Goal: Transaction & Acquisition: Purchase product/service

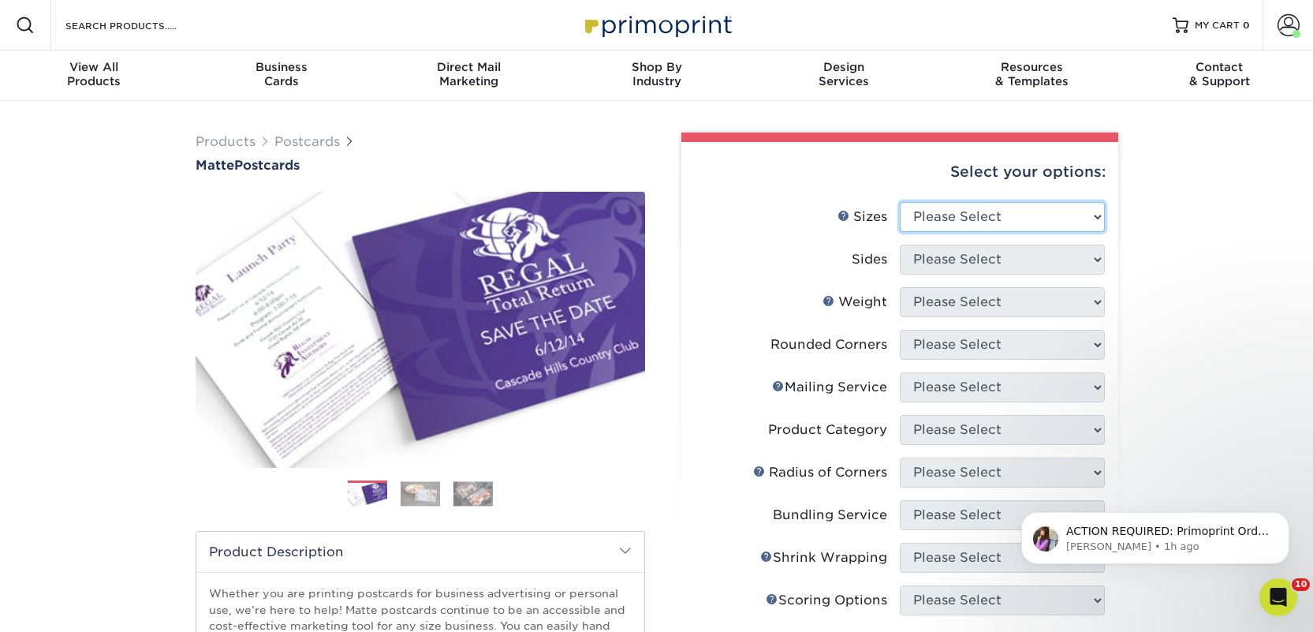
click at [946, 214] on select "Please Select 1.5" x 7" 2" x 4" 2" x 6" 2" x 7" 2" x 8" 2.12" x 5.5" 2.125" x 5…" at bounding box center [1002, 217] width 205 height 30
select select "2.00x6.00"
click at [900, 202] on select "Please Select 1.5" x 7" 2" x 4" 2" x 6" 2" x 7" 2" x 8" 2.12" x 5.5" 2.125" x 5…" at bounding box center [1002, 217] width 205 height 30
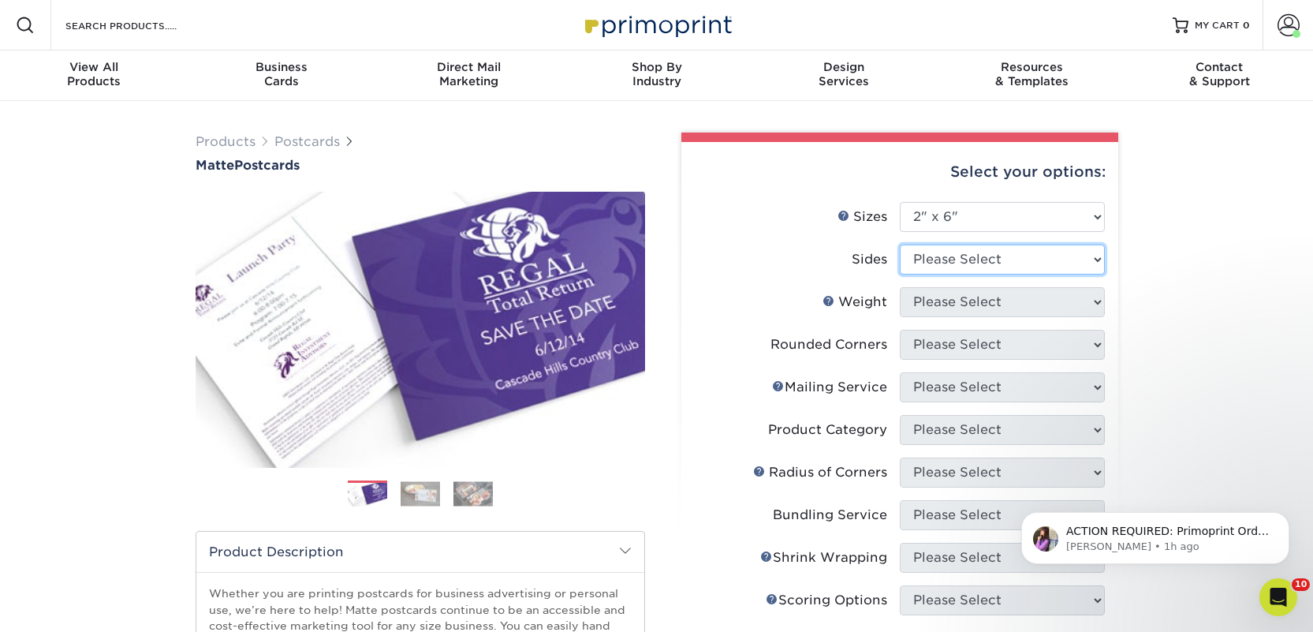
click at [939, 264] on select "Please Select Print Both Sides Print Front Only" at bounding box center [1002, 259] width 205 height 30
select select "13abbda7-1d64-4f25-8bb2-c179b224825d"
click at [900, 244] on select "Please Select Print Both Sides Print Front Only" at bounding box center [1002, 259] width 205 height 30
click at [946, 300] on select "Please Select 14PT 16PT" at bounding box center [1002, 302] width 205 height 30
select select "14PT"
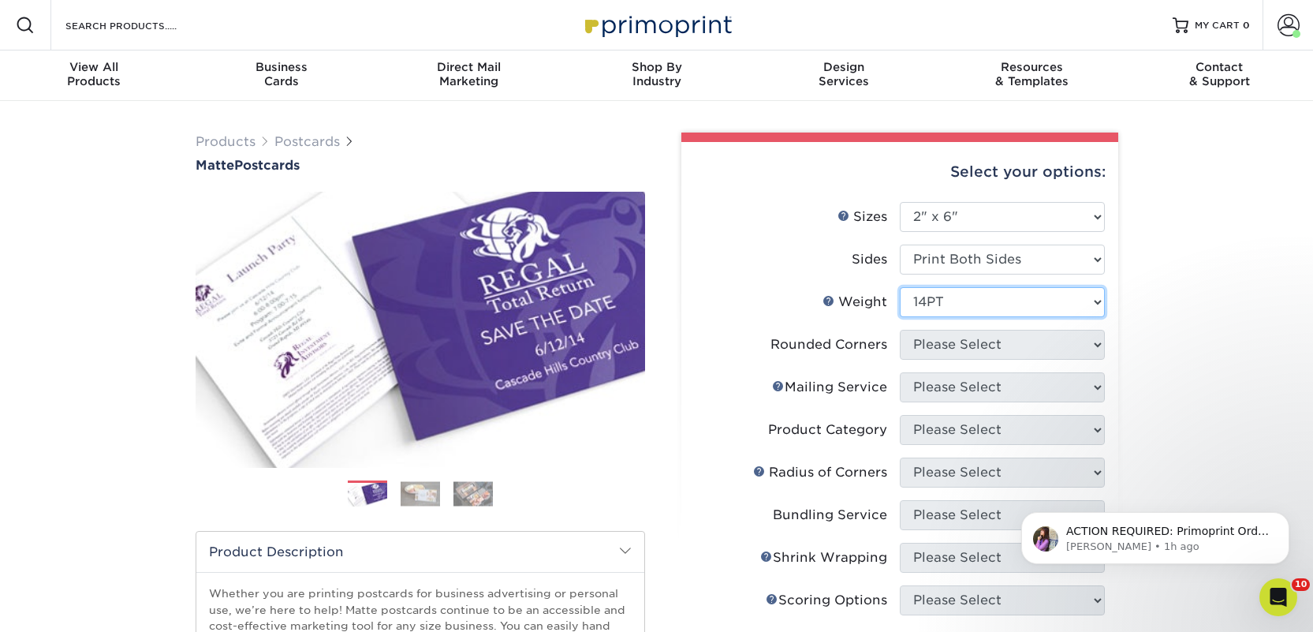
click at [900, 287] on select "Please Select 14PT 16PT" at bounding box center [1002, 302] width 205 height 30
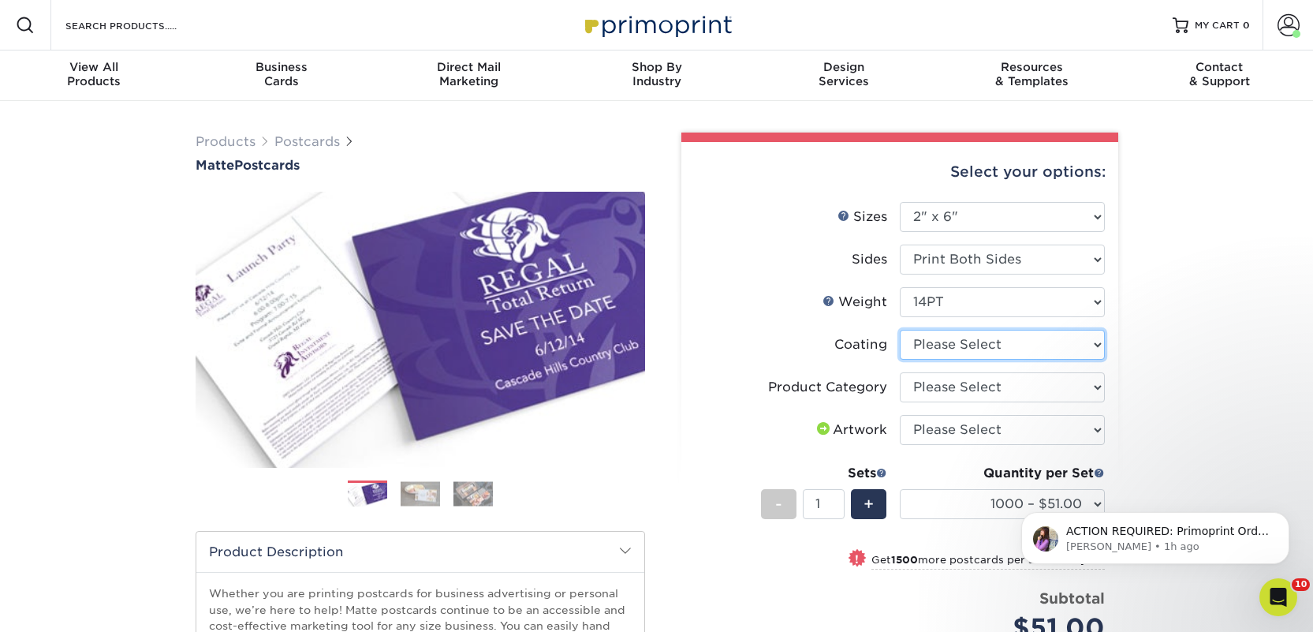
click at [955, 339] on select at bounding box center [1002, 345] width 205 height 30
select select "121bb7b5-3b4d-429f-bd8d-bbf80e953313"
click at [900, 330] on select at bounding box center [1002, 345] width 205 height 30
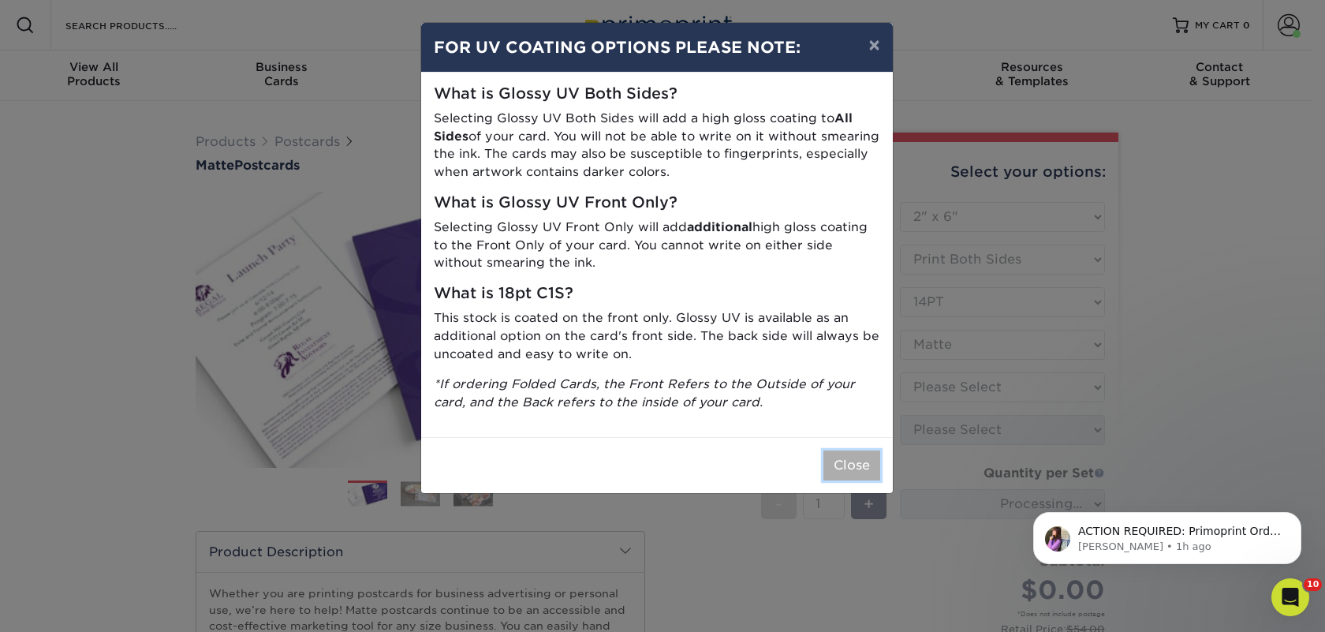
click at [858, 458] on button "Close" at bounding box center [851, 465] width 57 height 30
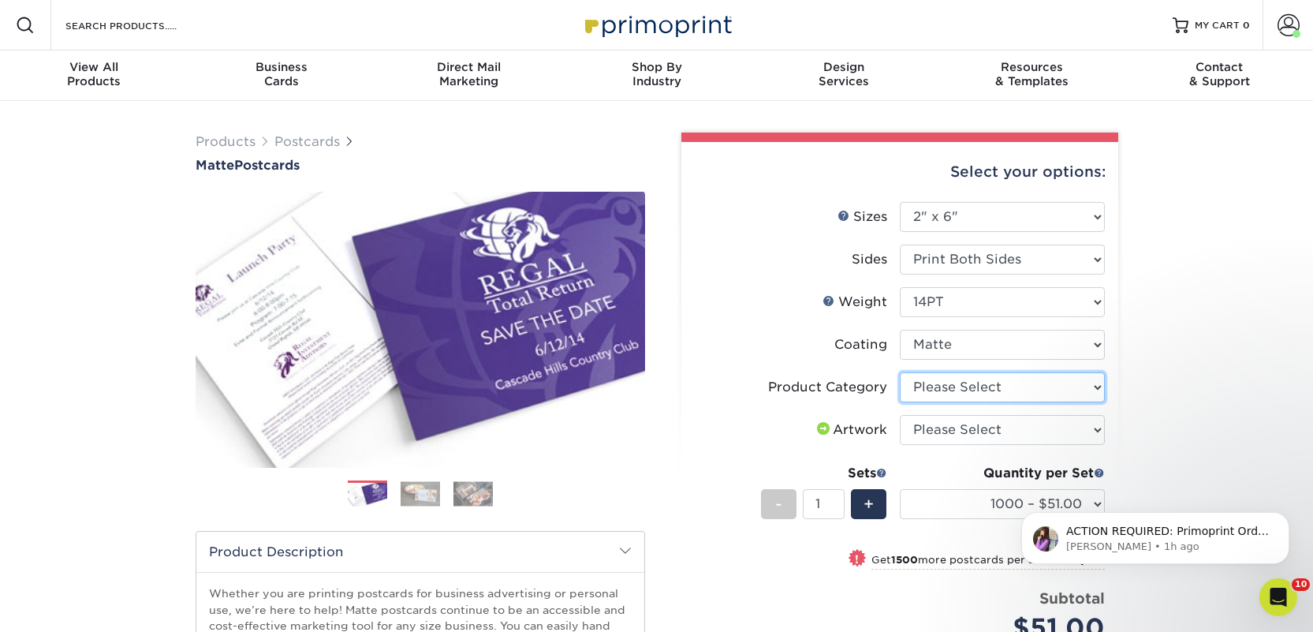
click at [964, 387] on select "Please Select Postcards" at bounding box center [1002, 387] width 205 height 30
select select "9b7272e0-d6c8-4c3c-8e97-d3a1bcdab858"
click at [900, 372] on select "Please Select Postcards" at bounding box center [1002, 387] width 205 height 30
click at [969, 427] on select "Please Select I will upload files I need a design - $150" at bounding box center [1002, 430] width 205 height 30
select select "upload"
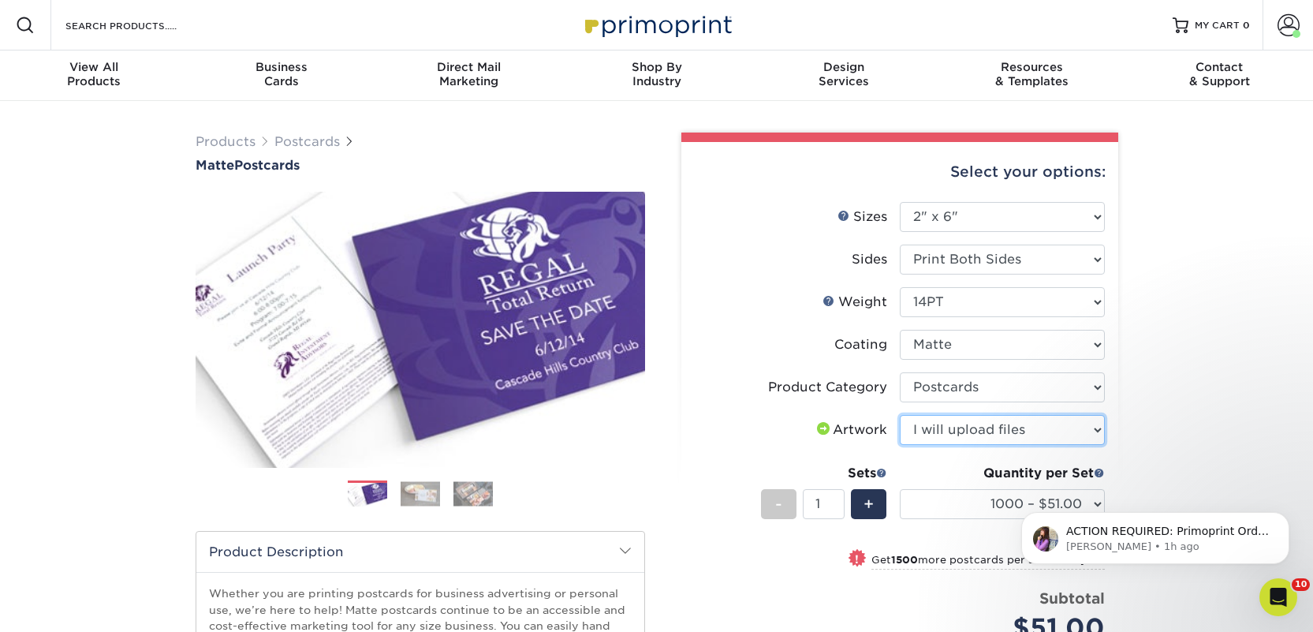
click at [900, 415] on select "Please Select I will upload files I need a design - $150" at bounding box center [1002, 430] width 205 height 30
click at [946, 507] on select "1000 – $51.00 2500 – $82.00 5000 – $123.00 10000 – $234.00 15000 – $344.00 2000…" at bounding box center [1002, 504] width 205 height 30
select select "2500 – $82.00"
click at [900, 489] on select "1000 – $51.00 2500 – $82.00 5000 – $123.00 10000 – $234.00 15000 – $344.00 2000…" at bounding box center [1002, 504] width 205 height 30
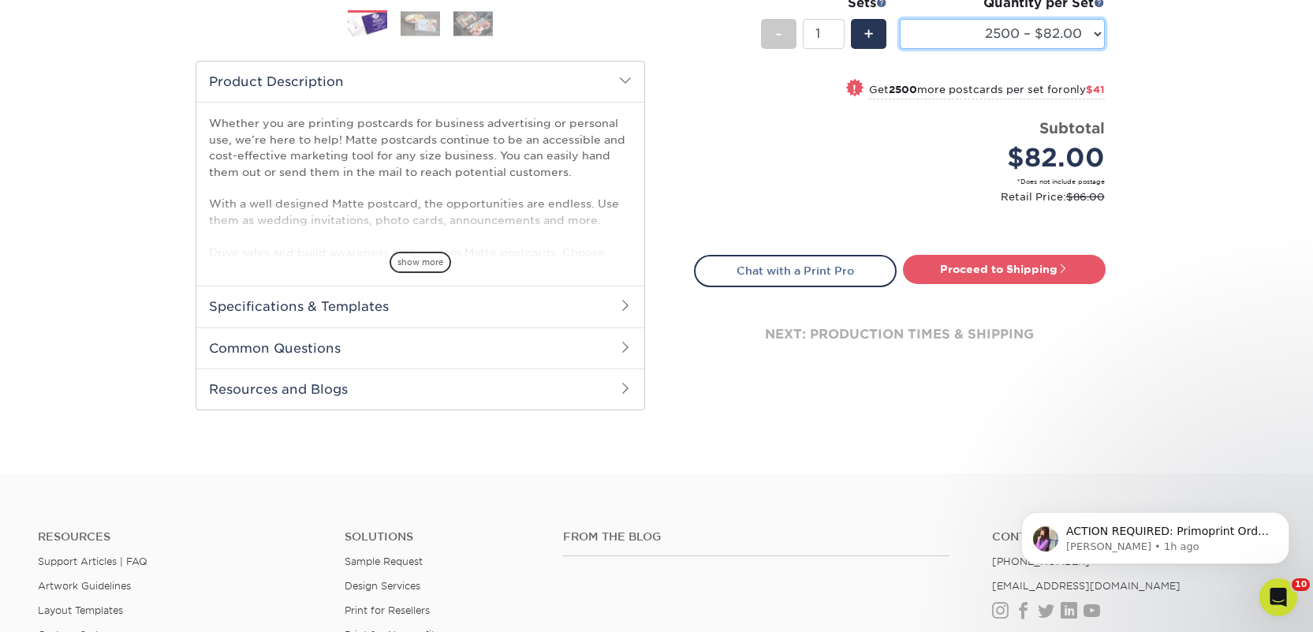
scroll to position [472, 0]
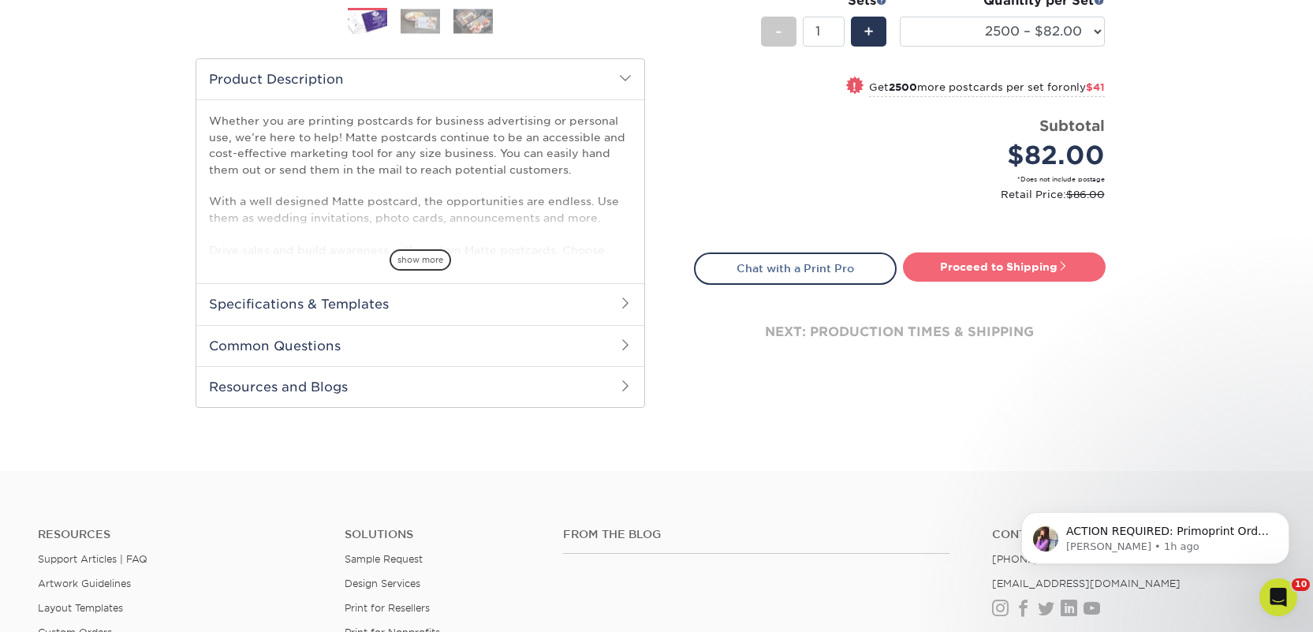
click at [955, 268] on link "Proceed to Shipping" at bounding box center [1004, 266] width 203 height 28
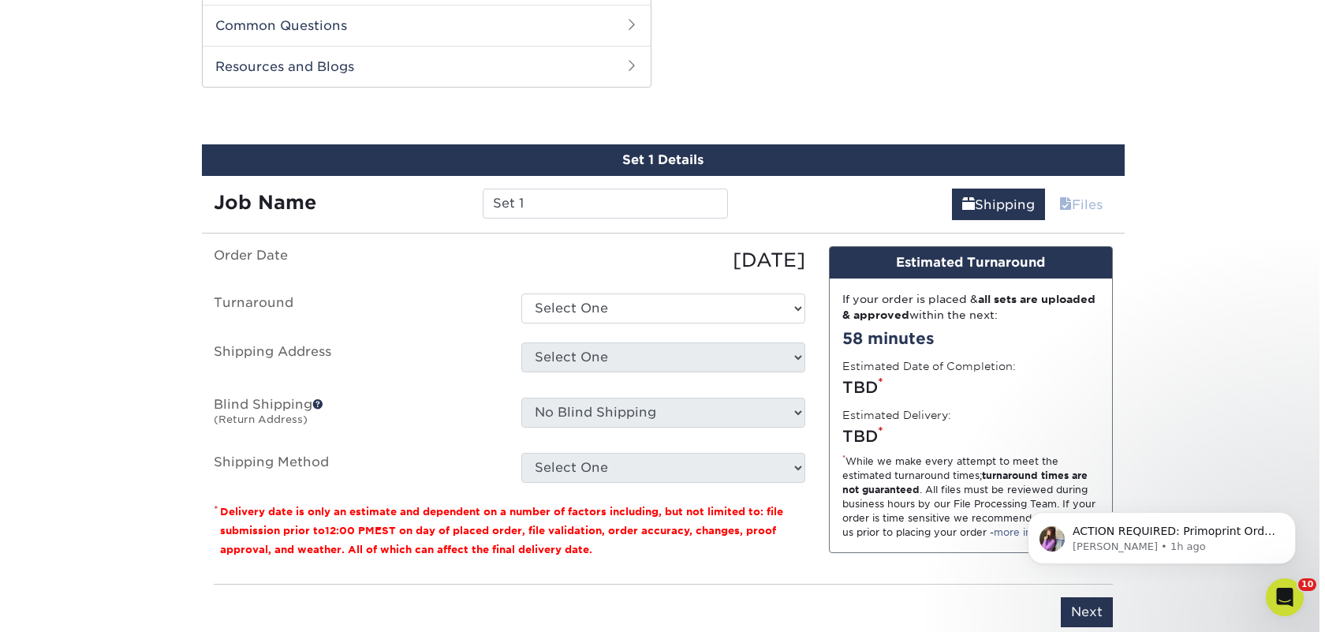
scroll to position [803, 0]
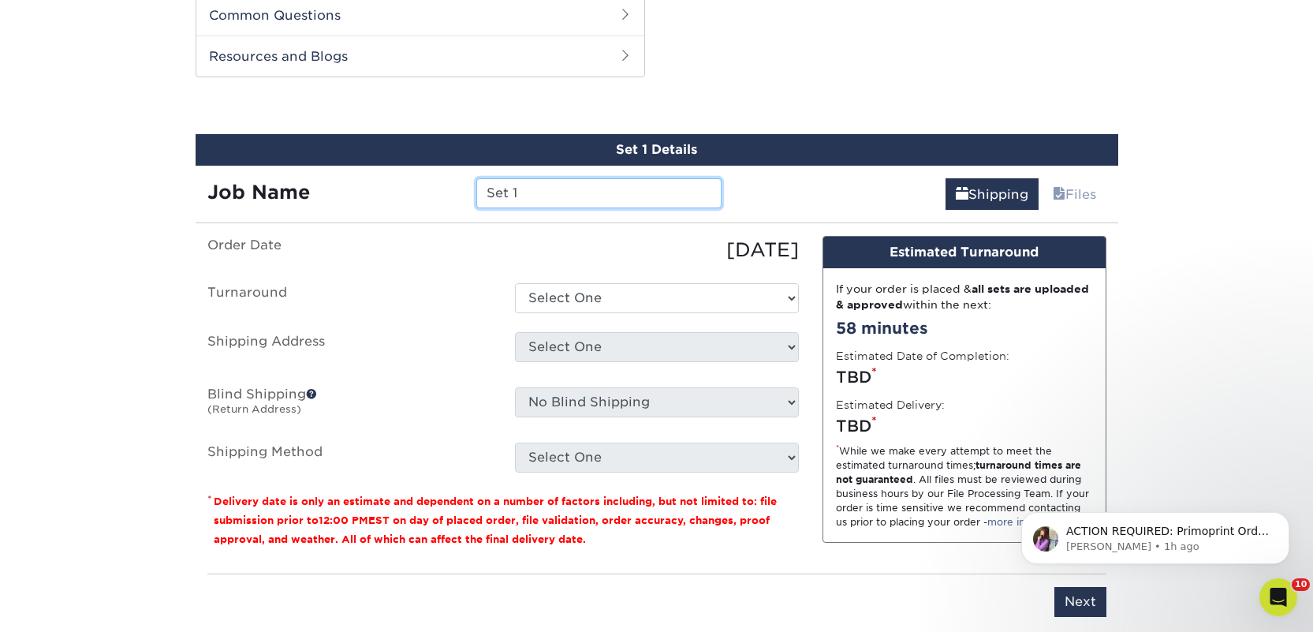
click at [490, 186] on input "Set 1" at bounding box center [598, 193] width 245 height 30
paste input "Calliope Bookshelf"
type input "Calliope Bookshelf"
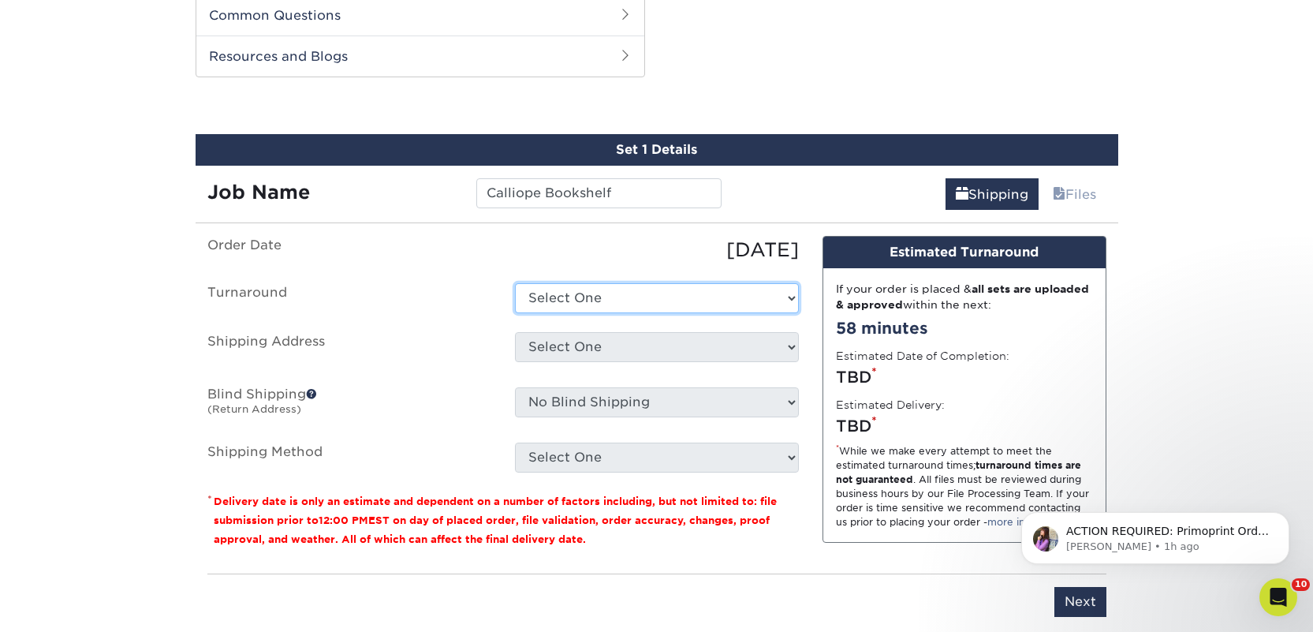
click at [547, 293] on select "Select One 2-4 Business Days 2 Day Next Business Day" at bounding box center [657, 298] width 284 height 30
select select "23bed37c-fa74-46a4-afc9-d3c3160655ce"
click at [515, 283] on select "Select One 2-4 Business Days 2 Day Next Business Day" at bounding box center [657, 298] width 284 height 30
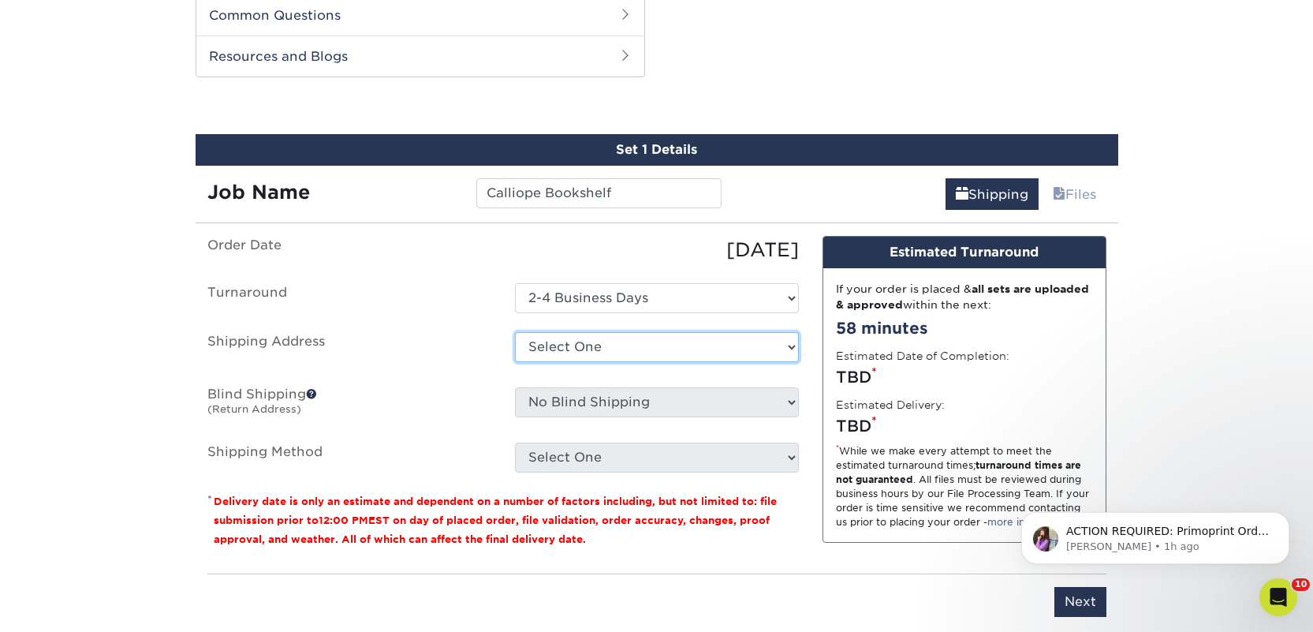
click at [566, 349] on select "Select One 2nd Floor Convention Center A Better [DATE] Books & Boutique A Good …" at bounding box center [657, 347] width 284 height 30
select select "newaddress"
click at [515, 332] on select "Select One 2nd Floor Convention Center A Better [DATE] Books & Boutique A Good …" at bounding box center [657, 347] width 284 height 30
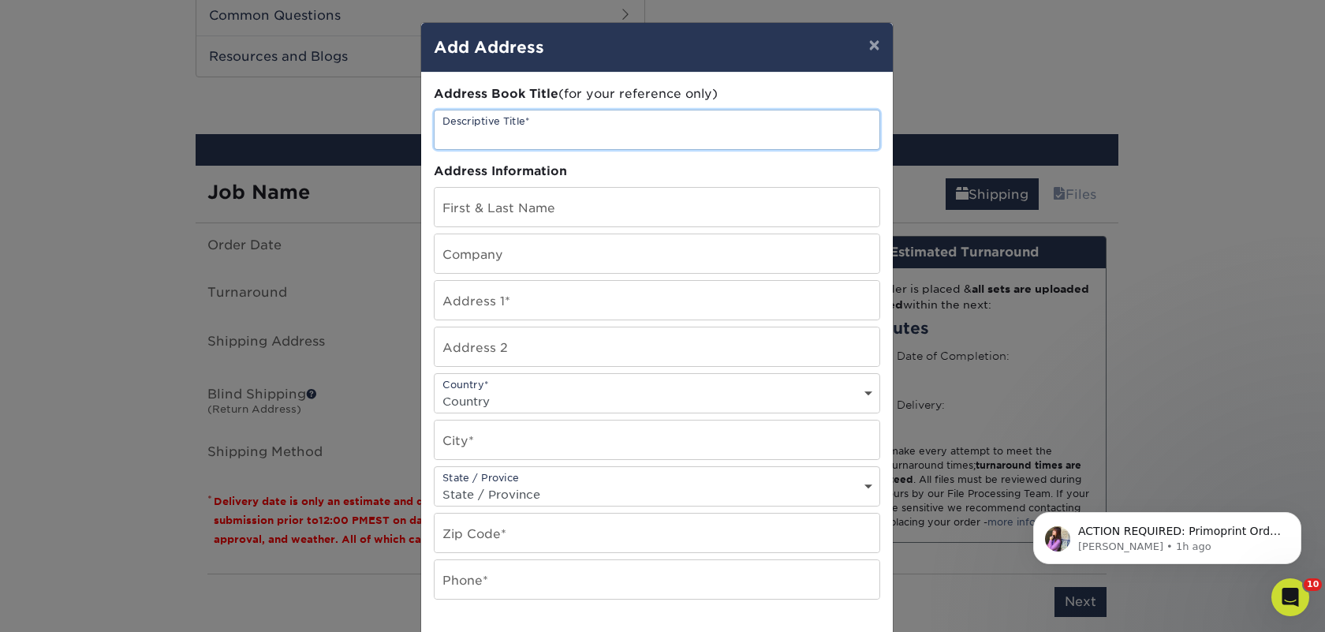
click at [508, 137] on input "text" at bounding box center [657, 129] width 445 height 39
paste input "Calliope Bookshelf"
type input "Calliope Bookshelf"
click at [499, 254] on input "text" at bounding box center [657, 253] width 445 height 39
paste input "Calliope Bookshelf"
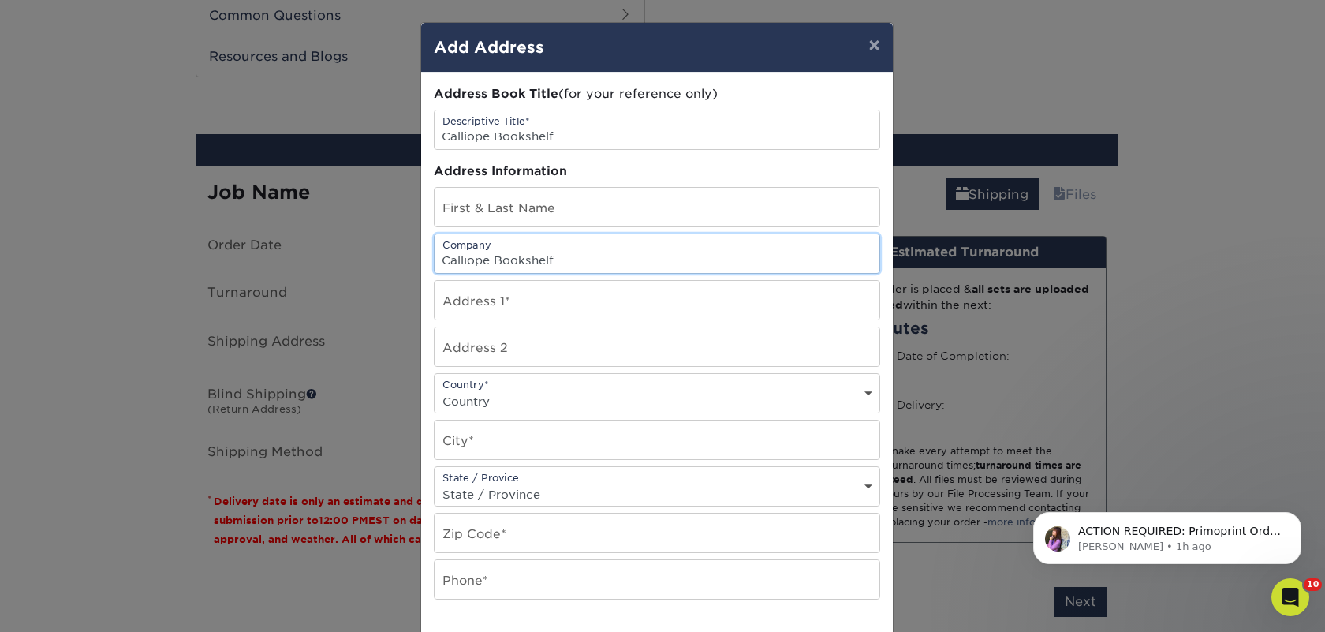
type input "Calliope Bookshelf"
click at [524, 207] on input "text" at bounding box center [657, 207] width 445 height 39
paste input "Debra Kerr"
type input "Debra Kerr"
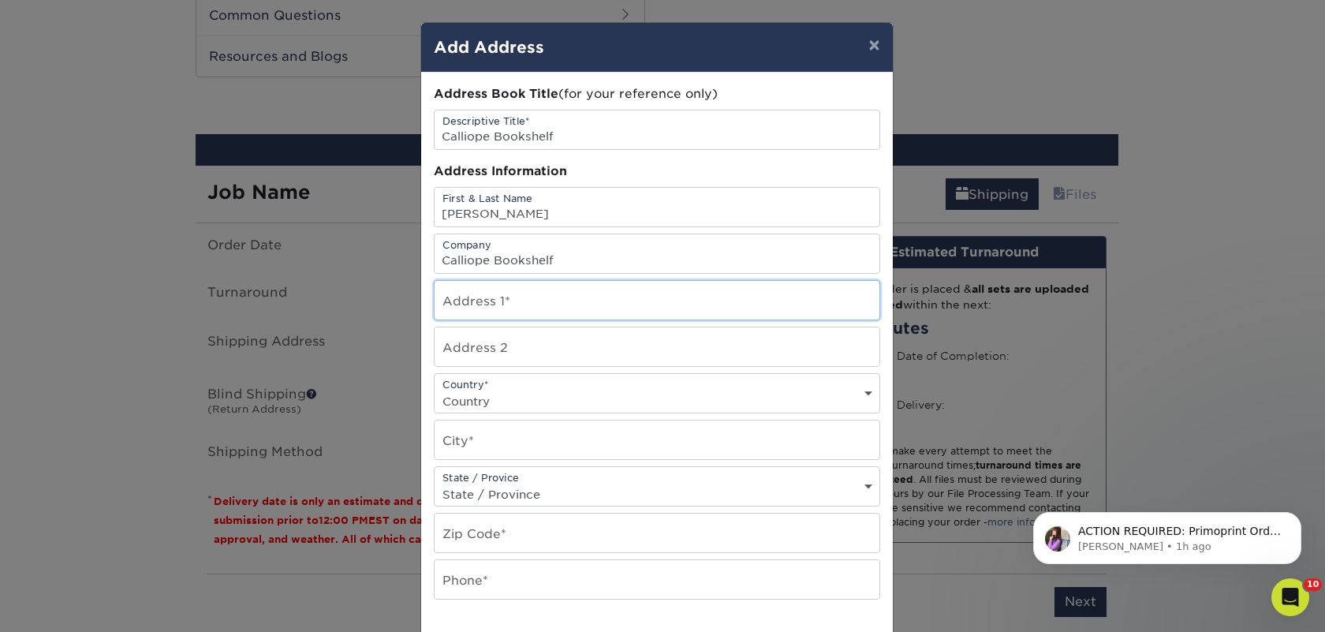
click at [498, 298] on input "text" at bounding box center [657, 300] width 445 height 39
paste input "57485 Cypress St"
type input "57485 Cypress St"
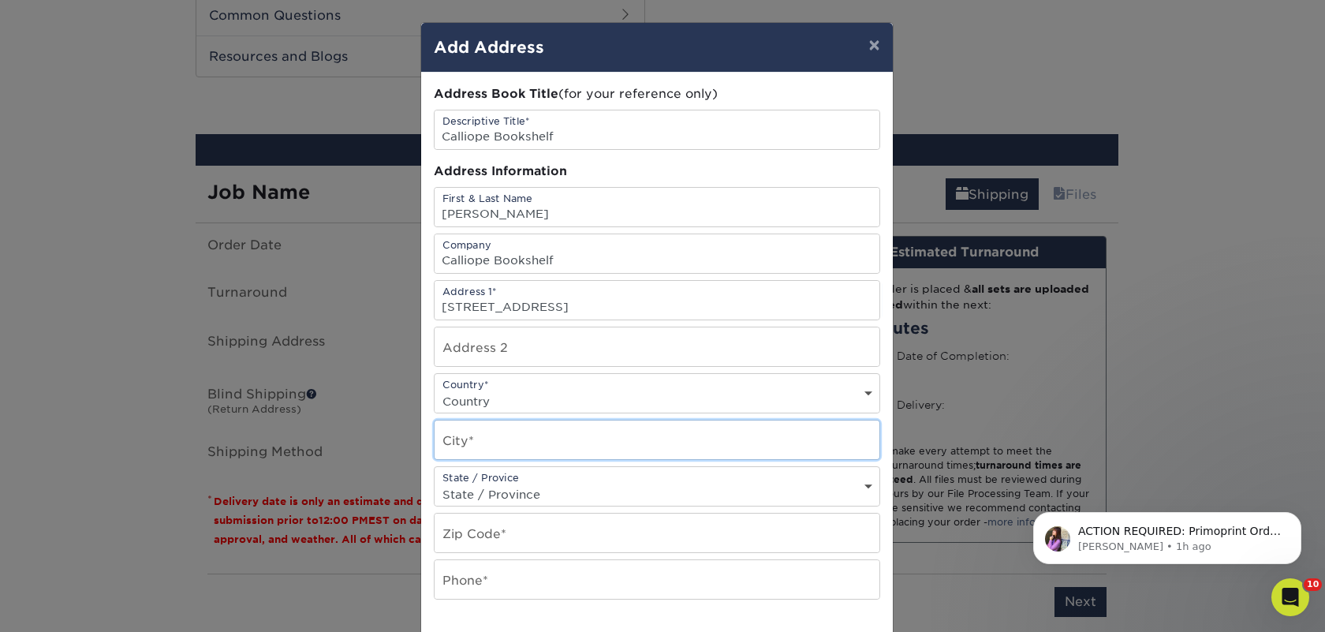
click at [498, 435] on input "text" at bounding box center [657, 439] width 445 height 39
paste input "Washington"
type input "Washington"
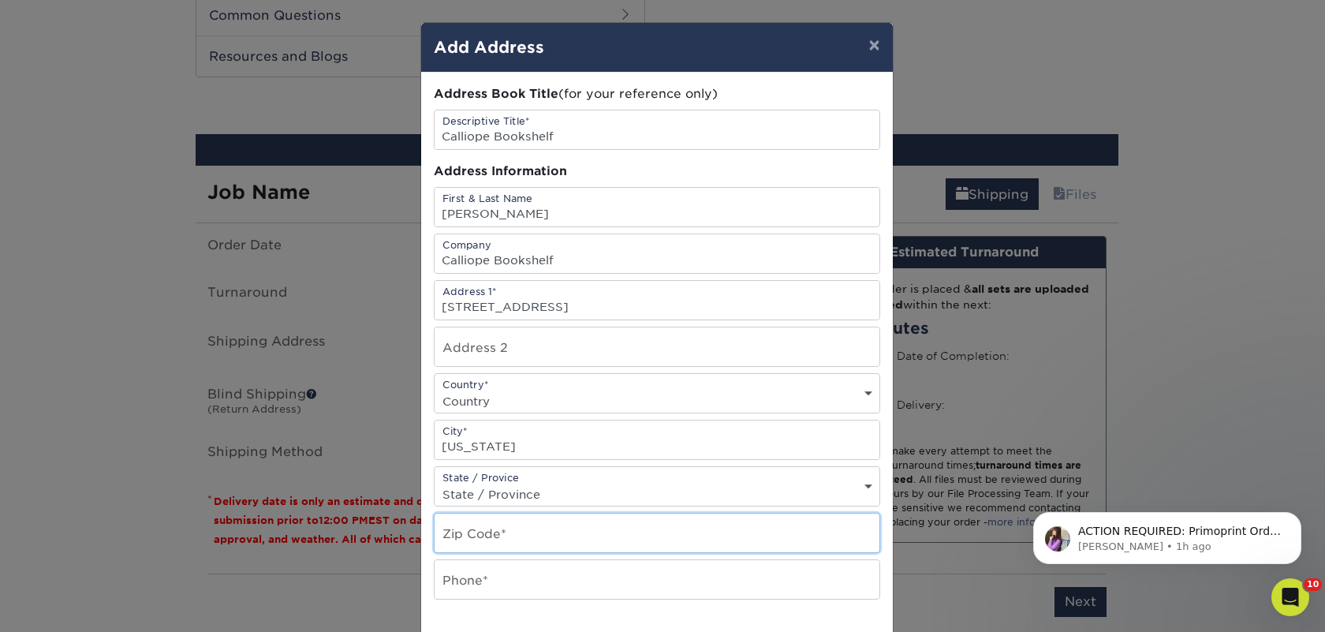
click at [498, 539] on input "text" at bounding box center [657, 532] width 445 height 39
paste input "48094"
type input "48094"
click at [471, 577] on input "text" at bounding box center [657, 579] width 445 height 39
type input "4257367064"
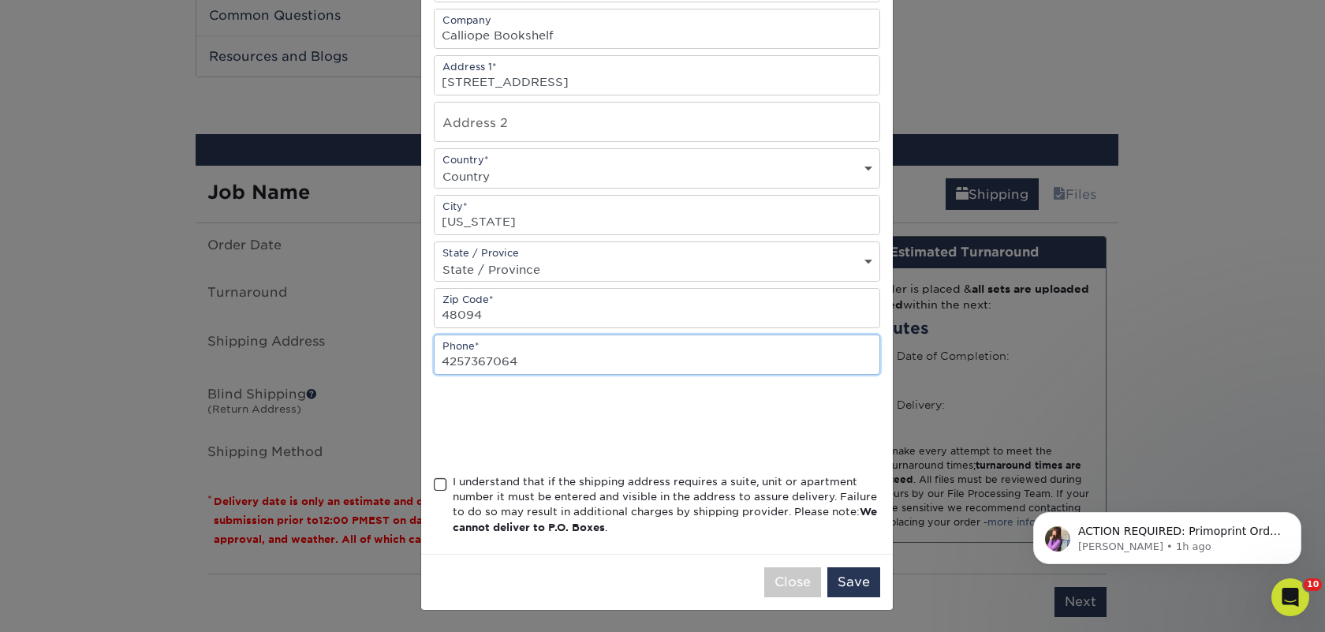
scroll to position [226, 0]
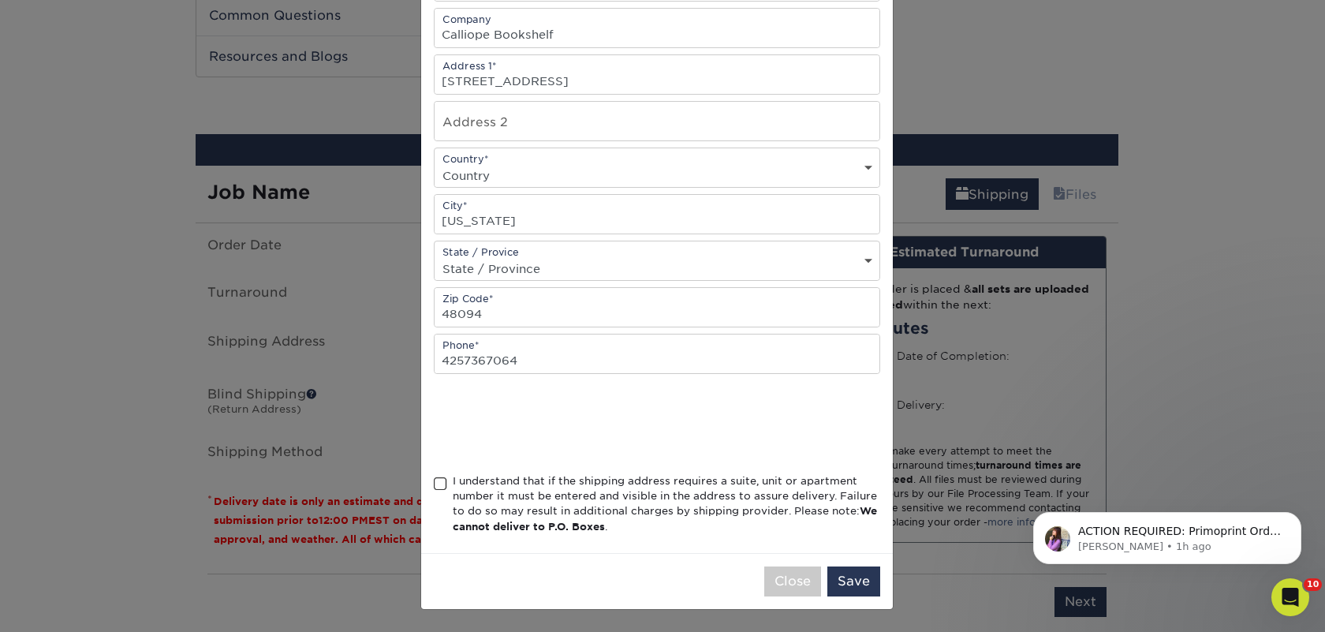
click at [479, 507] on div "I understand that if the shipping address requires a suite, unit or apartment n…" at bounding box center [666, 504] width 427 height 62
click at [0, 0] on input "I understand that if the shipping address requires a suite, unit or apartment n…" at bounding box center [0, 0] width 0 height 0
click at [890, 590] on div "× Add Address Address Book Title (for your reference only) Descriptive Title* C…" at bounding box center [662, 316] width 1325 height 632
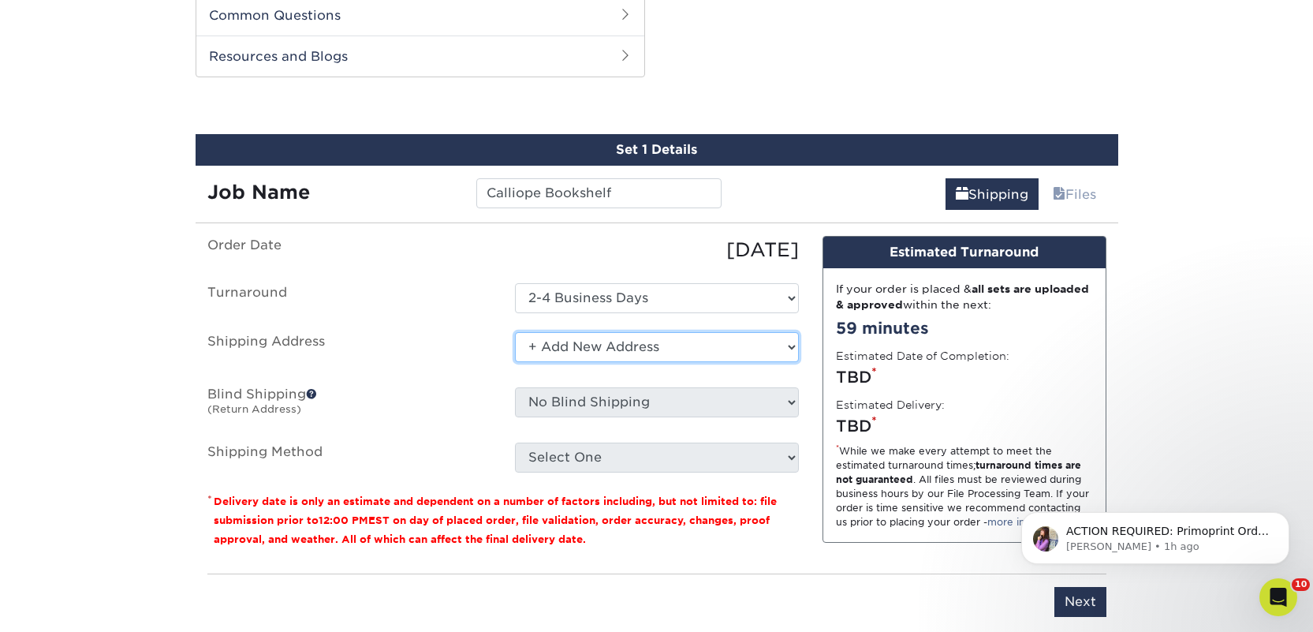
click at [640, 353] on select "Select One 2nd Floor Convention Center A Better Today Books & Boutique A Good B…" at bounding box center [657, 347] width 284 height 30
click at [515, 332] on select "Select One 2nd Floor Convention Center A Better Today Books & Boutique A Good B…" at bounding box center [657, 347] width 284 height 30
click at [605, 347] on select "Select One 2nd Floor Convention Center A Better Today Books & Boutique A Good B…" at bounding box center [657, 347] width 284 height 30
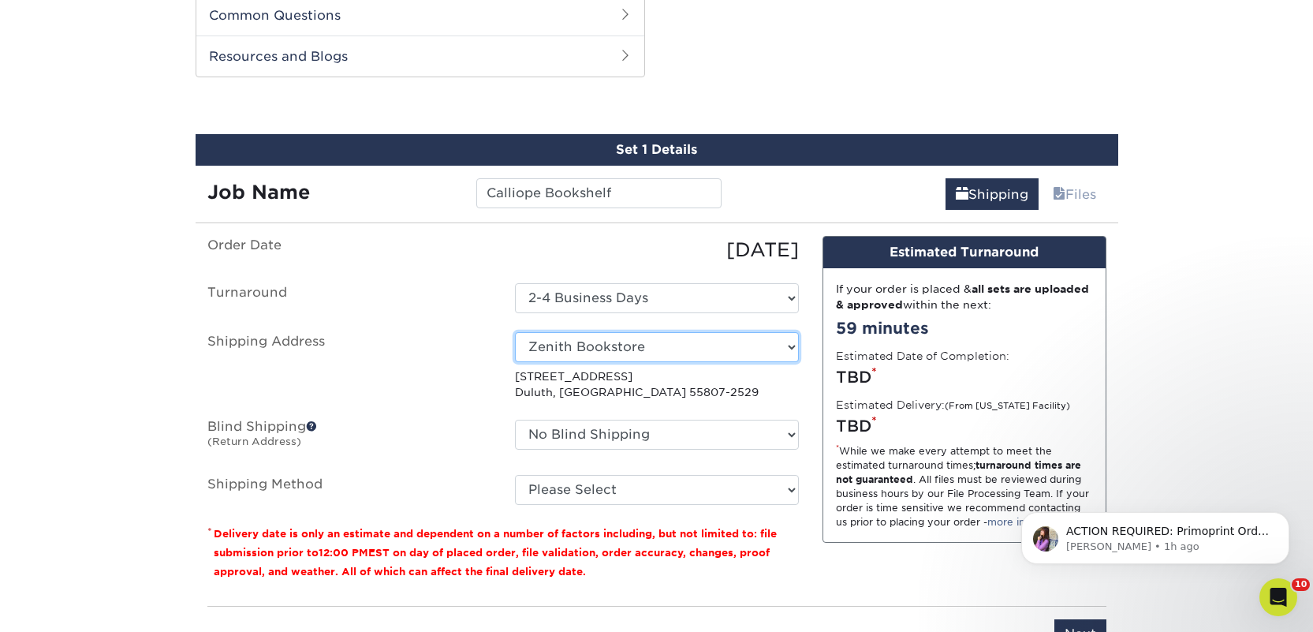
click at [600, 347] on select "Select One 2nd Floor Convention Center A Better Today Books & Boutique A Good B…" at bounding box center [657, 347] width 284 height 30
select select "newaddress"
click at [515, 332] on select "Select One 2nd Floor Convention Center A Better Today Books & Boutique A Good B…" at bounding box center [657, 347] width 284 height 30
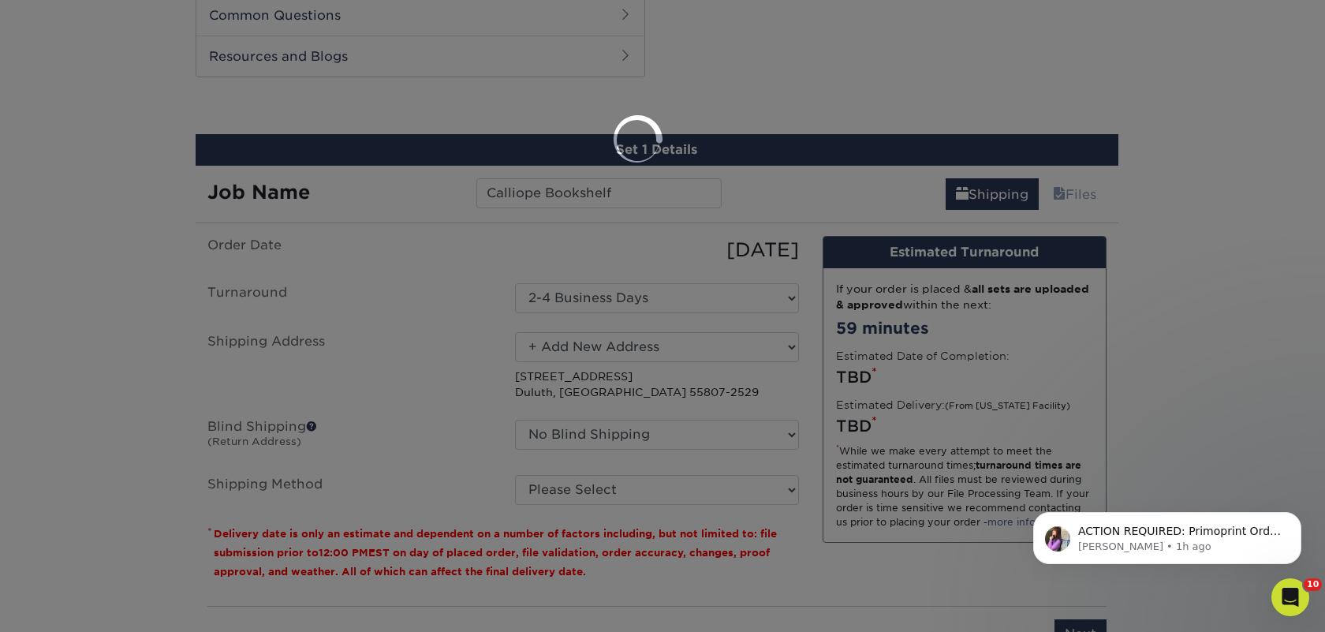
scroll to position [0, 0]
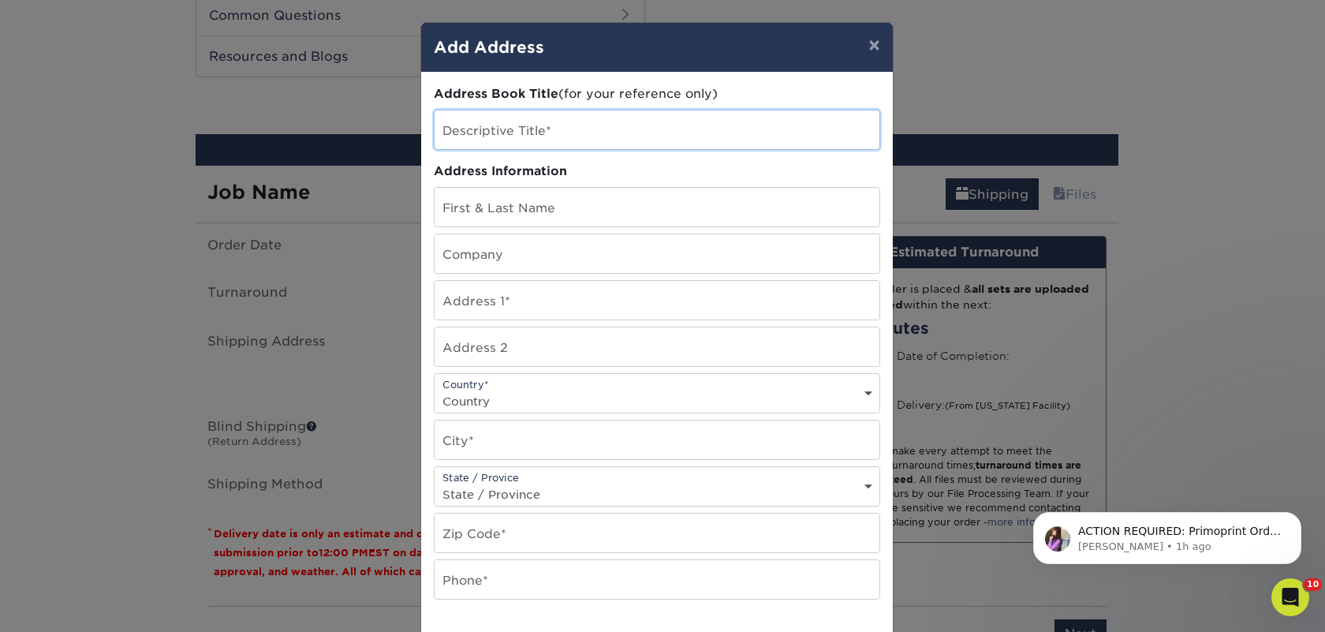
click at [525, 129] on input "text" at bounding box center [657, 129] width 445 height 39
paste input "Calliope Bookshelf"
type input "Calliope Bookshelf"
click at [481, 259] on input "text" at bounding box center [657, 253] width 445 height 39
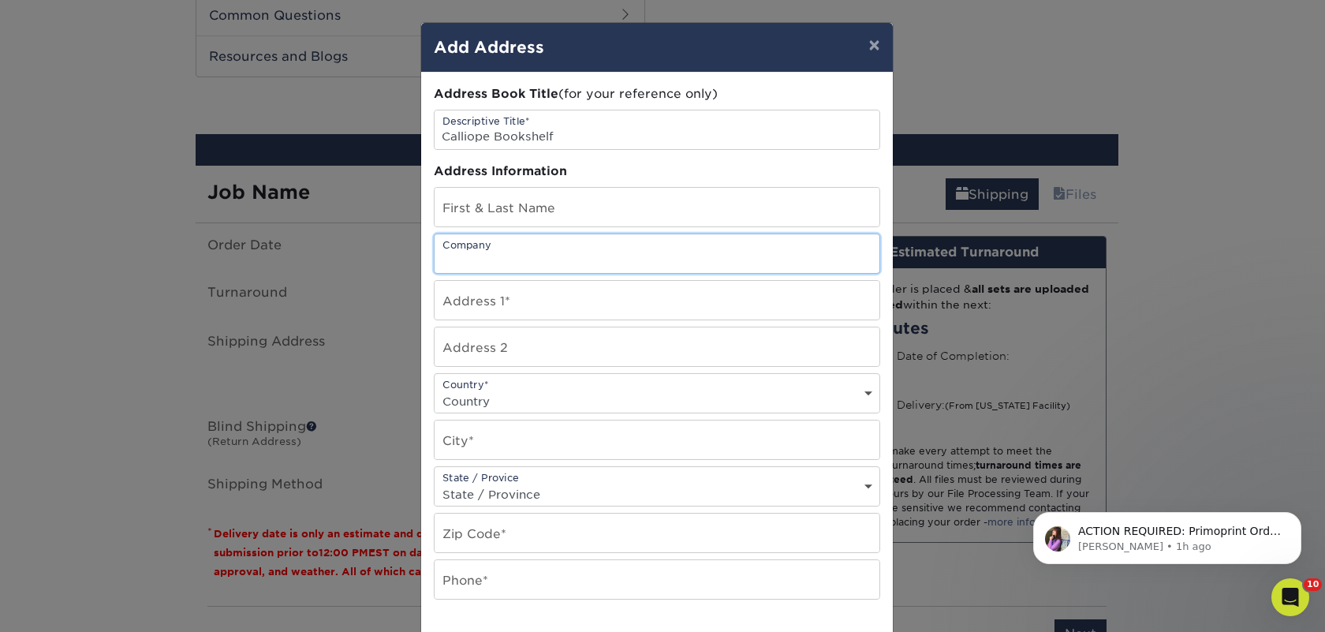
paste input "Calliope Bookshelf"
type input "Calliope Bookshelf"
click at [595, 196] on input "text" at bounding box center [657, 207] width 445 height 39
paste input "Debra Kerr"
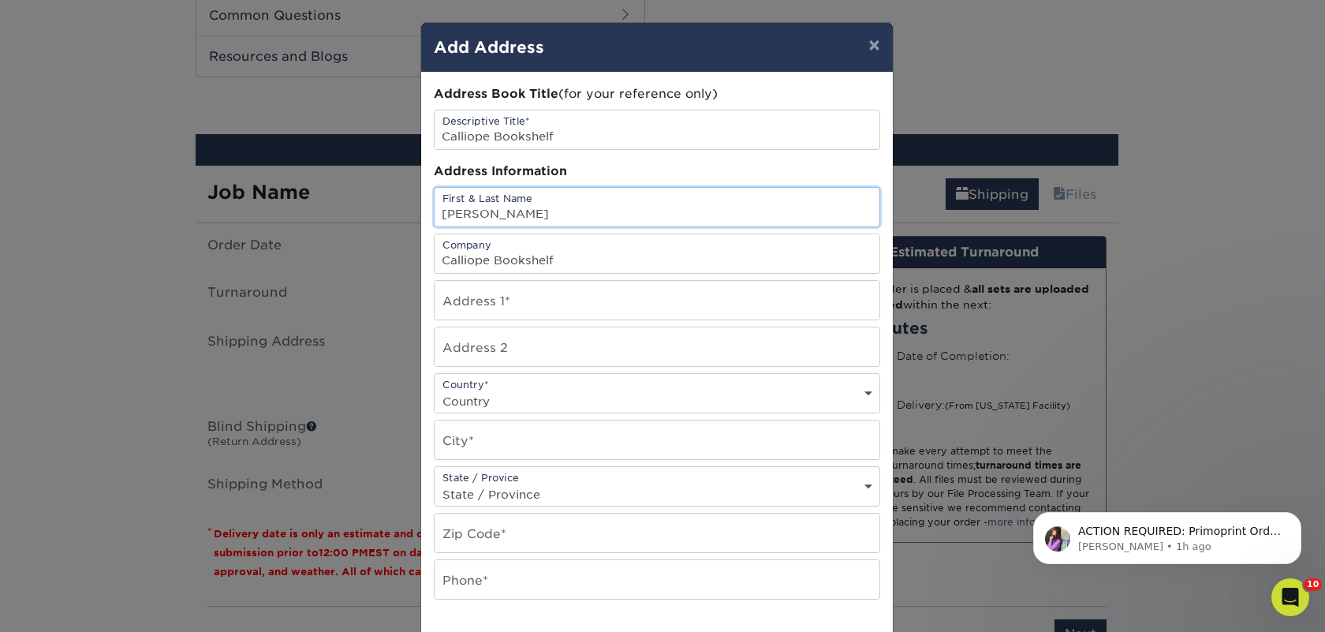
type input "Debra Kerr"
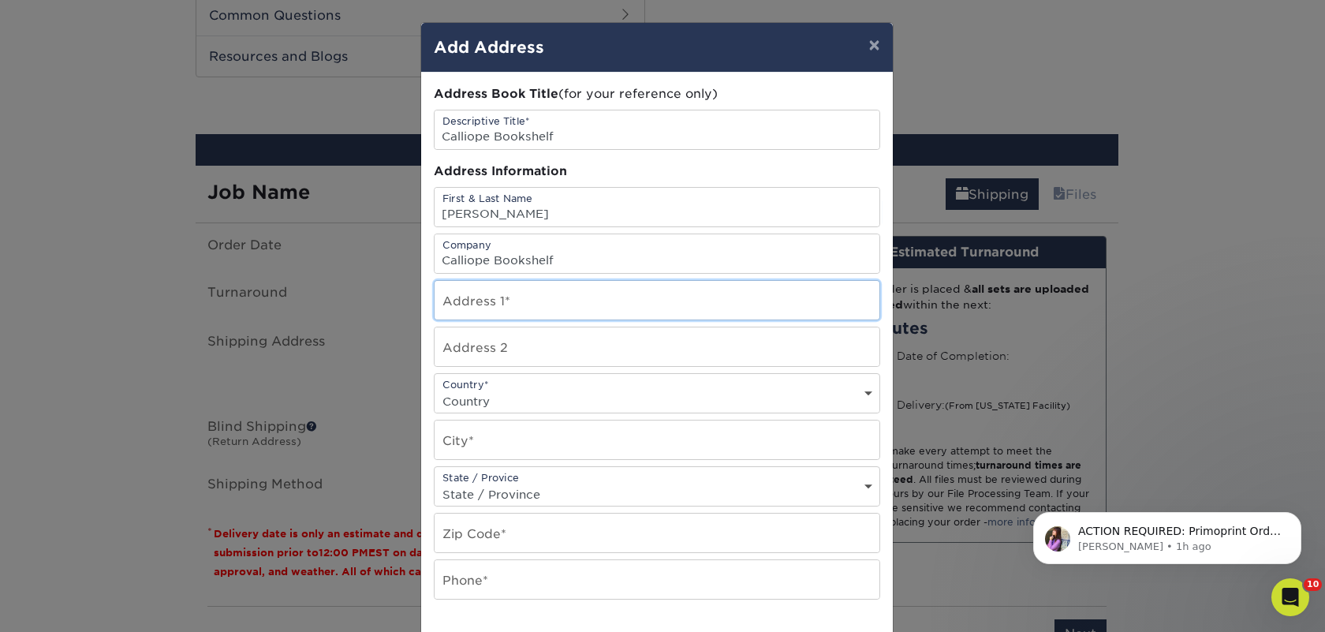
click at [553, 293] on input "text" at bounding box center [657, 300] width 445 height 39
paste input "57485 Cypress St"
type input "57485 Cypress St"
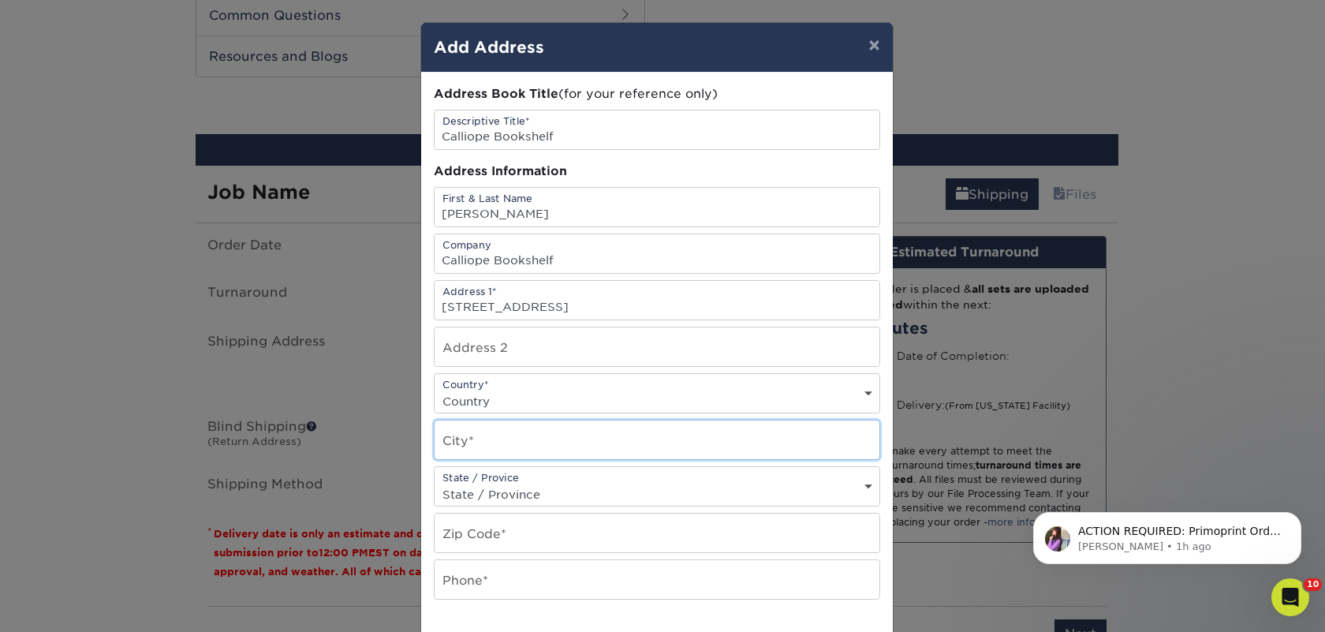
click at [450, 435] on input "text" at bounding box center [657, 439] width 445 height 39
paste input "[US_STATE]"
type input "[US_STATE]"
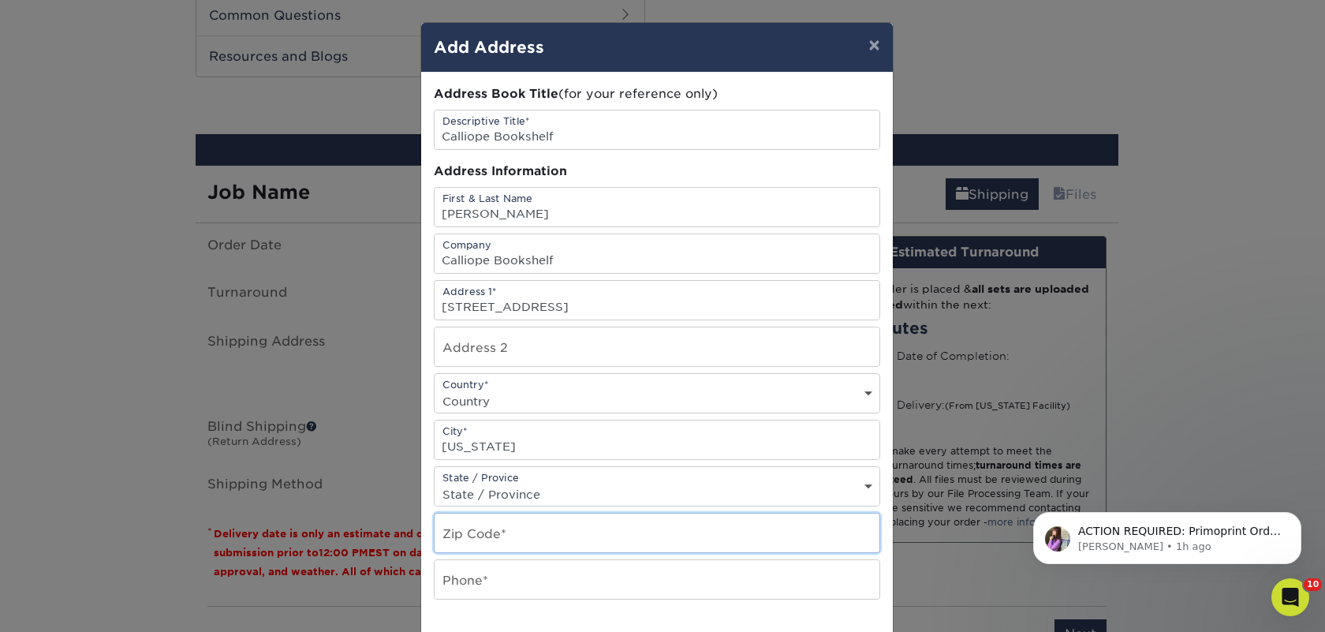
click at [502, 530] on input "text" at bounding box center [657, 532] width 445 height 39
paste input "48094"
type input "48094"
click at [491, 499] on select "State / Province Alabama Alaska Arizona Arkansas California Colorado Connecticu…" at bounding box center [657, 494] width 445 height 23
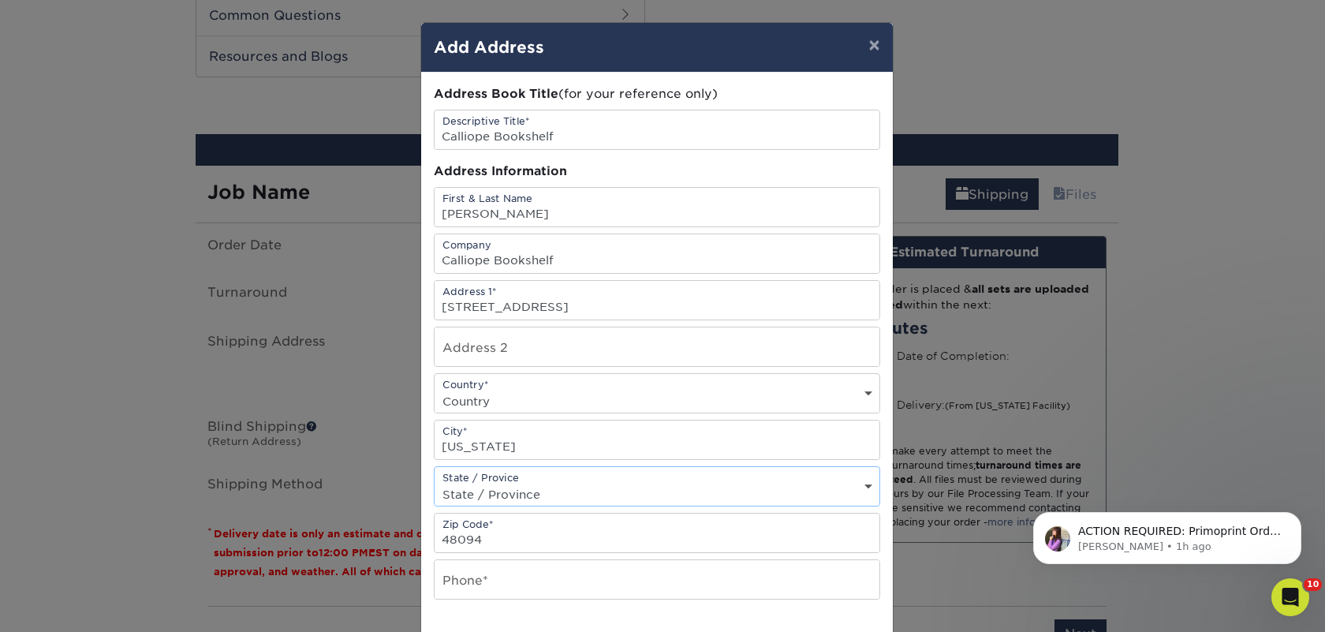
click at [487, 398] on select "Country United States Canada ----------------------------- Afghanistan Albania …" at bounding box center [657, 401] width 445 height 23
select select "US"
click at [435, 390] on select "Country United States Canada ----------------------------- Afghanistan Albania …" at bounding box center [657, 401] width 445 height 23
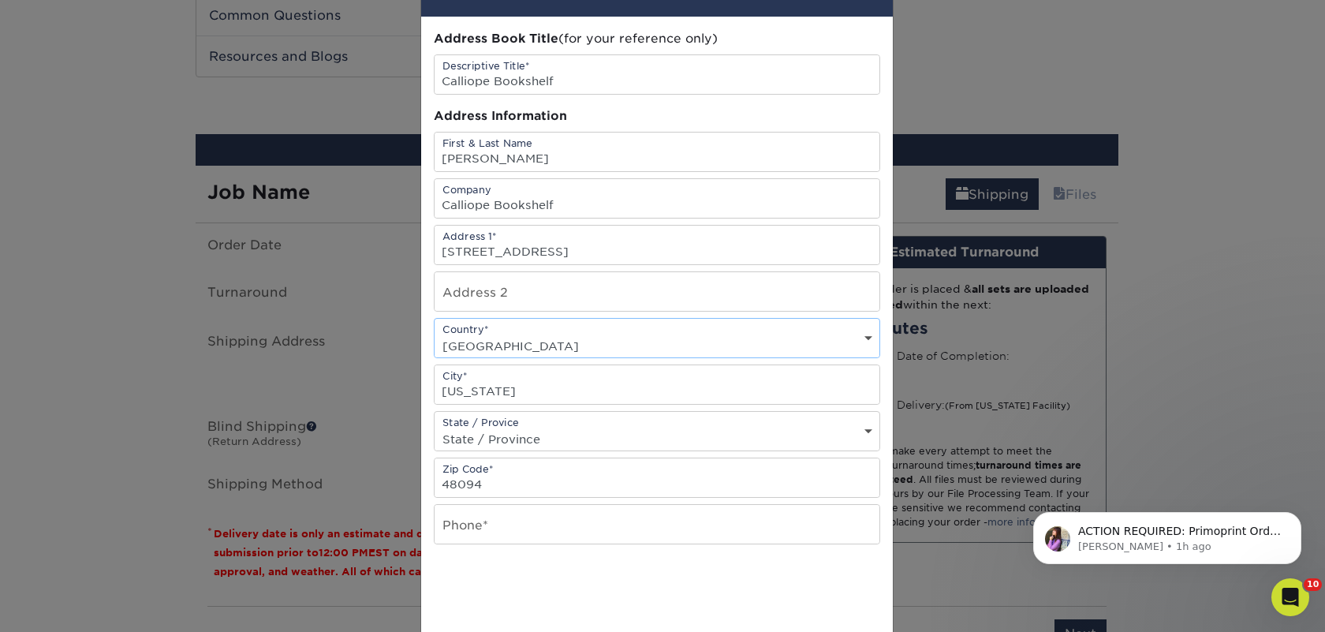
scroll to position [226, 0]
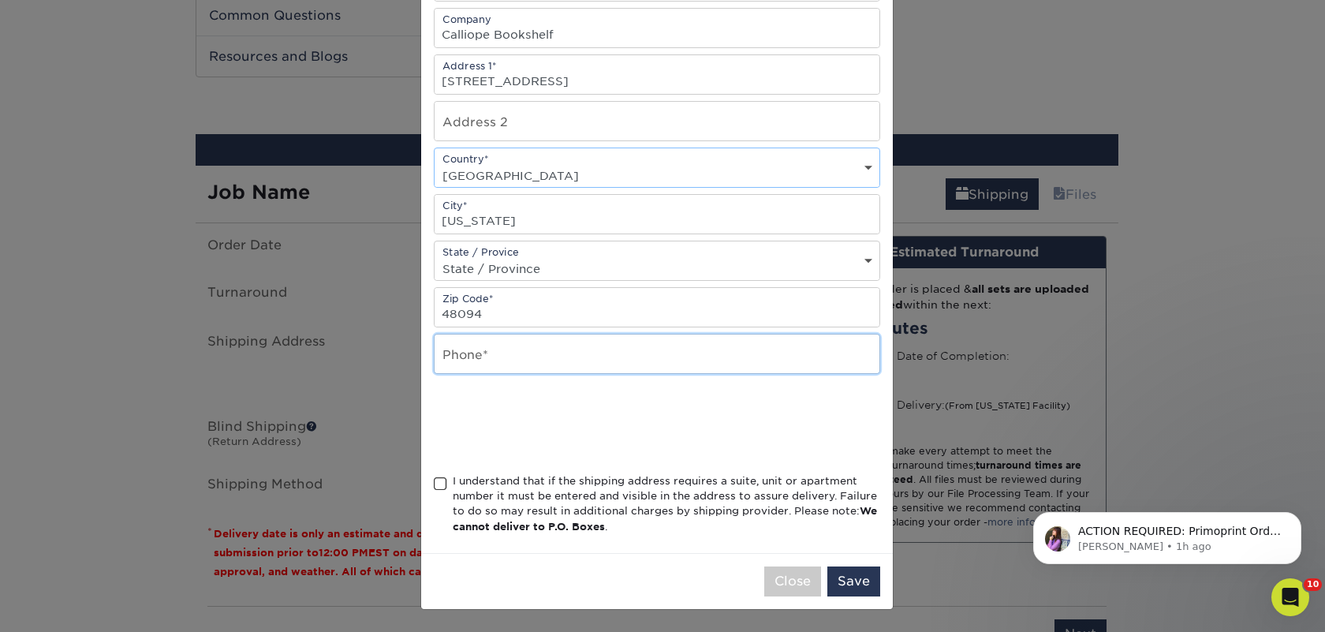
click at [469, 354] on input "text" at bounding box center [657, 353] width 445 height 39
type input "4257367064"
drag, startPoint x: 492, startPoint y: 491, endPoint x: 673, endPoint y: 540, distance: 187.3
click at [492, 491] on div "I understand that if the shipping address requires a suite, unit or apartment n…" at bounding box center [666, 504] width 427 height 62
click at [0, 0] on input "I understand that if the shipping address requires a suite, unit or apartment n…" at bounding box center [0, 0] width 0 height 0
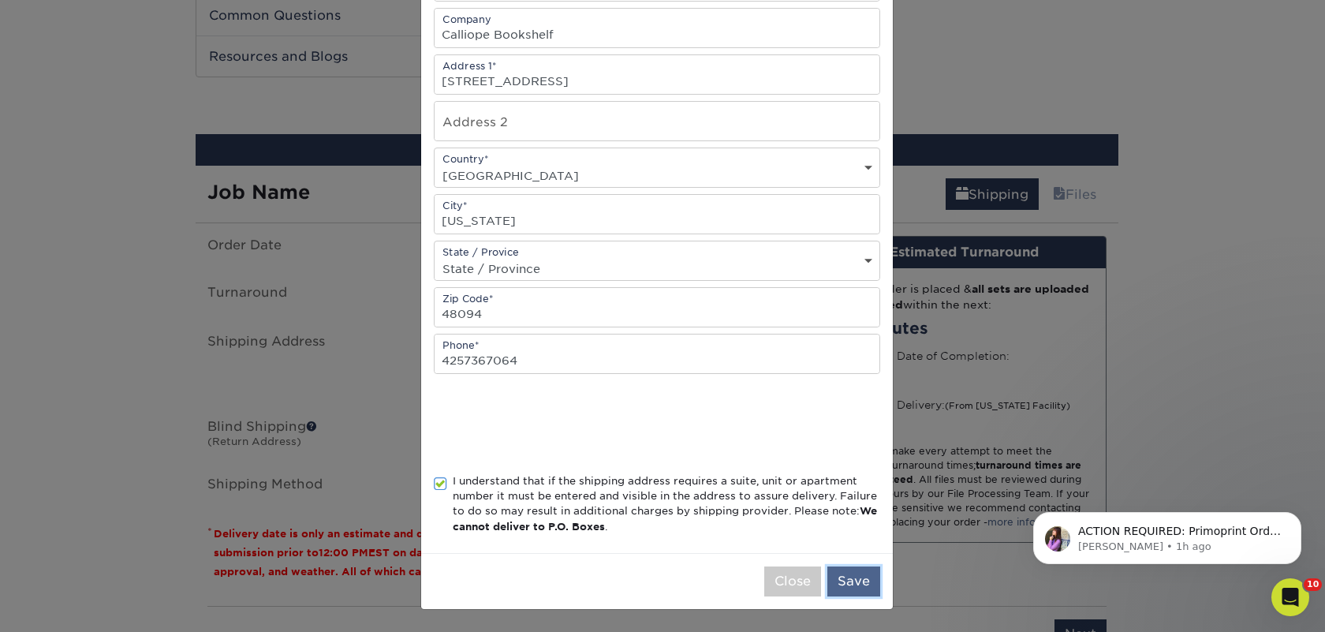
click at [861, 581] on button "Save" at bounding box center [853, 581] width 53 height 30
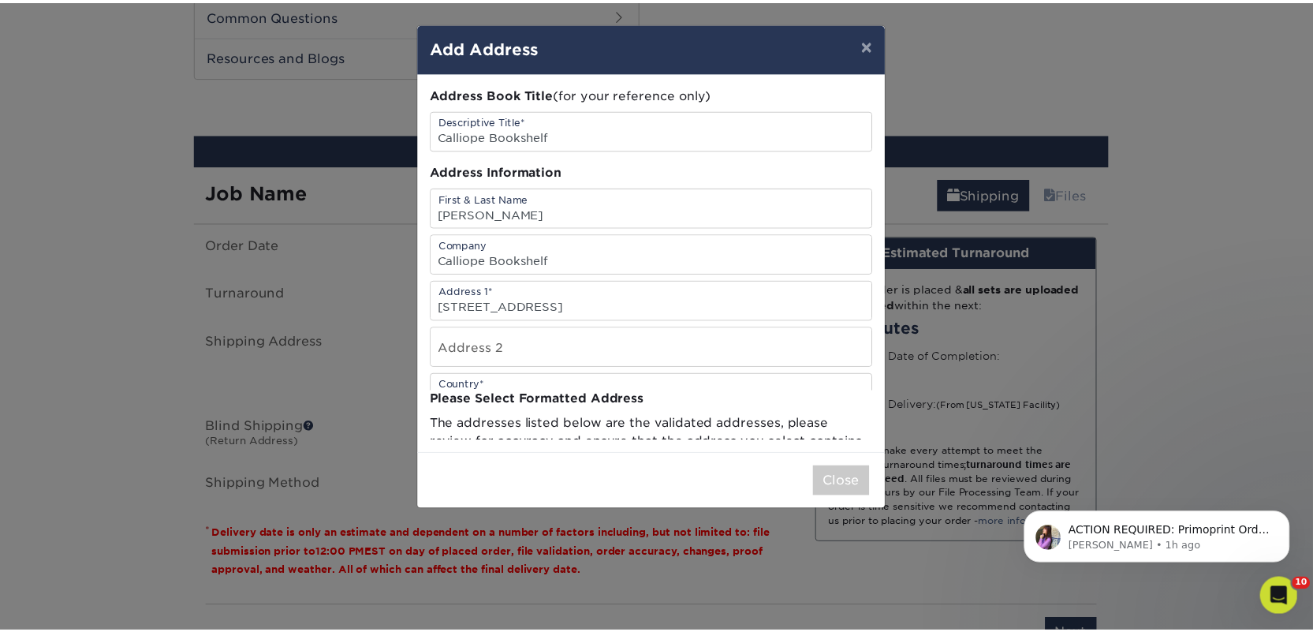
scroll to position [0, 0]
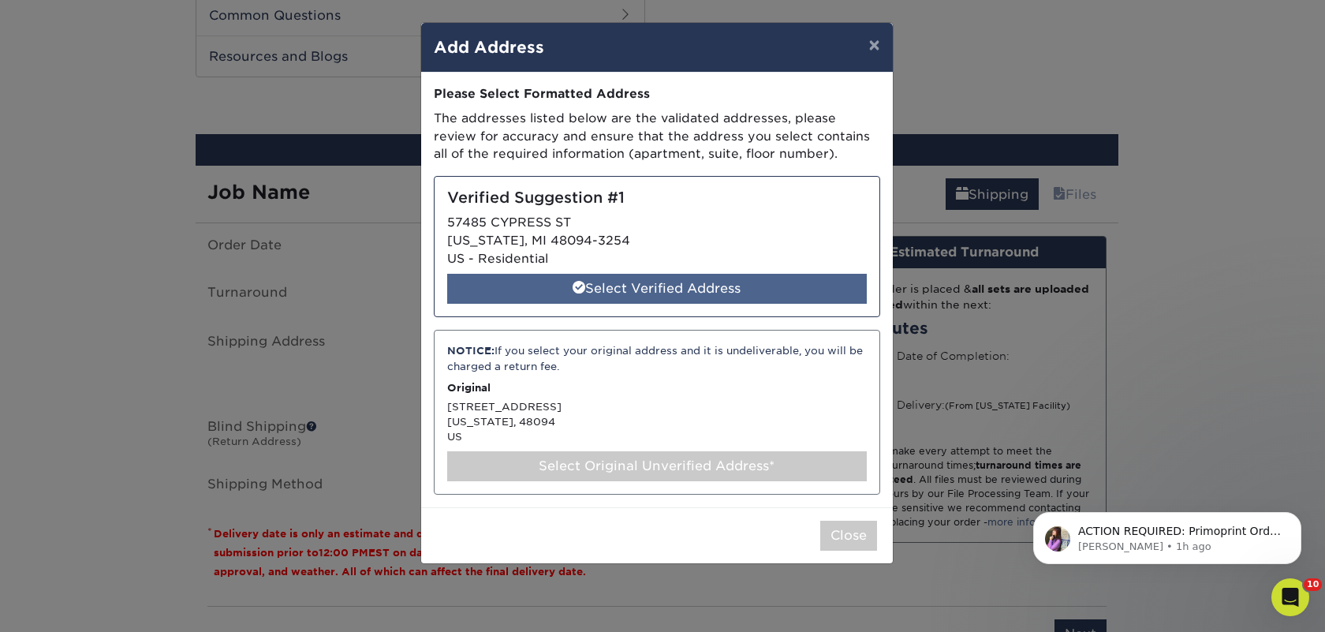
click at [665, 286] on div "Select Verified Address" at bounding box center [657, 289] width 420 height 30
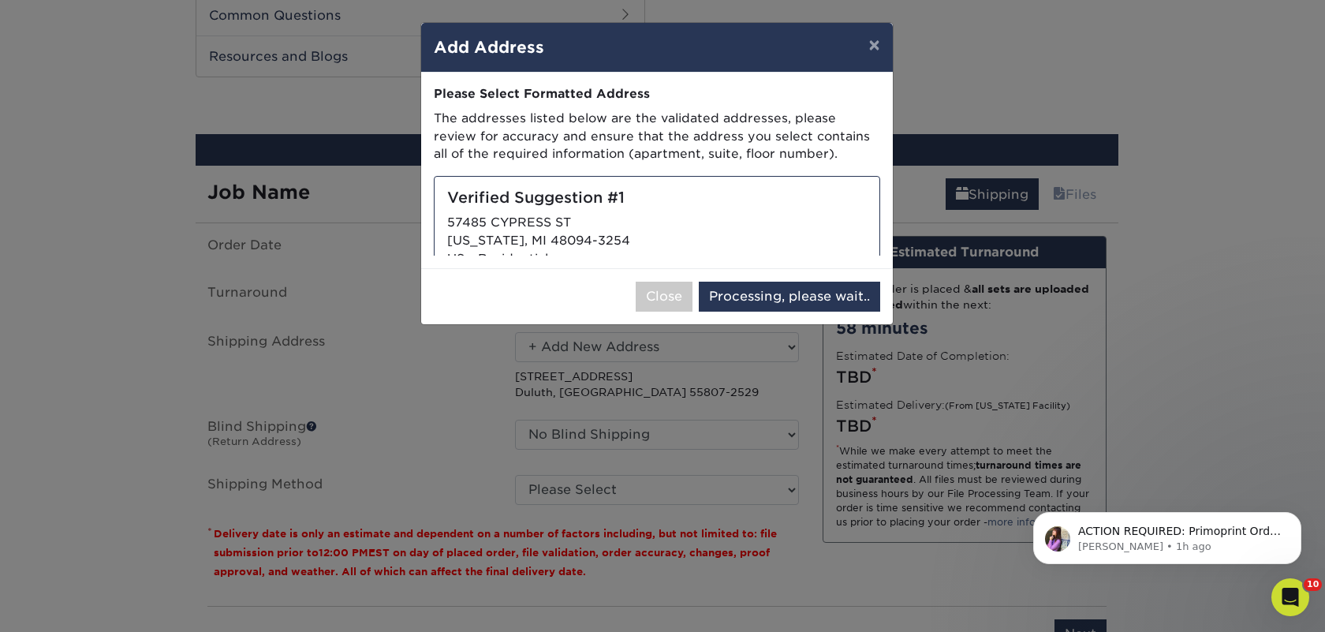
select select "286726"
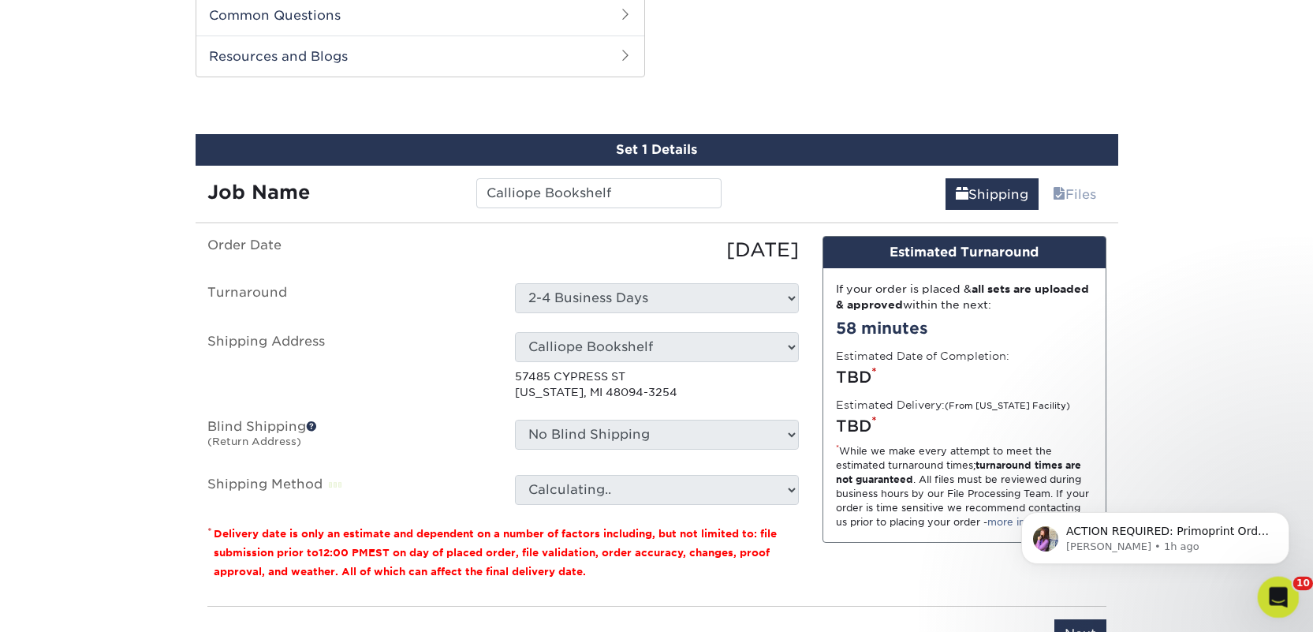
click at [1270, 604] on div "Open Intercom Messenger" at bounding box center [1276, 595] width 52 height 52
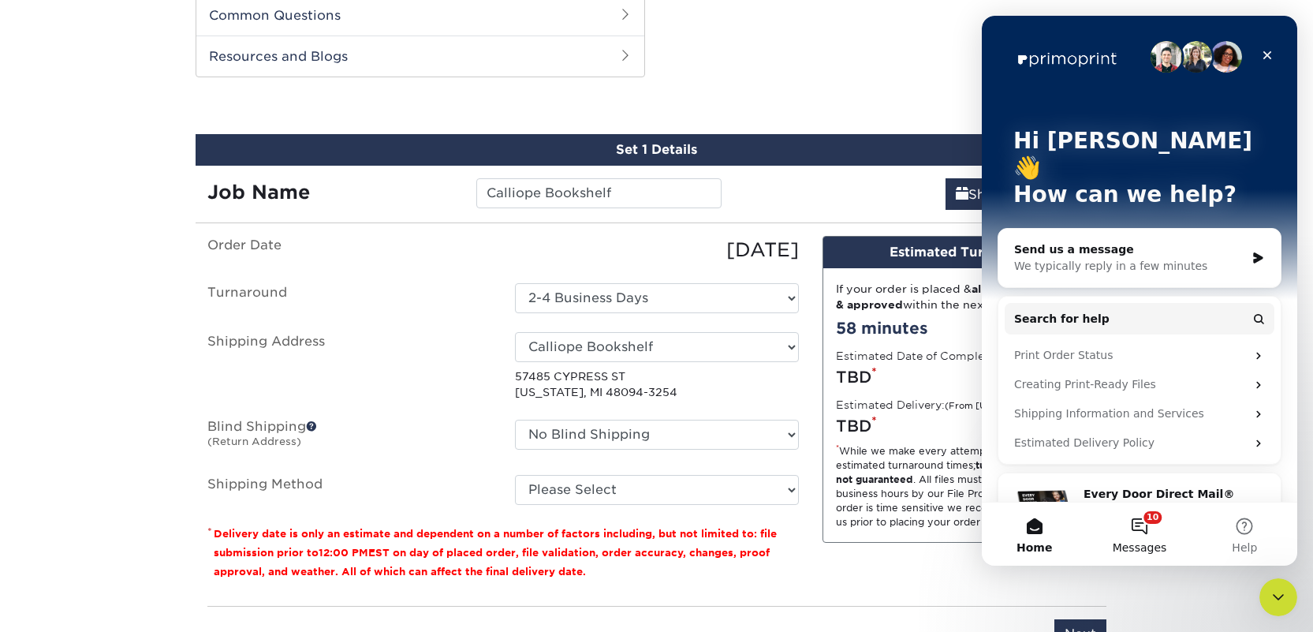
click at [1130, 532] on button "10 Messages" at bounding box center [1139, 533] width 105 height 63
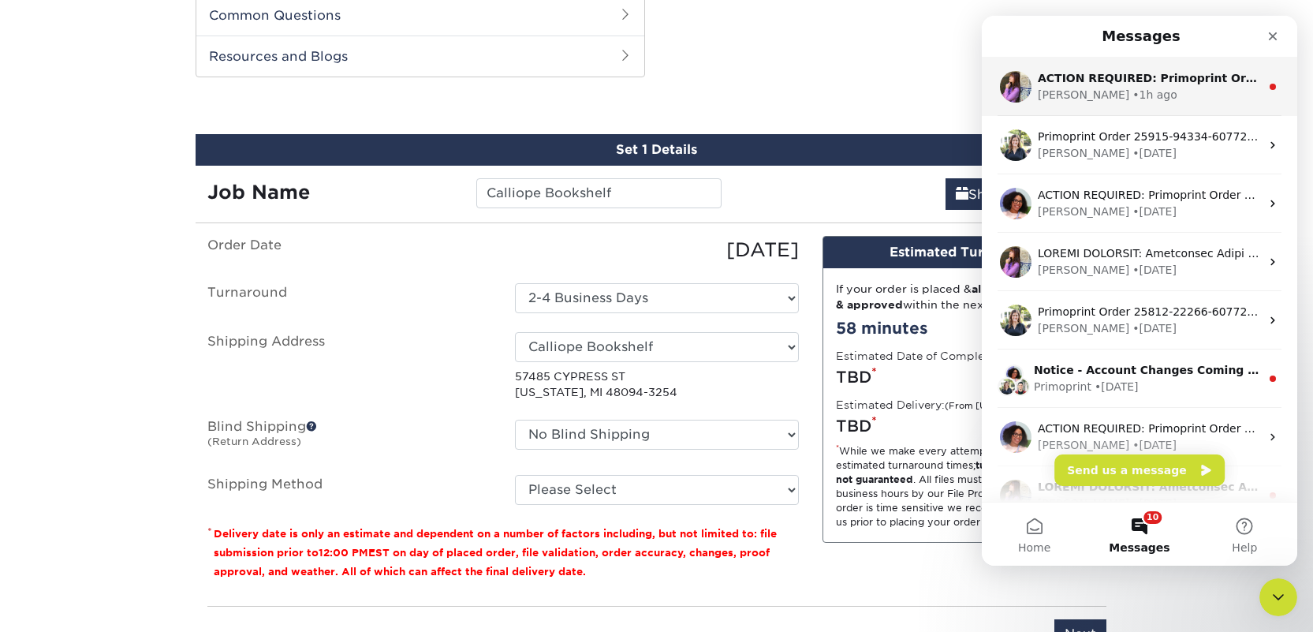
click at [1133, 91] on div "• 1h ago" at bounding box center [1155, 95] width 45 height 17
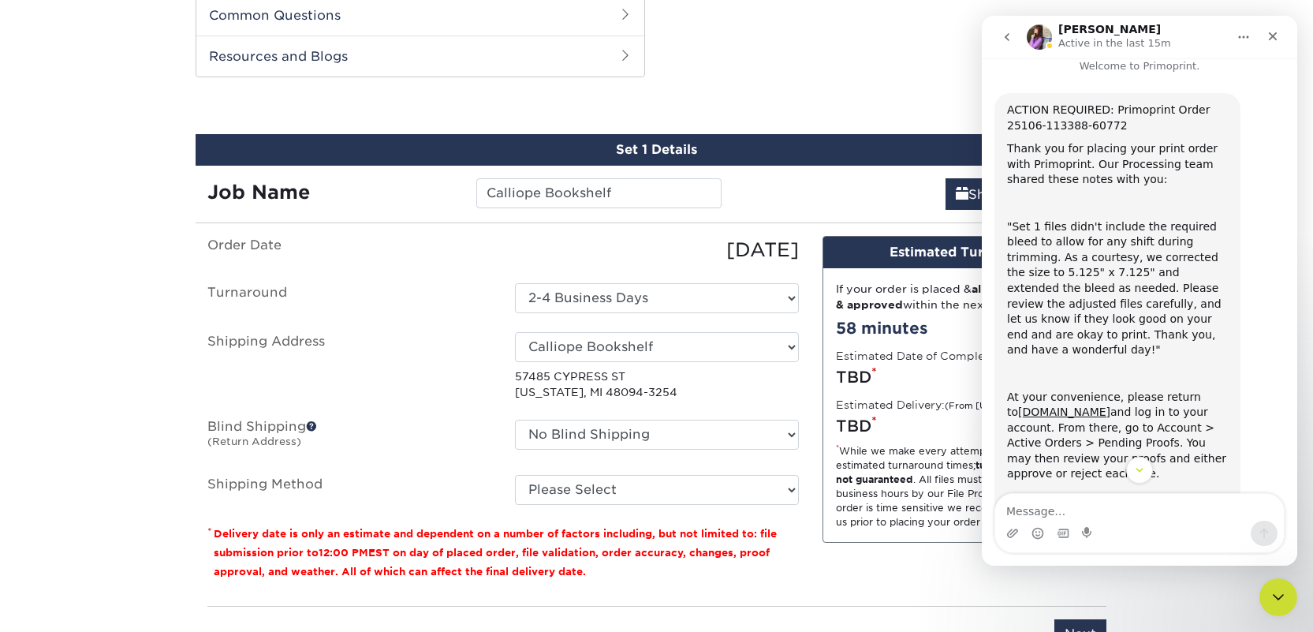
scroll to position [28, 0]
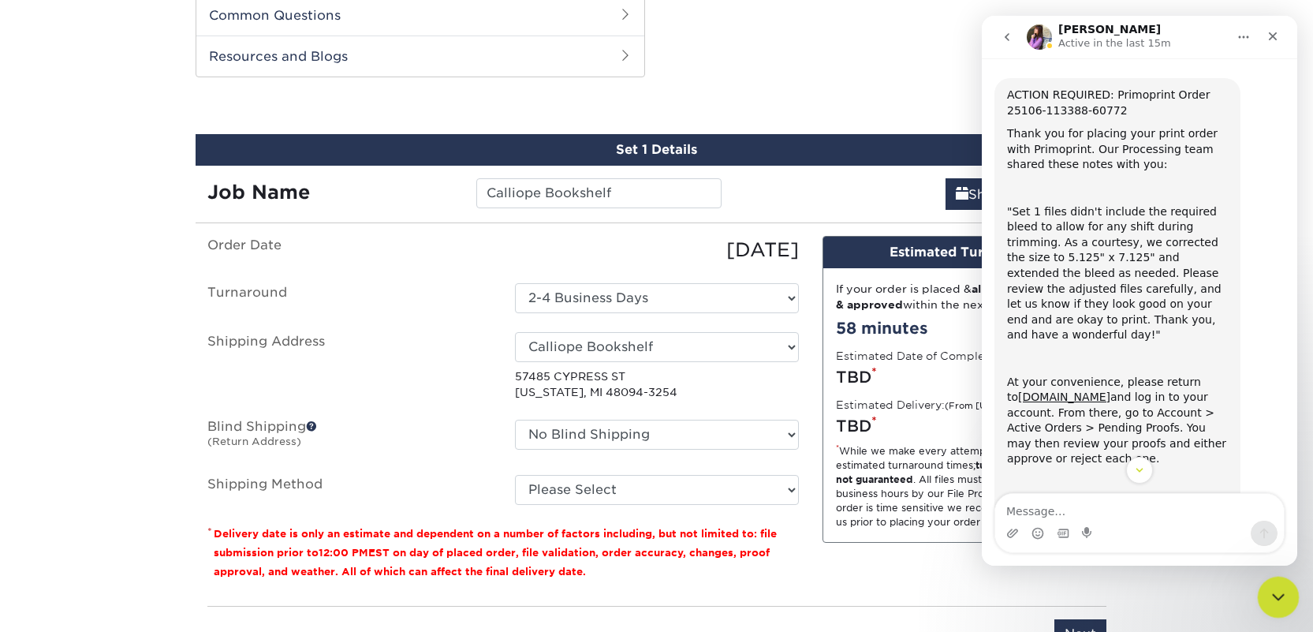
click at [1270, 591] on icon "Close Intercom Messenger" at bounding box center [1276, 594] width 19 height 19
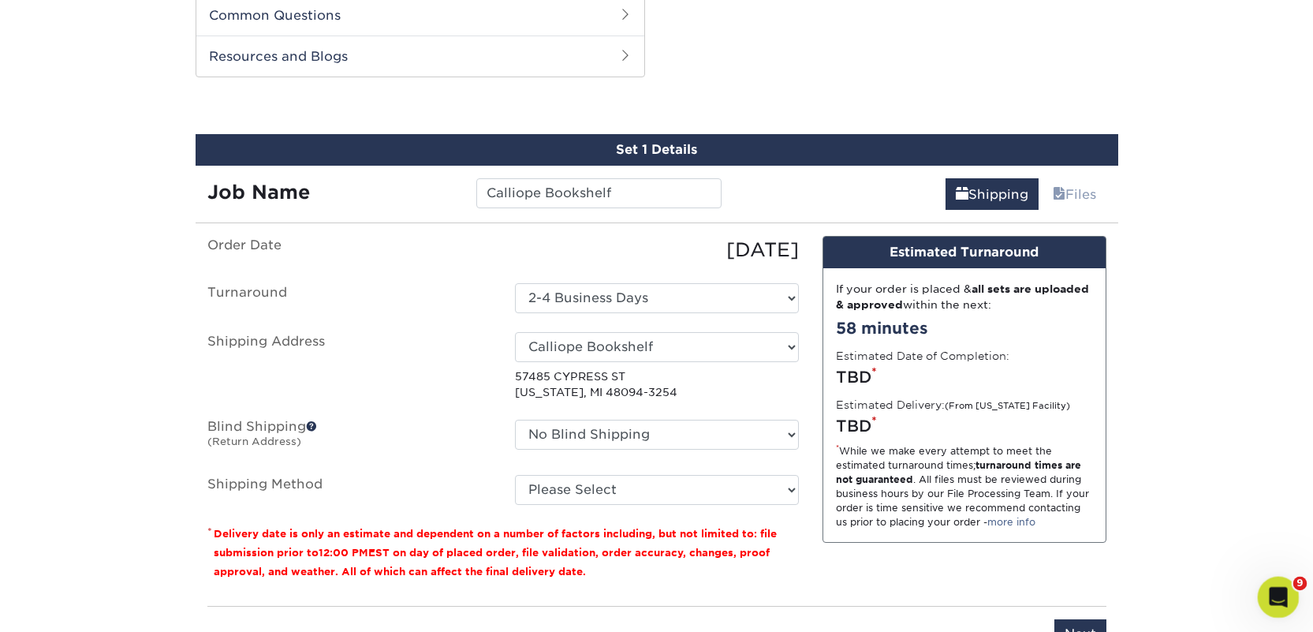
scroll to position [153, 0]
click at [606, 483] on select "Please Select Ground Shipping (+$26.19) 3 Day Shipping Service (+$37.81) 2 Day …" at bounding box center [657, 490] width 284 height 30
select select "03"
click at [515, 475] on select "Please Select Ground Shipping (+$26.19) 3 Day Shipping Service (+$37.81) 2 Day …" at bounding box center [657, 490] width 284 height 30
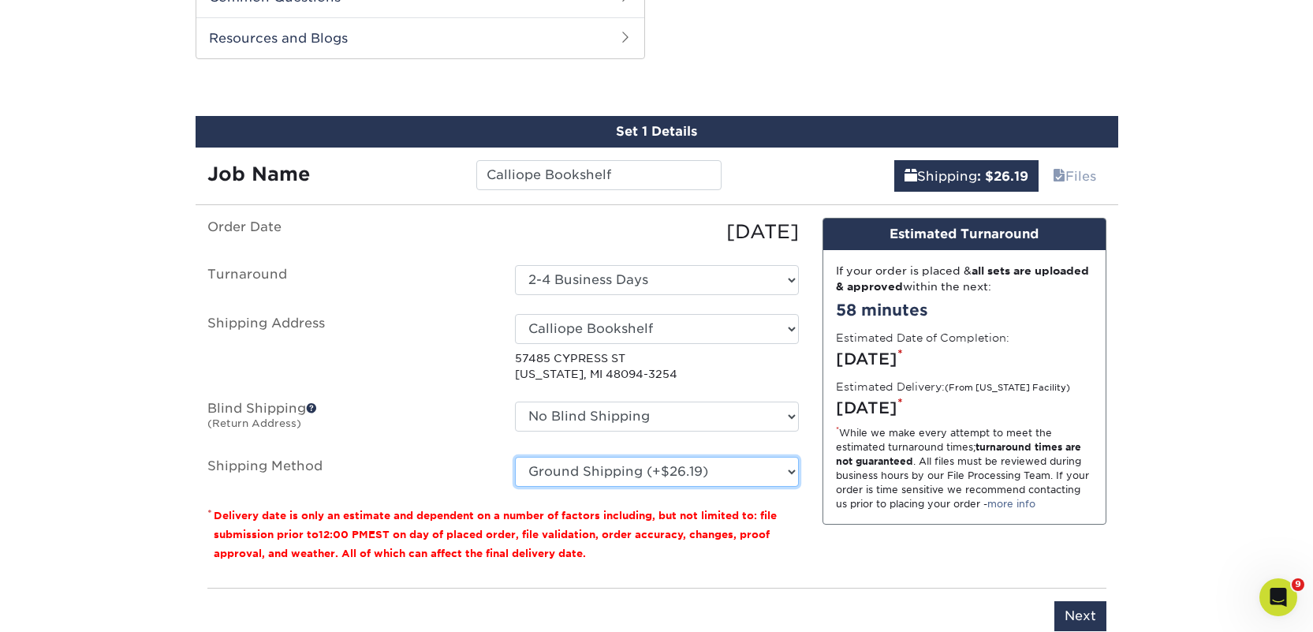
scroll to position [1077, 0]
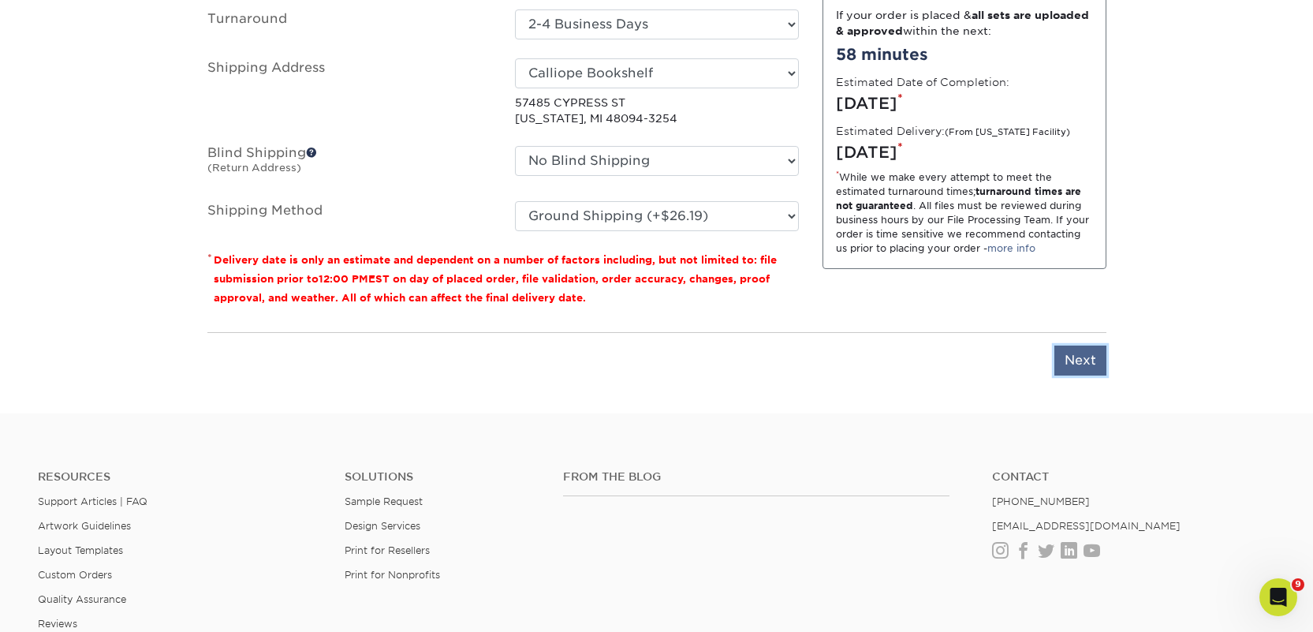
click at [1088, 371] on input "Next" at bounding box center [1080, 360] width 52 height 30
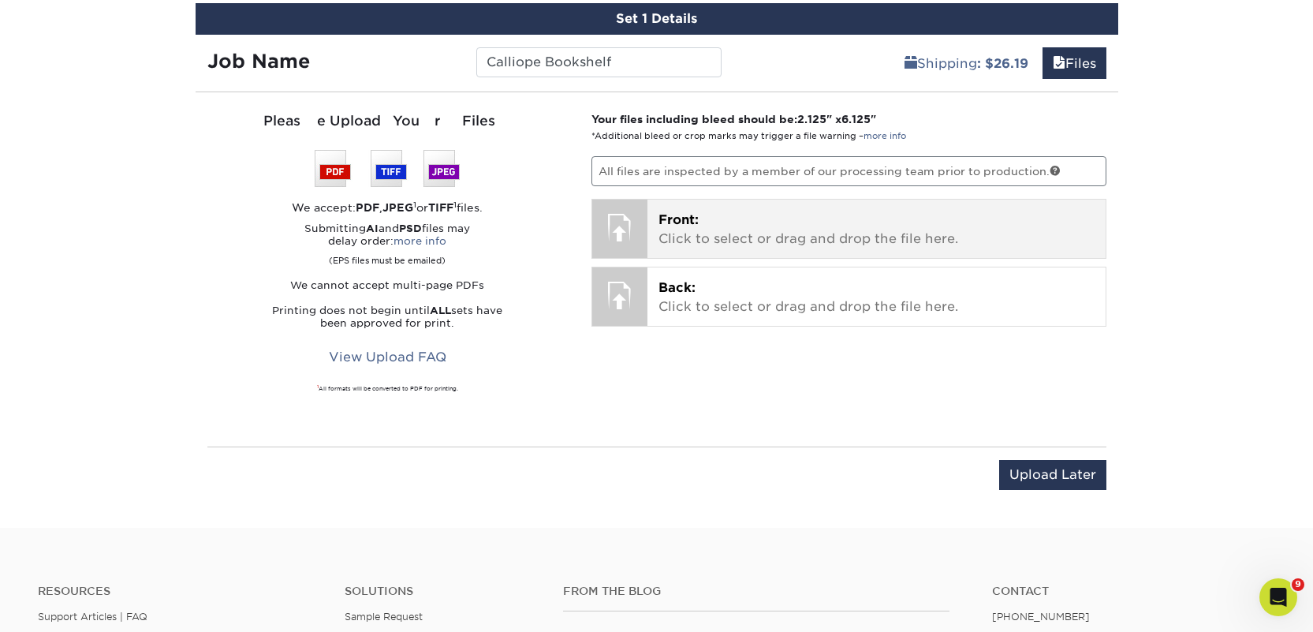
scroll to position [929, 0]
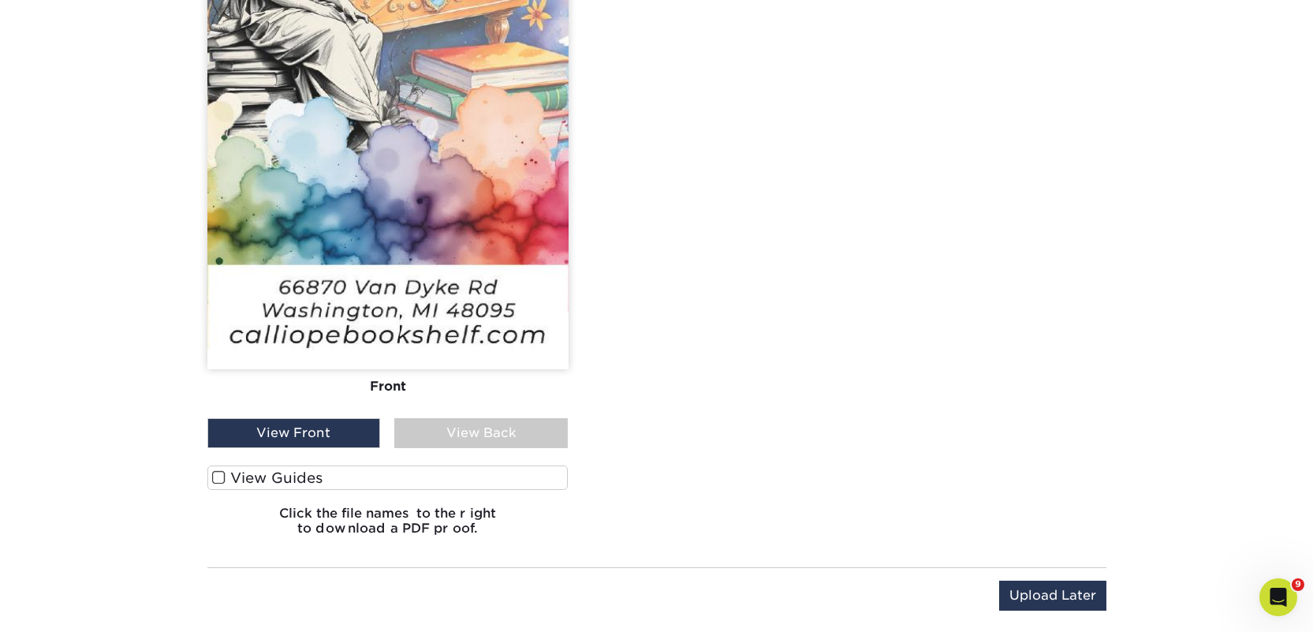
click at [328, 483] on label "View Guides" at bounding box center [387, 477] width 361 height 24
click at [0, 0] on input "View Guides" at bounding box center [0, 0] width 0 height 0
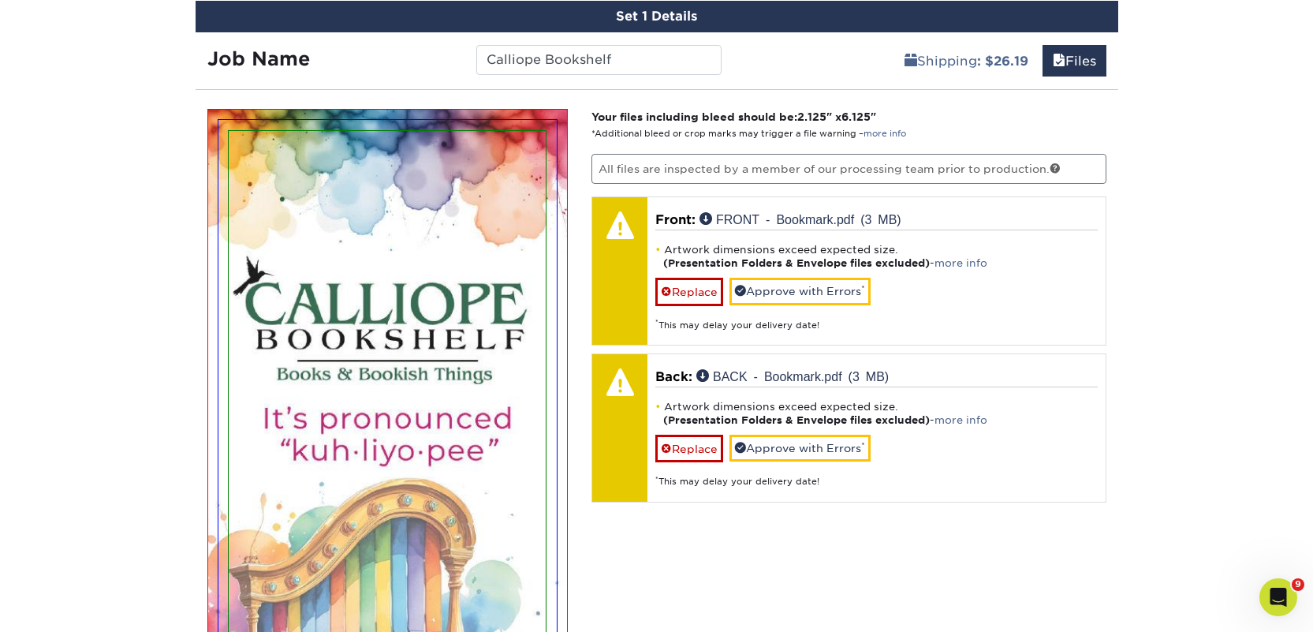
scroll to position [934, 0]
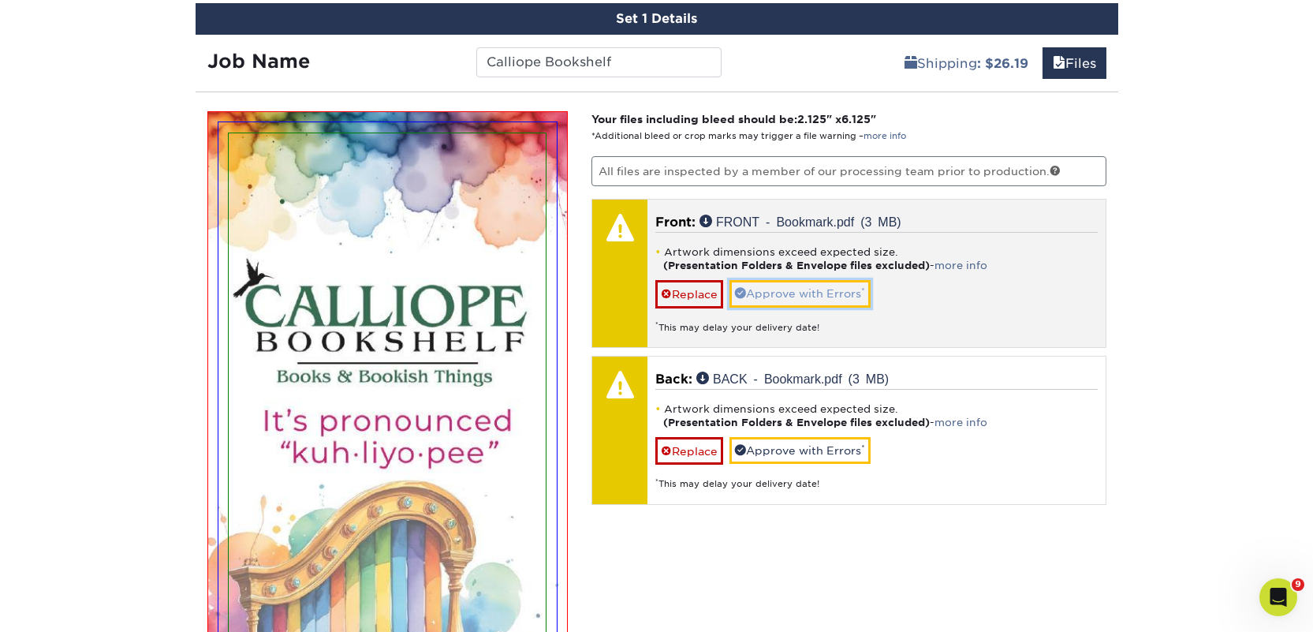
click at [781, 293] on link "Approve with Errors *" at bounding box center [800, 293] width 141 height 27
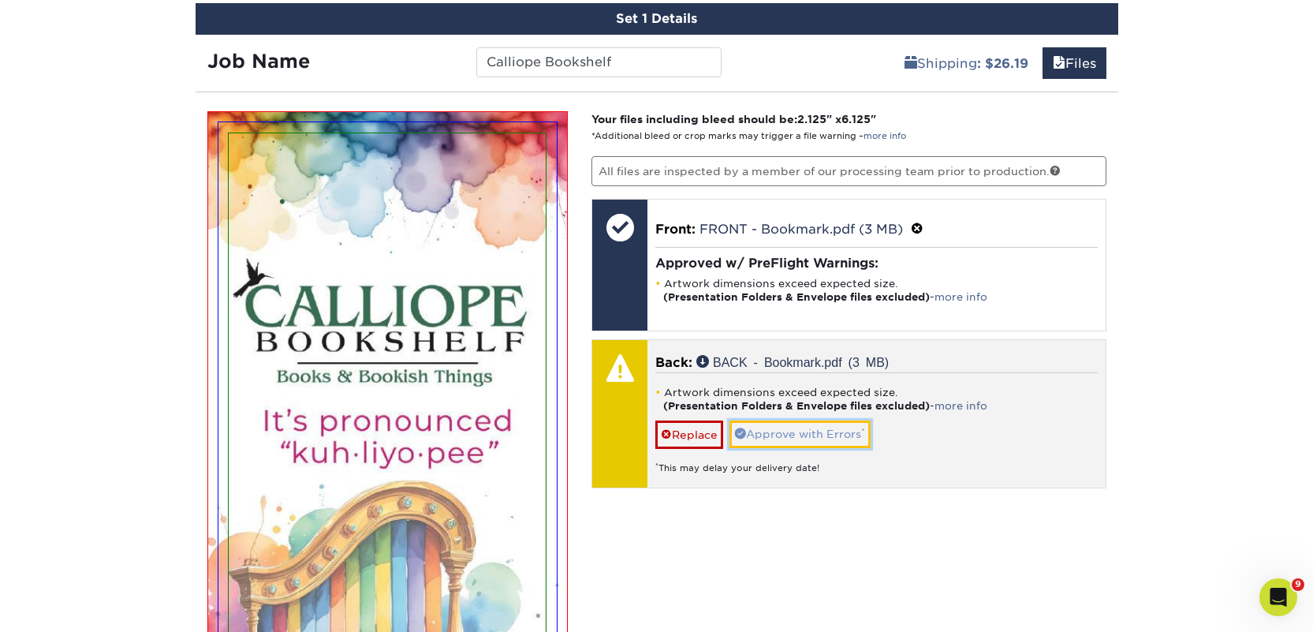
click at [795, 429] on link "Approve with Errors *" at bounding box center [800, 433] width 141 height 27
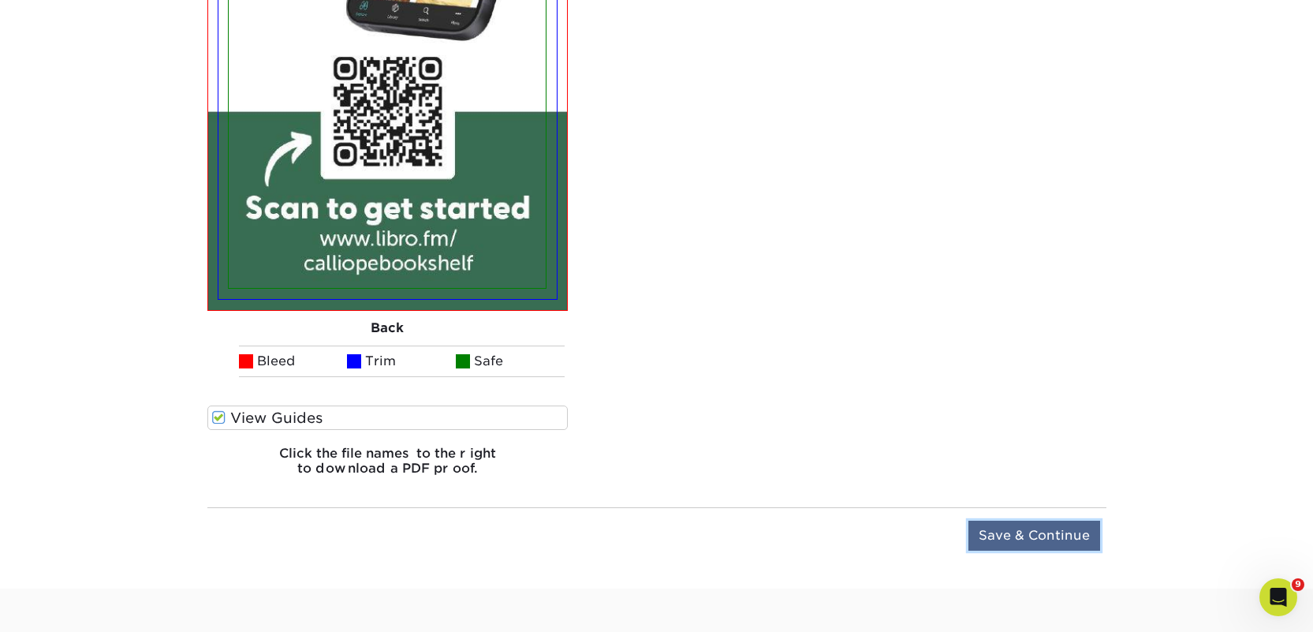
click at [1010, 539] on input "Save & Continue" at bounding box center [1035, 536] width 132 height 30
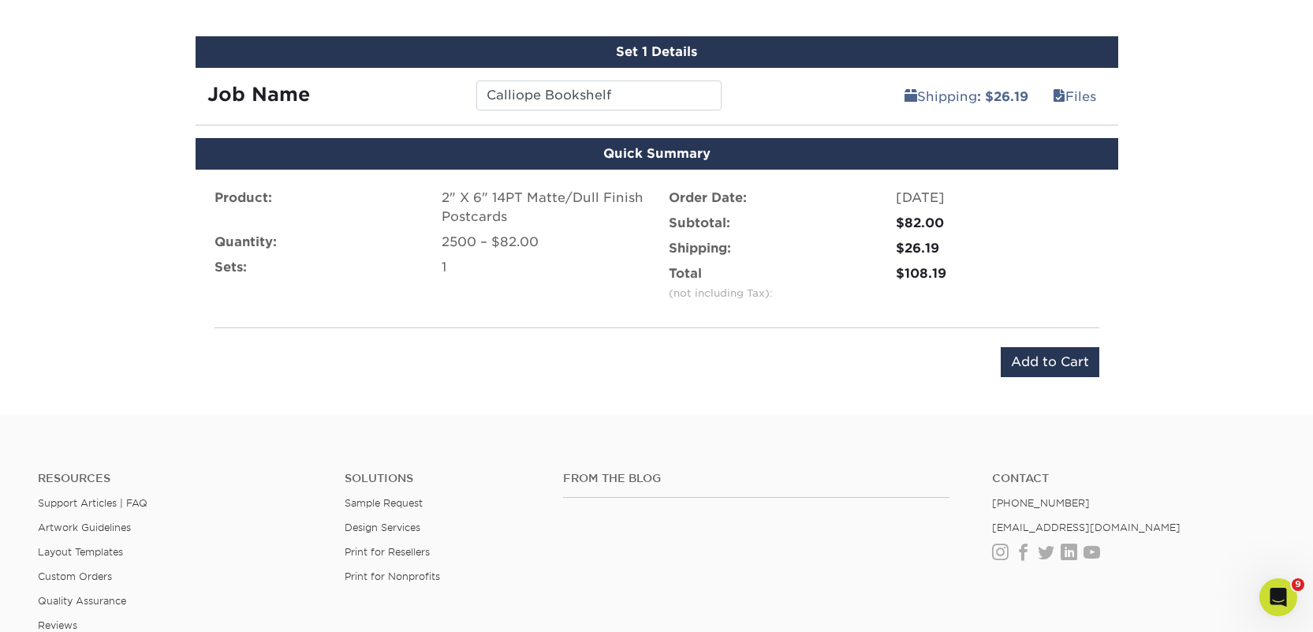
scroll to position [894, 0]
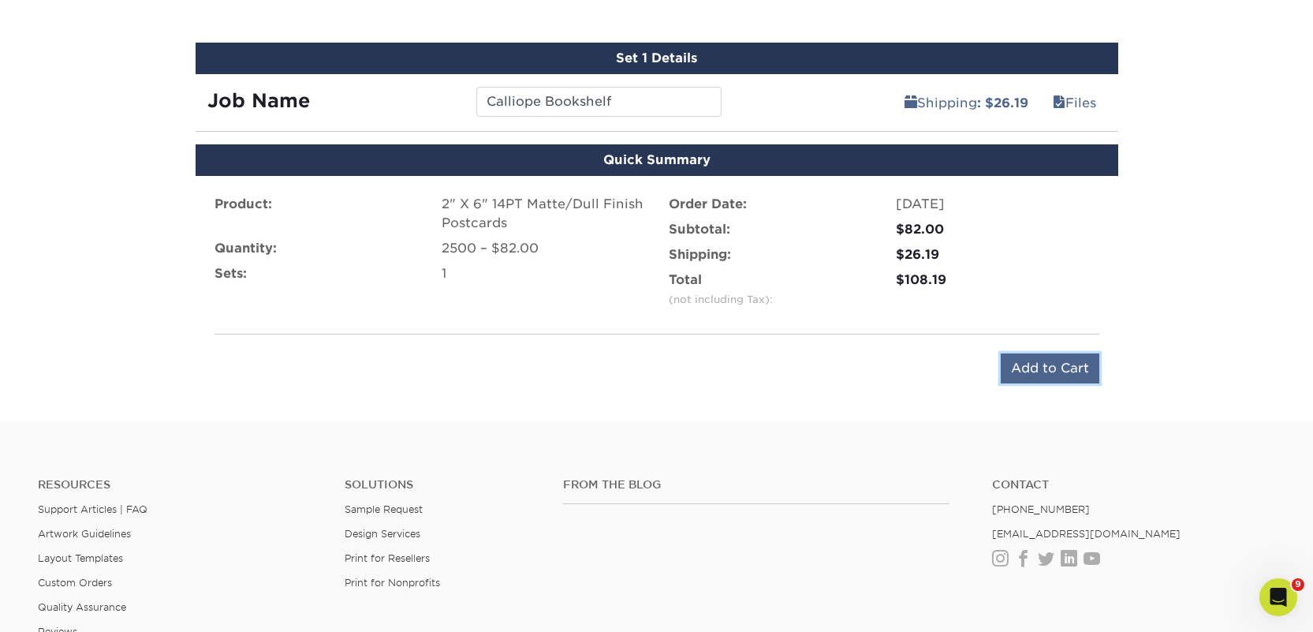
click at [1027, 369] on input "Add to Cart" at bounding box center [1050, 368] width 99 height 30
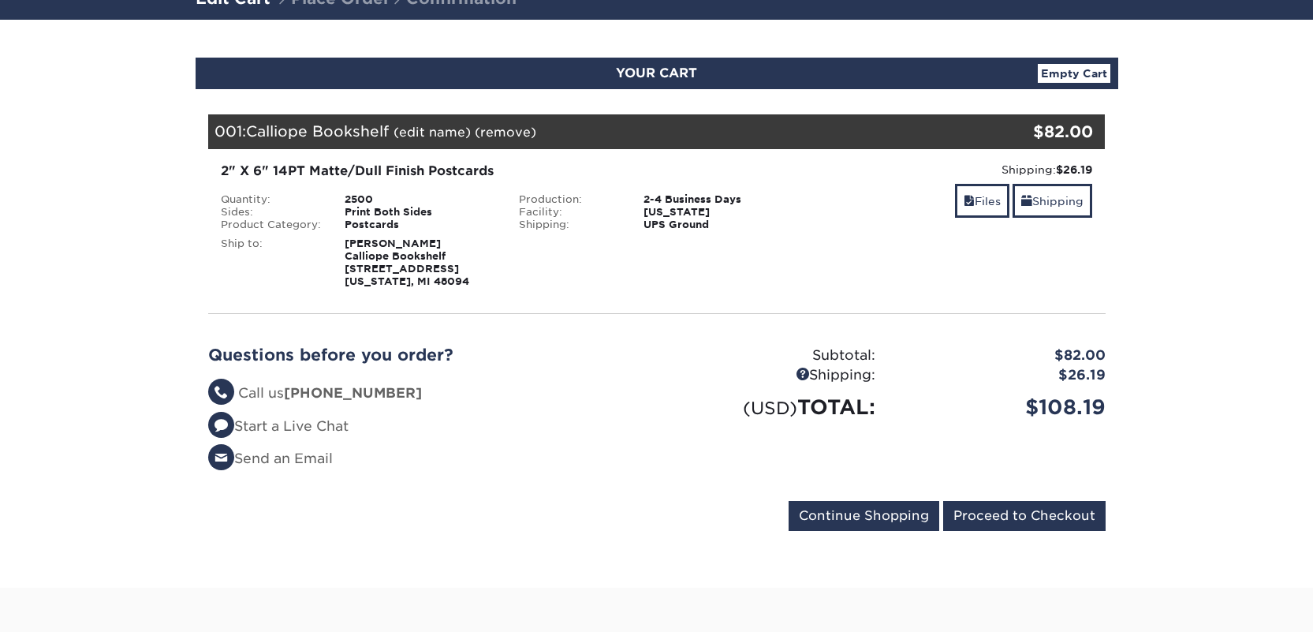
scroll to position [139, 0]
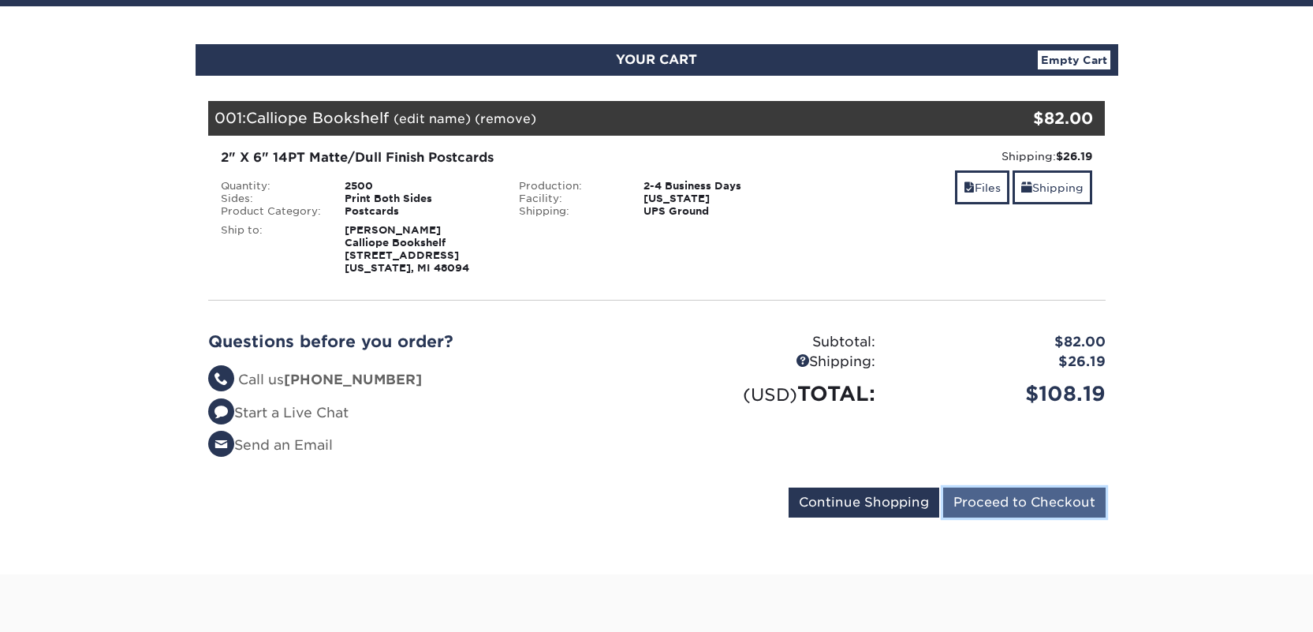
click at [996, 503] on input "Proceed to Checkout" at bounding box center [1024, 502] width 162 height 30
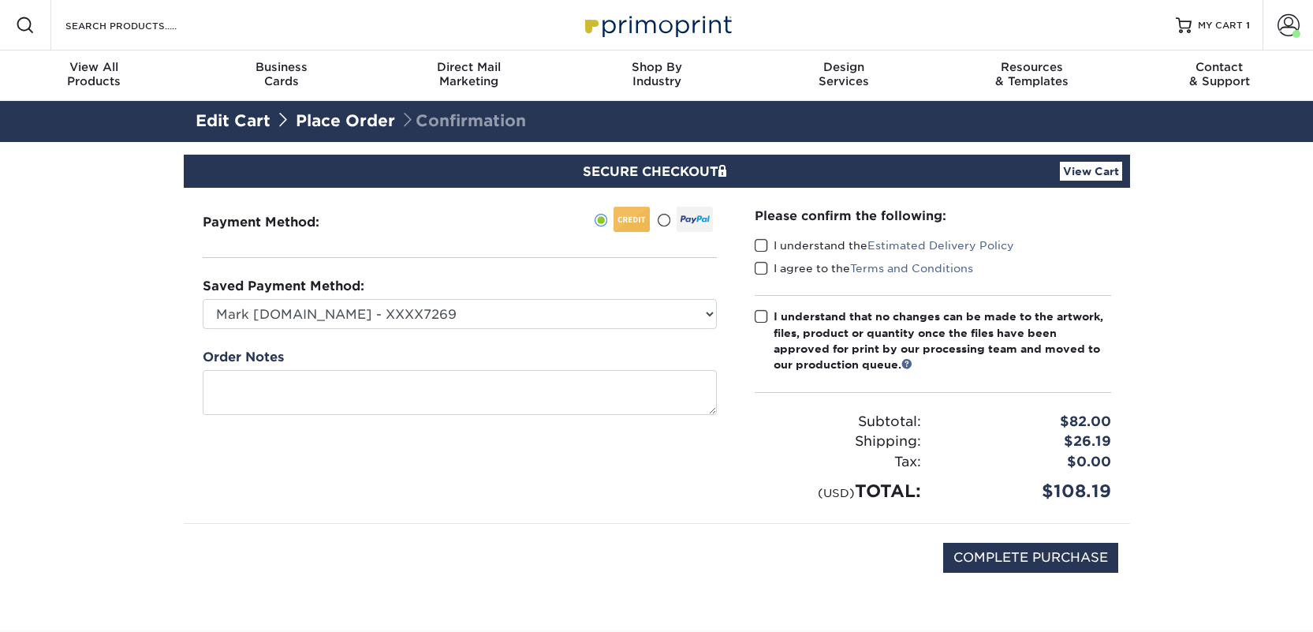
click at [772, 241] on label "I understand the Estimated Delivery Policy" at bounding box center [884, 245] width 259 height 16
click at [0, 0] on input "I understand the Estimated Delivery Policy" at bounding box center [0, 0] width 0 height 0
click at [784, 266] on label "I agree to the Terms and Conditions" at bounding box center [864, 268] width 218 height 16
click at [0, 0] on input "I agree to the Terms and Conditions" at bounding box center [0, 0] width 0 height 0
drag, startPoint x: 797, startPoint y: 316, endPoint x: 807, endPoint y: 330, distance: 17.5
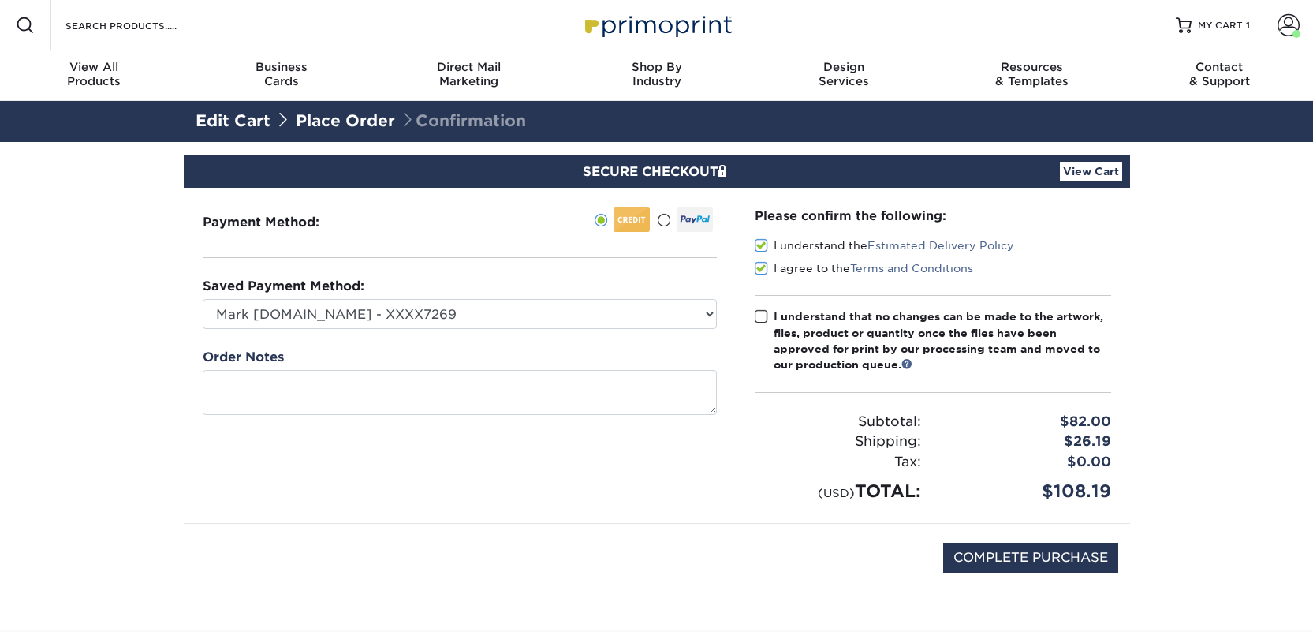
click at [797, 317] on div "I understand that no changes can be made to the artwork, files, product or quan…" at bounding box center [943, 340] width 338 height 65
click at [0, 0] on input "I understand that no changes can be made to the artwork, files, product or quan…" at bounding box center [0, 0] width 0 height 0
click at [980, 567] on input "COMPLETE PURCHASE" at bounding box center [1030, 558] width 175 height 30
type input "PROCESSING, PLEASE WAIT..."
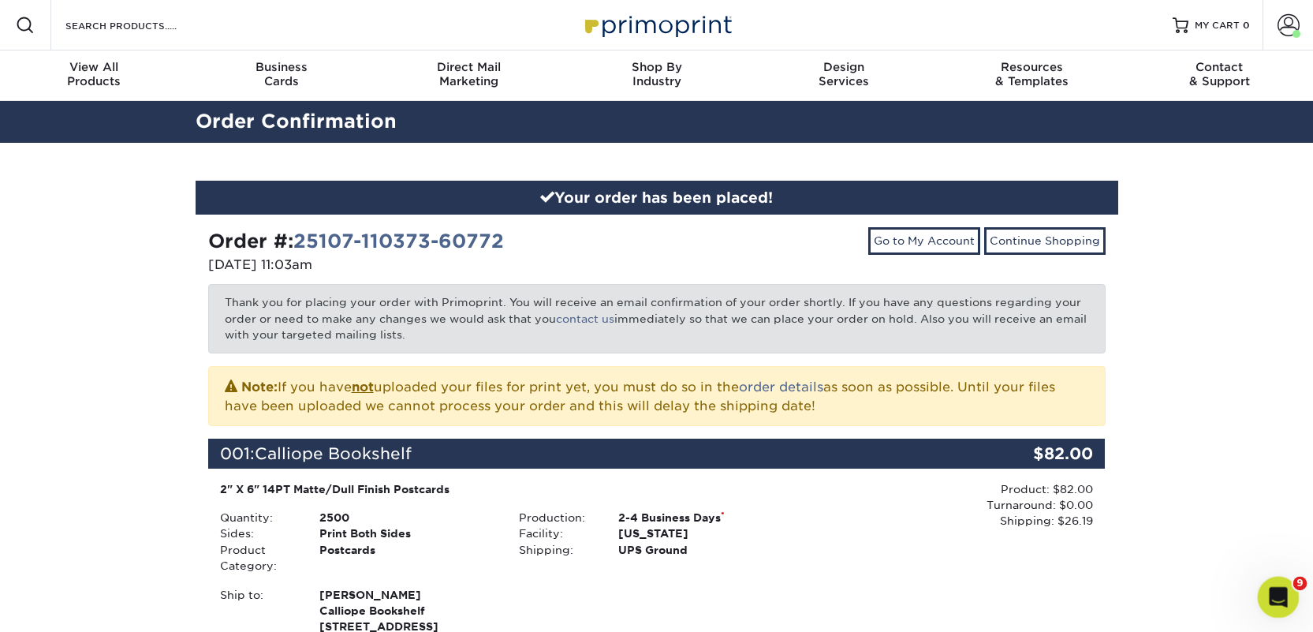
click at [1271, 596] on icon "Open Intercom Messenger" at bounding box center [1276, 595] width 26 height 26
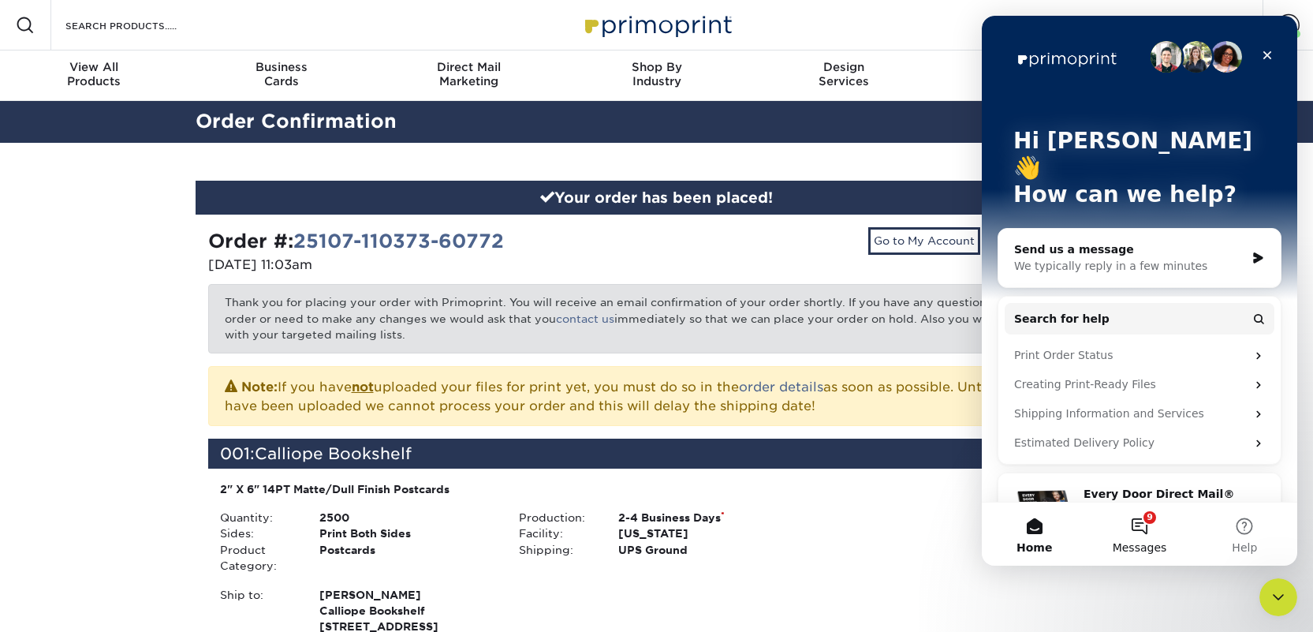
click at [1140, 526] on button "9 Messages" at bounding box center [1139, 533] width 105 height 63
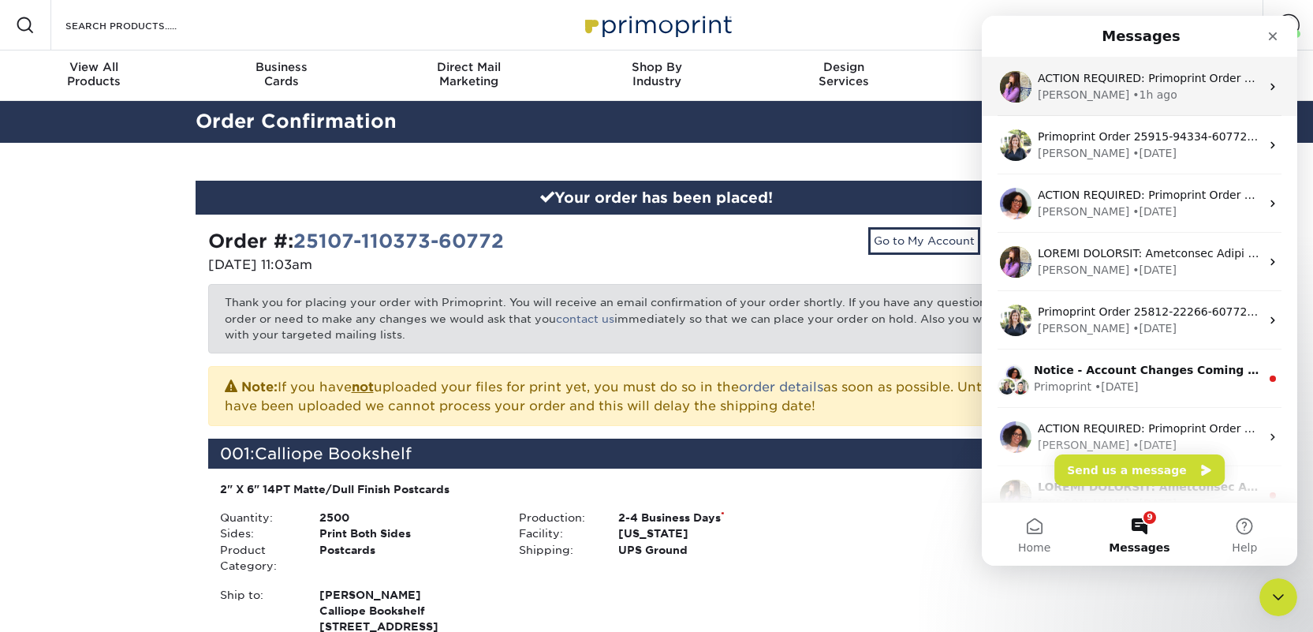
click at [1123, 102] on div "Erica • 1h ago" at bounding box center [1149, 95] width 222 height 17
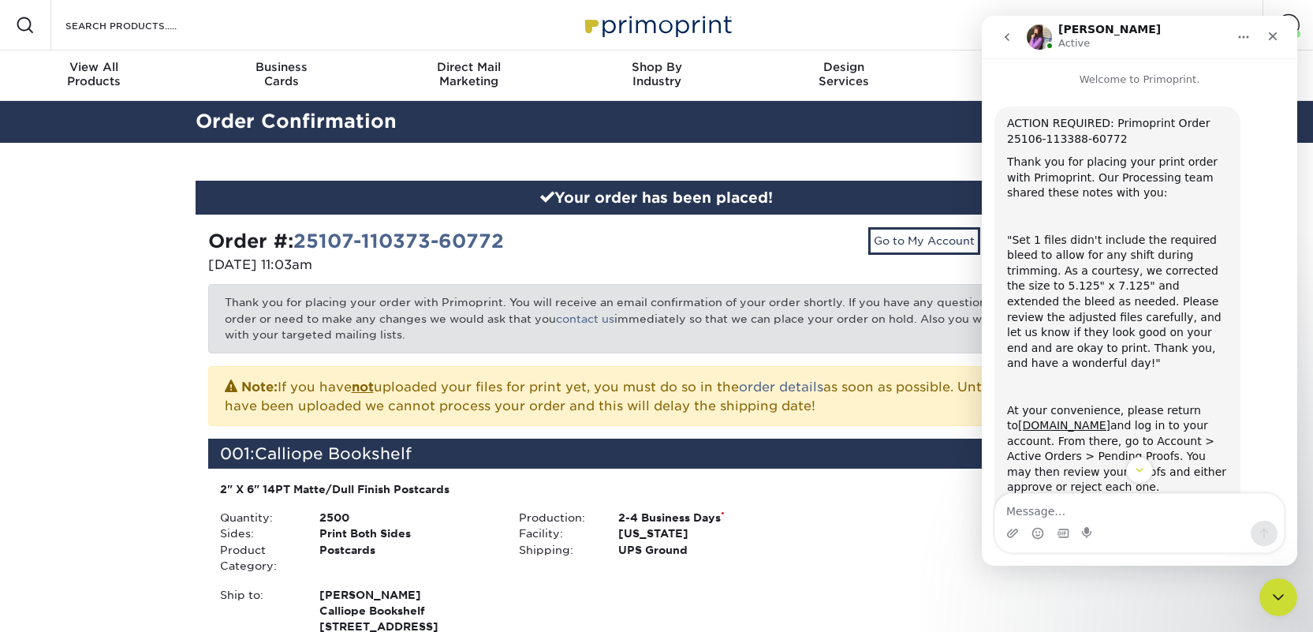
click at [1092, 144] on div "ACTION REQUIRED: Primoprint Order 25106-113388-60772" at bounding box center [1117, 131] width 221 height 31
click at [949, 11] on div "Resources Menu Search Products Account Welcome, Nick Primo Client Account Dashb…" at bounding box center [656, 25] width 1313 height 50
click at [1275, 36] on icon "Close" at bounding box center [1273, 36] width 13 height 13
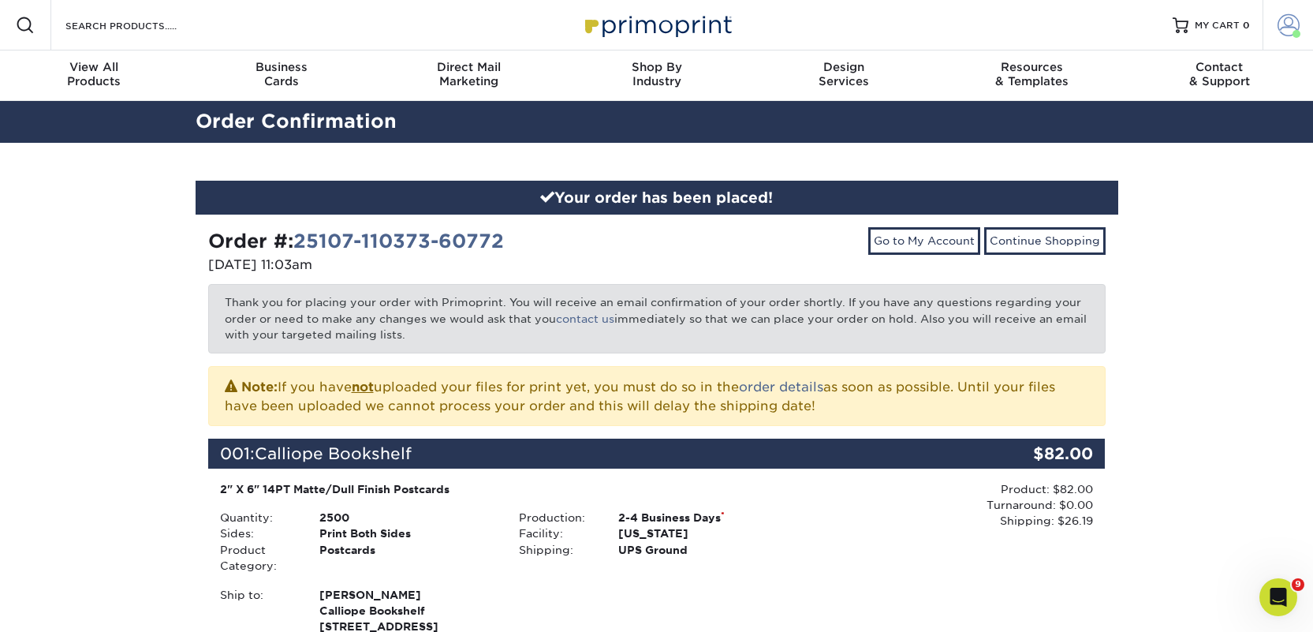
scroll to position [153, 0]
click at [1284, 28] on span at bounding box center [1289, 25] width 22 height 22
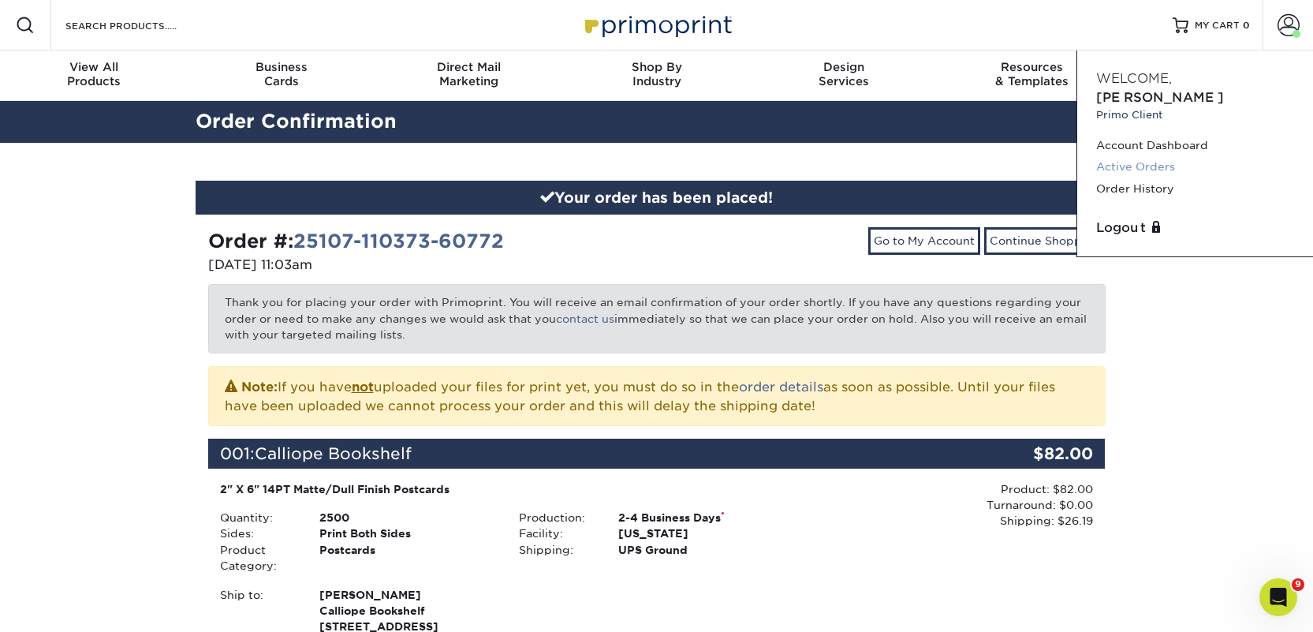
click at [1170, 156] on link "Active Orders" at bounding box center [1195, 166] width 198 height 21
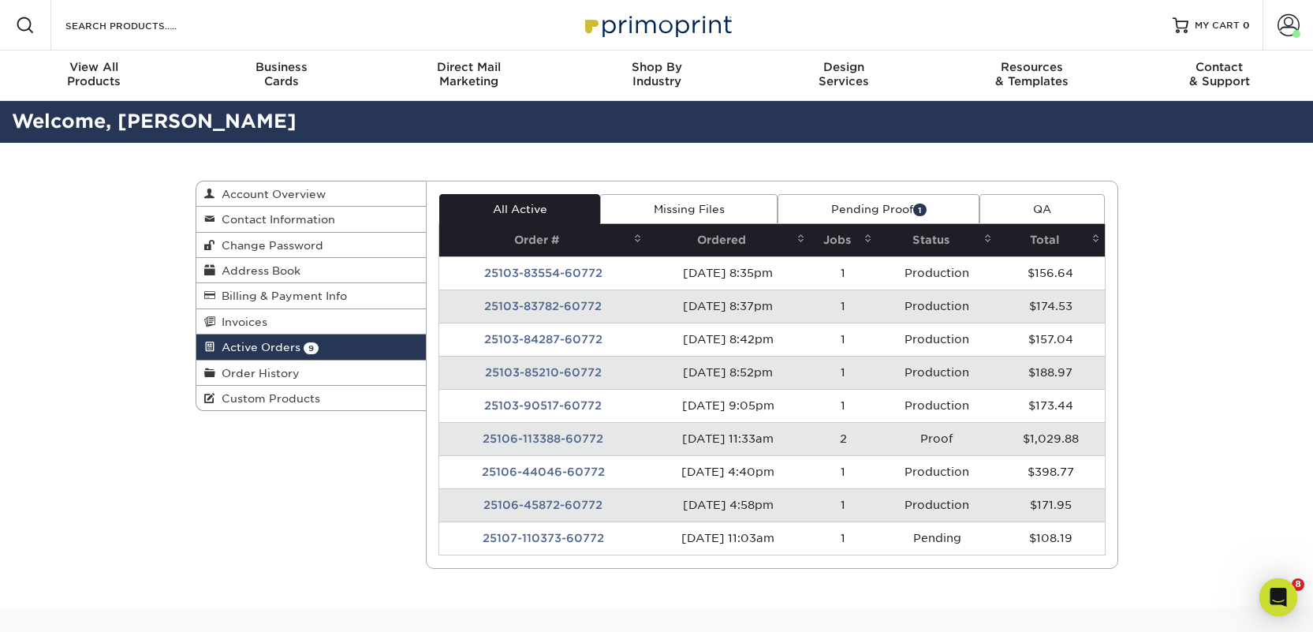
click at [510, 436] on td "25106-113388-60772" at bounding box center [542, 438] width 207 height 33
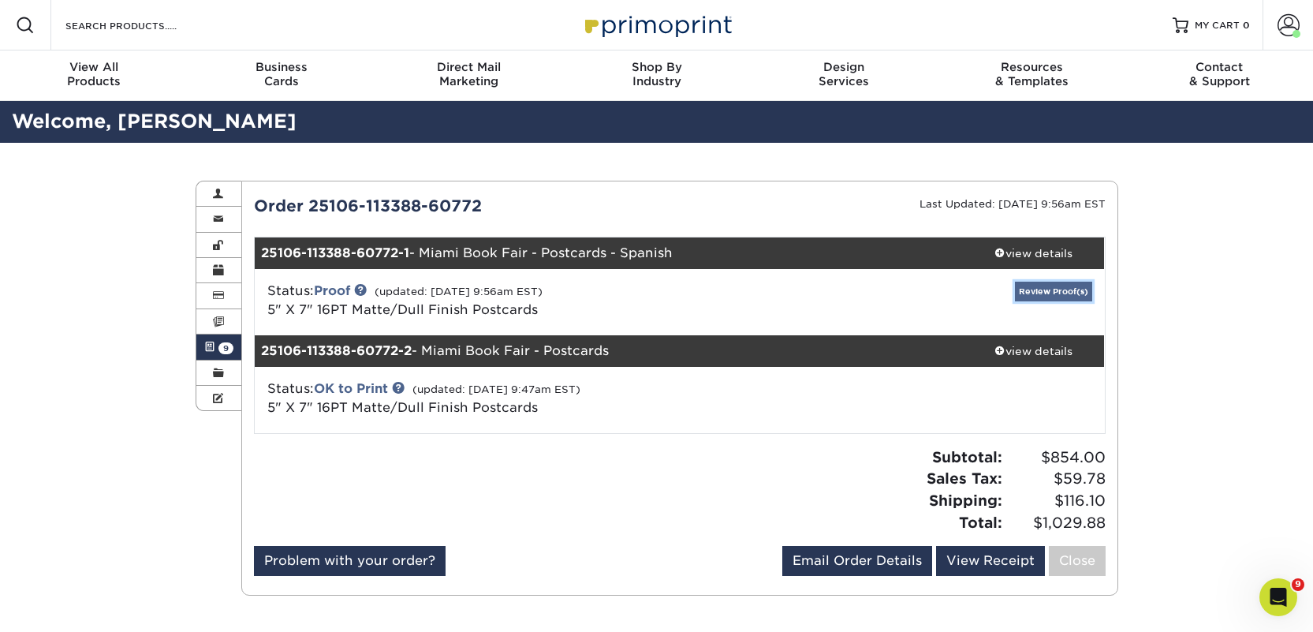
click at [1036, 293] on link "Review Proof(s)" at bounding box center [1053, 292] width 77 height 20
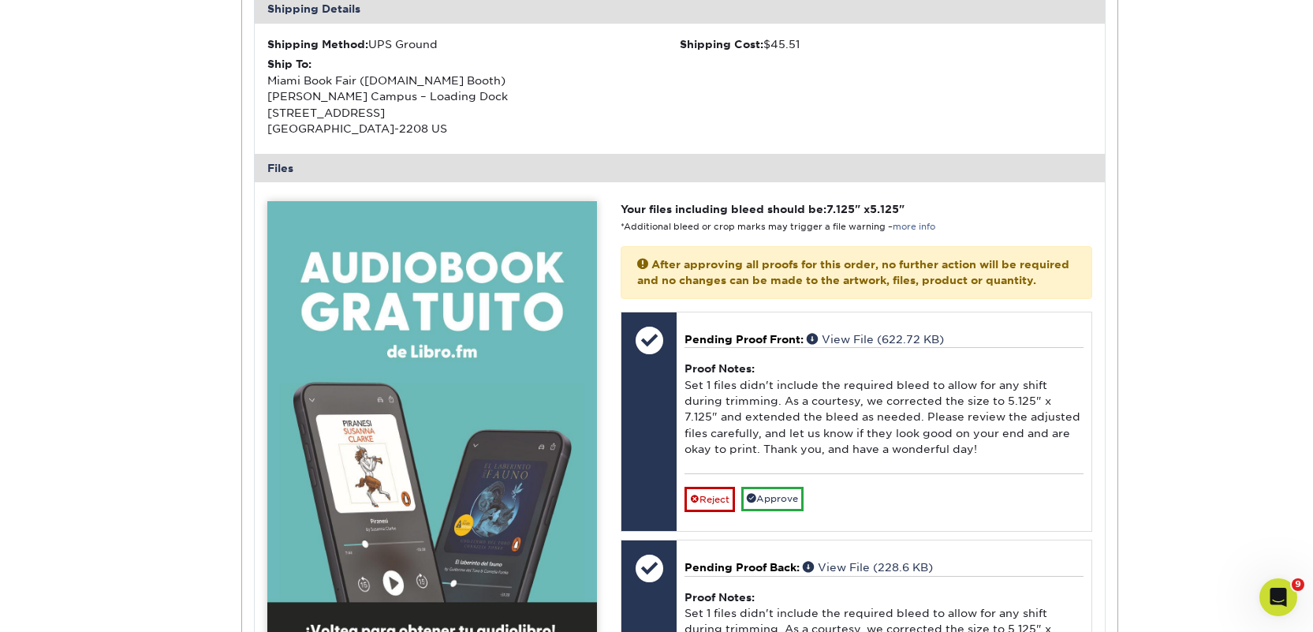
scroll to position [639, 0]
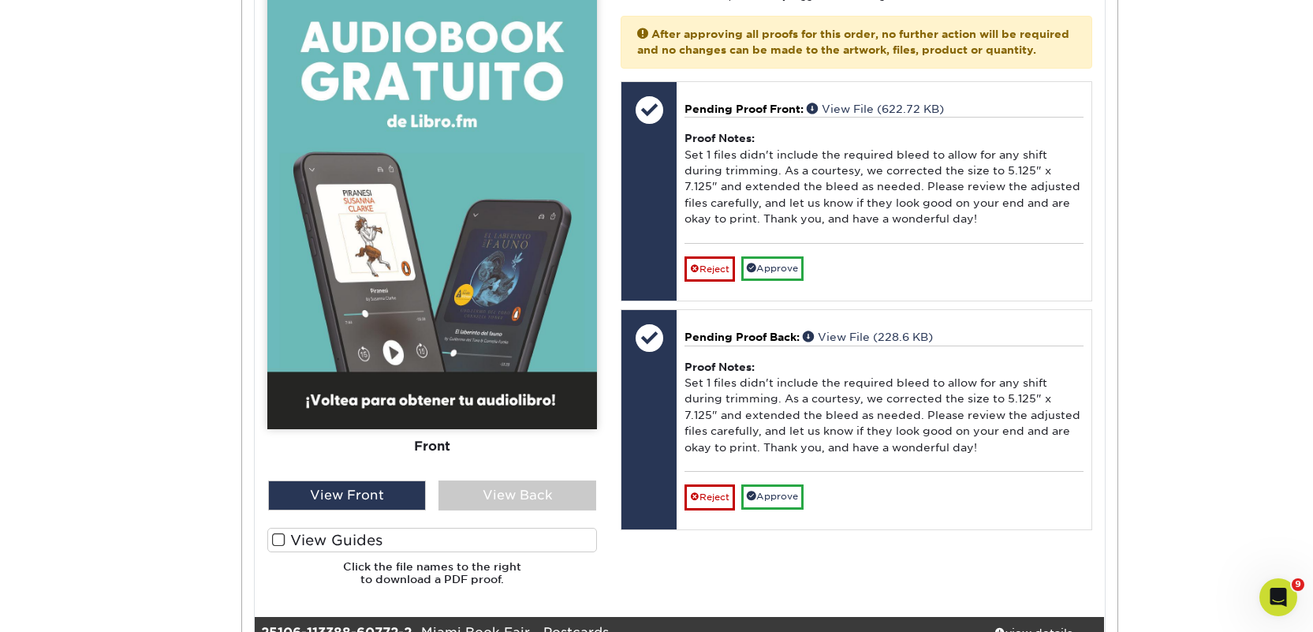
click at [412, 546] on label "View Guides" at bounding box center [432, 540] width 330 height 24
click at [0, 0] on input "View Guides" at bounding box center [0, 0] width 0 height 0
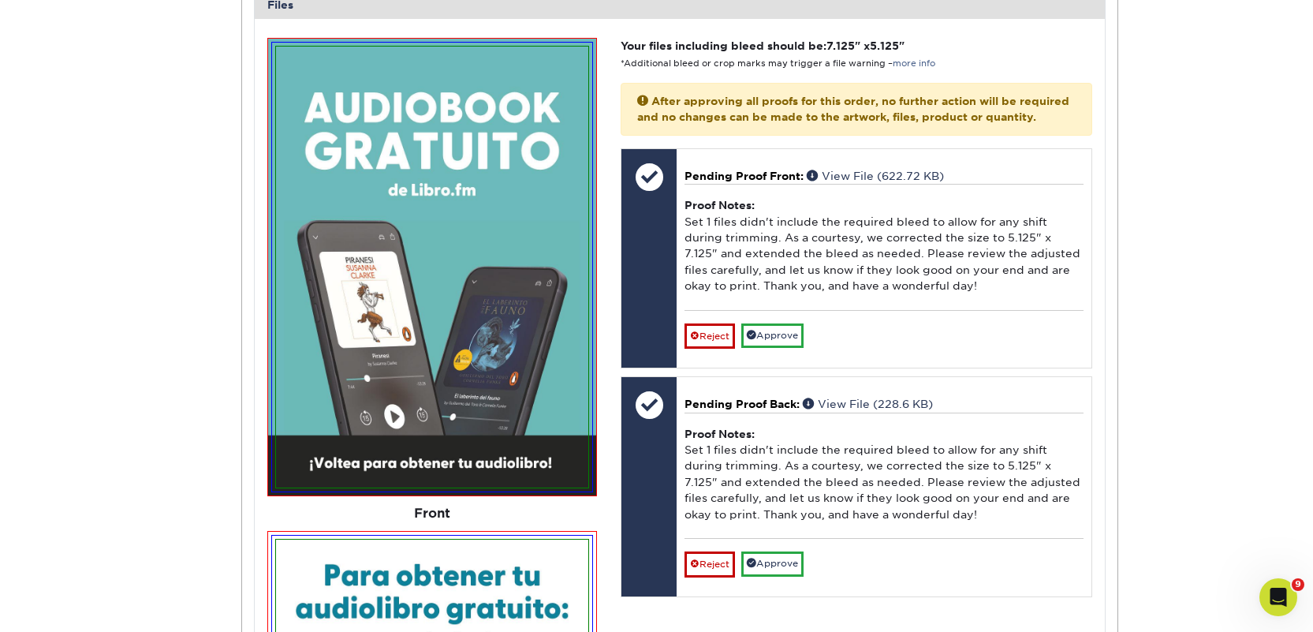
scroll to position [763, 0]
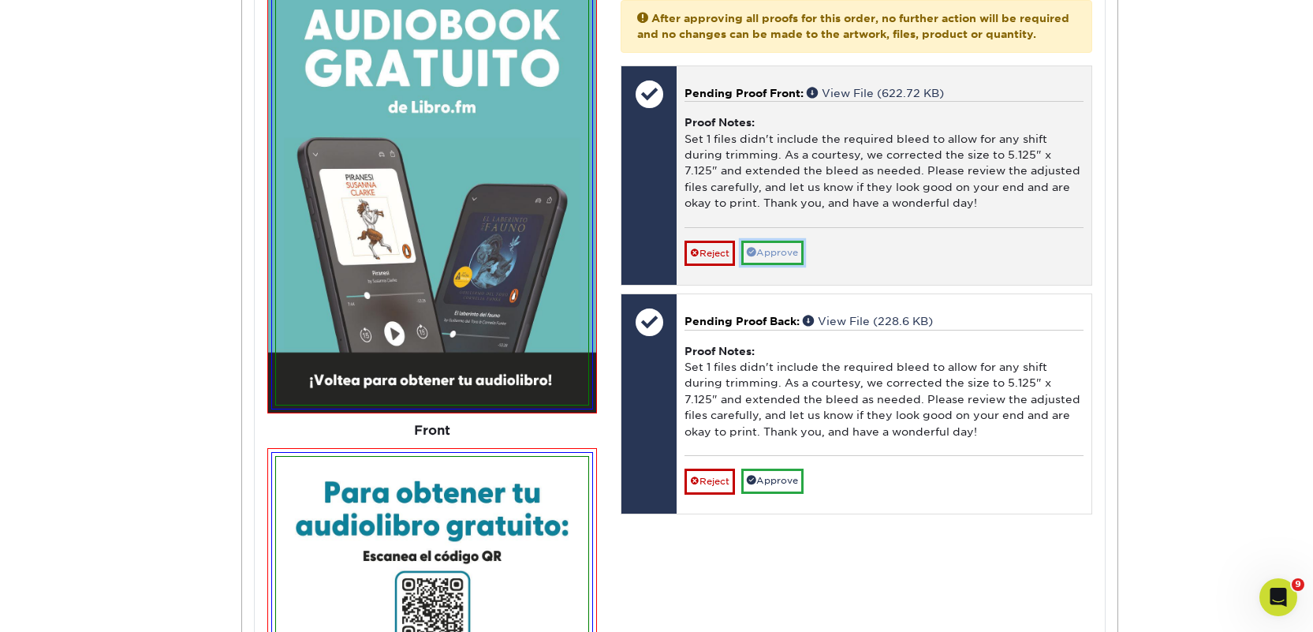
click at [794, 265] on link "Approve" at bounding box center [772, 253] width 62 height 24
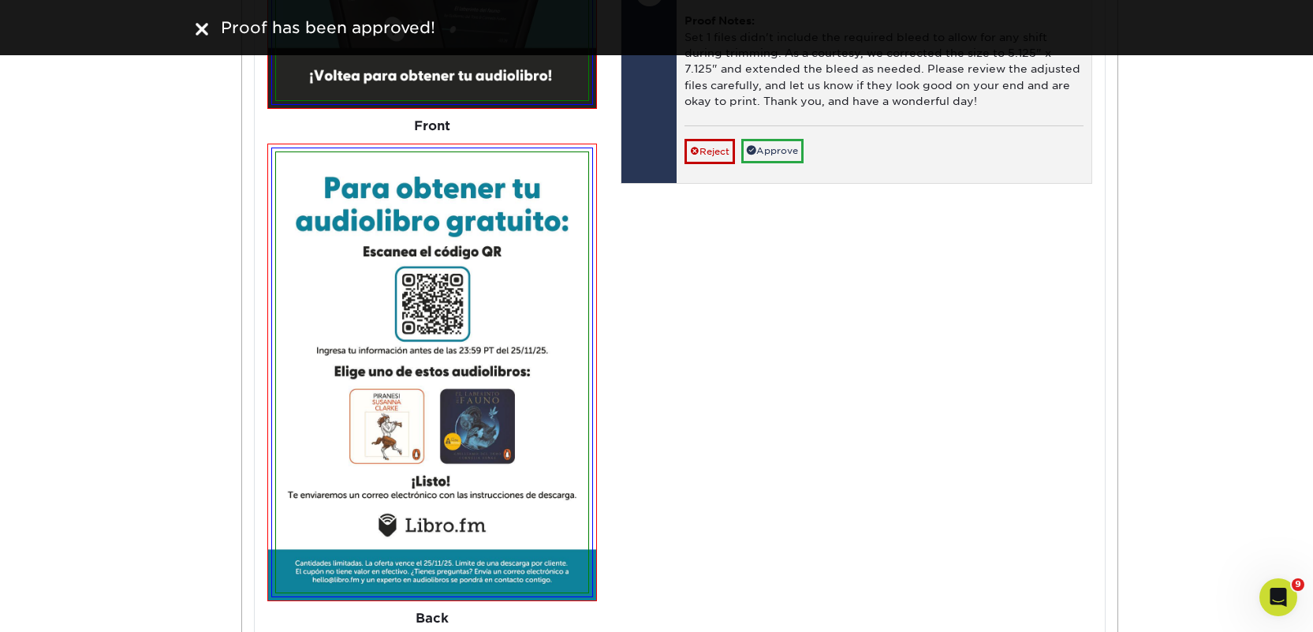
scroll to position [1053, 0]
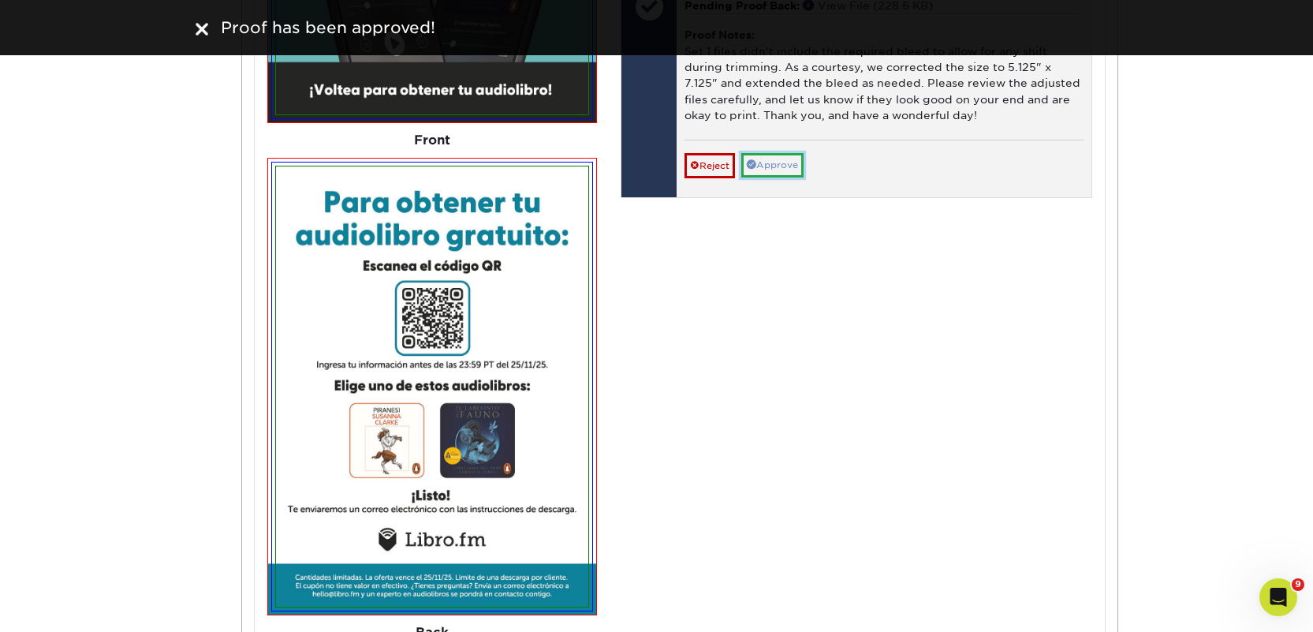
click at [770, 176] on link "Approve" at bounding box center [772, 165] width 62 height 24
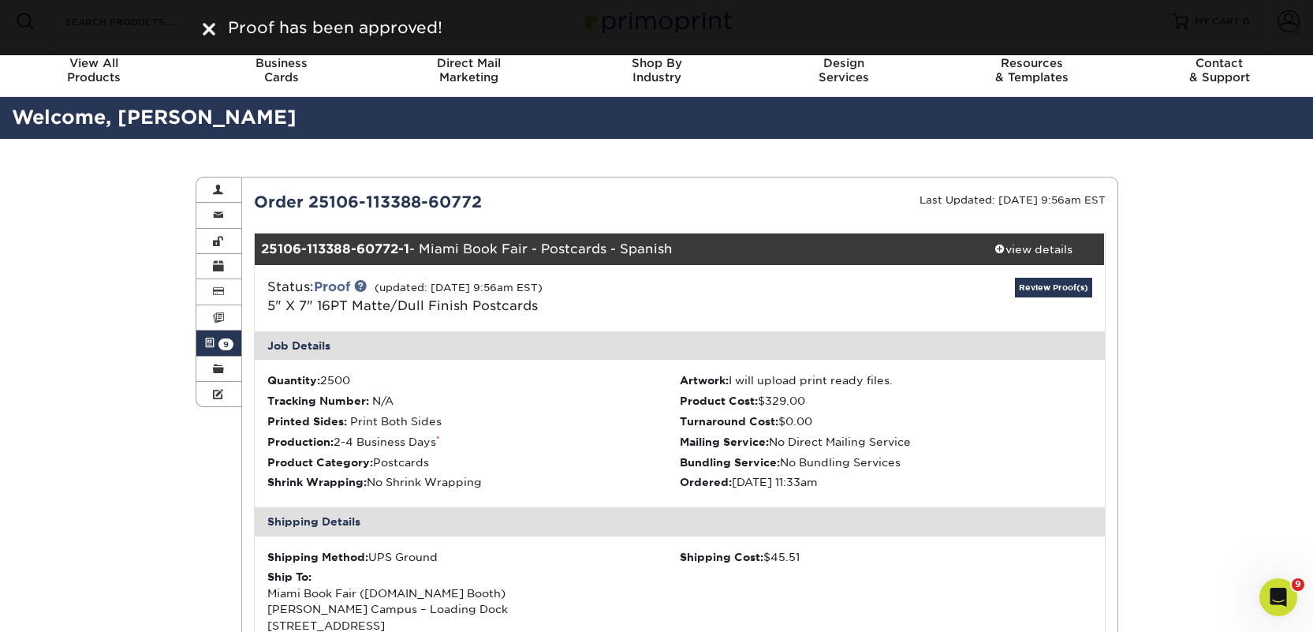
scroll to position [0, 0]
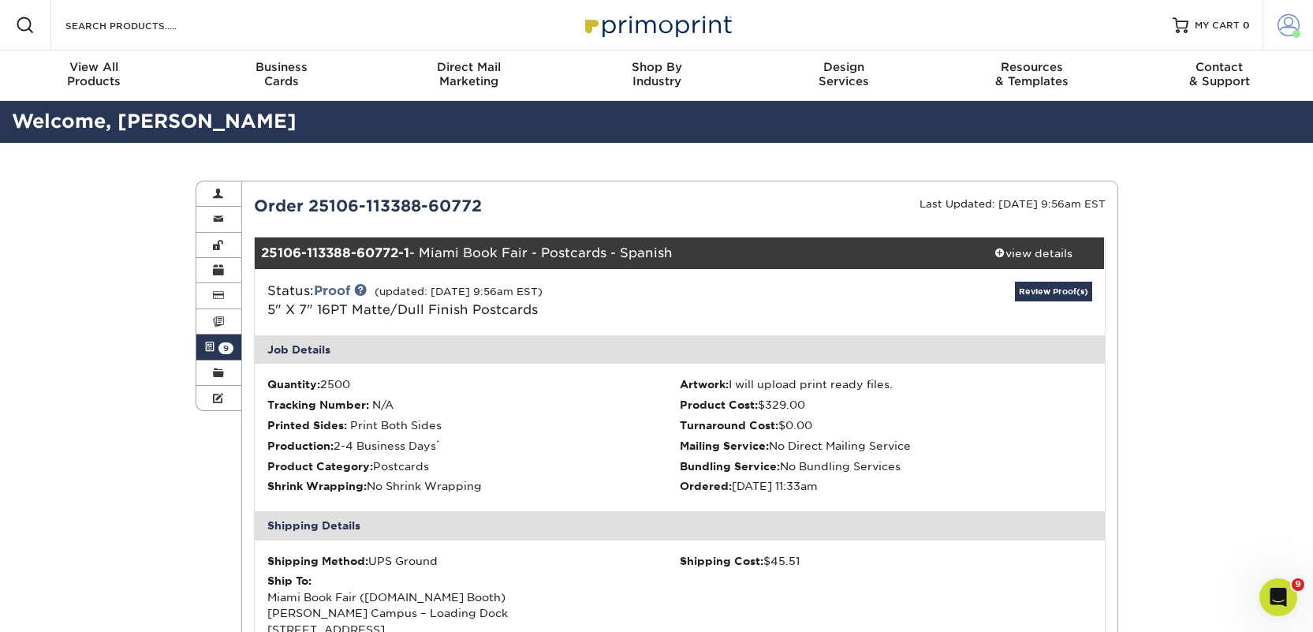
click at [1278, 28] on span at bounding box center [1289, 25] width 22 height 22
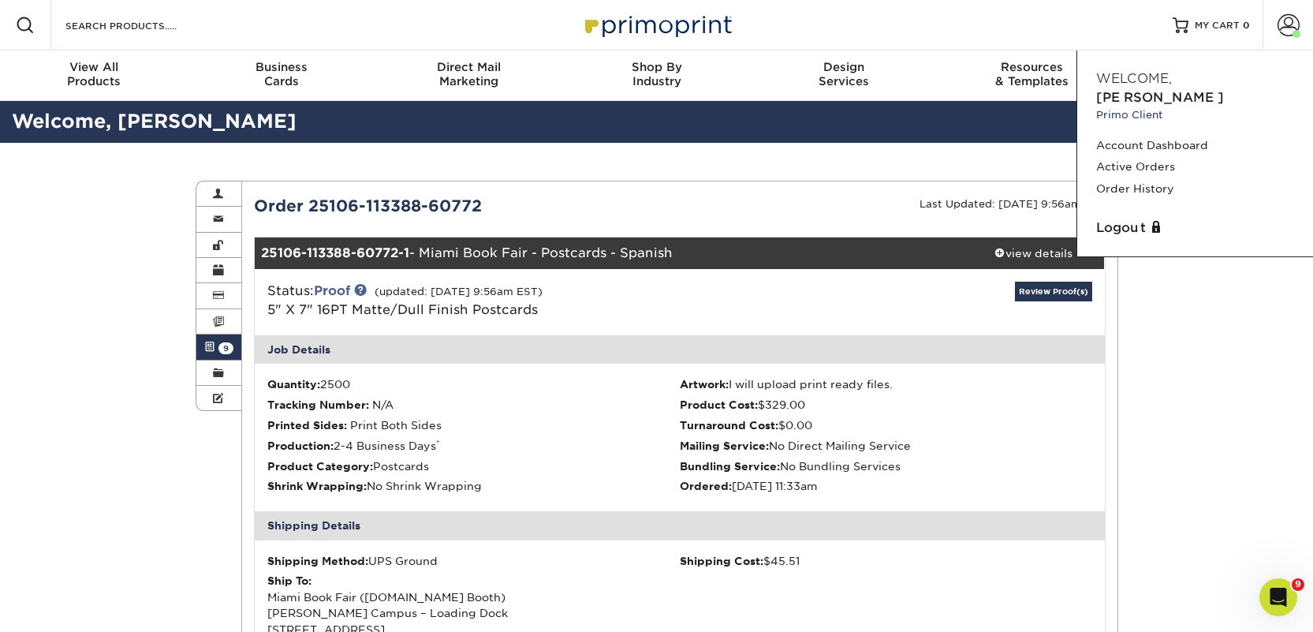
click at [220, 340] on link "Active Orders 9" at bounding box center [219, 346] width 46 height 25
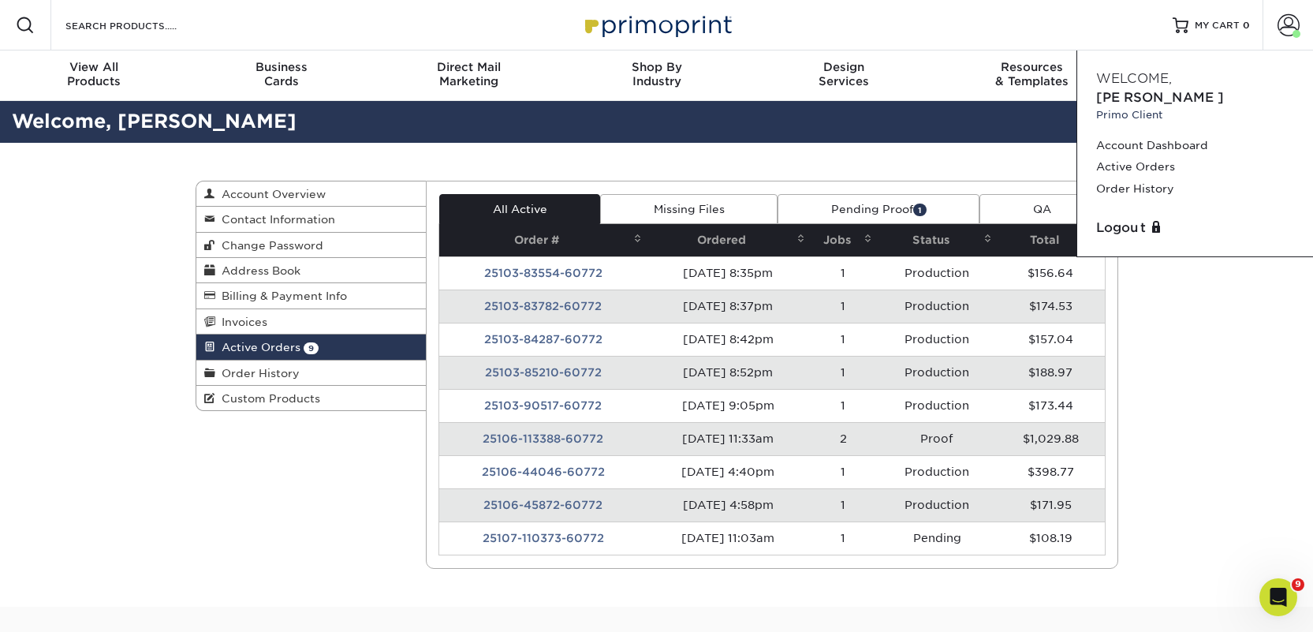
click at [1217, 360] on div "Active Orders Account Overview Contact Information Change Password Address Book…" at bounding box center [656, 375] width 1313 height 464
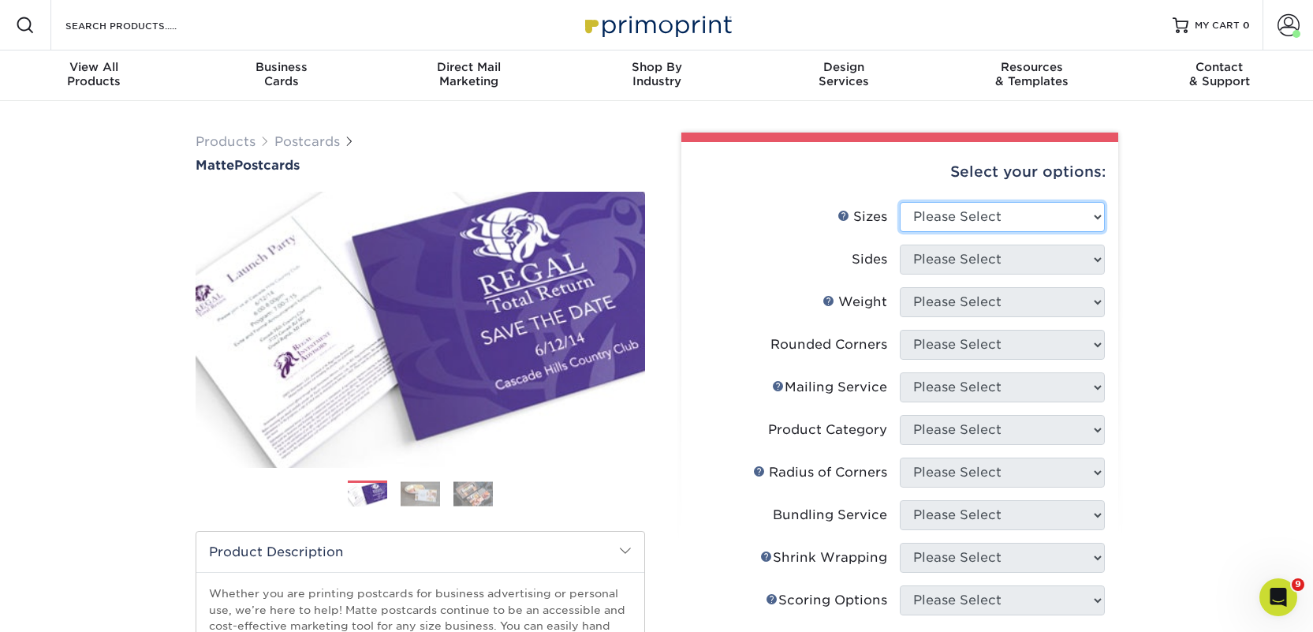
click at [946, 214] on select "Please Select 1.5" x 7" 2" x 4" 2" x 6" 2" x 7" 2" x 8" 2.12" x 5.5" 2.125" x 5…" at bounding box center [1002, 217] width 205 height 30
select select "2.00x6.00"
click at [900, 202] on select "Please Select 1.5" x 7" 2" x 4" 2" x 6" 2" x 7" 2" x 8" 2.12" x 5.5" 2.125" x 5…" at bounding box center [1002, 217] width 205 height 30
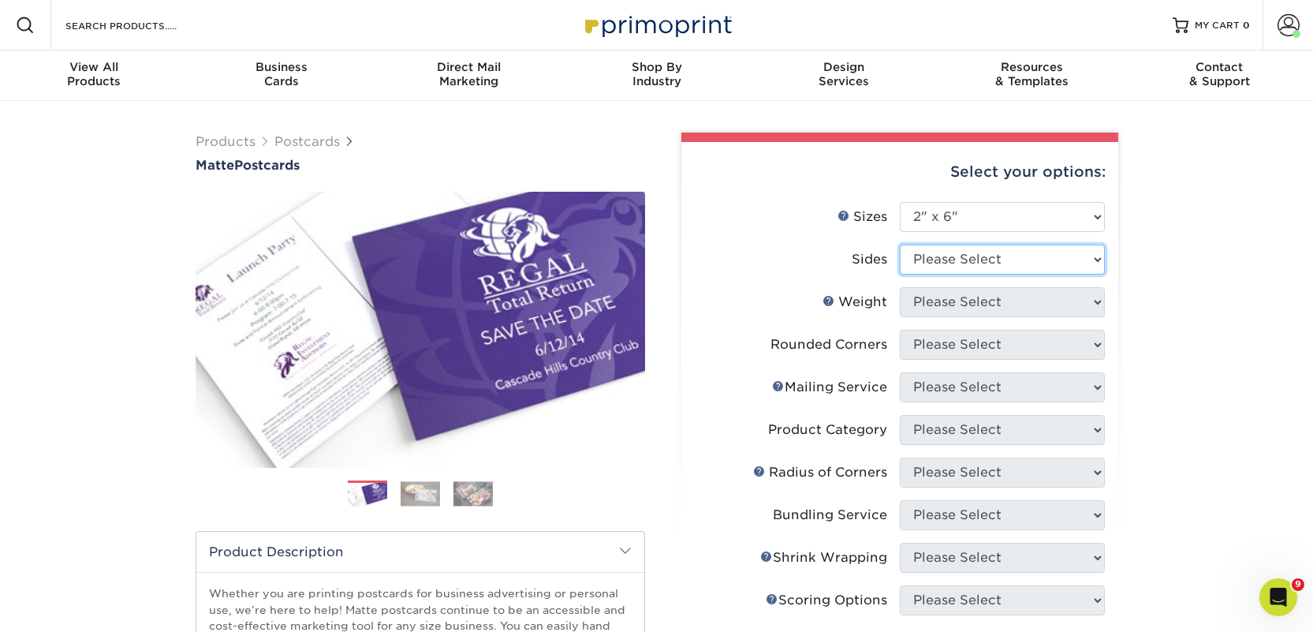
click at [935, 259] on select "Please Select Print Both Sides Print Front Only" at bounding box center [1002, 259] width 205 height 30
select select "13abbda7-1d64-4f25-8bb2-c179b224825d"
click at [900, 244] on select "Please Select Print Both Sides Print Front Only" at bounding box center [1002, 259] width 205 height 30
click at [933, 310] on select "Please Select 14PT 16PT" at bounding box center [1002, 302] width 205 height 30
select select "14PT"
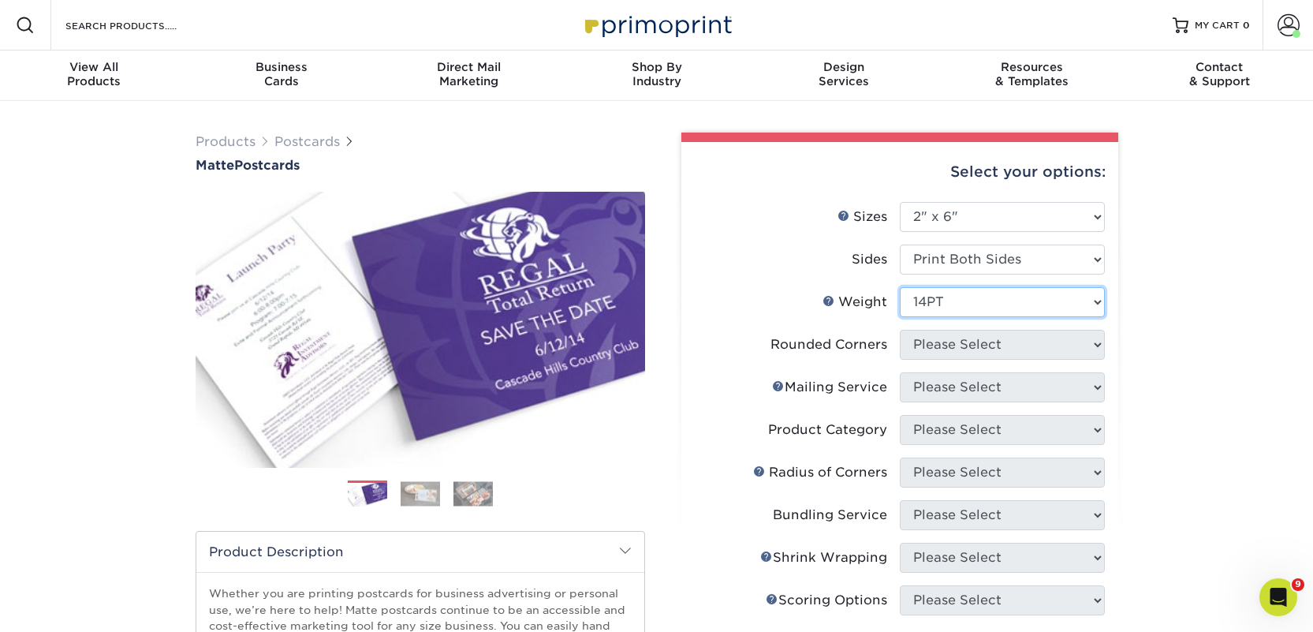
click at [900, 287] on select "Please Select 14PT 16PT" at bounding box center [1002, 302] width 205 height 30
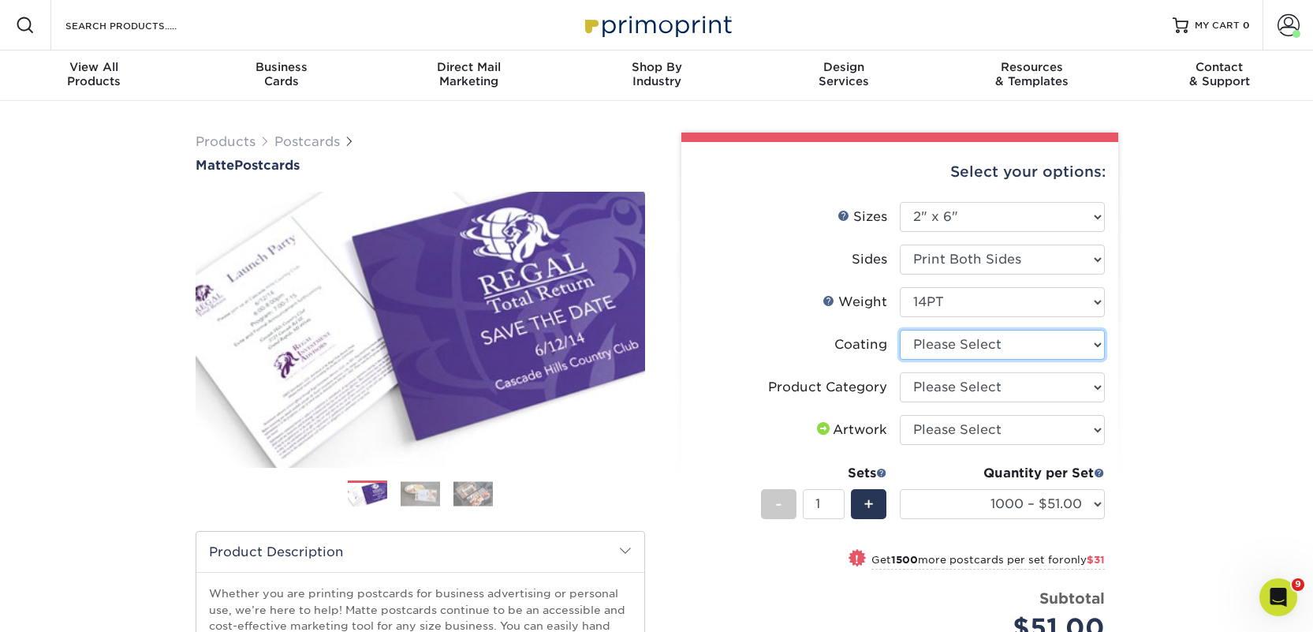
click at [923, 347] on select at bounding box center [1002, 345] width 205 height 30
select select "121bb7b5-3b4d-429f-bd8d-bbf80e953313"
click at [900, 330] on select at bounding box center [1002, 345] width 205 height 30
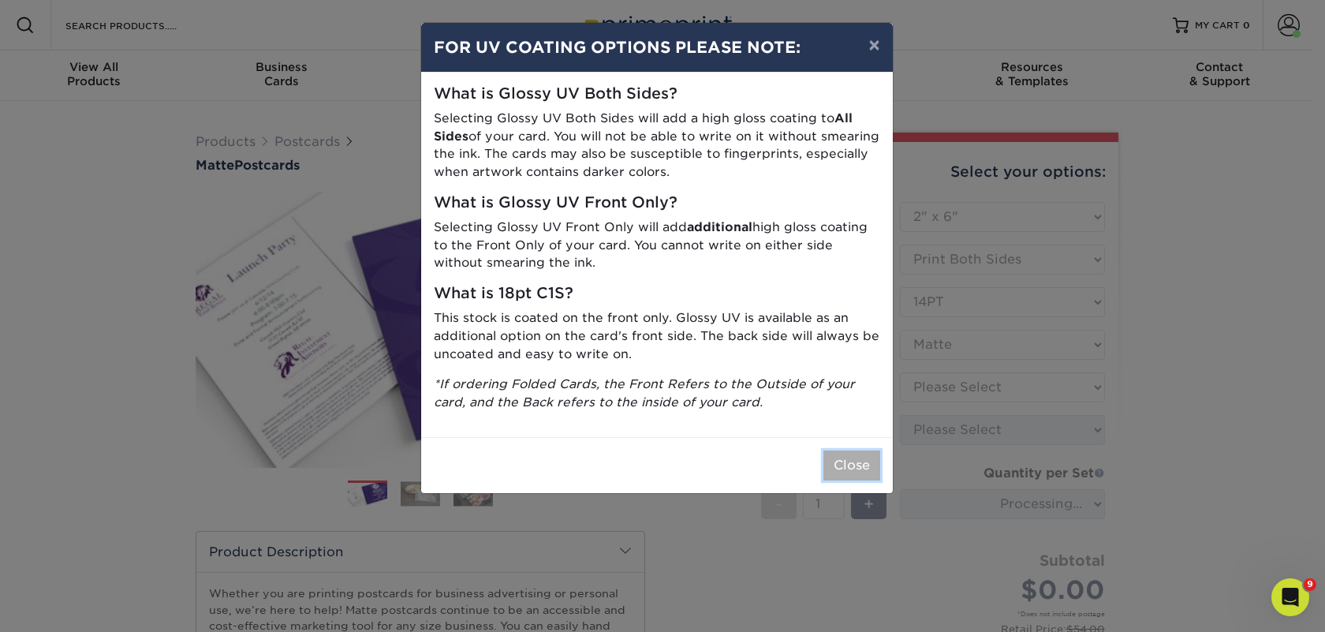
click at [870, 461] on button "Close" at bounding box center [851, 465] width 57 height 30
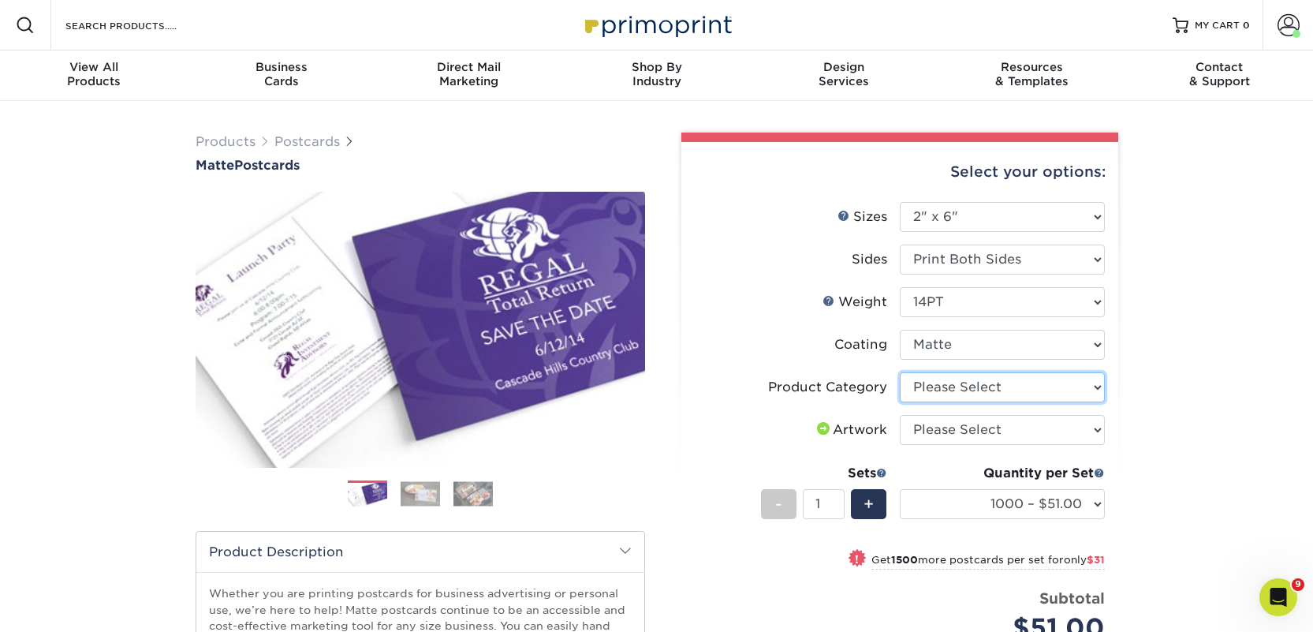
click at [935, 390] on select "Please Select Postcards" at bounding box center [1002, 387] width 205 height 30
select select "9b7272e0-d6c8-4c3c-8e97-d3a1bcdab858"
click at [900, 372] on select "Please Select Postcards" at bounding box center [1002, 387] width 205 height 30
click at [947, 425] on select "Please Select I will upload files I need a design - $150" at bounding box center [1002, 430] width 205 height 30
select select "upload"
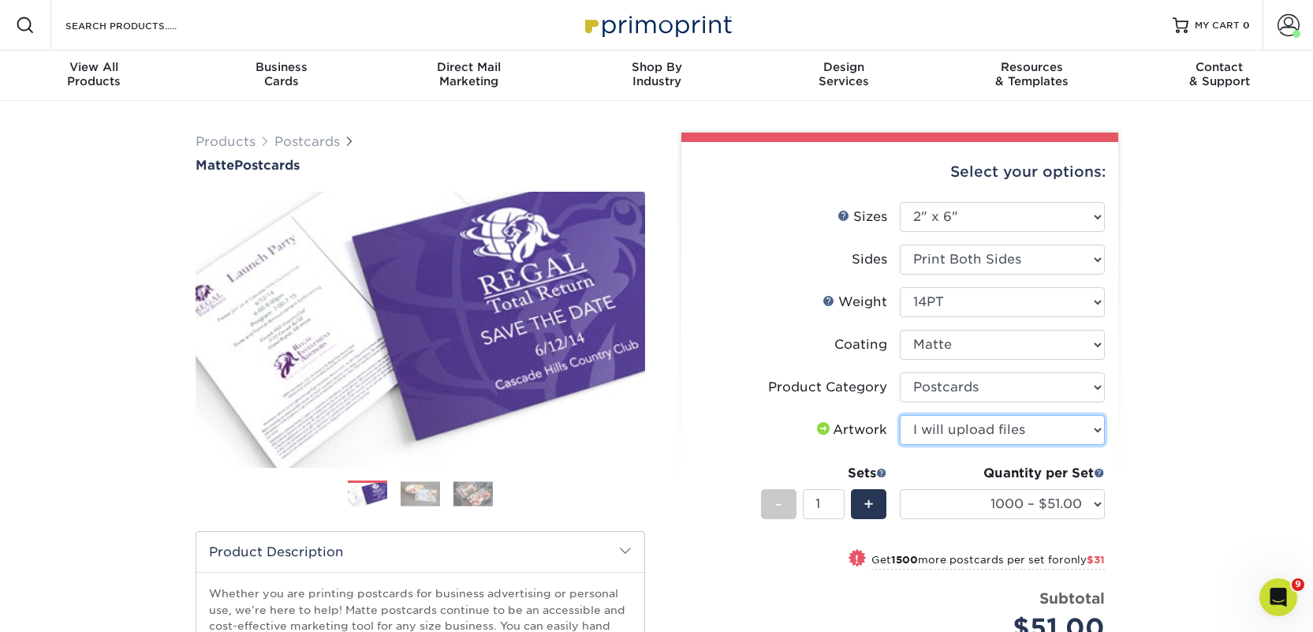
click at [900, 415] on select "Please Select I will upload files I need a design - $150" at bounding box center [1002, 430] width 205 height 30
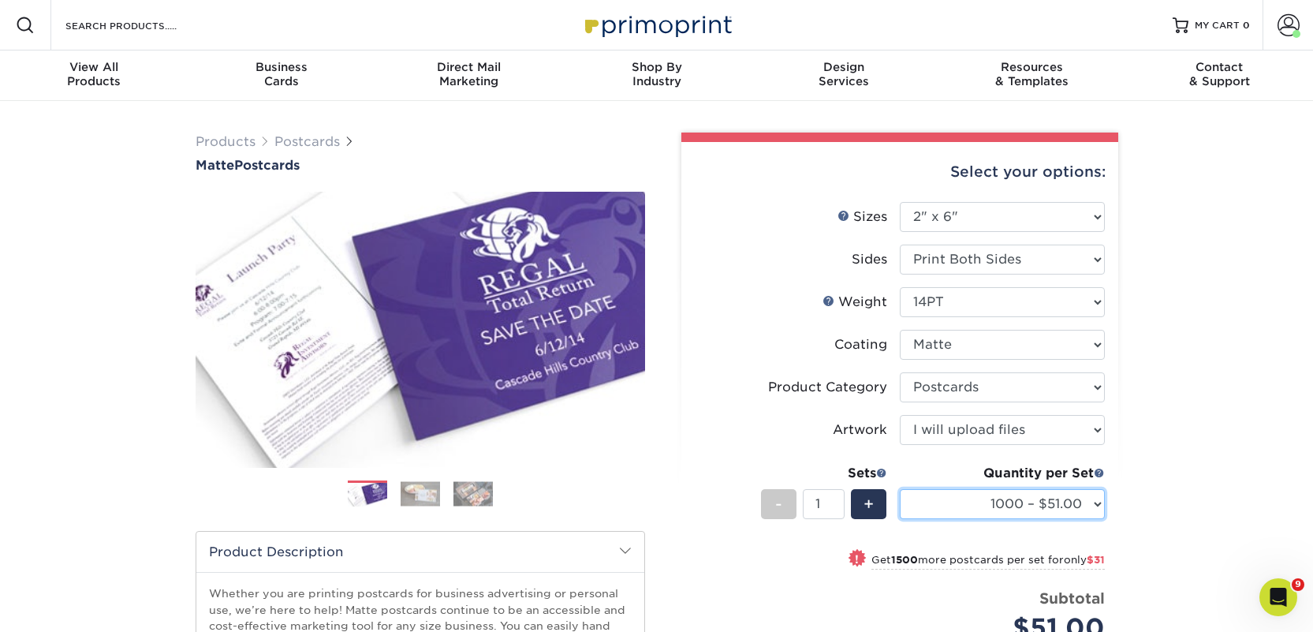
click at [976, 494] on select "1000 – $51.00 2500 – $82.00 5000 – $123.00 10000 – $234.00 15000 – $344.00 2000…" at bounding box center [1002, 504] width 205 height 30
select select "10000 – $234.00"
click at [900, 489] on select "1000 – $51.00 2500 – $82.00 5000 – $123.00 10000 – $234.00 15000 – $344.00 2000…" at bounding box center [1002, 504] width 205 height 30
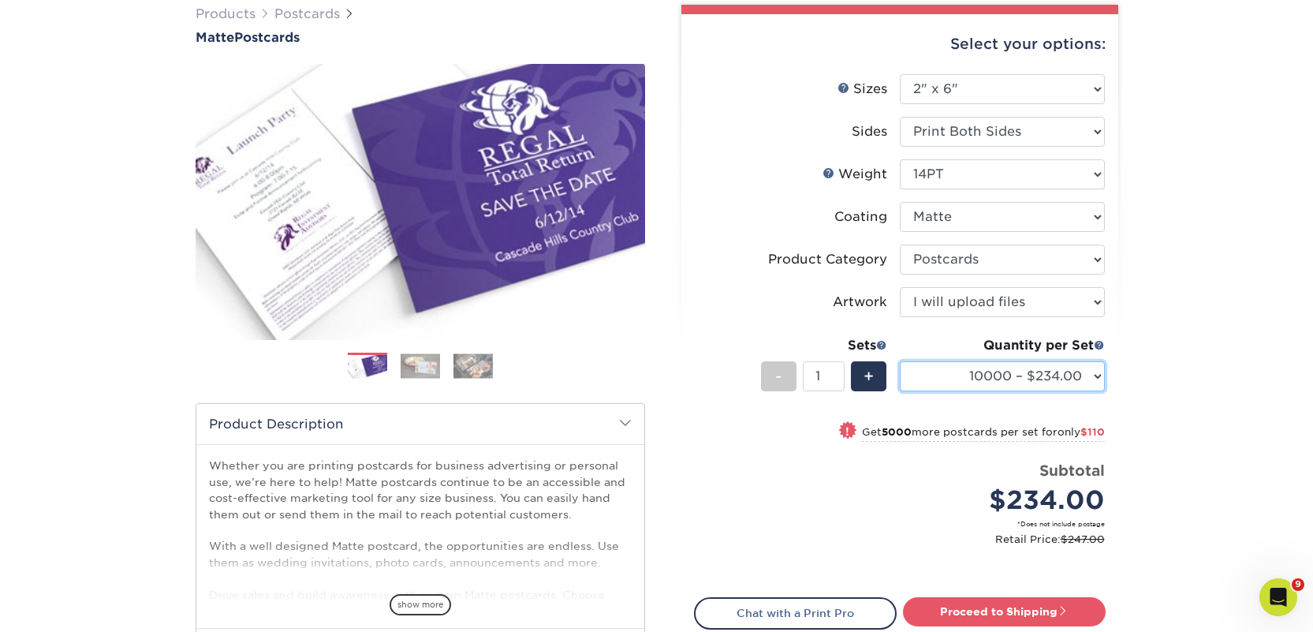
scroll to position [136, 0]
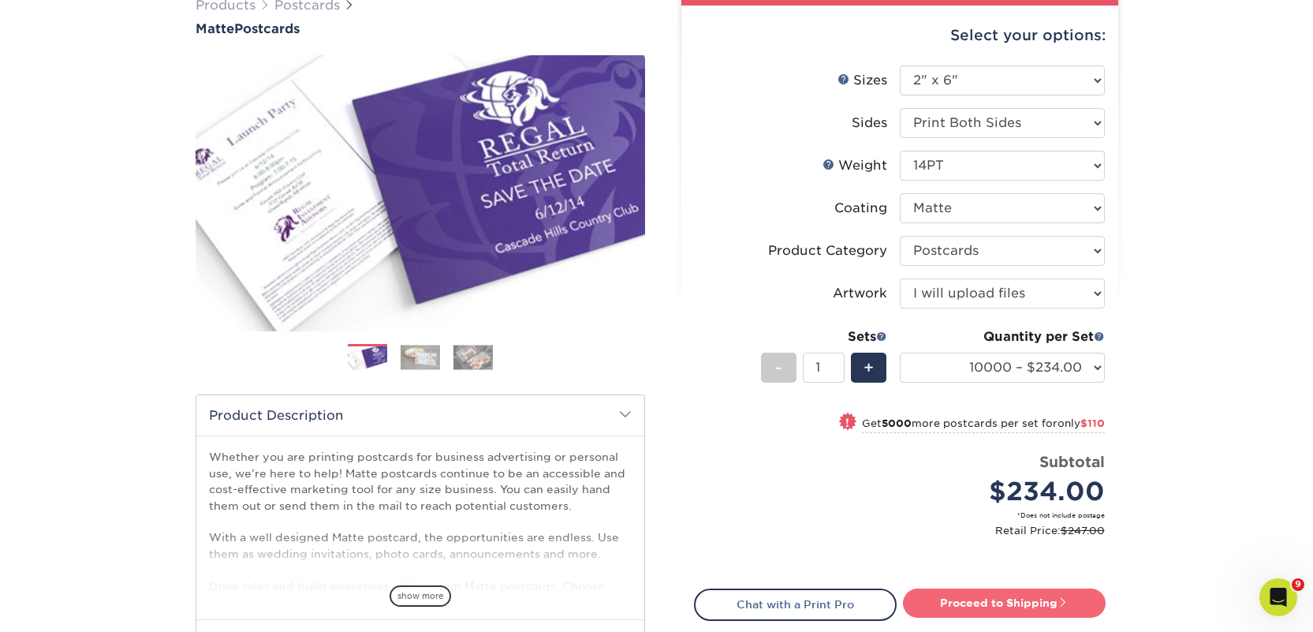
click at [1004, 598] on link "Proceed to Shipping" at bounding box center [1004, 602] width 203 height 28
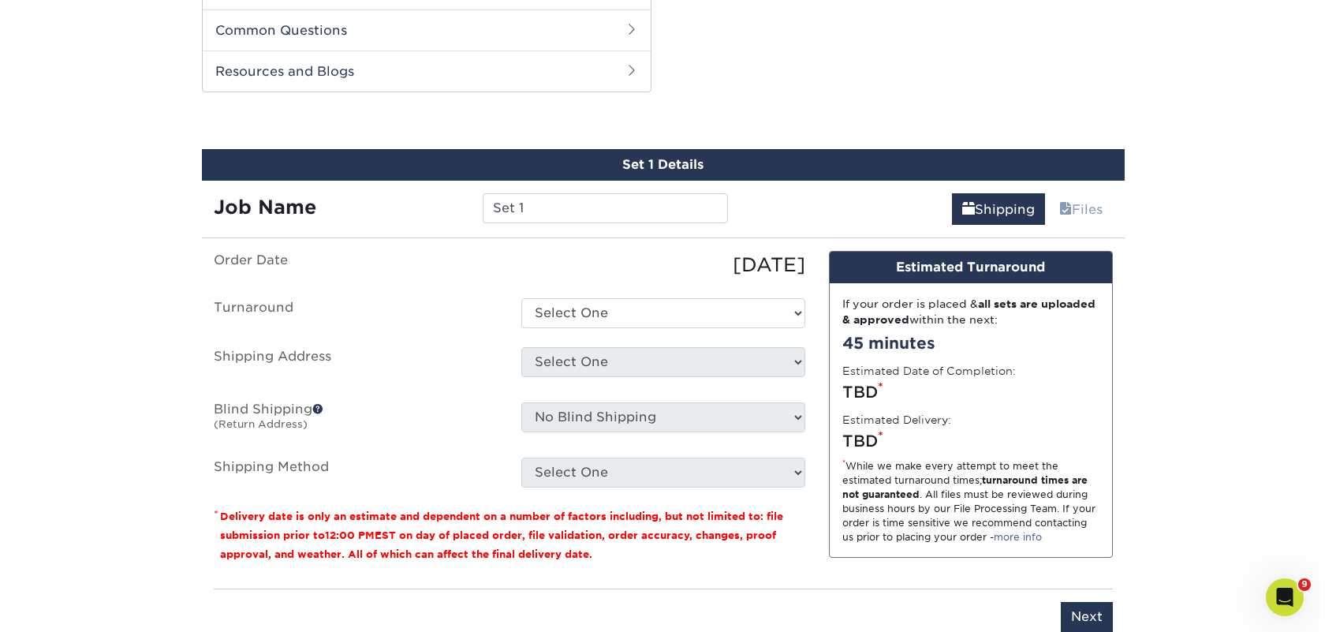
scroll to position [803, 0]
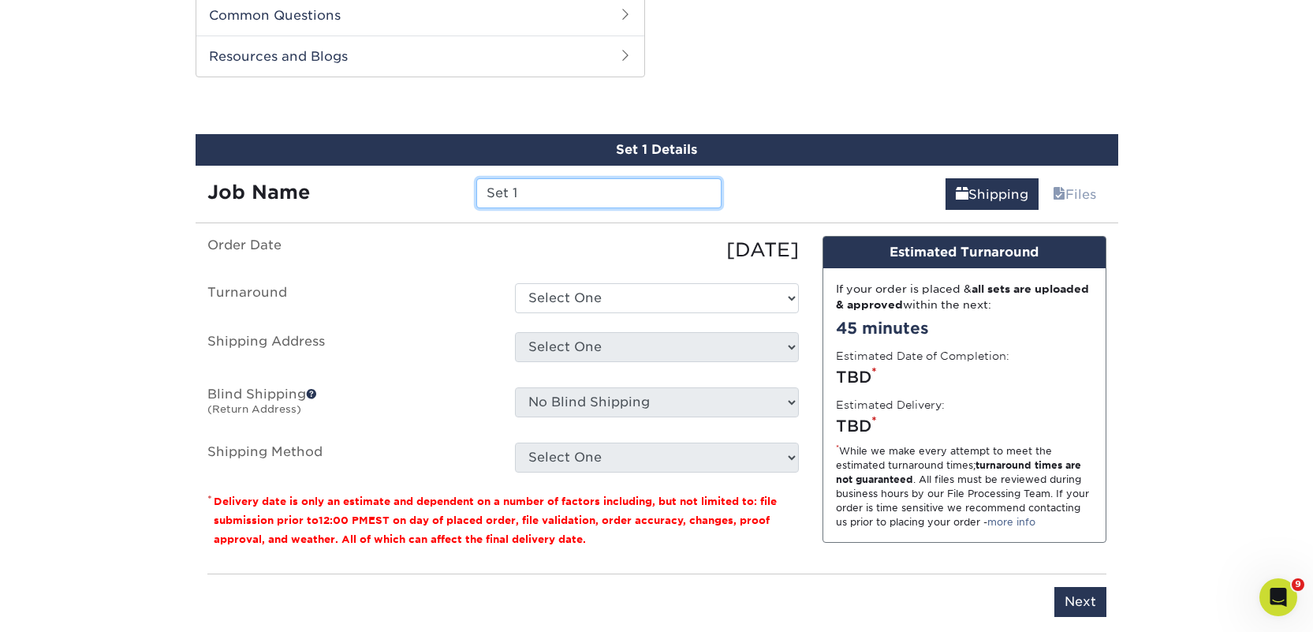
click at [575, 188] on input "Set 1" at bounding box center [598, 193] width 245 height 30
paste input "Basecamp Books & Bites"
type input "Basecamp Books & Bites"
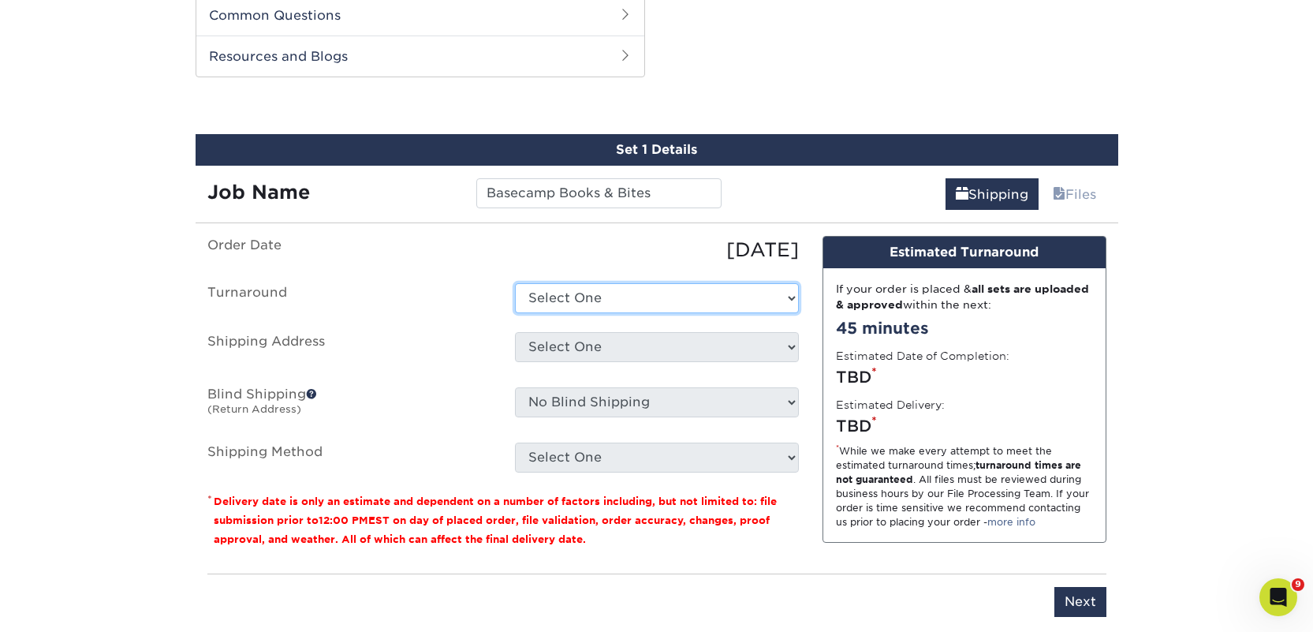
click at [590, 287] on select "Select One 2-4 Business Days 2 Day Next Business Day" at bounding box center [657, 298] width 284 height 30
select select "ec42ffe5-ebcc-45e1-9ee7-bced27445271"
click at [515, 283] on select "Select One 2-4 Business Days 2 Day Next Business Day" at bounding box center [657, 298] width 284 height 30
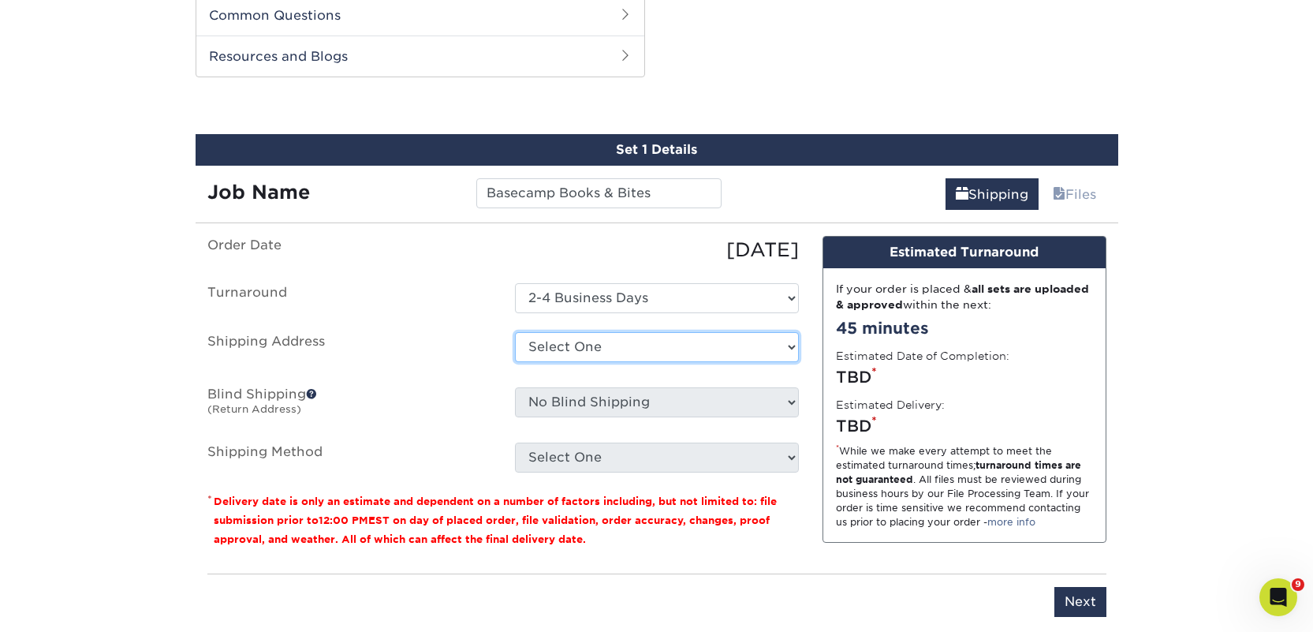
click at [575, 340] on select "Select One 2nd Floor Convention Center A Better Today Books & Boutique A Good B…" at bounding box center [657, 347] width 284 height 30
select select "newaddress"
click at [515, 332] on select "Select One 2nd Floor Convention Center A Better Today Books & Boutique A Good B…" at bounding box center [657, 347] width 284 height 30
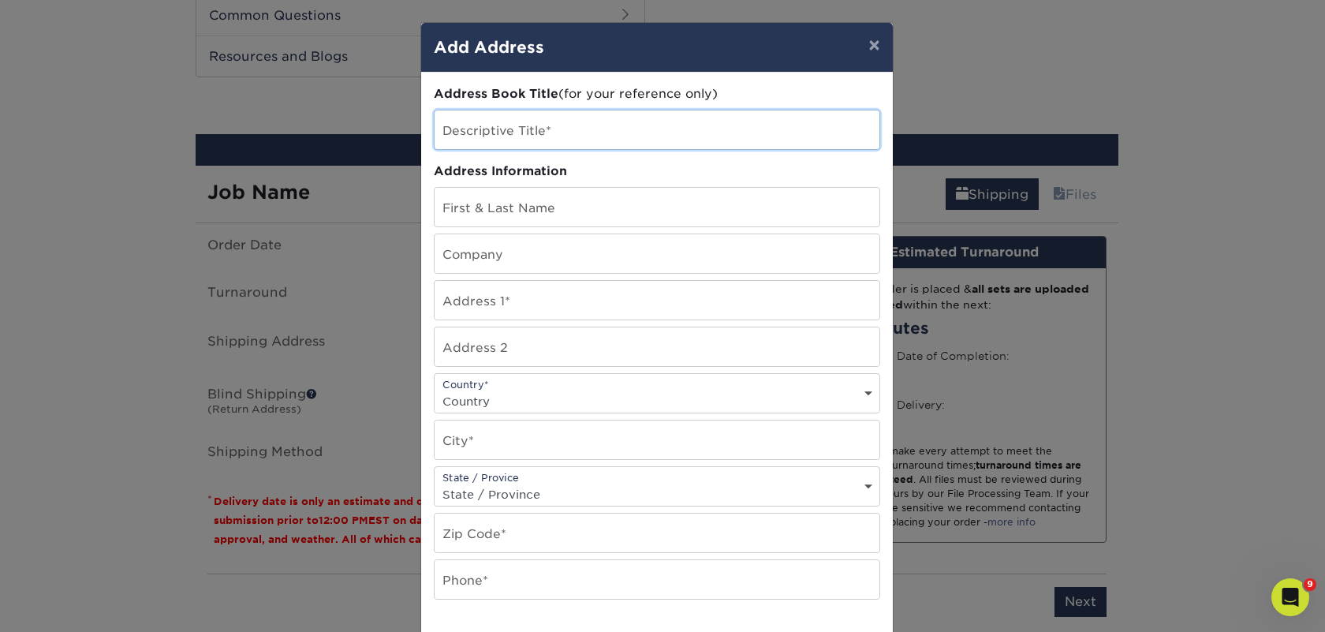
click at [506, 134] on input "text" at bounding box center [657, 129] width 445 height 39
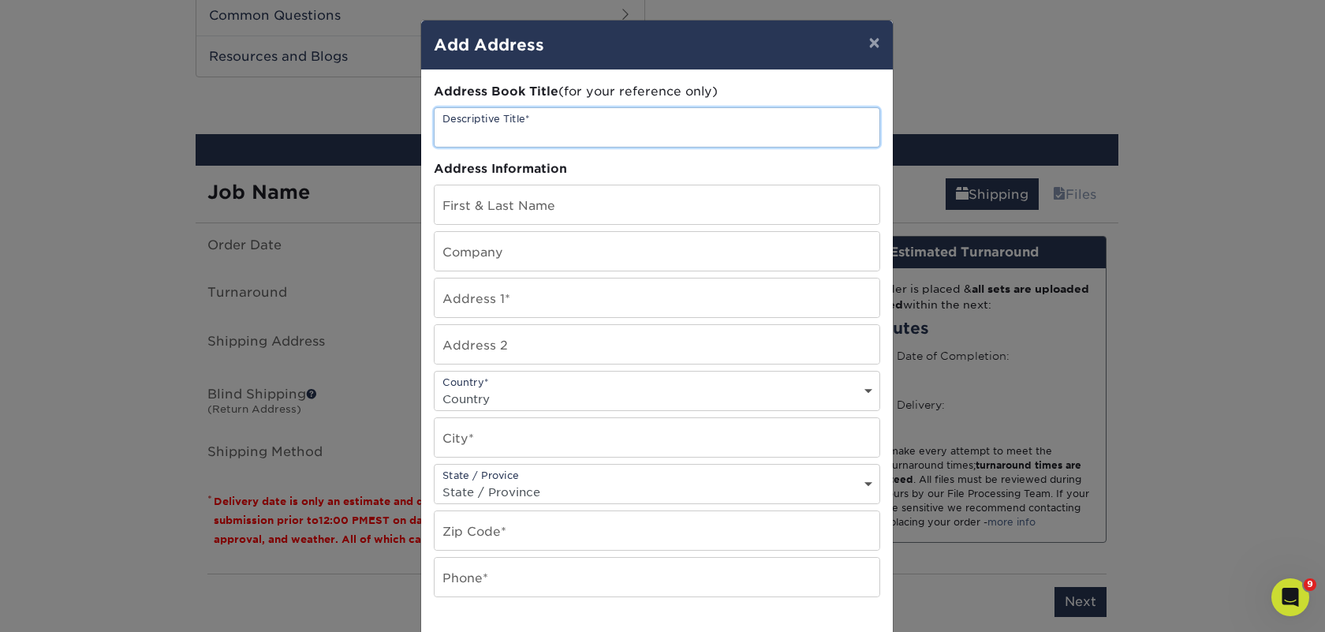
scroll to position [3, 0]
paste input "Basecamp Books & Bites"
type input "Basecamp Books & Bites"
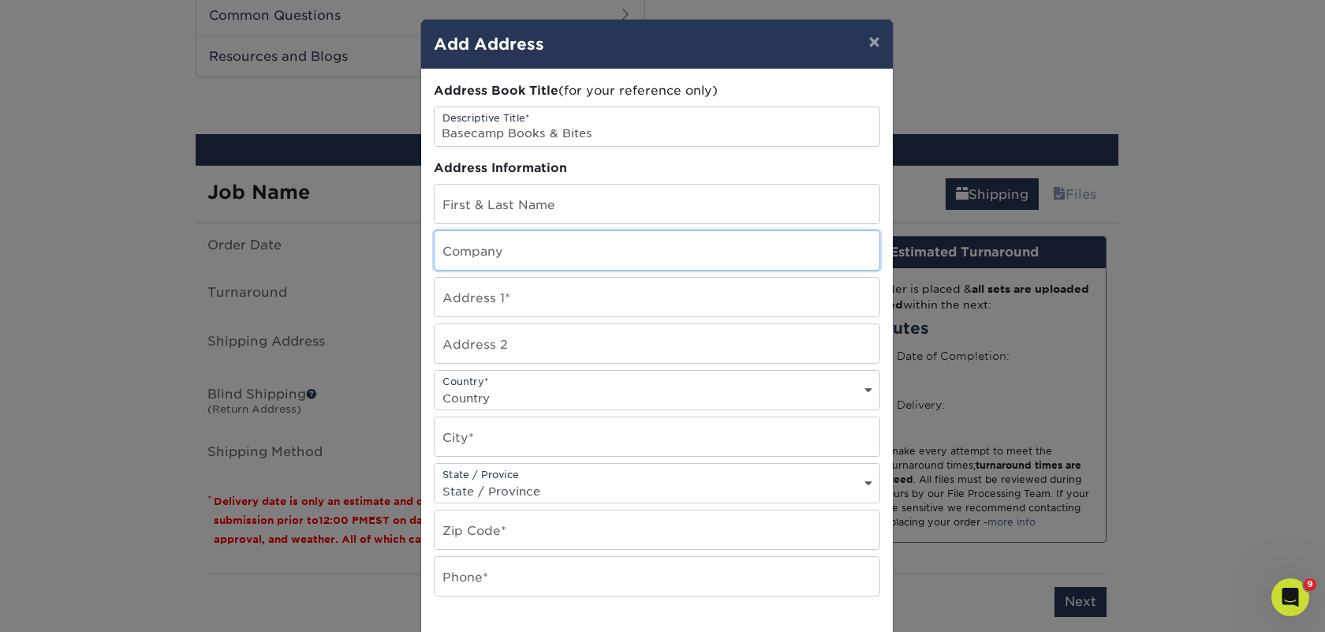
click at [502, 248] on input "text" at bounding box center [657, 250] width 445 height 39
paste input "Basecamp Books & Bites"
type input "Basecamp Books & Bites"
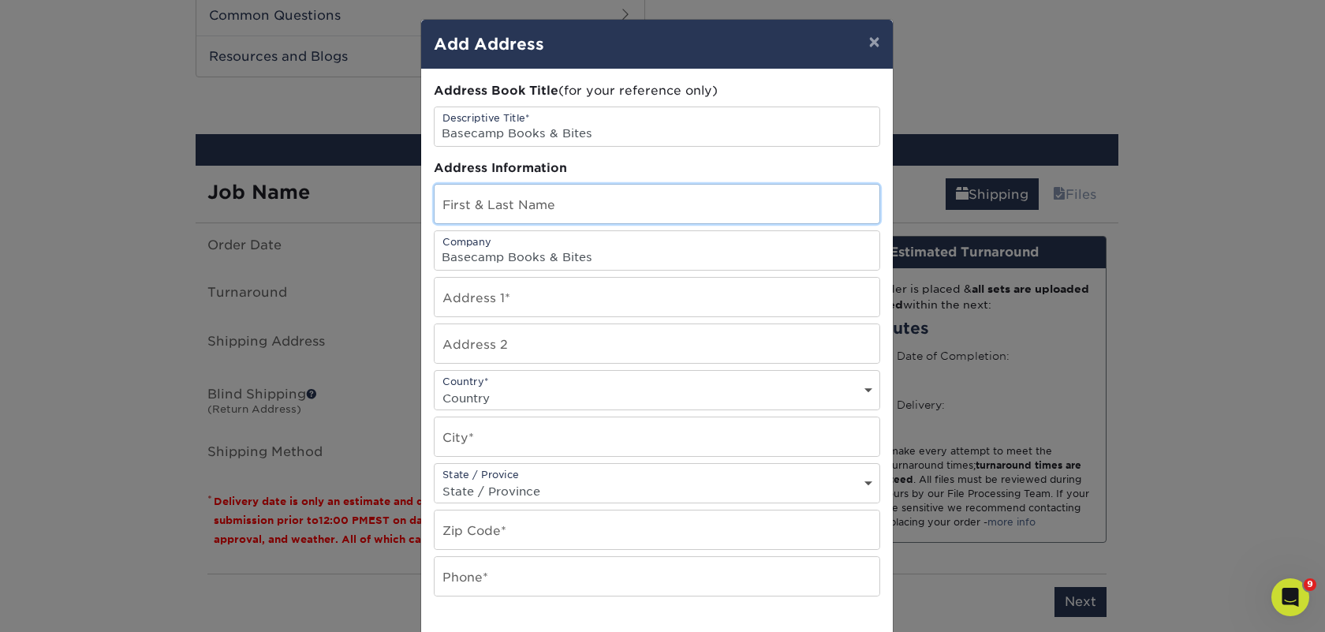
click at [447, 206] on input "text" at bounding box center [657, 204] width 445 height 39
paste input "Stephen Malek"
type input "Stephen Malek"
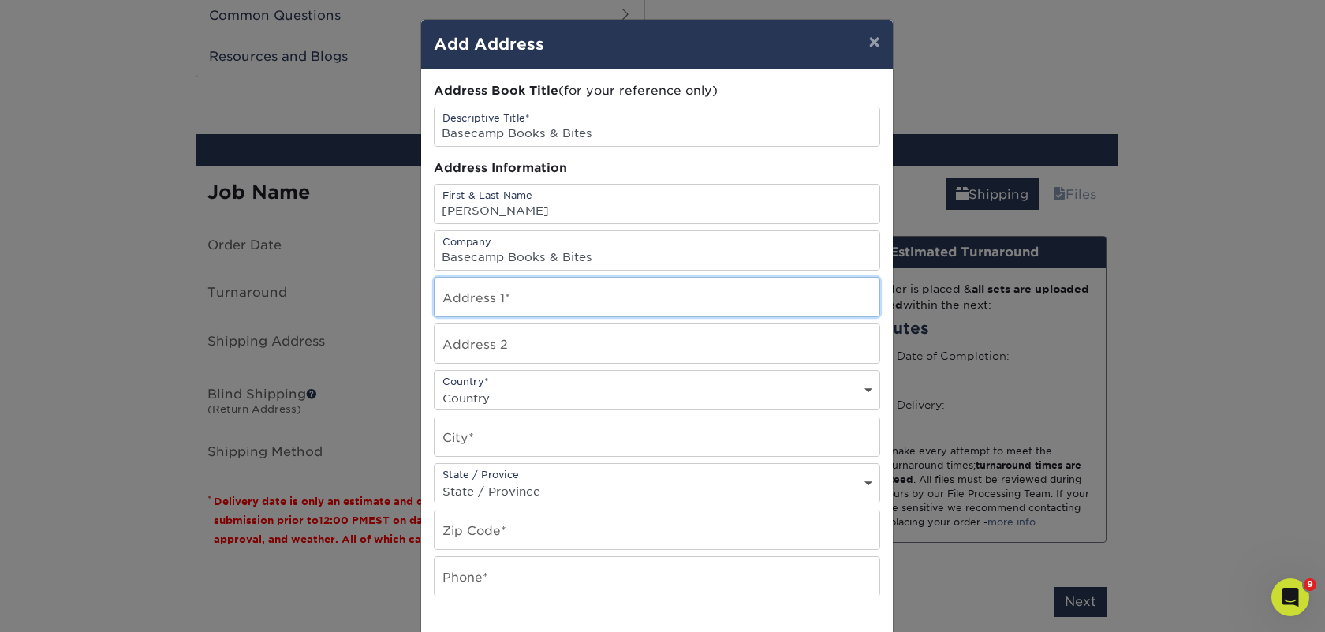
click at [453, 290] on input "text" at bounding box center [657, 297] width 445 height 39
paste input "110 West Pennsylvania"
type input "110 West Pennsylvania"
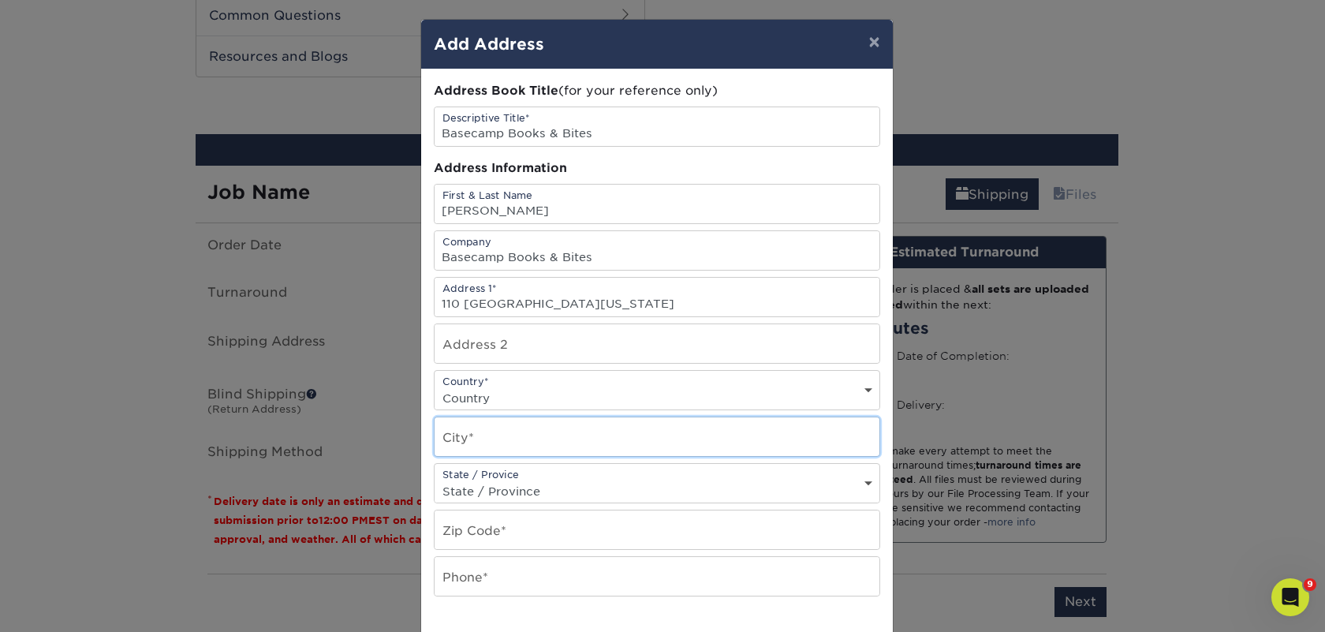
click at [464, 442] on input "text" at bounding box center [657, 436] width 445 height 39
paste input "Roslyn"
type input "Roslyn"
click at [467, 399] on select "Country United States Canada ----------------------------- Afghanistan Albania …" at bounding box center [657, 397] width 445 height 23
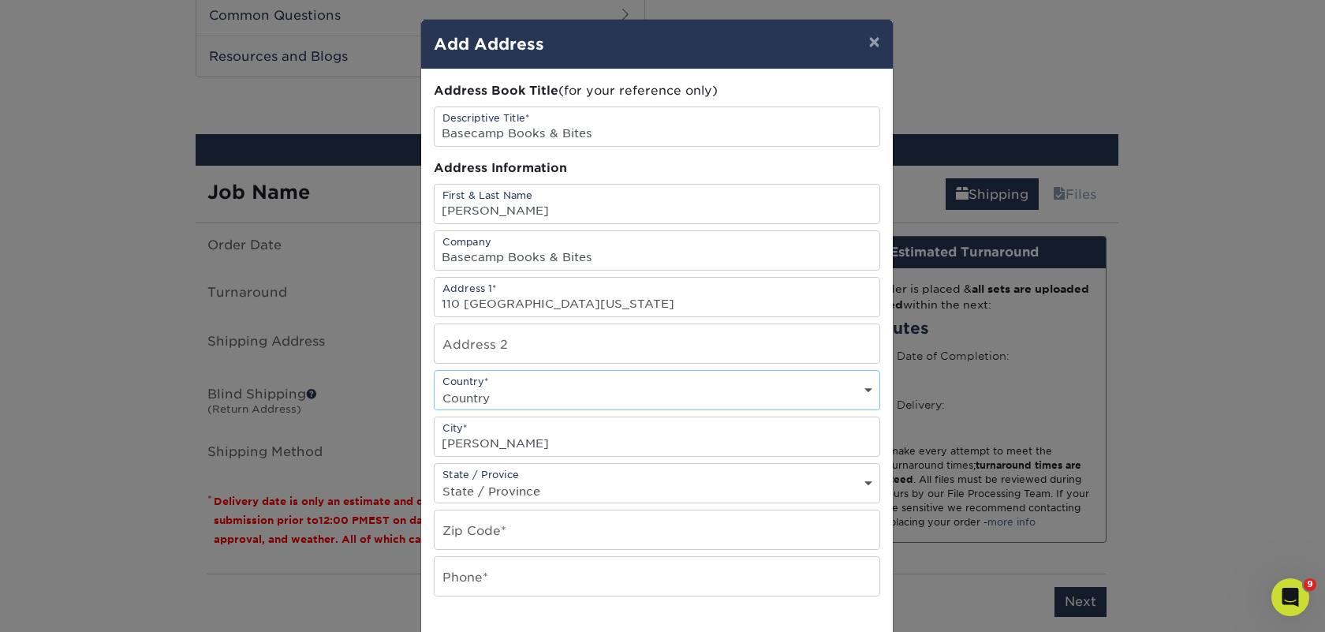
select select "US"
click at [435, 386] on select "Country United States Canada ----------------------------- Afghanistan Albania …" at bounding box center [657, 397] width 445 height 23
click at [455, 535] on input "text" at bounding box center [657, 529] width 445 height 39
paste input "98941"
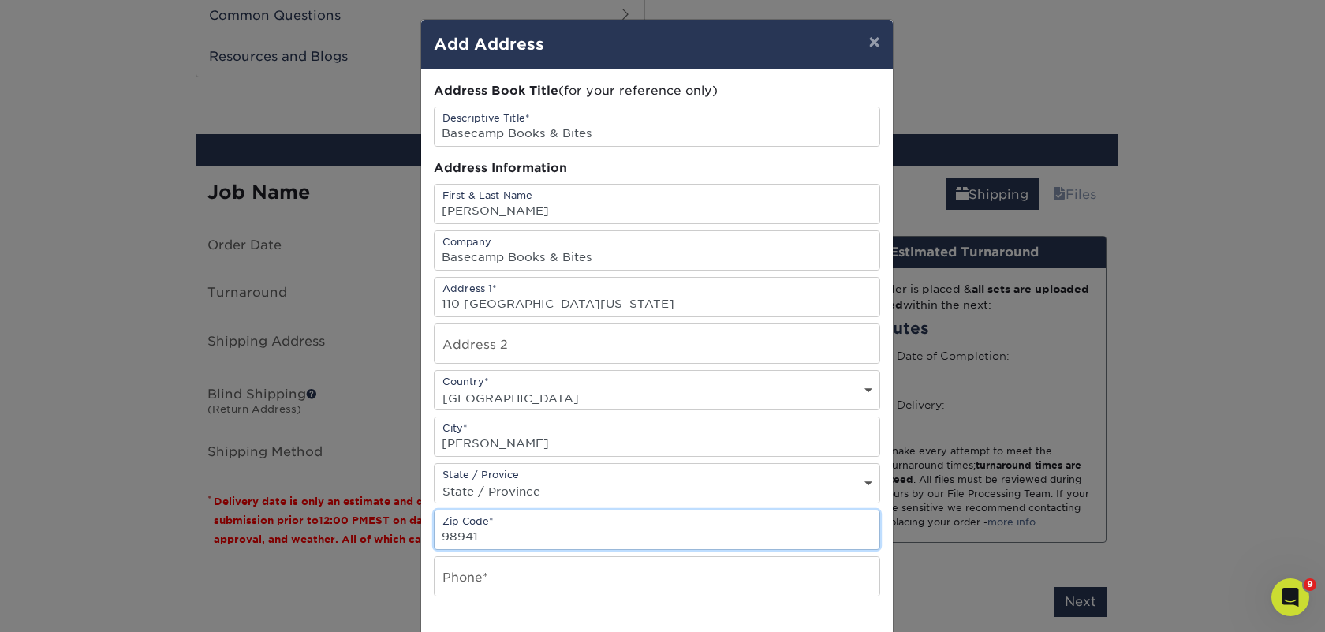
type input "98941"
click at [457, 565] on input "text" at bounding box center [657, 576] width 445 height 39
type input "4257367064"
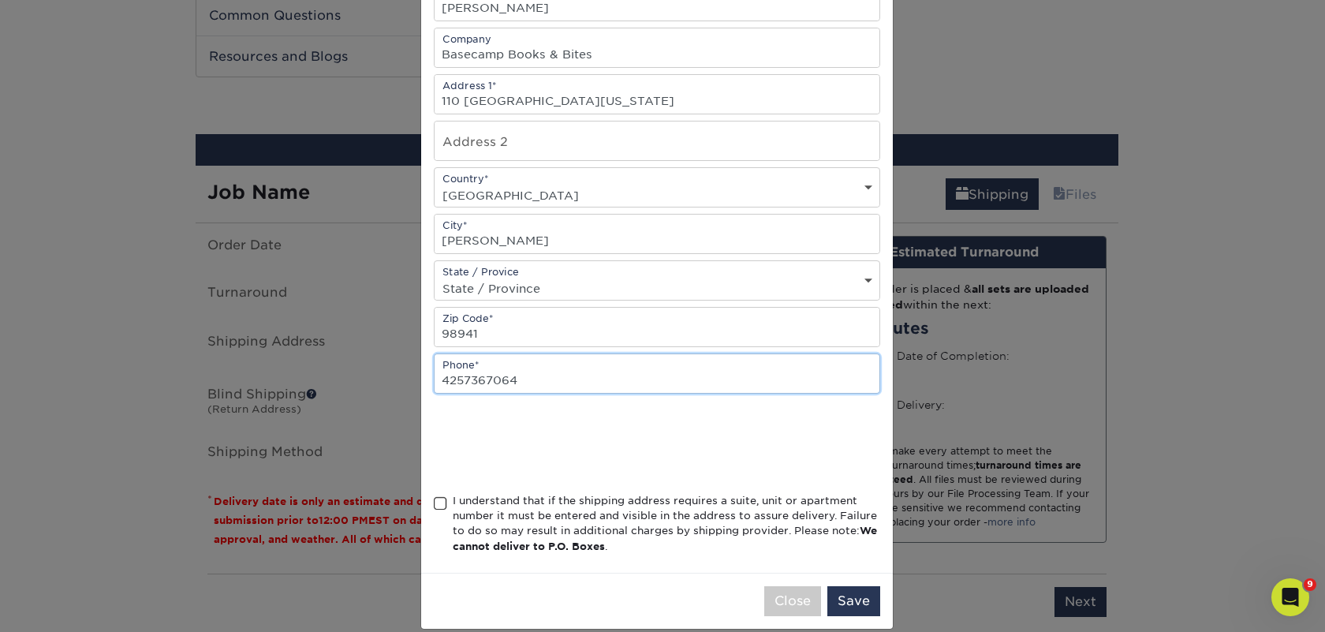
scroll to position [226, 0]
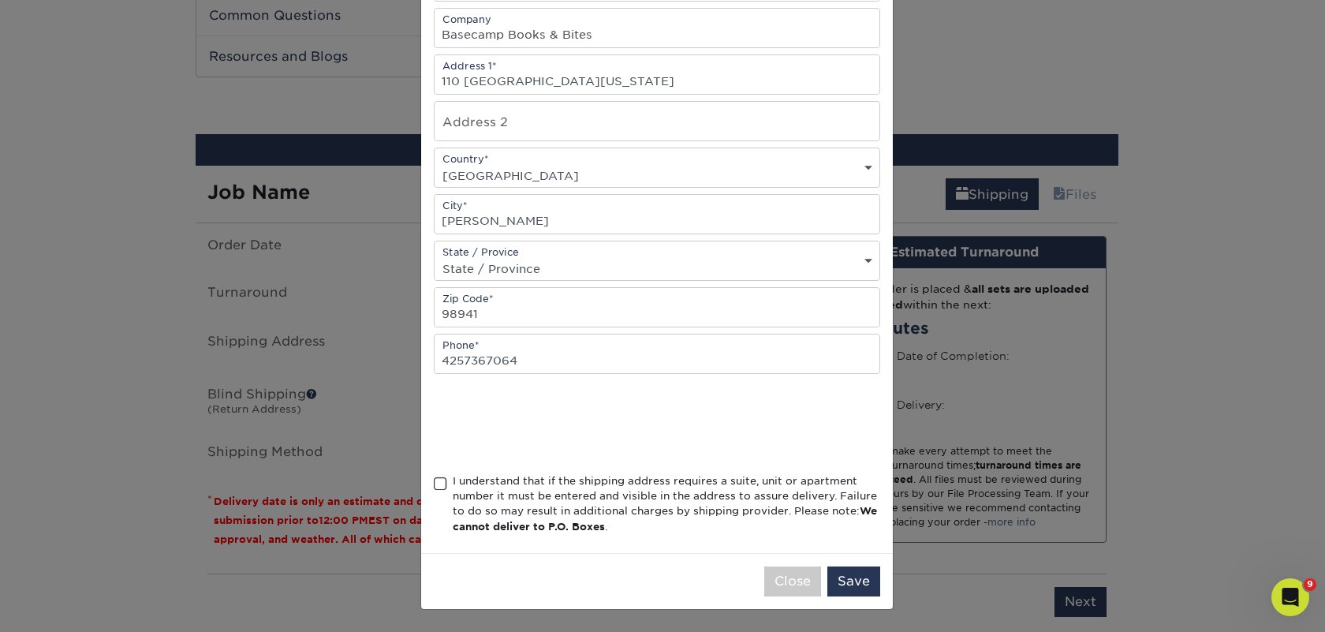
click at [484, 480] on div "I understand that if the shipping address requires a suite, unit or apartment n…" at bounding box center [666, 504] width 427 height 62
click at [0, 0] on input "I understand that if the shipping address requires a suite, unit or apartment n…" at bounding box center [0, 0] width 0 height 0
click at [846, 586] on button "Save" at bounding box center [853, 581] width 53 height 30
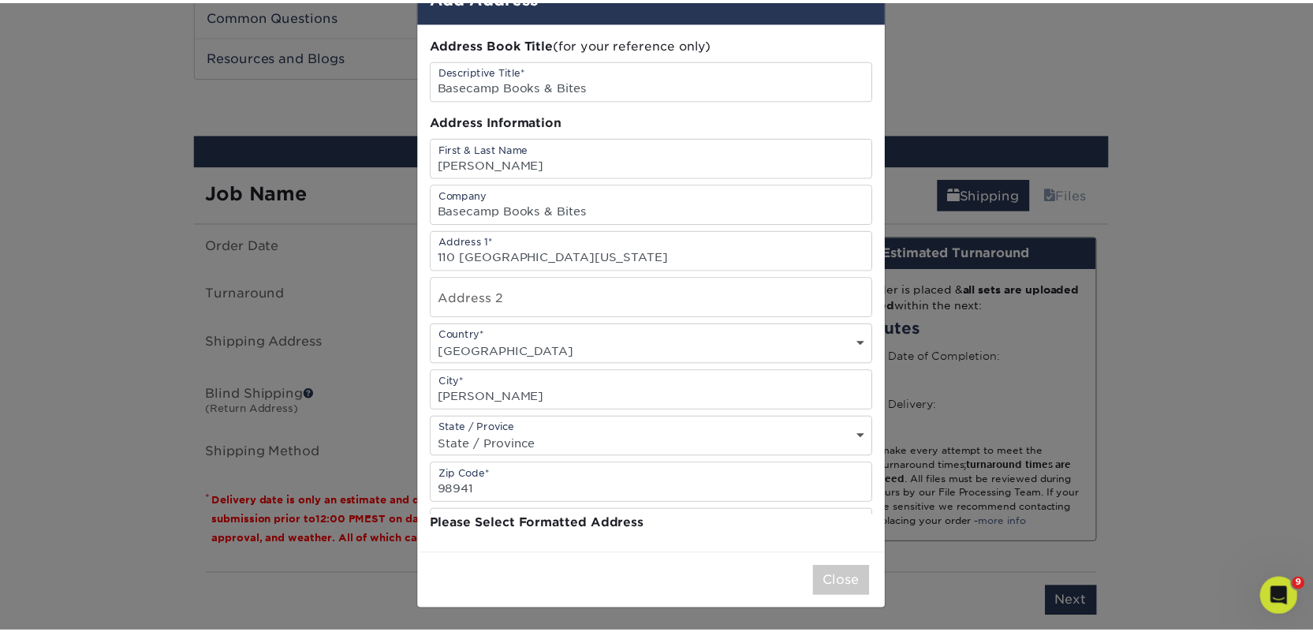
scroll to position [0, 0]
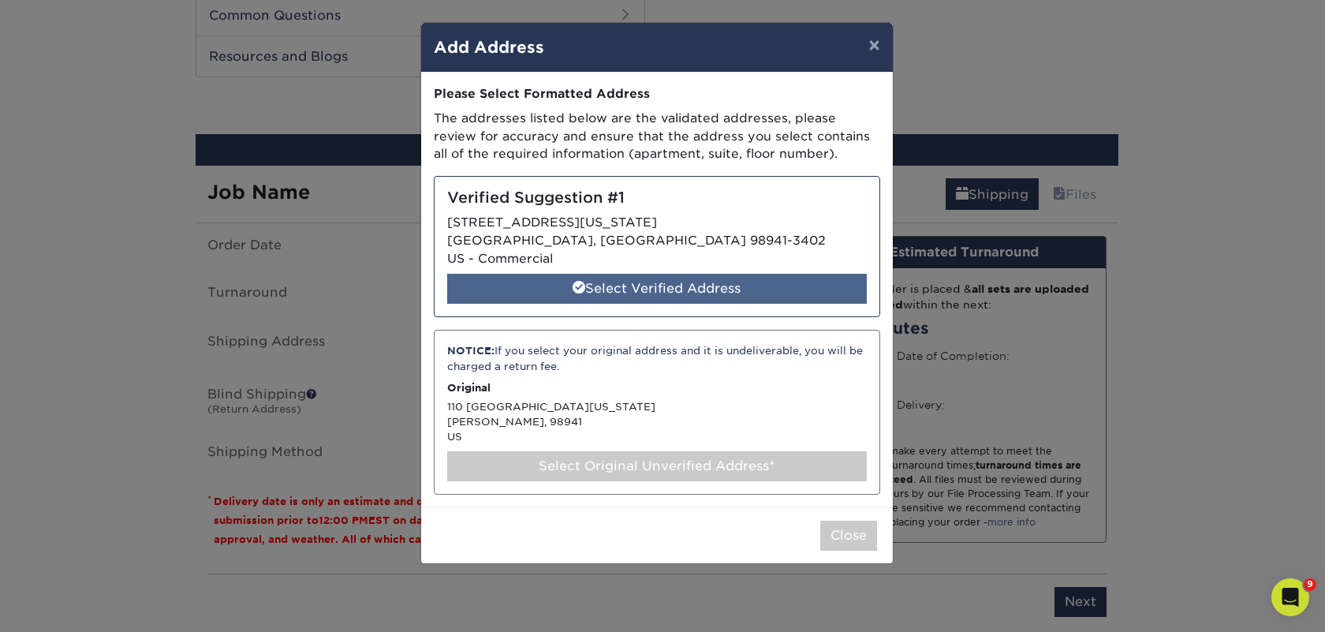
click at [618, 295] on div "Select Verified Address" at bounding box center [657, 289] width 420 height 30
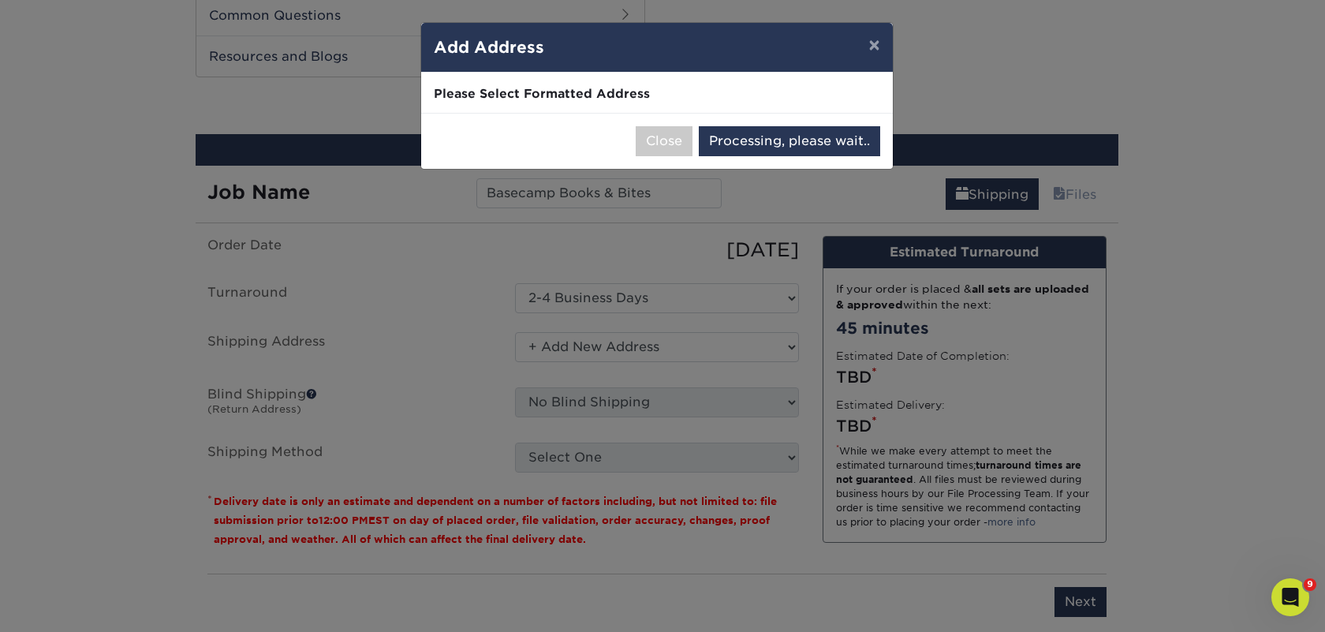
select select "286727"
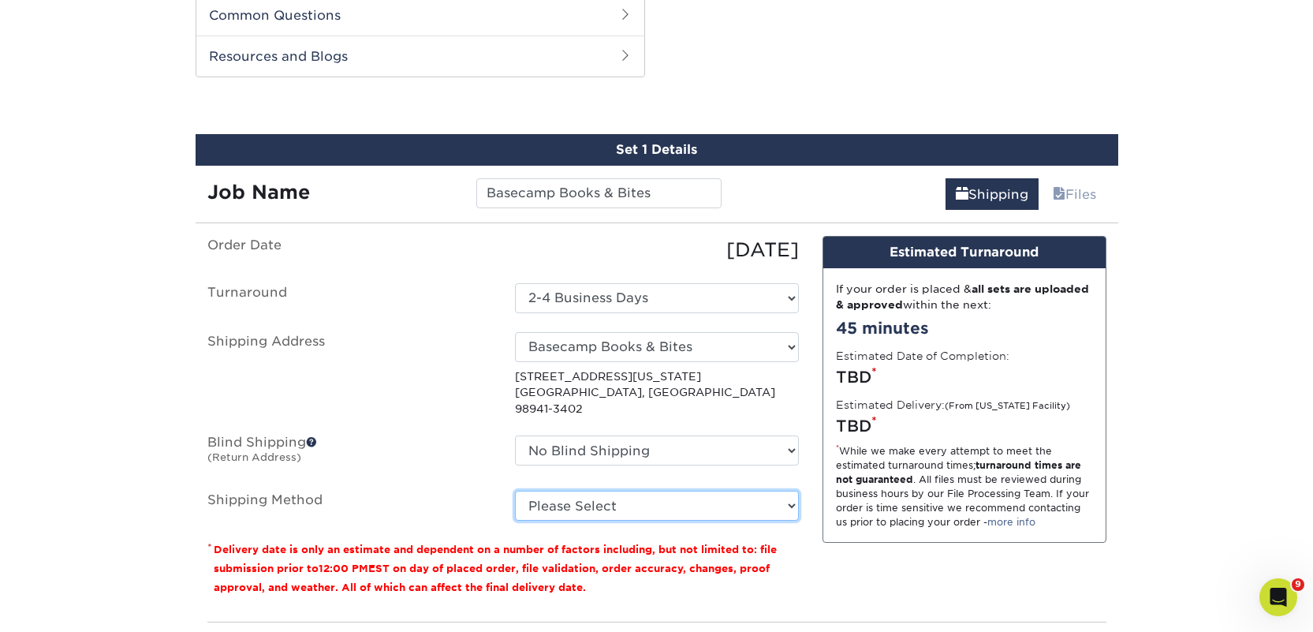
click at [670, 491] on select "Please Select Ground Shipping (+$91.22) 3 Day Shipping Service (+$143.86) 2 Day…" at bounding box center [657, 506] width 284 height 30
select select "03"
click at [515, 491] on select "Please Select Ground Shipping (+$91.22) 3 Day Shipping Service (+$143.86) 2 Day…" at bounding box center [657, 506] width 284 height 30
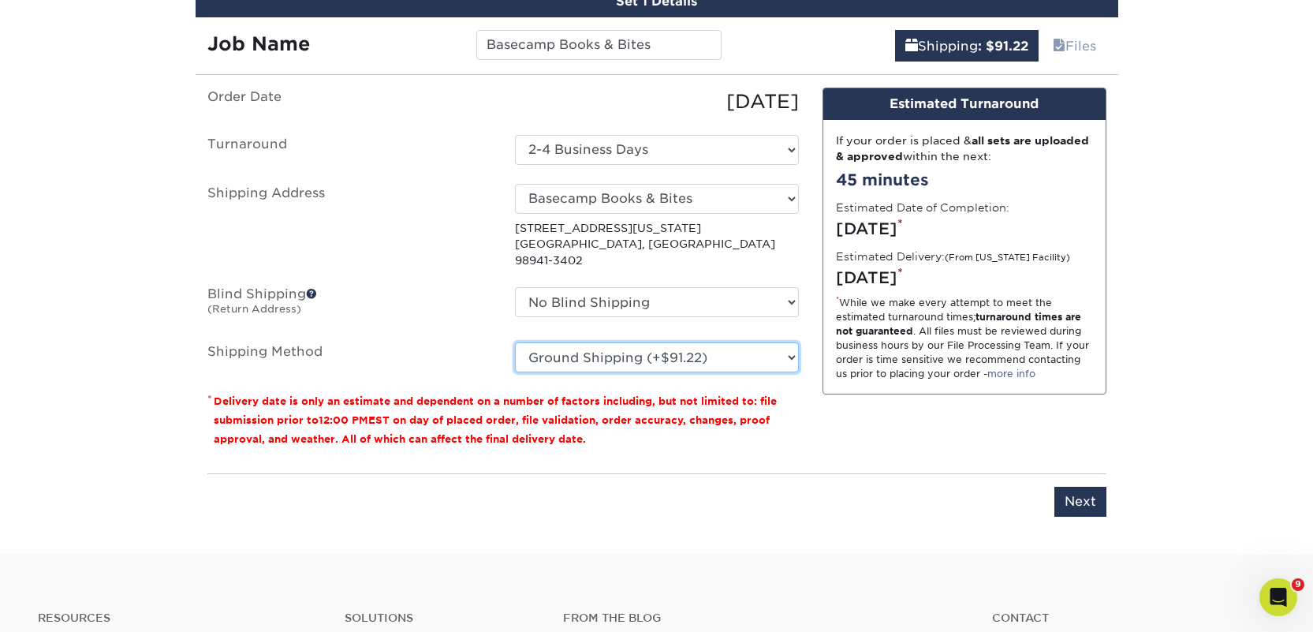
scroll to position [1197, 0]
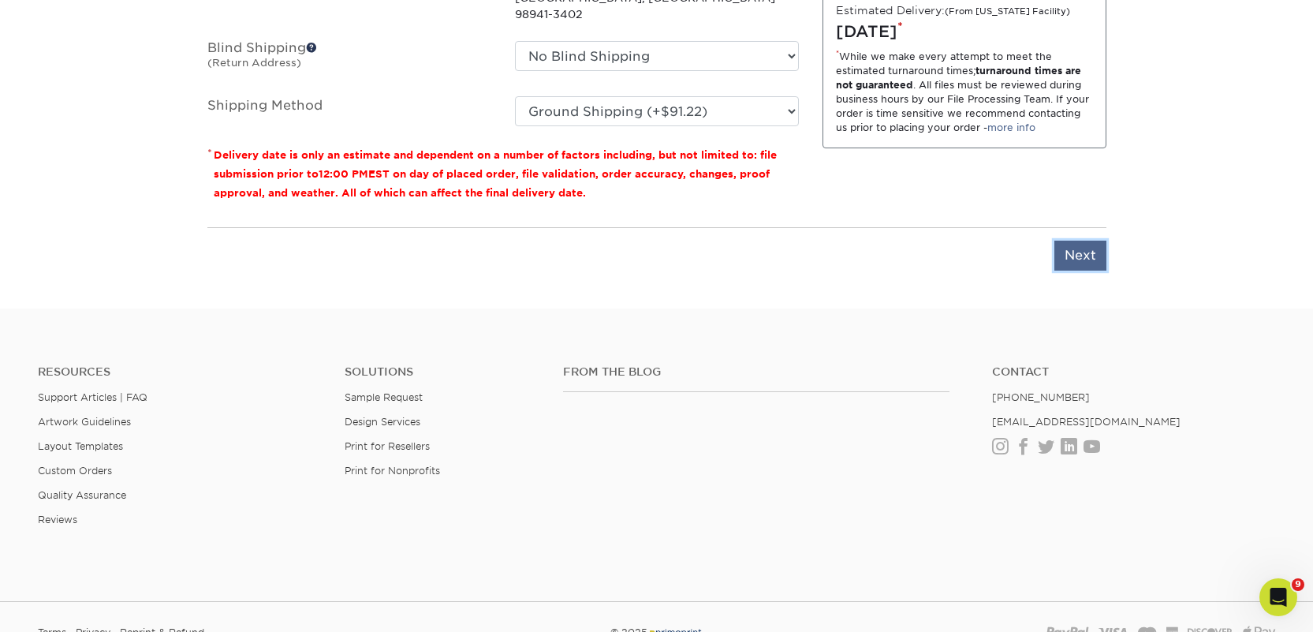
click at [1064, 243] on input "Next" at bounding box center [1080, 256] width 52 height 30
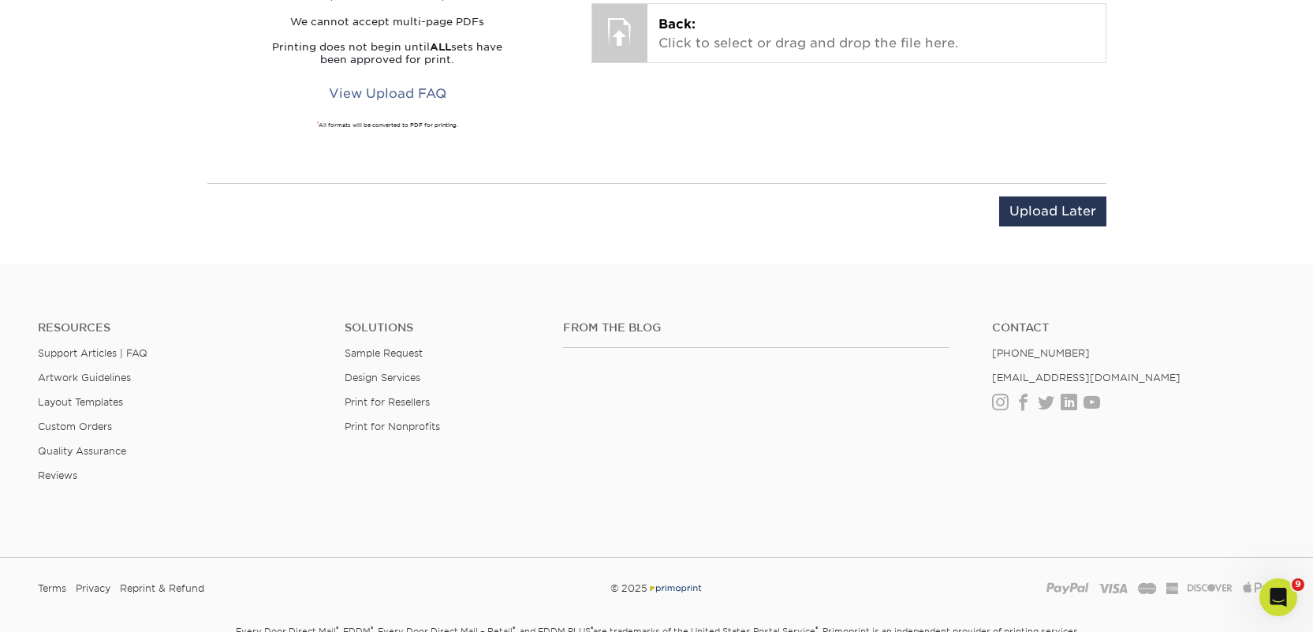
scroll to position [877, 0]
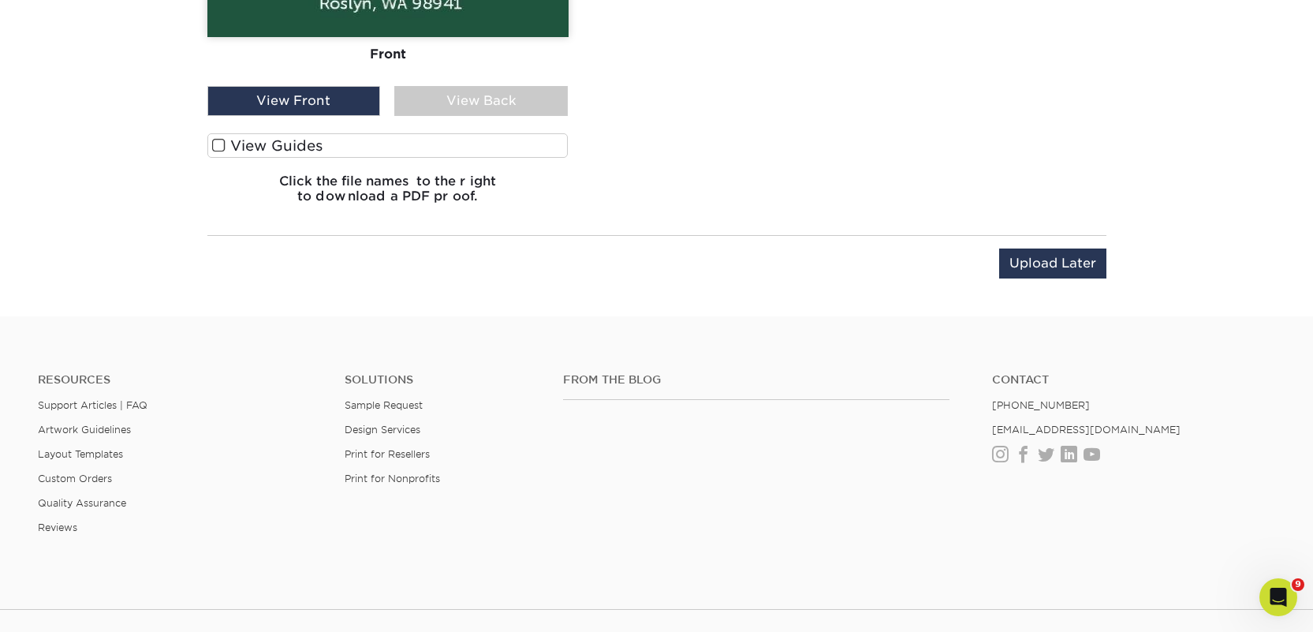
click at [277, 149] on label "View Guides" at bounding box center [387, 145] width 361 height 24
click at [0, 0] on input "View Guides" at bounding box center [0, 0] width 0 height 0
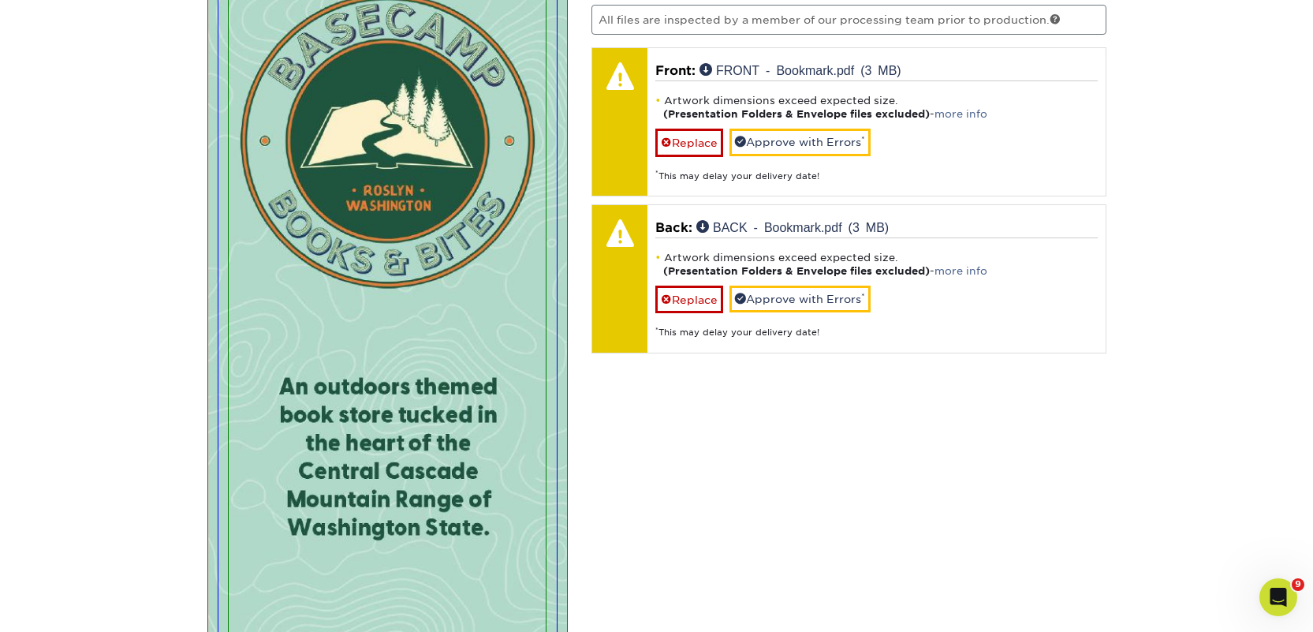
scroll to position [1082, 0]
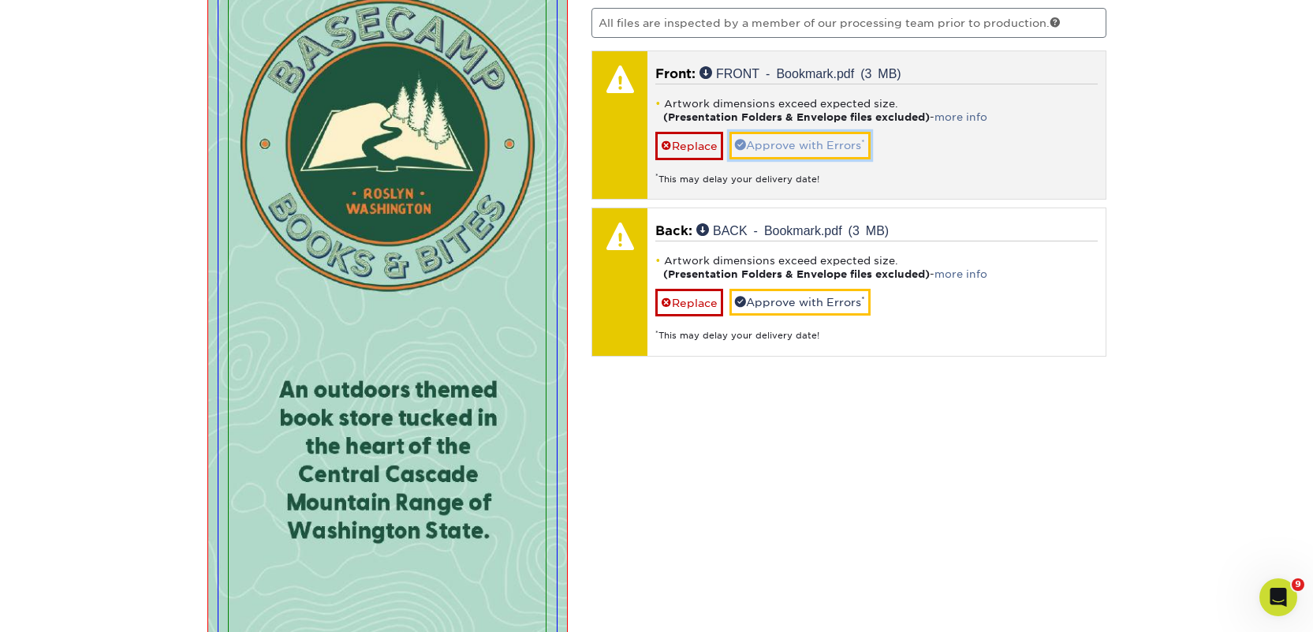
click at [792, 147] on link "Approve with Errors *" at bounding box center [800, 145] width 141 height 27
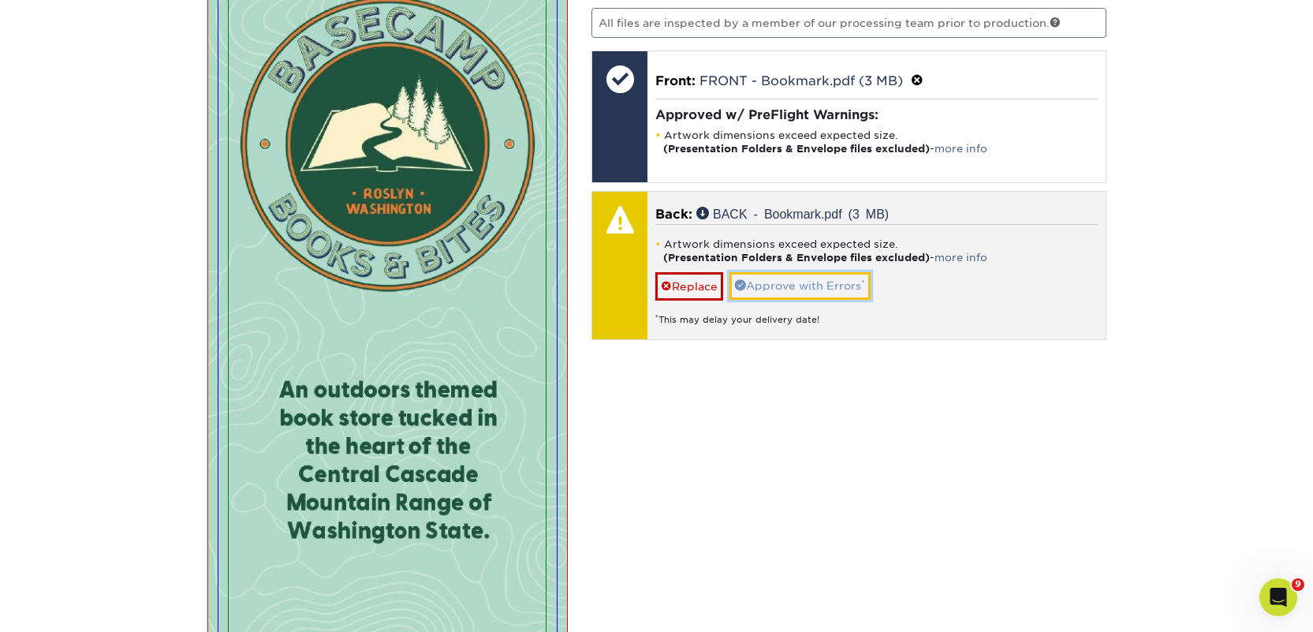
click at [795, 284] on link "Approve with Errors *" at bounding box center [800, 285] width 141 height 27
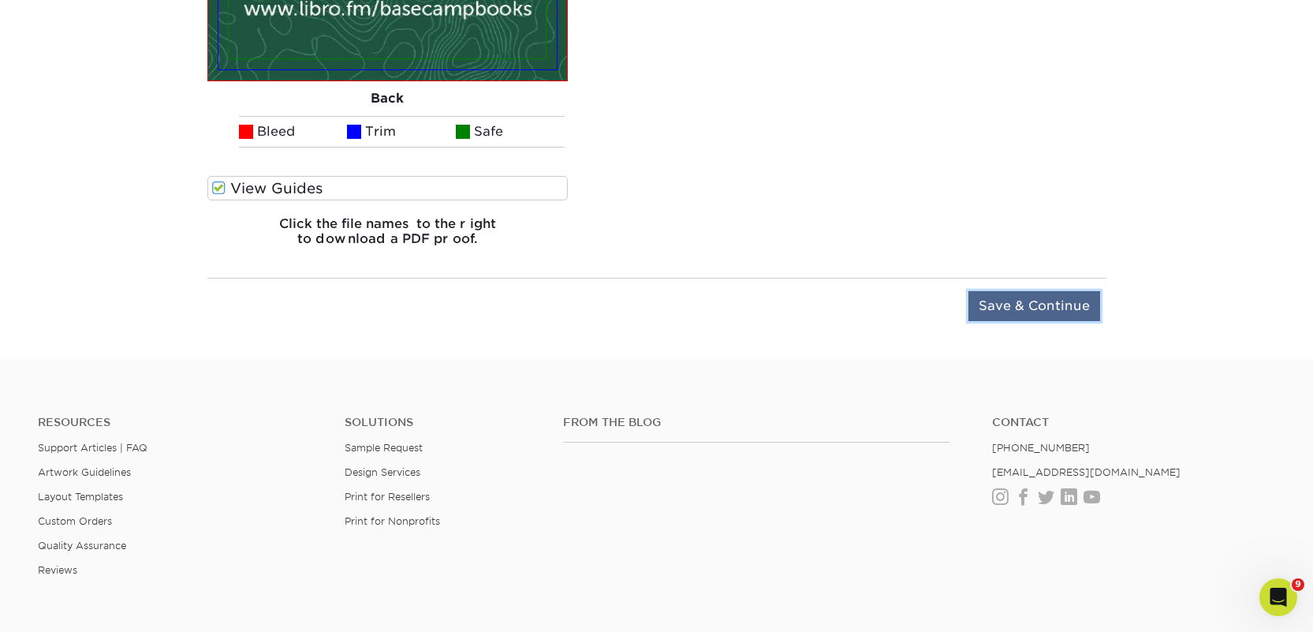
click at [1040, 315] on input "Save & Continue" at bounding box center [1035, 306] width 132 height 30
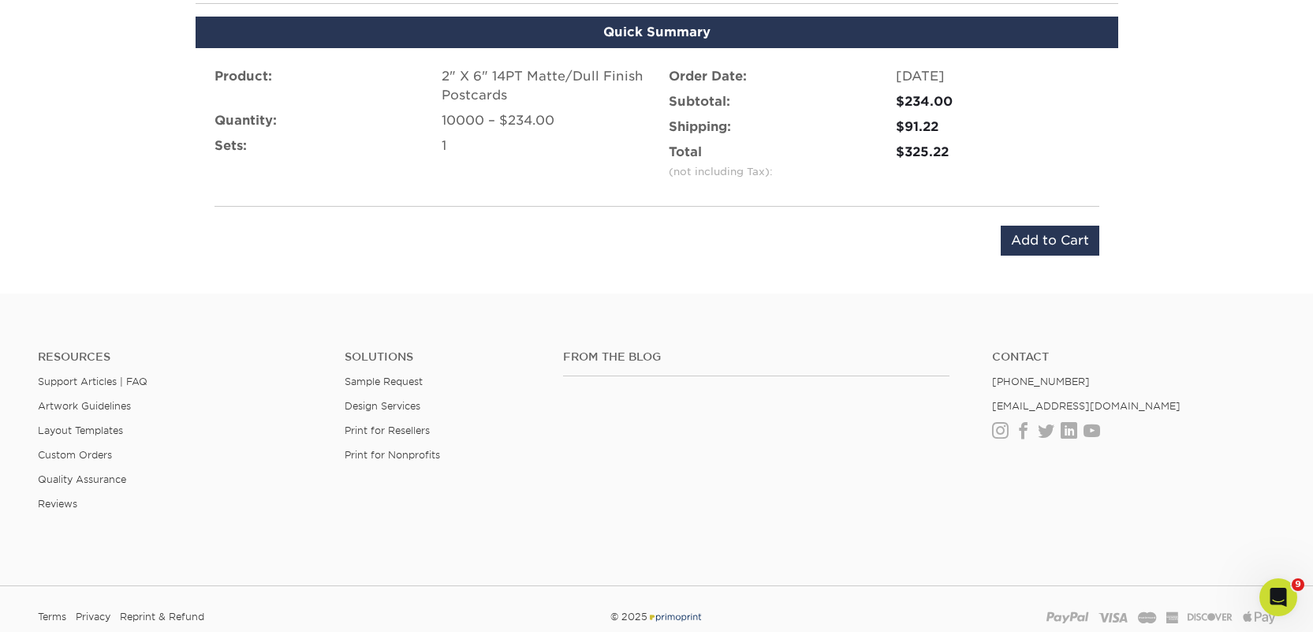
scroll to position [1013, 0]
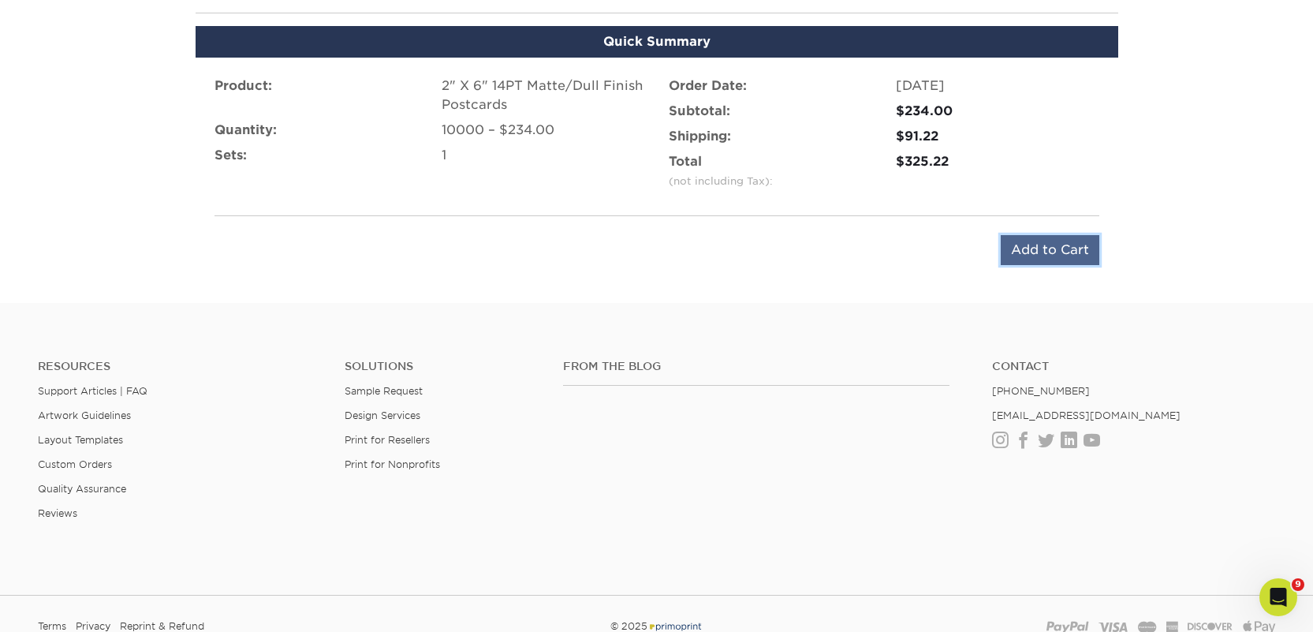
click at [1036, 251] on input "Add to Cart" at bounding box center [1050, 250] width 99 height 30
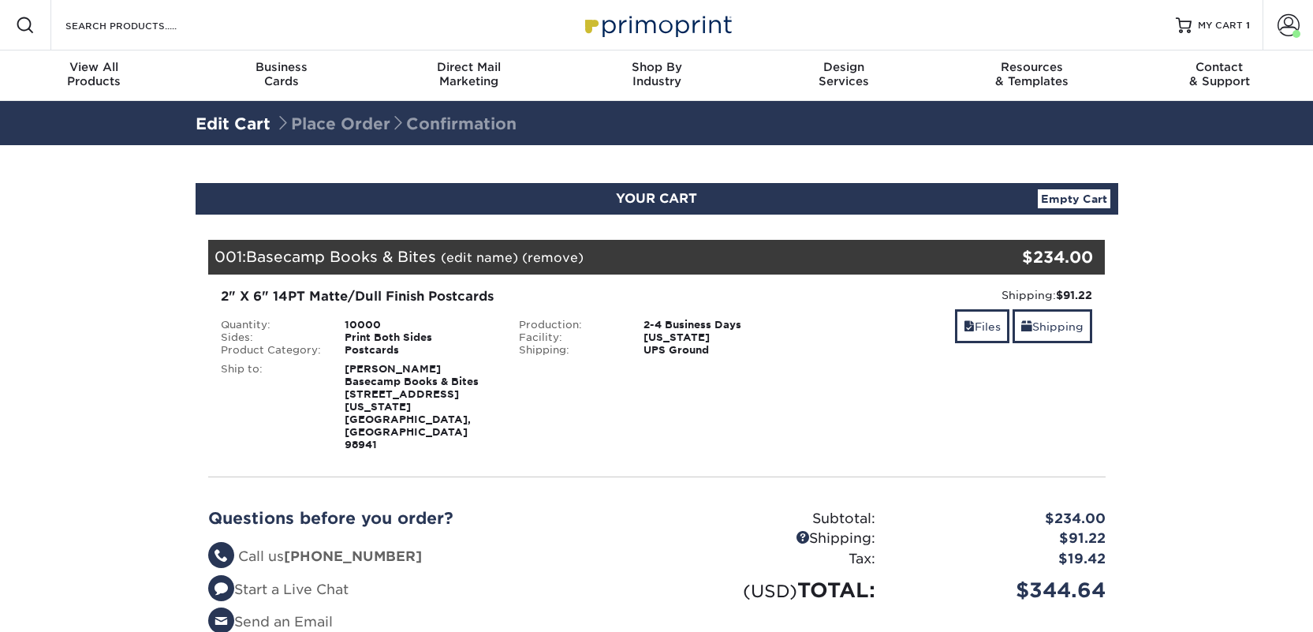
scroll to position [304, 0]
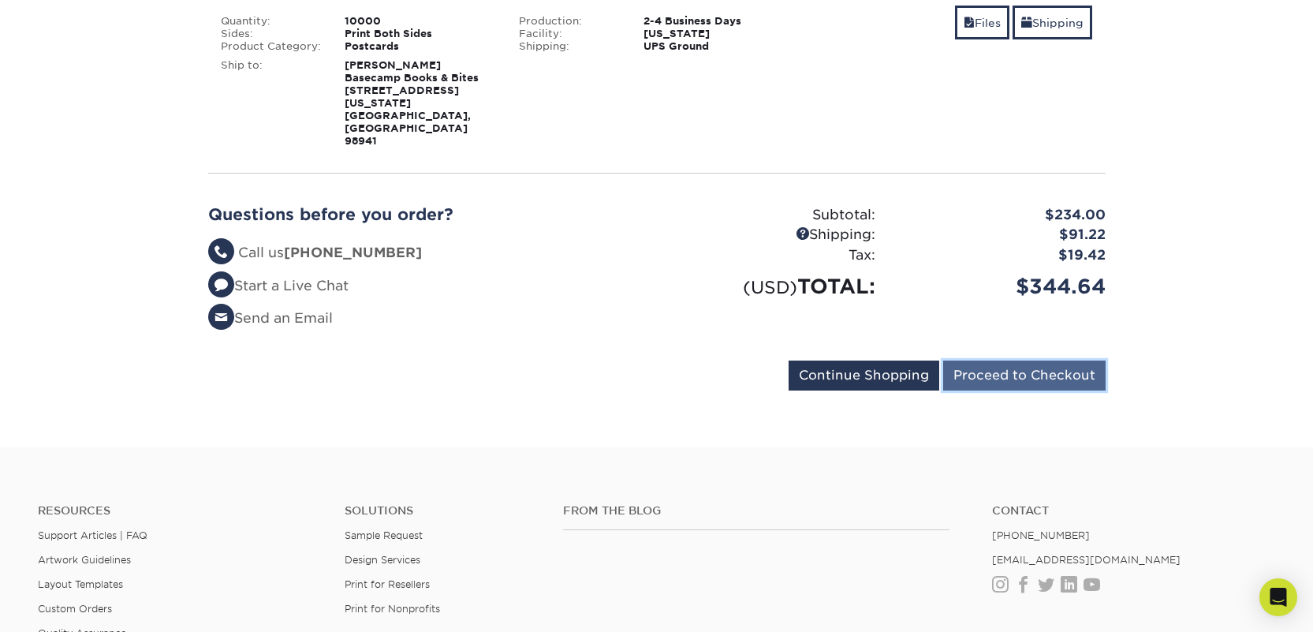
click at [988, 360] on input "Proceed to Checkout" at bounding box center [1024, 375] width 162 height 30
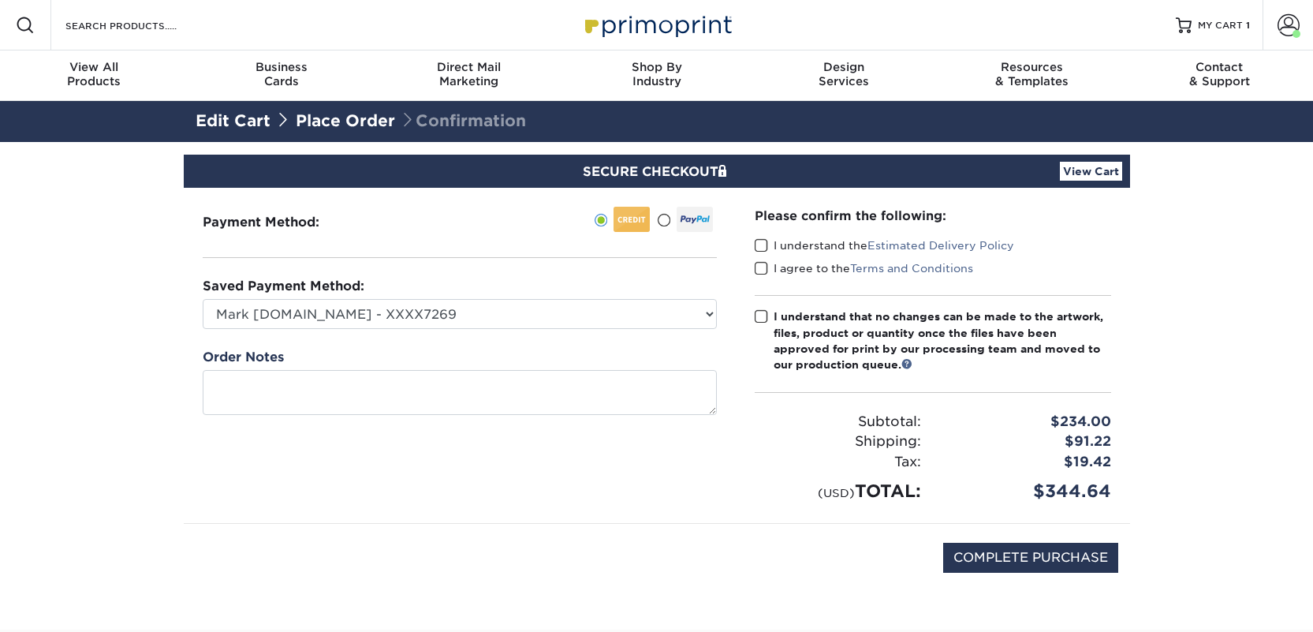
click at [819, 236] on div "Please confirm the following: I understand the Estimated Delivery Policy I agre…" at bounding box center [933, 355] width 356 height 297
click at [816, 243] on label "I understand the Estimated Delivery Policy" at bounding box center [884, 245] width 259 height 16
click at [0, 0] on input "I understand the Estimated Delivery Policy" at bounding box center [0, 0] width 0 height 0
click at [812, 264] on label "I agree to the Terms and Conditions" at bounding box center [864, 268] width 218 height 16
click at [0, 0] on input "I agree to the Terms and Conditions" at bounding box center [0, 0] width 0 height 0
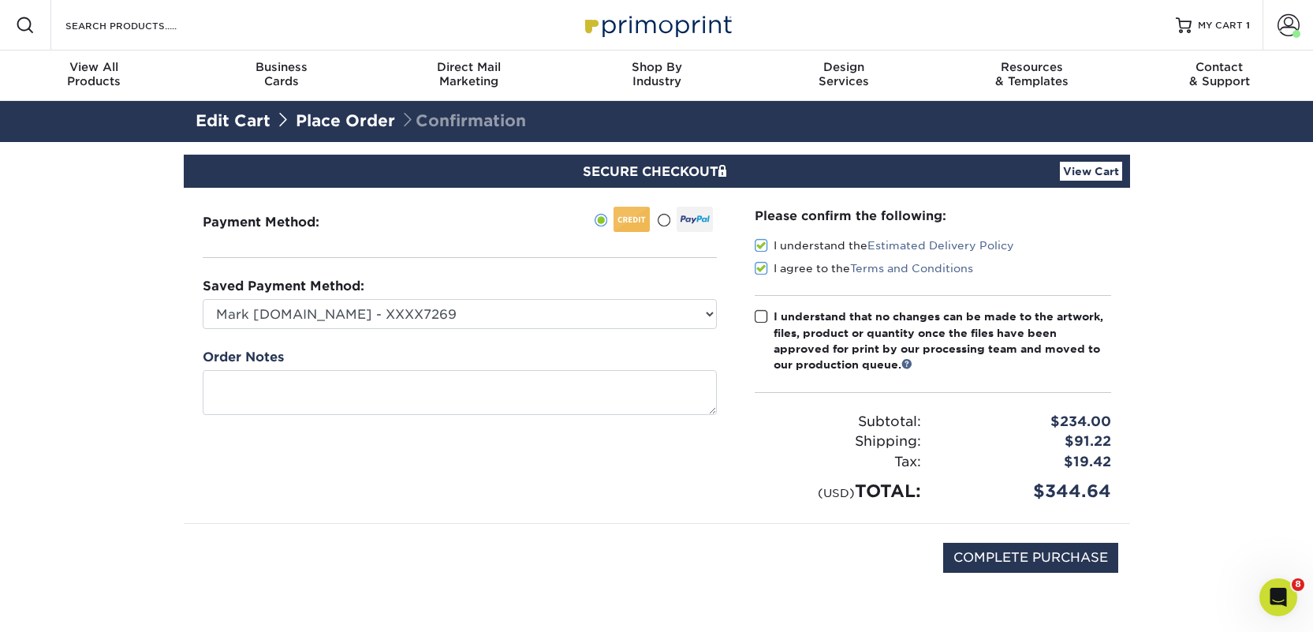
drag, startPoint x: 815, startPoint y: 319, endPoint x: 877, endPoint y: 374, distance: 82.1
click at [816, 322] on div "I understand that no changes can be made to the artwork, files, product or quan…" at bounding box center [943, 340] width 338 height 65
click at [0, 0] on input "I understand that no changes can be made to the artwork, files, product or quan…" at bounding box center [0, 0] width 0 height 0
click at [998, 552] on input "COMPLETE PURCHASE" at bounding box center [1030, 558] width 175 height 30
type input "PROCESSING, PLEASE WAIT..."
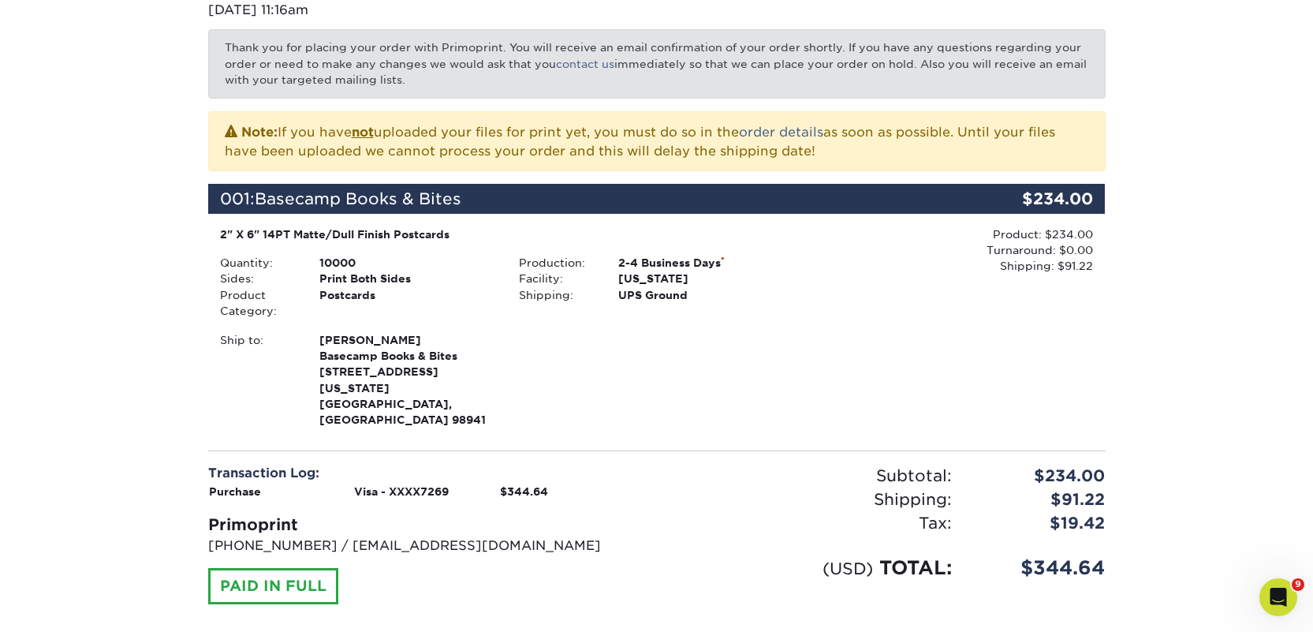
scroll to position [169, 0]
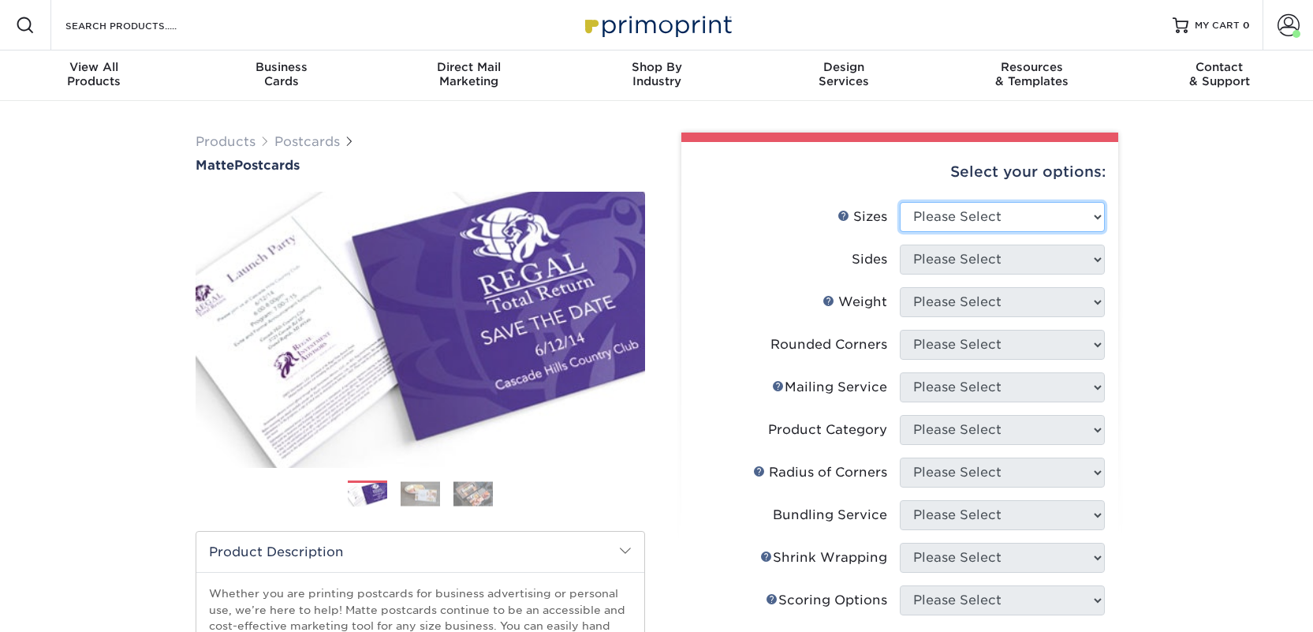
click at [961, 217] on select "Please Select 1.5" x 7" 2" x 4" 2" x 6" 2" x 7" 2" x 8" 2.12" x 5.5" 2.125" x 5…" at bounding box center [1002, 217] width 205 height 30
select select "2.00x6.00"
click at [900, 202] on select "Please Select 1.5" x 7" 2" x 4" 2" x 6" 2" x 7" 2" x 8" 2.12" x 5.5" 2.125" x 5…" at bounding box center [1002, 217] width 205 height 30
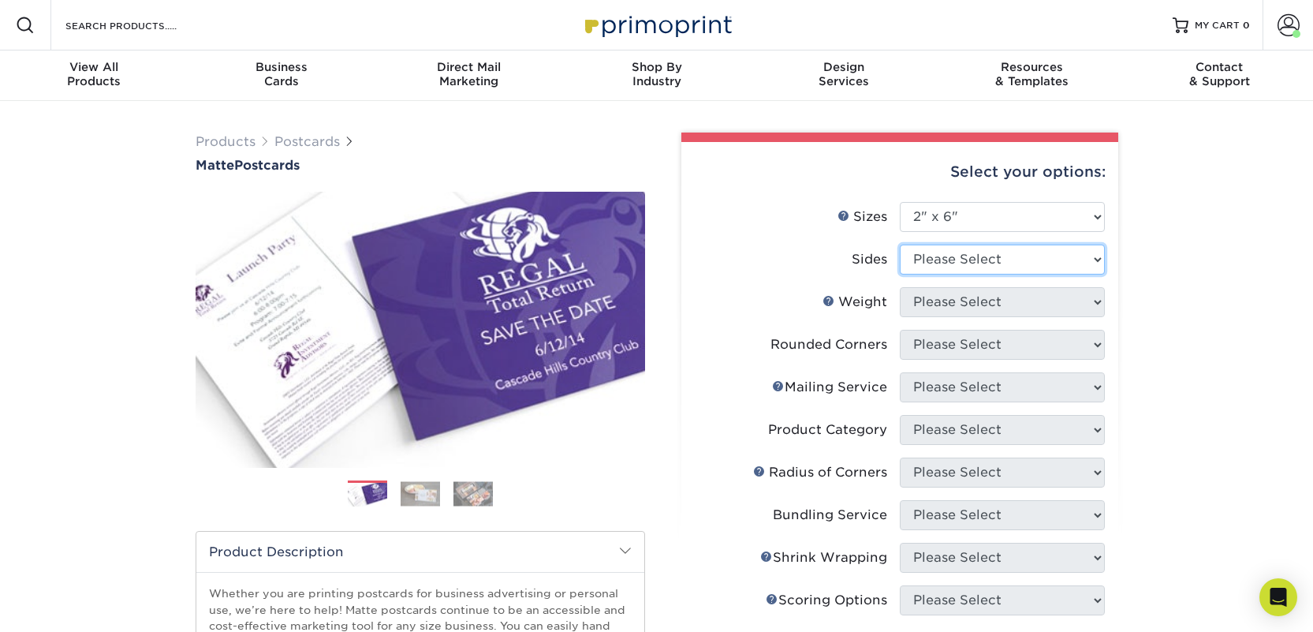
click at [960, 261] on select "Please Select Print Both Sides Print Front Only" at bounding box center [1002, 259] width 205 height 30
select select "13abbda7-1d64-4f25-8bb2-c179b224825d"
click at [900, 244] on select "Please Select Print Both Sides Print Front Only" at bounding box center [1002, 259] width 205 height 30
click at [956, 299] on select "Please Select 14PT 16PT" at bounding box center [1002, 302] width 205 height 30
select select "14PT"
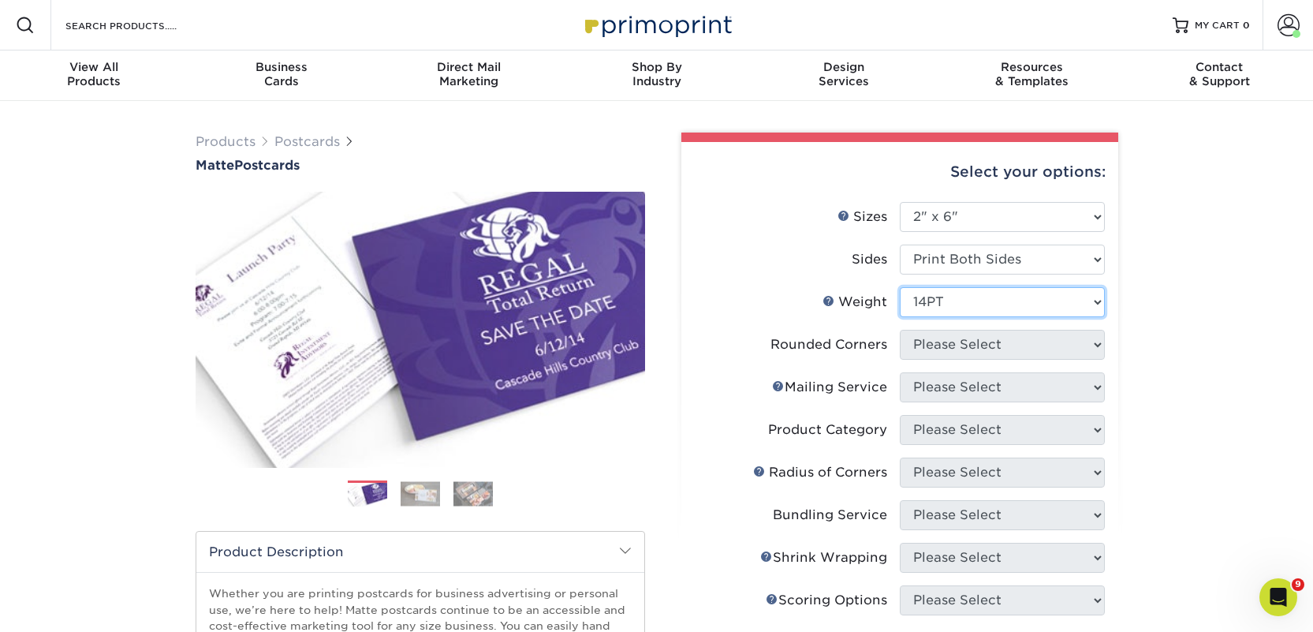
click at [900, 287] on select "Please Select 14PT 16PT" at bounding box center [1002, 302] width 205 height 30
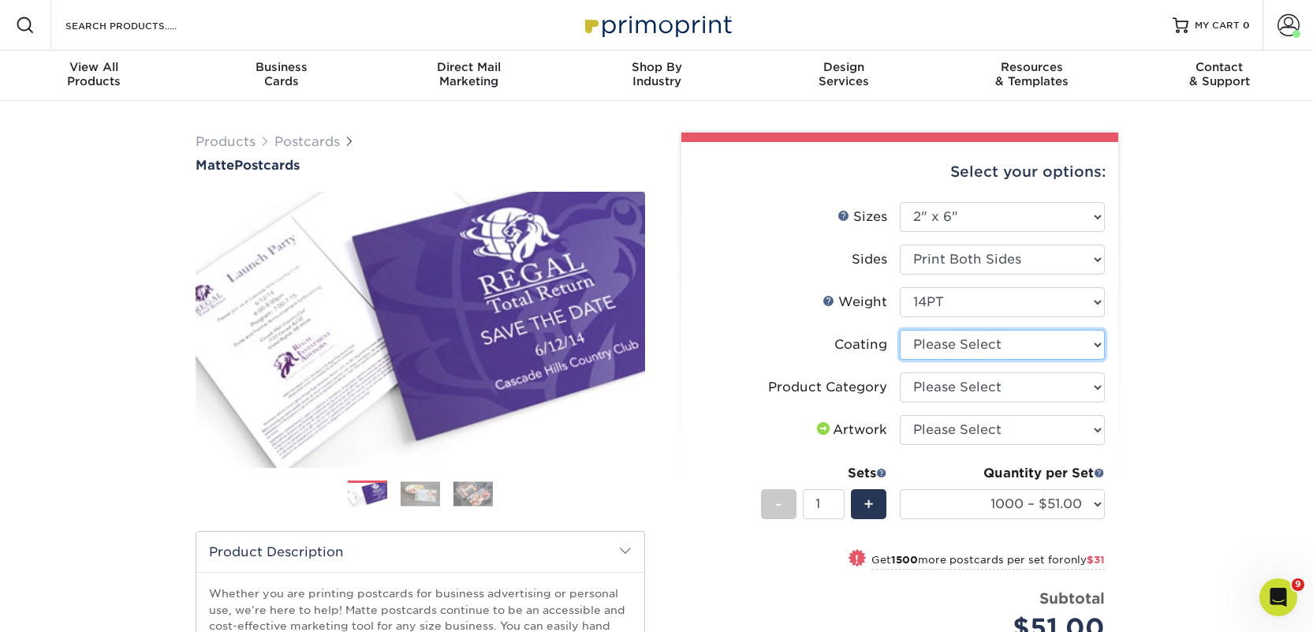
click at [965, 340] on select at bounding box center [1002, 345] width 205 height 30
select select "121bb7b5-3b4d-429f-bd8d-bbf80e953313"
click at [900, 330] on select at bounding box center [1002, 345] width 205 height 30
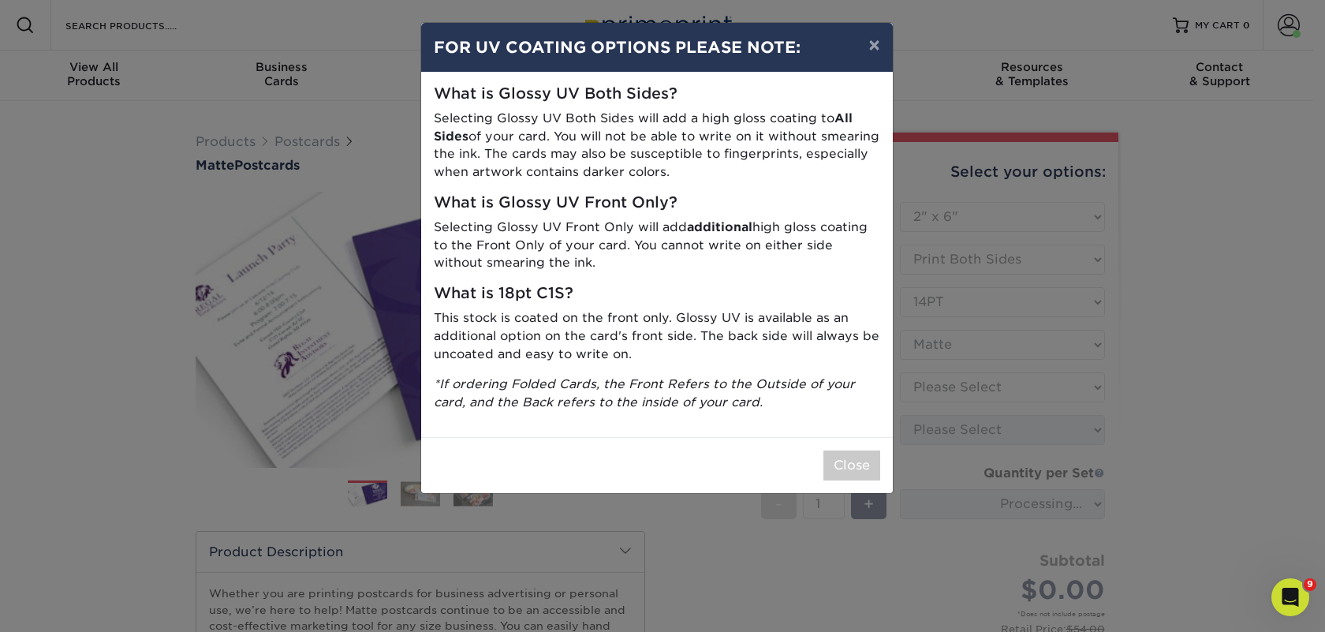
click at [854, 448] on div "Close" at bounding box center [657, 465] width 472 height 56
click at [857, 455] on button "Close" at bounding box center [851, 465] width 57 height 30
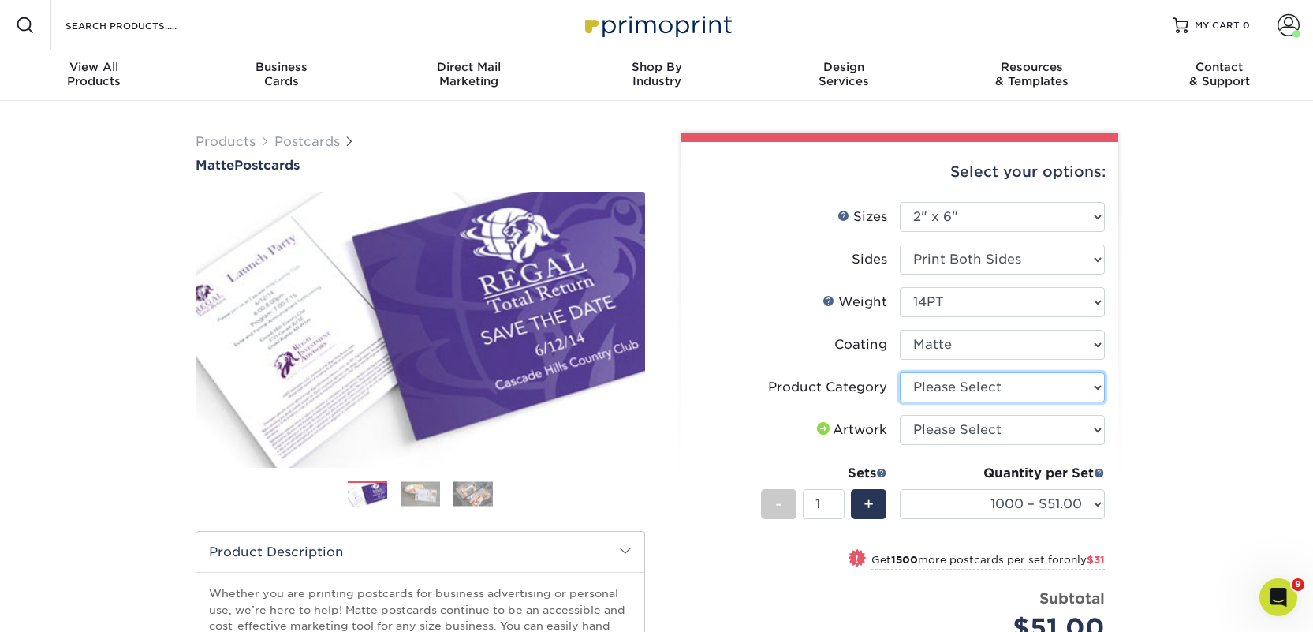
click at [967, 390] on select "Please Select Postcards" at bounding box center [1002, 387] width 205 height 30
select select "9b7272e0-d6c8-4c3c-8e97-d3a1bcdab858"
click at [900, 372] on select "Please Select Postcards" at bounding box center [1002, 387] width 205 height 30
click at [980, 431] on select "Please Select I will upload files I need a design - $150" at bounding box center [1002, 430] width 205 height 30
select select "upload"
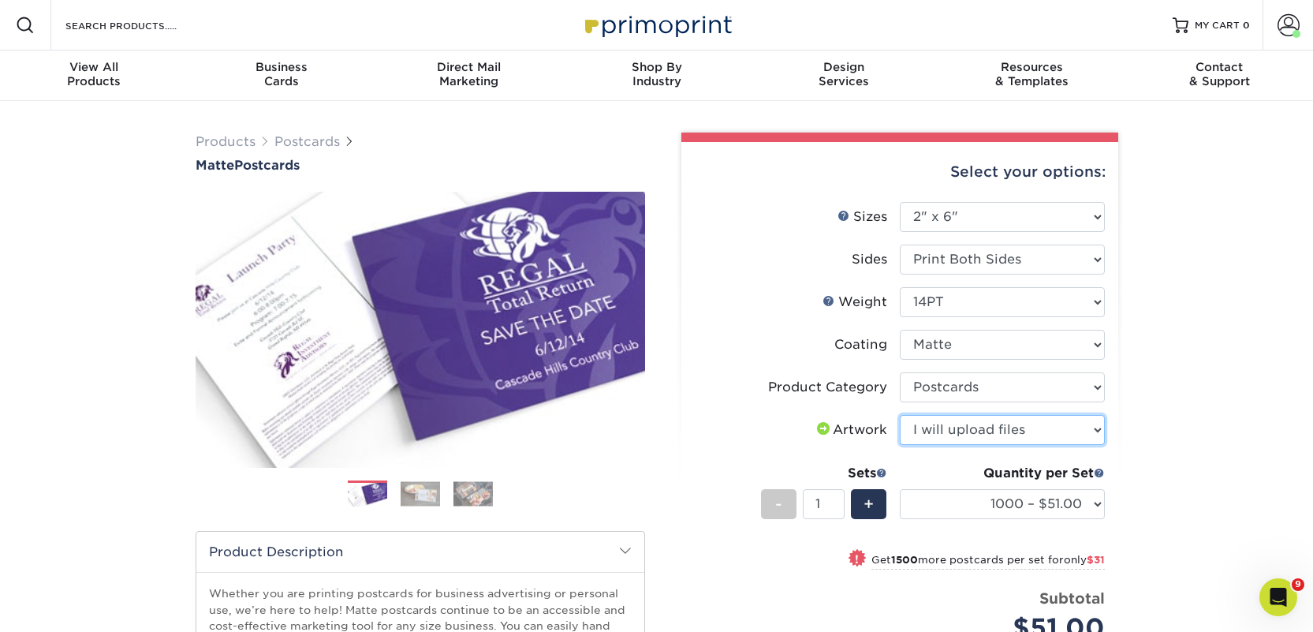
click at [900, 415] on select "Please Select I will upload files I need a design - $150" at bounding box center [1002, 430] width 205 height 30
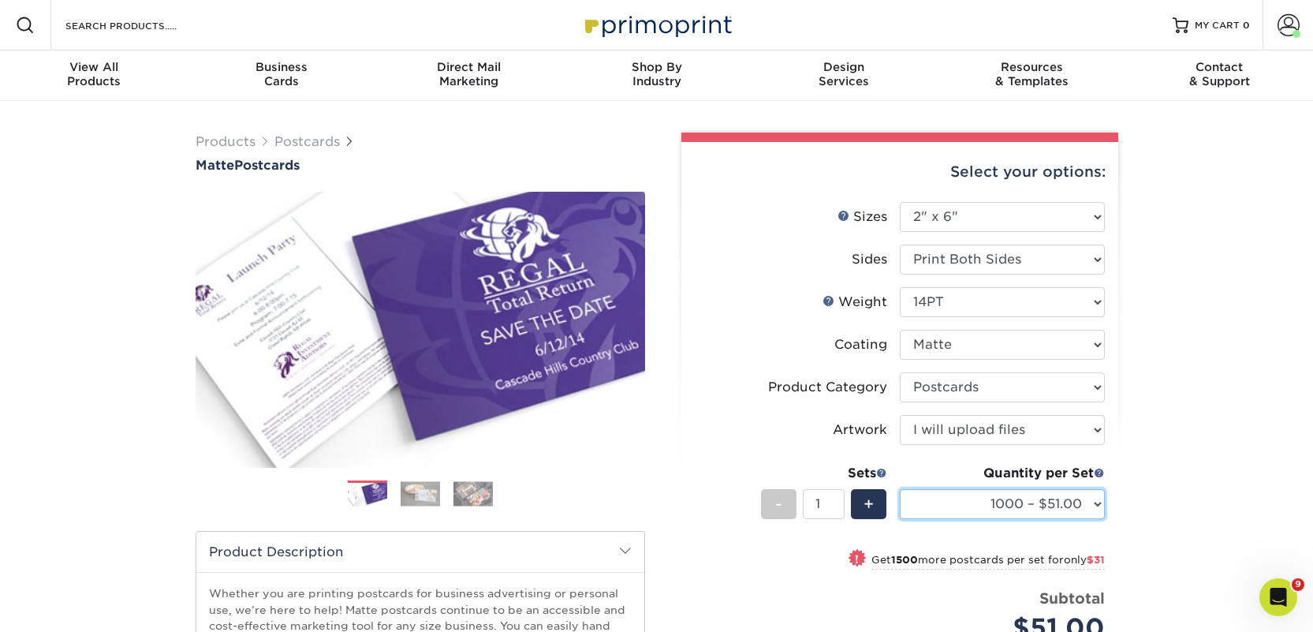
click at [946, 506] on select "1000 – $51.00 2500 – $82.00 5000 – $123.00 10000 – $234.00 15000 – $344.00 2000…" at bounding box center [1002, 504] width 205 height 30
select select "2500 – $82.00"
click at [900, 489] on select "1000 – $51.00 2500 – $82.00 5000 – $123.00 10000 – $234.00 15000 – $344.00 2000…" at bounding box center [1002, 504] width 205 height 30
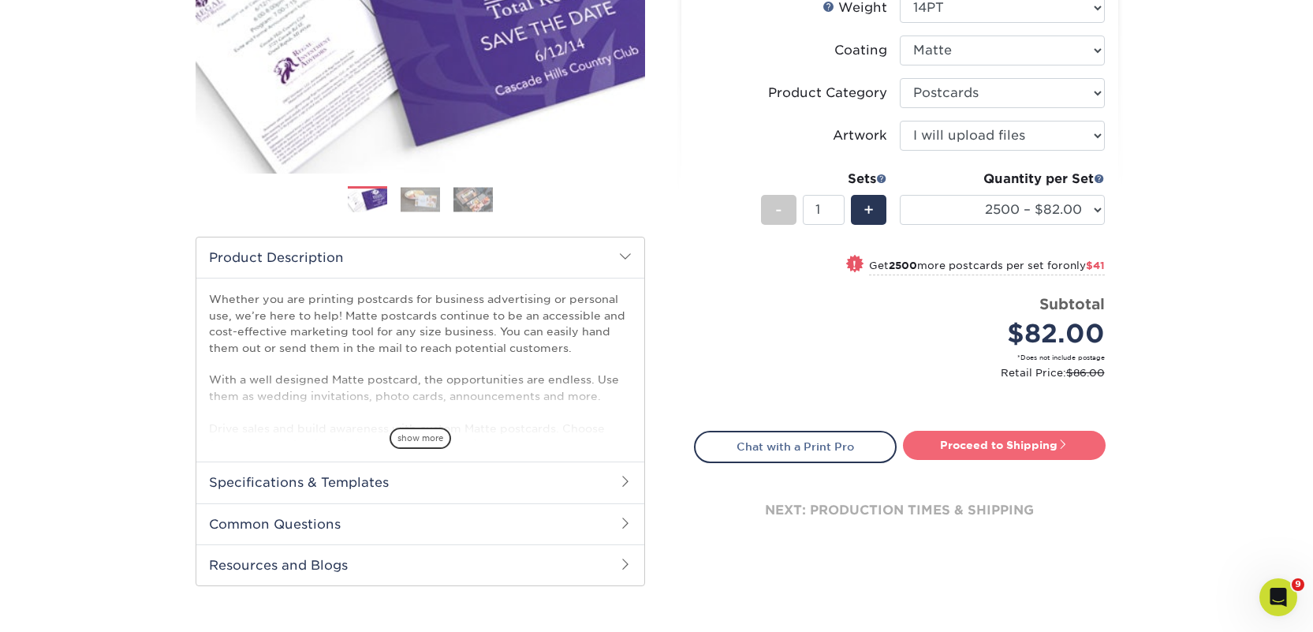
click at [957, 453] on link "Proceed to Shipping" at bounding box center [1004, 445] width 203 height 28
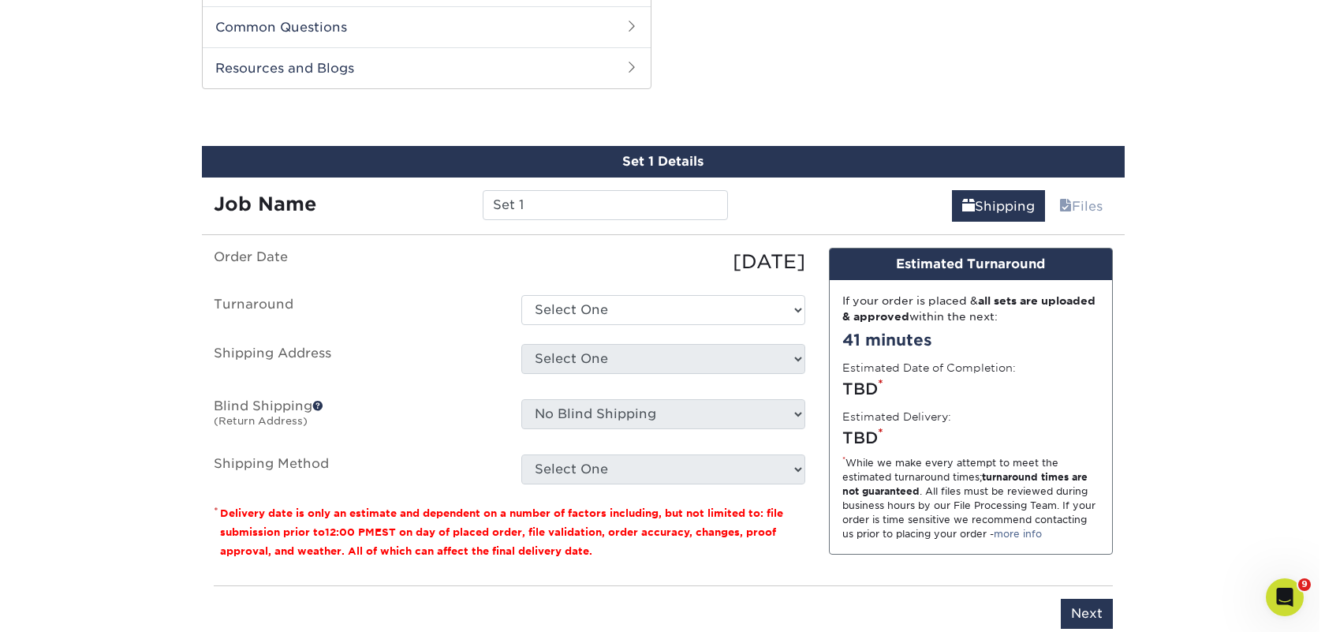
scroll to position [803, 0]
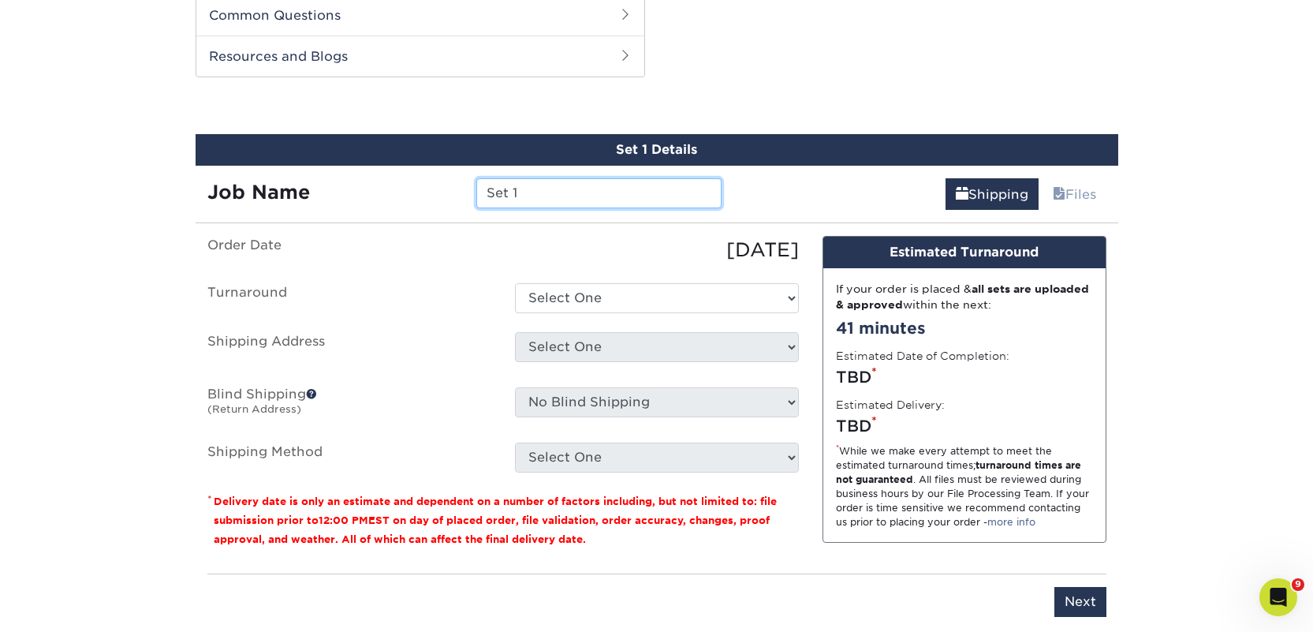
click at [499, 190] on input "Set 1" at bounding box center [598, 193] width 245 height 30
paste input "Whatsit Books"
type input "Whatsit Books"
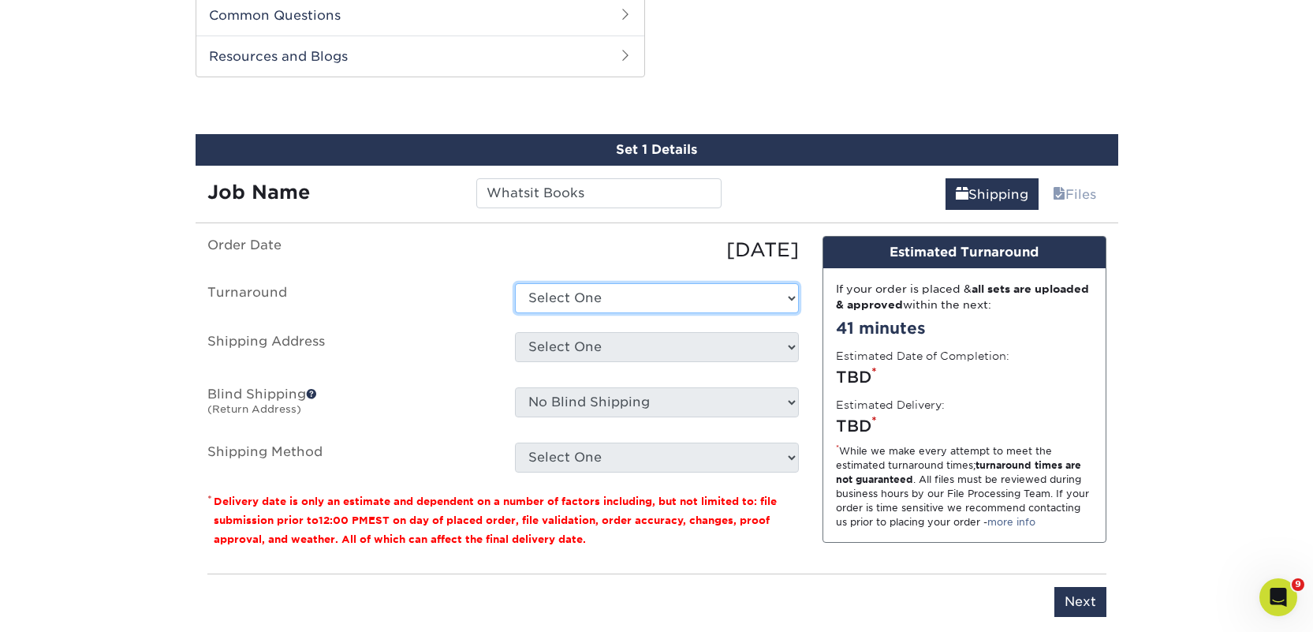
click at [580, 304] on select "Select One 2-4 Business Days 2 Day Next Business Day" at bounding box center [657, 298] width 284 height 30
select select "23bed37c-fa74-46a4-afc9-d3c3160655ce"
click at [515, 283] on select "Select One 2-4 Business Days 2 Day Next Business Day" at bounding box center [657, 298] width 284 height 30
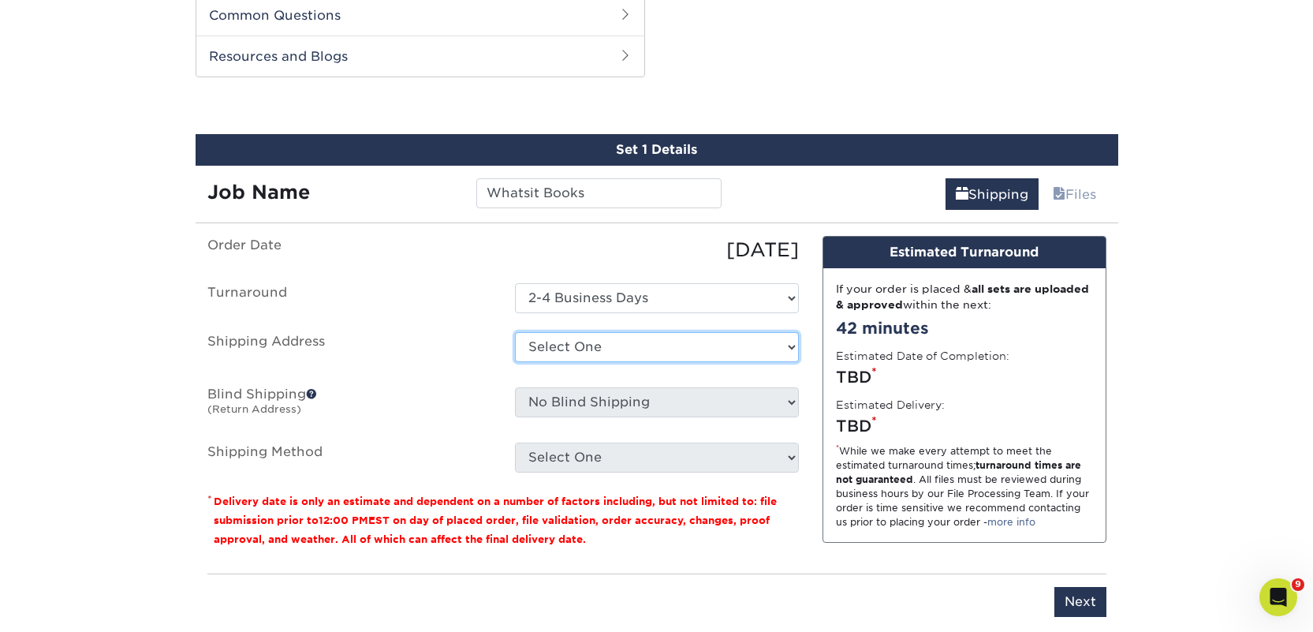
click at [584, 345] on select "Select One 2nd Floor Convention Center A Better Today Books & Boutique A Good B…" at bounding box center [657, 347] width 284 height 30
click at [539, 346] on select "Select One 2nd Floor Convention Center A Better Today Books & Boutique A Good B…" at bounding box center [657, 347] width 284 height 30
select select "newaddress"
click at [515, 332] on select "Select One 2nd Floor Convention Center A Better Today Books & Boutique A Good B…" at bounding box center [657, 347] width 284 height 30
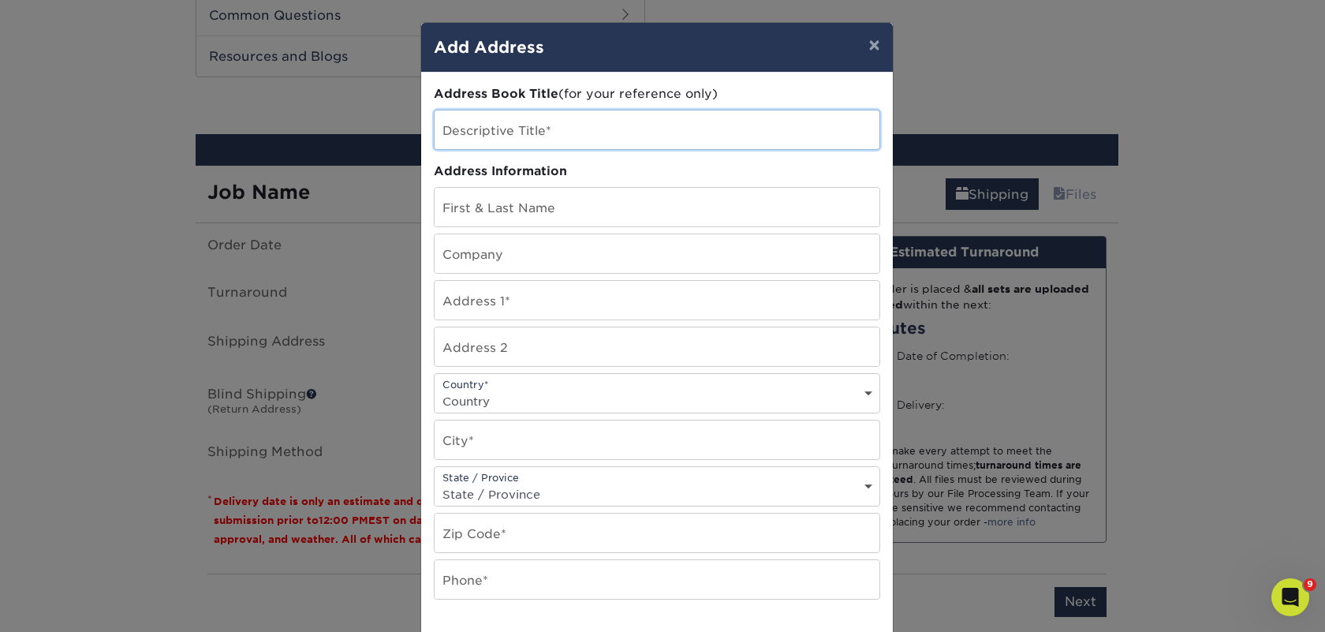
click at [471, 124] on input "text" at bounding box center [657, 129] width 445 height 39
paste input "Whatsit Books"
type input "Whatsit Books"
click at [495, 252] on input "text" at bounding box center [657, 253] width 445 height 39
paste input "Whatsit Books"
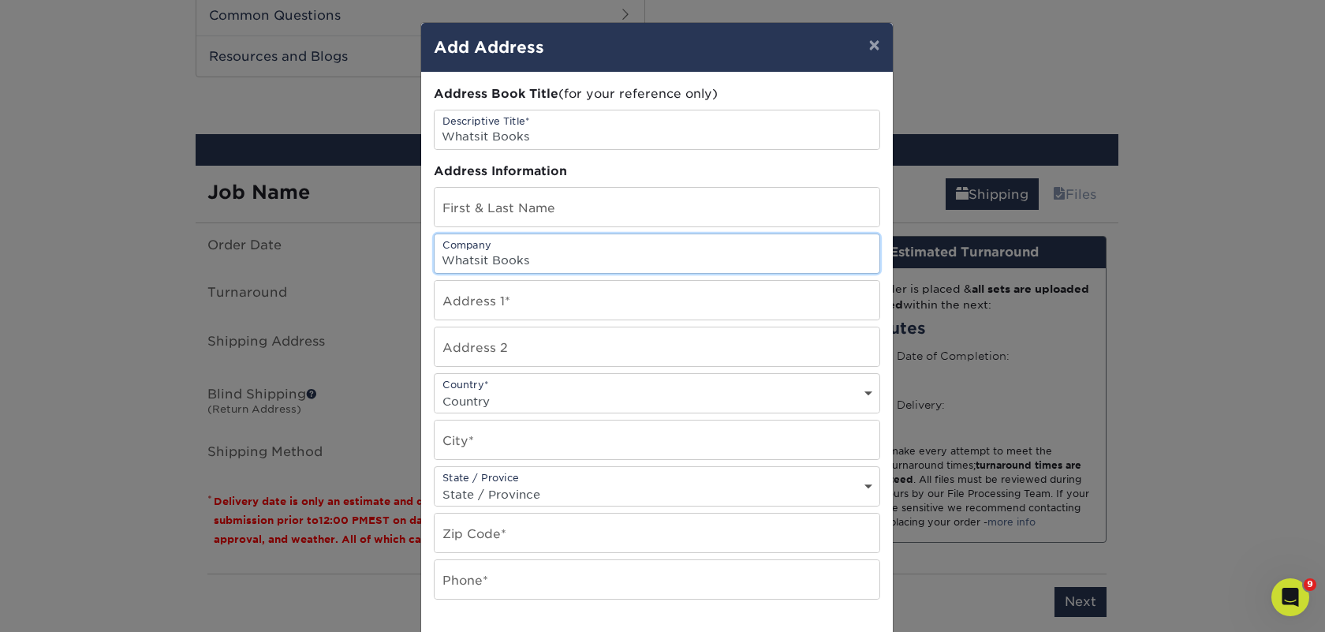
type input "Whatsit Books"
click at [436, 200] on input "text" at bounding box center [657, 207] width 445 height 39
paste input "Mary Stokes"
type input "Mary Stokes"
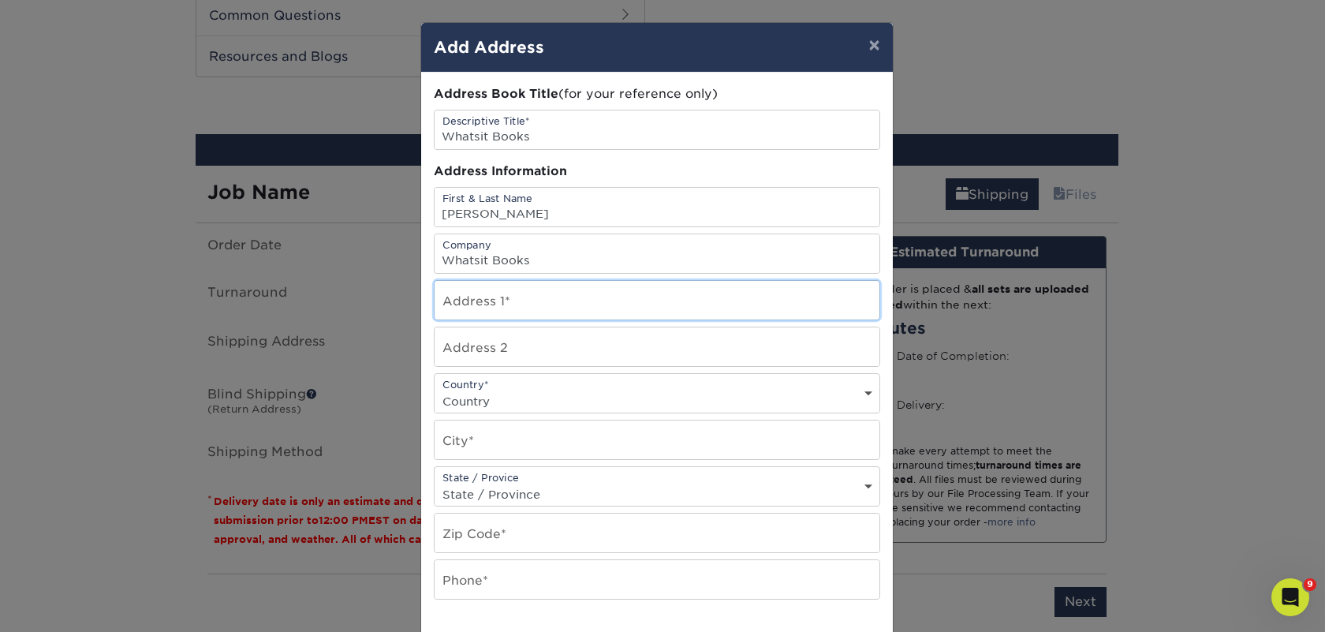
click at [540, 308] on input "text" at bounding box center [657, 300] width 445 height 39
paste input "1006 Melchor Road"
type input "1006 Melchor Road"
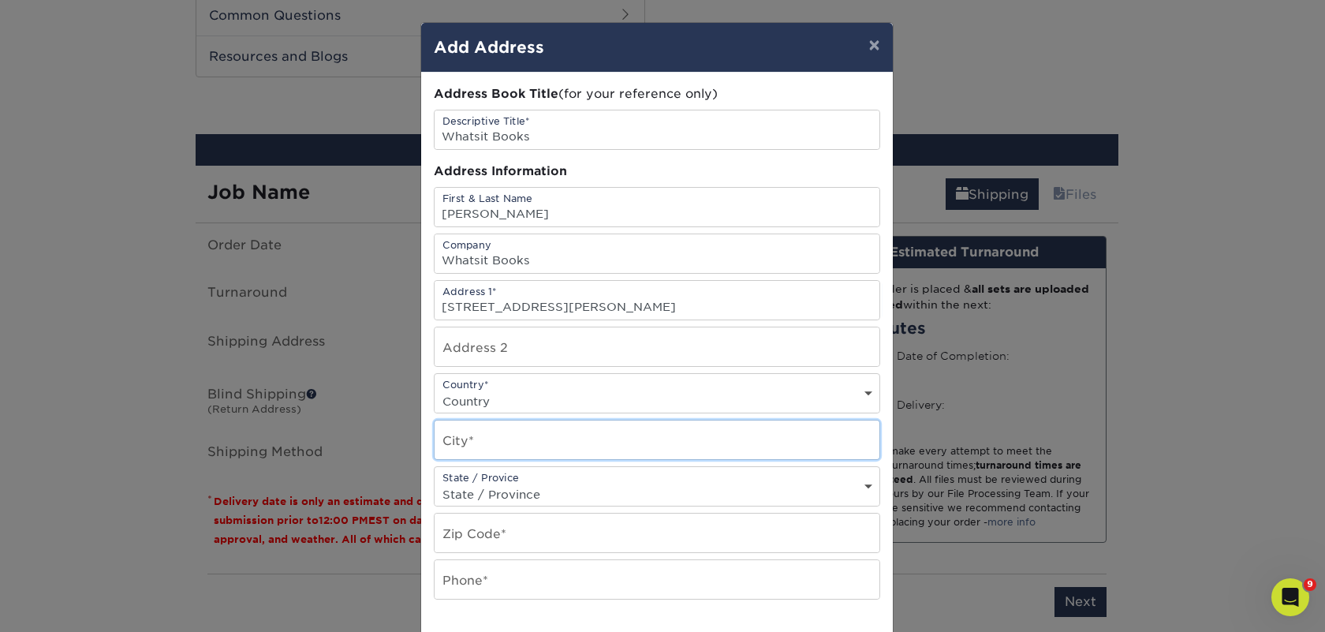
click at [471, 435] on input "text" at bounding box center [657, 439] width 445 height 39
paste input "Albemarle"
type input "Albemarle"
click at [483, 403] on select "Country United States Canada ----------------------------- Afghanistan Albania …" at bounding box center [657, 401] width 445 height 23
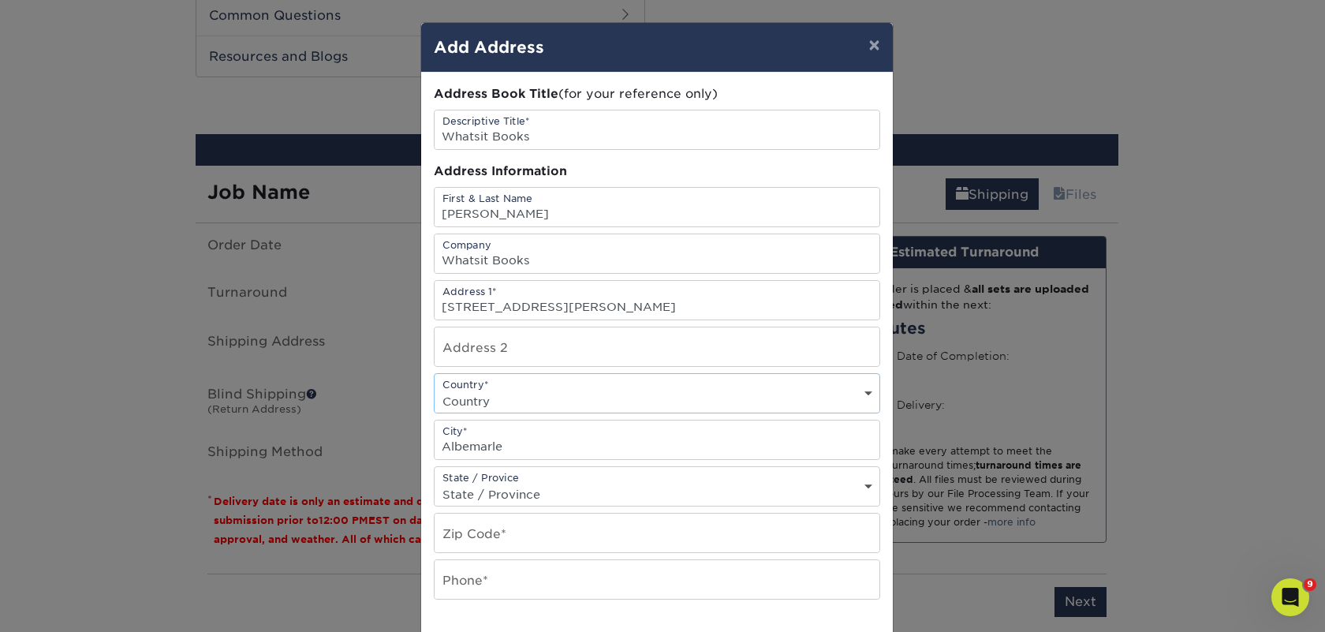
select select "US"
click at [435, 390] on select "Country United States Canada ----------------------------- Afghanistan Albania …" at bounding box center [657, 401] width 445 height 23
click at [495, 519] on input "text" at bounding box center [657, 532] width 445 height 39
paste input "28001"
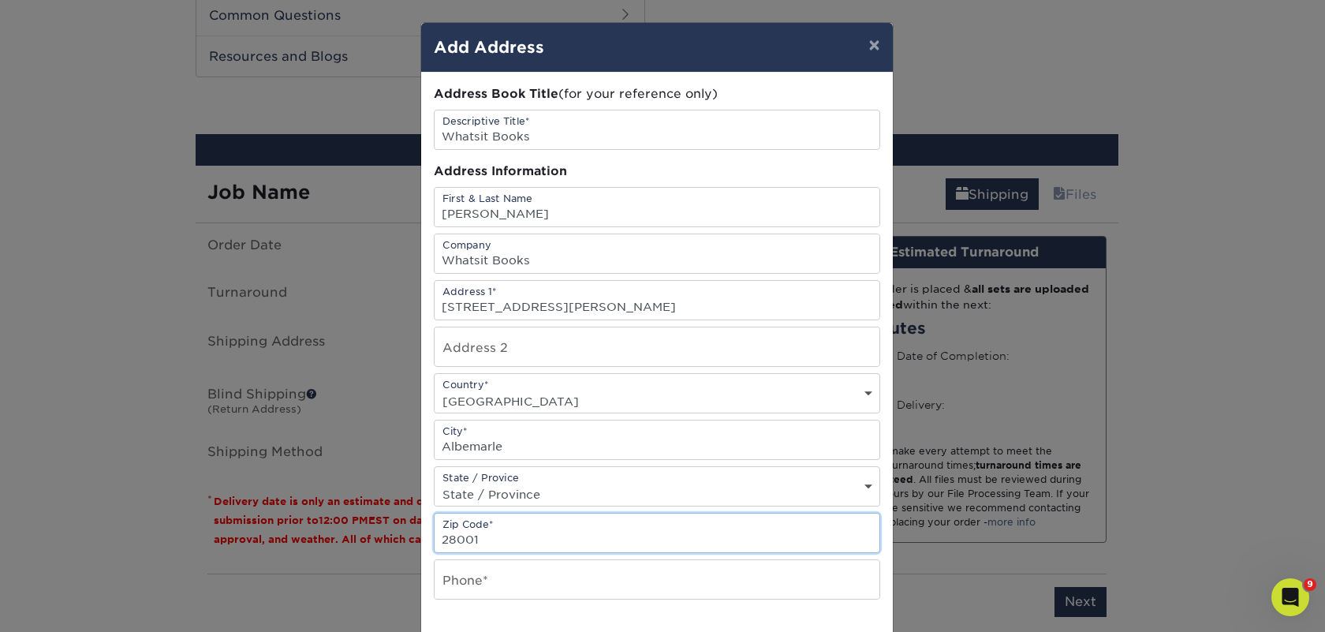
type input "28001"
click at [482, 581] on input "text" at bounding box center [657, 579] width 445 height 39
type input "4257367064"
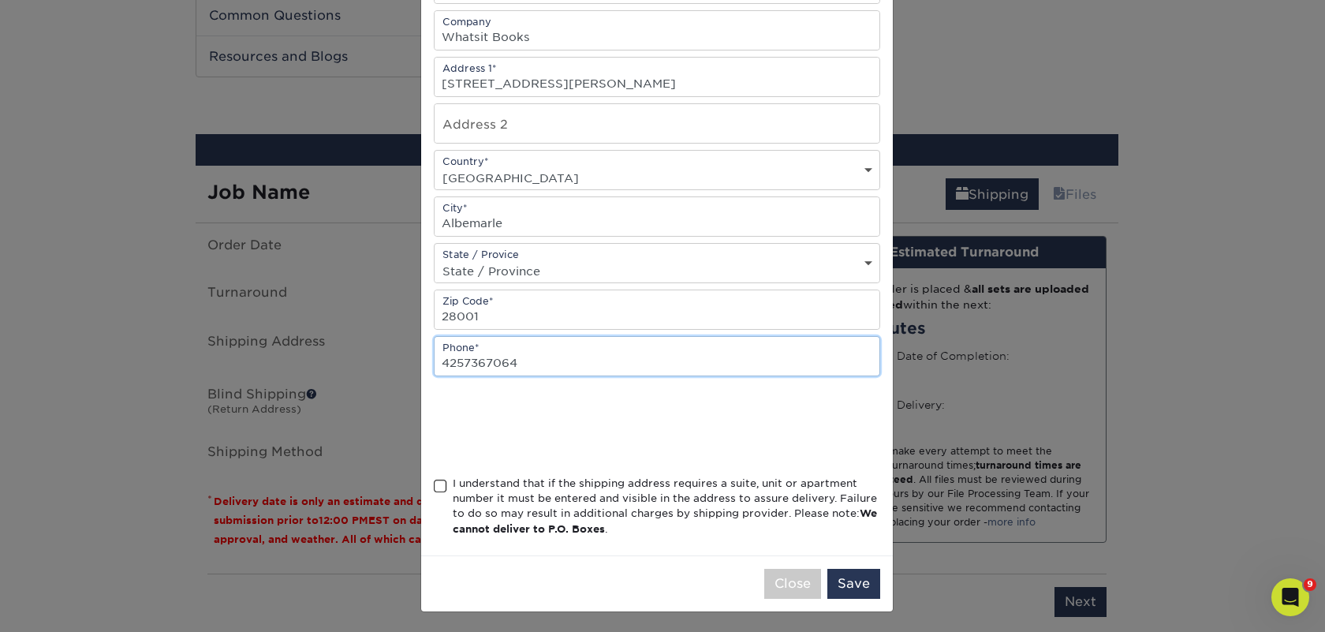
scroll to position [226, 0]
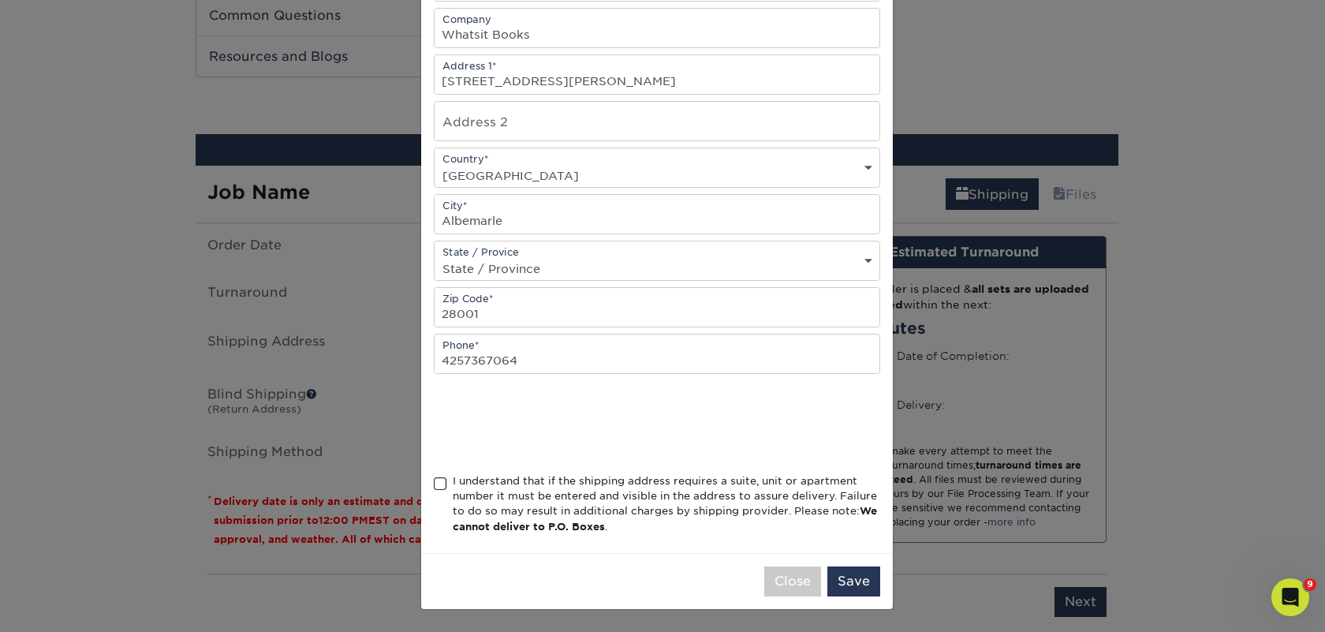
click at [539, 485] on div "I understand that if the shipping address requires a suite, unit or apartment n…" at bounding box center [666, 504] width 427 height 62
click at [0, 0] on input "I understand that if the shipping address requires a suite, unit or apartment n…" at bounding box center [0, 0] width 0 height 0
click at [831, 580] on button "Save" at bounding box center [853, 581] width 53 height 30
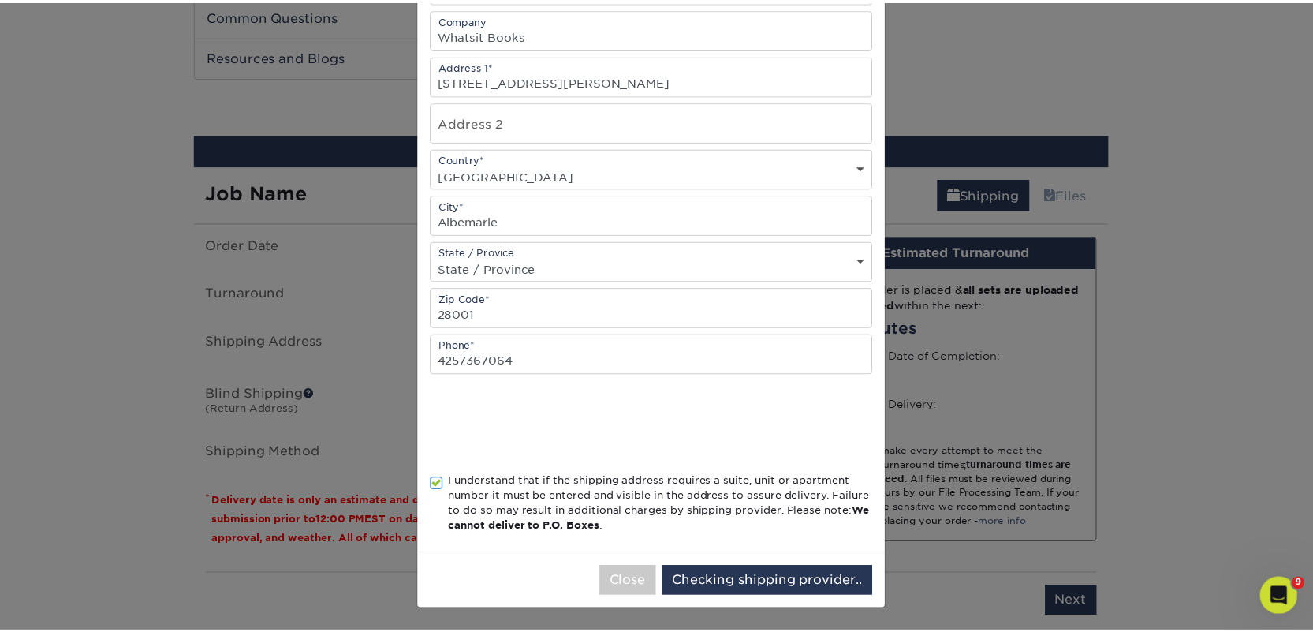
scroll to position [0, 0]
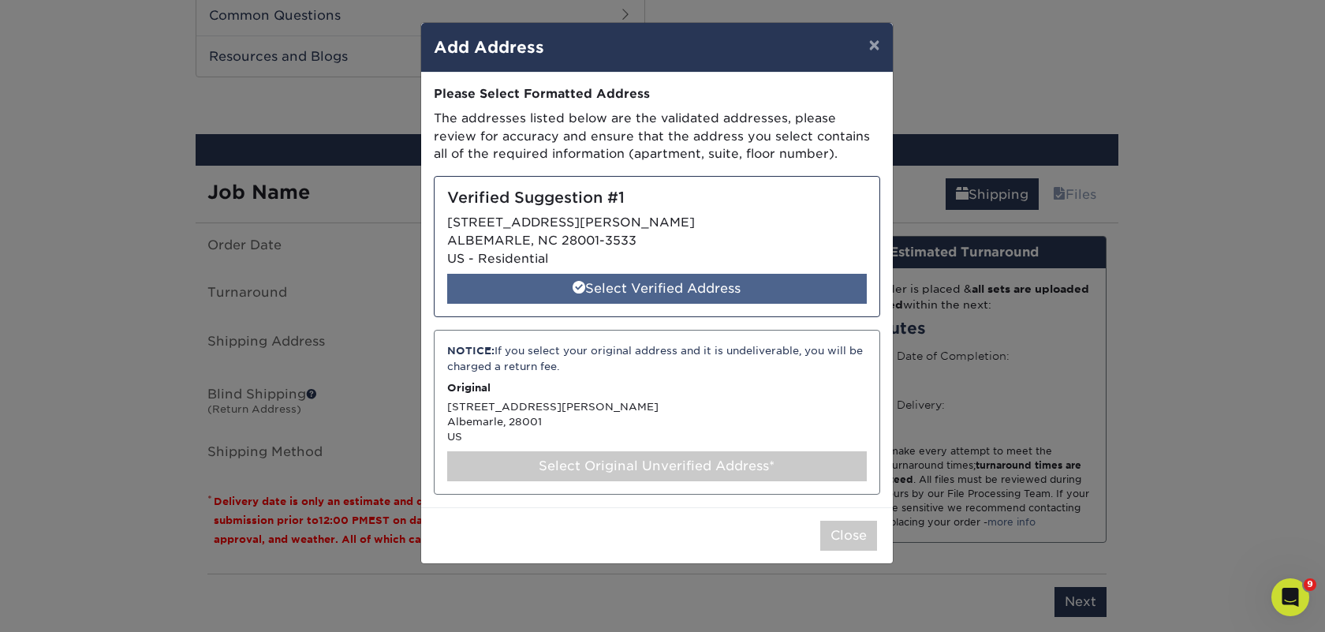
click at [747, 285] on div "Select Verified Address" at bounding box center [657, 289] width 420 height 30
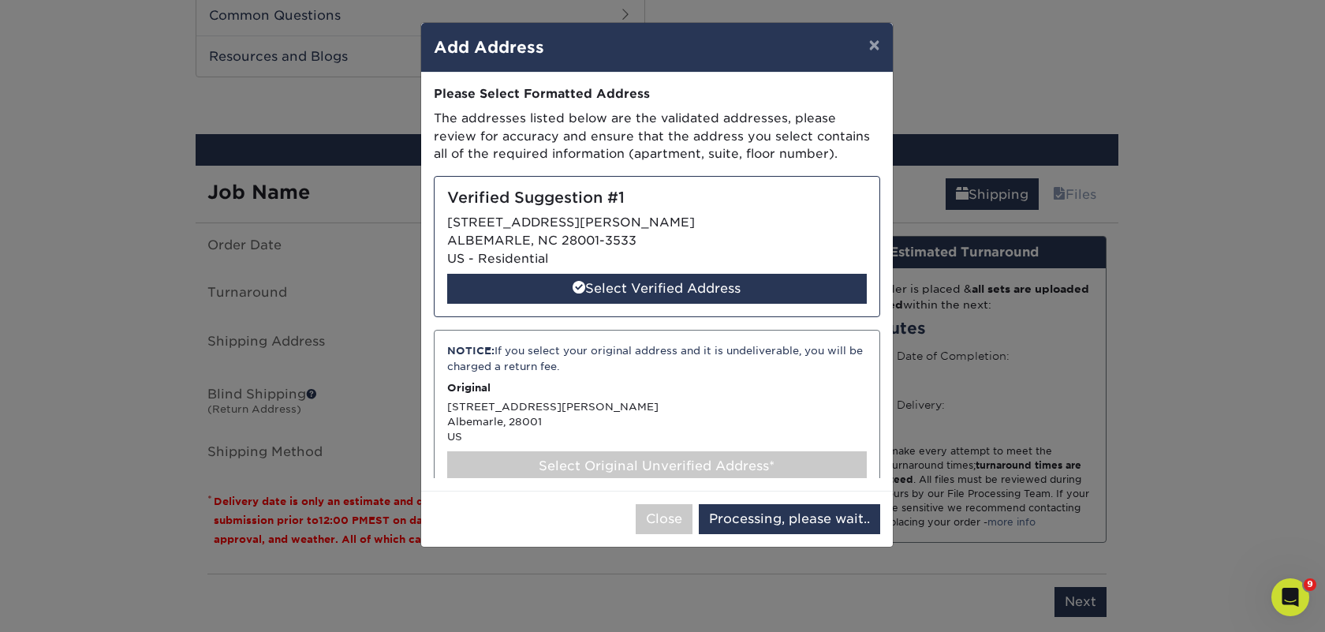
select select "286728"
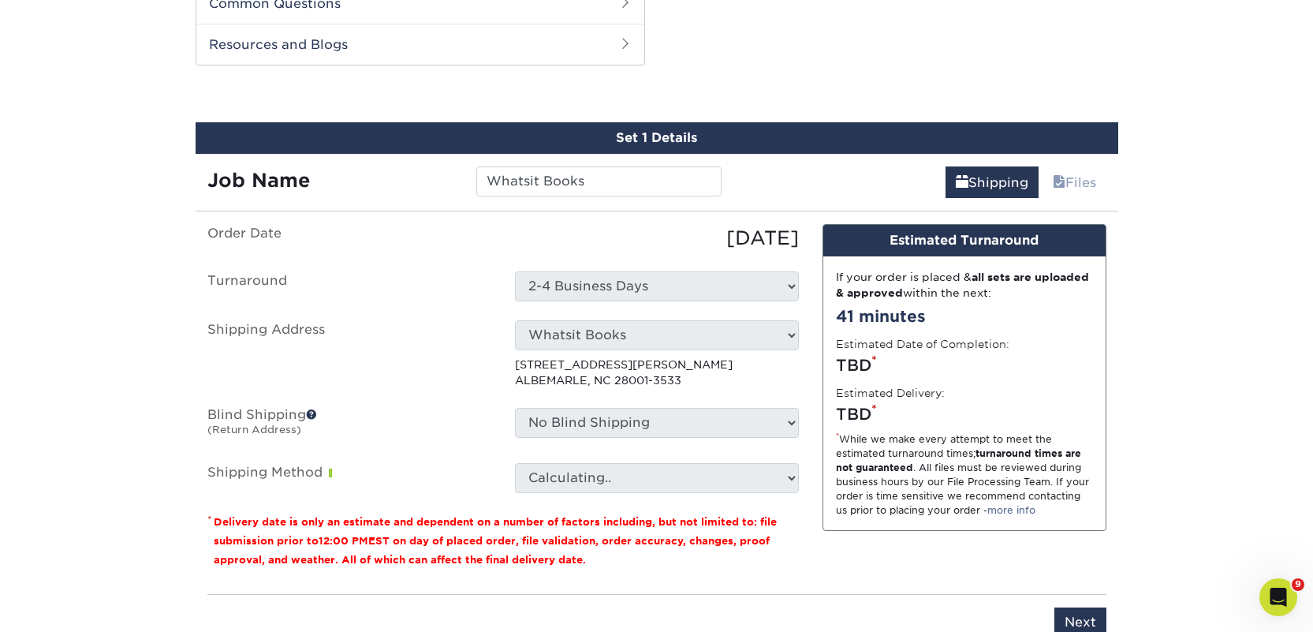
scroll to position [945, 0]
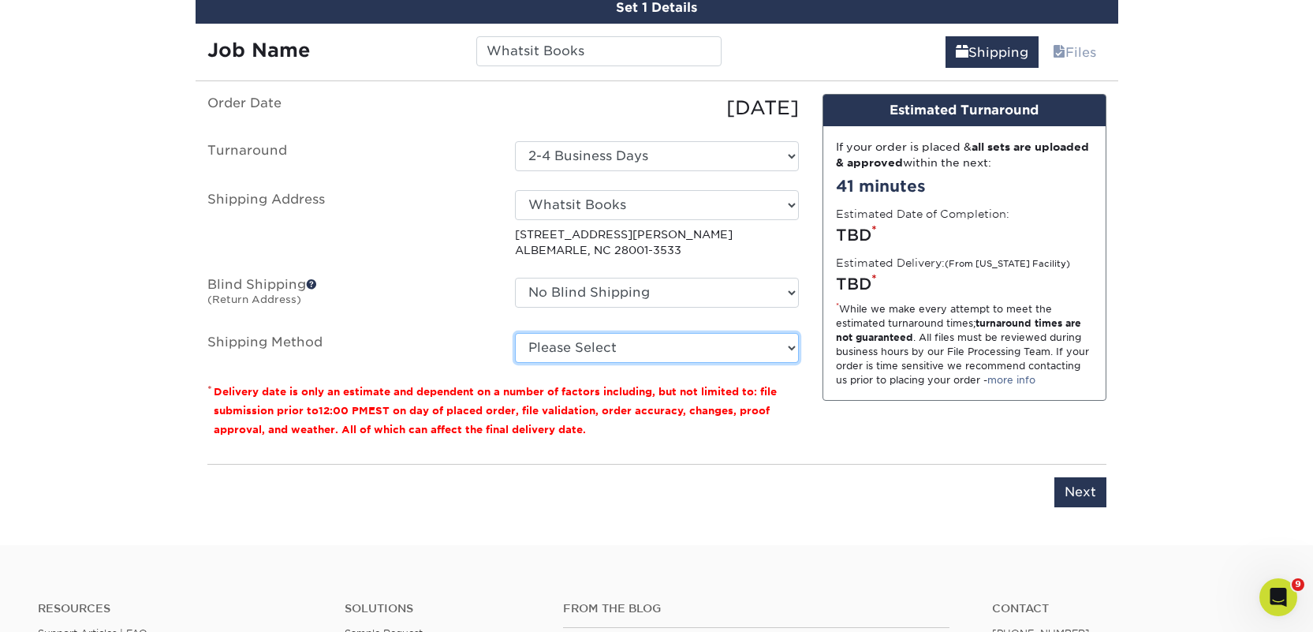
click at [692, 347] on select "Please Select Ground Shipping (+$38.02) 3 Day Shipping Service (+$54.52) 2 Day …" at bounding box center [657, 348] width 284 height 30
select select "03"
click at [515, 333] on select "Please Select Ground Shipping (+$38.02) 3 Day Shipping Service (+$54.52) 2 Day …" at bounding box center [657, 348] width 284 height 30
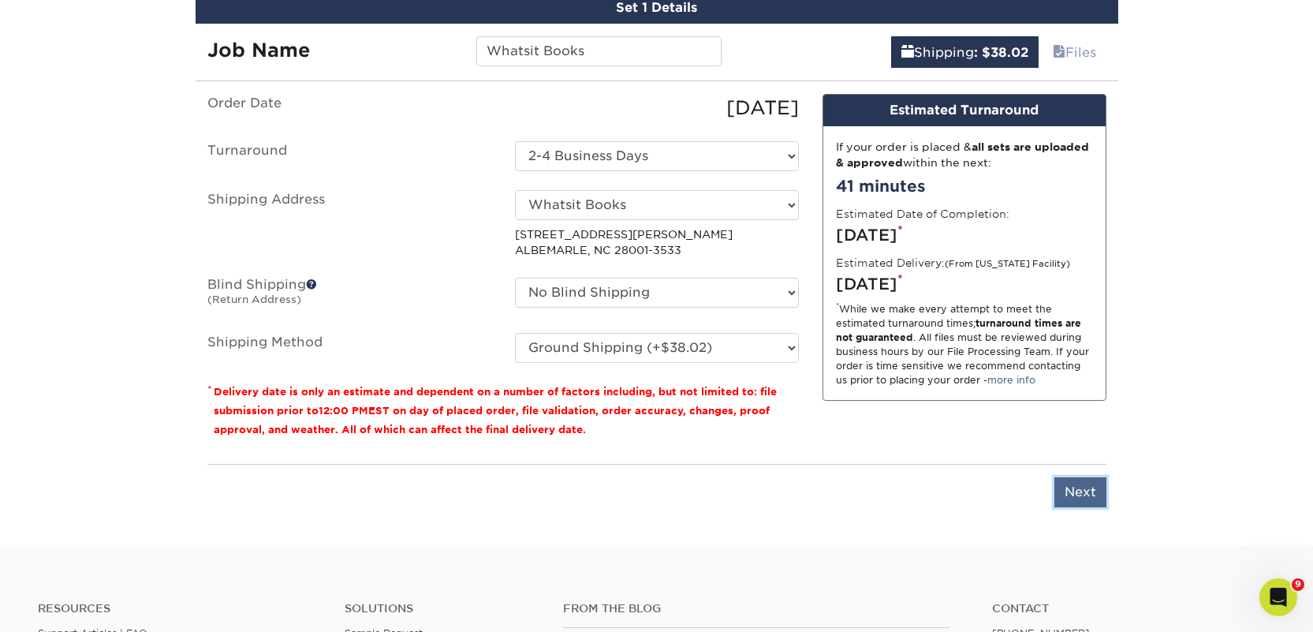
click at [1062, 483] on input "Next" at bounding box center [1080, 492] width 52 height 30
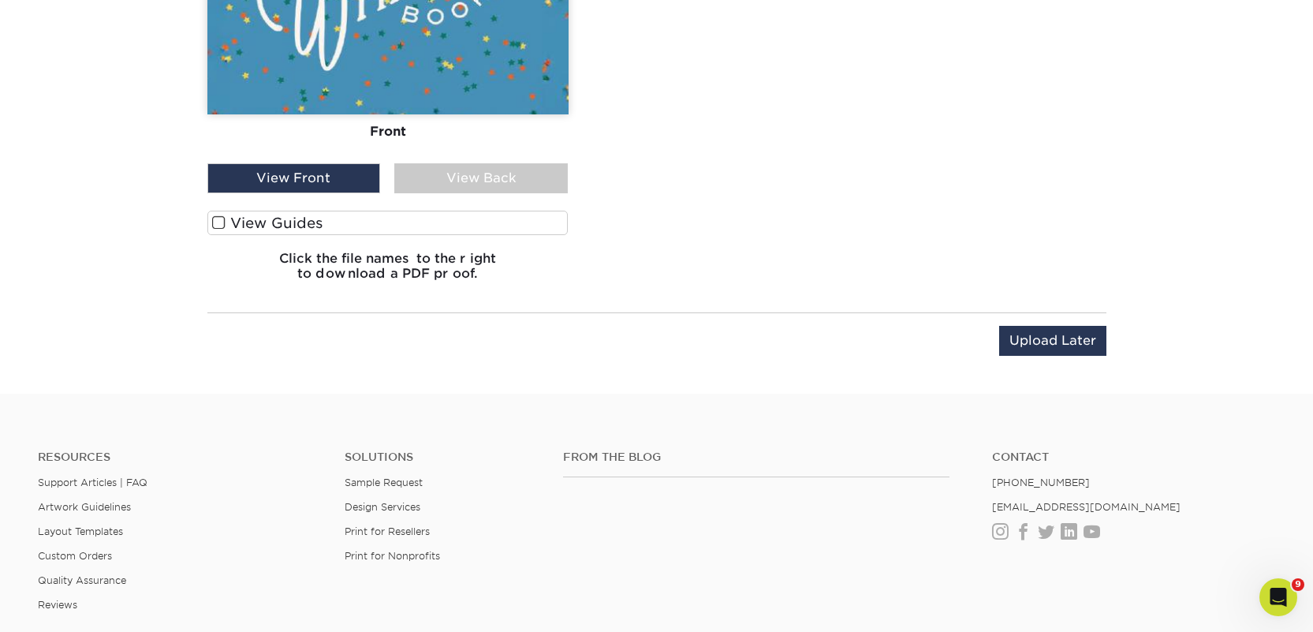
click at [342, 230] on label "View Guides" at bounding box center [387, 223] width 361 height 24
click at [0, 0] on input "View Guides" at bounding box center [0, 0] width 0 height 0
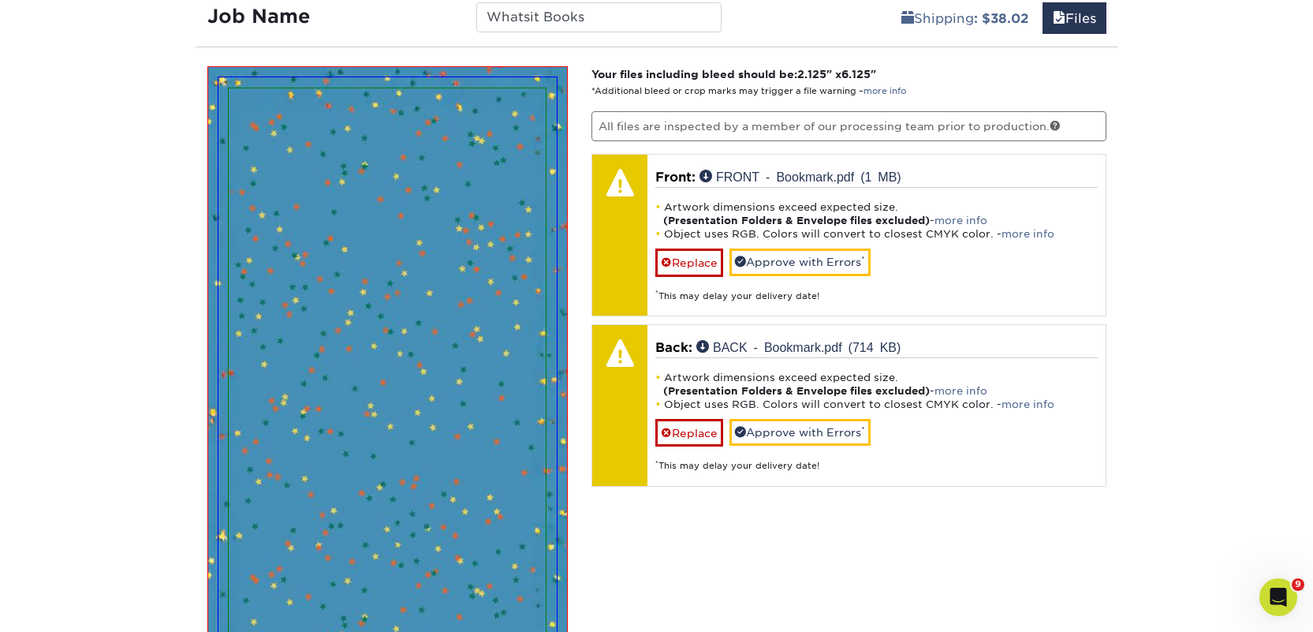
scroll to position [977, 0]
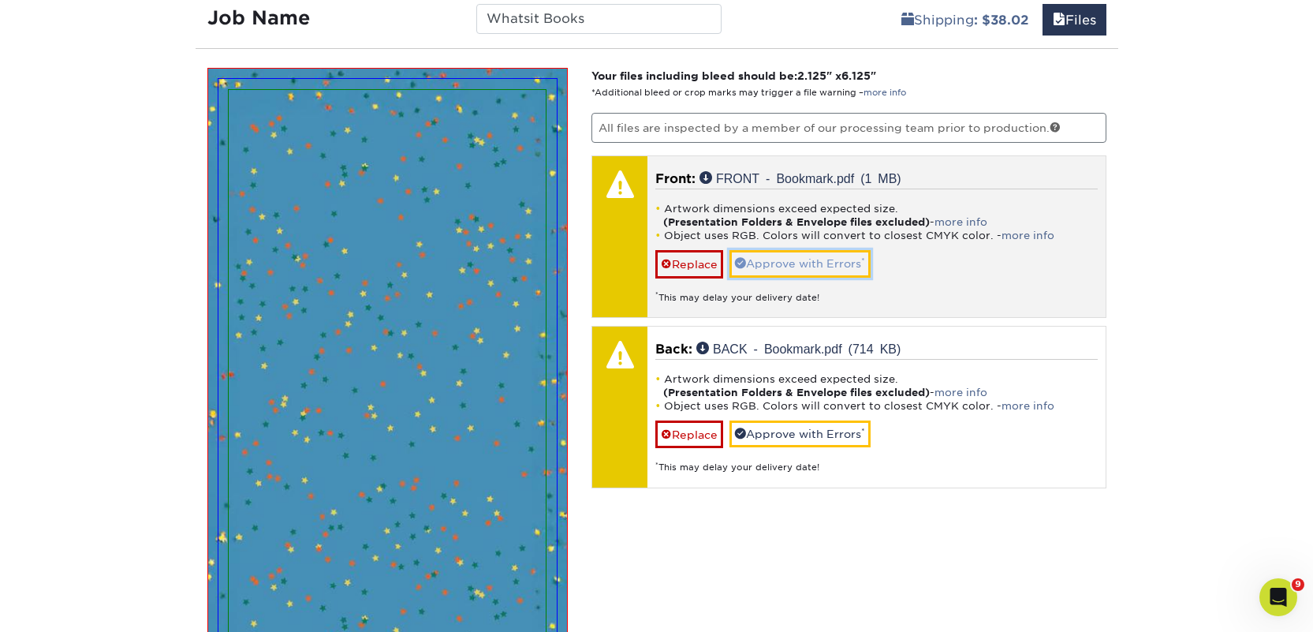
click at [793, 265] on link "Approve with Errors *" at bounding box center [800, 263] width 141 height 27
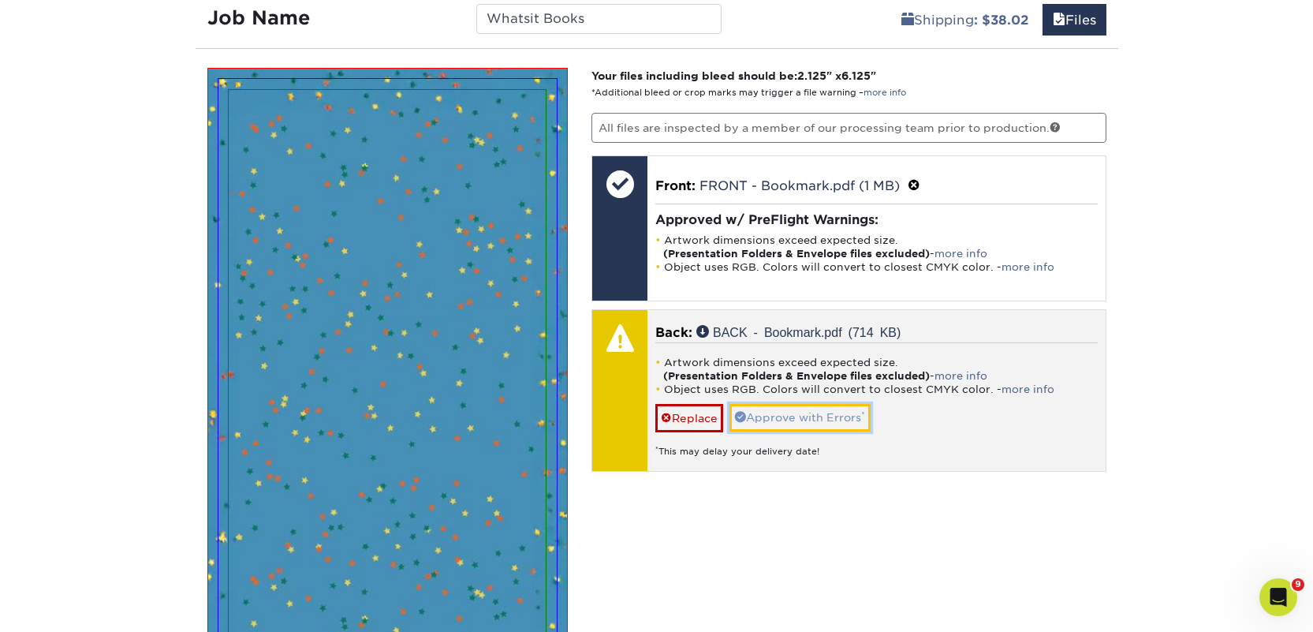
click at [815, 429] on link "Approve with Errors *" at bounding box center [800, 417] width 141 height 27
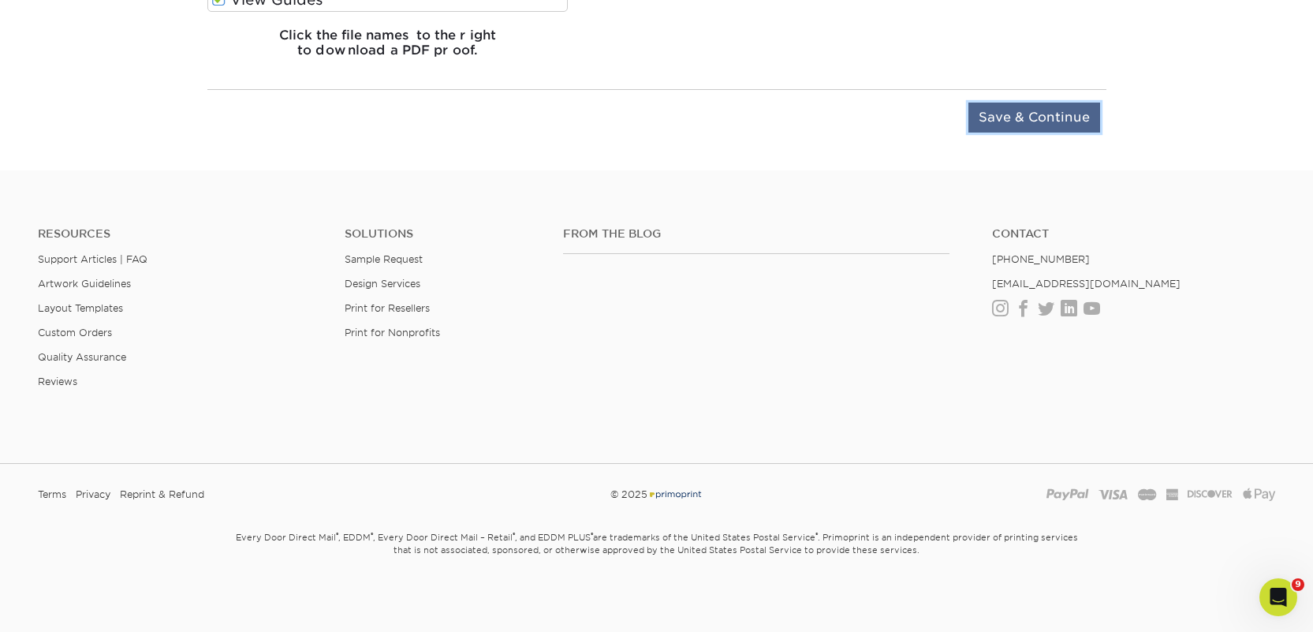
click at [998, 126] on input "Save & Continue" at bounding box center [1035, 118] width 132 height 30
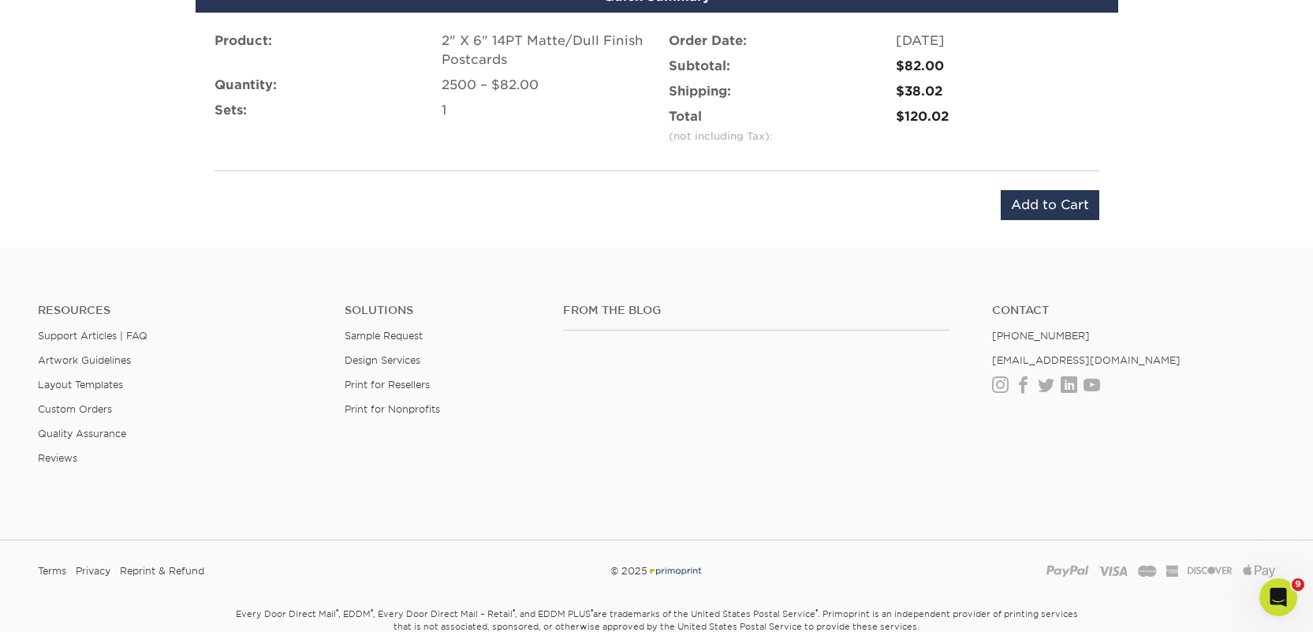
scroll to position [1145, 0]
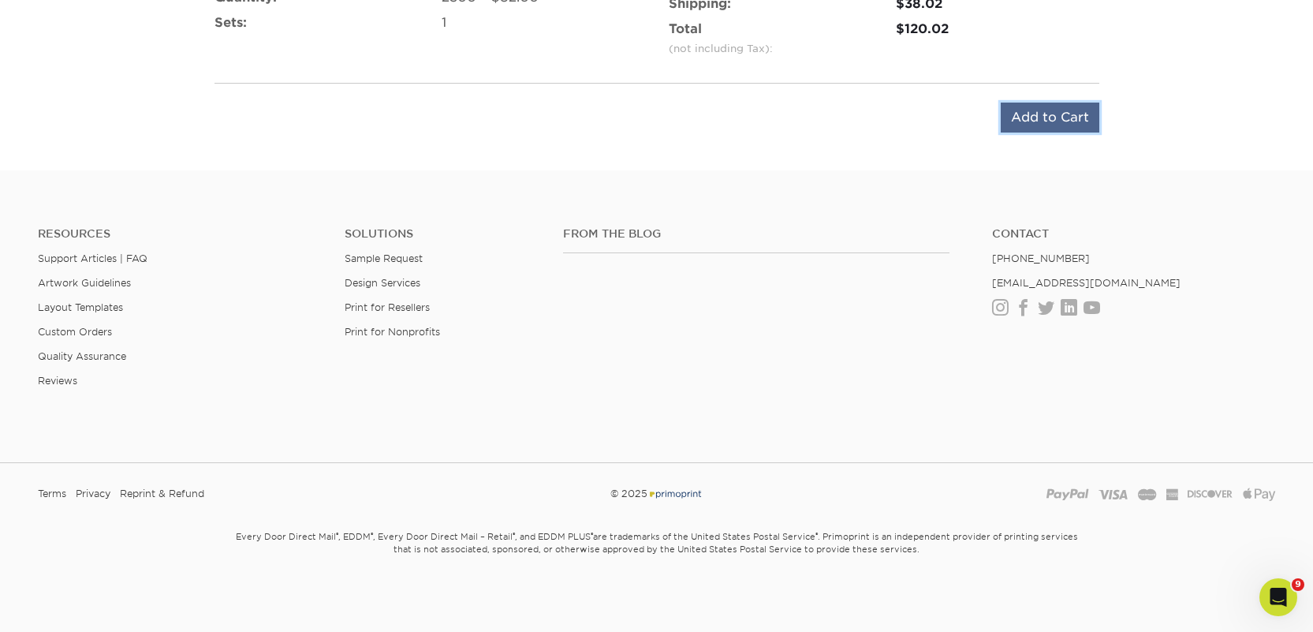
click at [1013, 117] on input "Add to Cart" at bounding box center [1050, 118] width 99 height 30
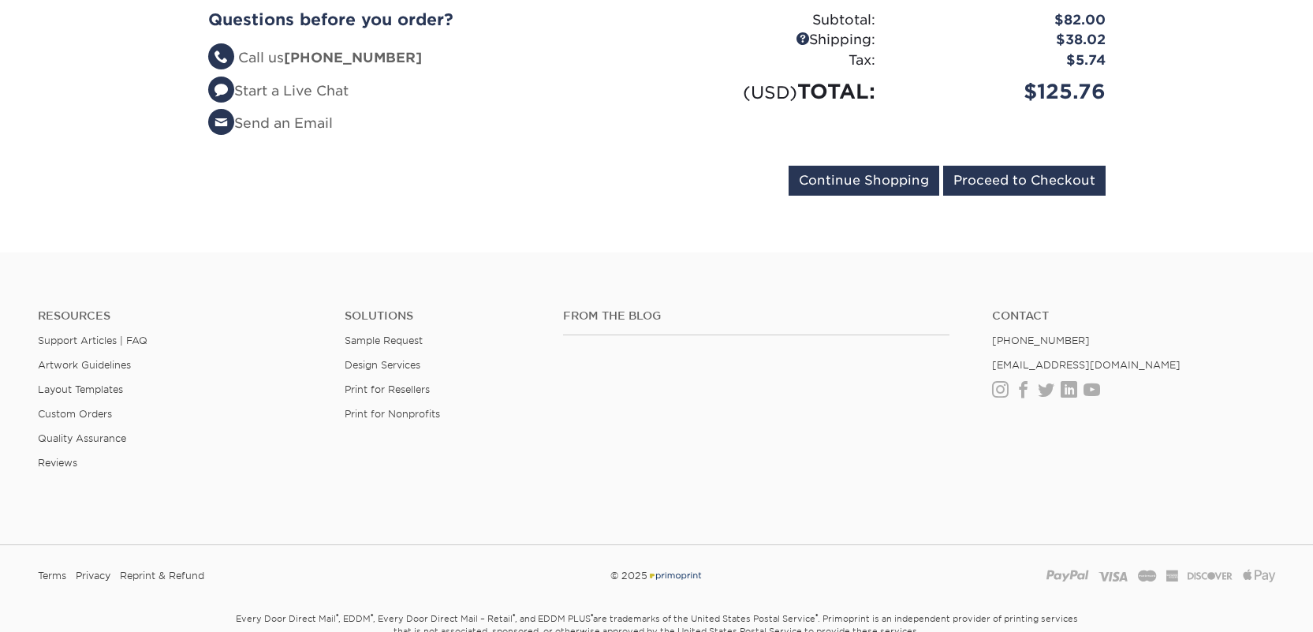
scroll to position [504, 0]
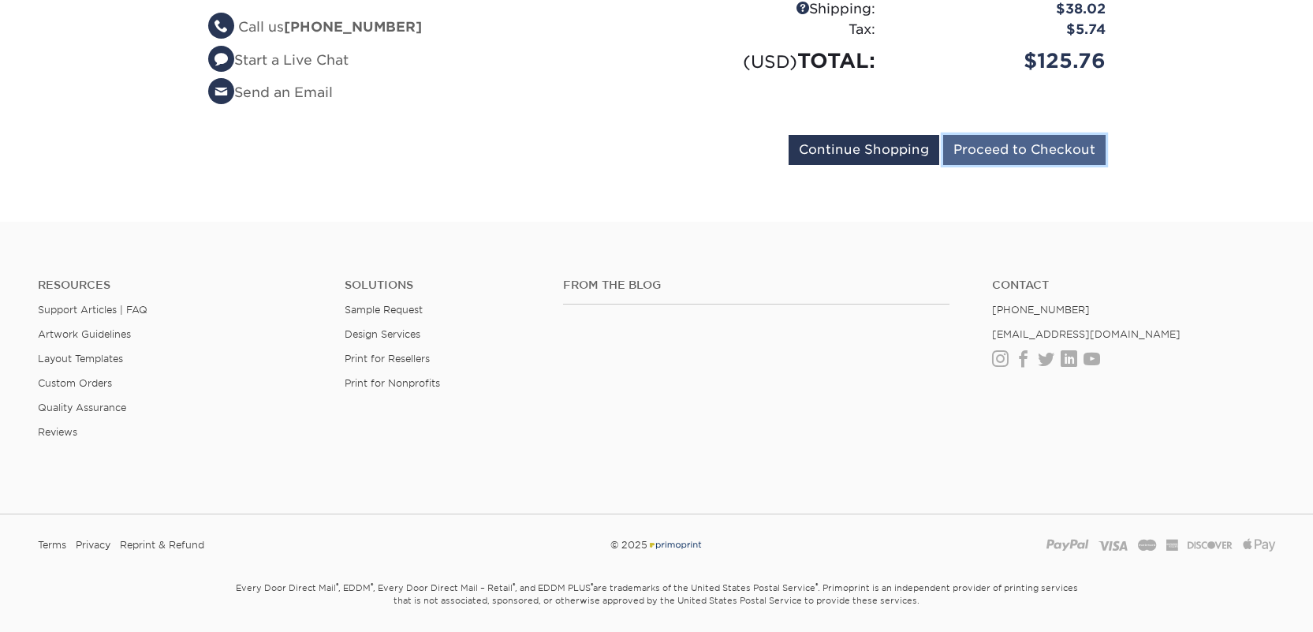
click at [982, 135] on input "Proceed to Checkout" at bounding box center [1024, 150] width 162 height 30
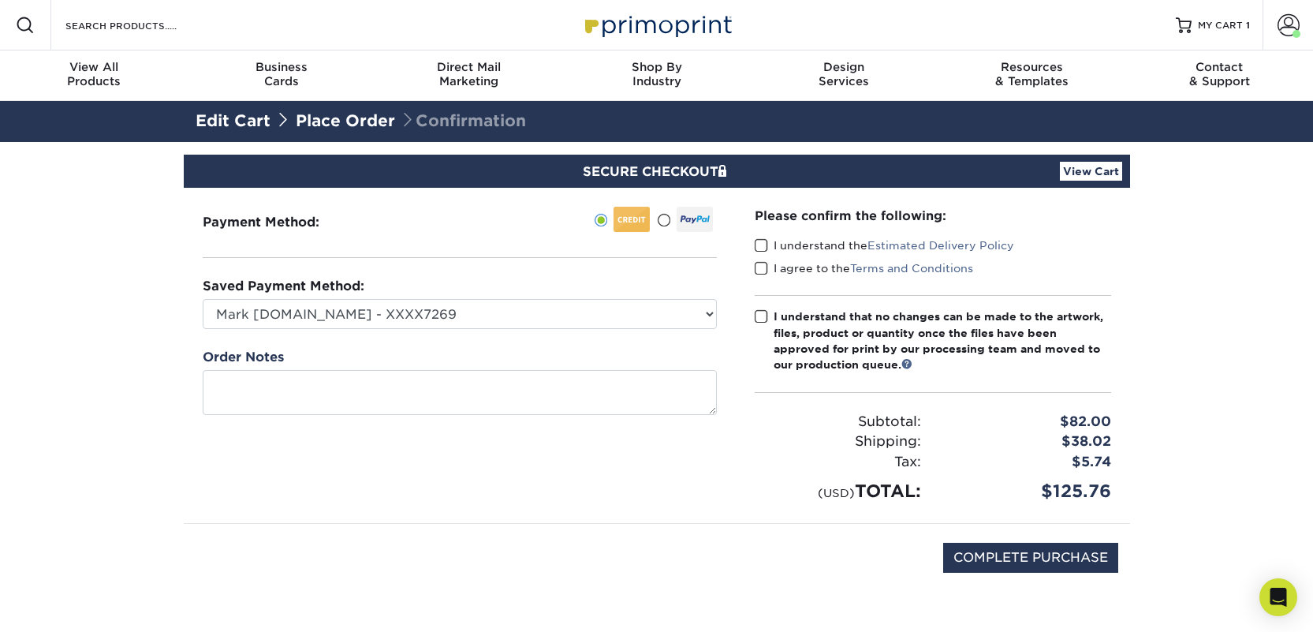
click at [843, 248] on label "I understand the Estimated Delivery Policy" at bounding box center [884, 245] width 259 height 16
click at [0, 0] on input "I understand the Estimated Delivery Policy" at bounding box center [0, 0] width 0 height 0
click at [808, 271] on label "I agree to the Terms and Conditions" at bounding box center [864, 268] width 218 height 16
click at [0, 0] on input "I agree to the Terms and Conditions" at bounding box center [0, 0] width 0 height 0
click at [807, 322] on div "I understand that no changes can be made to the artwork, files, product or quan…" at bounding box center [943, 340] width 338 height 65
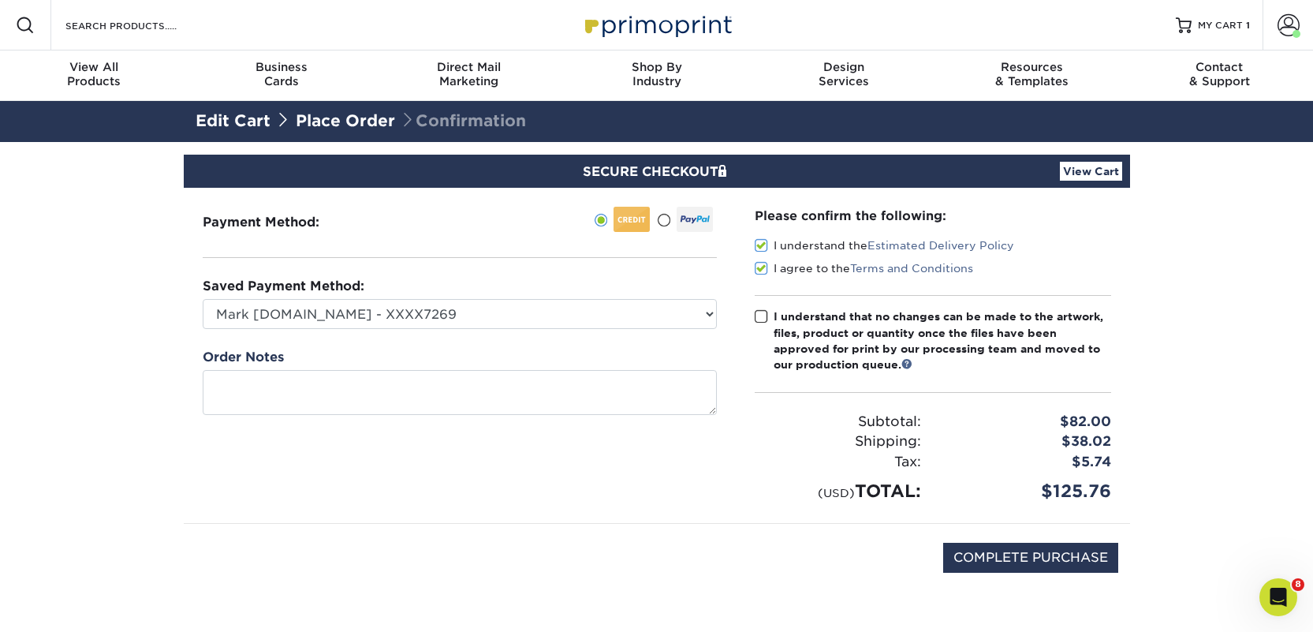
click at [0, 0] on input "I understand that no changes can be made to the artwork, files, product or quan…" at bounding box center [0, 0] width 0 height 0
click at [971, 558] on input "COMPLETE PURCHASE" at bounding box center [1030, 558] width 175 height 30
type input "PROCESSING, PLEASE WAIT..."
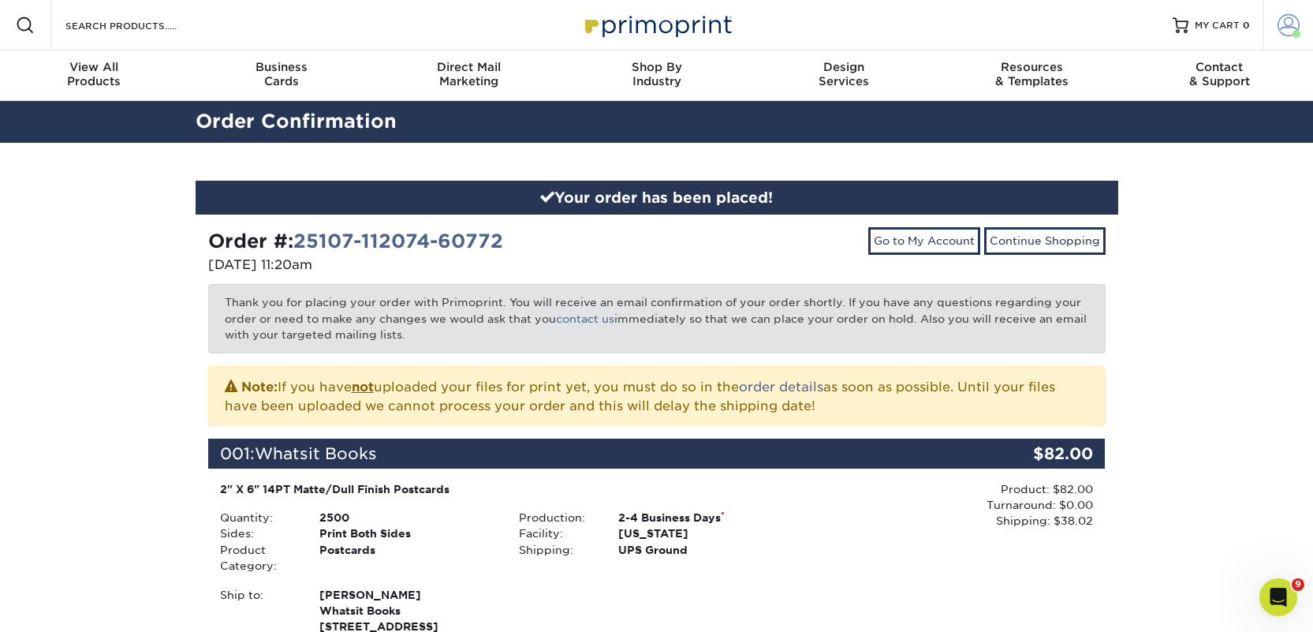
click at [1288, 22] on span at bounding box center [1289, 25] width 22 height 22
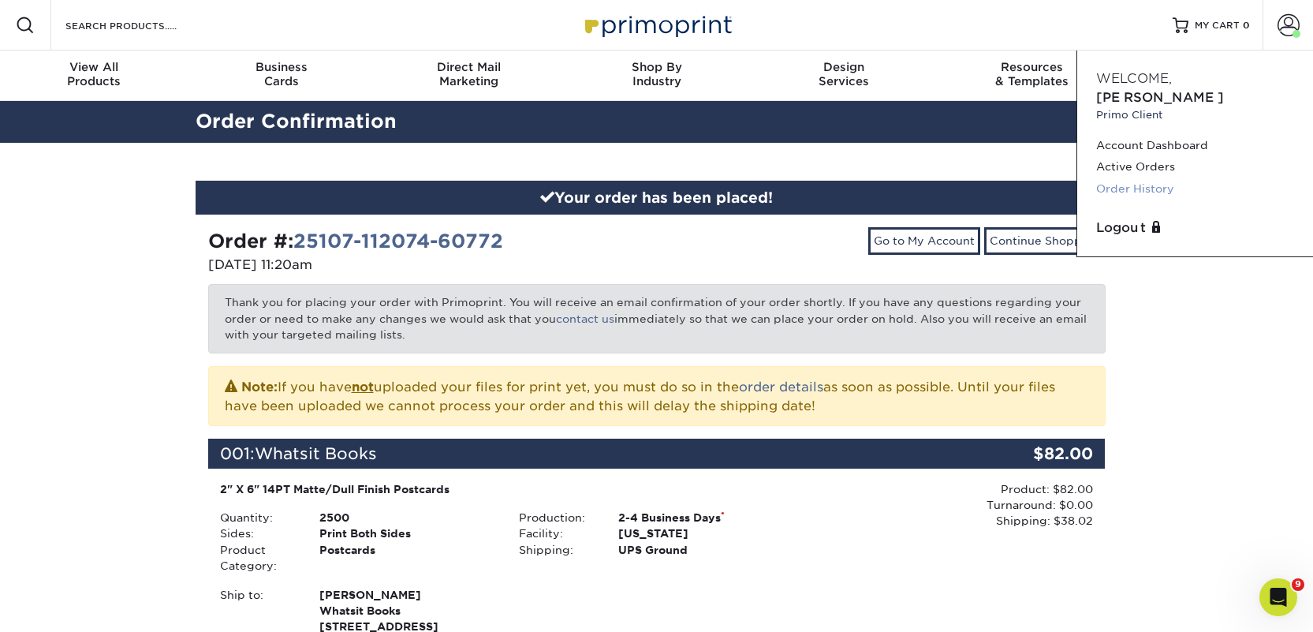
click at [1148, 178] on link "Order History" at bounding box center [1195, 188] width 198 height 21
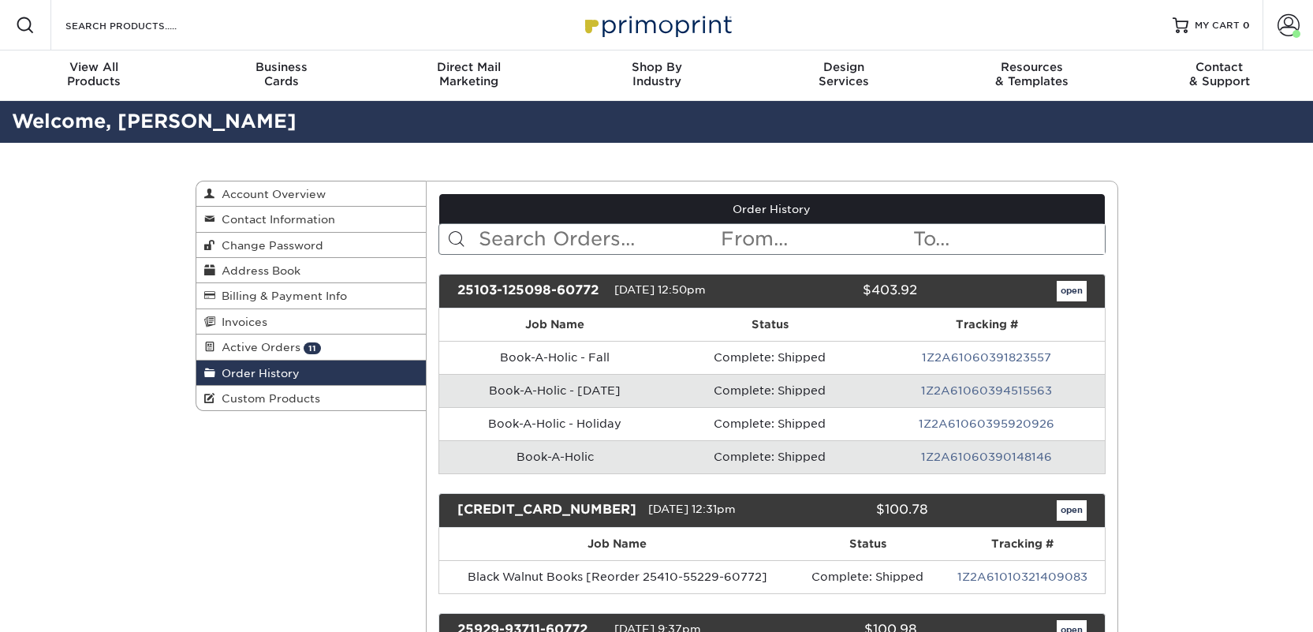
click at [591, 231] on input "text" at bounding box center [598, 239] width 242 height 30
type input "quail ridge"
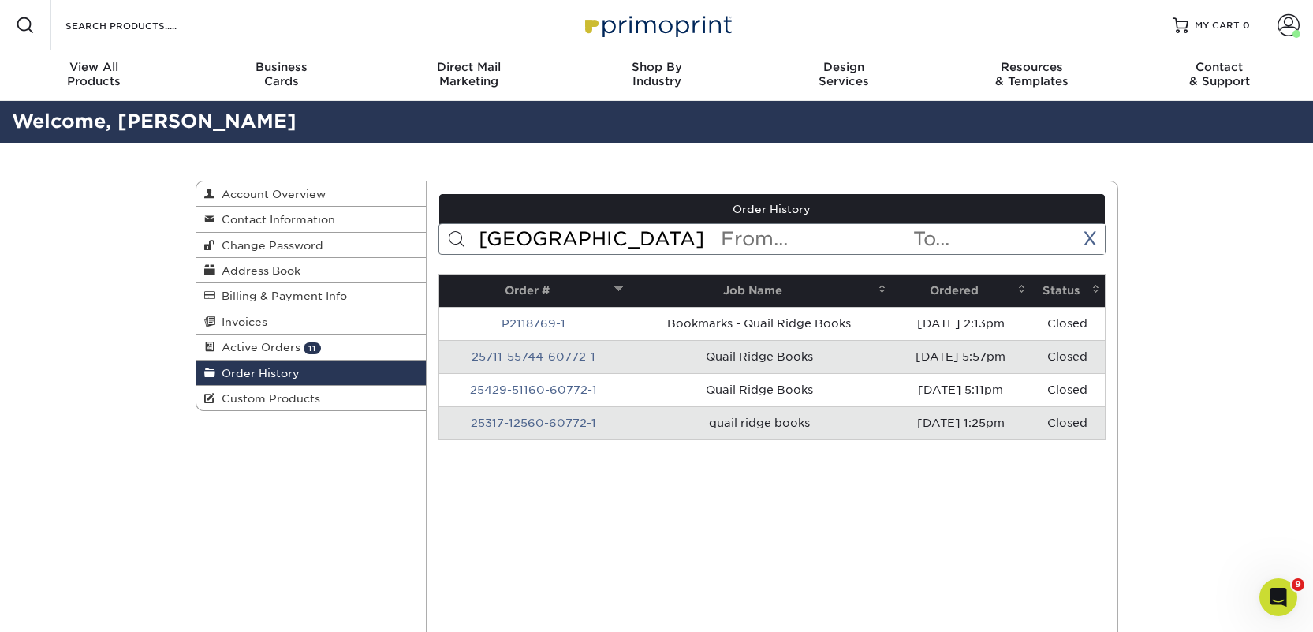
click at [948, 291] on th "Ordered" at bounding box center [961, 290] width 140 height 32
click at [942, 287] on th "Ordered" at bounding box center [961, 290] width 140 height 32
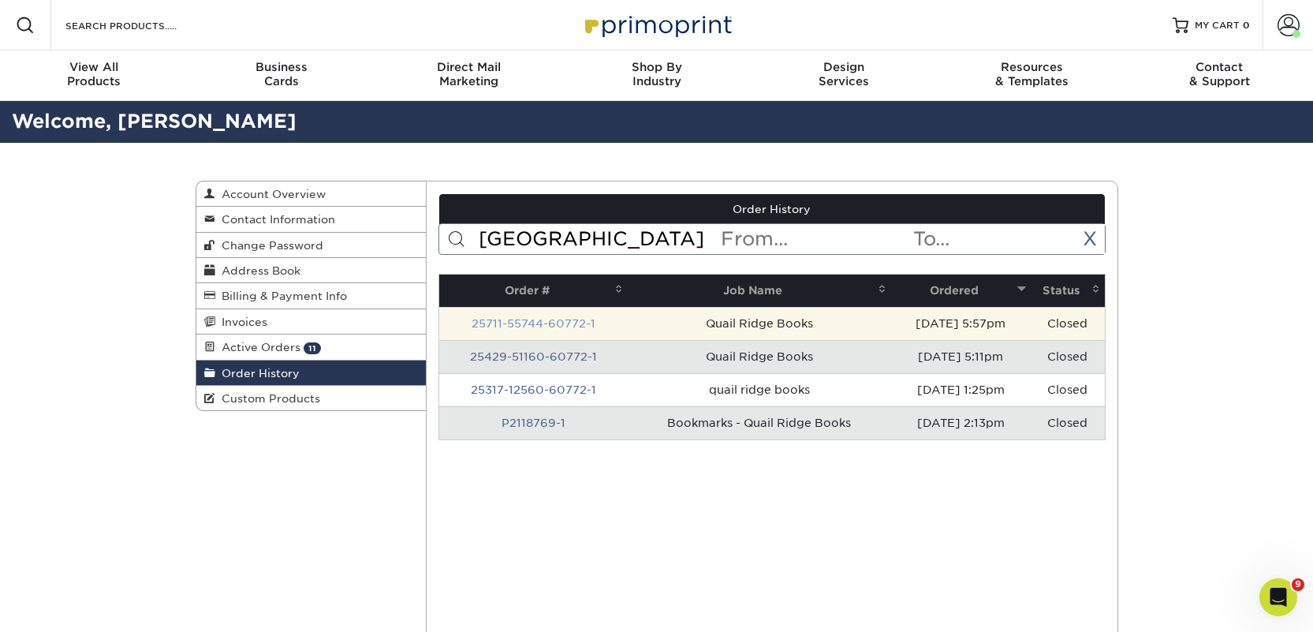
click at [552, 324] on link "25711-55744-60772-1" at bounding box center [534, 323] width 124 height 13
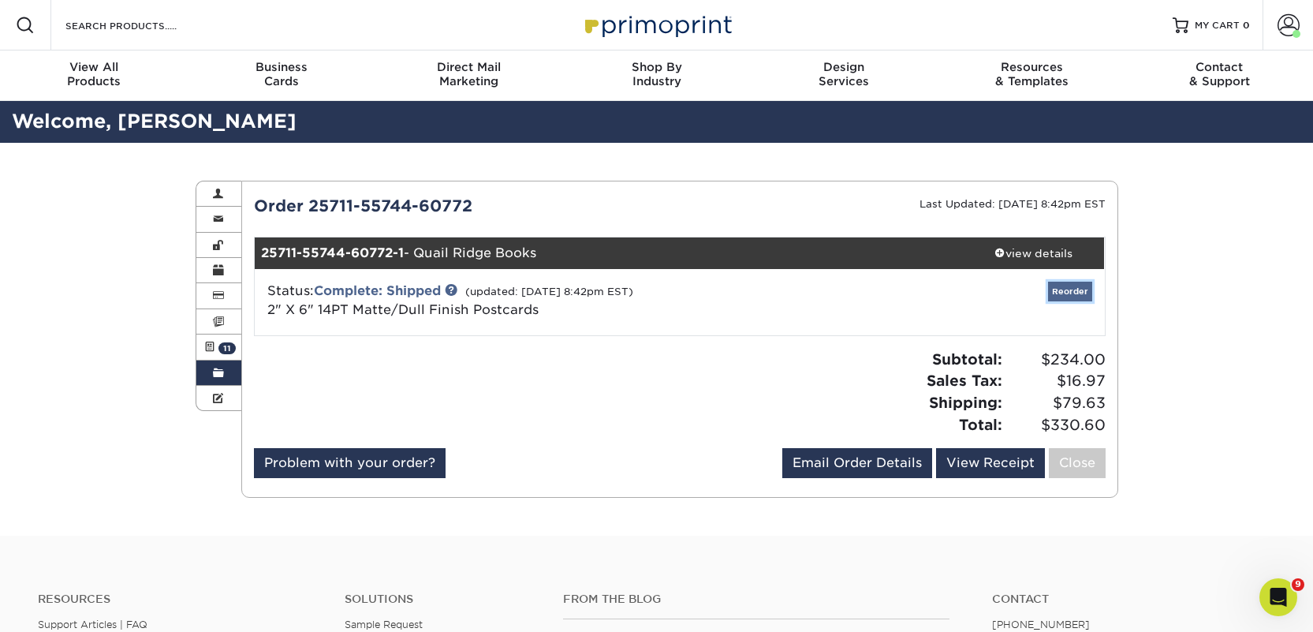
click at [1073, 285] on link "Reorder" at bounding box center [1070, 292] width 44 height 20
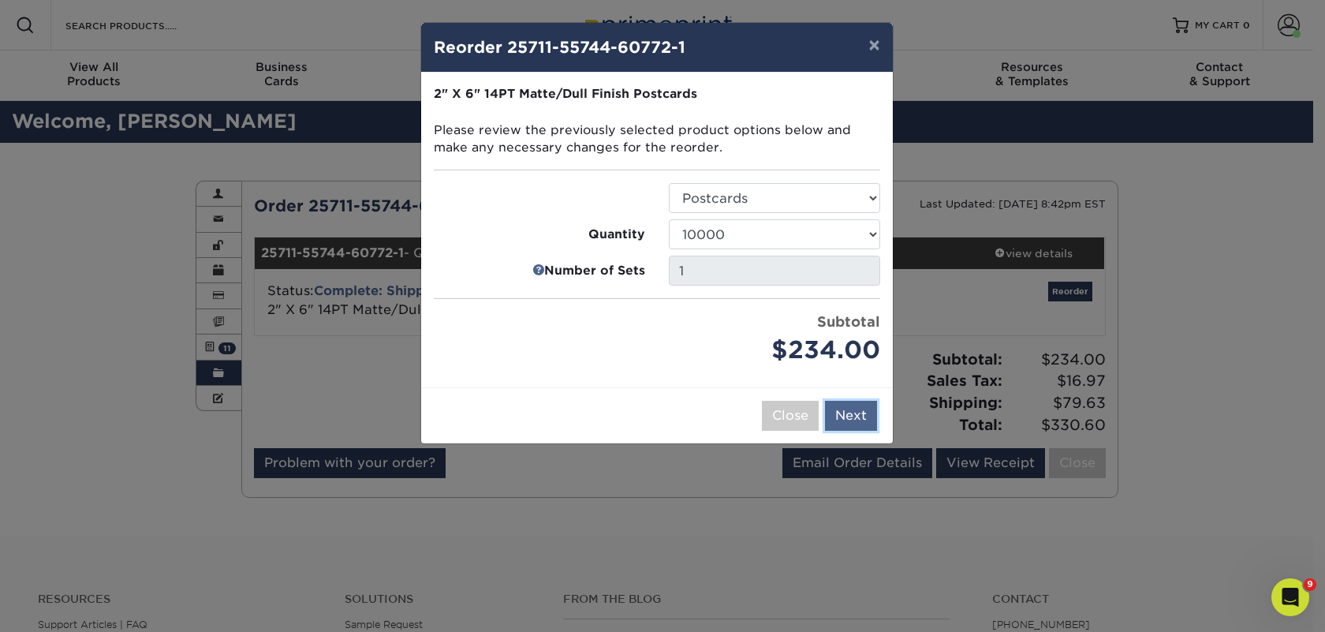
click at [845, 416] on button "Next" at bounding box center [851, 416] width 52 height 30
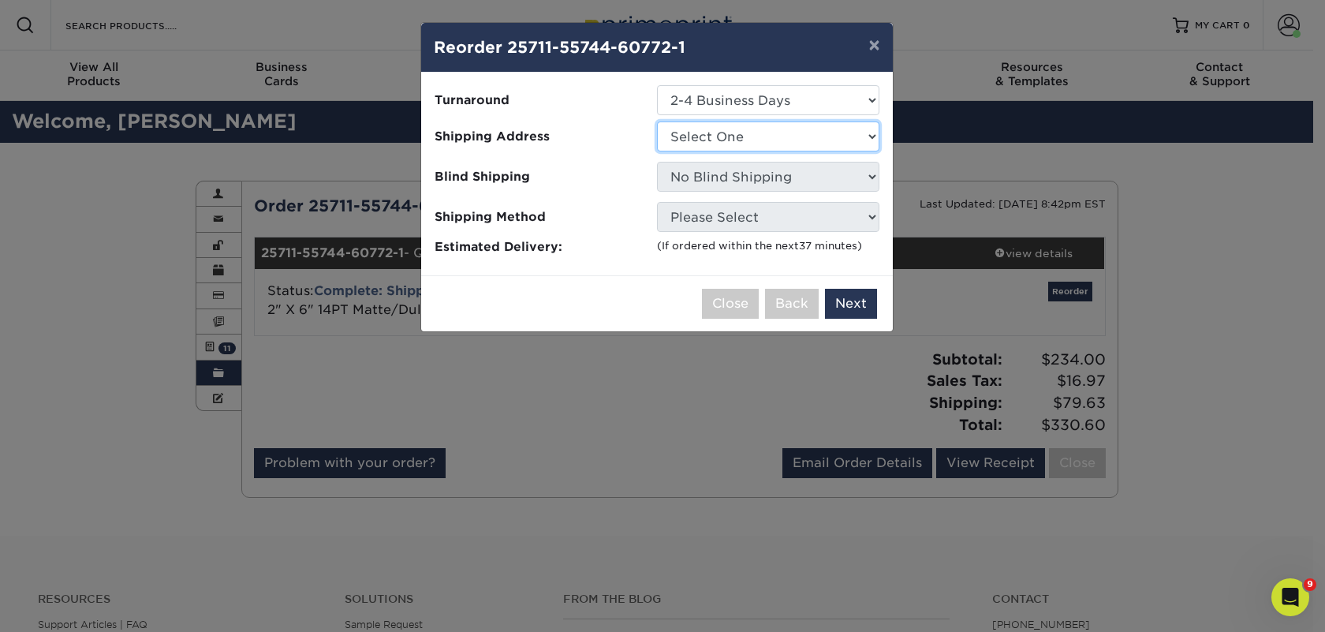
click at [710, 132] on select "Select One 2nd Floor Convention Center A Good Book Bookbug" at bounding box center [768, 136] width 222 height 30
select select "280015"
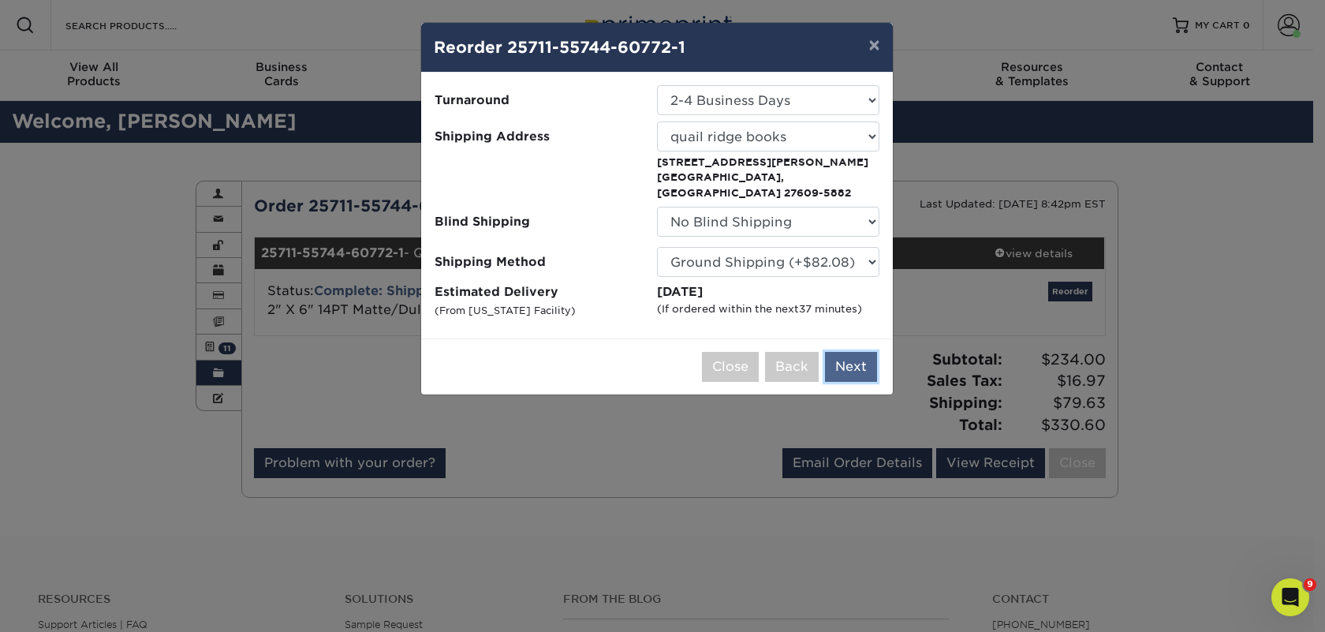
click at [842, 352] on button "Next" at bounding box center [851, 367] width 52 height 30
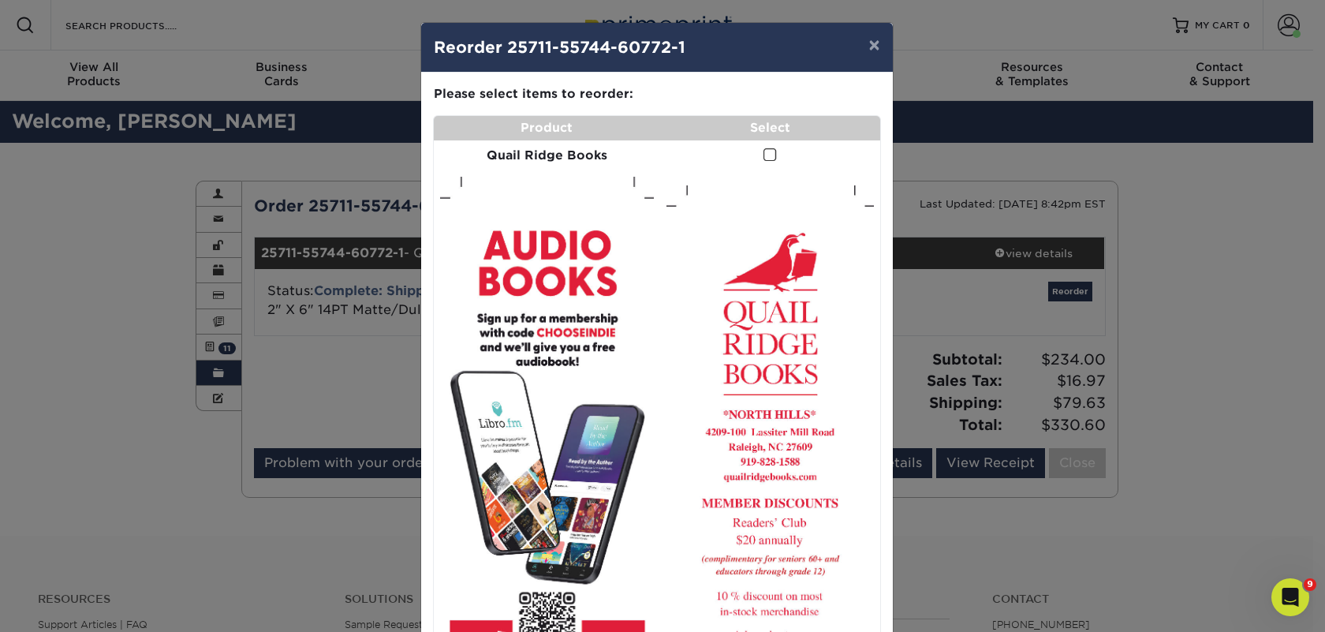
click at [763, 149] on span at bounding box center [769, 154] width 13 height 15
click at [0, 0] on input "checkbox" at bounding box center [0, 0] width 0 height 0
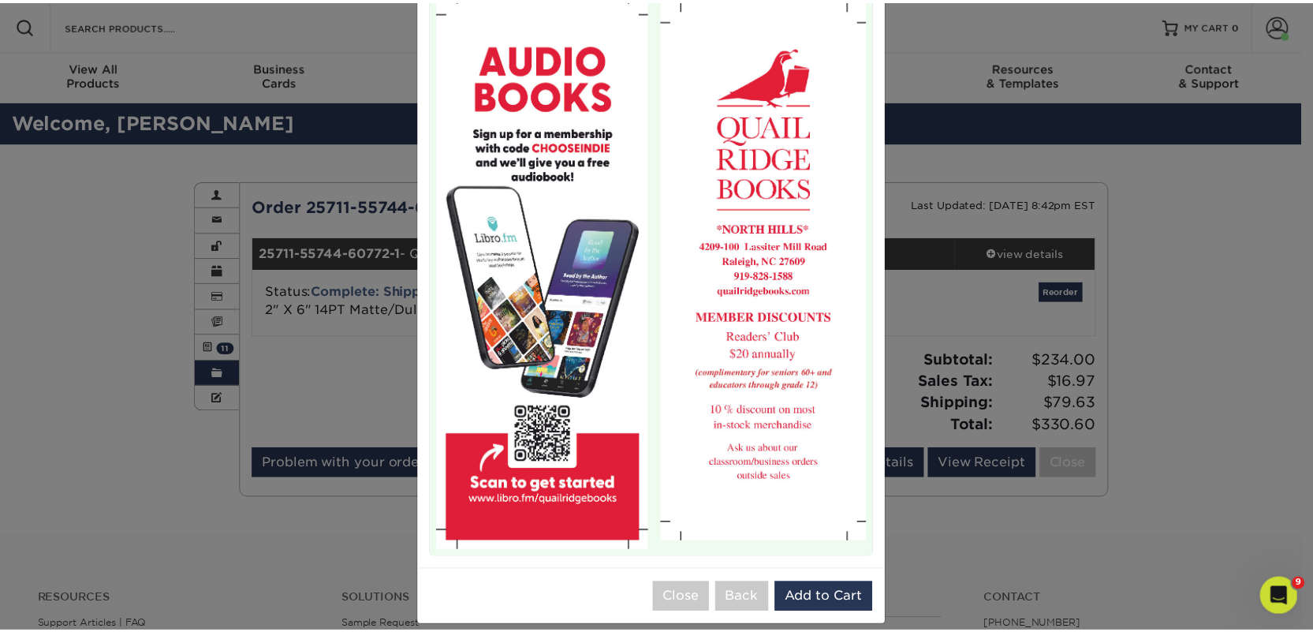
scroll to position [203, 0]
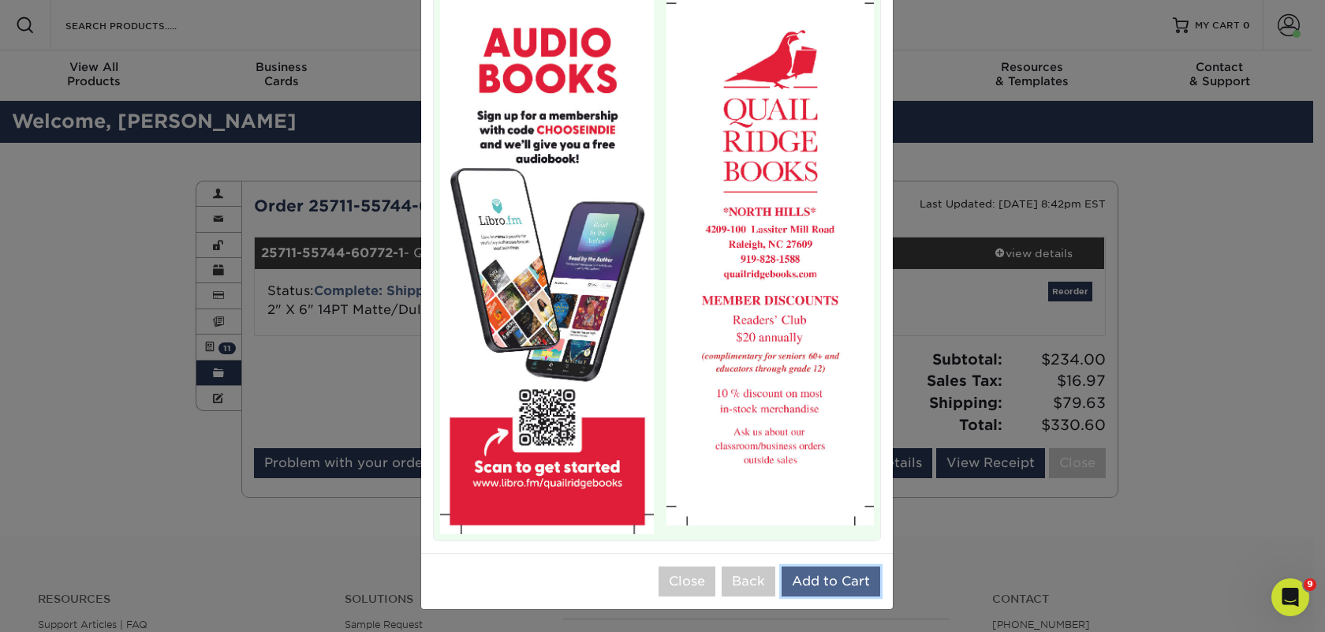
click at [821, 576] on button "Add to Cart" at bounding box center [831, 581] width 99 height 30
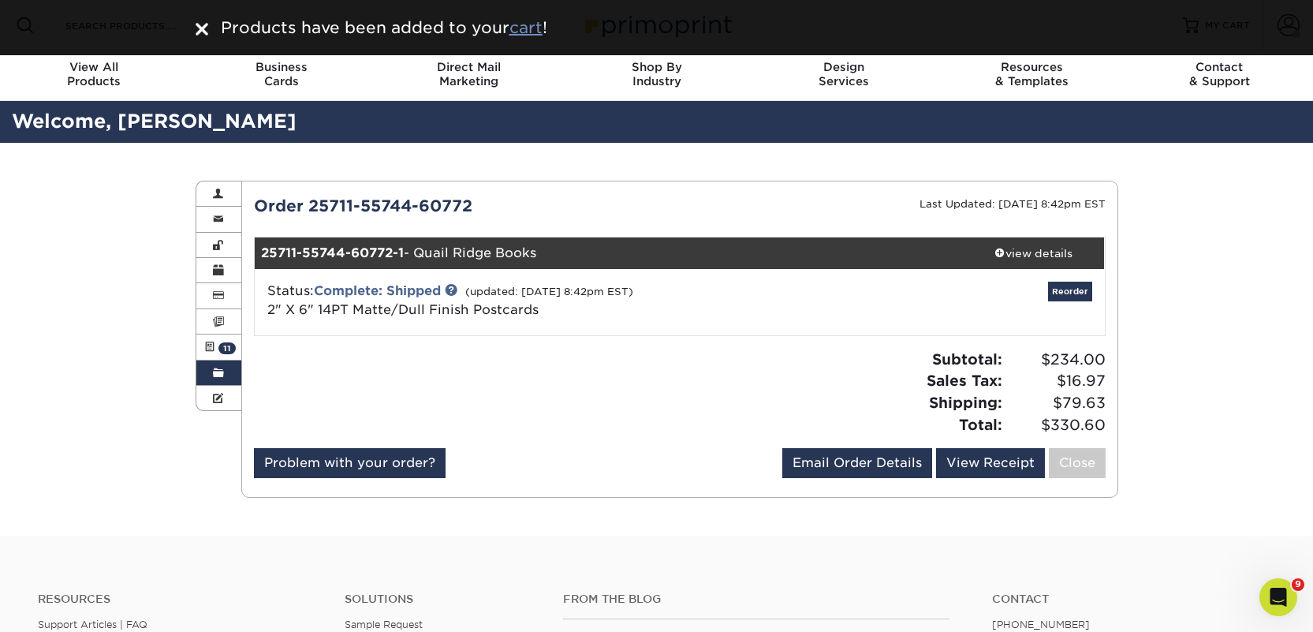
click at [541, 32] on u "cart" at bounding box center [525, 27] width 33 height 19
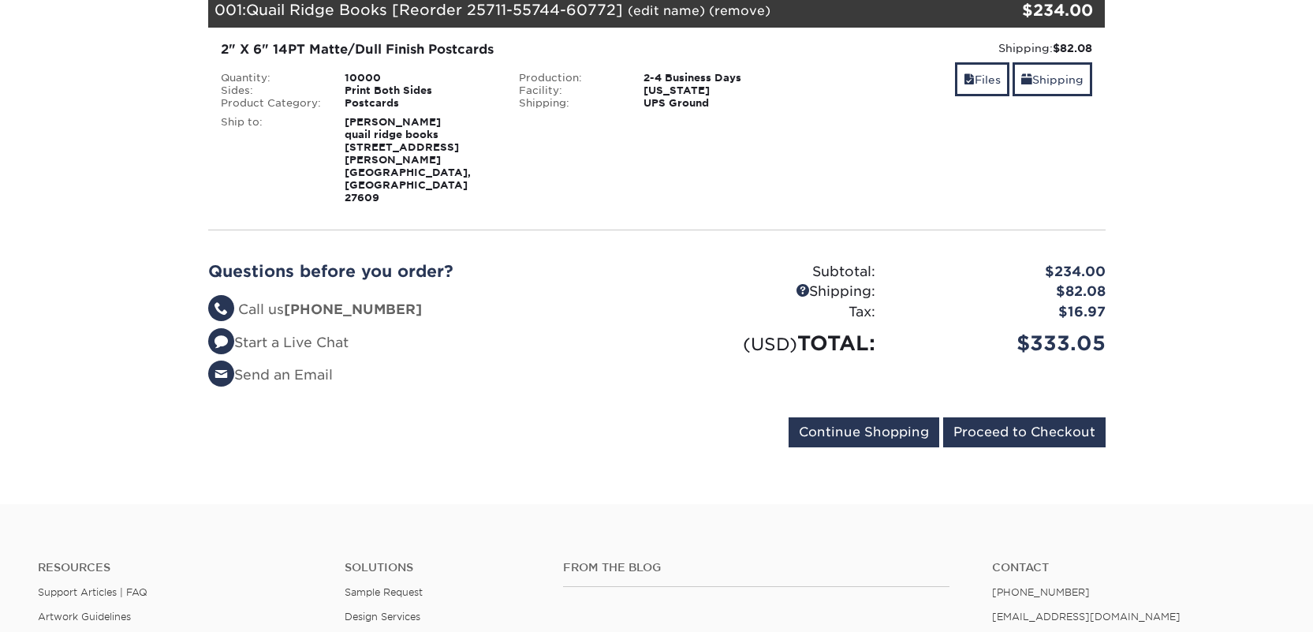
scroll to position [271, 0]
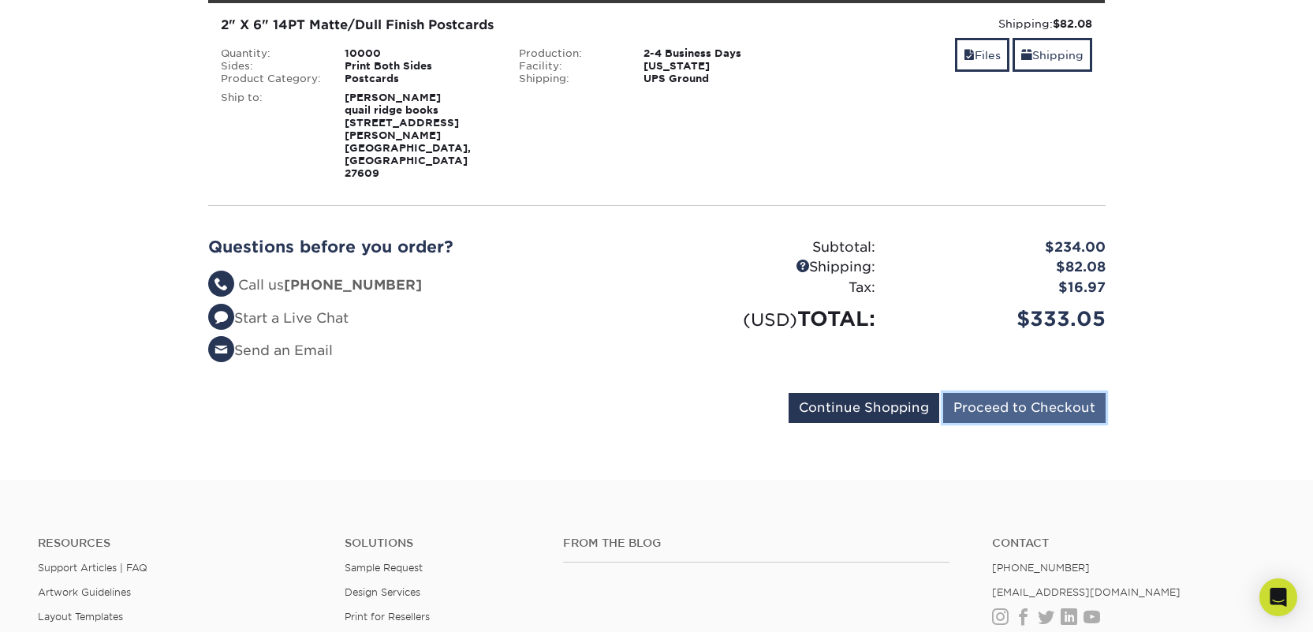
click at [1055, 393] on input "Proceed to Checkout" at bounding box center [1024, 408] width 162 height 30
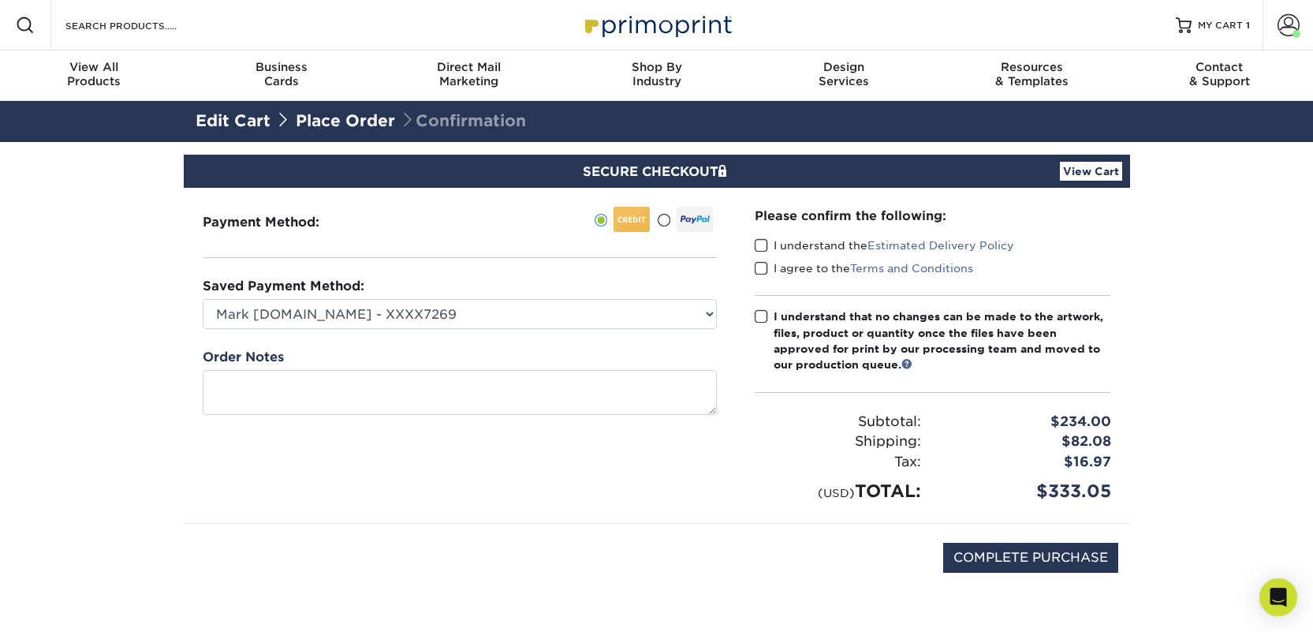
click at [759, 241] on span at bounding box center [761, 245] width 13 height 15
click at [0, 0] on input "I understand the Estimated Delivery Policy" at bounding box center [0, 0] width 0 height 0
click at [761, 265] on span at bounding box center [761, 268] width 13 height 15
click at [0, 0] on input "I agree to the Terms and Conditions" at bounding box center [0, 0] width 0 height 0
click at [786, 328] on div "I understand that no changes can be made to the artwork, files, product or quan…" at bounding box center [943, 340] width 338 height 65
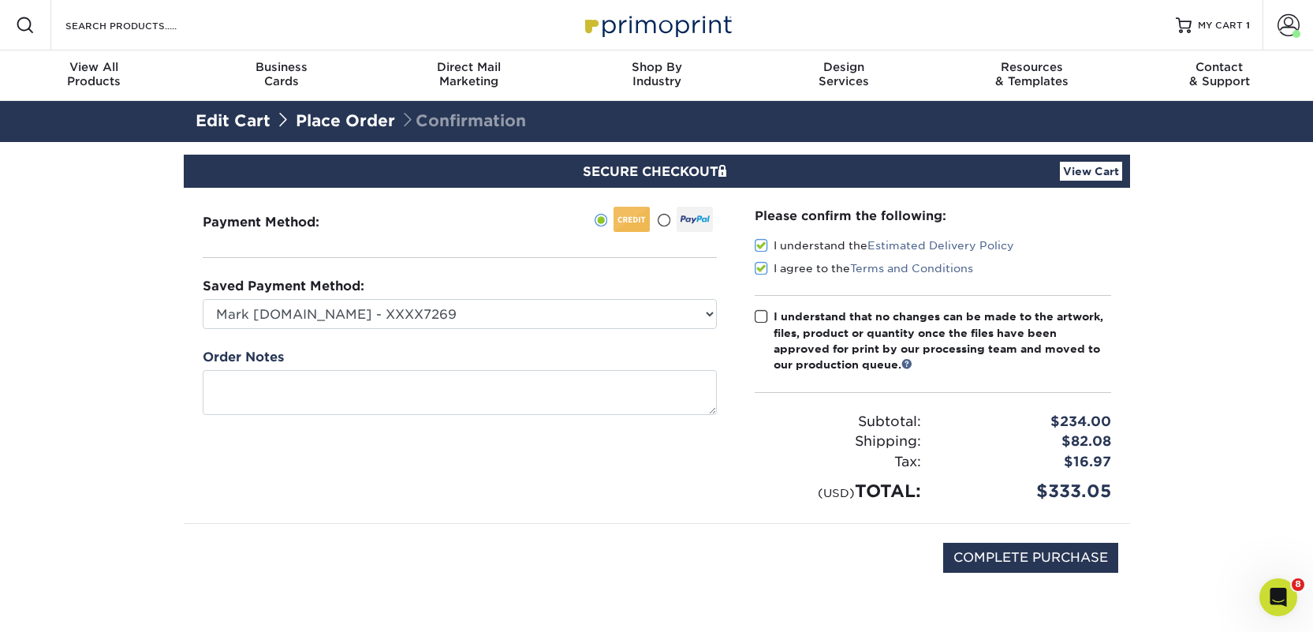
click at [0, 0] on input "I understand that no changes can be made to the artwork, files, product or quan…" at bounding box center [0, 0] width 0 height 0
click at [968, 550] on input "COMPLETE PURCHASE" at bounding box center [1030, 558] width 175 height 30
type input "PROCESSING, PLEASE WAIT..."
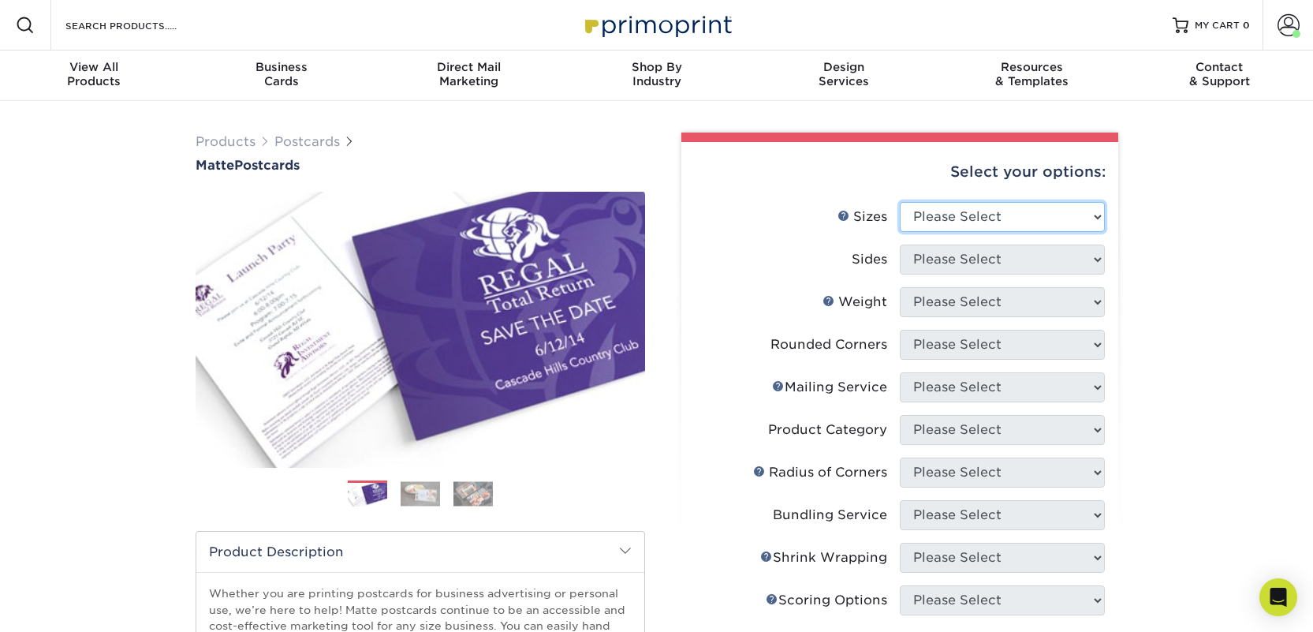
click at [1009, 221] on select "Please Select 1.5" x 7" 2" x 4" 2" x 6" 2" x 7" 2" x 8" 2.12" x 5.5" 2.125" x 5…" at bounding box center [1002, 217] width 205 height 30
select select "2.00x6.00"
click at [900, 202] on select "Please Select 1.5" x 7" 2" x 4" 2" x 6" 2" x 7" 2" x 8" 2.12" x 5.5" 2.125" x 5…" at bounding box center [1002, 217] width 205 height 30
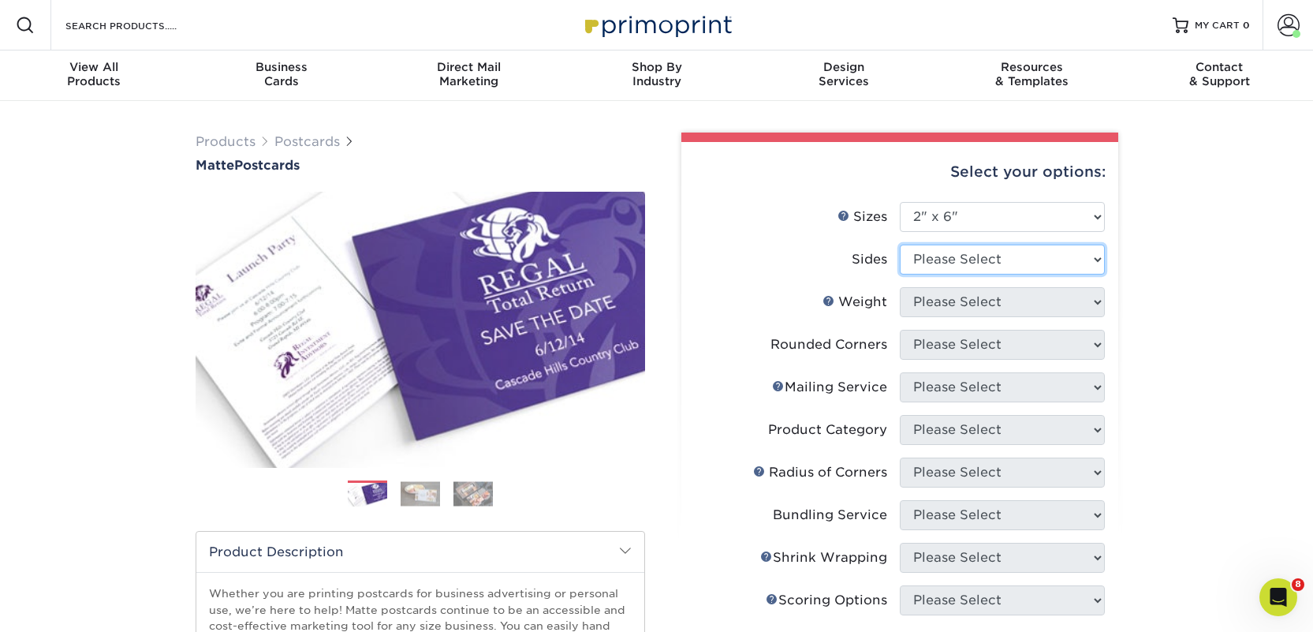
click at [950, 260] on select "Please Select Print Both Sides Print Front Only" at bounding box center [1002, 259] width 205 height 30
select select "13abbda7-1d64-4f25-8bb2-c179b224825d"
click at [900, 244] on select "Please Select Print Both Sides Print Front Only" at bounding box center [1002, 259] width 205 height 30
click at [935, 309] on select "Please Select 14PT 16PT" at bounding box center [1002, 302] width 205 height 30
select select "14PT"
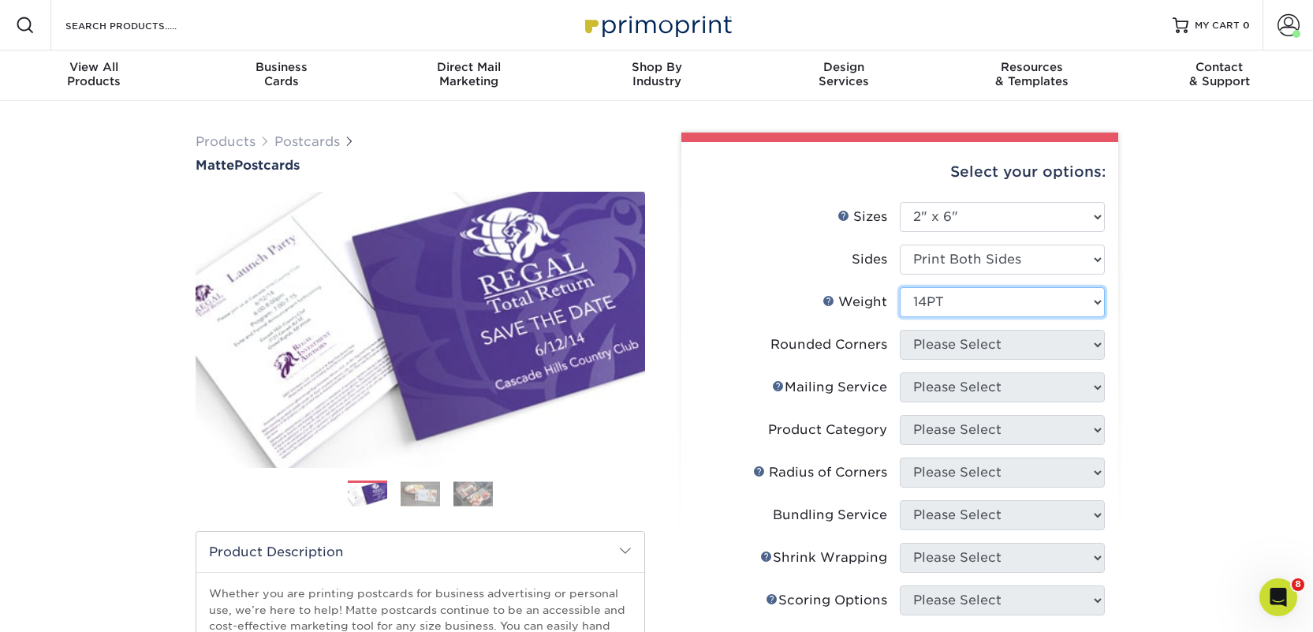
click at [900, 287] on select "Please Select 14PT 16PT" at bounding box center [1002, 302] width 205 height 30
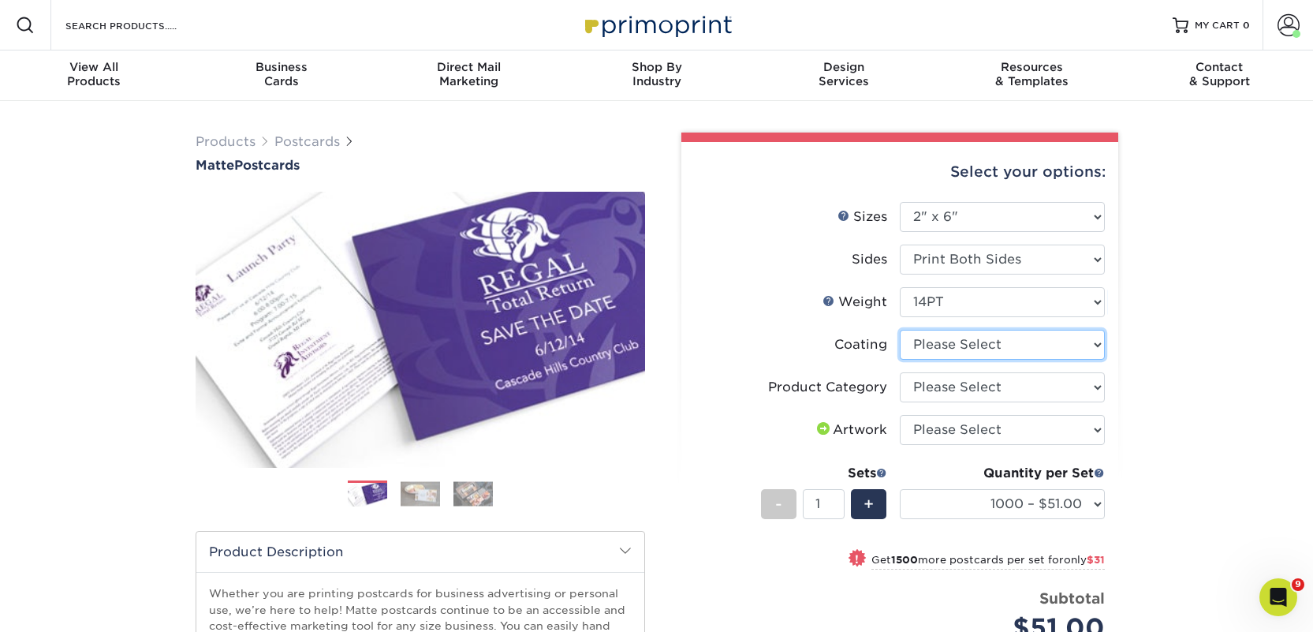
click at [939, 348] on select at bounding box center [1002, 345] width 205 height 30
select select "121bb7b5-3b4d-429f-bd8d-bbf80e953313"
click at [900, 330] on select at bounding box center [1002, 345] width 205 height 30
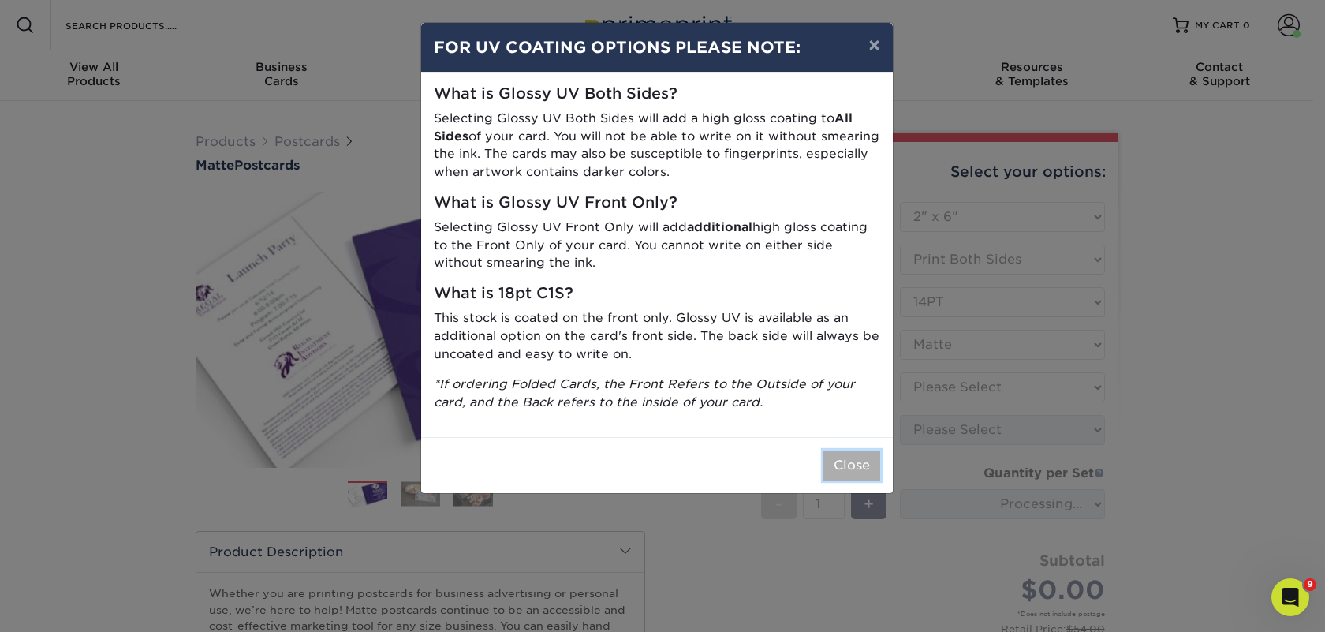
click at [860, 455] on button "Close" at bounding box center [851, 465] width 57 height 30
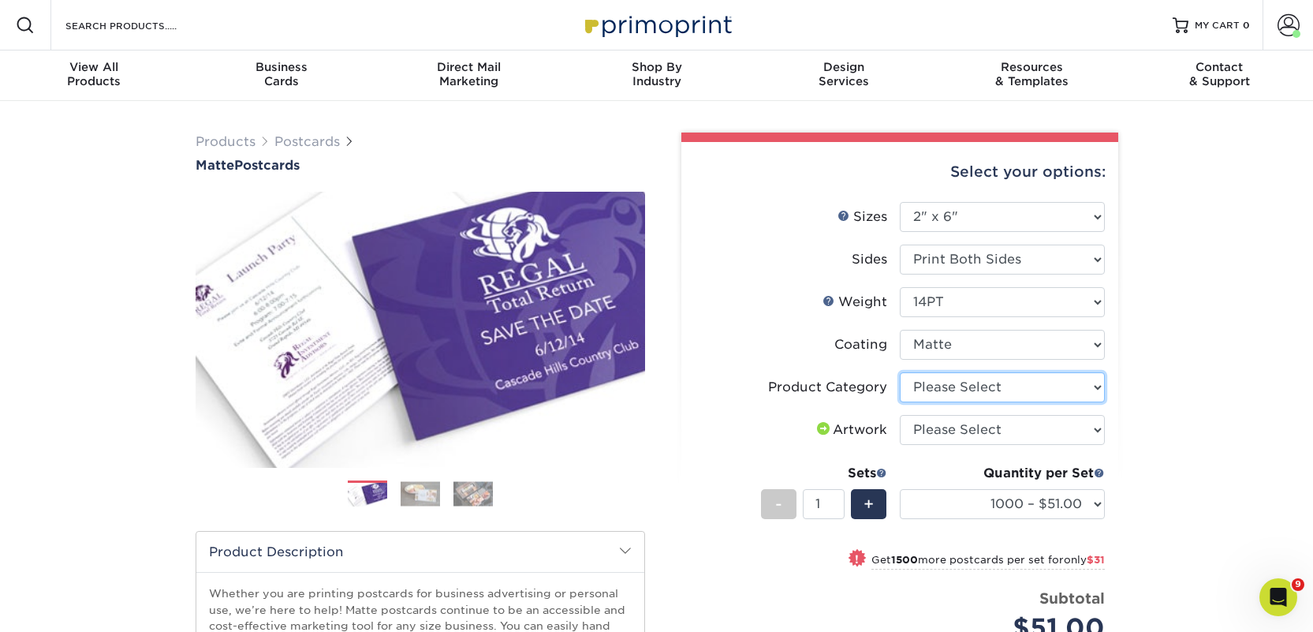
click at [983, 386] on select "Please Select Postcards" at bounding box center [1002, 387] width 205 height 30
select select "9b7272e0-d6c8-4c3c-8e97-d3a1bcdab858"
click at [900, 372] on select "Please Select Postcards" at bounding box center [1002, 387] width 205 height 30
click at [975, 429] on select "Please Select I will upload files I need a design - $150" at bounding box center [1002, 430] width 205 height 30
select select "upload"
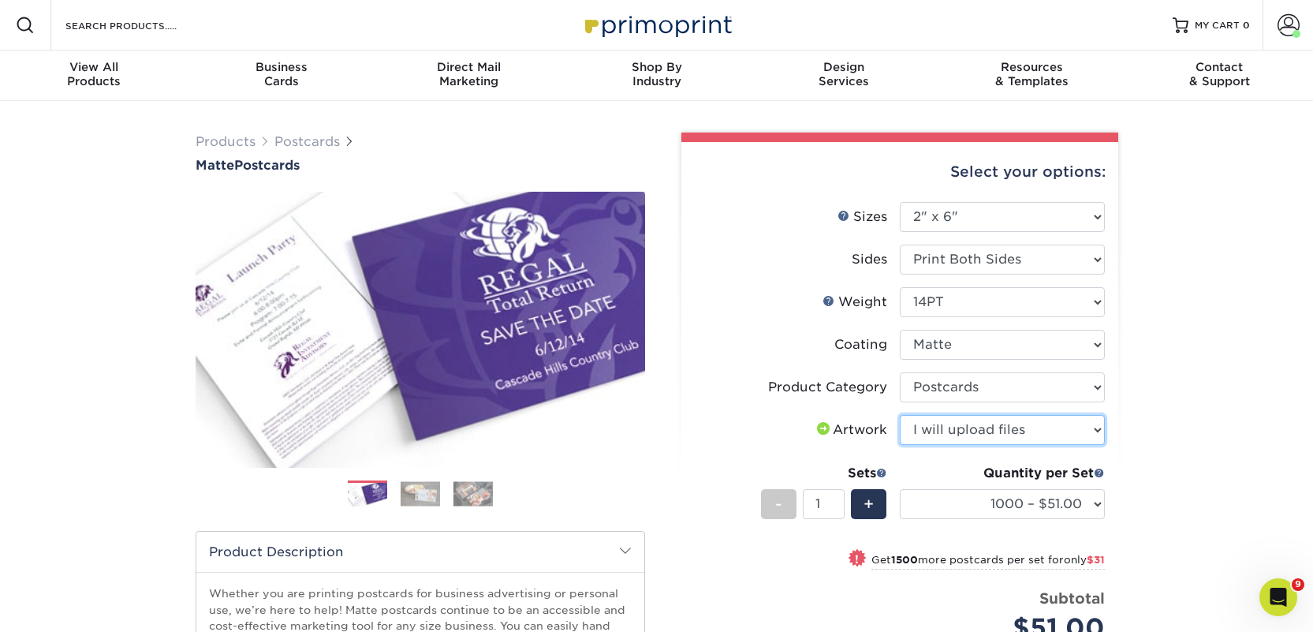
click at [900, 415] on select "Please Select I will upload files I need a design - $150" at bounding box center [1002, 430] width 205 height 30
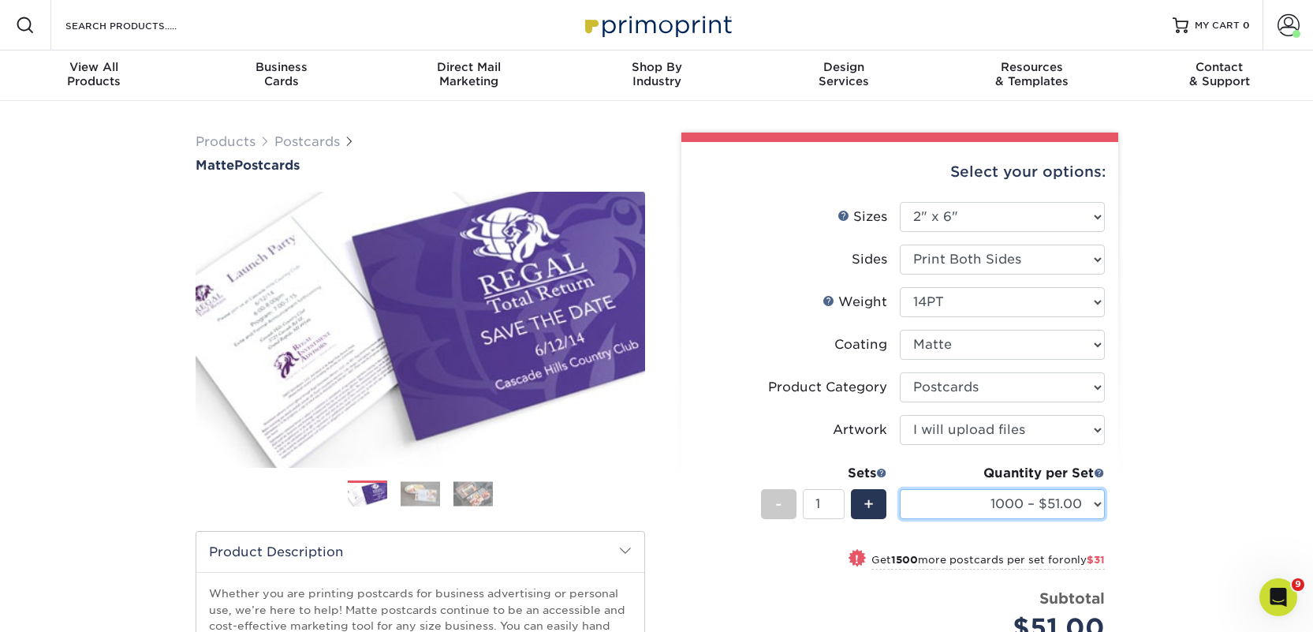
click at [984, 498] on select "1000 – $51.00 2500 – $82.00 5000 – $123.00 10000 – $234.00 15000 – $344.00 2000…" at bounding box center [1002, 504] width 205 height 30
select select "5000 – $123.00"
click at [900, 489] on select "1000 – $51.00 2500 – $82.00 5000 – $123.00 10000 – $234.00 15000 – $344.00 2000…" at bounding box center [1002, 504] width 205 height 30
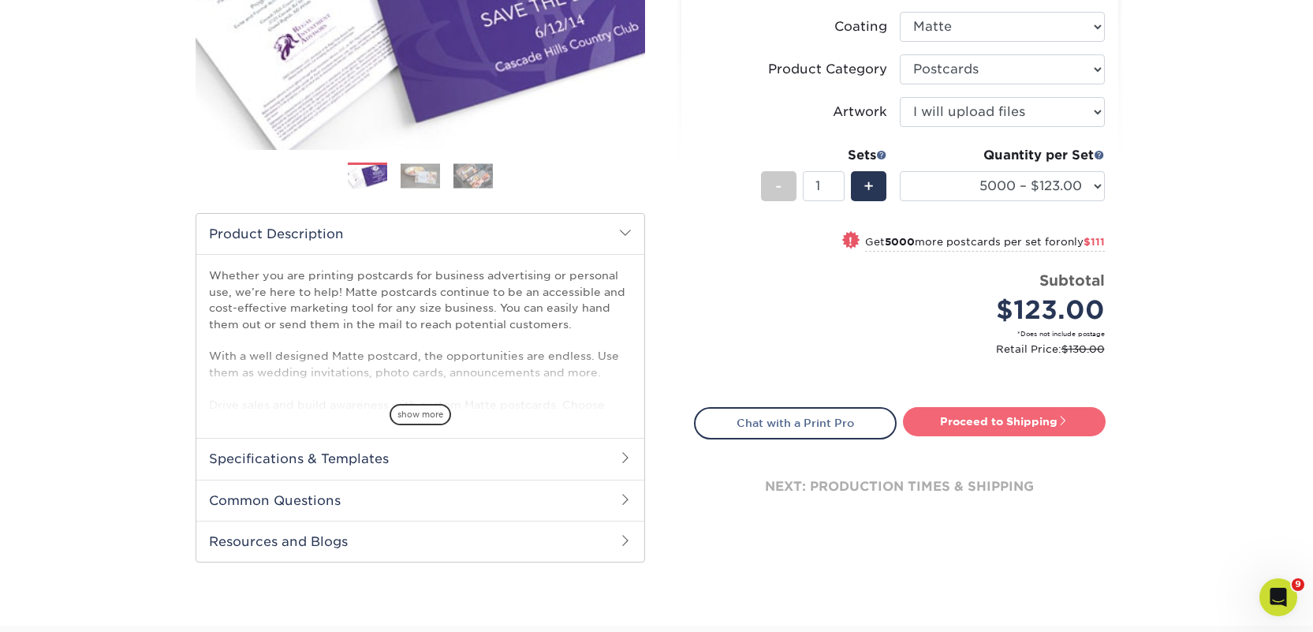
click at [972, 424] on link "Proceed to Shipping" at bounding box center [1004, 421] width 203 height 28
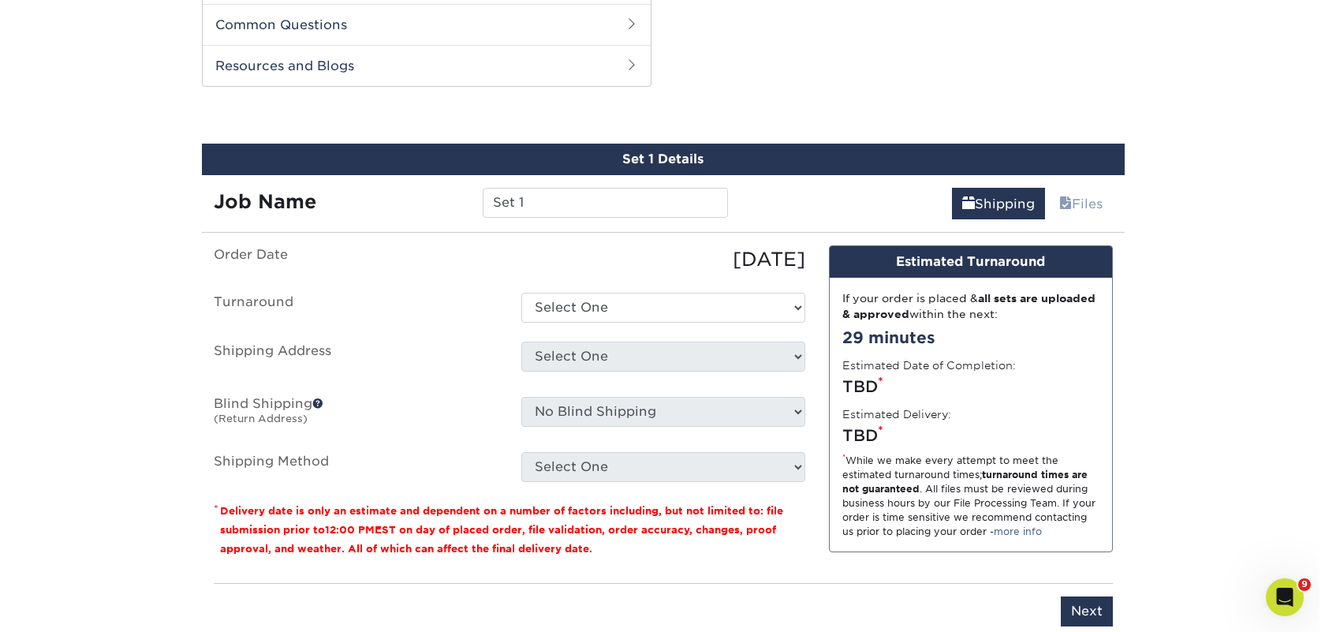
scroll to position [803, 0]
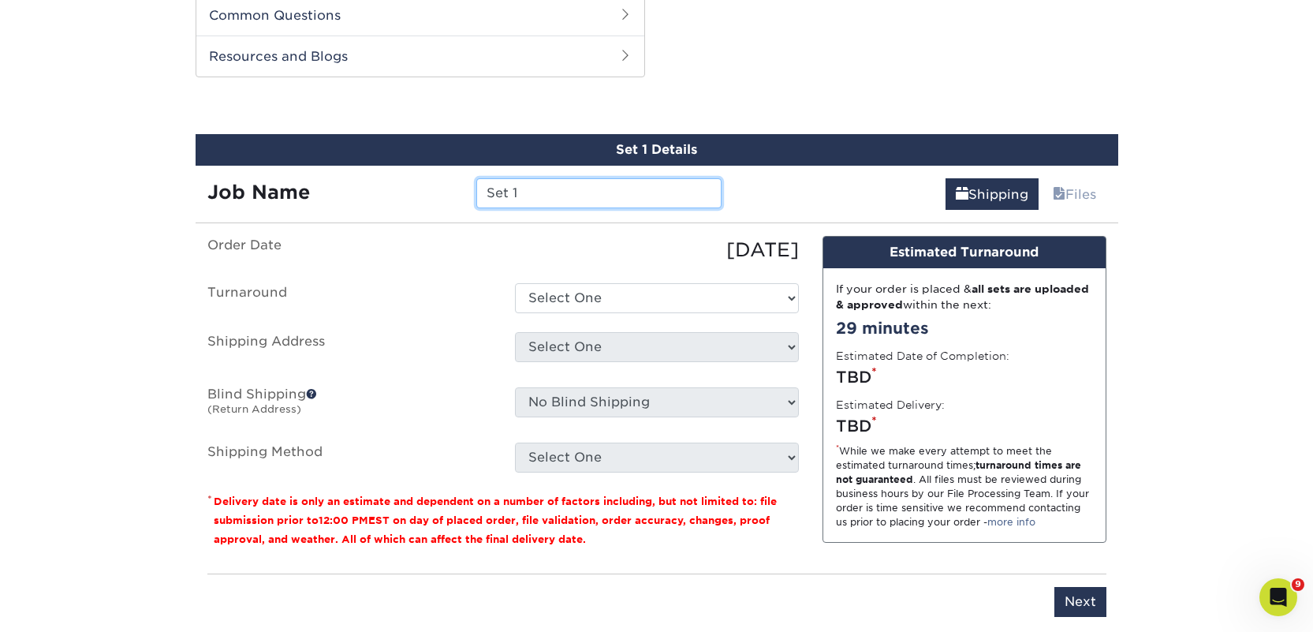
click at [538, 204] on input "Set 1" at bounding box center [598, 193] width 245 height 30
paste input "Anderson"
click at [524, 191] on input "Anderson" at bounding box center [598, 193] width 245 height 30
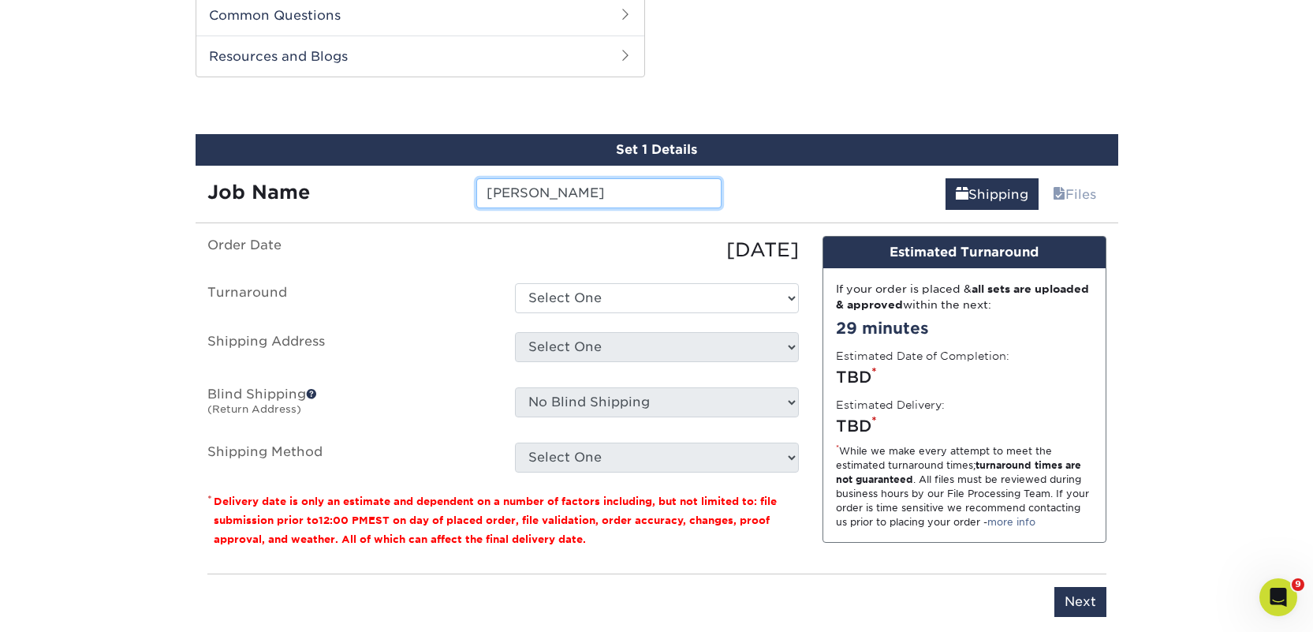
click at [524, 191] on input "Anderson" at bounding box center [598, 193] width 245 height 30
paste input "Main Street Books"
type input "Main Street Books"
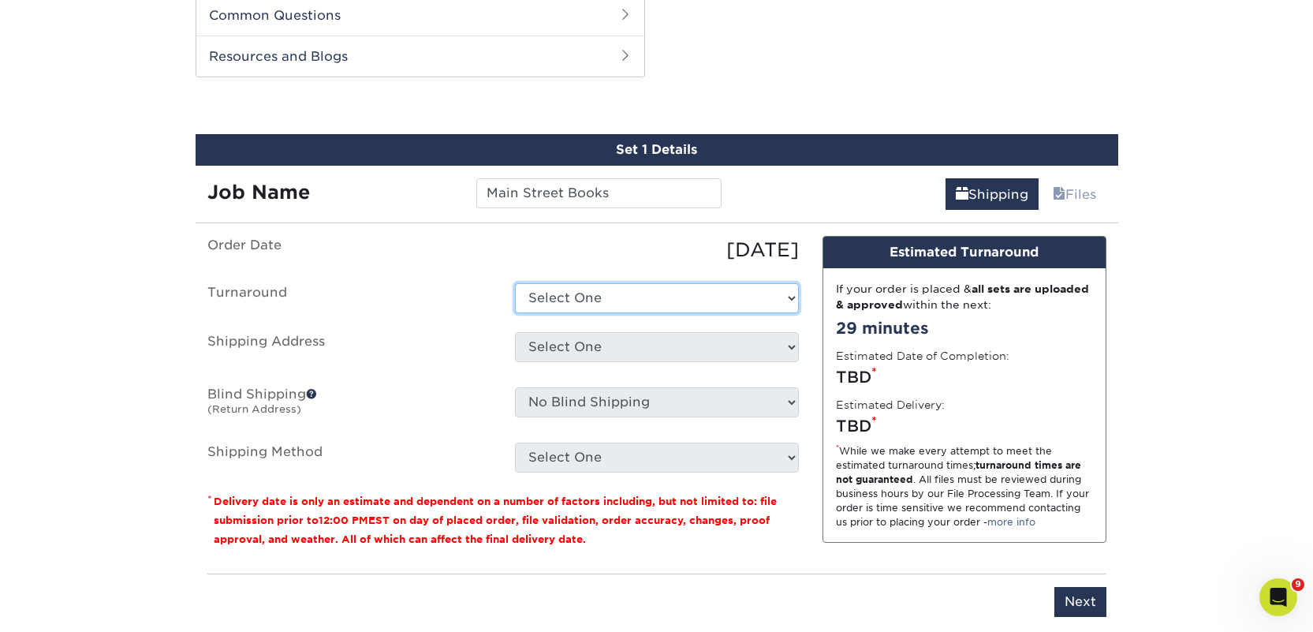
click at [558, 298] on select "Select One 2-4 Business Days 2 Day Next Business Day" at bounding box center [657, 298] width 284 height 30
select select "a9cd5a85-4071-4433-97be-2a724b9524af"
click at [515, 283] on select "Select One 2-4 Business Days 2 Day Next Business Day" at bounding box center [657, 298] width 284 height 30
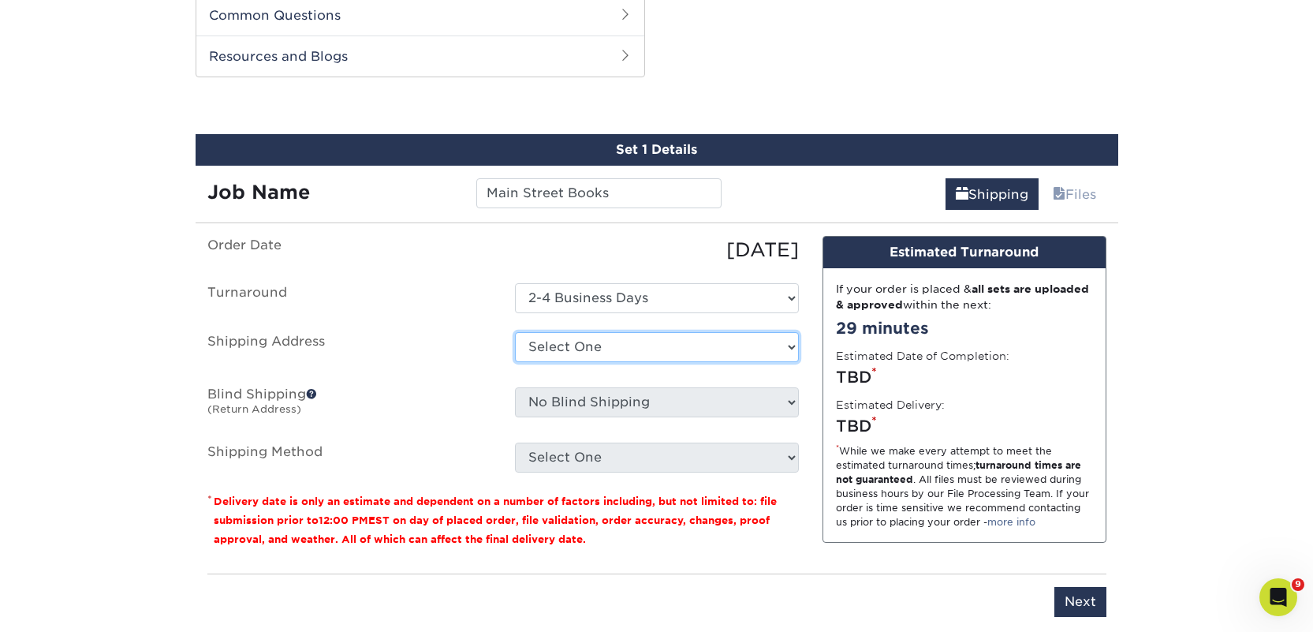
click at [561, 346] on select "Select One 2nd Floor Convention Center A Better Today Books & Boutique A Good B…" at bounding box center [657, 347] width 284 height 30
select select "newaddress"
click at [515, 332] on select "Select One 2nd Floor Convention Center A Better Today Books & Boutique A Good B…" at bounding box center [657, 347] width 284 height 30
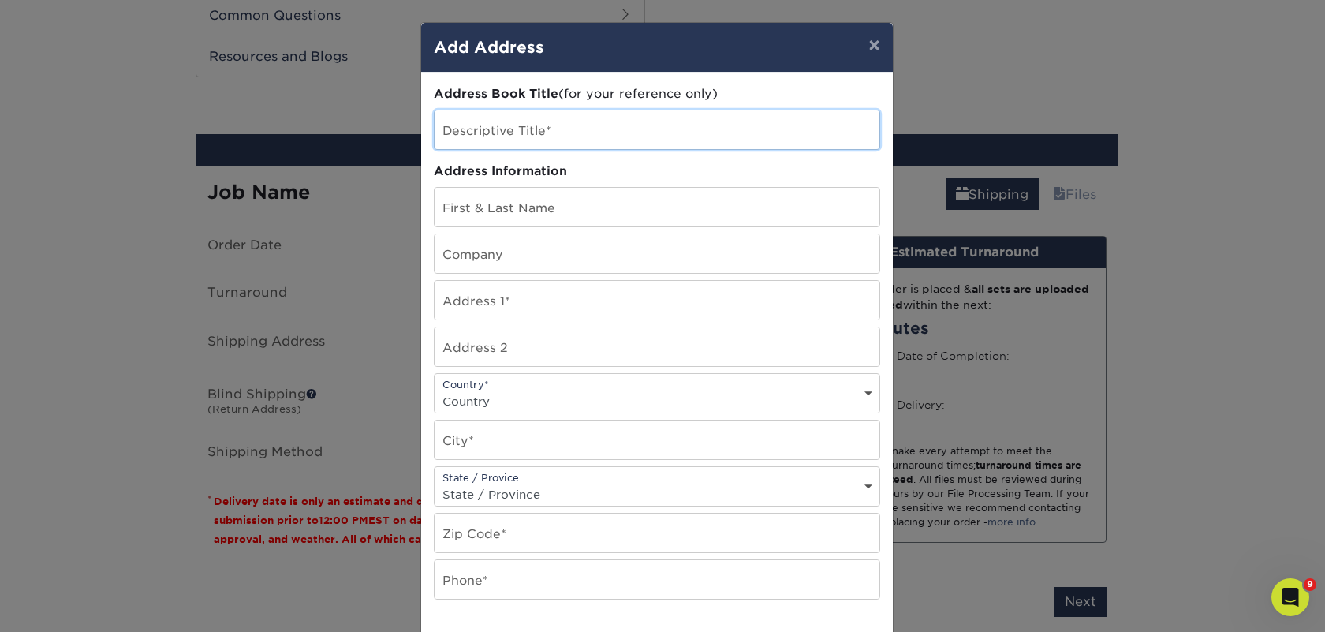
click at [517, 136] on input "text" at bounding box center [657, 129] width 445 height 39
paste input "Main Street Books"
type input "Main Street Books - Frostburg"
click at [481, 242] on input "text" at bounding box center [657, 253] width 445 height 39
paste input "Main Street Books"
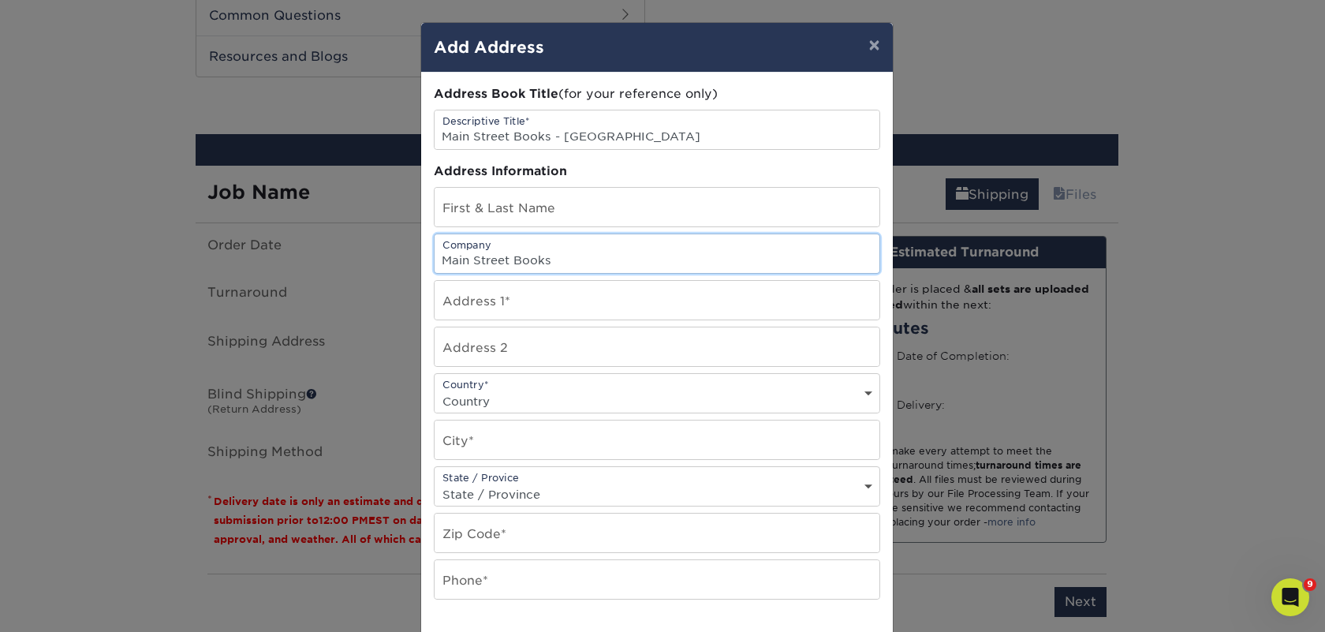
type input "Main Street Books"
click at [525, 297] on input "text" at bounding box center [657, 300] width 445 height 39
paste input "2 East Main Street"
type input "2 East Main Street"
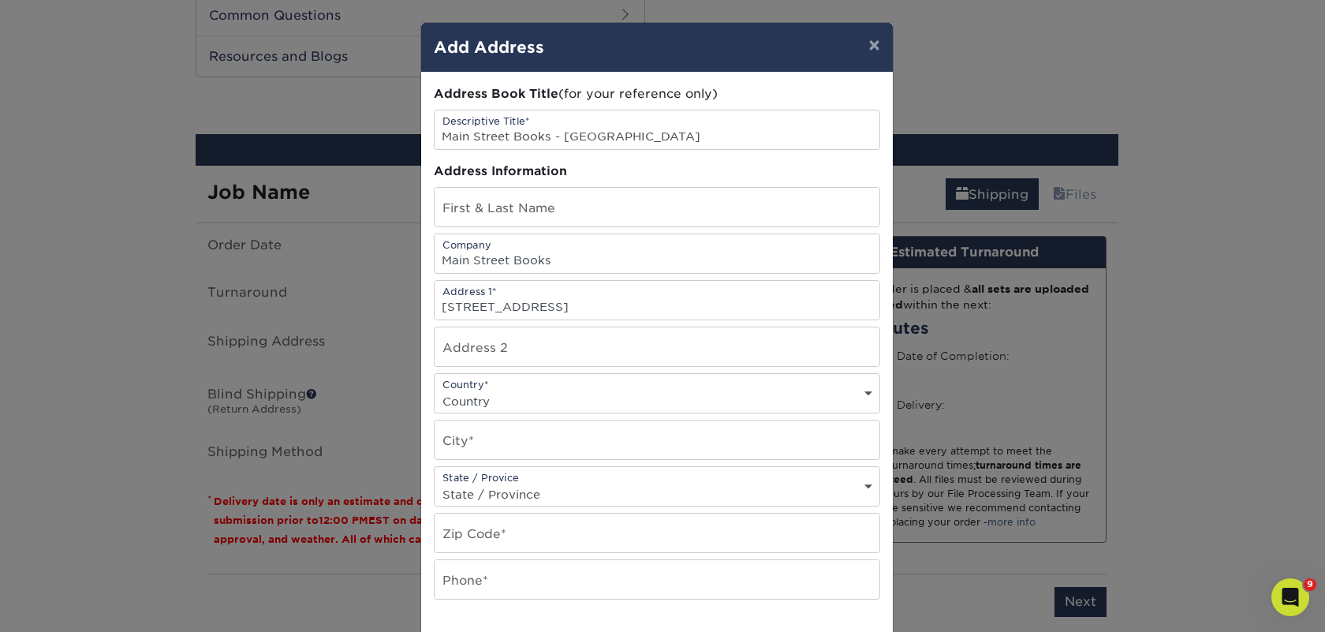
click at [531, 400] on select "Country United States Canada ----------------------------- Afghanistan Albania …" at bounding box center [657, 401] width 445 height 23
select select "US"
click at [435, 390] on select "Country United States Canada ----------------------------- Afghanistan Albania …" at bounding box center [657, 401] width 445 height 23
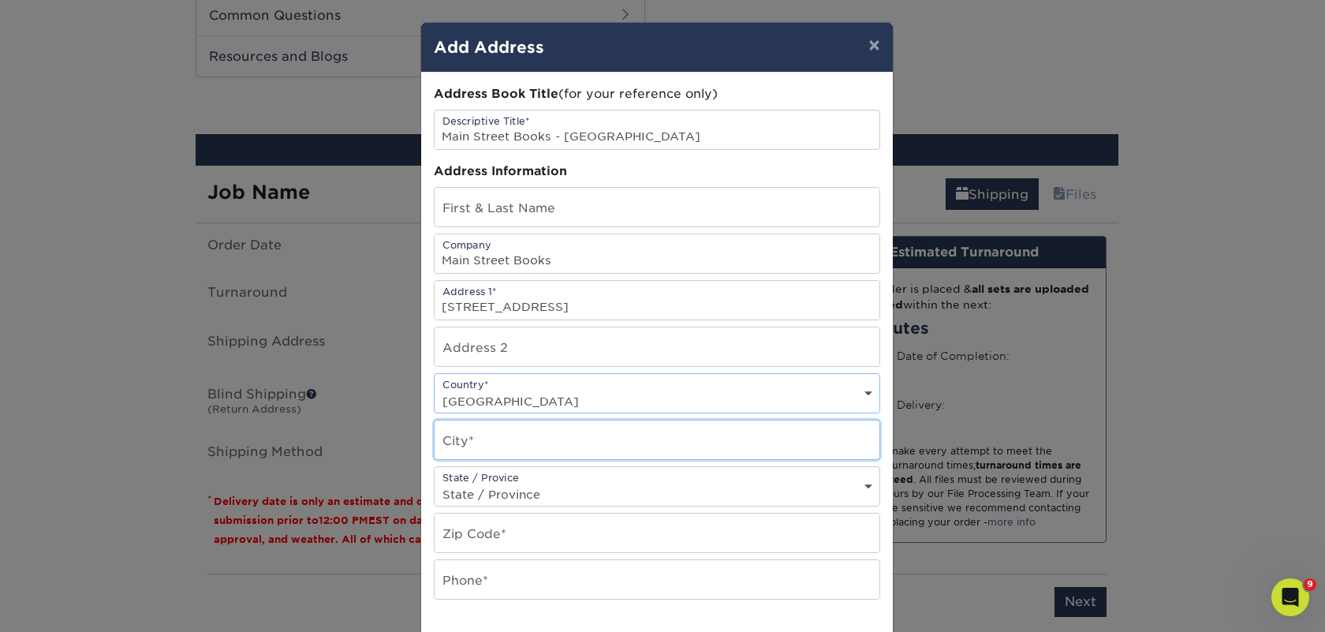
click at [473, 429] on input "text" at bounding box center [657, 439] width 445 height 39
paste input "Frostburg"
type input "Frostburg"
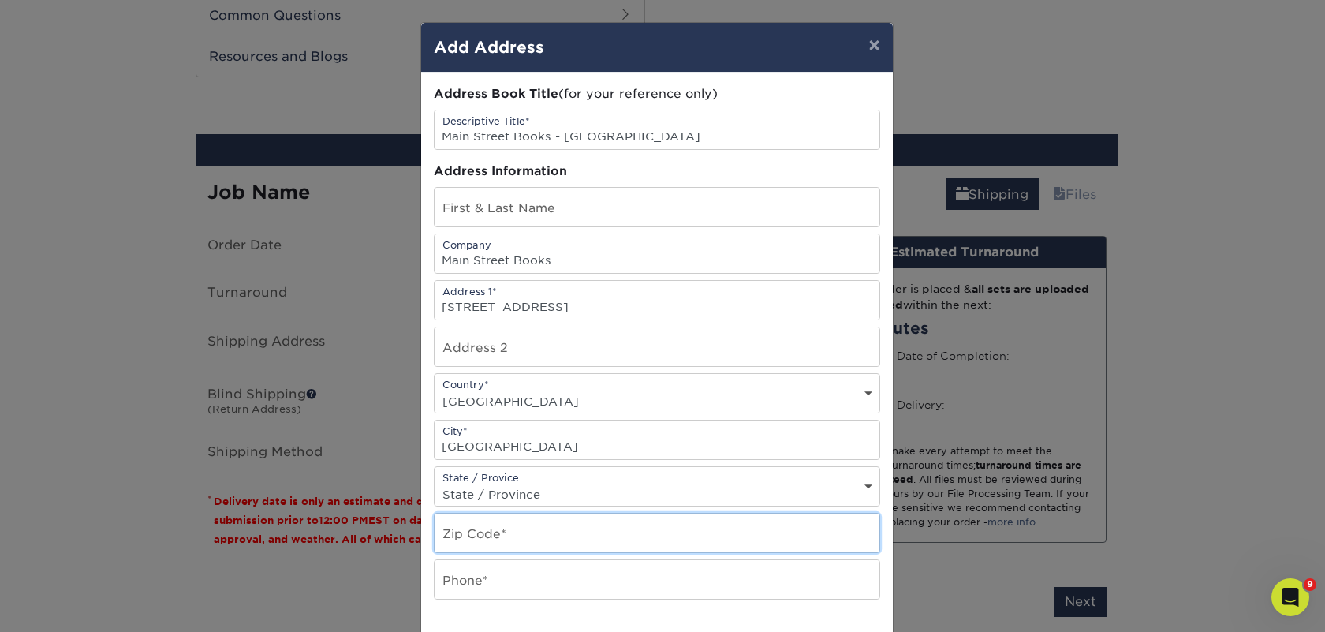
click at [484, 539] on input "text" at bounding box center [657, 532] width 445 height 39
paste input "21532"
type input "21532"
click at [466, 590] on input "text" at bounding box center [657, 579] width 445 height 39
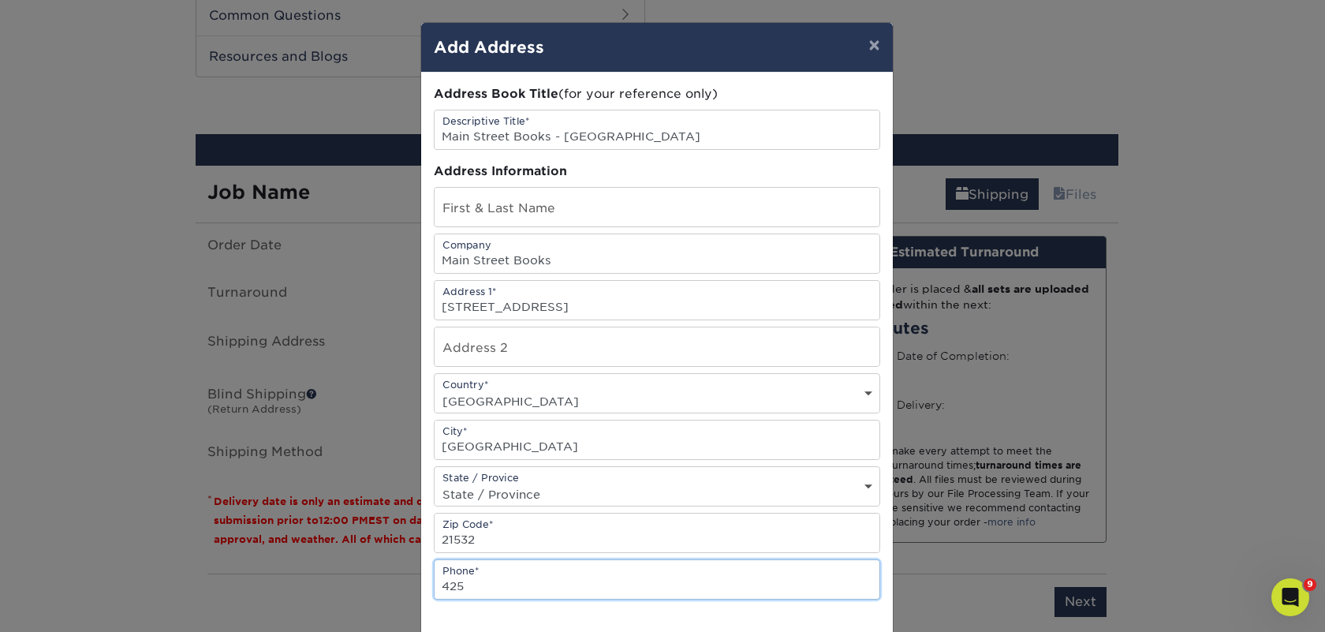
type input "4257367064"
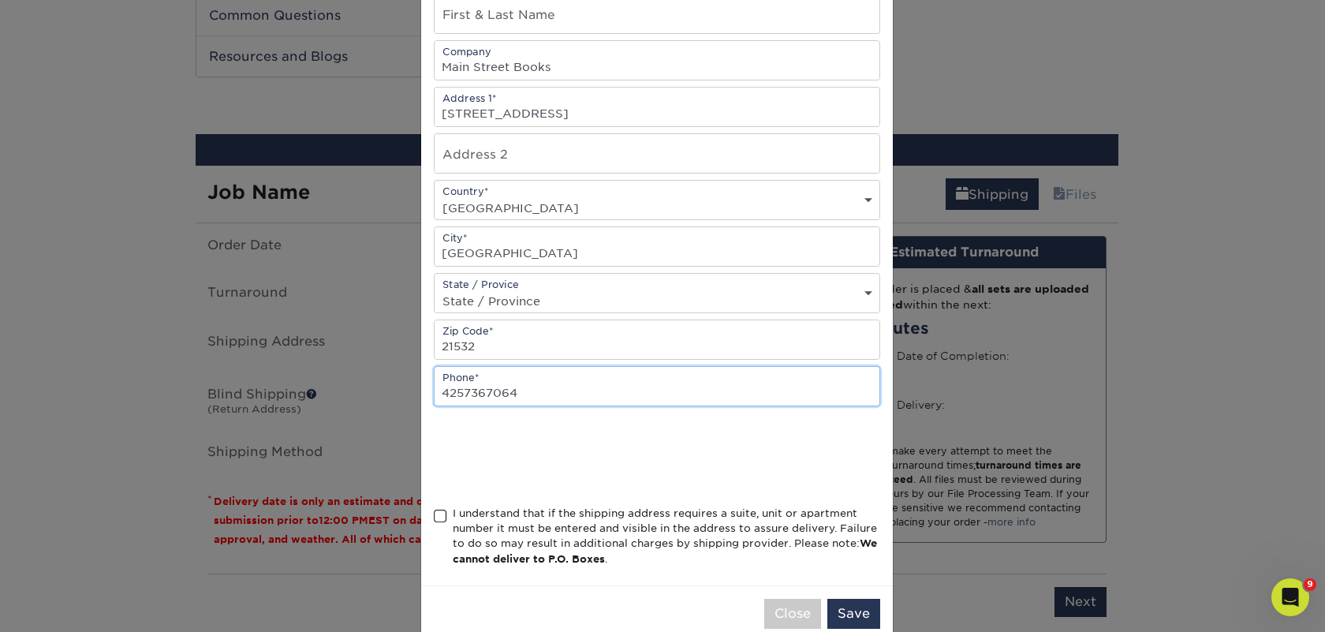
scroll to position [226, 0]
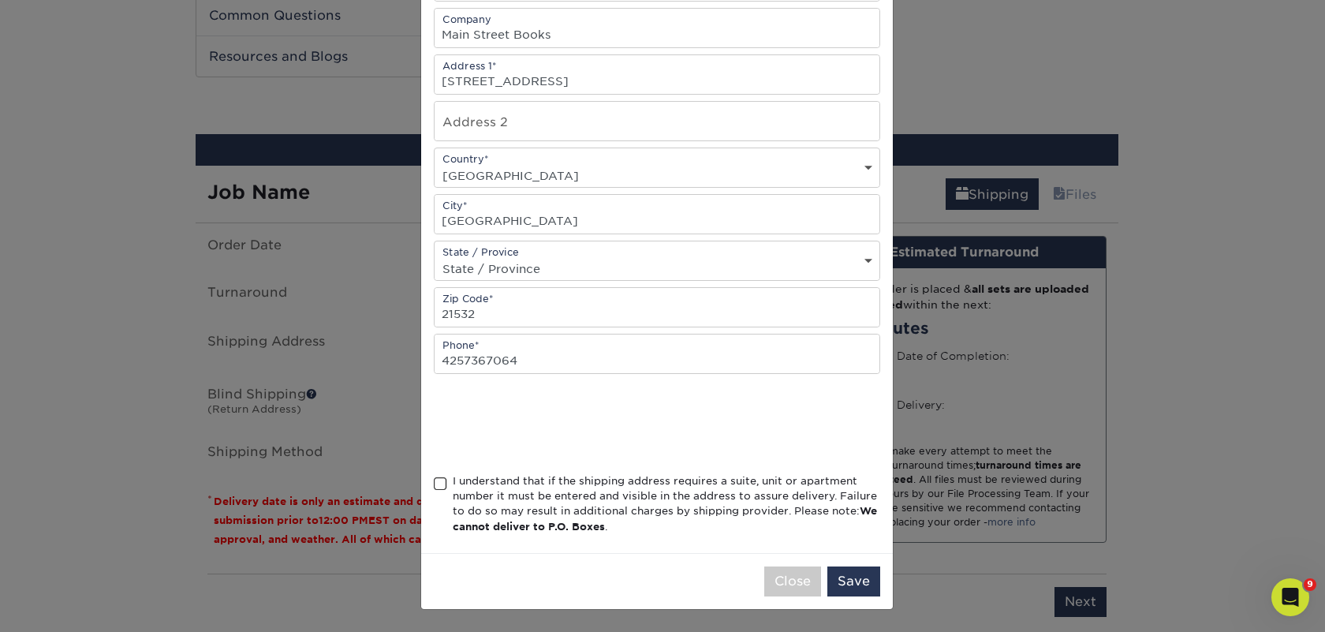
click at [529, 487] on div "I understand that if the shipping address requires a suite, unit or apartment n…" at bounding box center [666, 504] width 427 height 62
click at [0, 0] on input "I understand that if the shipping address requires a suite, unit or apartment n…" at bounding box center [0, 0] width 0 height 0
click at [853, 582] on button "Save" at bounding box center [853, 581] width 53 height 30
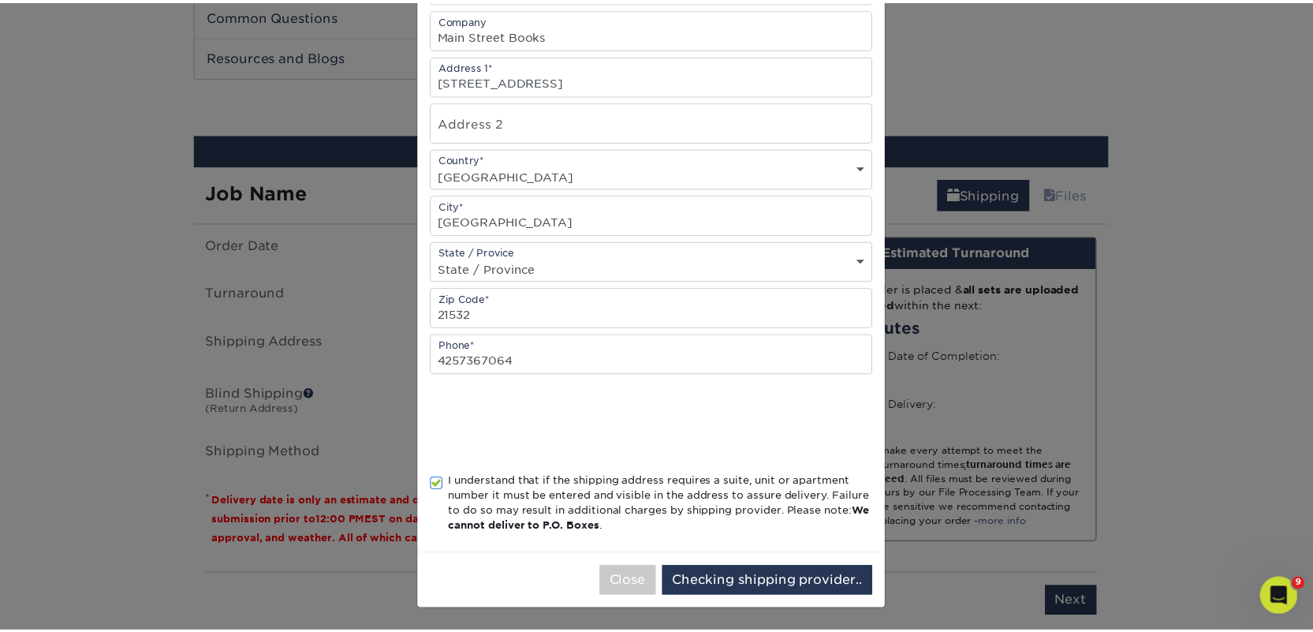
scroll to position [0, 0]
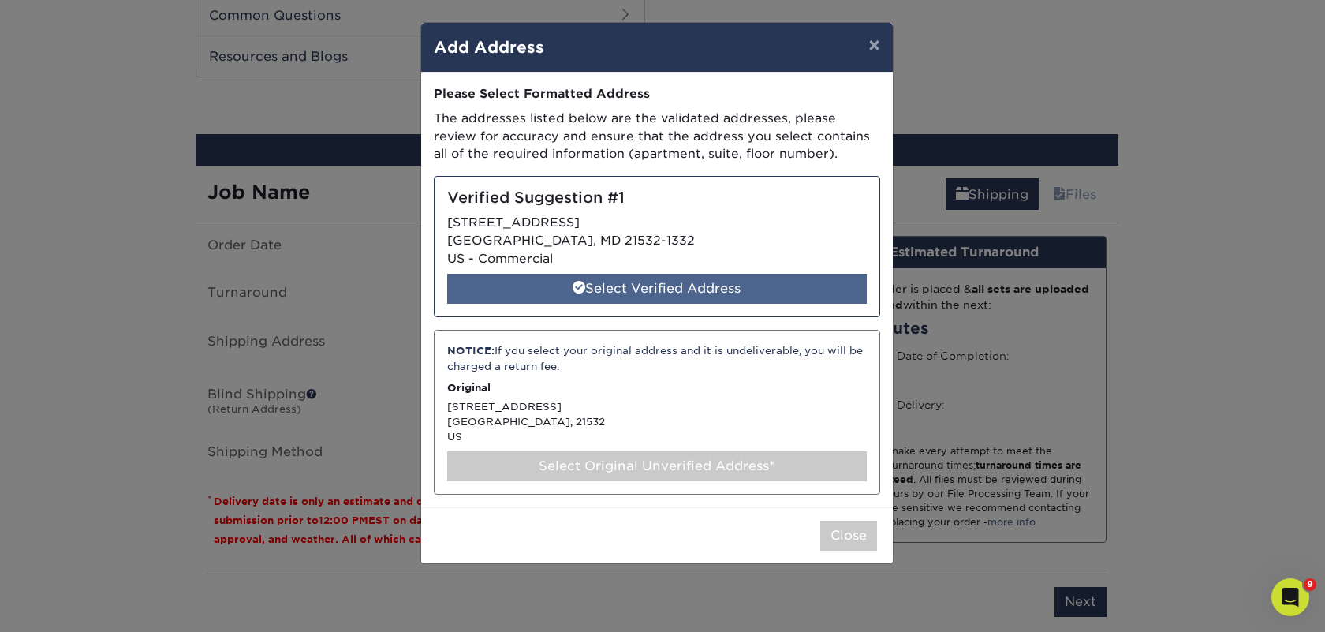
click at [730, 287] on div "Select Verified Address" at bounding box center [657, 289] width 420 height 30
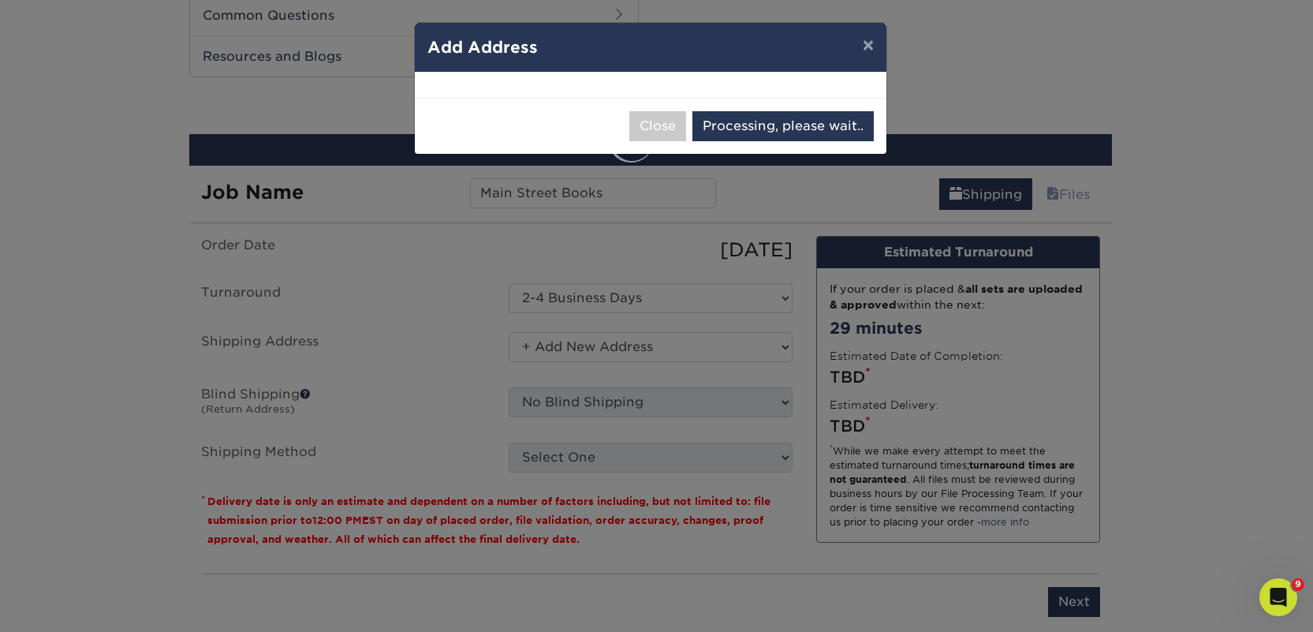
select select "286747"
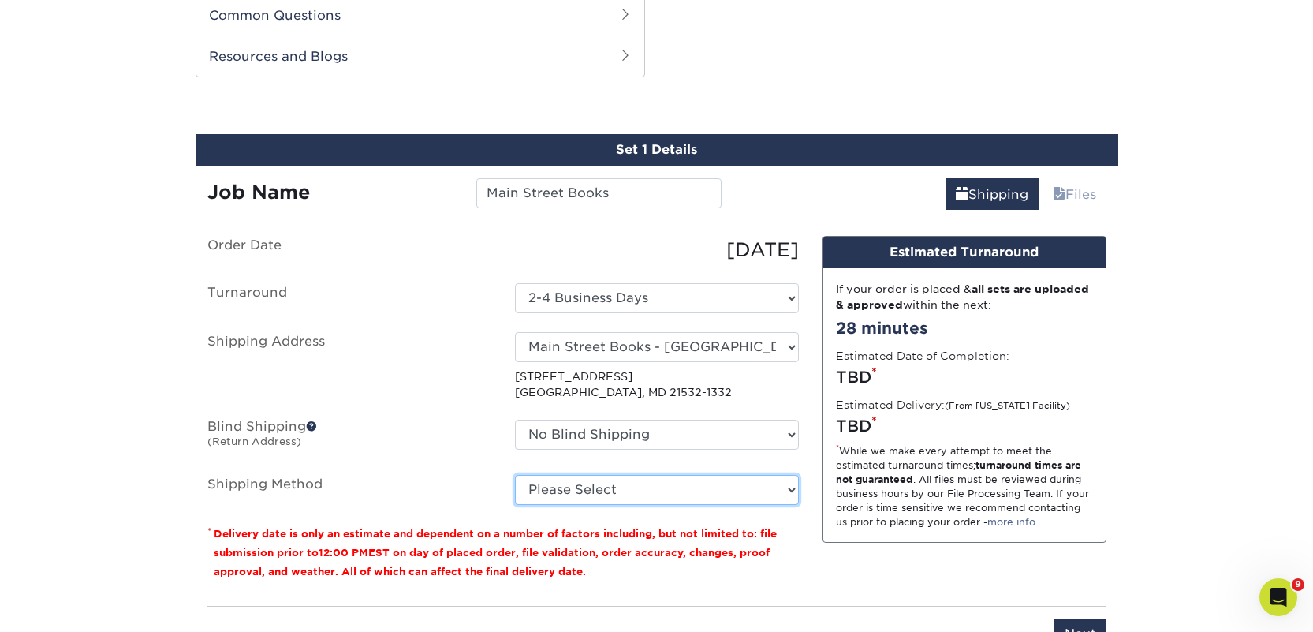
click at [605, 484] on select "Please Select Ground Shipping (+$44.80) 3 Day Shipping Service (+$60.02) 2 Day …" at bounding box center [657, 490] width 284 height 30
select select "03"
click at [515, 475] on select "Please Select Ground Shipping (+$44.80) 3 Day Shipping Service (+$60.02) 2 Day …" at bounding box center [657, 490] width 284 height 30
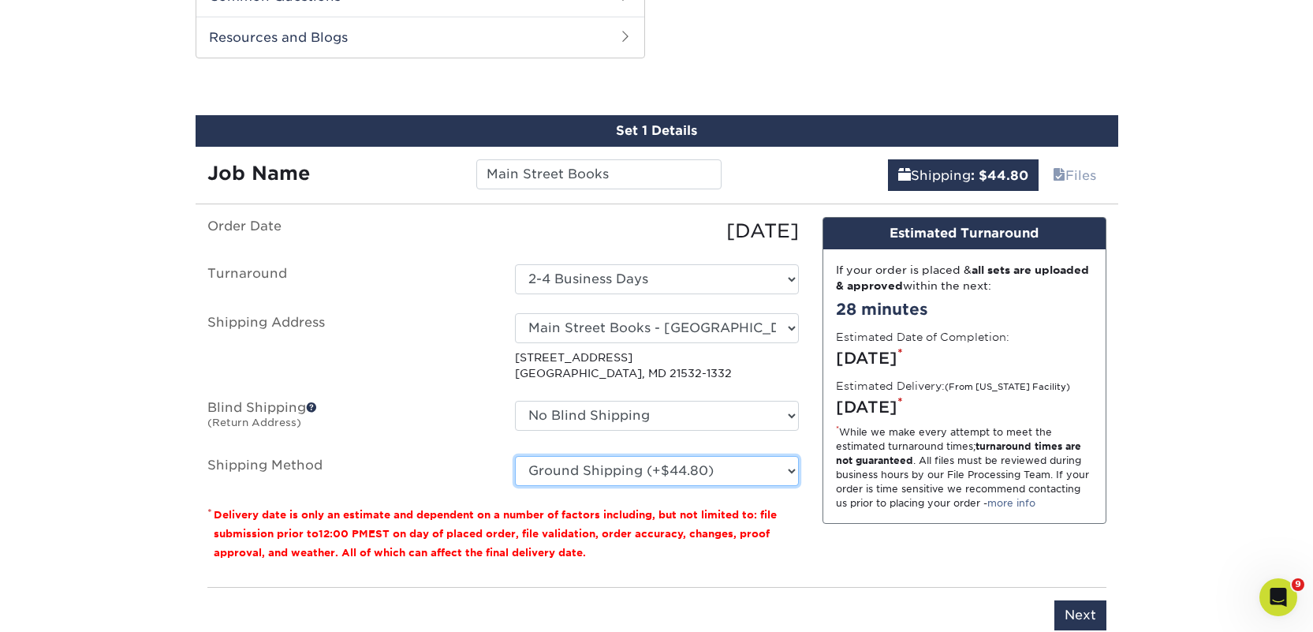
scroll to position [939, 0]
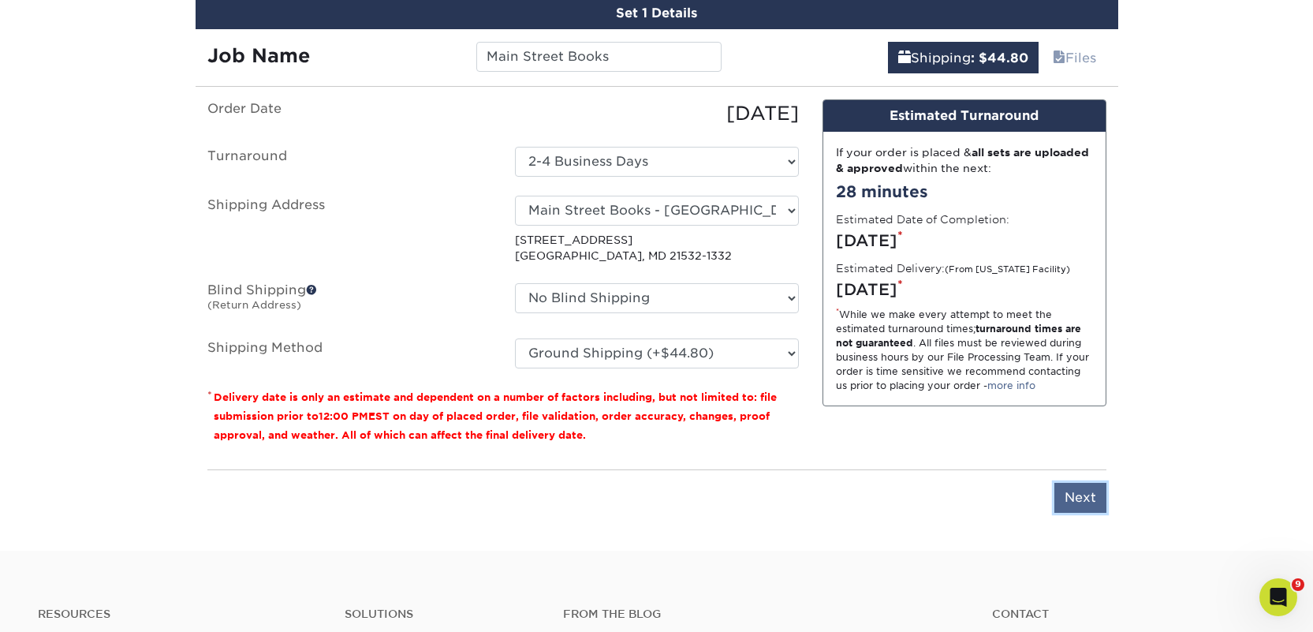
click at [1074, 490] on input "Next" at bounding box center [1080, 498] width 52 height 30
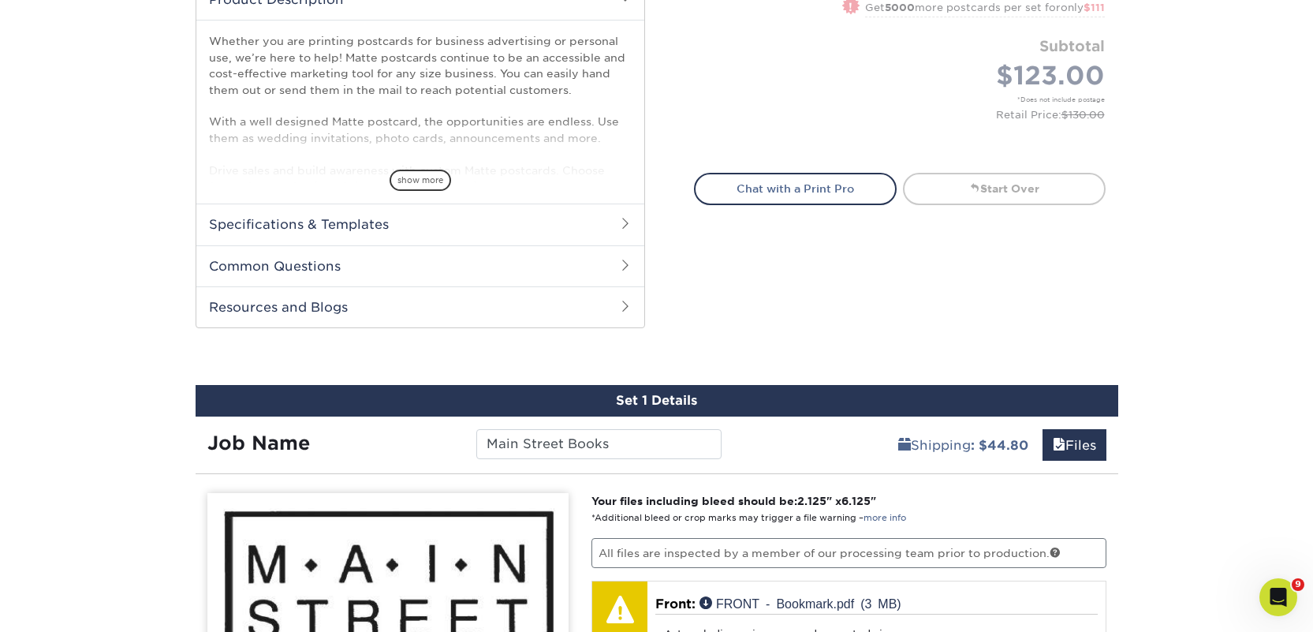
scroll to position [1067, 0]
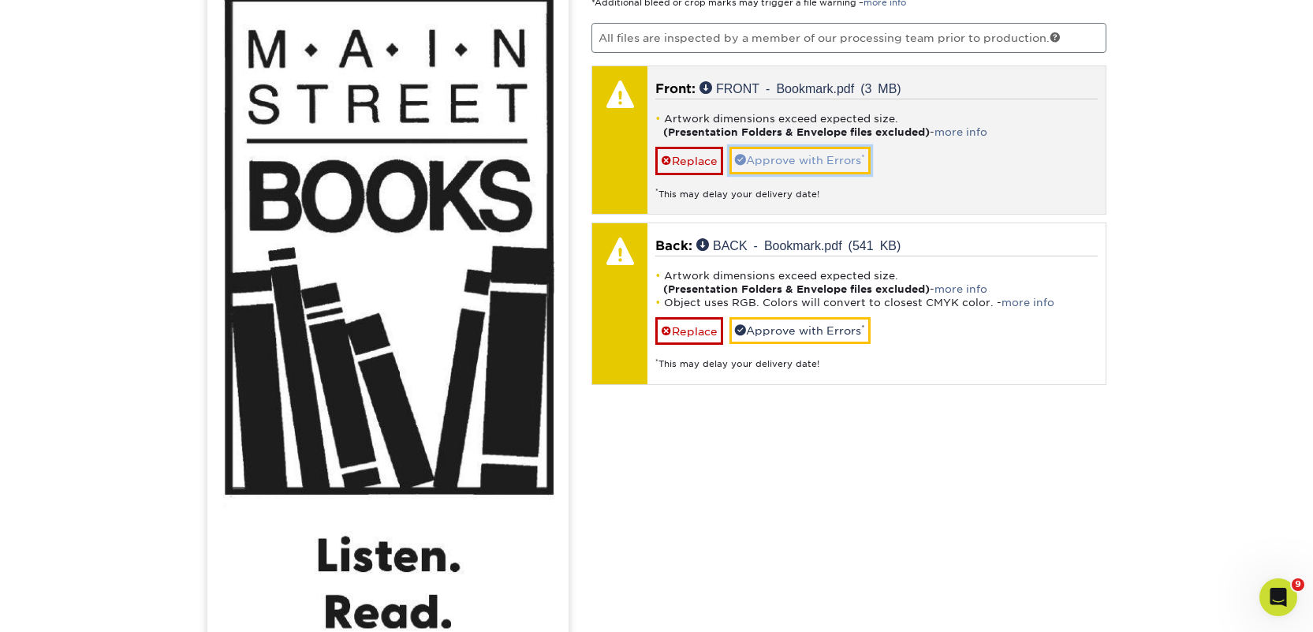
click at [774, 156] on link "Approve with Errors *" at bounding box center [800, 160] width 141 height 27
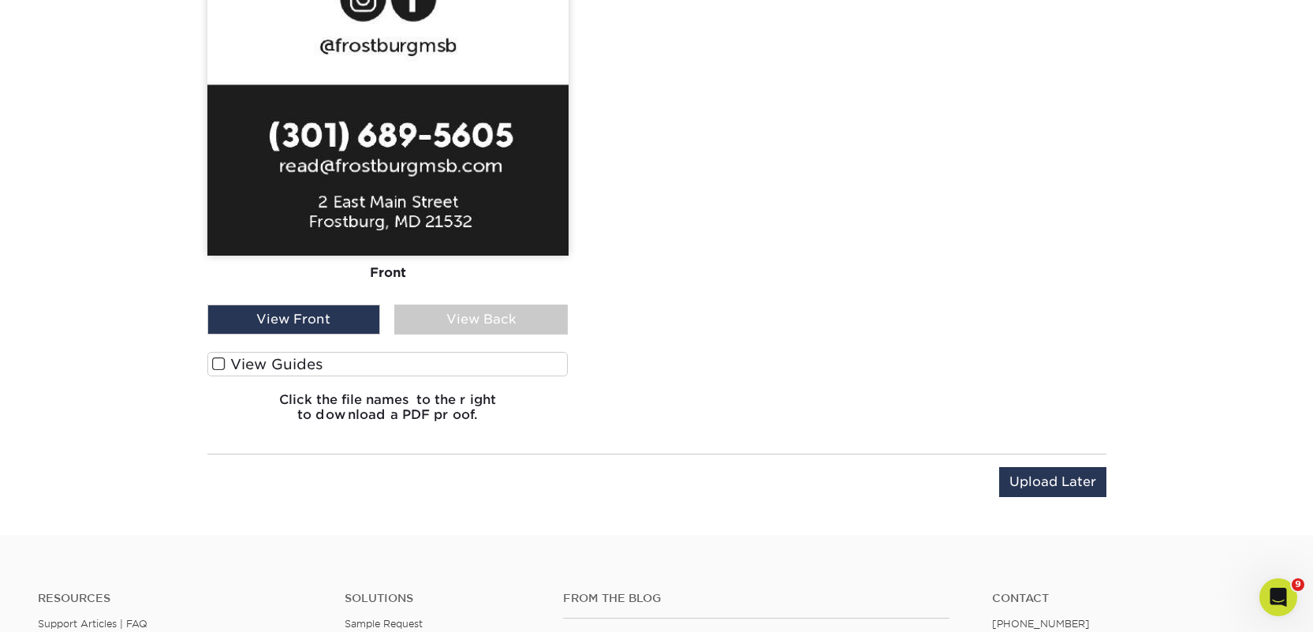
click at [464, 370] on label "View Guides" at bounding box center [387, 364] width 361 height 24
click at [0, 0] on input "View Guides" at bounding box center [0, 0] width 0 height 0
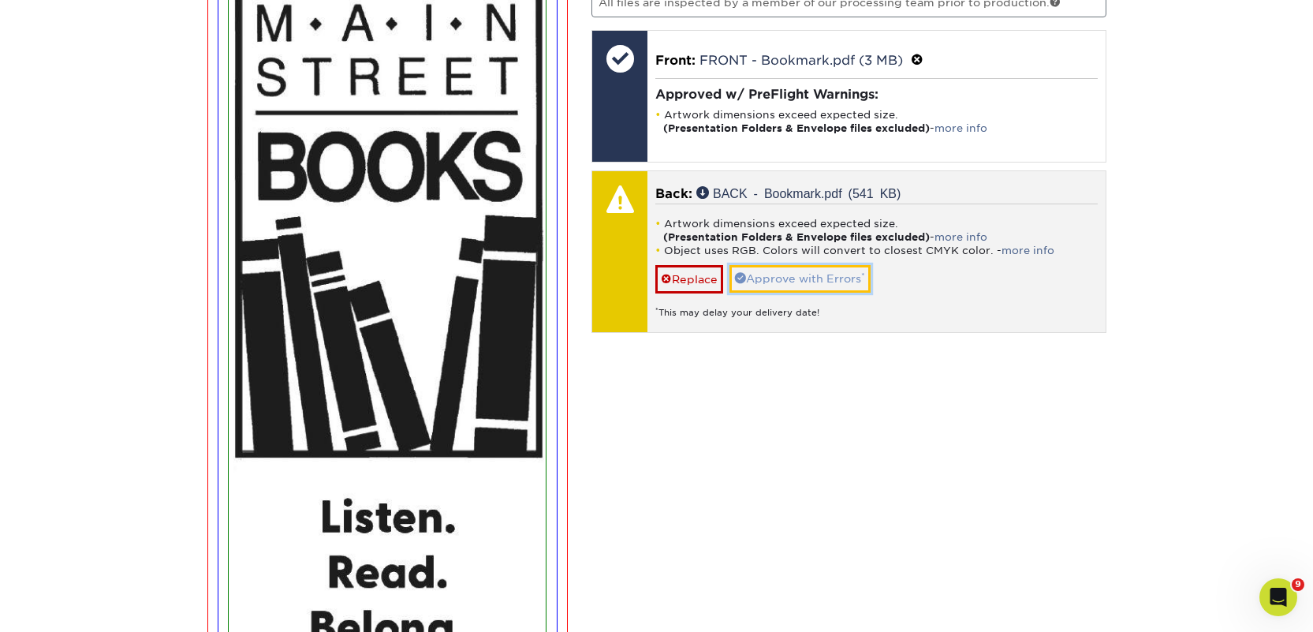
click at [794, 282] on link "Approve with Errors *" at bounding box center [800, 278] width 141 height 27
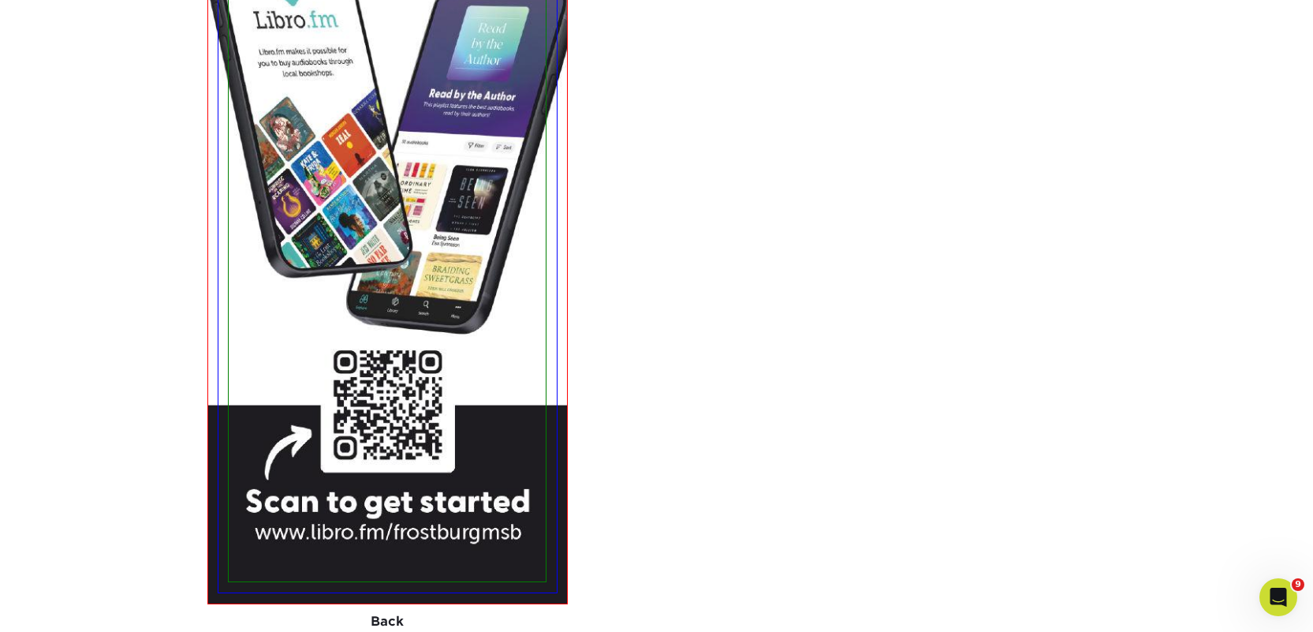
scroll to position [2616, 0]
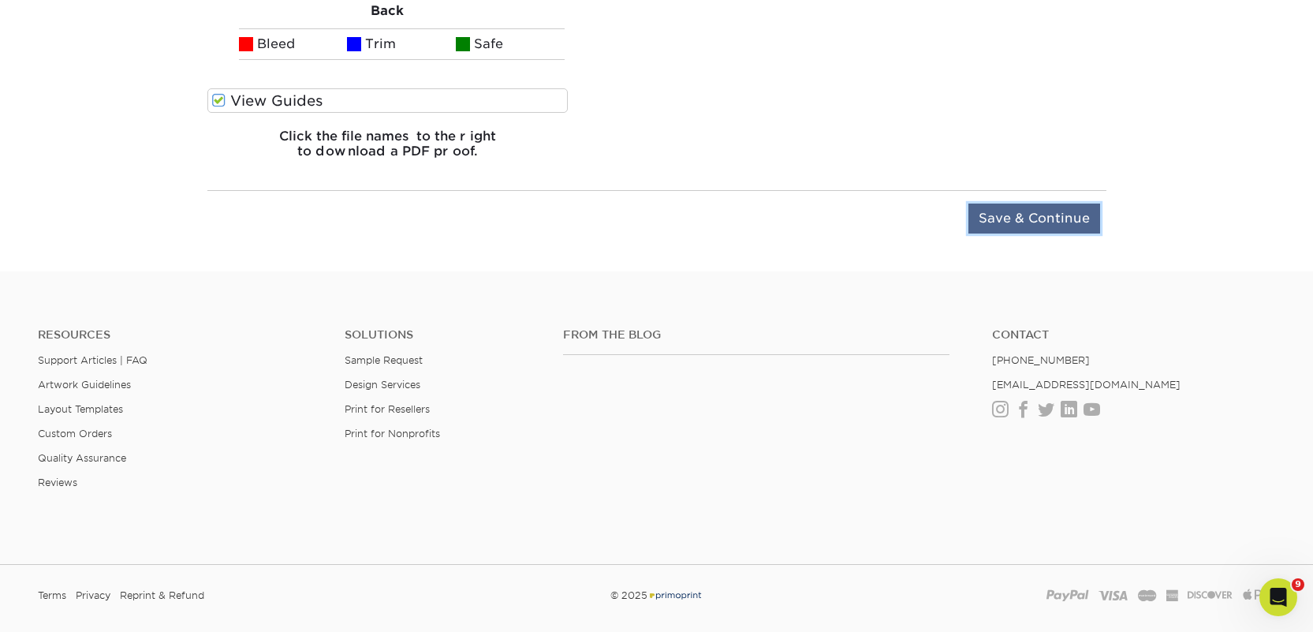
click at [1025, 213] on input "Save & Continue" at bounding box center [1035, 218] width 132 height 30
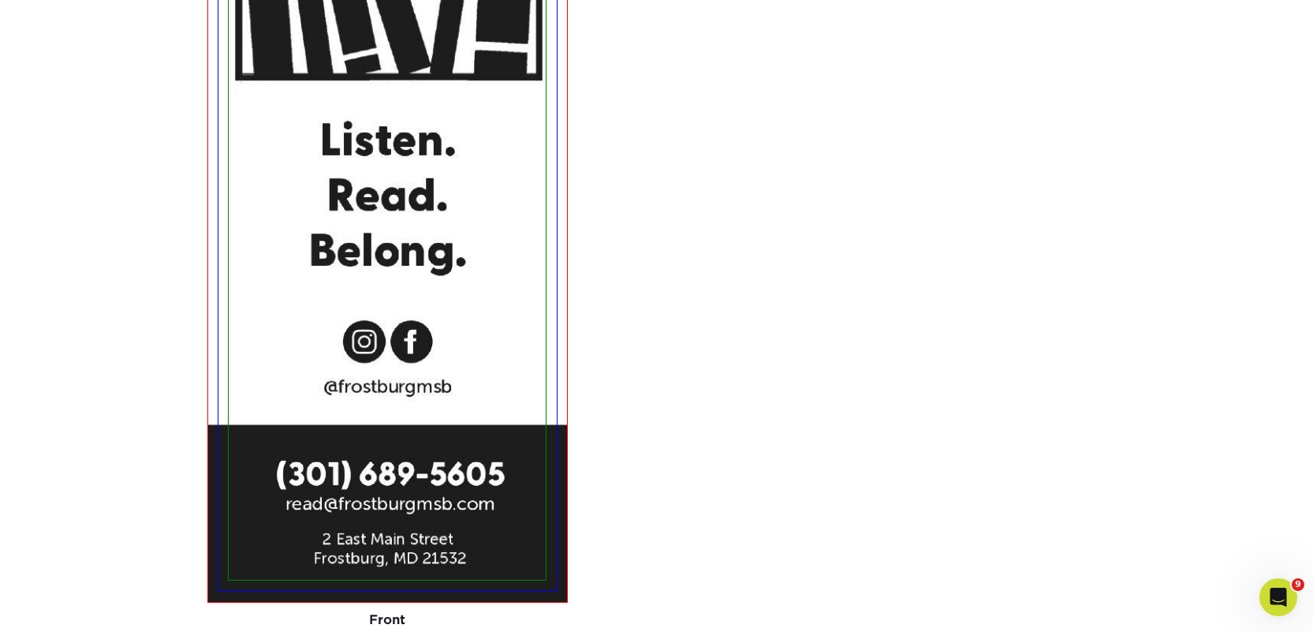
scroll to position [1145, 0]
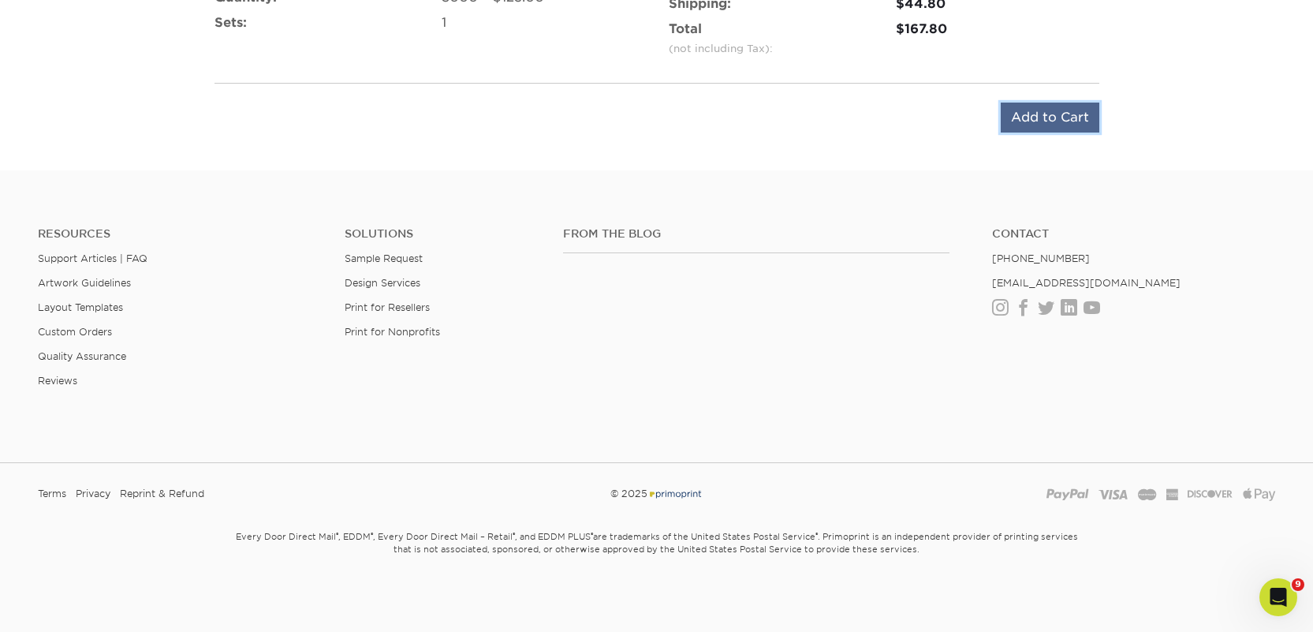
click at [1030, 103] on input "Add to Cart" at bounding box center [1050, 118] width 99 height 30
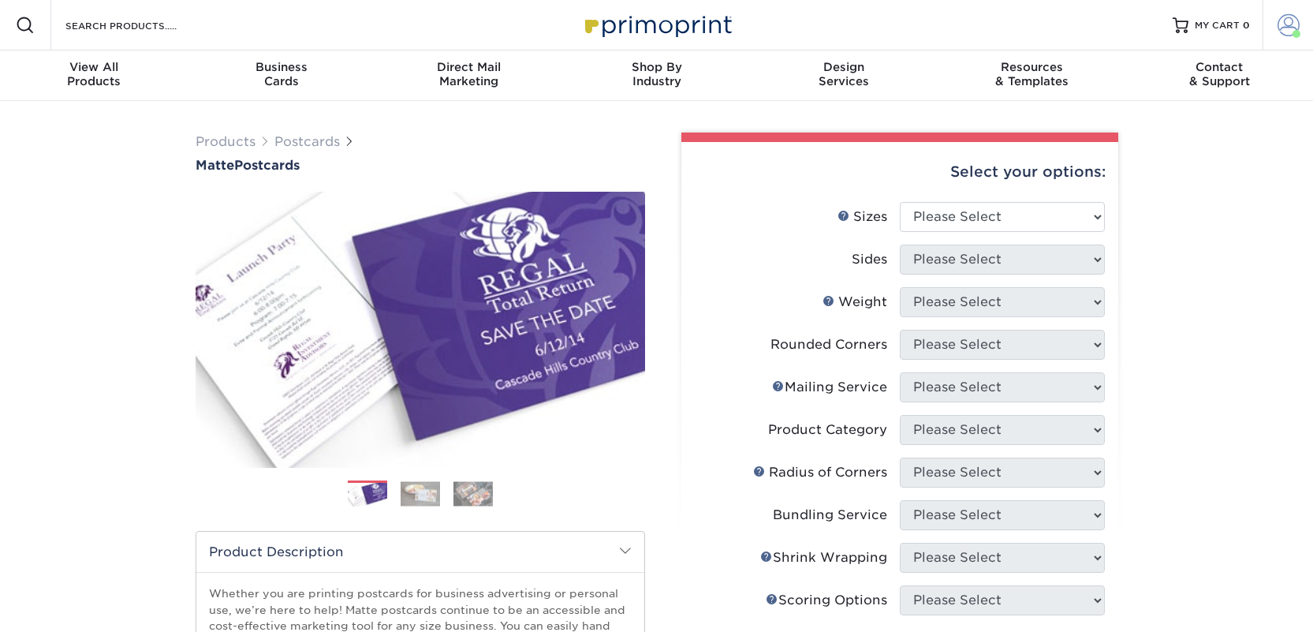
click at [1292, 18] on span at bounding box center [1289, 25] width 22 height 22
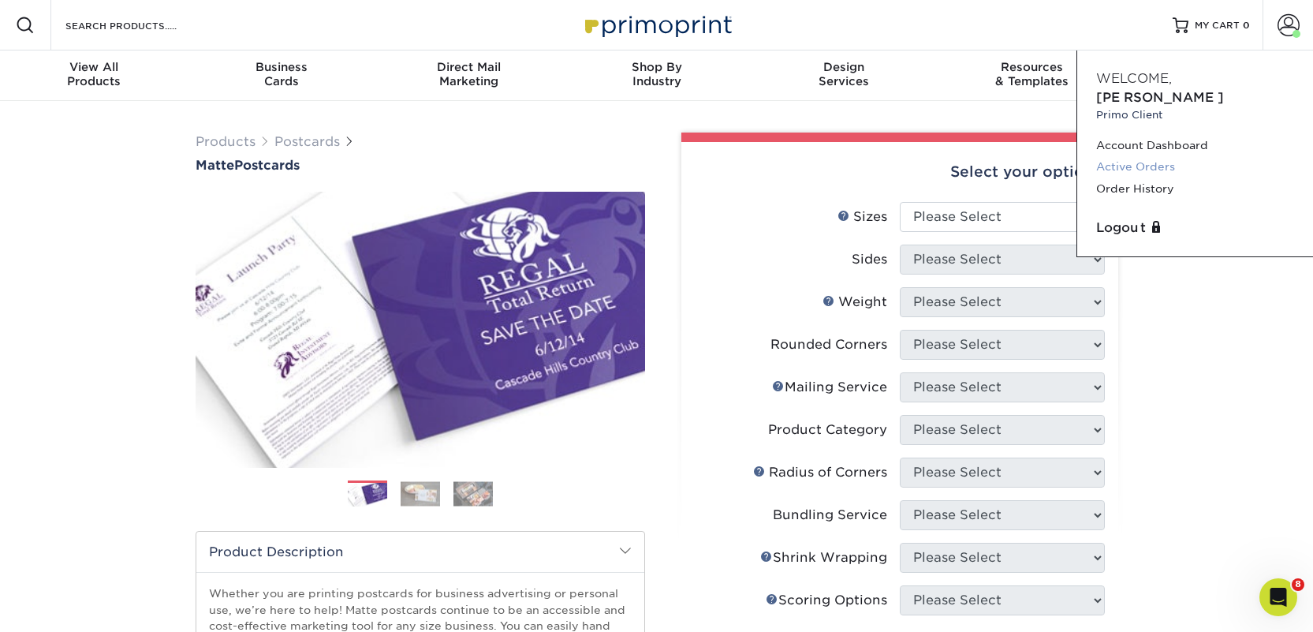
click at [1143, 156] on link "Active Orders" at bounding box center [1195, 166] width 198 height 21
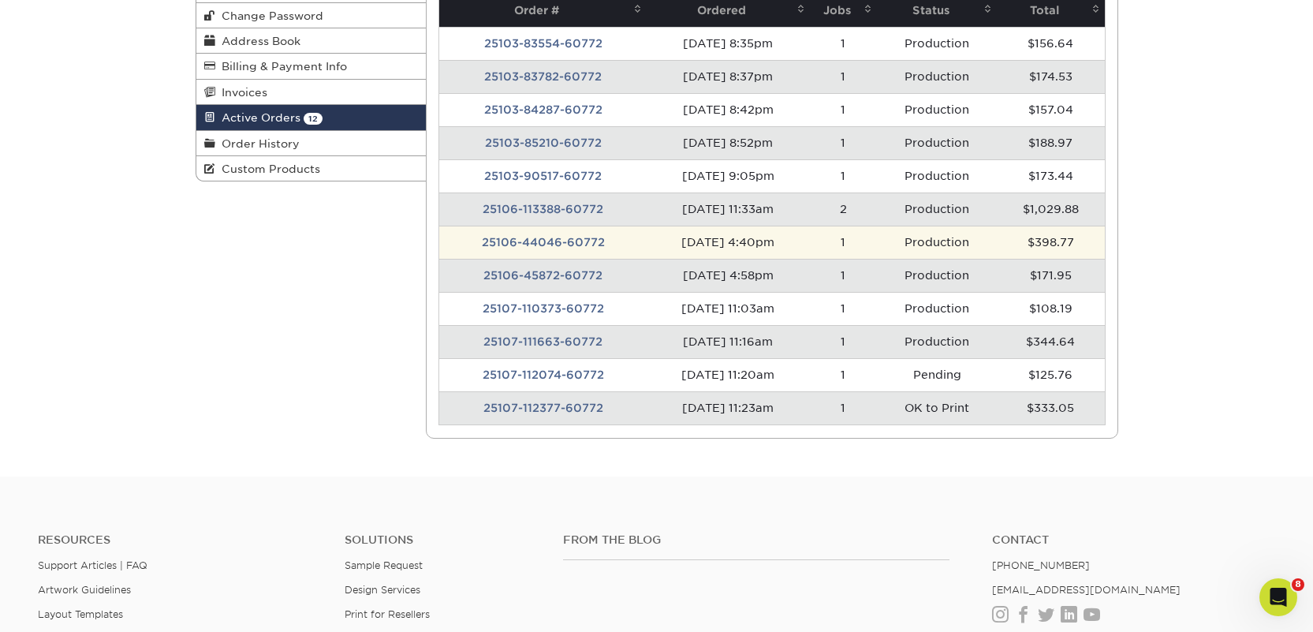
scroll to position [206, 0]
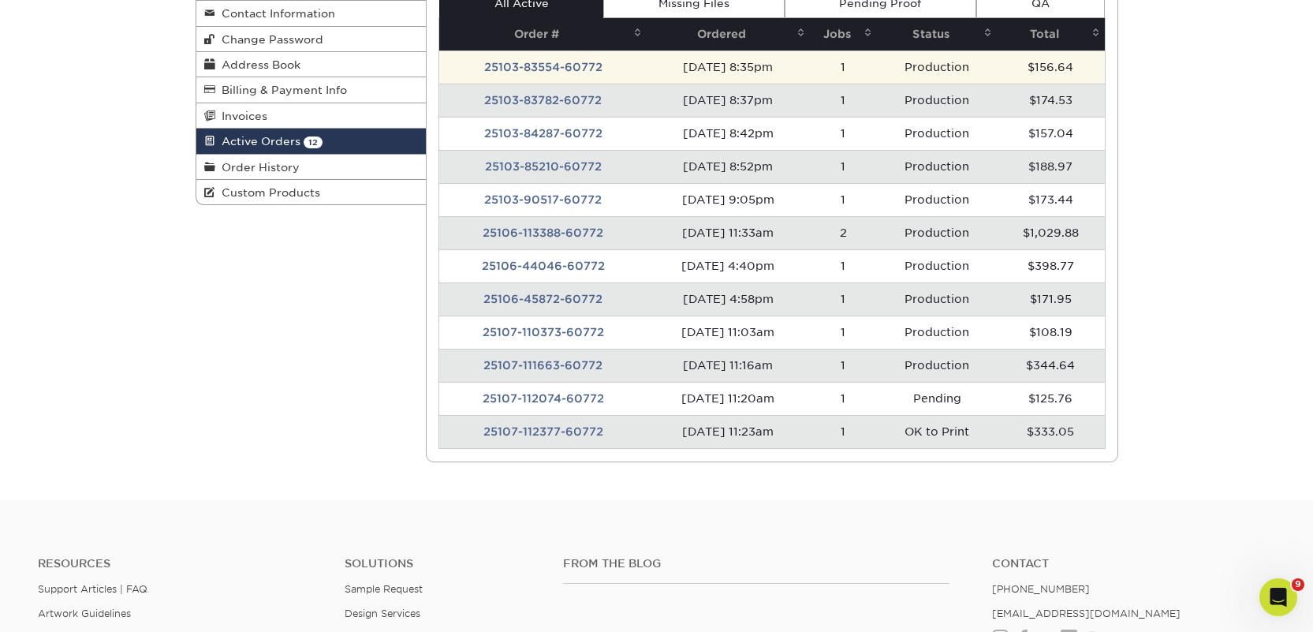
click at [526, 64] on td "25103-83554-60772" at bounding box center [542, 66] width 207 height 33
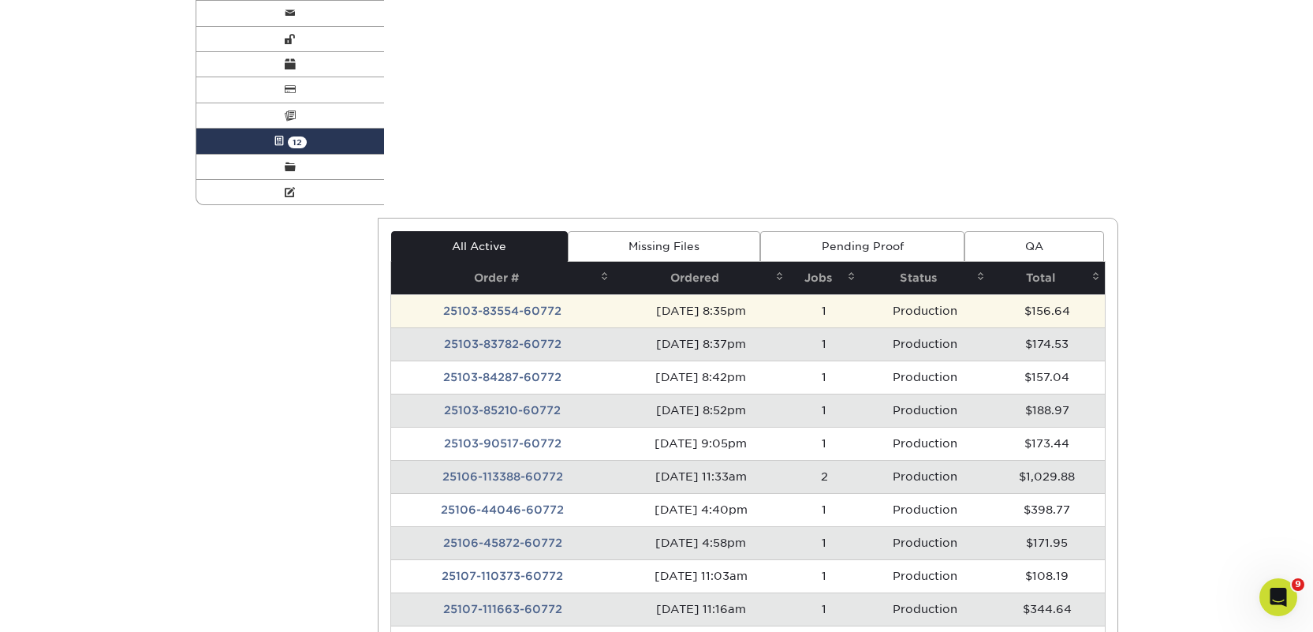
scroll to position [0, 0]
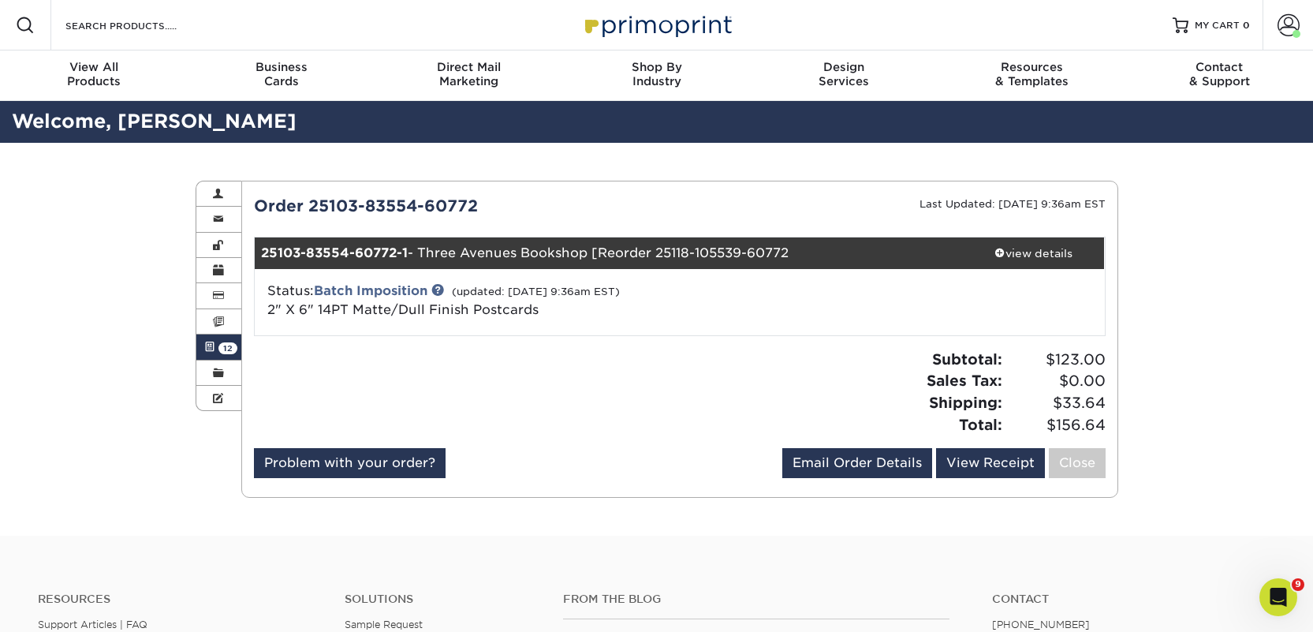
click at [224, 345] on span "12" at bounding box center [227, 348] width 19 height 12
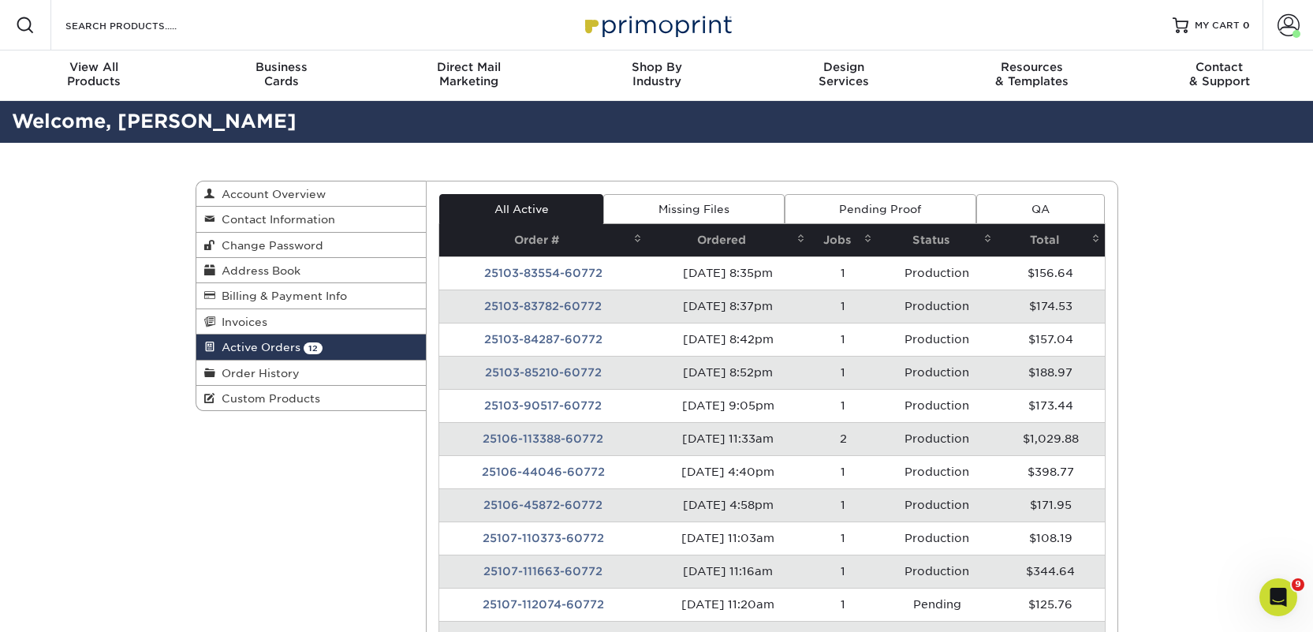
click at [576, 304] on td "25103-83782-60772" at bounding box center [542, 305] width 207 height 33
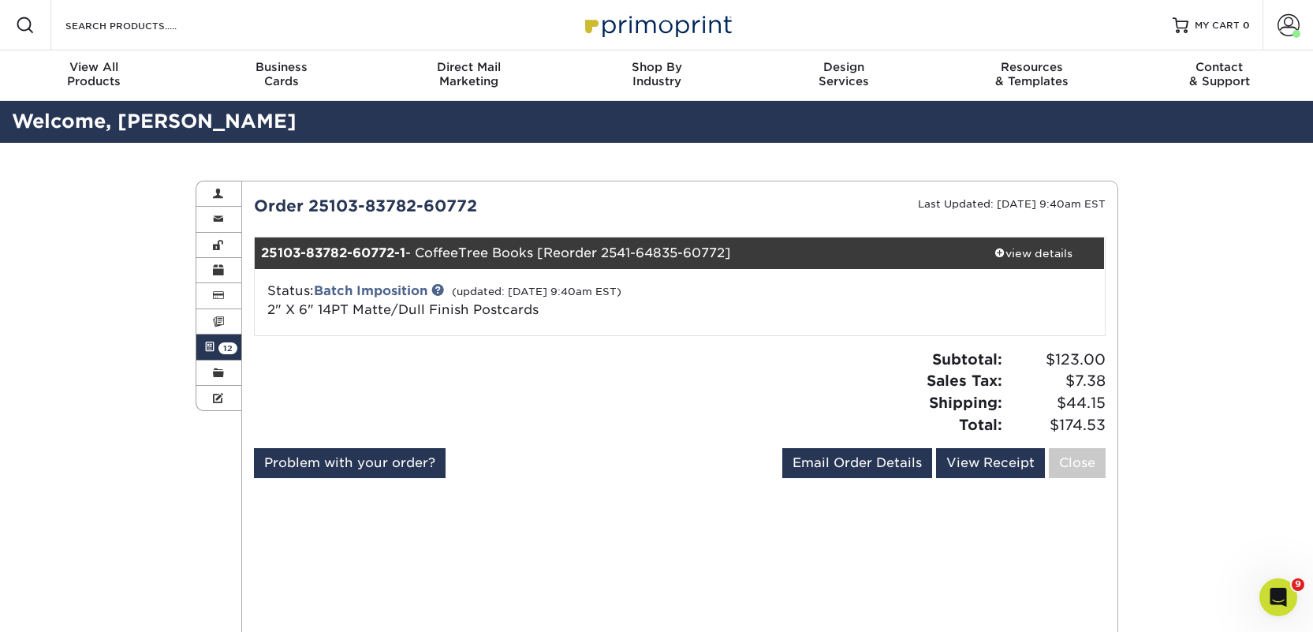
click at [222, 345] on span "12" at bounding box center [227, 348] width 19 height 12
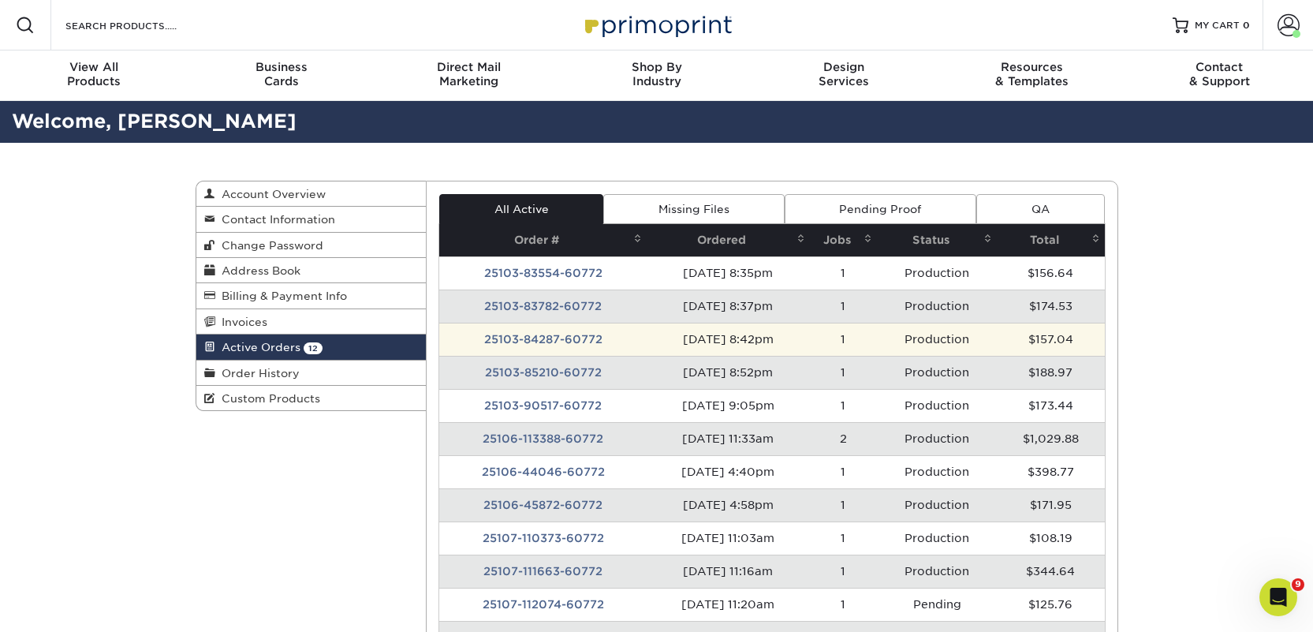
click at [584, 337] on td "25103-84287-60772" at bounding box center [542, 339] width 207 height 33
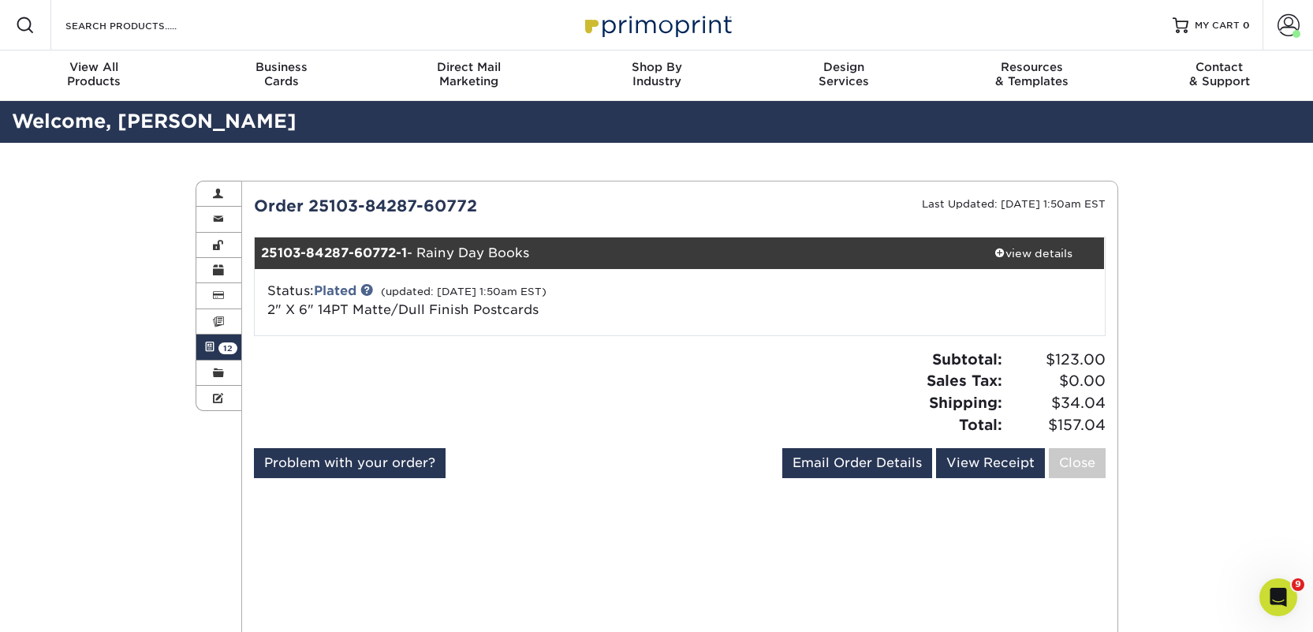
click at [217, 349] on link "Active Orders 12" at bounding box center [219, 346] width 46 height 25
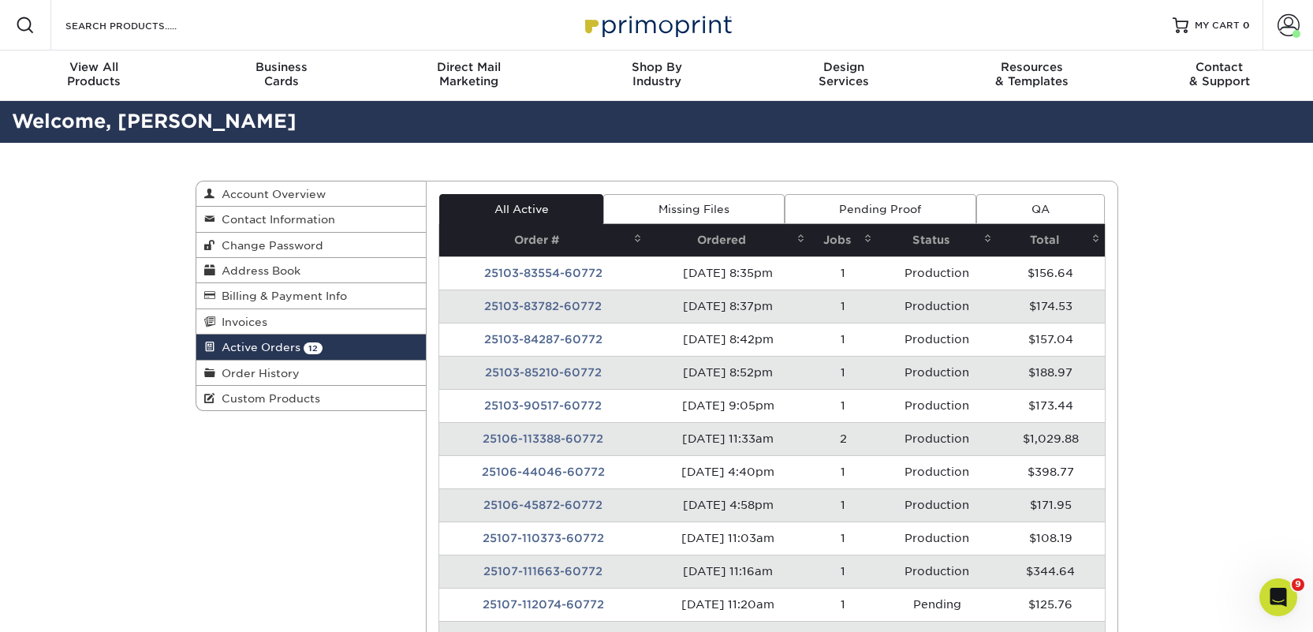
click at [541, 373] on td "25103-85210-60772" at bounding box center [542, 372] width 207 height 33
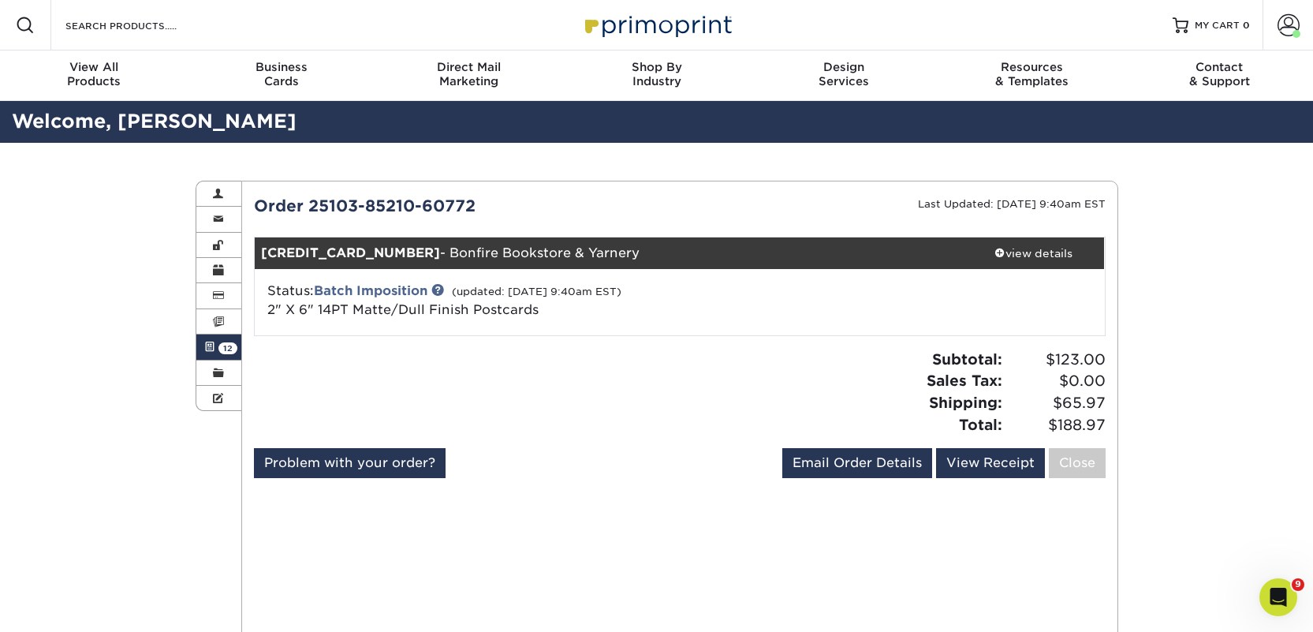
click at [224, 350] on span "12" at bounding box center [227, 348] width 19 height 12
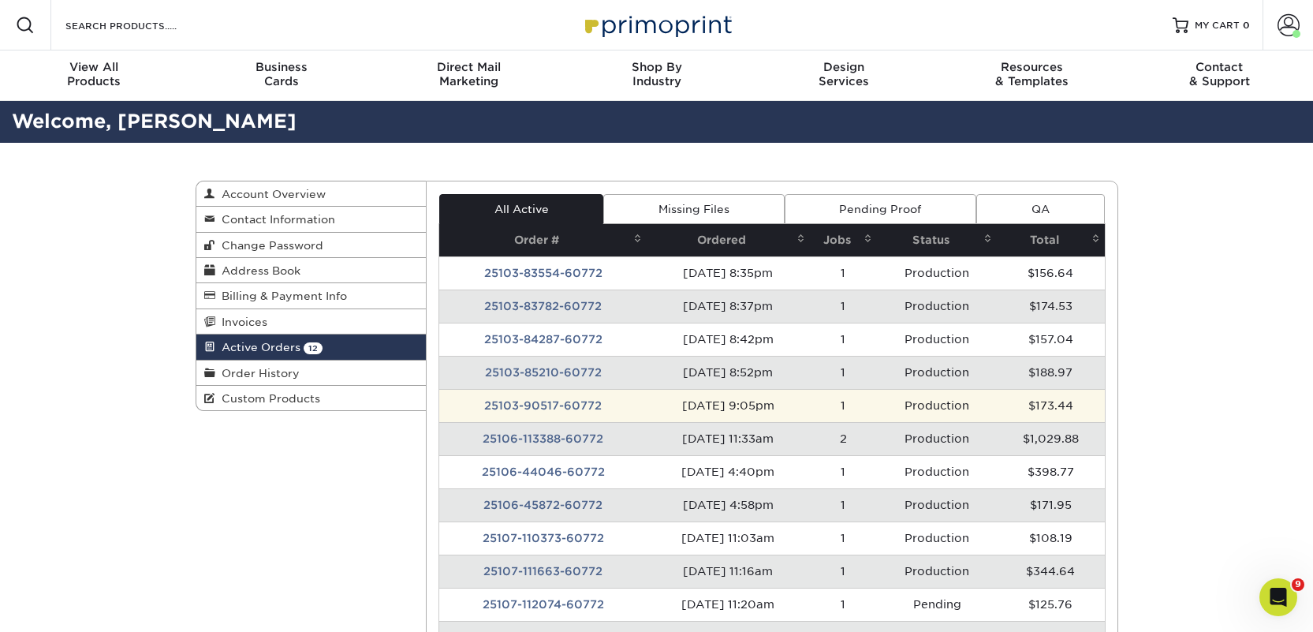
click at [559, 404] on td "25103-90517-60772" at bounding box center [542, 405] width 207 height 33
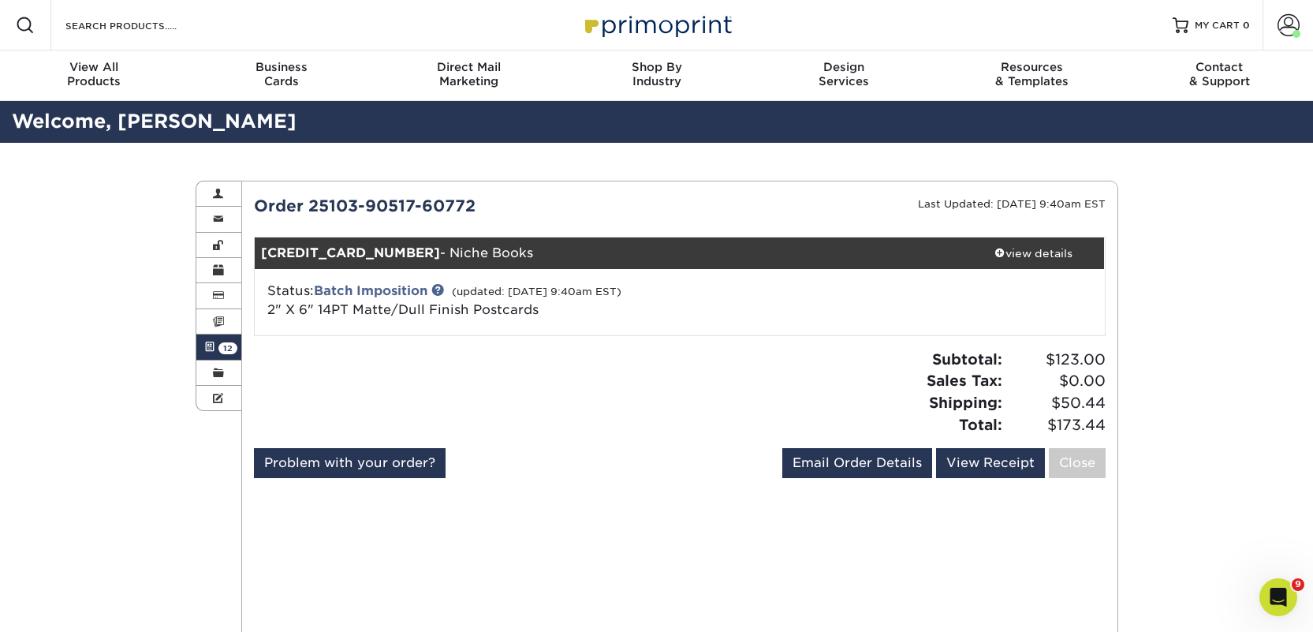
click at [227, 347] on span "12" at bounding box center [227, 348] width 19 height 12
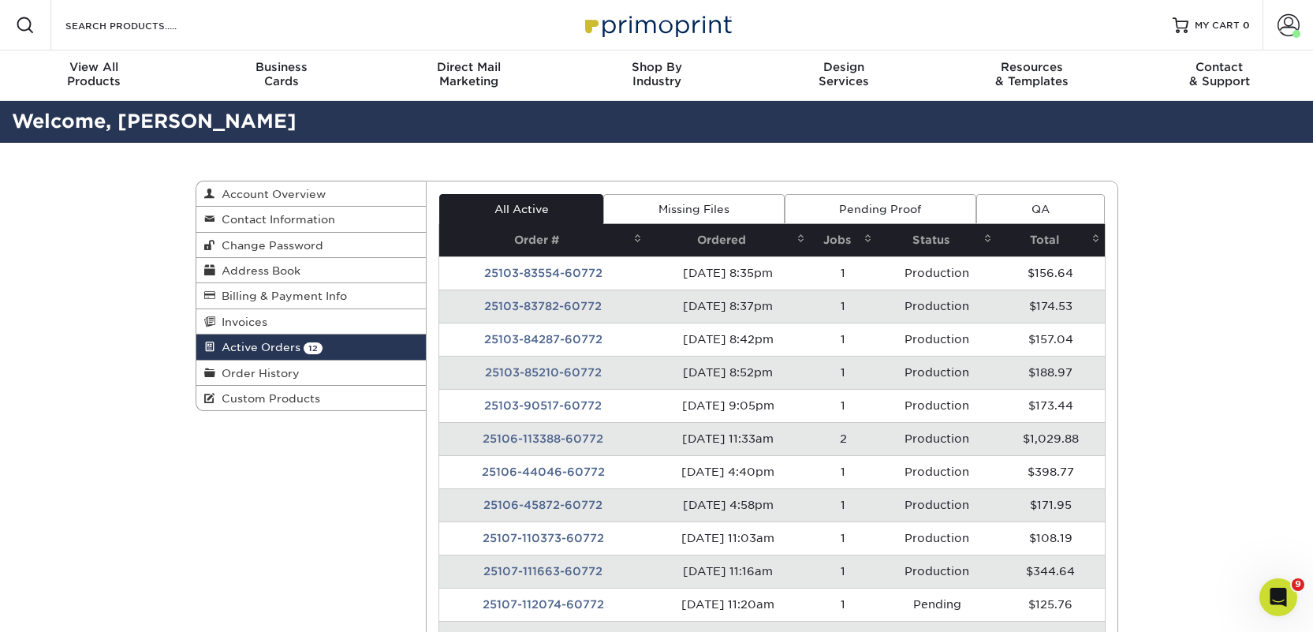
click at [574, 441] on td "25106-113388-60772" at bounding box center [542, 438] width 207 height 33
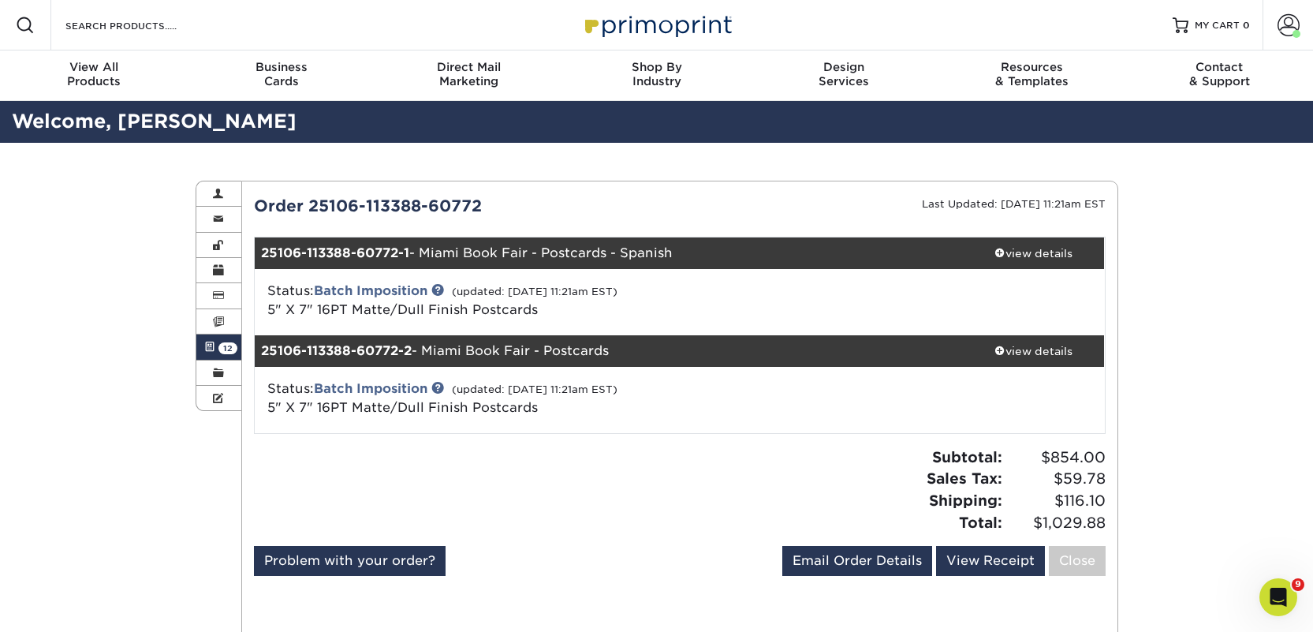
drag, startPoint x: 216, startPoint y: 351, endPoint x: 235, endPoint y: 351, distance: 18.9
click at [216, 351] on link "Active Orders 12" at bounding box center [219, 346] width 46 height 25
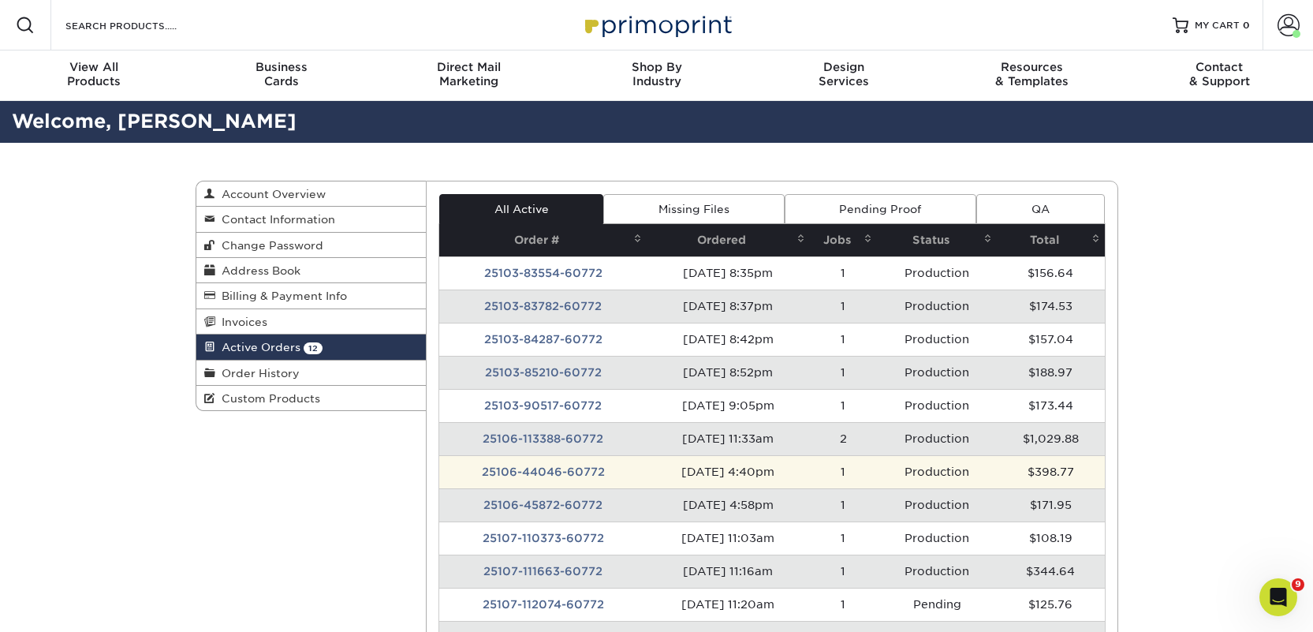
click at [587, 467] on td "25106-44046-60772" at bounding box center [542, 471] width 207 height 33
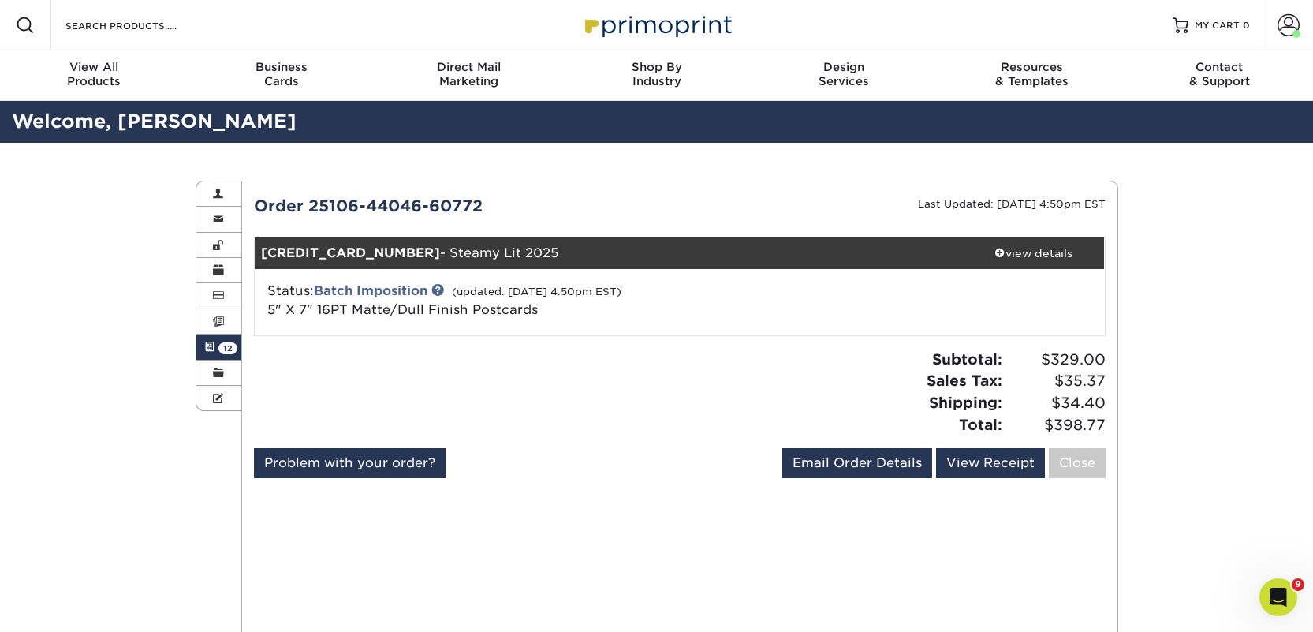
click at [215, 354] on link "Active Orders 12" at bounding box center [219, 346] width 46 height 25
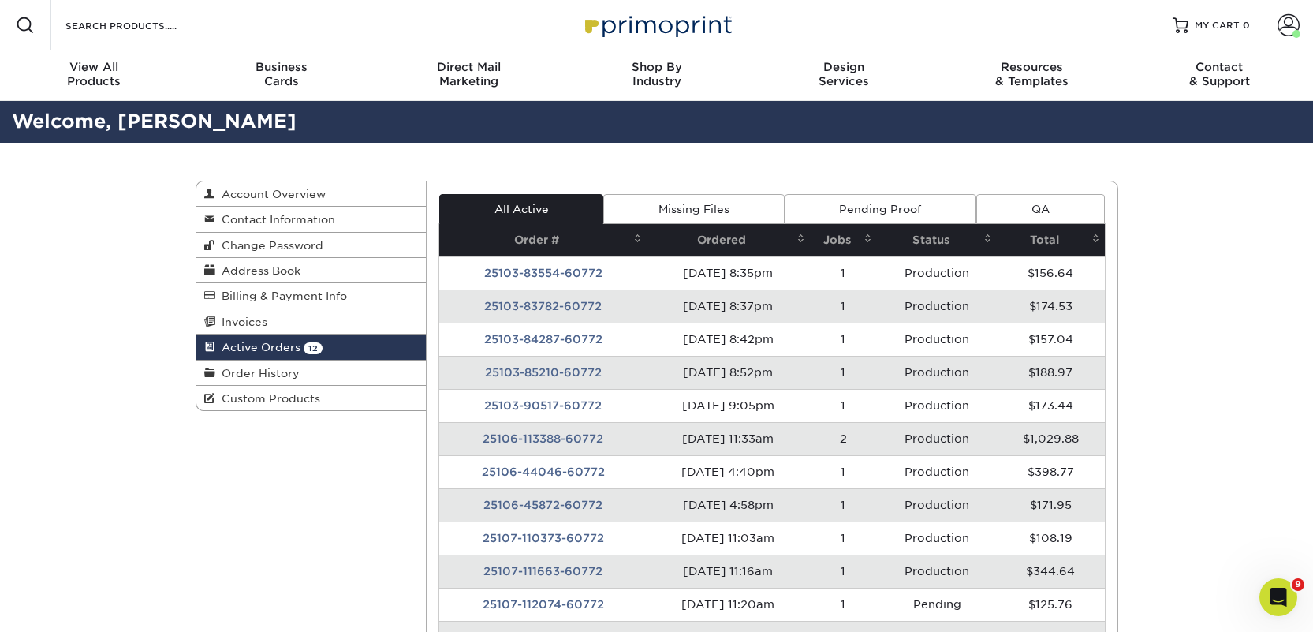
click at [559, 508] on td "25106-45872-60772" at bounding box center [542, 504] width 207 height 33
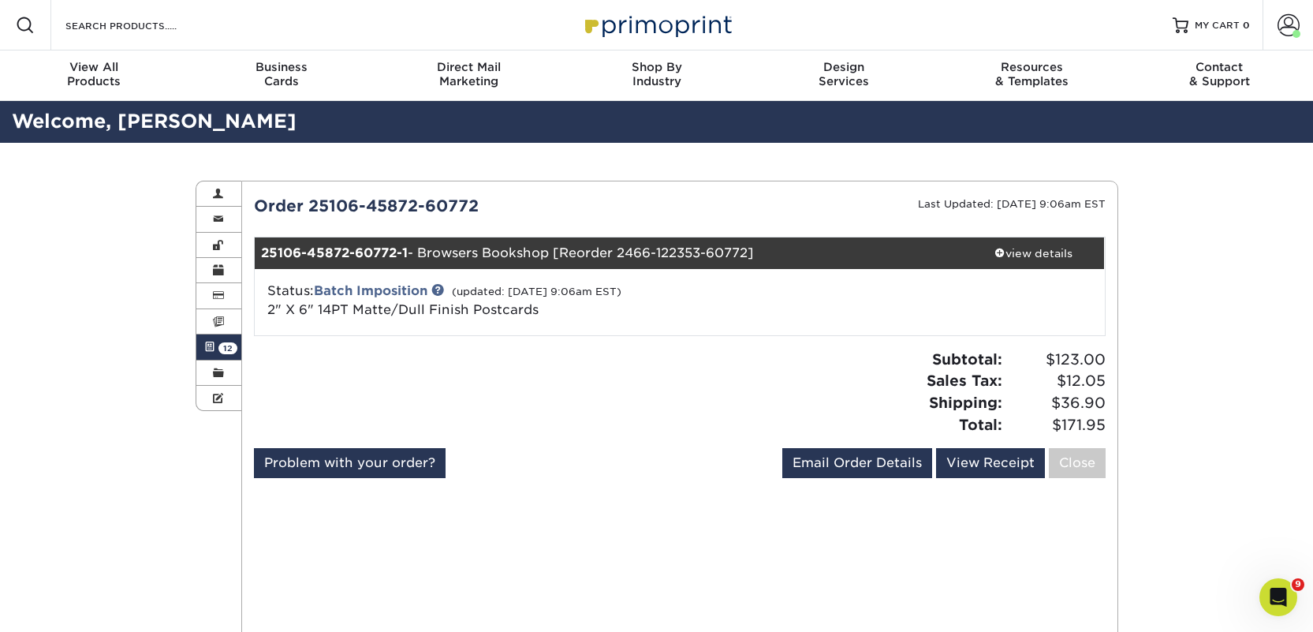
click at [229, 342] on span "12" at bounding box center [227, 348] width 19 height 12
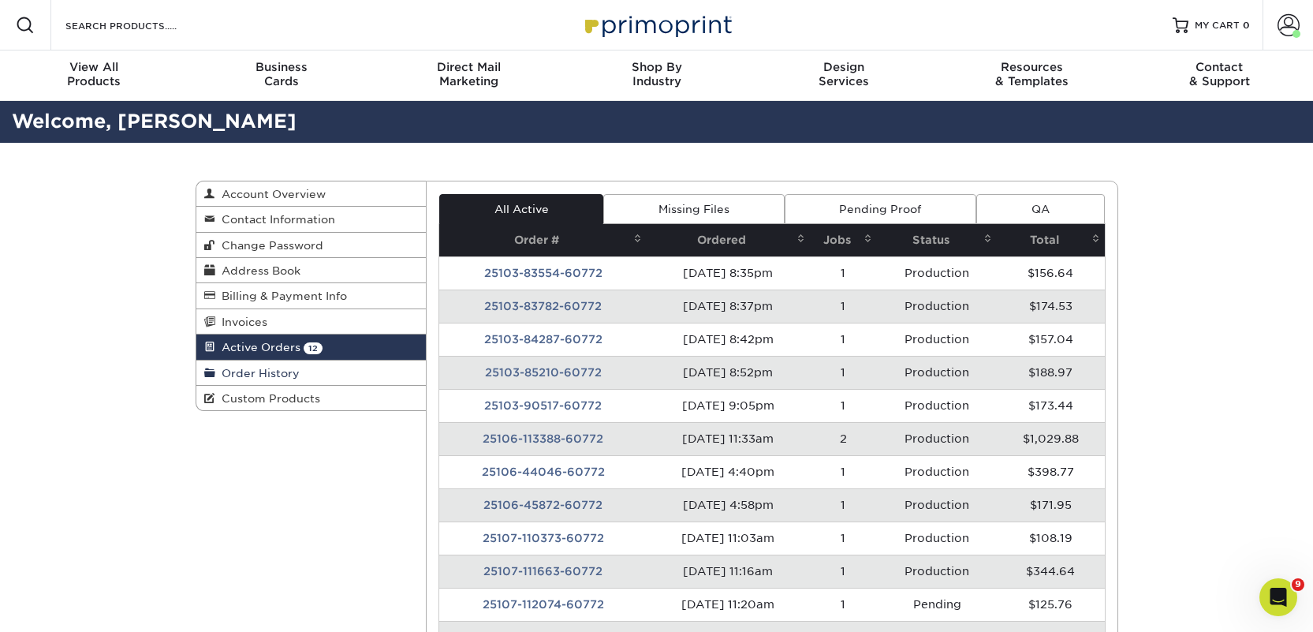
click at [286, 383] on link "Order History" at bounding box center [311, 372] width 230 height 25
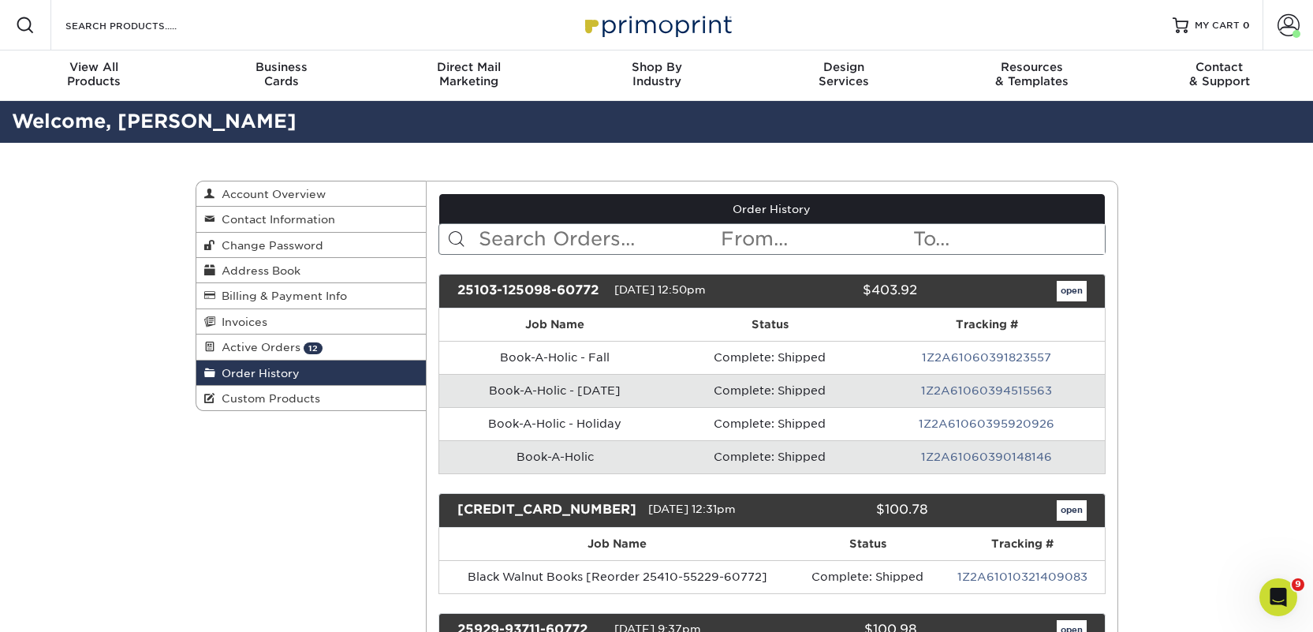
click at [517, 241] on input "text" at bounding box center [598, 239] width 242 height 30
type input "main street"
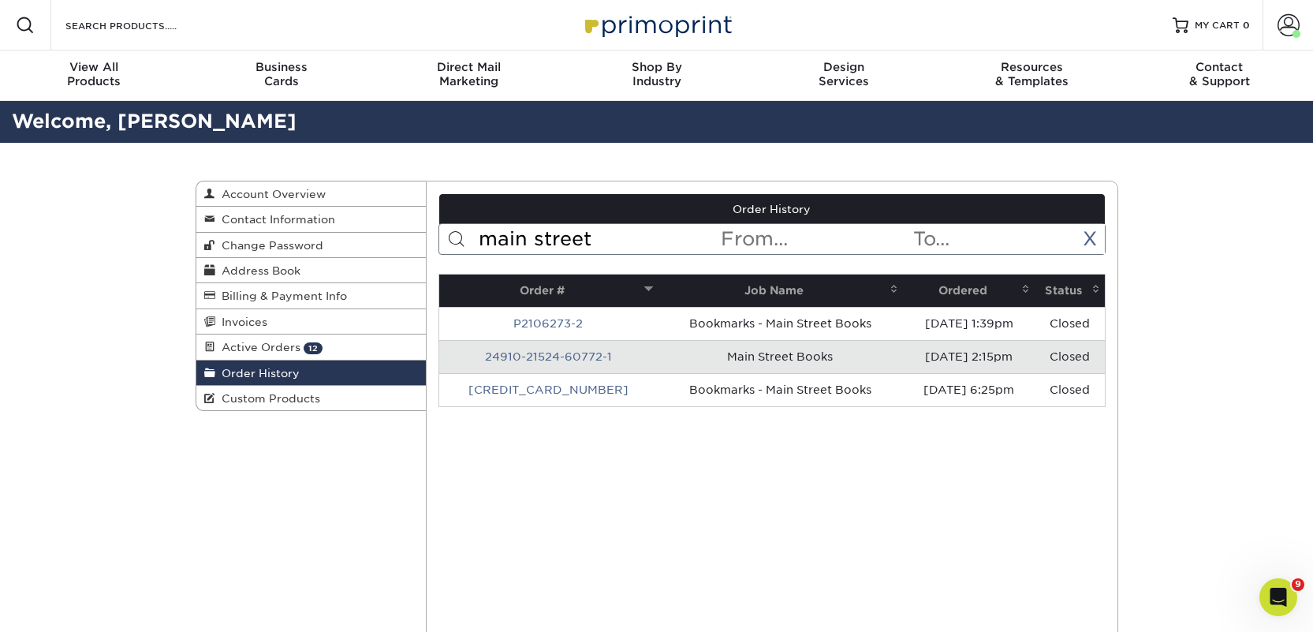
click at [946, 286] on th "Ordered" at bounding box center [969, 290] width 132 height 32
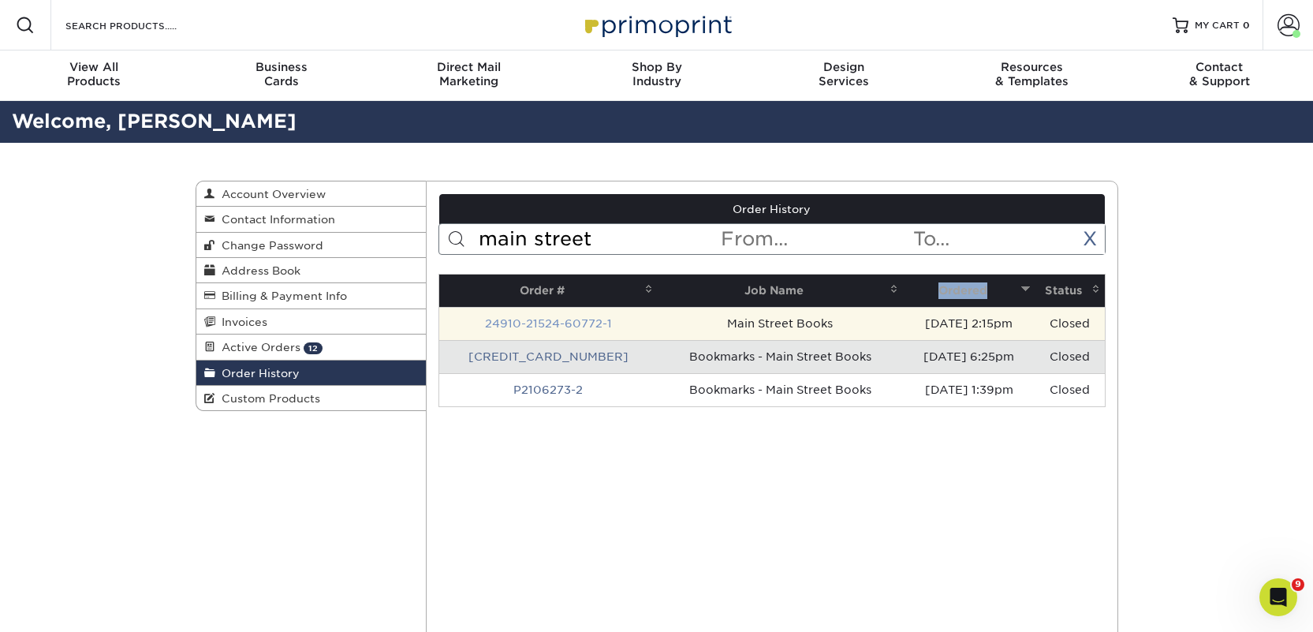
click at [571, 322] on link "24910-21524-60772-1" at bounding box center [548, 323] width 127 height 13
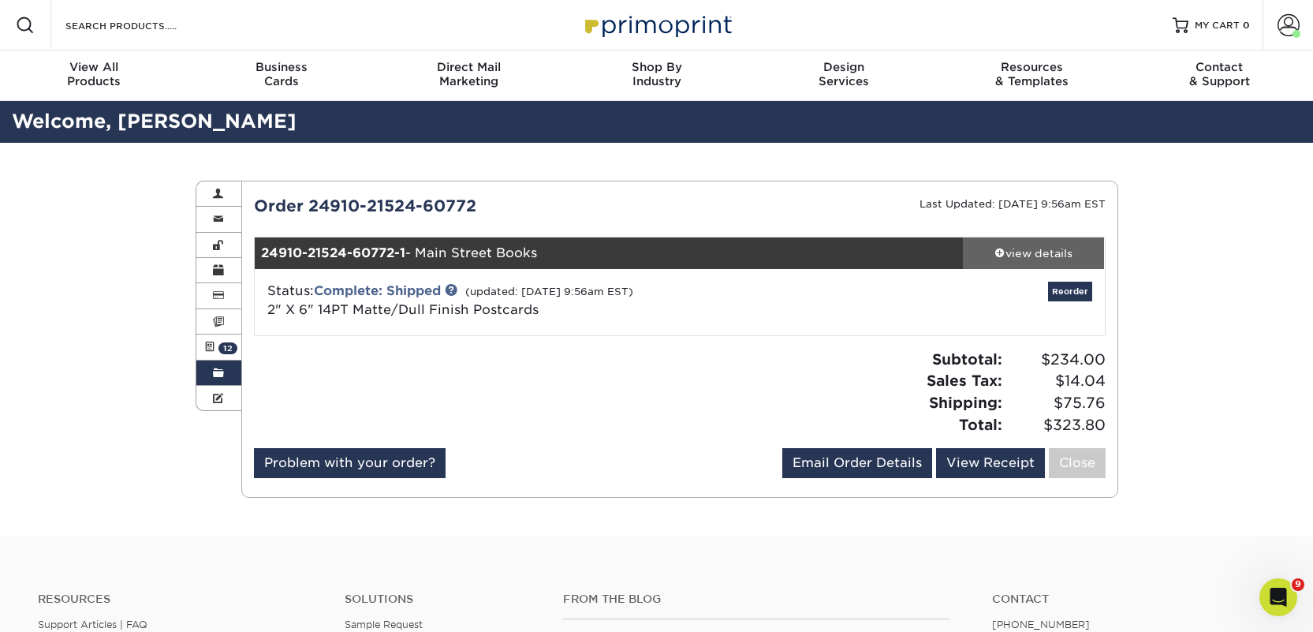
click at [1054, 256] on div "view details" at bounding box center [1034, 253] width 142 height 16
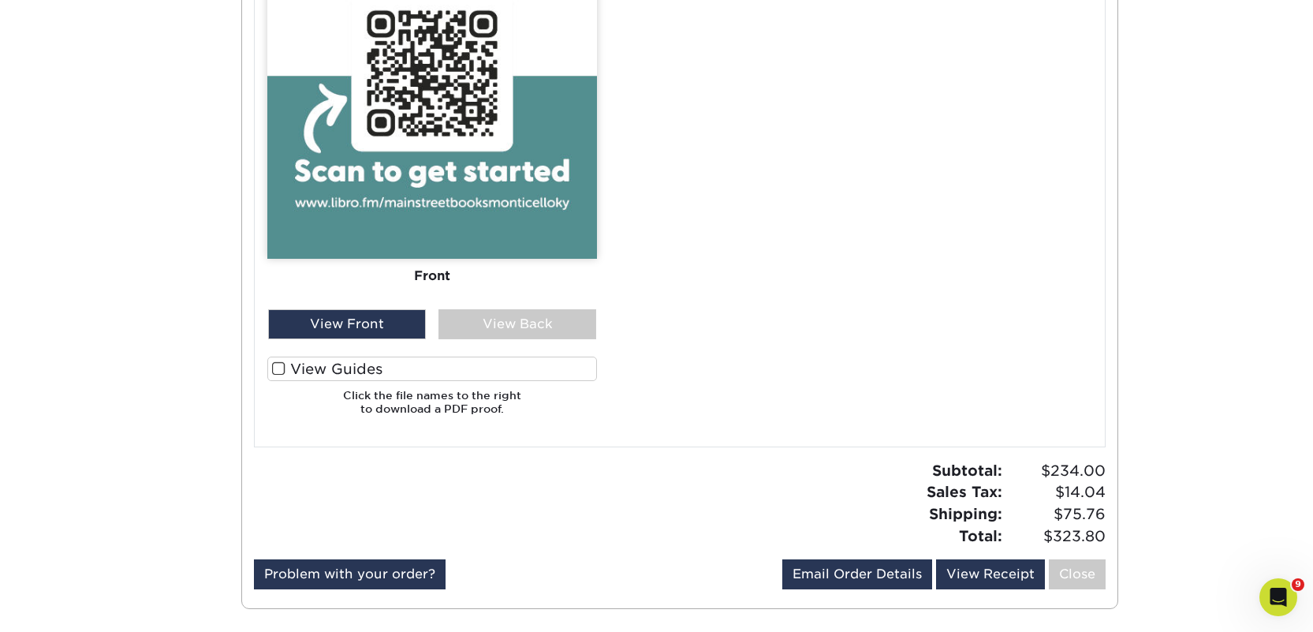
scroll to position [1340, 0]
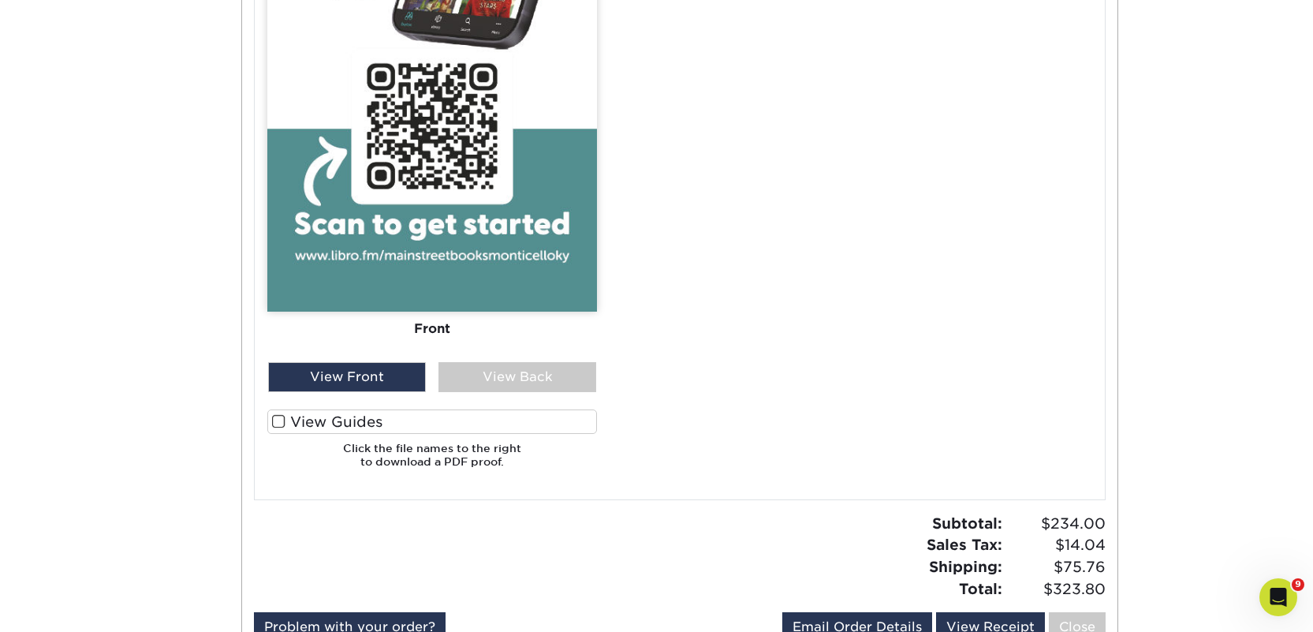
click at [453, 424] on label "View Guides" at bounding box center [432, 421] width 330 height 24
click at [0, 0] on input "View Guides" at bounding box center [0, 0] width 0 height 0
click at [277, 422] on span at bounding box center [278, 421] width 13 height 15
click at [0, 0] on input "View Guides" at bounding box center [0, 0] width 0 height 0
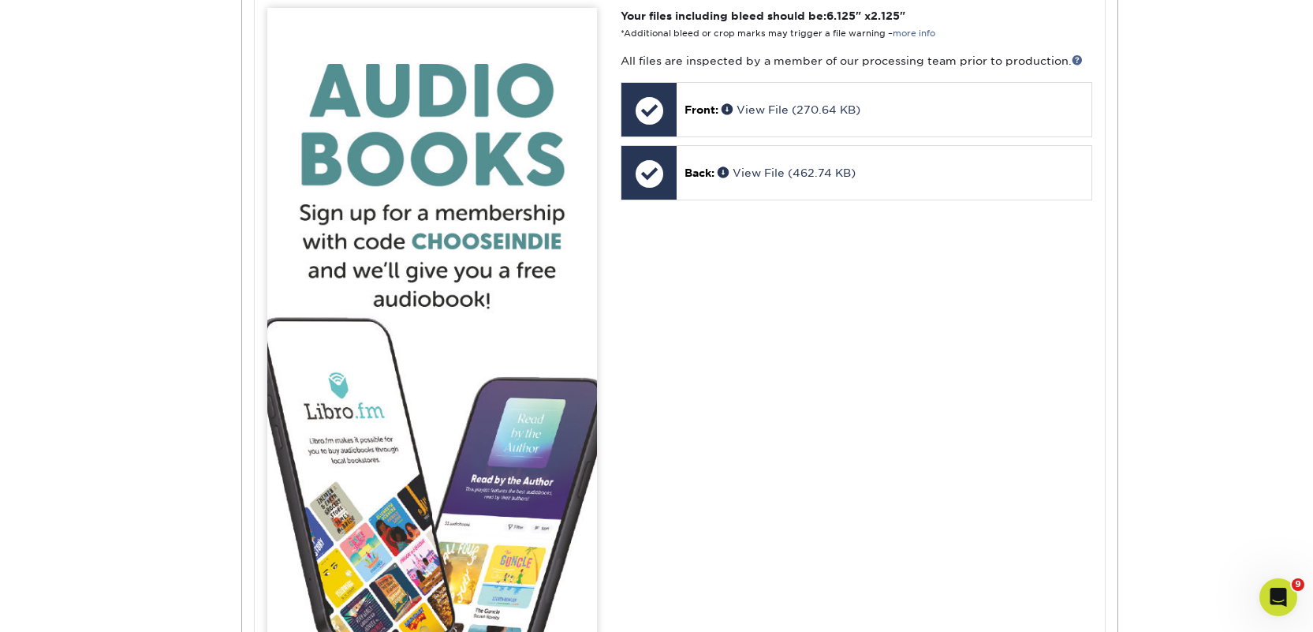
scroll to position [510, 0]
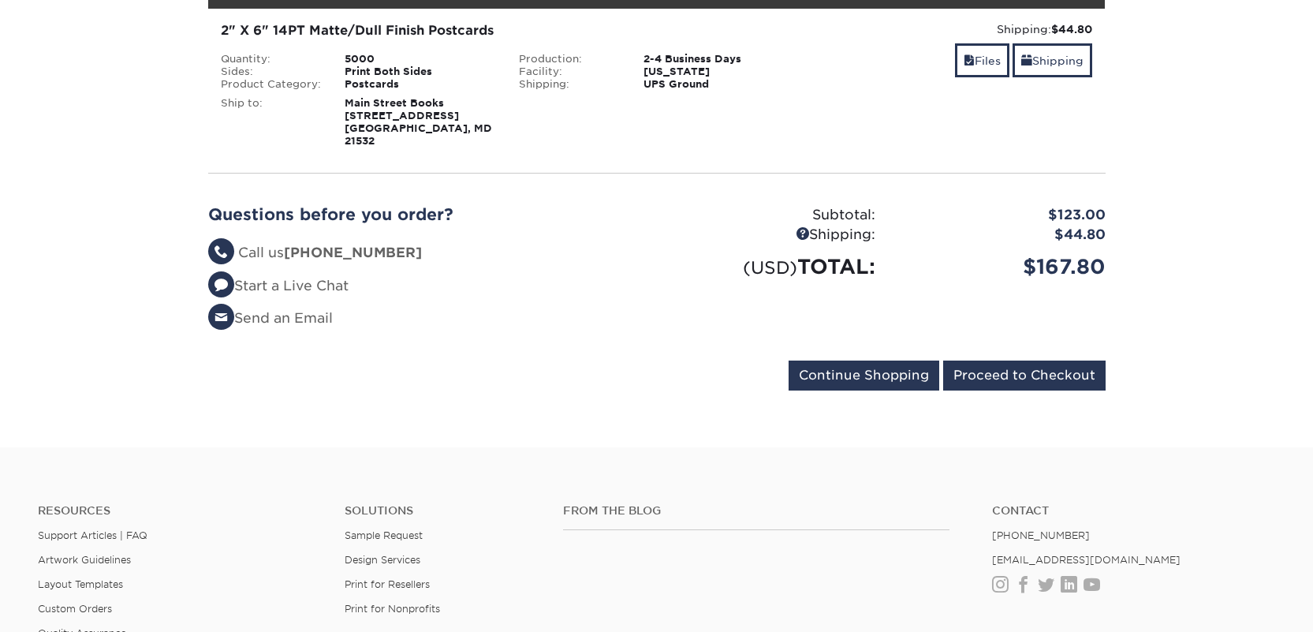
scroll to position [271, 0]
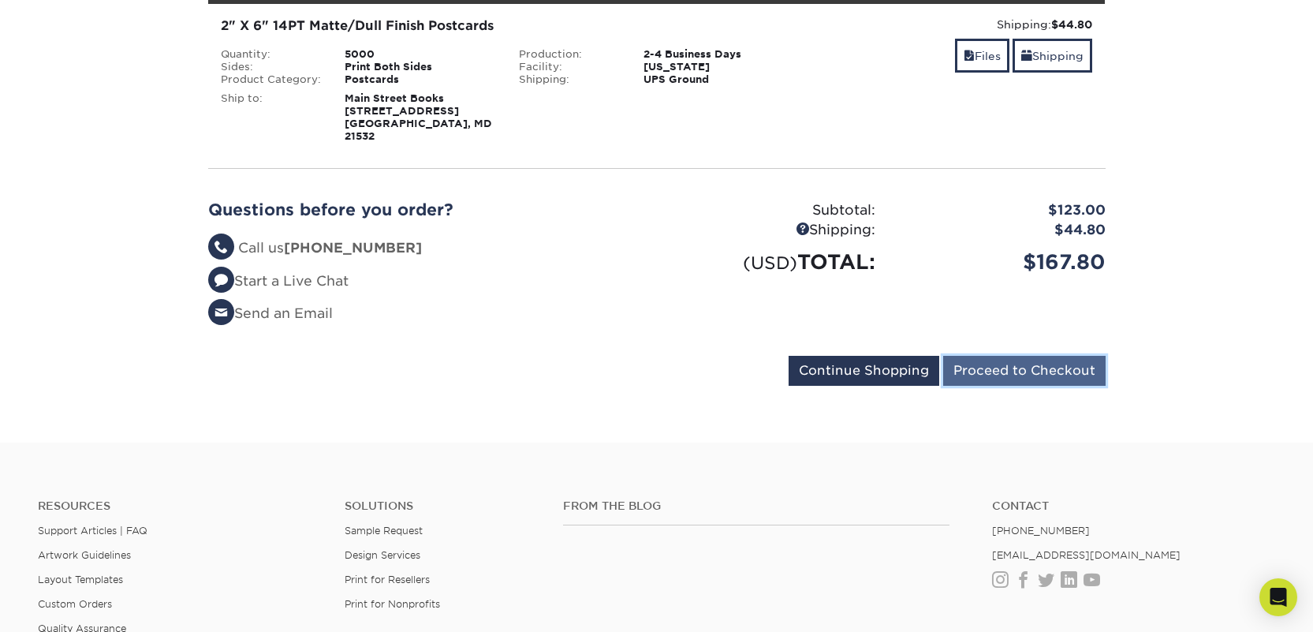
click at [1012, 356] on input "Proceed to Checkout" at bounding box center [1024, 371] width 162 height 30
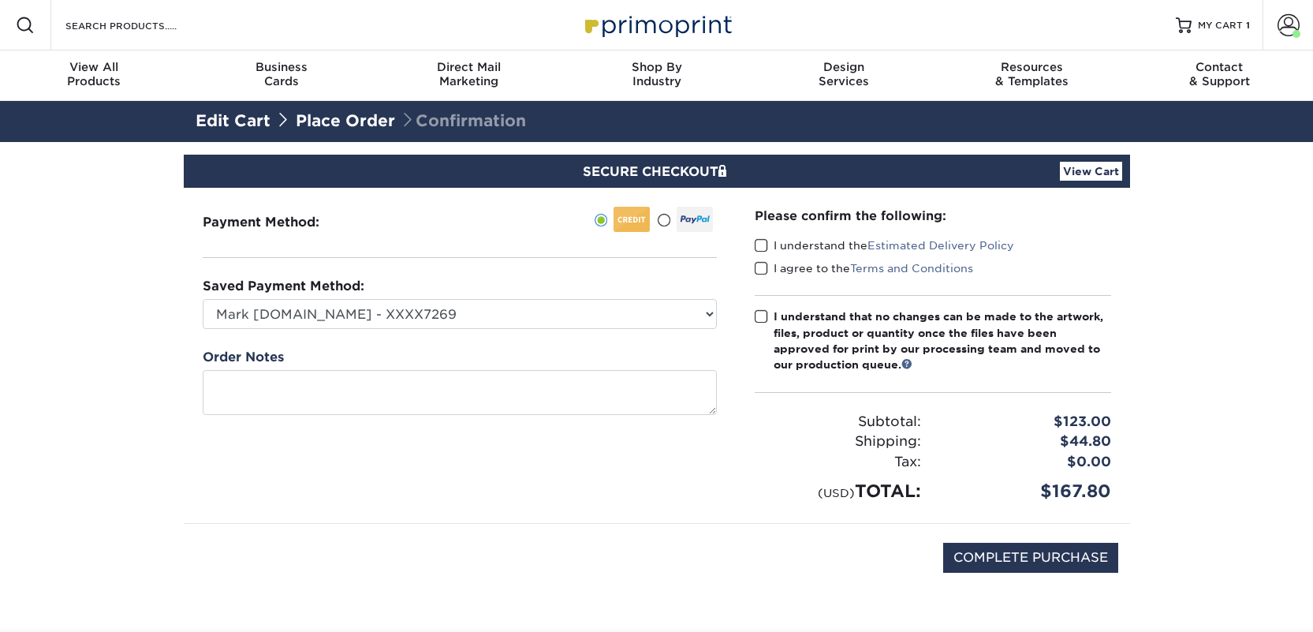
click at [844, 243] on label "I understand the Estimated Delivery Policy" at bounding box center [884, 245] width 259 height 16
click at [0, 0] on input "I understand the Estimated Delivery Policy" at bounding box center [0, 0] width 0 height 0
click at [827, 263] on label "I agree to the Terms and Conditions" at bounding box center [864, 268] width 218 height 16
click at [0, 0] on input "I agree to the Terms and Conditions" at bounding box center [0, 0] width 0 height 0
click at [835, 322] on div "I understand that no changes can be made to the artwork, files, product or quan…" at bounding box center [943, 340] width 338 height 65
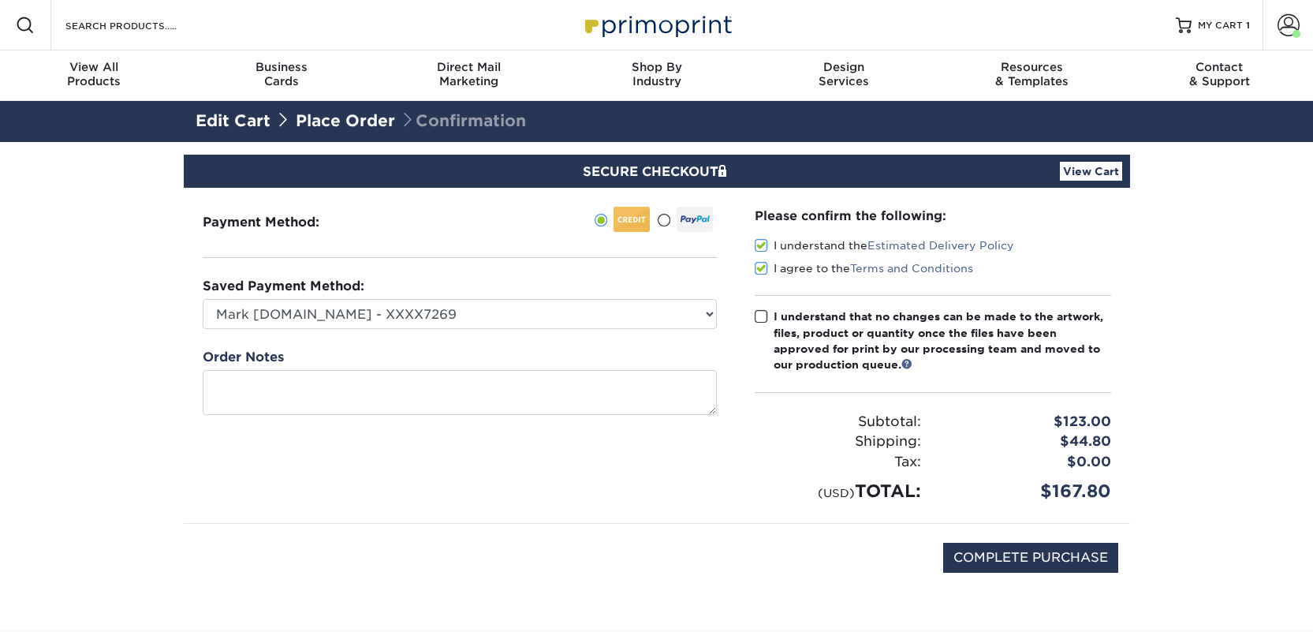
click at [0, 0] on input "I understand that no changes can be made to the artwork, files, product or quan…" at bounding box center [0, 0] width 0 height 0
click at [975, 547] on input "COMPLETE PURCHASE" at bounding box center [1030, 558] width 175 height 30
type input "PROCESSING, PLEASE WAIT..."
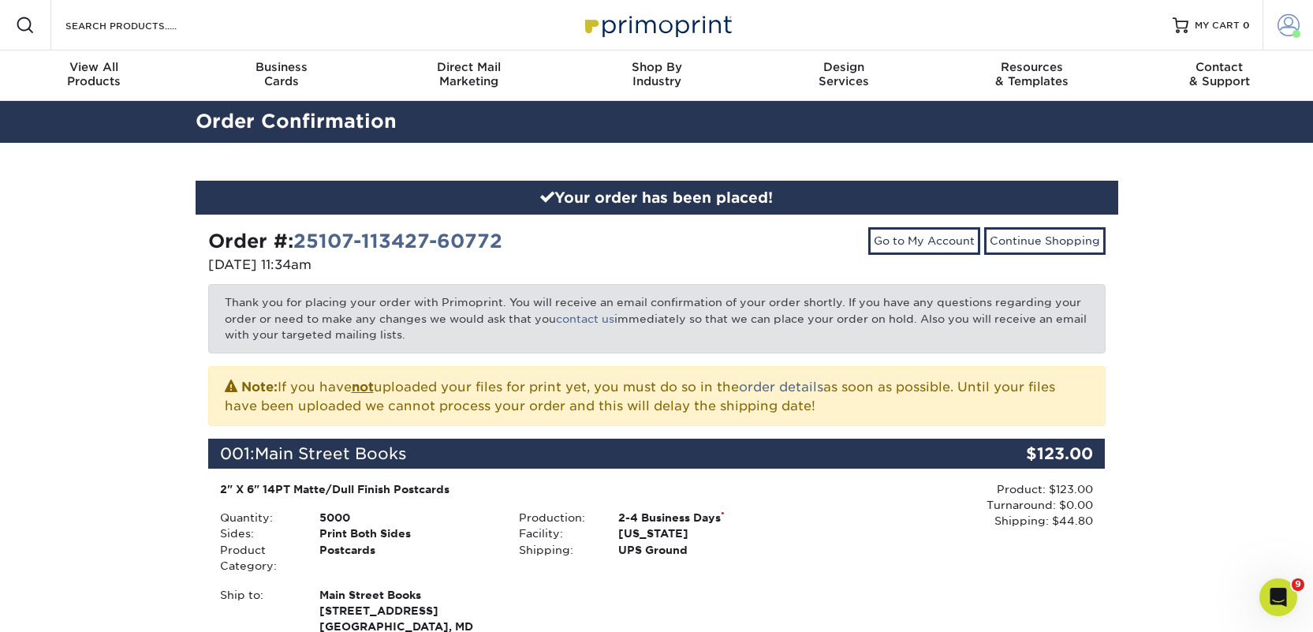
click at [1293, 24] on span at bounding box center [1289, 25] width 22 height 22
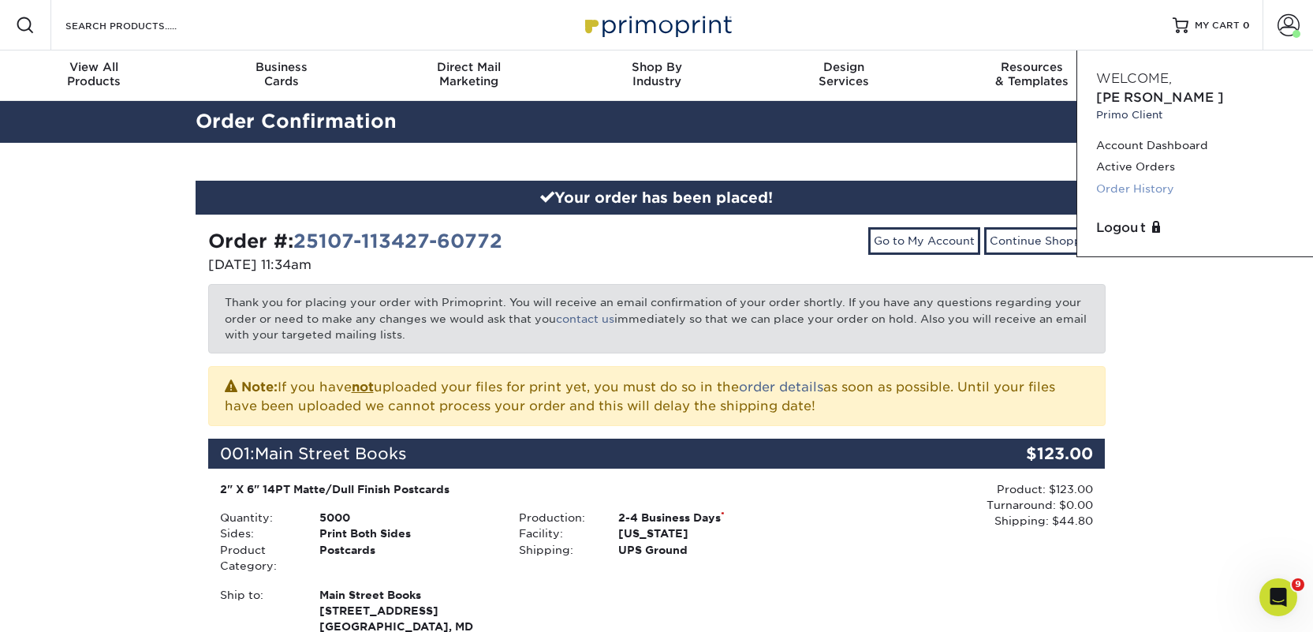
click at [1159, 178] on link "Order History" at bounding box center [1195, 188] width 198 height 21
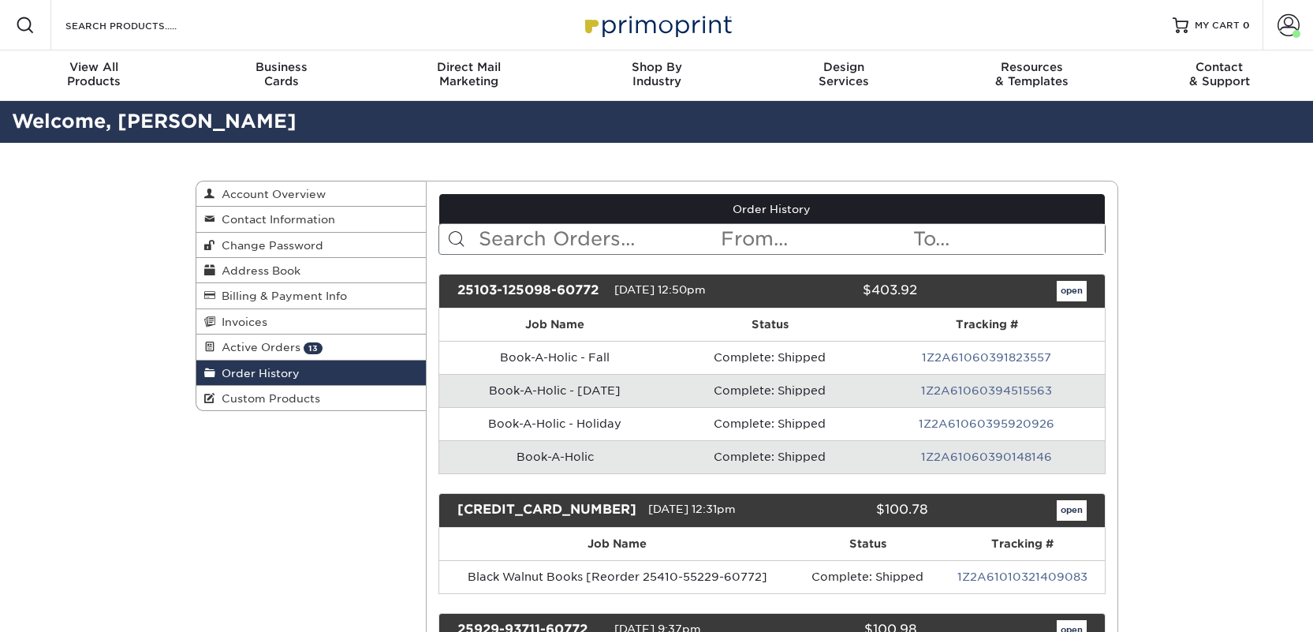
click at [548, 249] on input "text" at bounding box center [598, 239] width 242 height 30
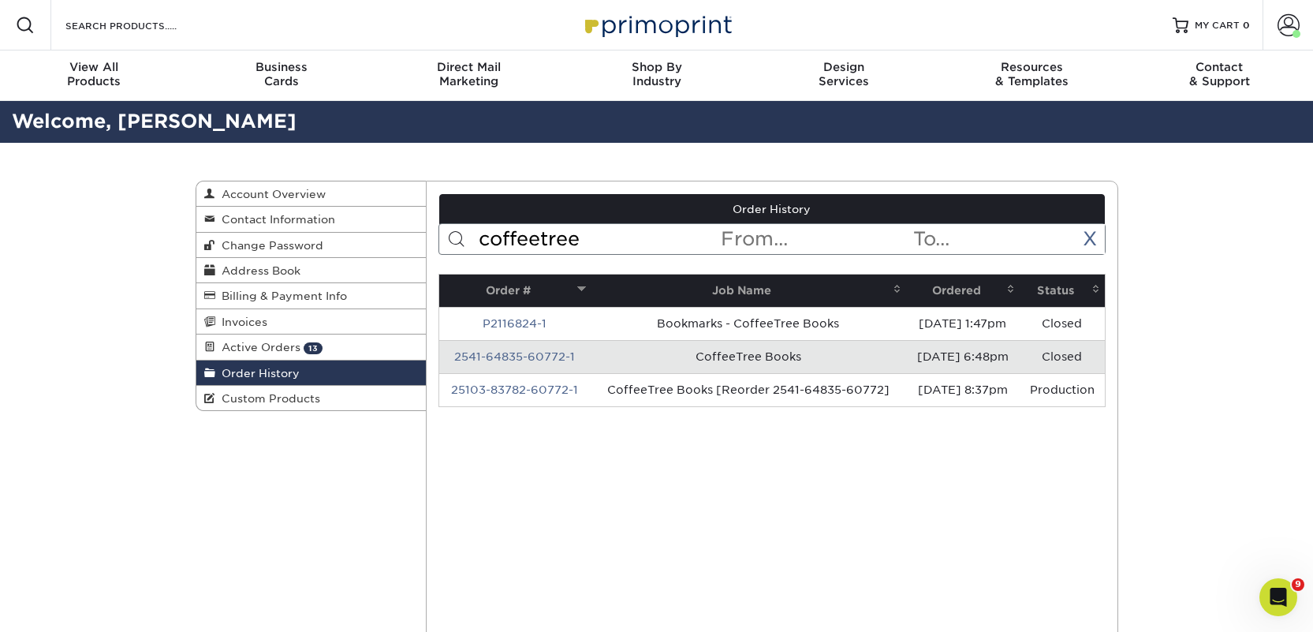
click at [935, 291] on th "Ordered" at bounding box center [963, 290] width 114 height 32
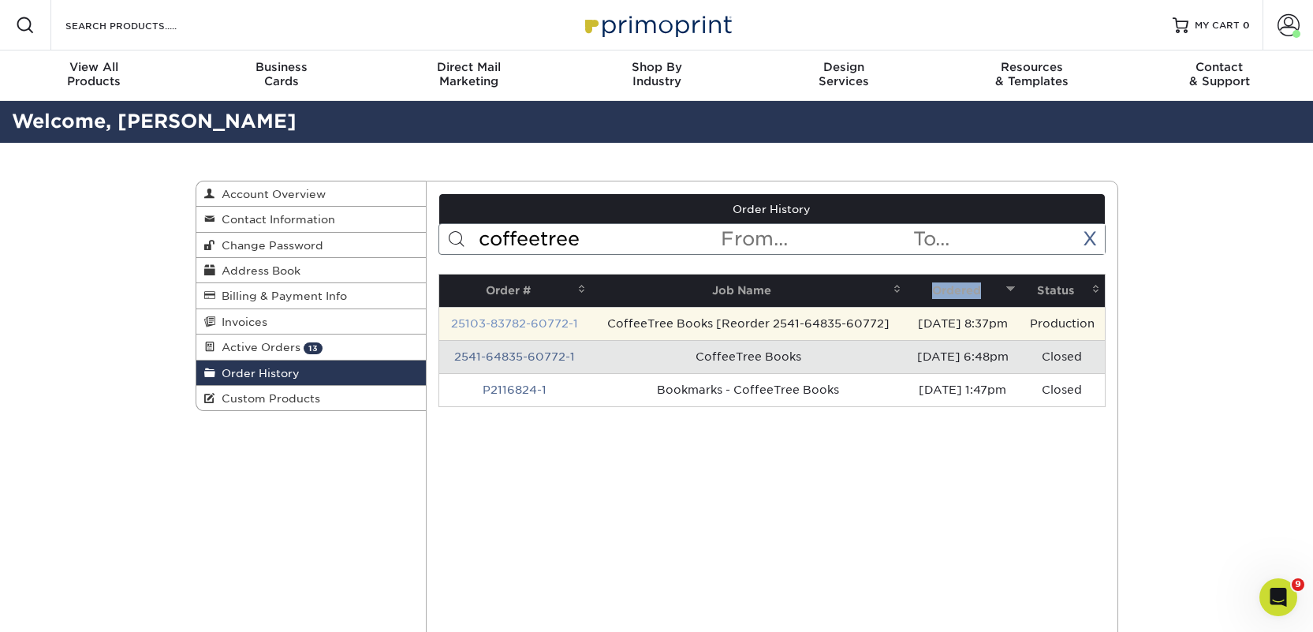
click at [552, 322] on link "25103-83782-60772-1" at bounding box center [514, 323] width 127 height 13
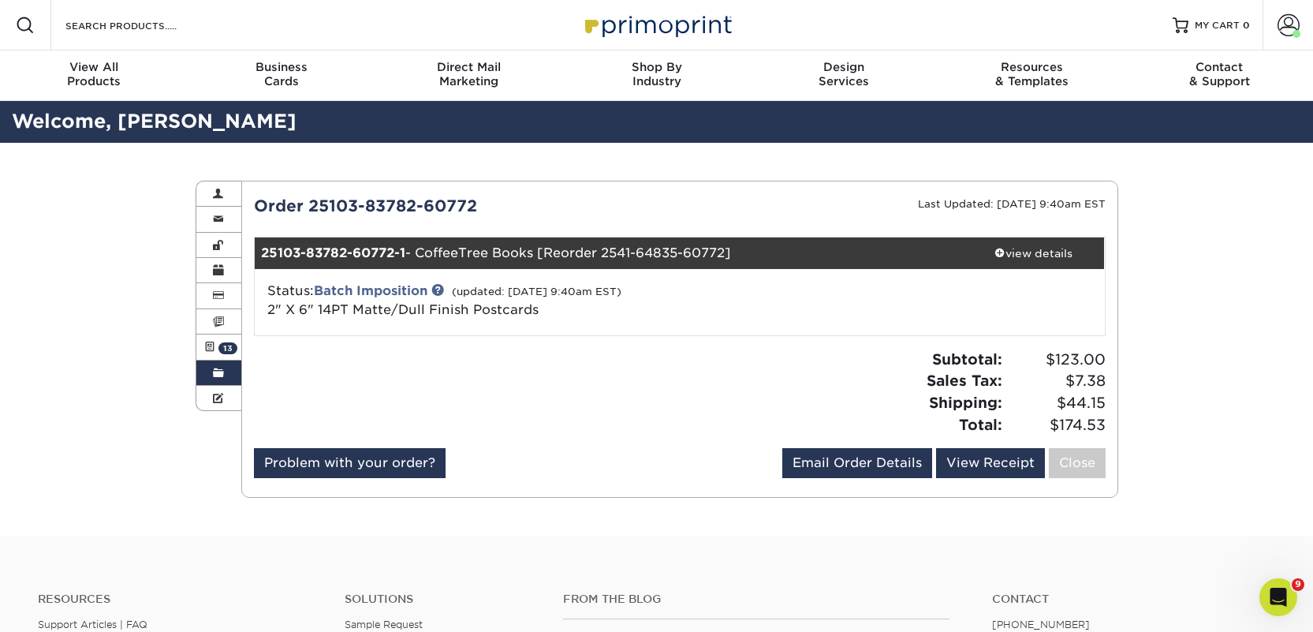
click at [223, 372] on span at bounding box center [218, 373] width 11 height 13
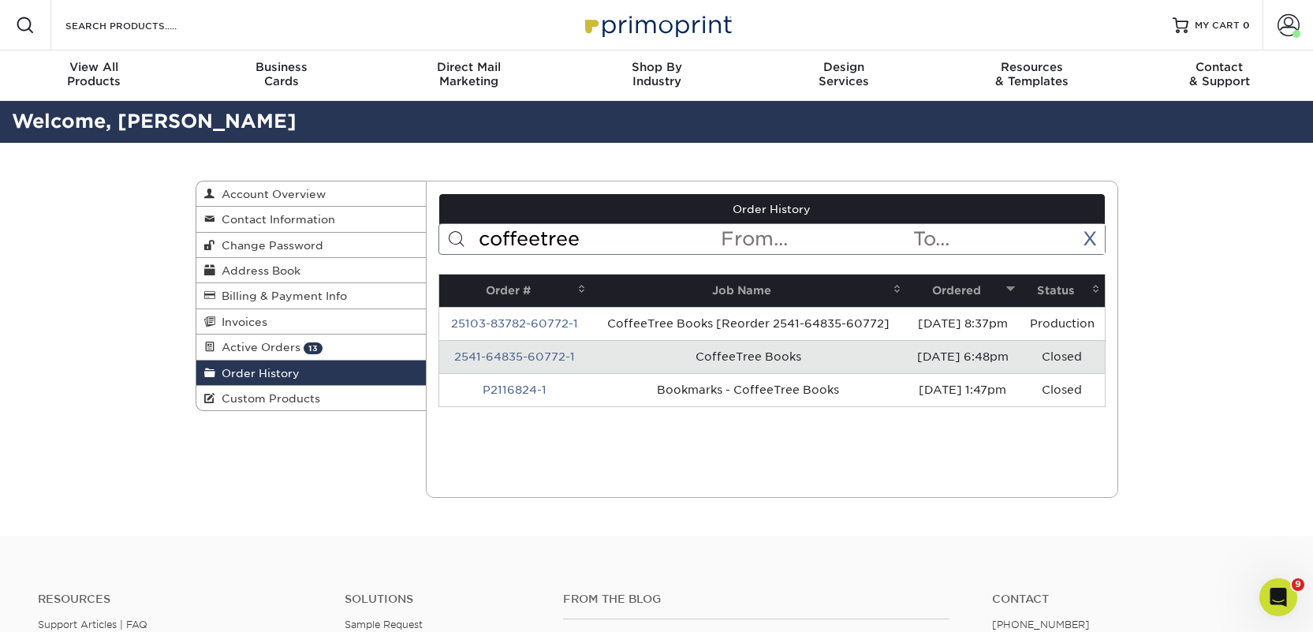
click at [571, 243] on input "coffeetree" at bounding box center [598, 239] width 242 height 30
paste input "[PERSON_NAME][EMAIL_ADDRESS][DOMAIN_NAME]"
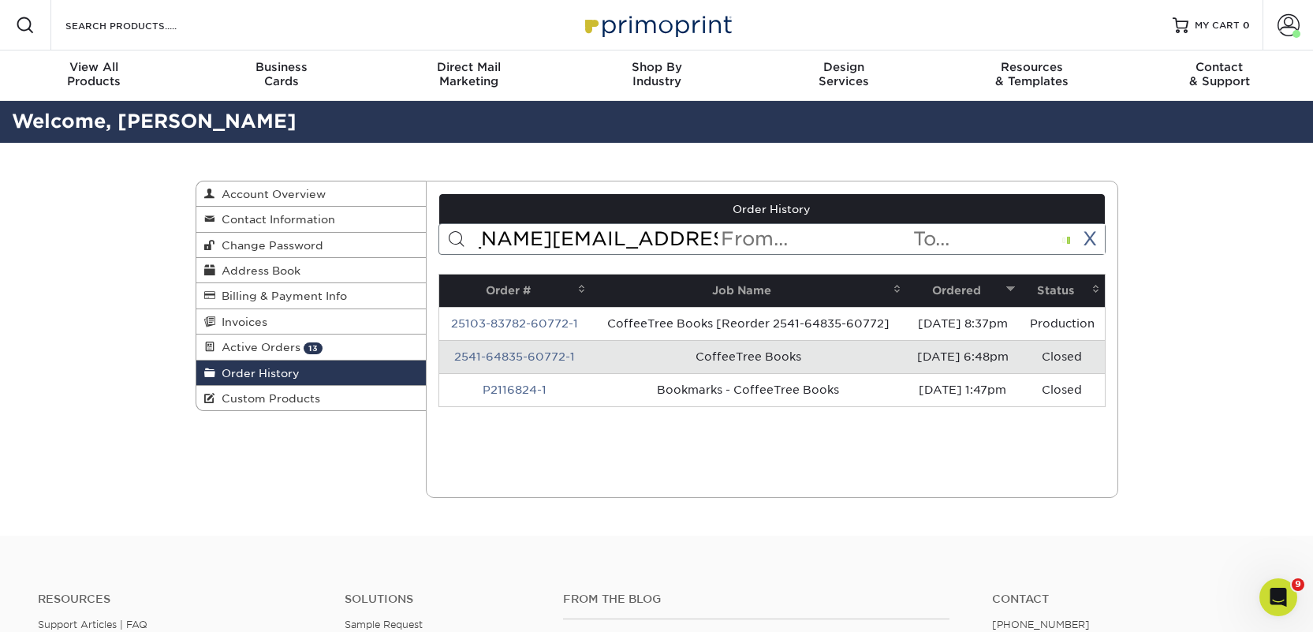
click at [572, 244] on input "[PERSON_NAME][EMAIL_ADDRESS][DOMAIN_NAME]" at bounding box center [598, 239] width 242 height 30
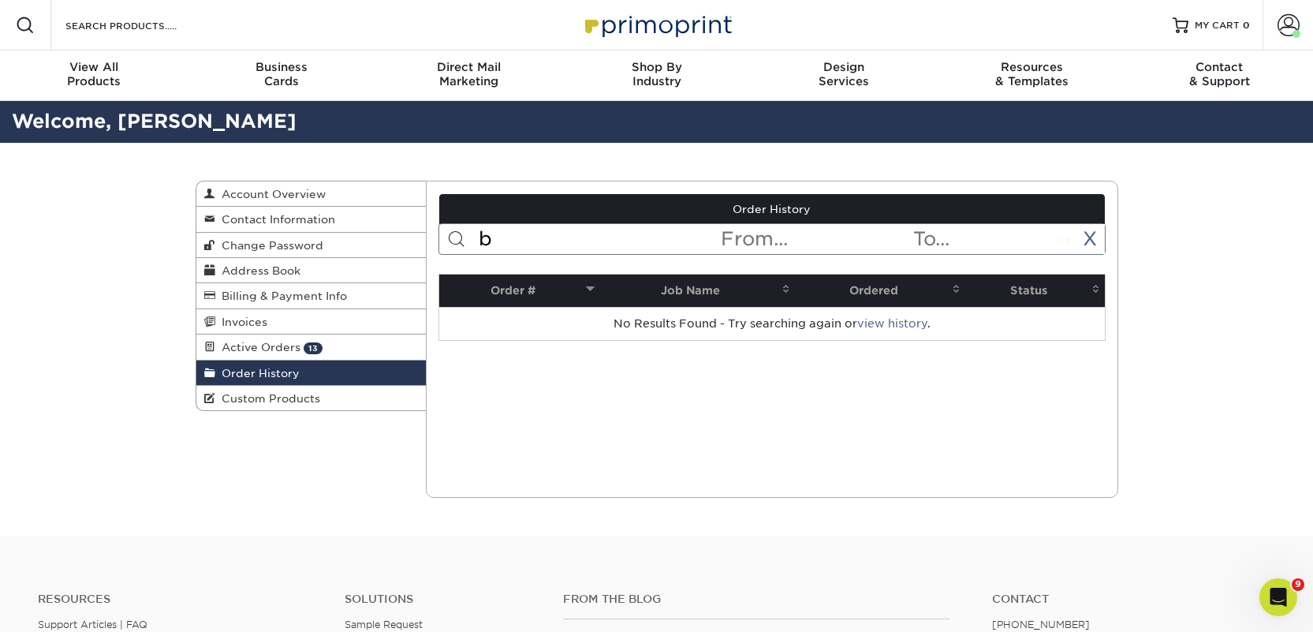
scroll to position [0, 0]
type input "bakka"
click at [304, 350] on span "13" at bounding box center [313, 348] width 19 height 12
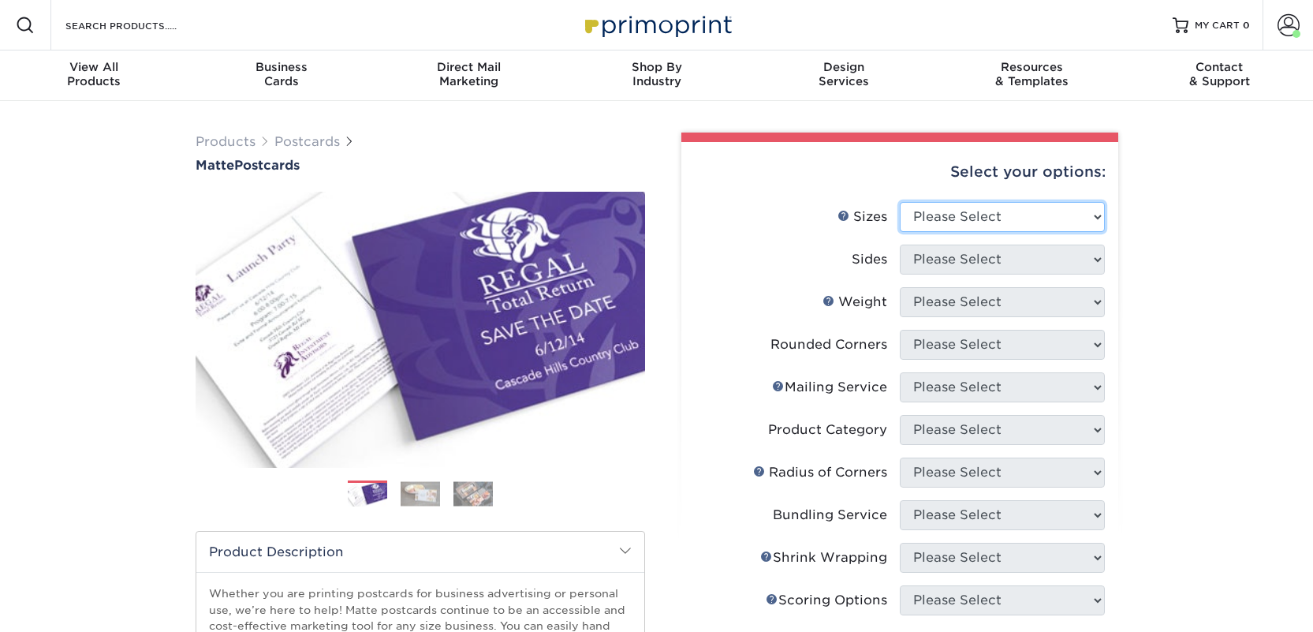
click at [918, 220] on select "Please Select 1.5" x 7" 2" x 4" 2" x 6" 2" x 7" 2" x 8" 2.12" x 5.5" 2.125" x 5…" at bounding box center [1002, 217] width 205 height 30
click at [900, 202] on select "Please Select 1.5" x 7" 2" x 4" 2" x 6" 2" x 7" 2" x 8" 2.12" x 5.5" 2.125" x 5…" at bounding box center [1002, 217] width 205 height 30
click at [920, 219] on select "Please Select 1.5" x 7" 2" x 4" 2" x 6" 2" x 7" 2" x 8" 2.12" x 5.5" 2.125" x 5…" at bounding box center [1002, 217] width 205 height 30
click at [900, 202] on select "Please Select 1.5" x 7" 2" x 4" 2" x 6" 2" x 7" 2" x 8" 2.12" x 5.5" 2.125" x 5…" at bounding box center [1002, 217] width 205 height 30
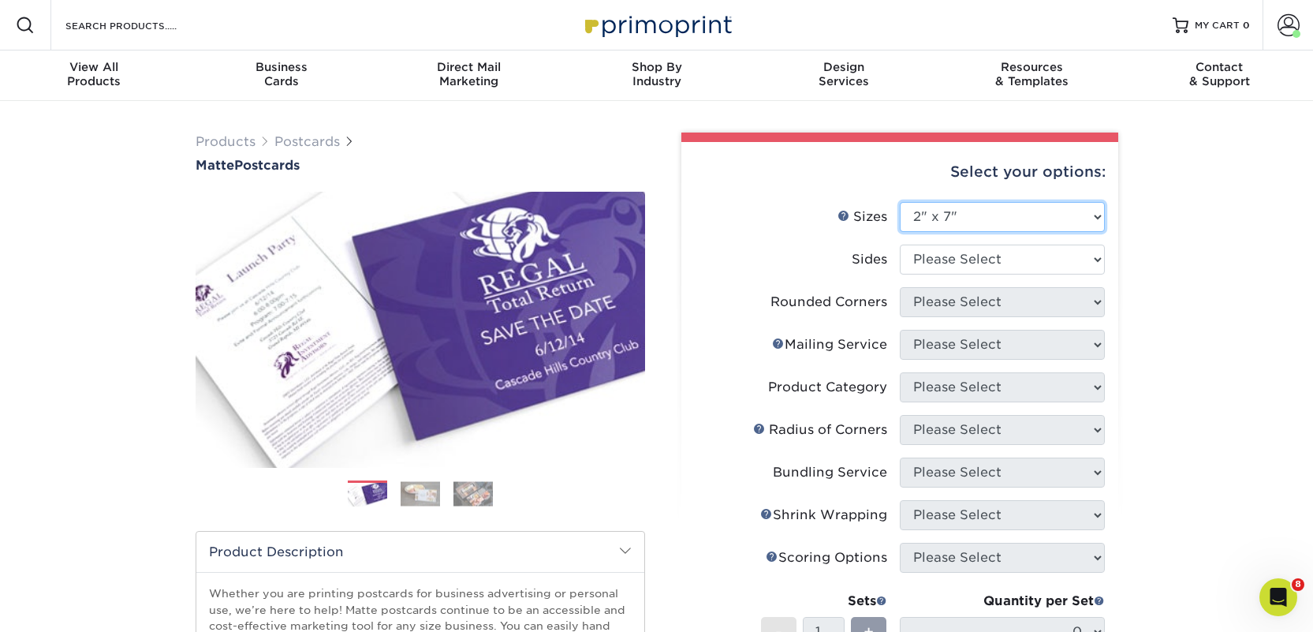
click at [931, 220] on select "Please Select 1.5" x 7" 2" x 4" 2" x 6" 2" x 7" 2" x 8" 2.12" x 5.5" 2.125" x 5…" at bounding box center [1002, 217] width 205 height 30
select select "2.00x6.00"
click at [900, 202] on select "Please Select 1.5" x 7" 2" x 4" 2" x 6" 2" x 7" 2" x 8" 2.12" x 5.5" 2.125" x 5…" at bounding box center [1002, 217] width 205 height 30
click at [936, 257] on select "Please Select Print Both Sides Print Front Only" at bounding box center [1002, 259] width 205 height 30
select select "13abbda7-1d64-4f25-8bb2-c179b224825d"
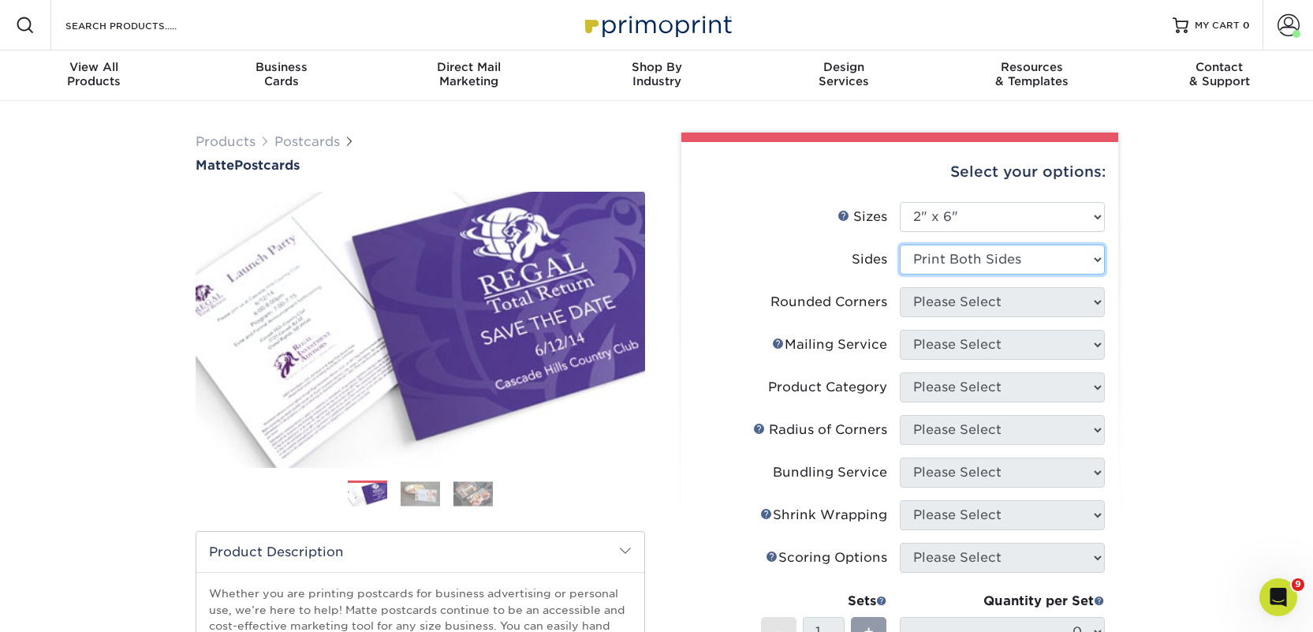
click at [900, 244] on select "Please Select Print Both Sides Print Front Only" at bounding box center [1002, 259] width 205 height 30
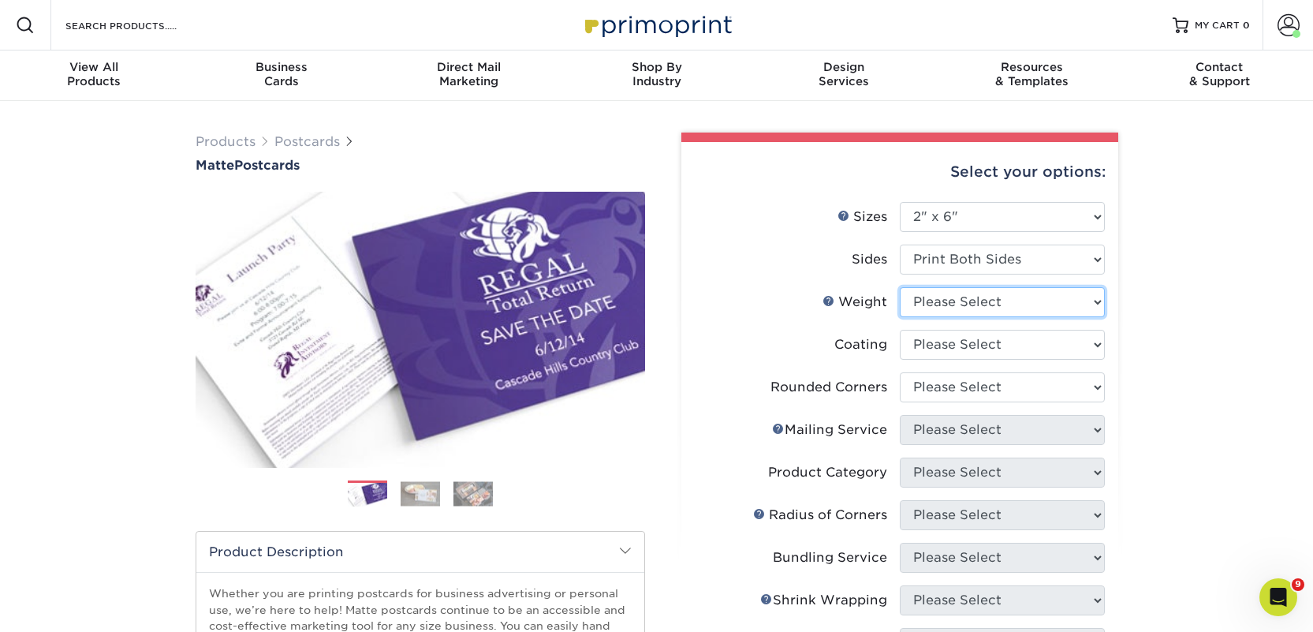
click at [931, 310] on select "Please Select 14PT 16PT" at bounding box center [1002, 302] width 205 height 30
select select "14PT"
click at [900, 287] on select "Please Select 14PT 16PT" at bounding box center [1002, 302] width 205 height 30
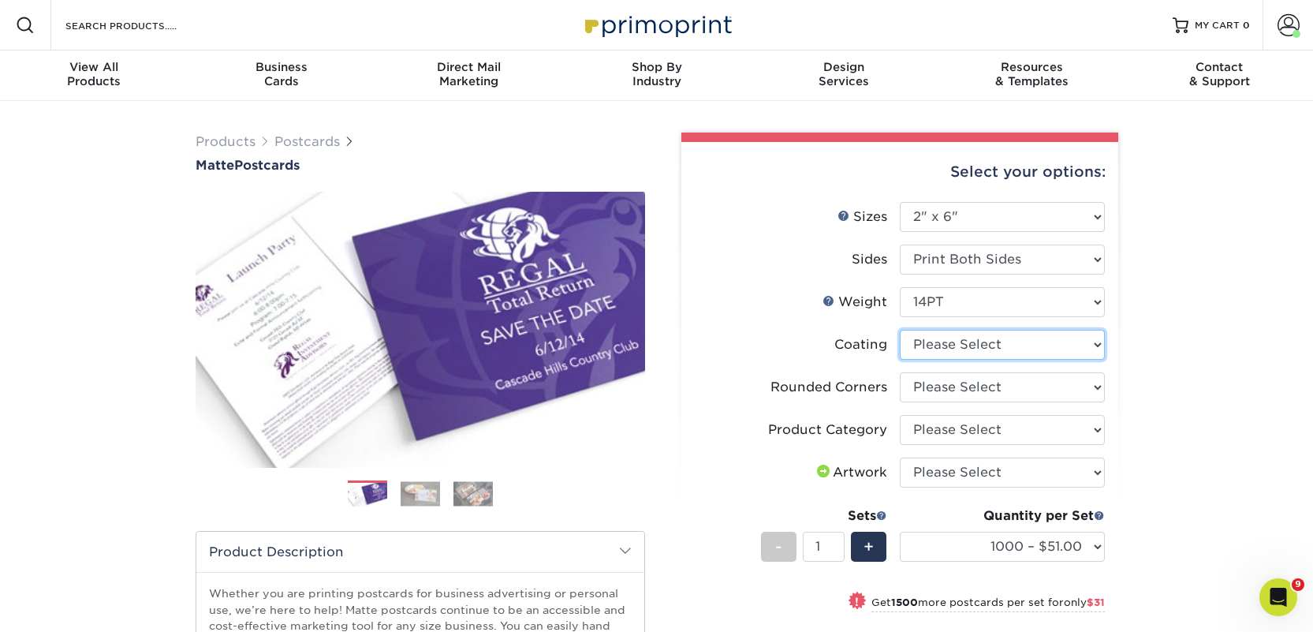
click at [940, 342] on select at bounding box center [1002, 345] width 205 height 30
select select "121bb7b5-3b4d-429f-bd8d-bbf80e953313"
click at [900, 330] on select at bounding box center [1002, 345] width 205 height 30
select select "-1"
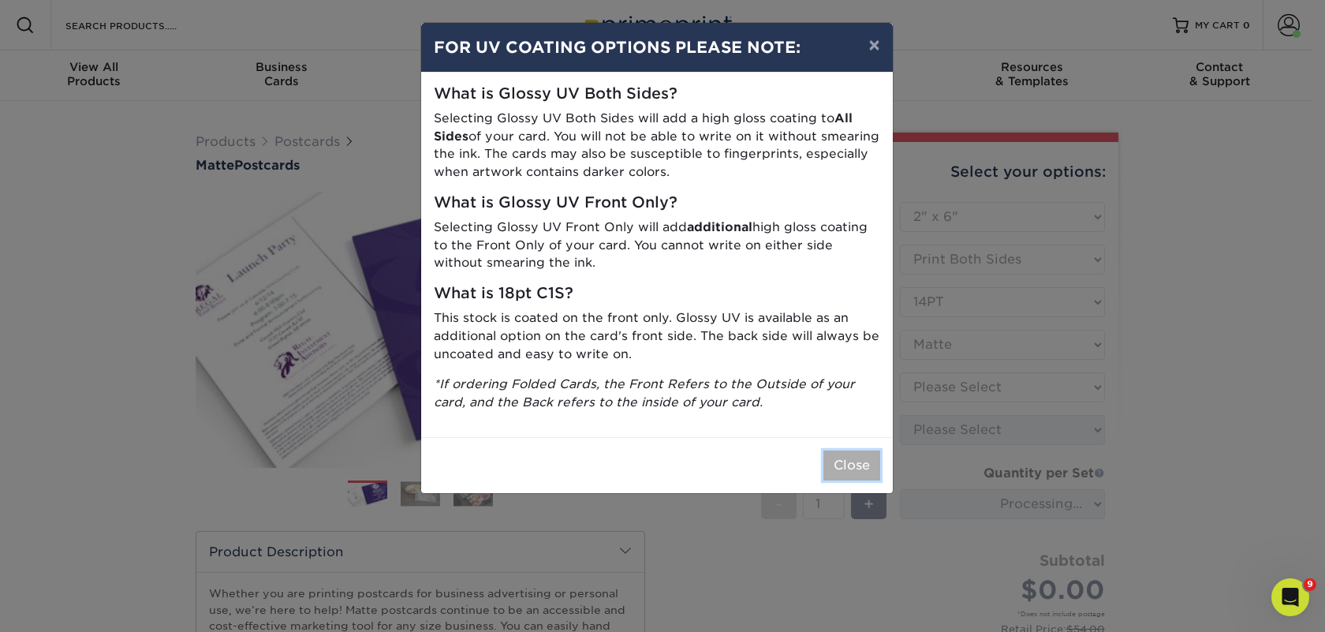
click at [833, 473] on button "Close" at bounding box center [851, 465] width 57 height 30
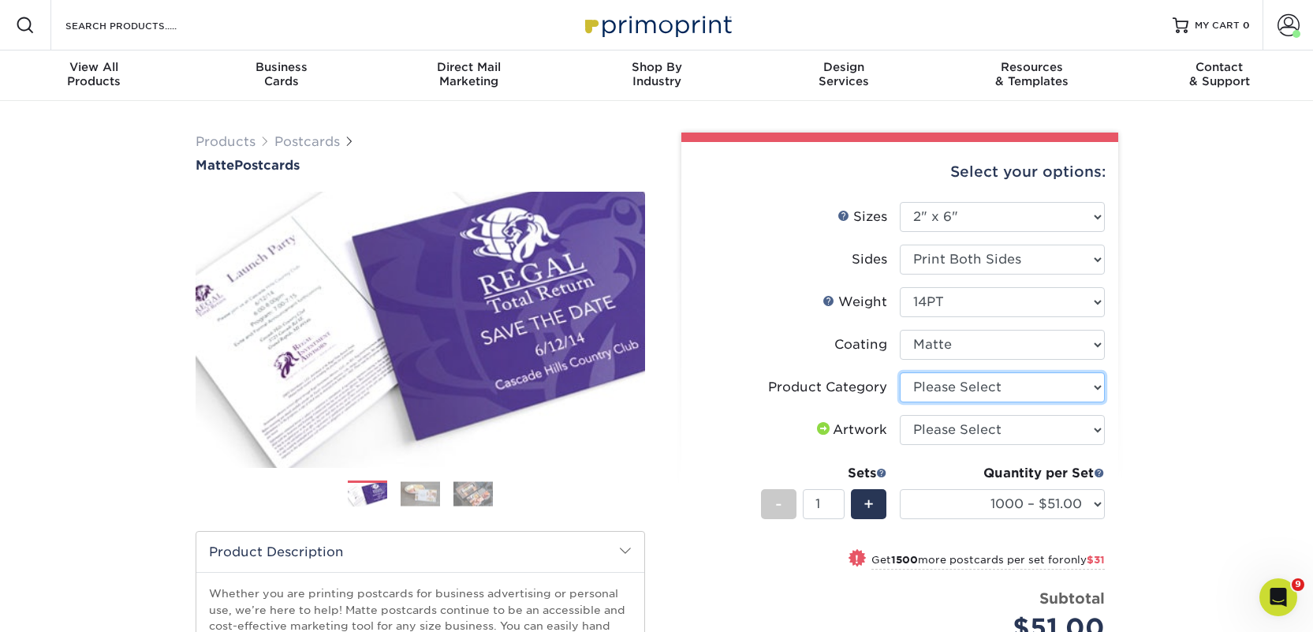
click at [959, 388] on select "Please Select Postcards" at bounding box center [1002, 387] width 205 height 30
select select "9b7272e0-d6c8-4c3c-8e97-d3a1bcdab858"
click at [900, 372] on select "Please Select Postcards" at bounding box center [1002, 387] width 205 height 30
click at [957, 431] on select "Please Select I will upload files I need a design - $150" at bounding box center [1002, 430] width 205 height 30
select select "upload"
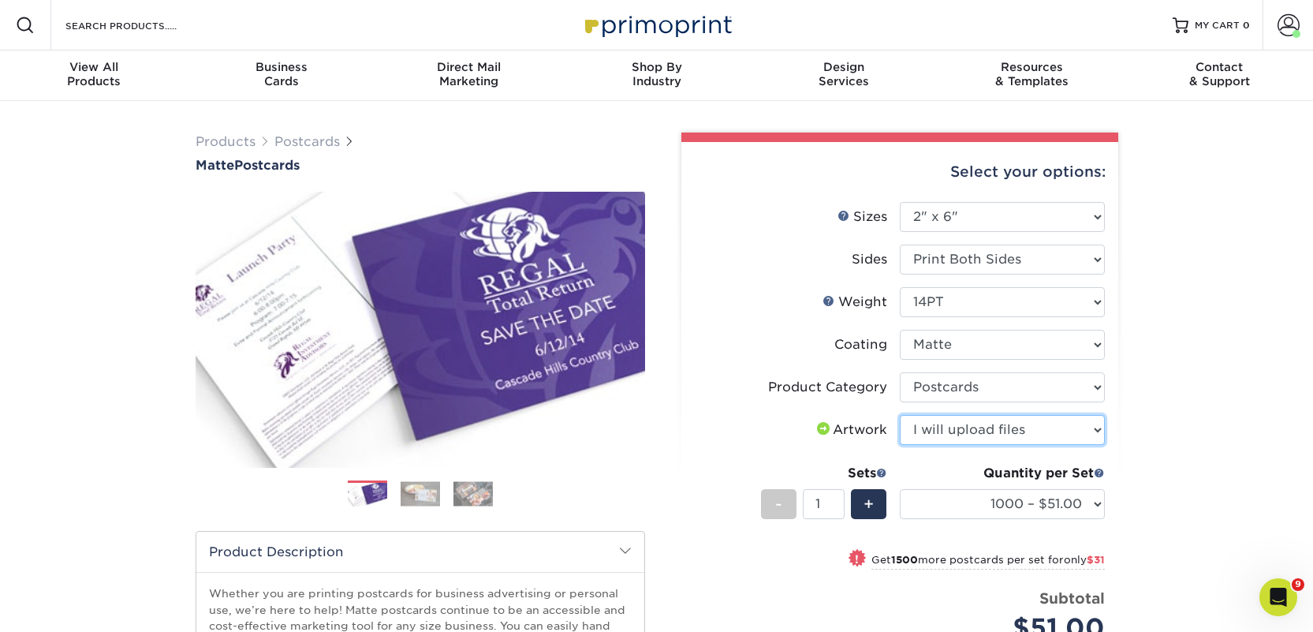
click at [900, 415] on select "Please Select I will upload files I need a design - $150" at bounding box center [1002, 430] width 205 height 30
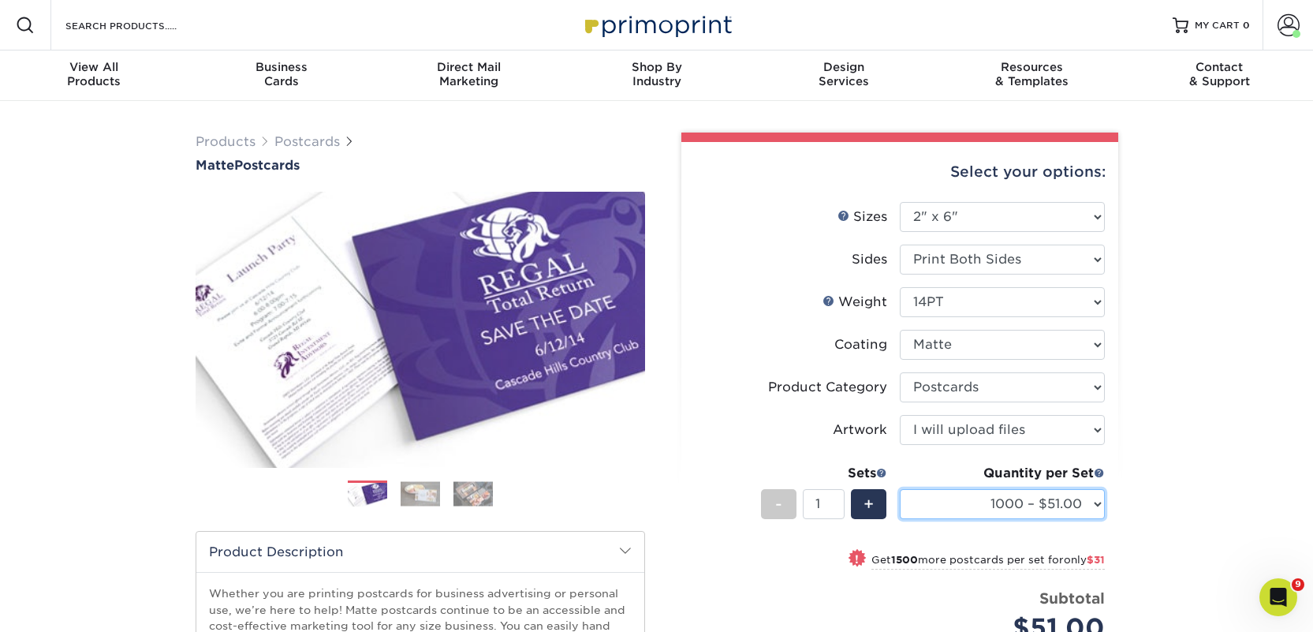
click at [1032, 511] on select "1000 – $51.00 2500 – $82.00 5000 – $123.00 10000 – $234.00 15000 – $344.00 2000…" at bounding box center [1002, 504] width 205 height 30
select select "2500 – $82.00"
click at [900, 489] on select "1000 – $51.00 2500 – $82.00 5000 – $123.00 10000 – $234.00 15000 – $344.00 2000…" at bounding box center [1002, 504] width 205 height 30
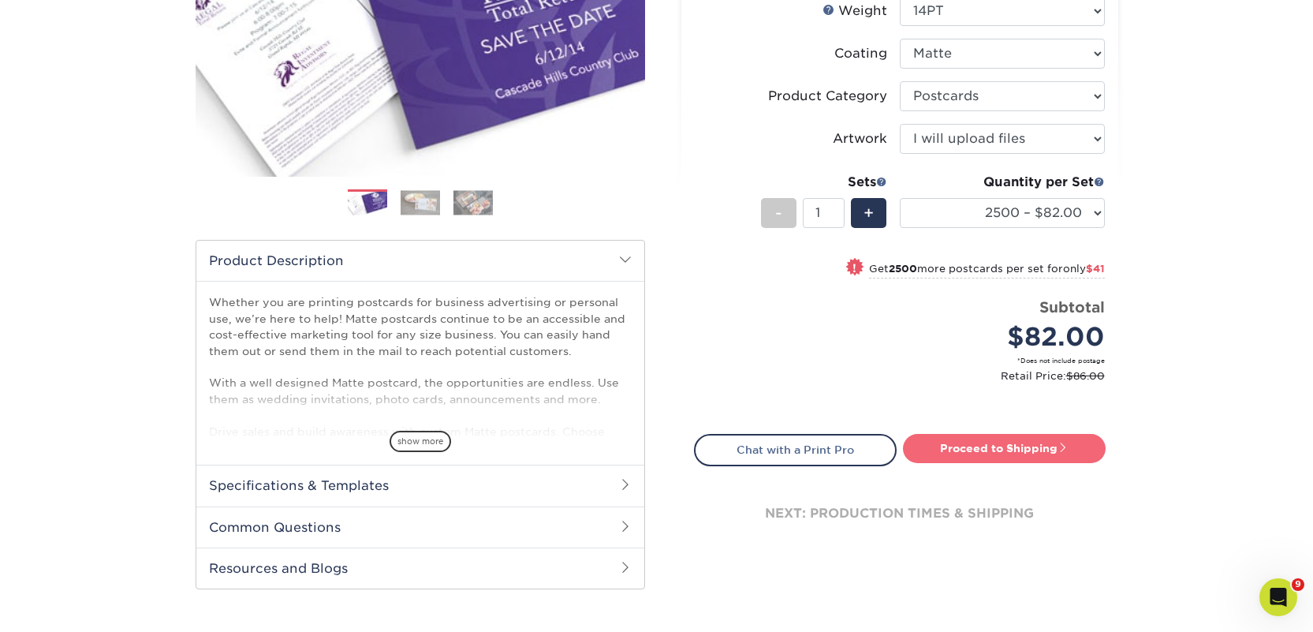
click at [983, 454] on link "Proceed to Shipping" at bounding box center [1004, 448] width 203 height 28
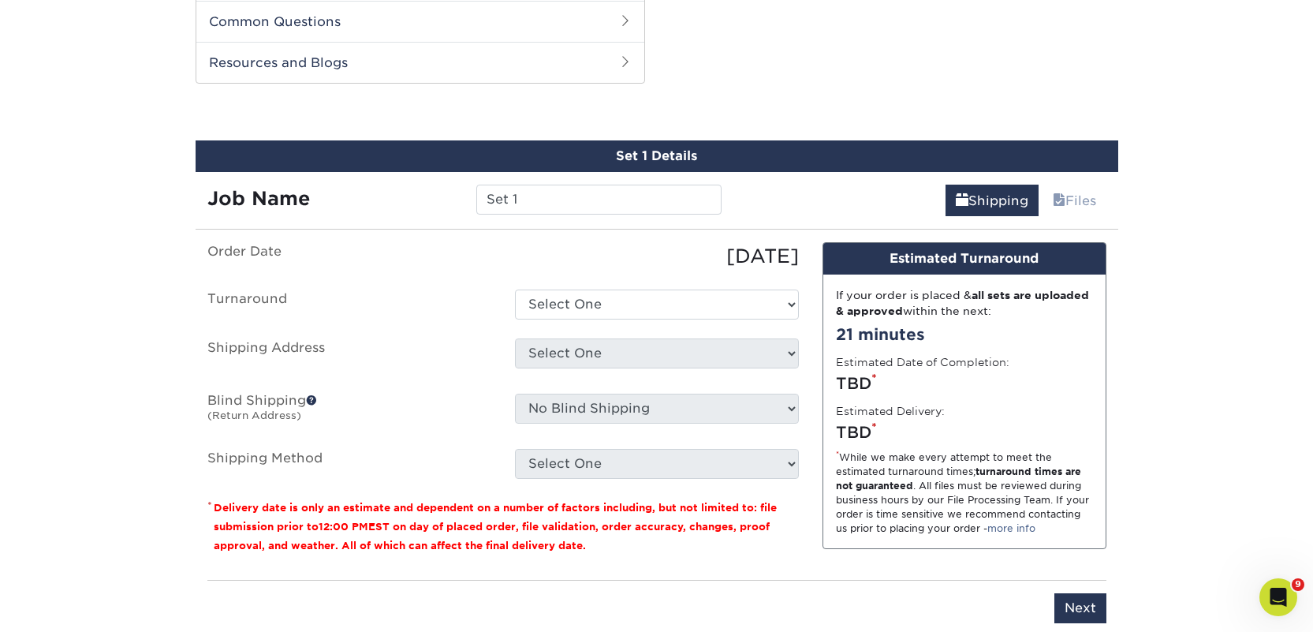
scroll to position [803, 0]
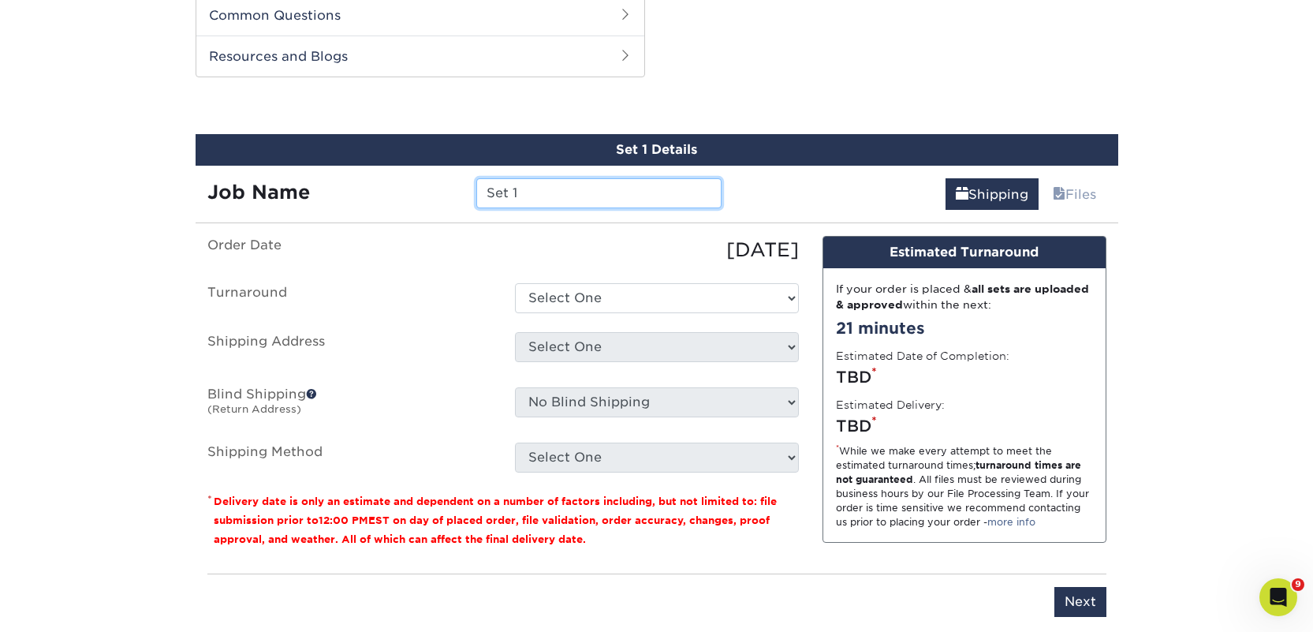
click at [507, 188] on input "Set 1" at bounding box center [598, 193] width 245 height 30
paste input "rebecca@bakkaphoenixbooks.com"
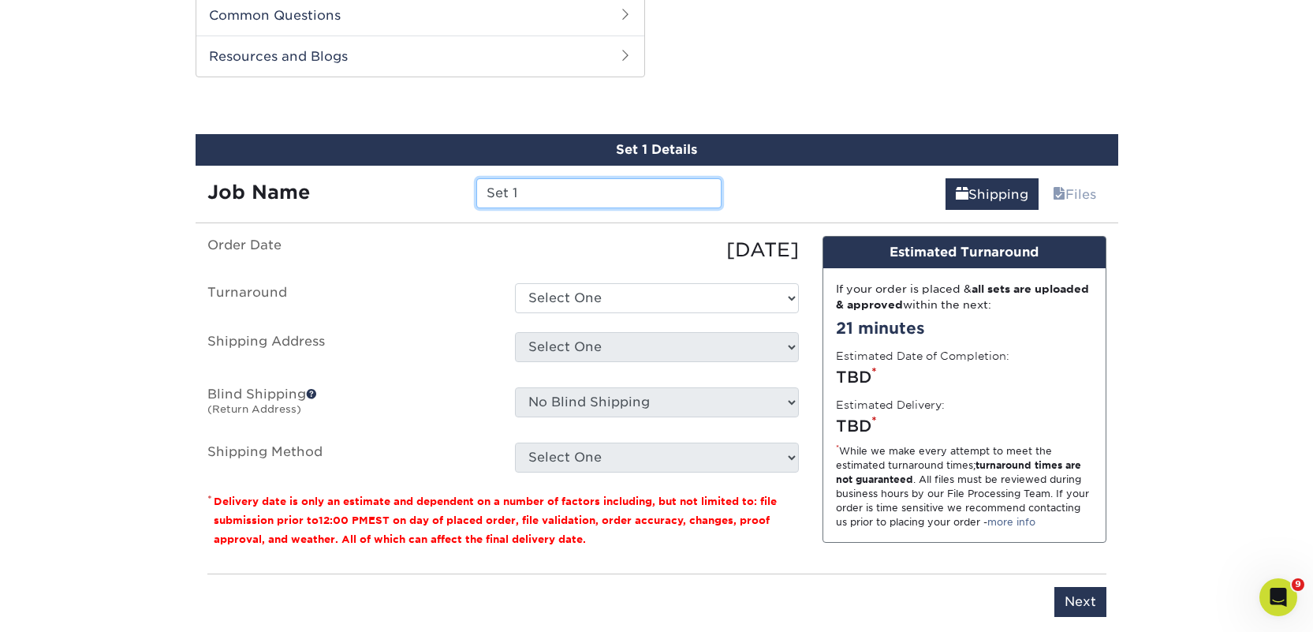
click at [506, 193] on input "Set 1" at bounding box center [598, 193] width 245 height 30
paste input "Bakka Phoenix Books"
type input "Bakka Phoenix Books"
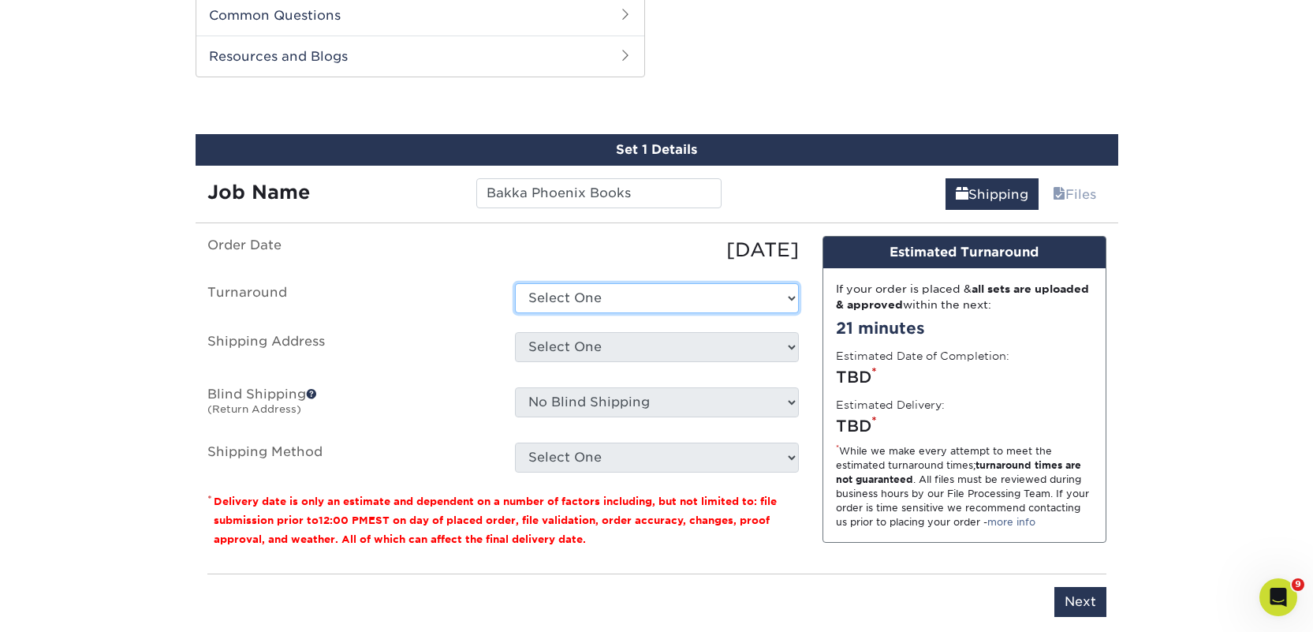
click at [551, 303] on select "Select One 2-4 Business Days 2 Day Next Business Day" at bounding box center [657, 298] width 284 height 30
select select "23bed37c-fa74-46a4-afc9-d3c3160655ce"
click at [515, 283] on select "Select One 2-4 Business Days 2 Day Next Business Day" at bounding box center [657, 298] width 284 height 30
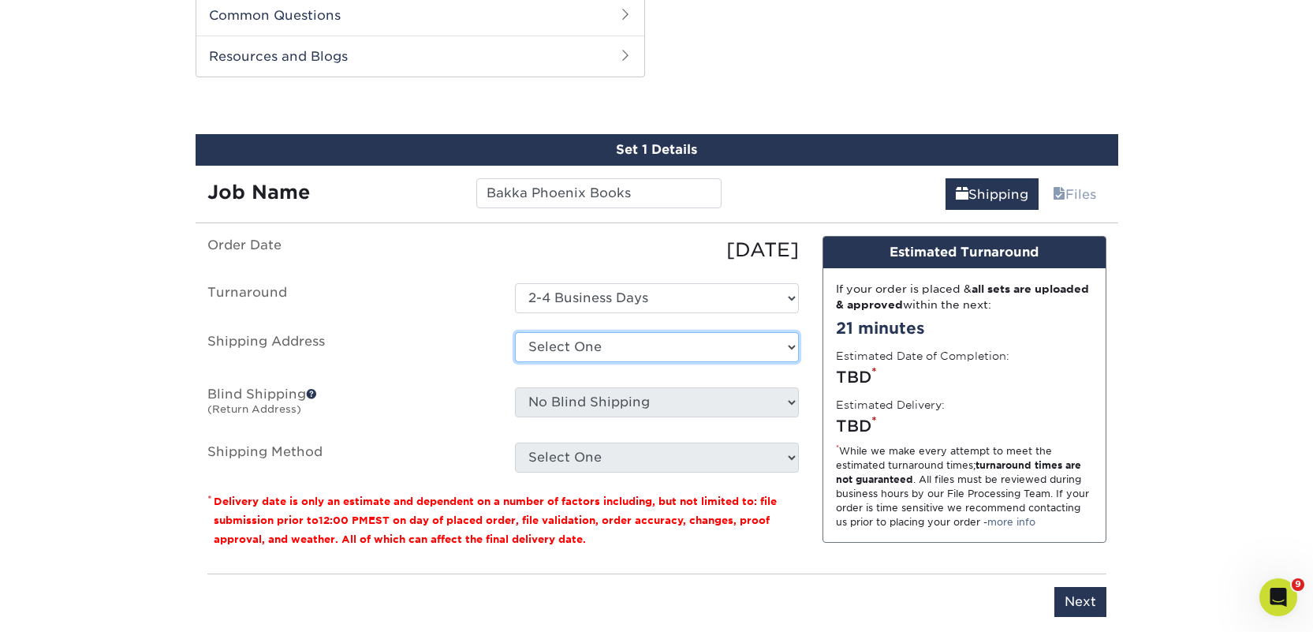
click at [561, 343] on select "Select One 2nd Floor Convention Center A Better Today Books & Boutique A Good B…" at bounding box center [657, 347] width 284 height 30
select select "newaddress"
click at [515, 332] on select "Select One 2nd Floor Convention Center A Better Today Books & Boutique A Good B…" at bounding box center [657, 347] width 284 height 30
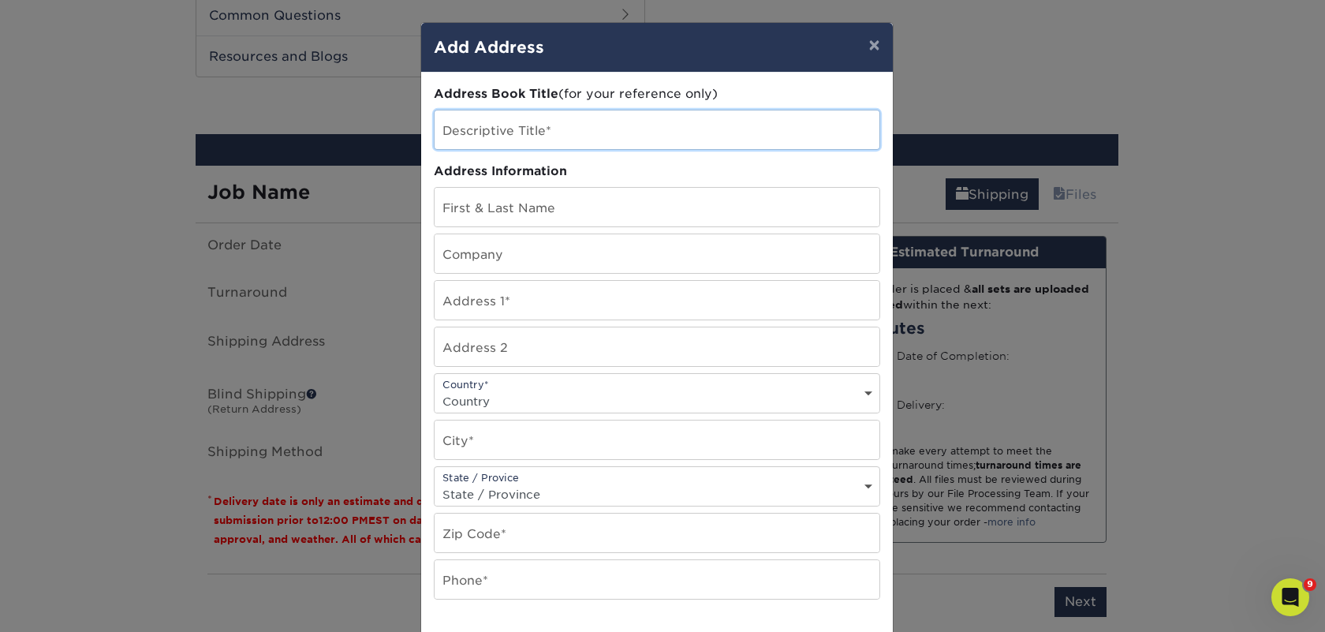
click at [547, 146] on input "text" at bounding box center [657, 129] width 445 height 39
paste input "Bakka Phoenix Books"
type input "Bakka Phoenix Books"
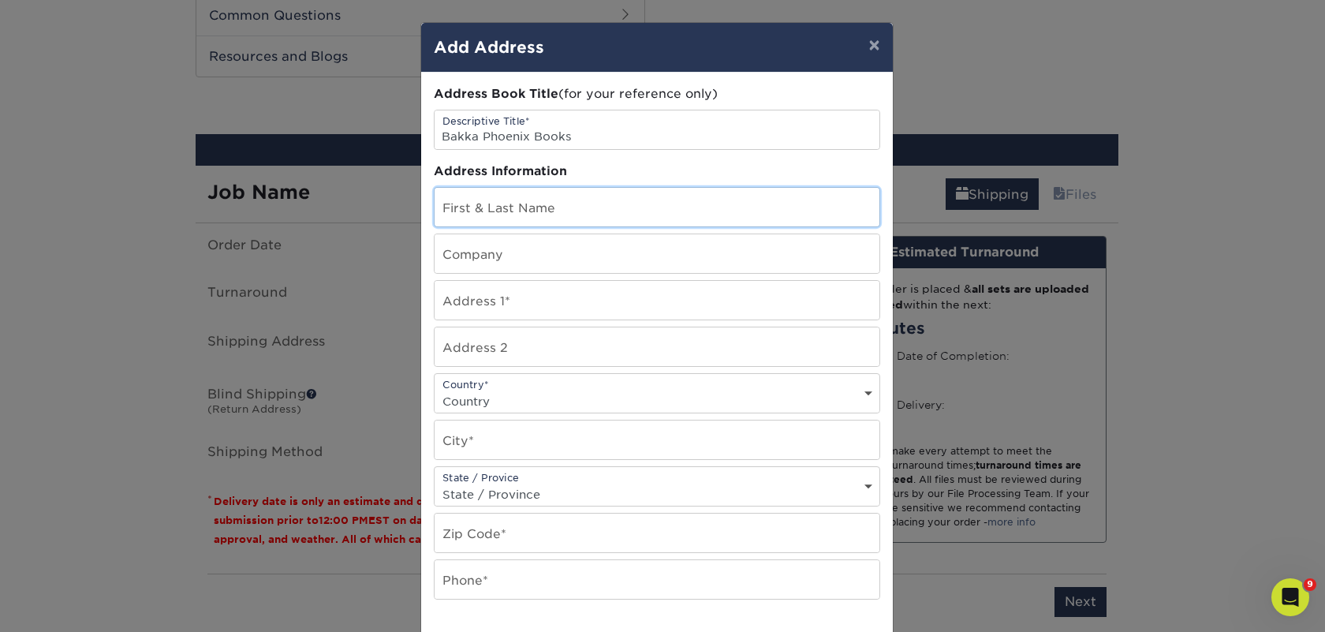
click at [505, 200] on input "text" at bounding box center [657, 207] width 445 height 39
click at [493, 259] on input "text" at bounding box center [657, 253] width 445 height 39
paste input "Bakka Phoenix Books"
type input "Bakka Phoenix Books"
click at [453, 217] on input "text" at bounding box center [657, 207] width 445 height 39
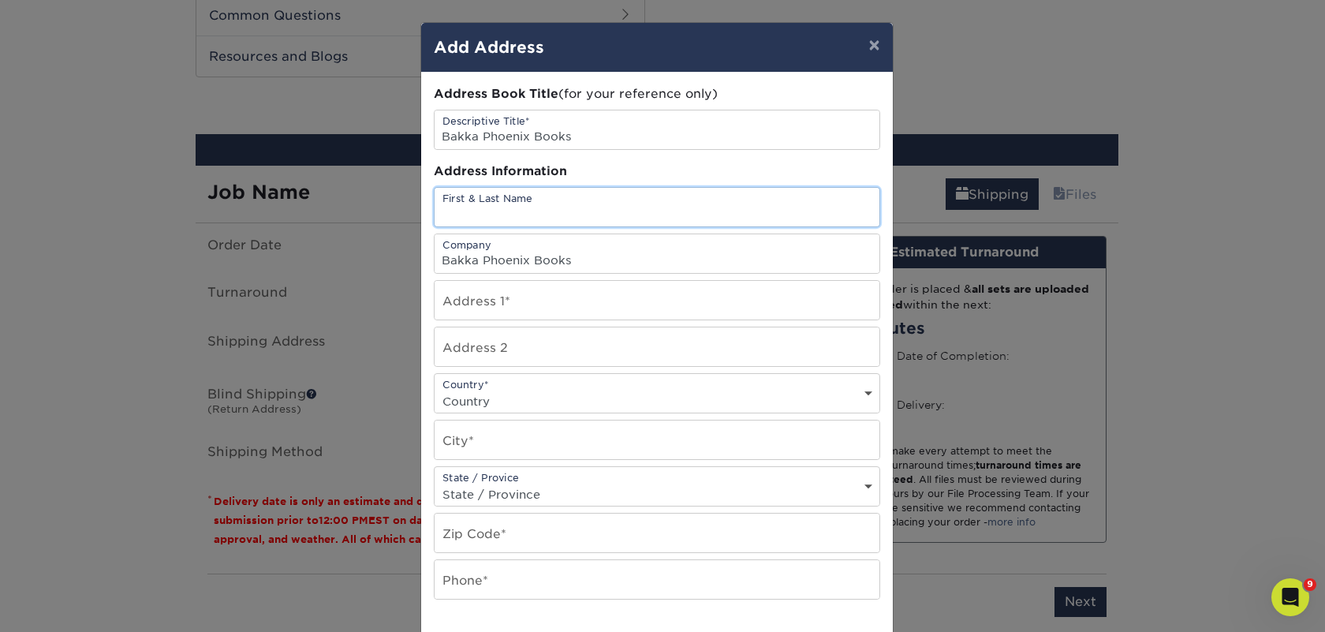
click at [453, 217] on input "text" at bounding box center [657, 207] width 445 height 39
paste input "Becca Lovatt"
type input "Becca Lovatt"
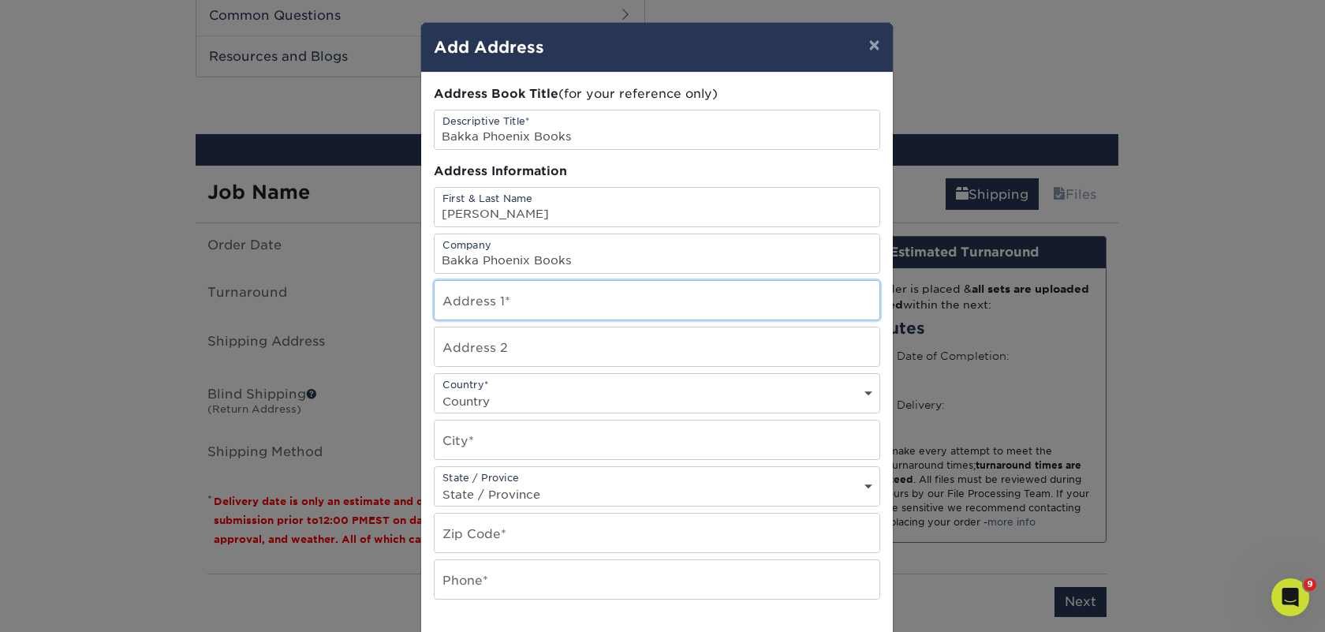
click at [510, 305] on input "text" at bounding box center [657, 300] width 445 height 39
paste input "84 Harbord Street"
type input "84 Harbord Street"
click at [482, 397] on select "Country United States Canada ----------------------------- Afghanistan Albania …" at bounding box center [657, 401] width 445 height 23
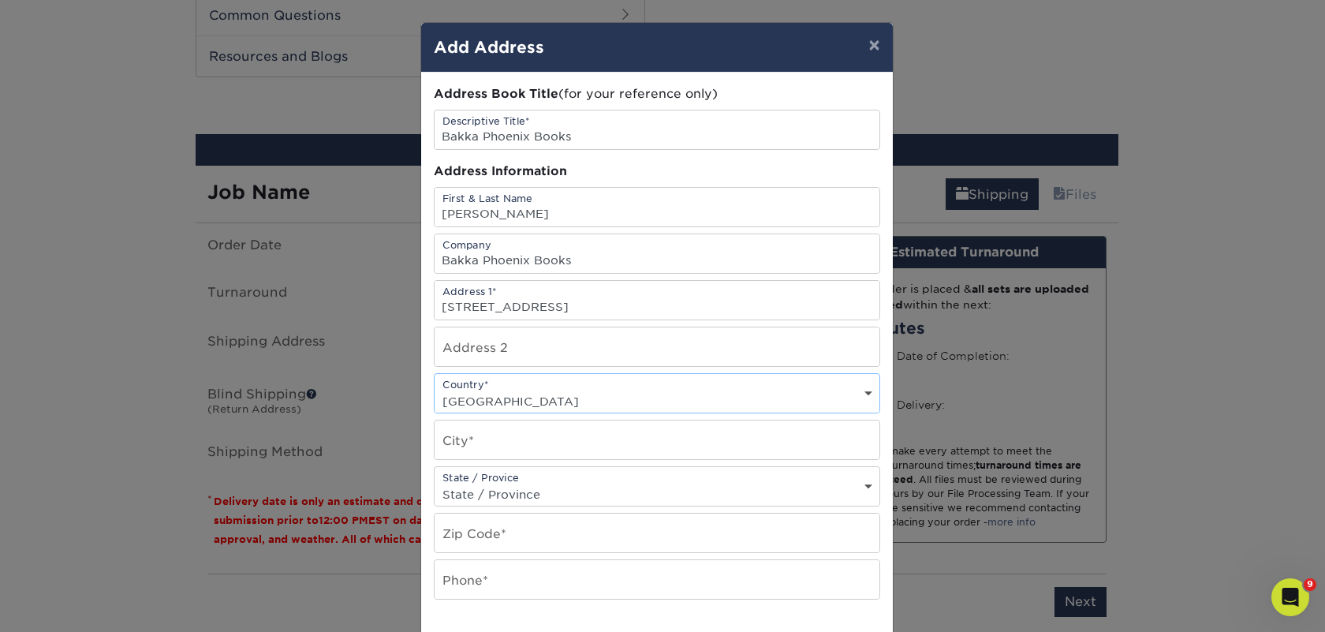
click at [435, 390] on select "Country United States Canada ----------------------------- Afghanistan Albania …" at bounding box center [657, 401] width 445 height 23
click at [483, 401] on select "Country United States Canada ----------------------------- Afghanistan Albania …" at bounding box center [657, 401] width 445 height 23
click at [483, 405] on select "Country United States Canada ----------------------------- Afghanistan Albania …" at bounding box center [657, 401] width 445 height 23
select select "CA"
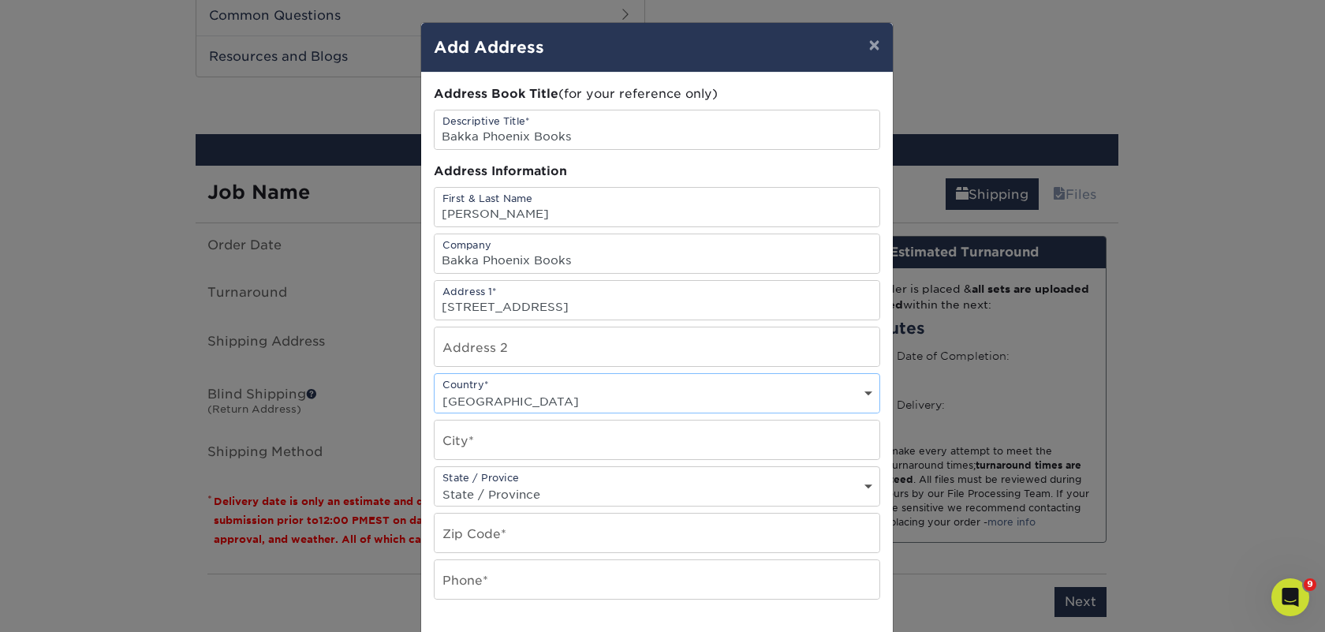
click at [435, 390] on select "Country United States Canada ----------------------------- Afghanistan Albania …" at bounding box center [657, 401] width 445 height 23
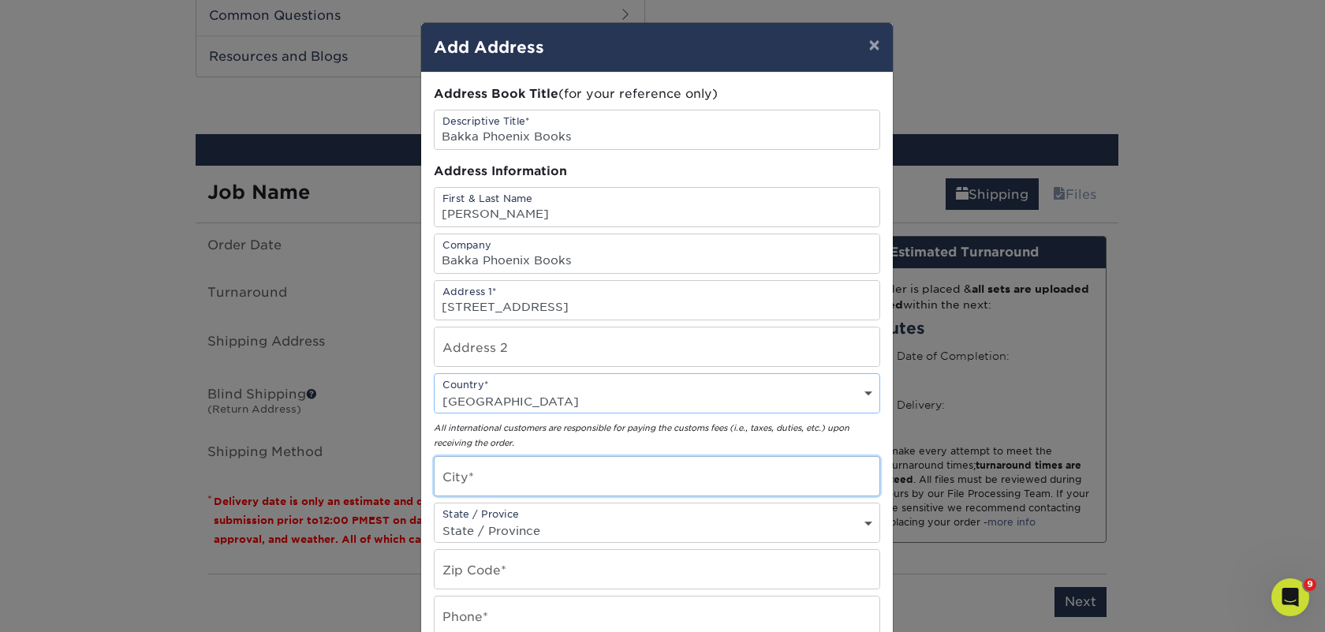
click at [469, 483] on input "text" at bounding box center [657, 476] width 445 height 39
paste input "Toronto"
type input "Toronto"
click at [499, 520] on select "State / Province Alabama Alaska Arizona Arkansas California Colorado Connecticu…" at bounding box center [657, 530] width 445 height 23
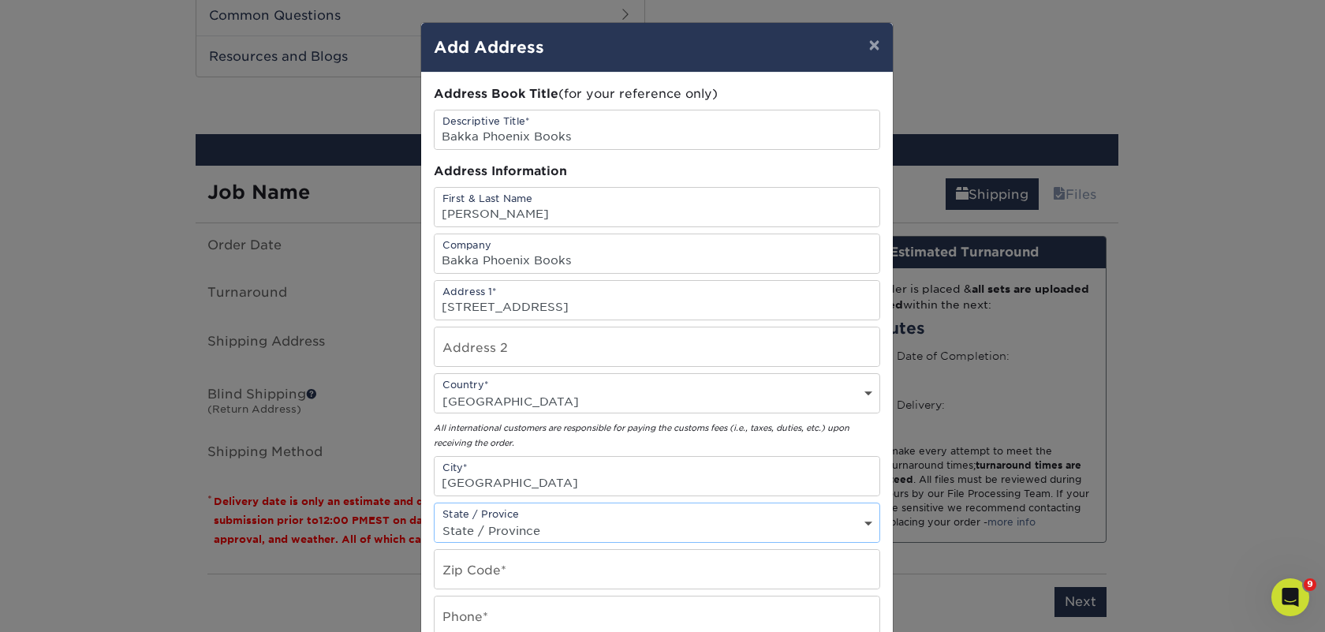
click at [498, 521] on select "State / Province Alabama Alaska Arizona Arkansas California Colorado Connecticu…" at bounding box center [657, 530] width 445 height 23
select select "ON"
click at [435, 519] on select "State / Province Alabama Alaska Arizona Arkansas California Colorado Connecticu…" at bounding box center [657, 530] width 445 height 23
click at [479, 569] on input "text" at bounding box center [657, 569] width 445 height 39
paste input "M5S 1G5"
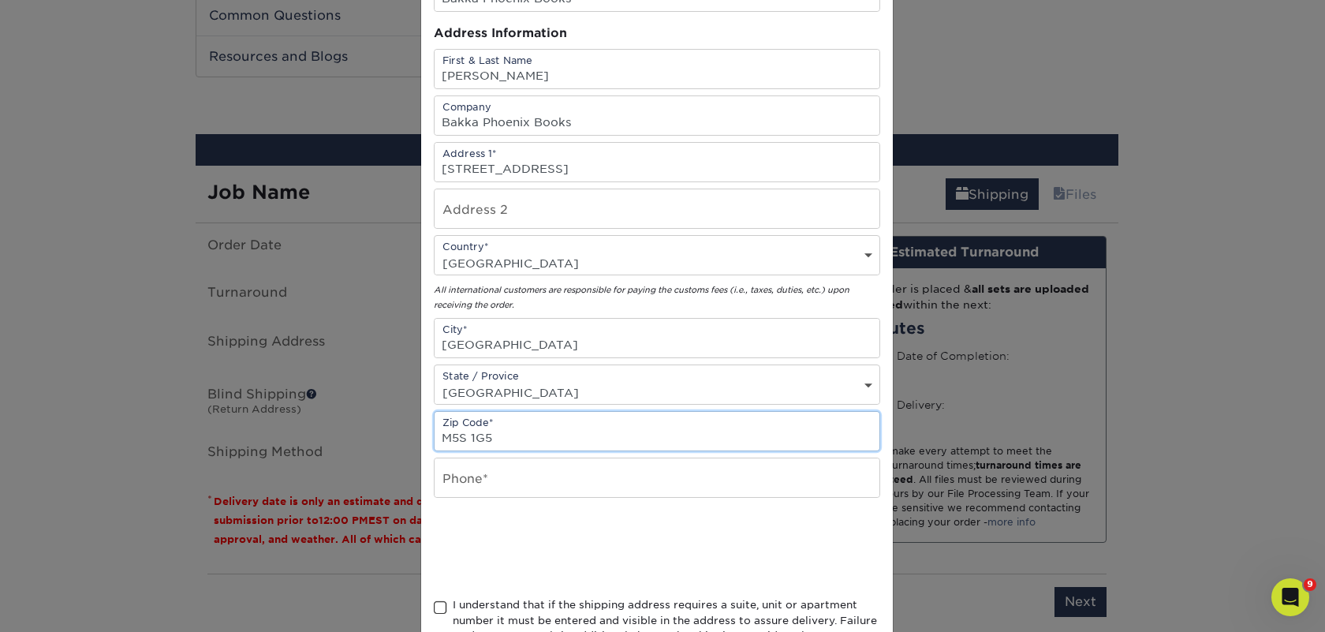
scroll to position [233, 0]
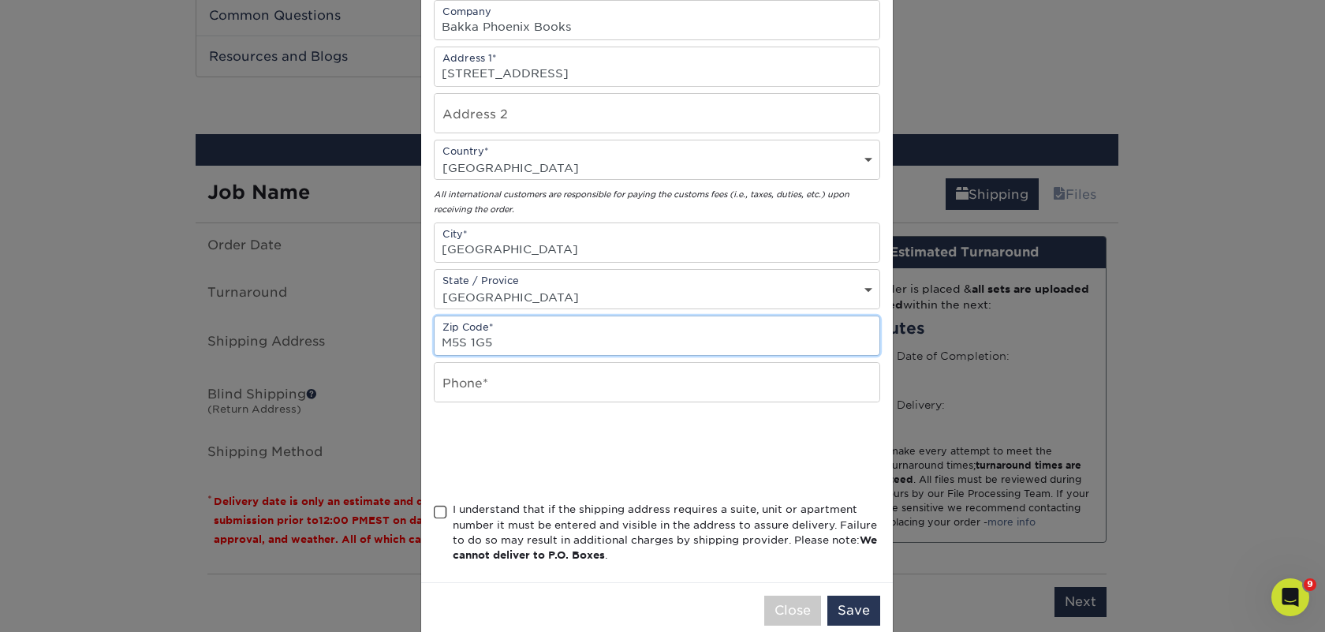
type input "M5S 1G5"
click at [513, 379] on input "text" at bounding box center [657, 382] width 445 height 39
type input "4257367064"
click at [466, 530] on div "I understand that if the shipping address requires a suite, unit or apartment n…" at bounding box center [666, 533] width 427 height 62
click at [0, 0] on input "I understand that if the shipping address requires a suite, unit or apartment n…" at bounding box center [0, 0] width 0 height 0
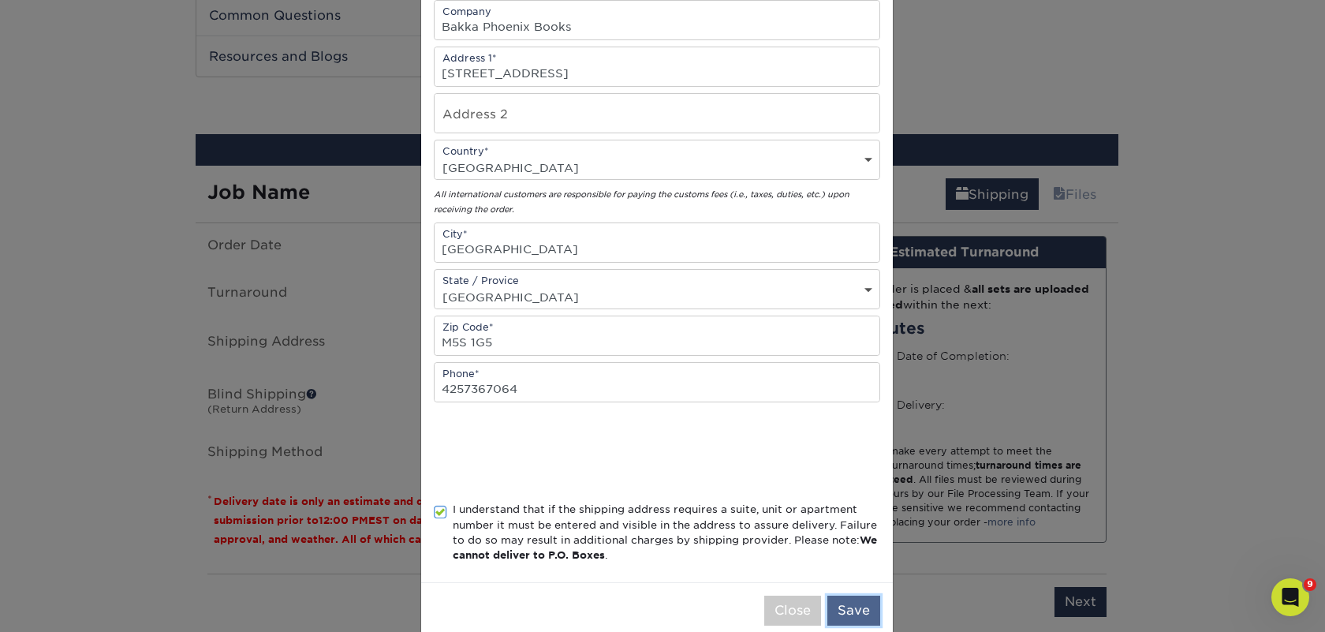
click at [871, 616] on button "Save" at bounding box center [853, 610] width 53 height 30
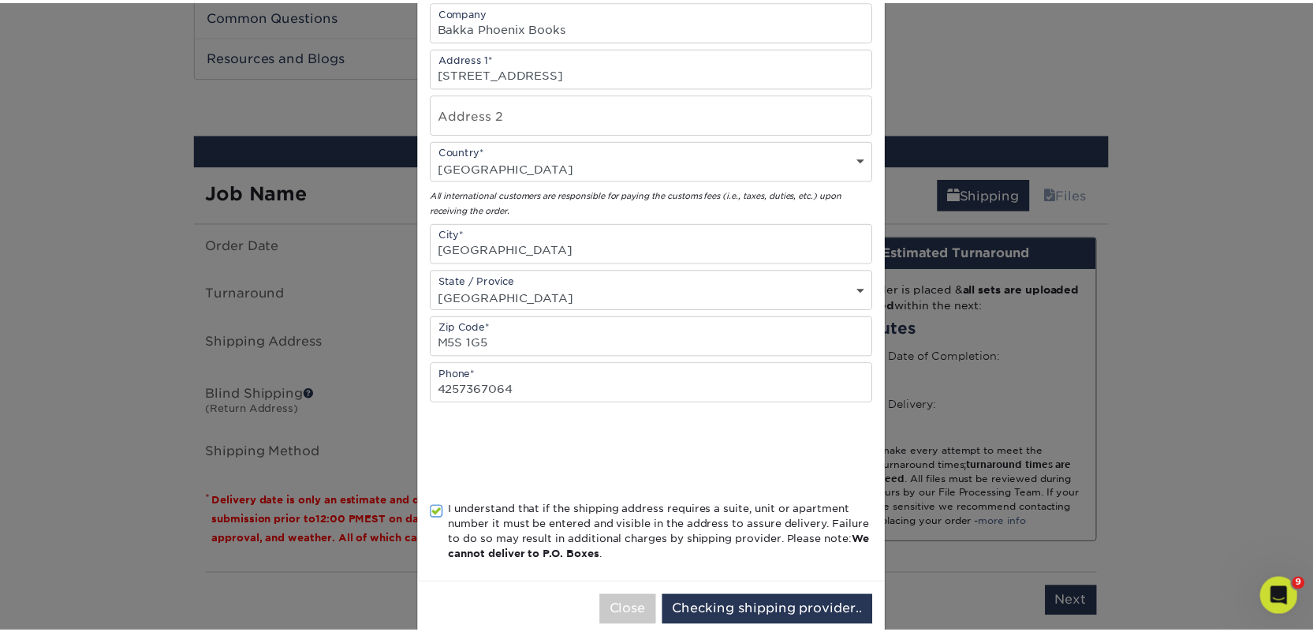
scroll to position [0, 0]
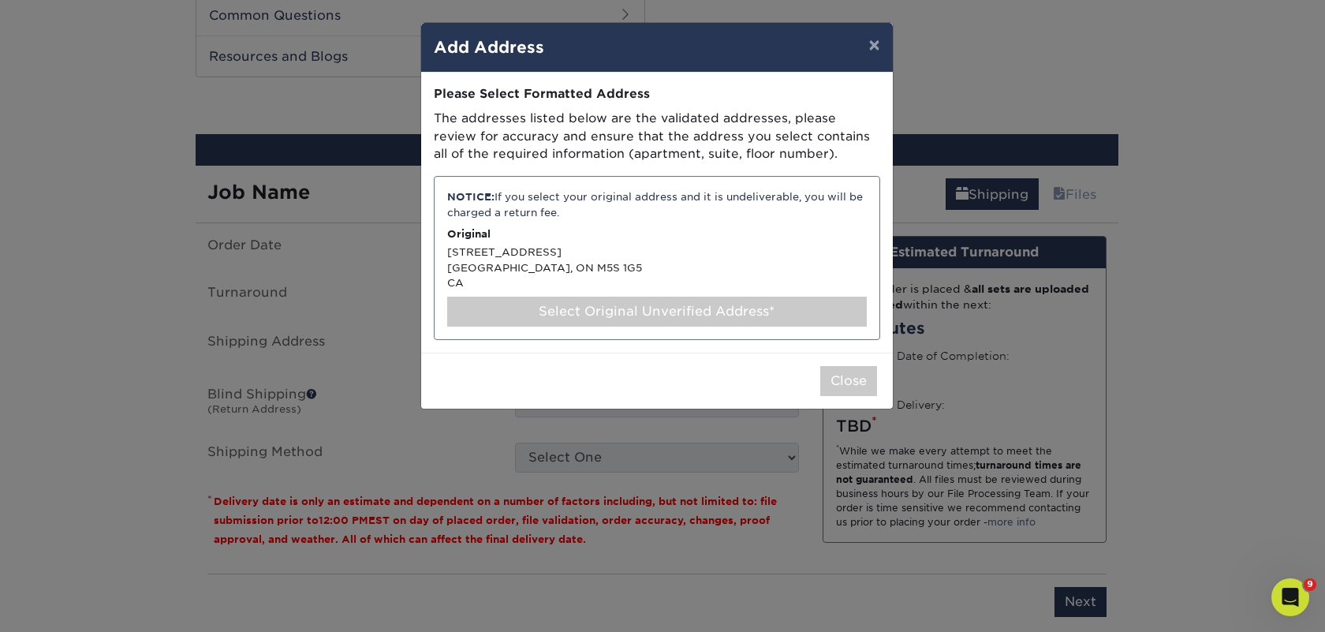
click at [527, 308] on div "Select Original Unverified Address*" at bounding box center [657, 312] width 420 height 30
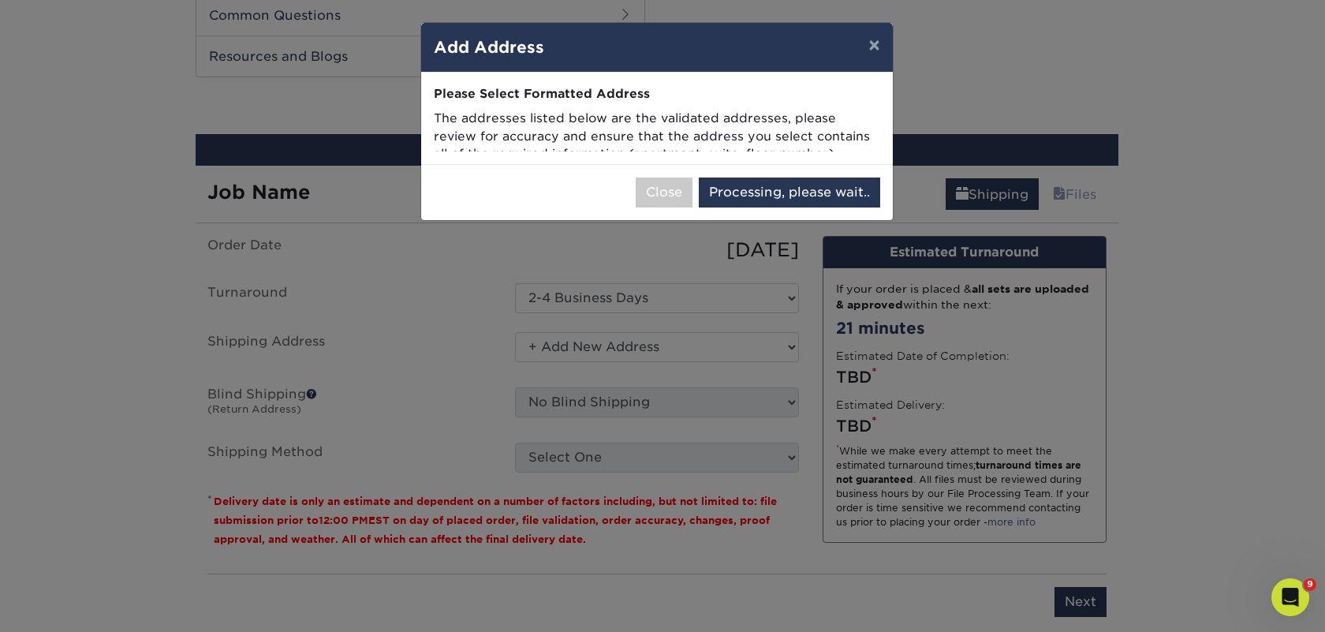
select select "286753"
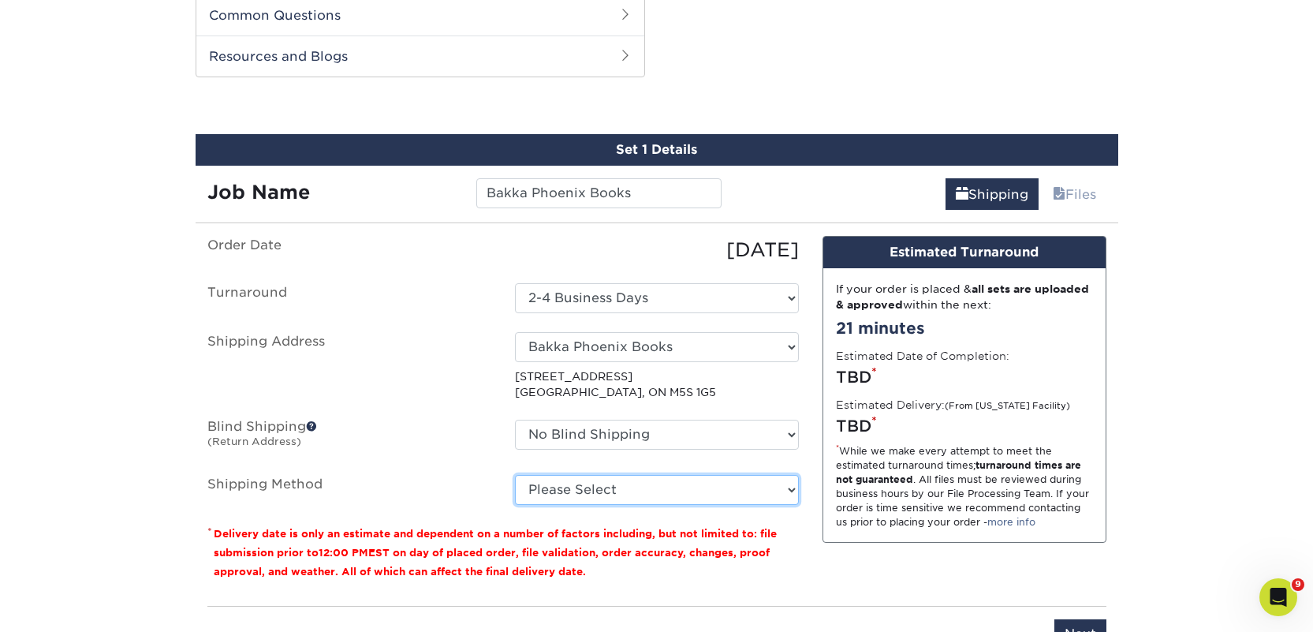
click at [651, 484] on select "Please Select Standard (+$49.64) Worldwide Expedited (+$66.82) Worldwide Expres…" at bounding box center [657, 490] width 284 height 30
select select "11"
click at [515, 475] on select "Please Select Standard (+$49.64) Worldwide Expedited (+$66.82) Worldwide Expres…" at bounding box center [657, 490] width 284 height 30
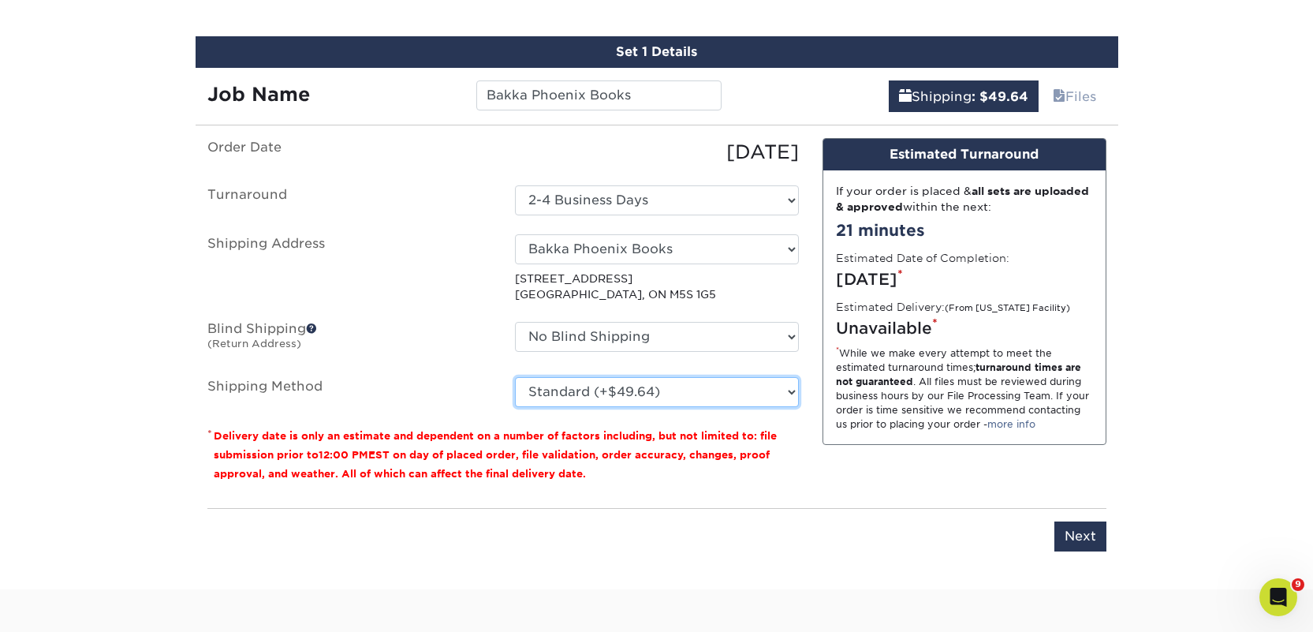
scroll to position [1109, 0]
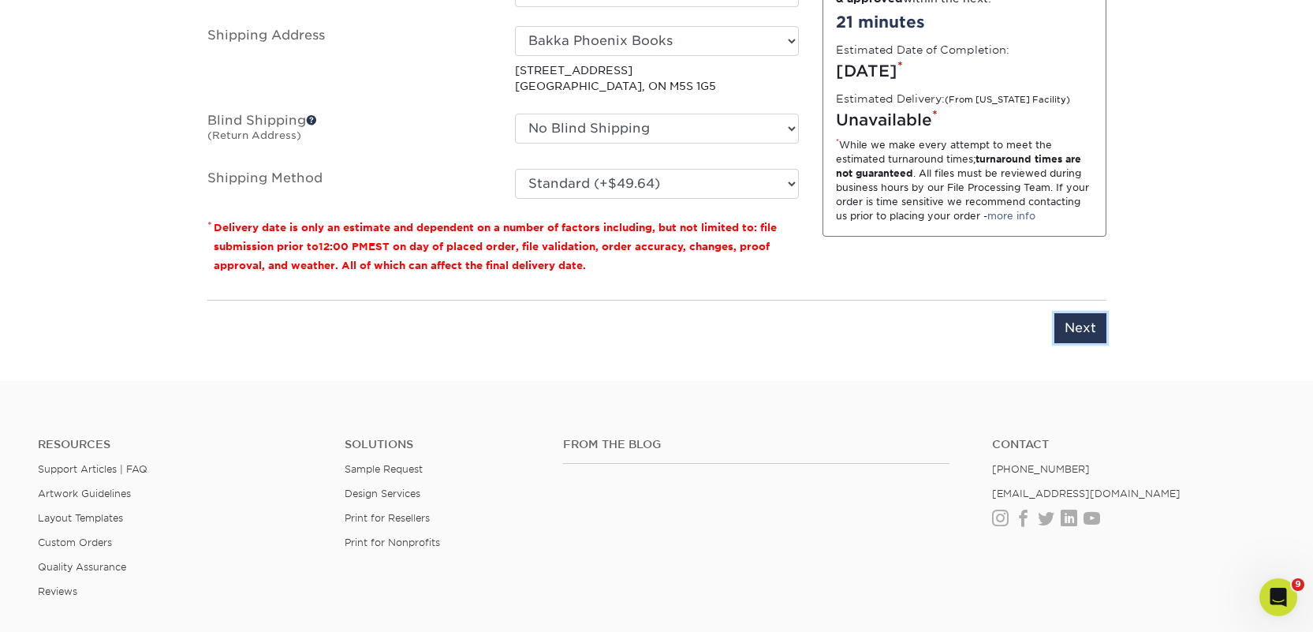
click at [1064, 329] on input "Next" at bounding box center [1080, 328] width 52 height 30
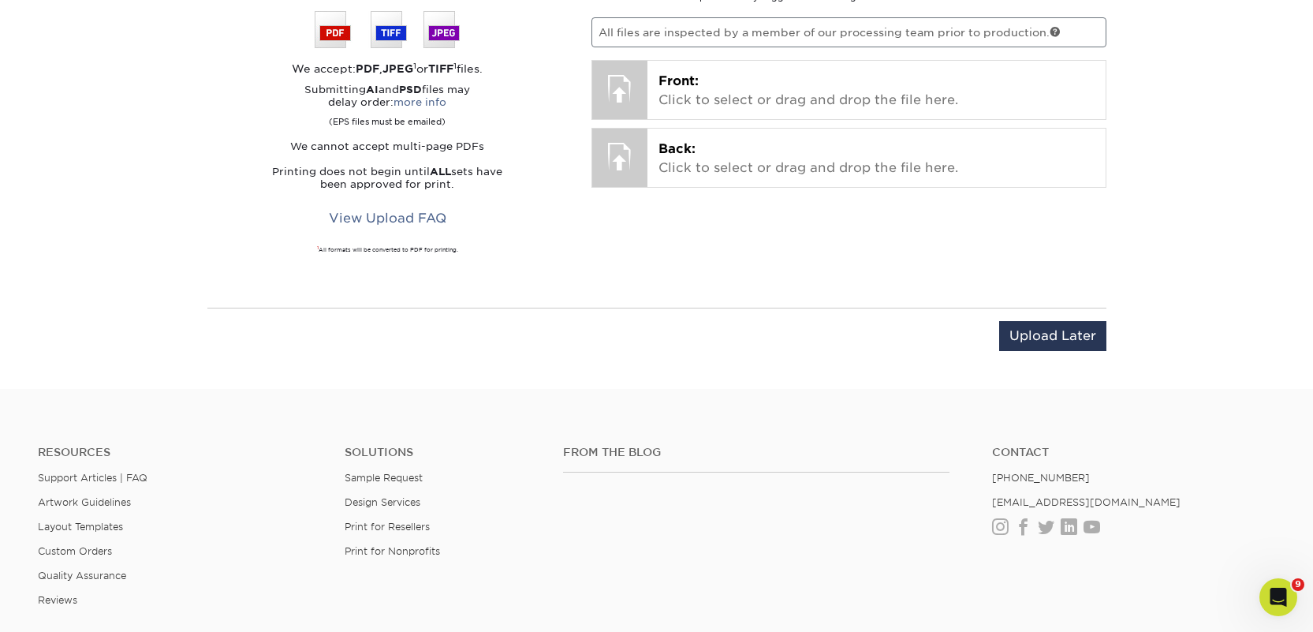
scroll to position [1019, 0]
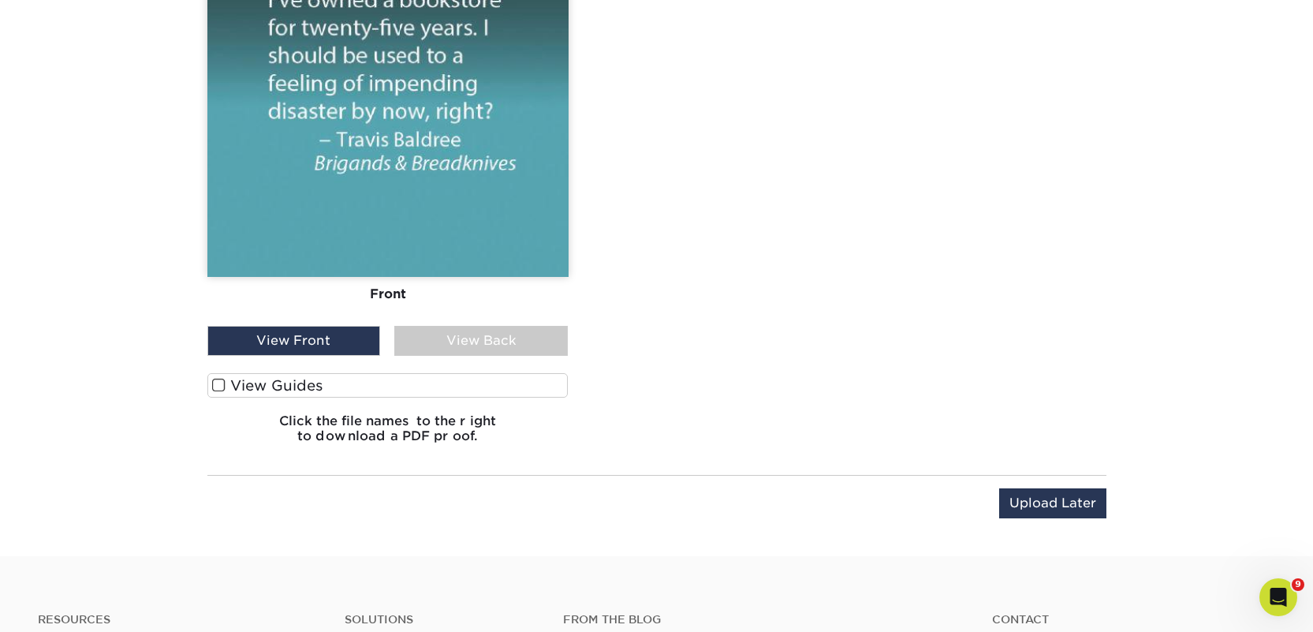
click at [384, 377] on label "View Guides" at bounding box center [387, 385] width 361 height 24
click at [0, 0] on input "View Guides" at bounding box center [0, 0] width 0 height 0
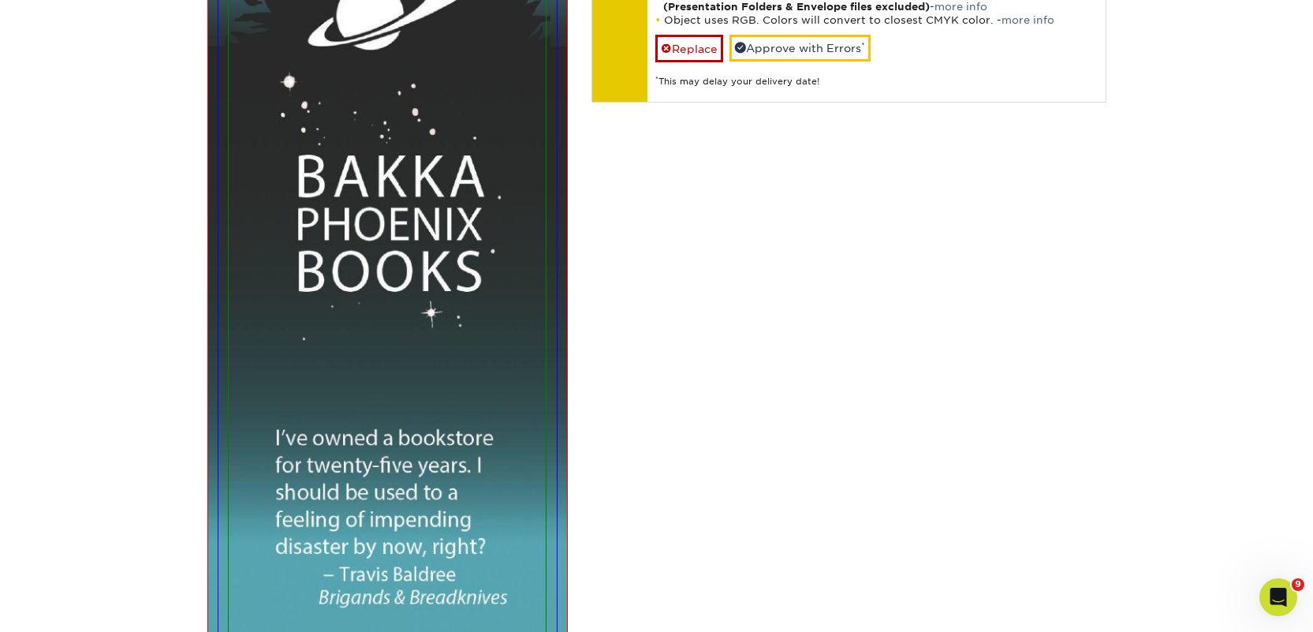
scroll to position [1058, 0]
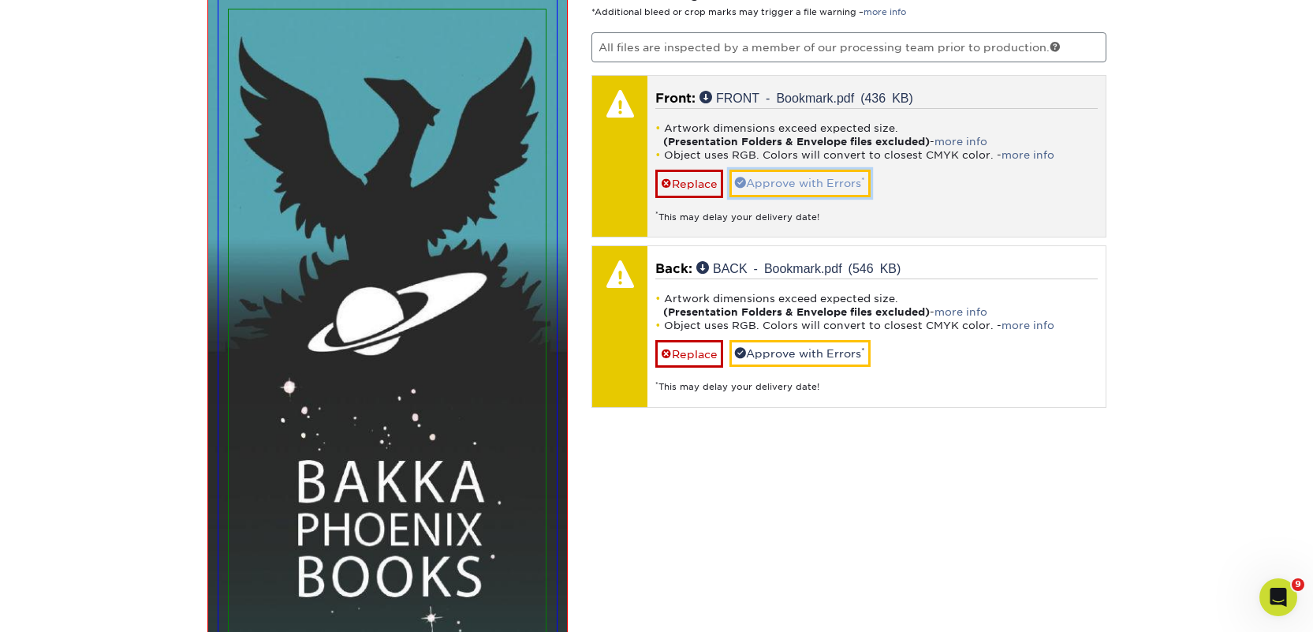
click at [748, 177] on link "Approve with Errors *" at bounding box center [800, 183] width 141 height 27
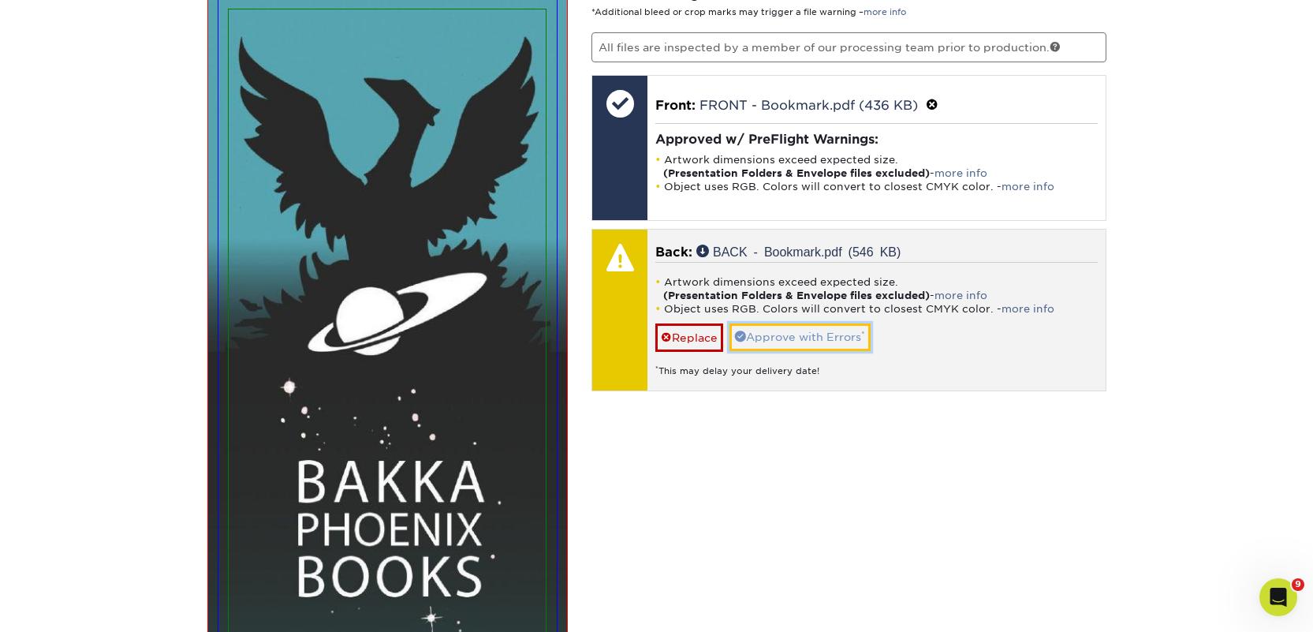
click at [780, 338] on link "Approve with Errors *" at bounding box center [800, 336] width 141 height 27
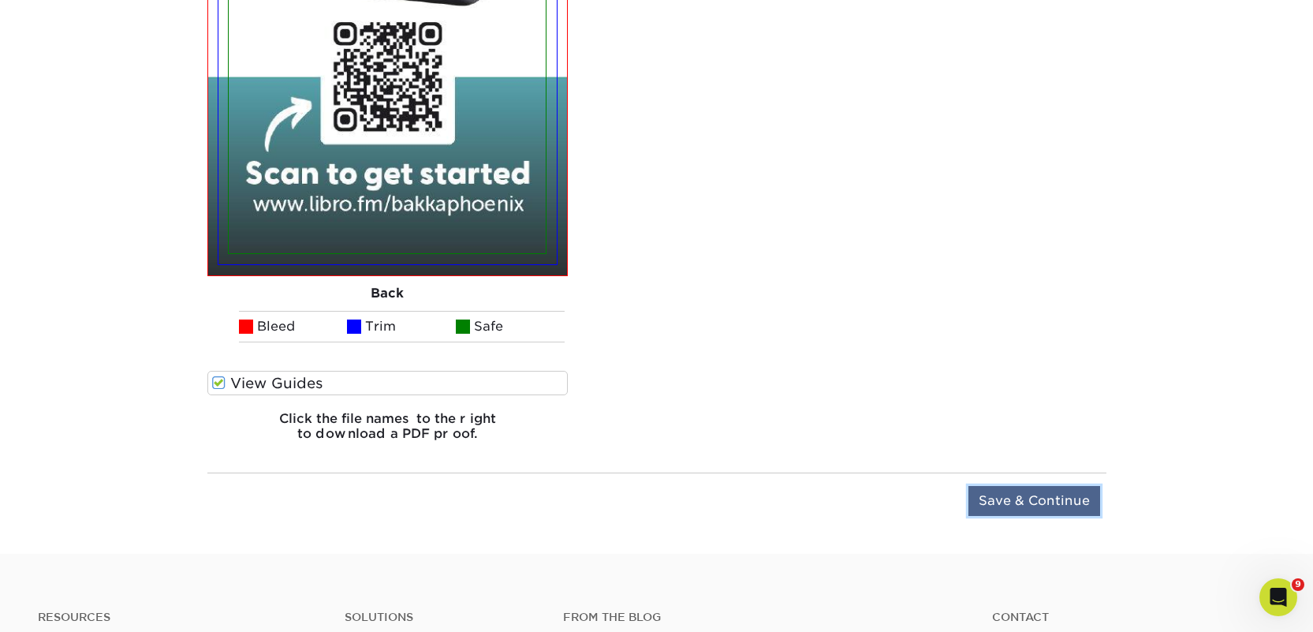
click at [1004, 493] on input "Save & Continue" at bounding box center [1035, 501] width 132 height 30
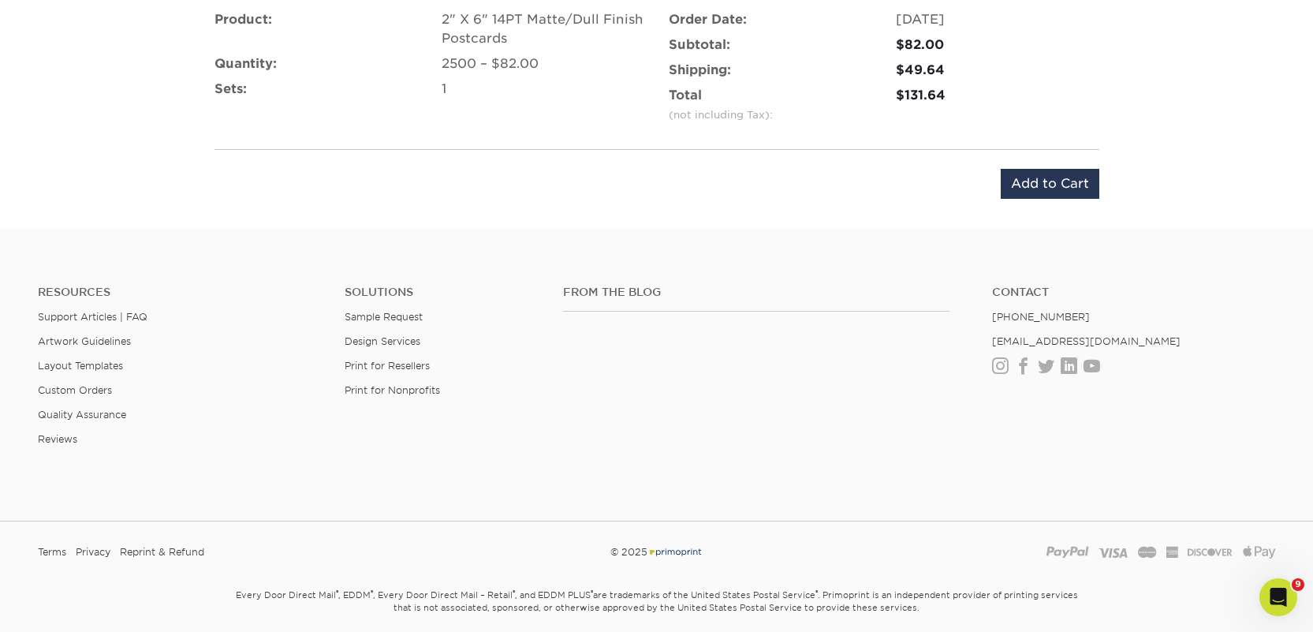
scroll to position [1145, 0]
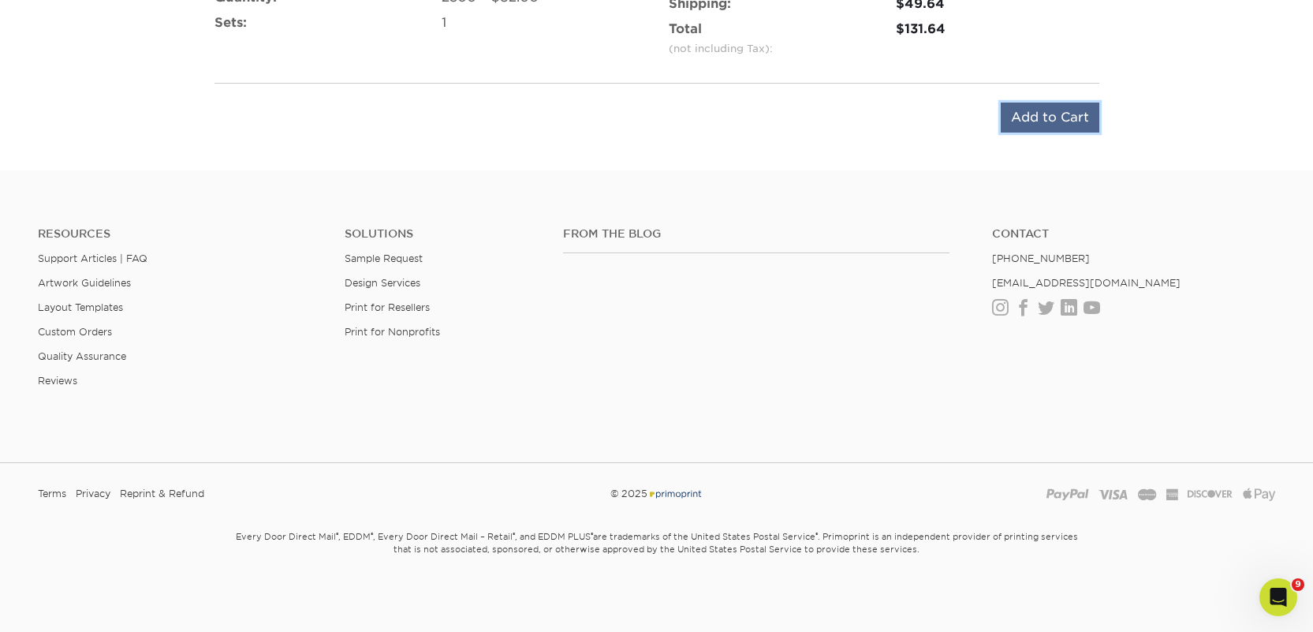
click at [1039, 117] on input "Add to Cart" at bounding box center [1050, 118] width 99 height 30
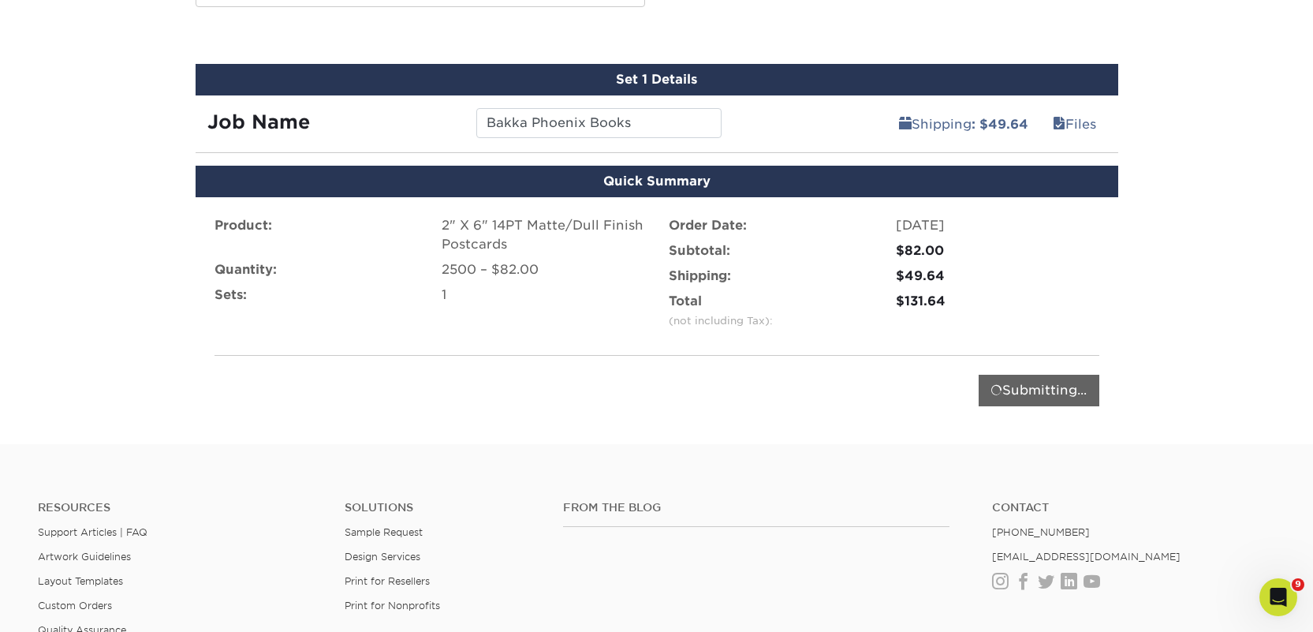
scroll to position [857, 0]
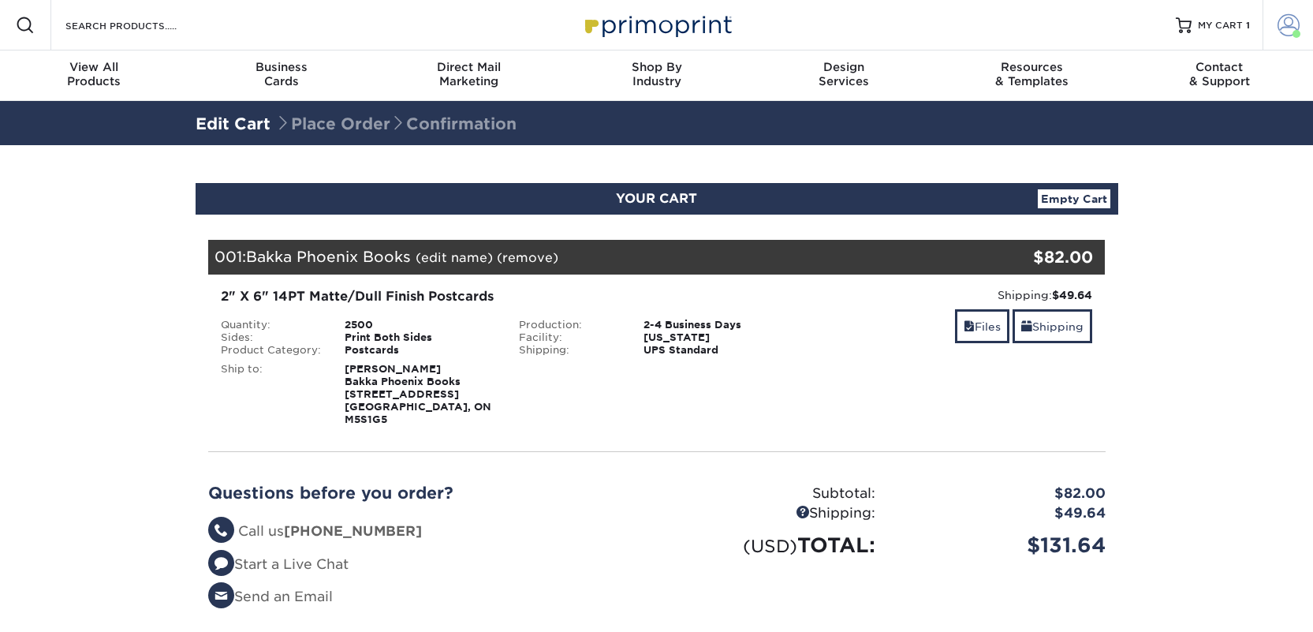
click at [1294, 23] on span at bounding box center [1289, 25] width 22 height 22
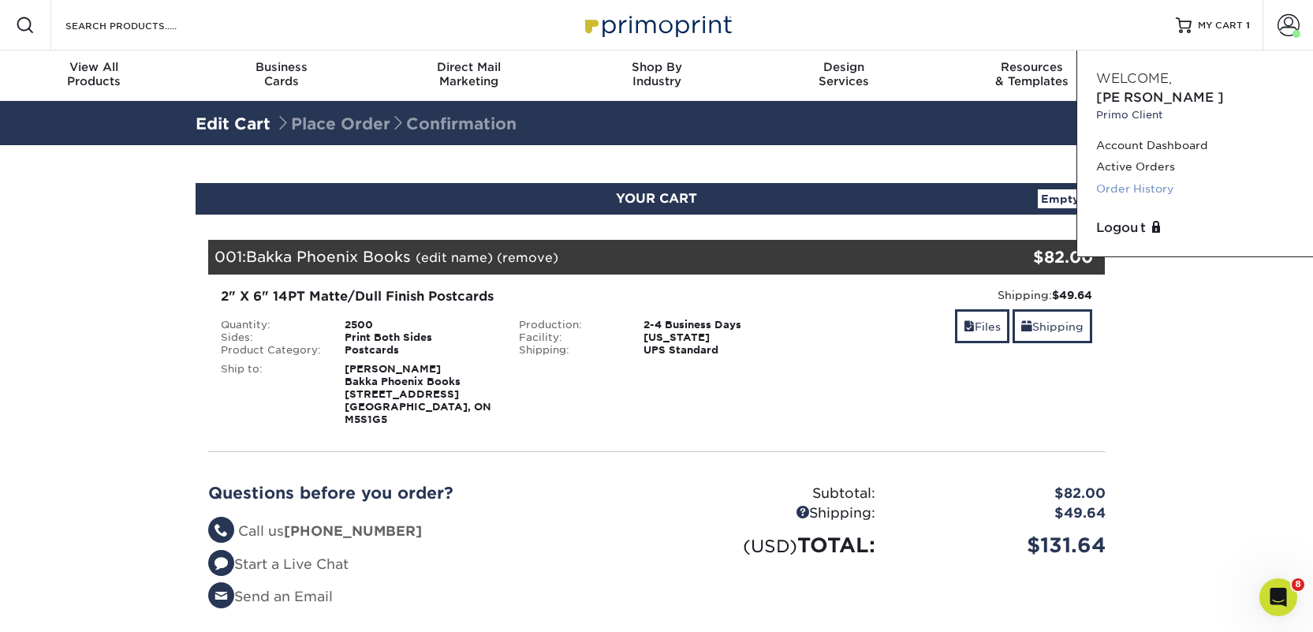
click at [1149, 178] on link "Order History" at bounding box center [1195, 188] width 198 height 21
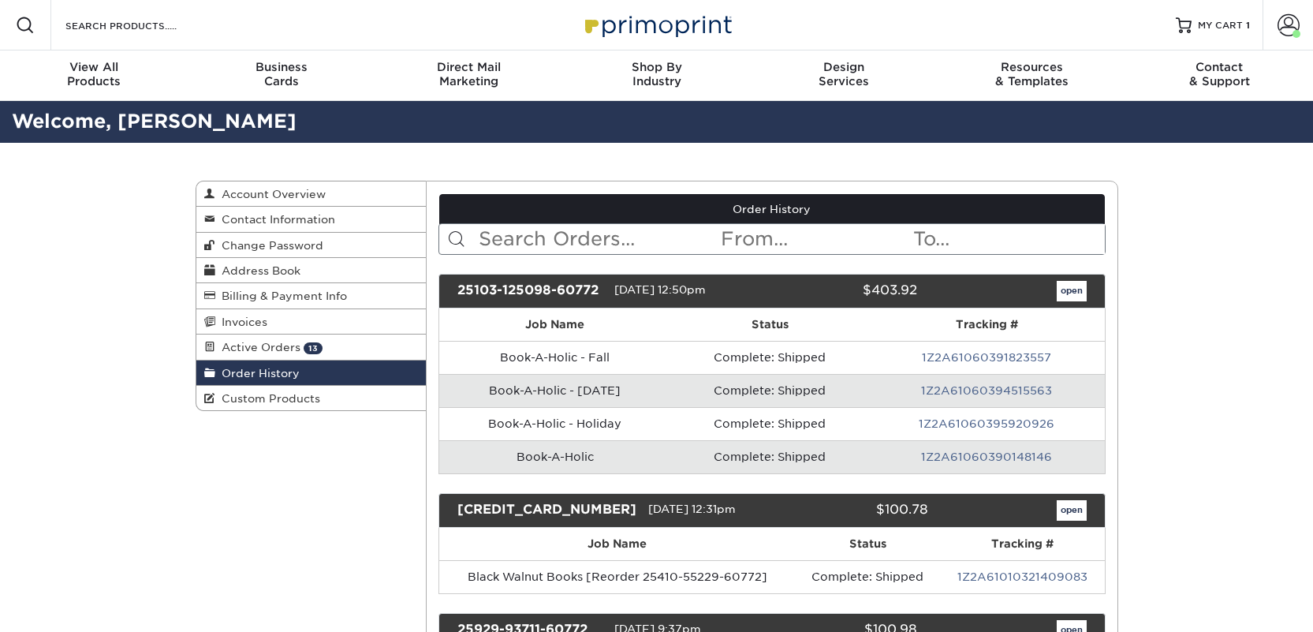
click at [586, 241] on input "text" at bounding box center [598, 239] width 242 height 30
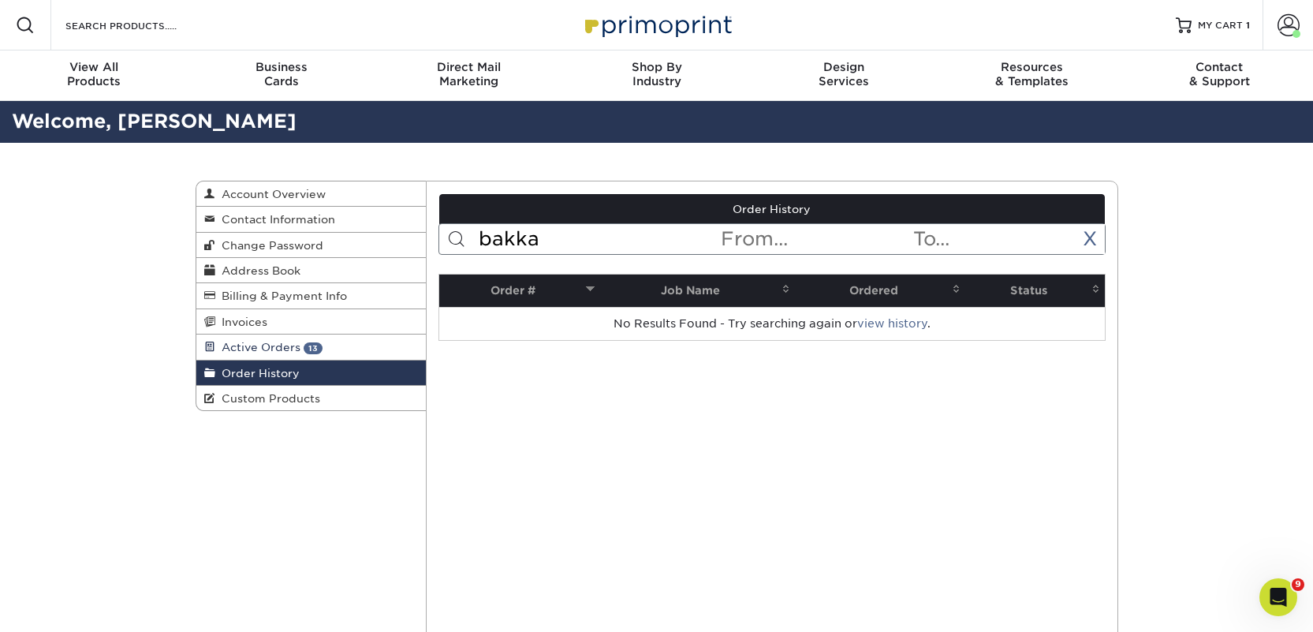
type input "bakka"
click at [312, 350] on span "13" at bounding box center [313, 348] width 19 height 12
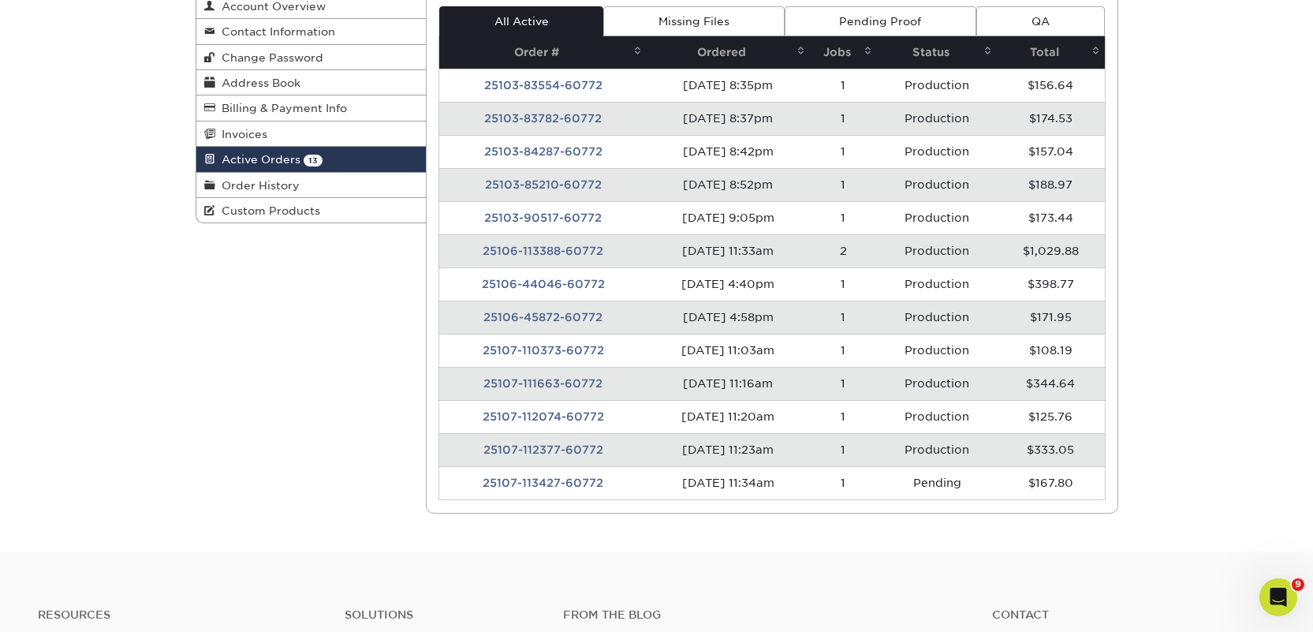
scroll to position [186, 0]
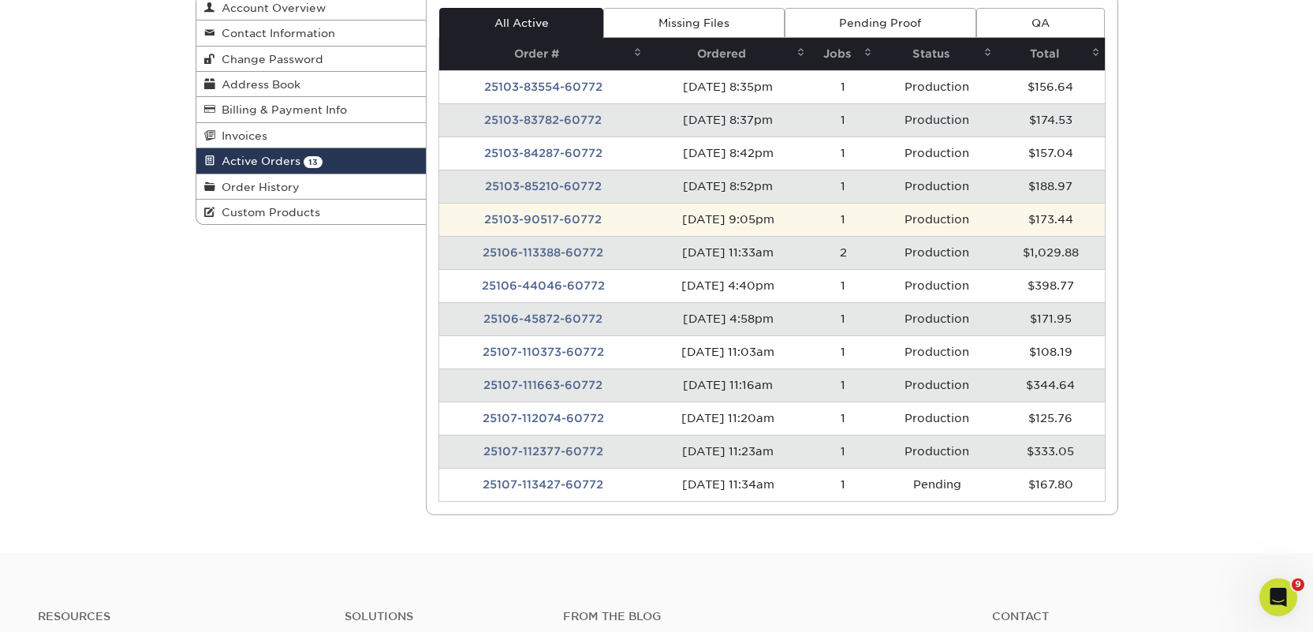
click at [540, 217] on td "25103-90517-60772" at bounding box center [542, 219] width 207 height 33
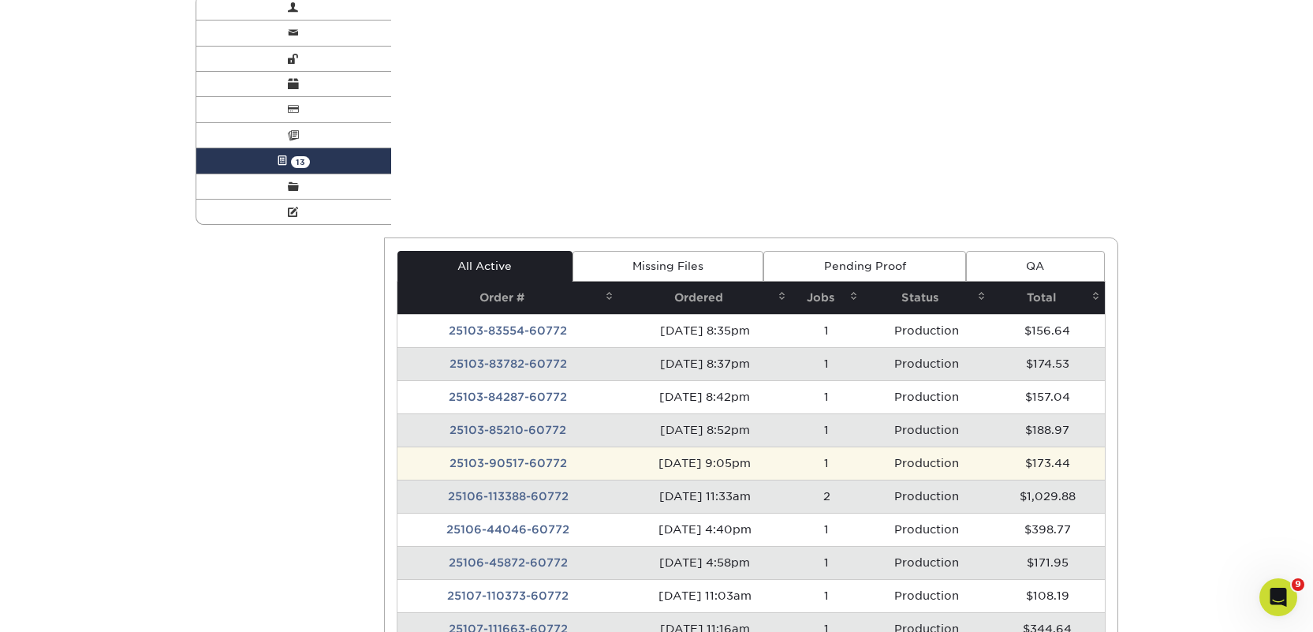
scroll to position [0, 0]
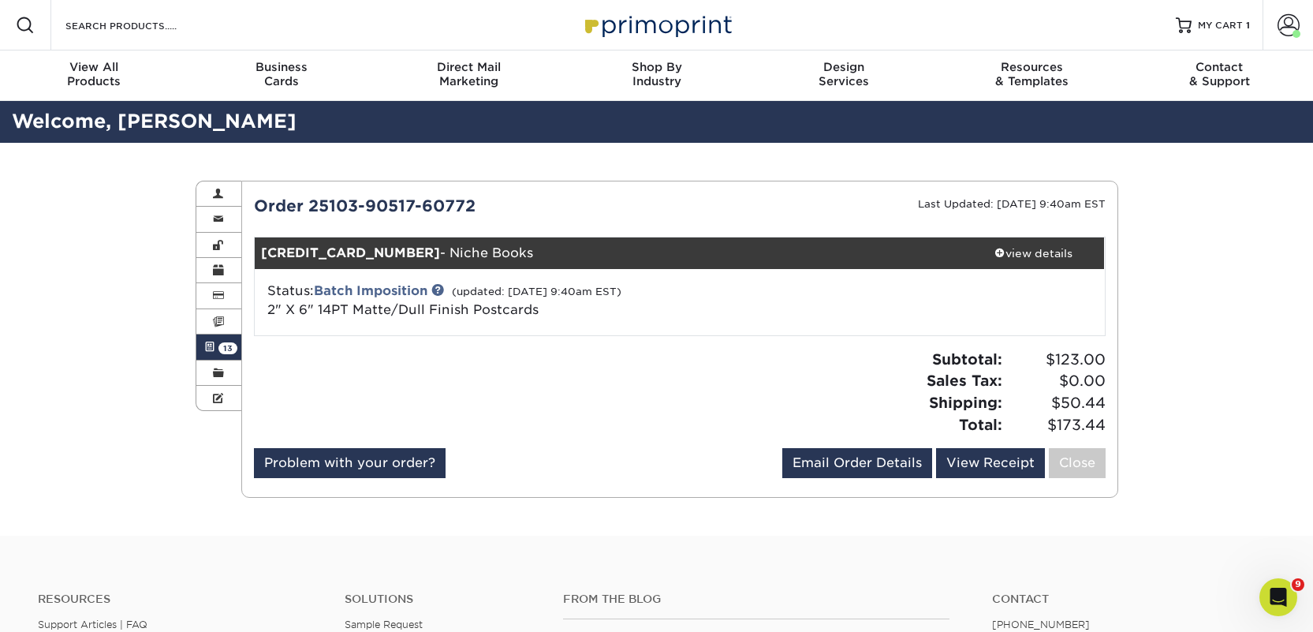
click at [228, 344] on span "13" at bounding box center [227, 348] width 19 height 12
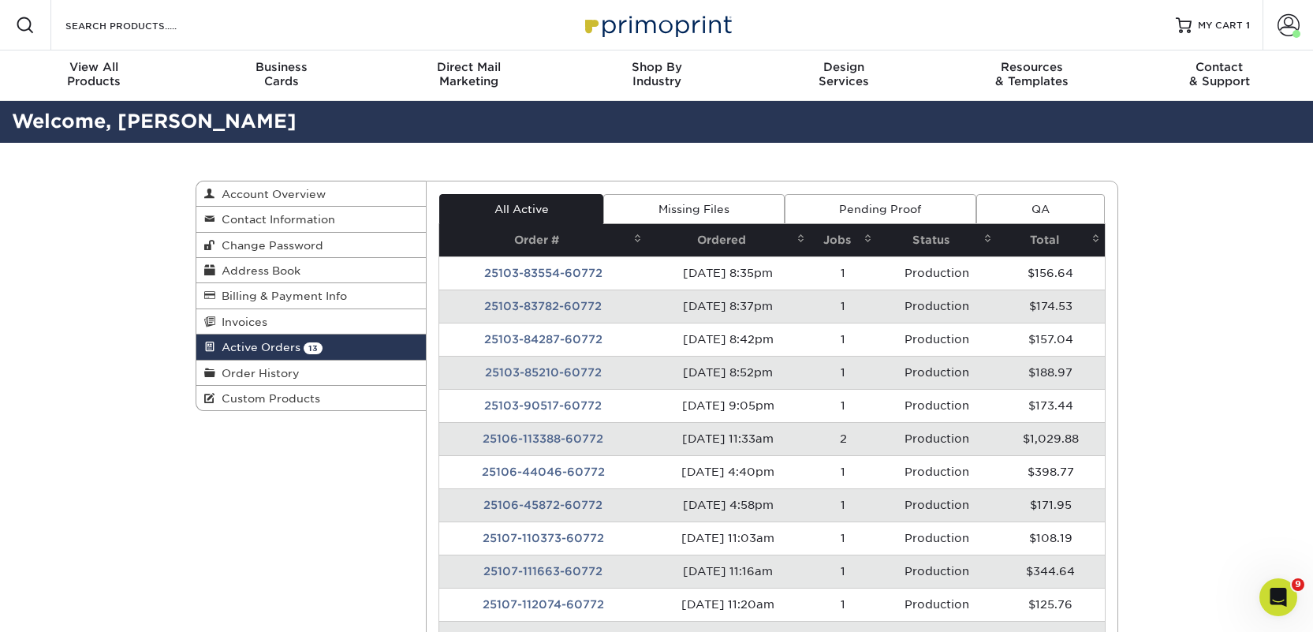
click at [553, 368] on td "25103-85210-60772" at bounding box center [542, 372] width 207 height 33
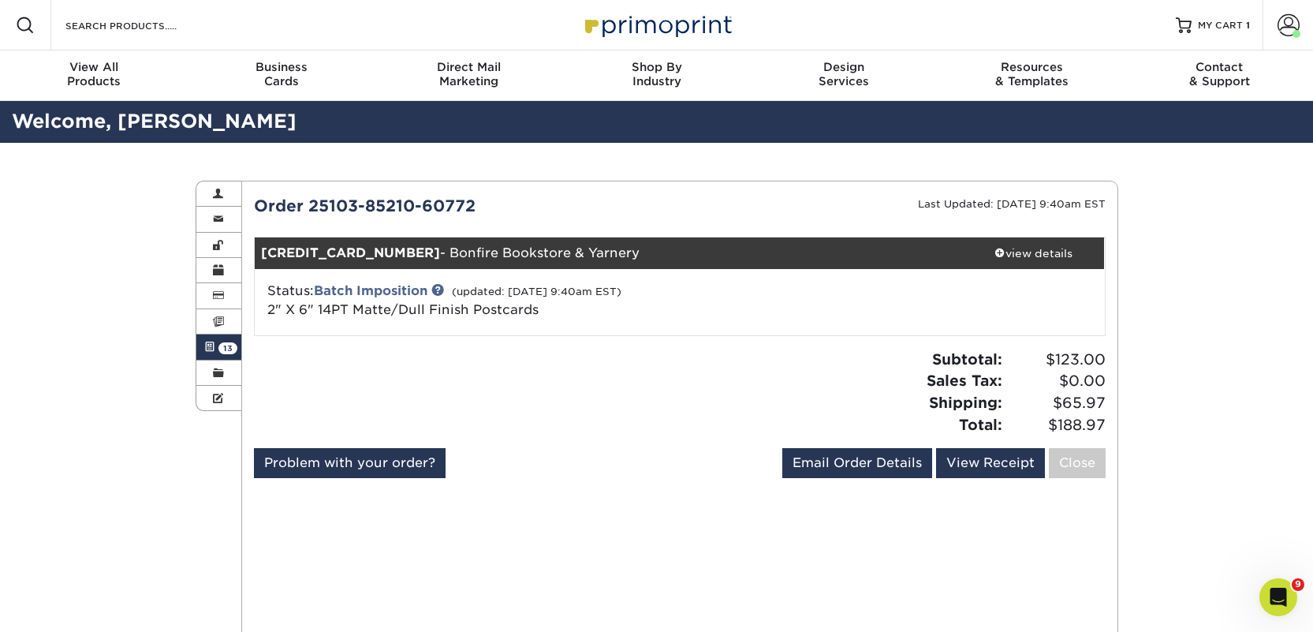
click at [224, 345] on span "13" at bounding box center [227, 348] width 19 height 12
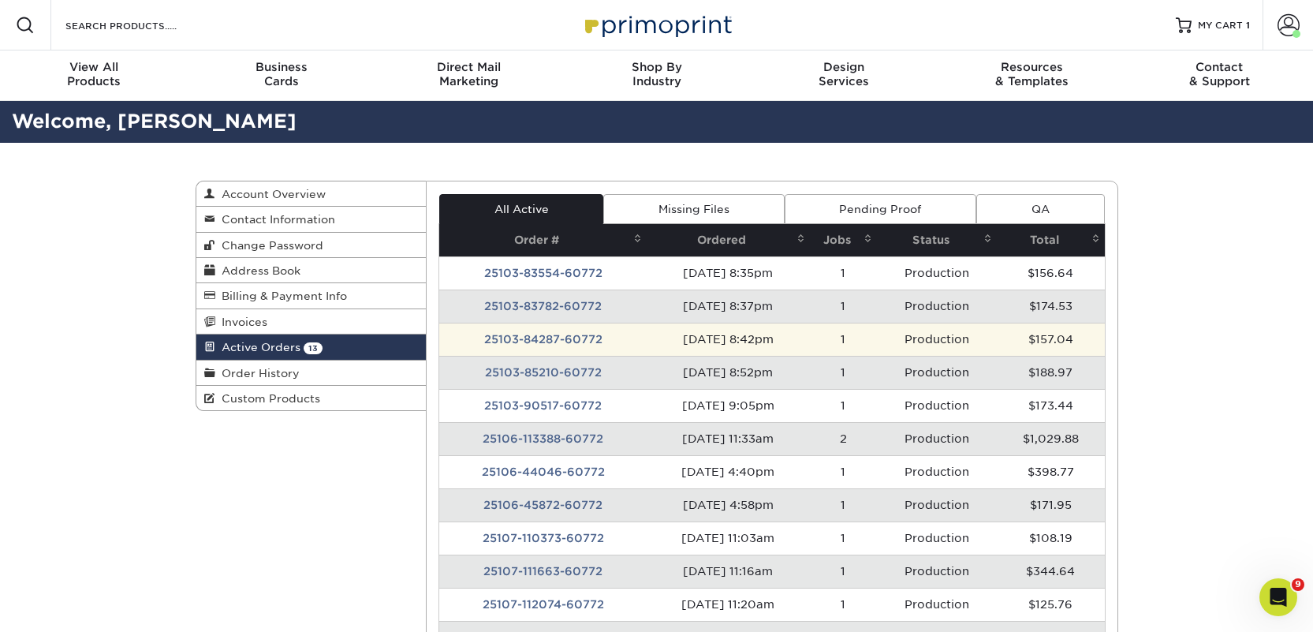
click at [528, 338] on td "25103-84287-60772" at bounding box center [542, 339] width 207 height 33
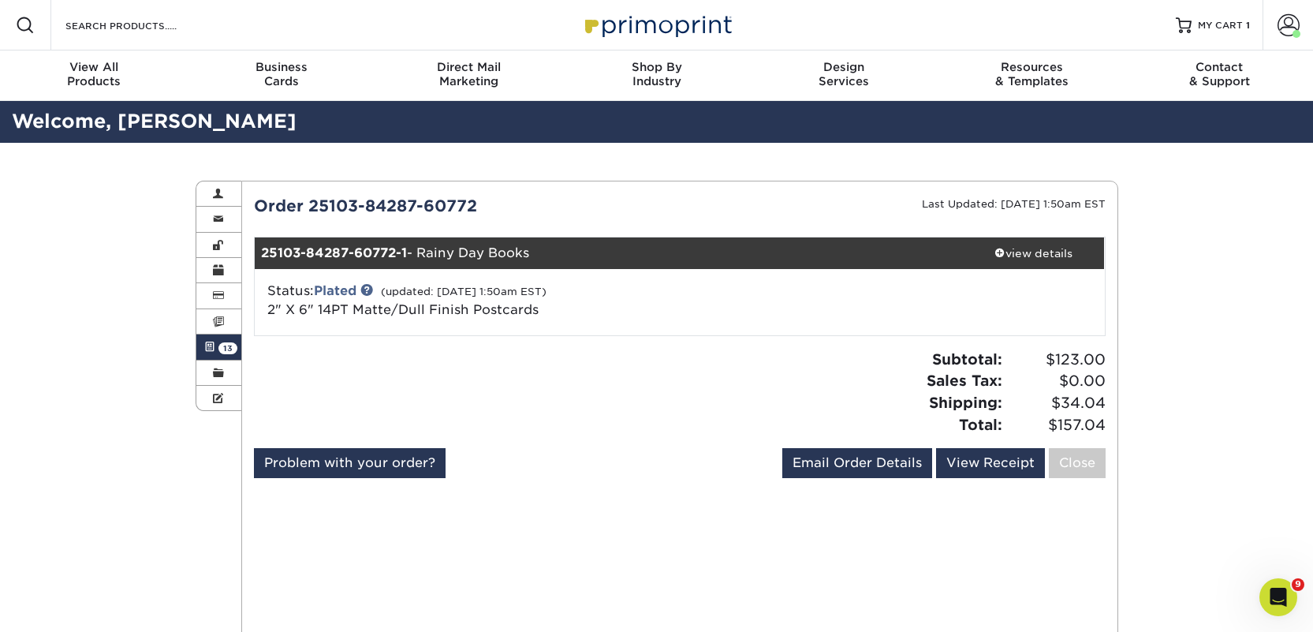
click at [224, 345] on span "13" at bounding box center [227, 348] width 19 height 12
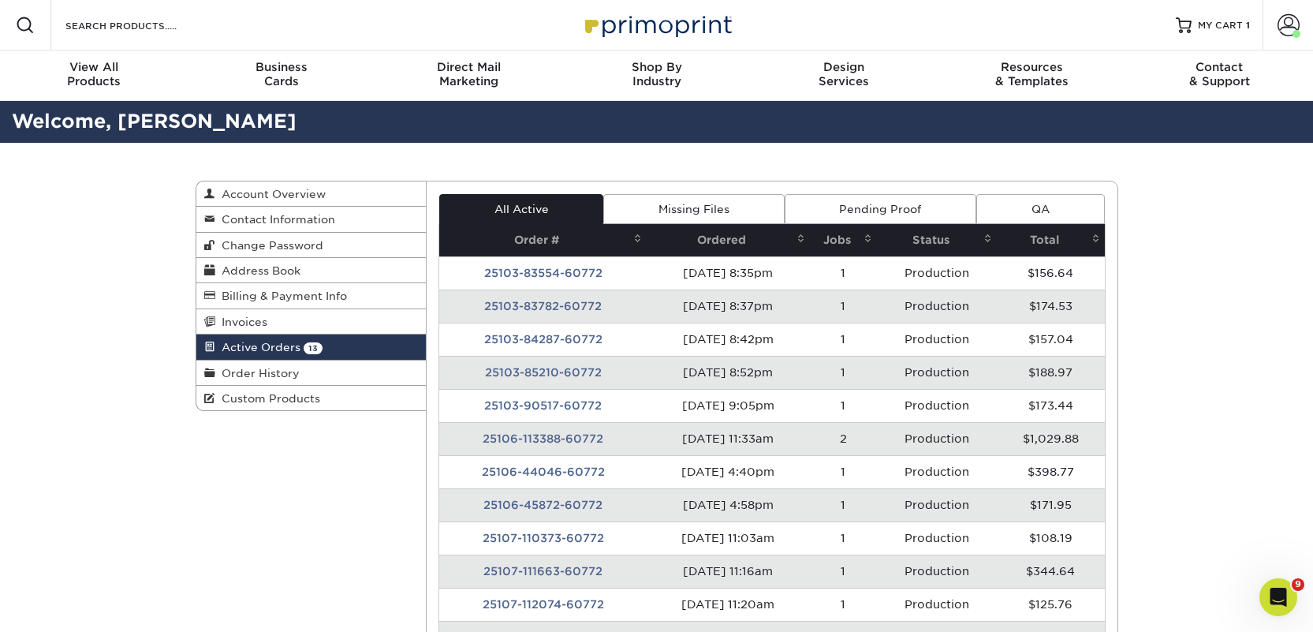
click at [586, 306] on td "25103-83782-60772" at bounding box center [542, 305] width 207 height 33
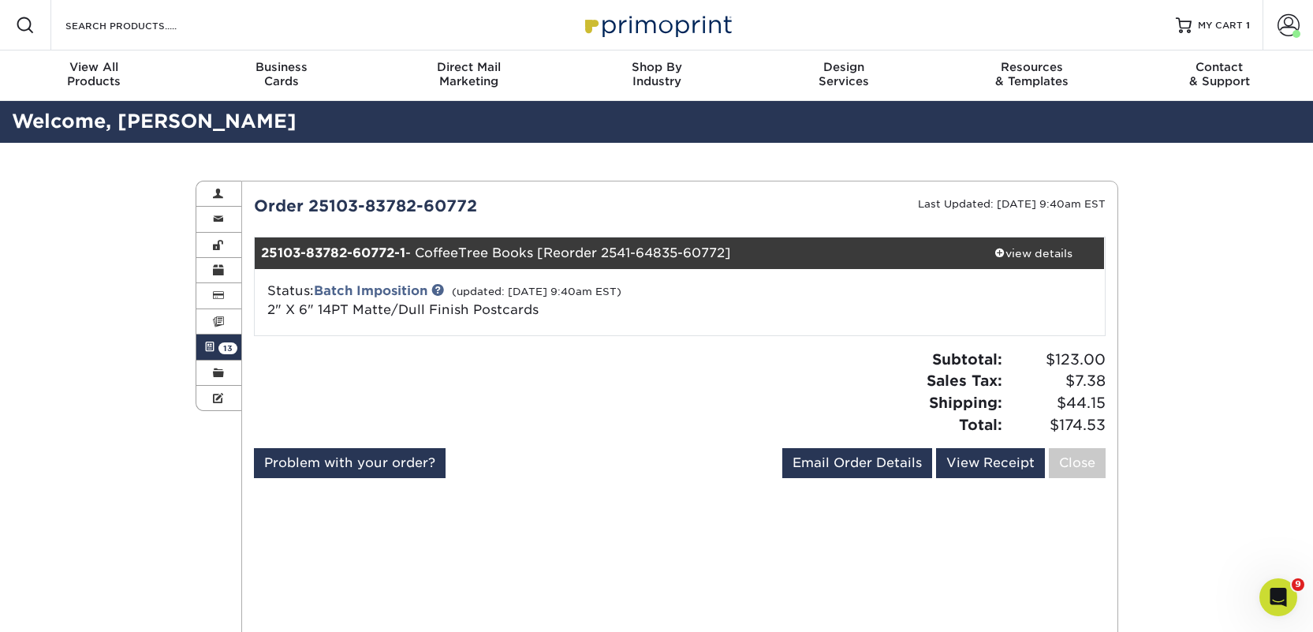
click at [227, 342] on span "13" at bounding box center [227, 348] width 19 height 12
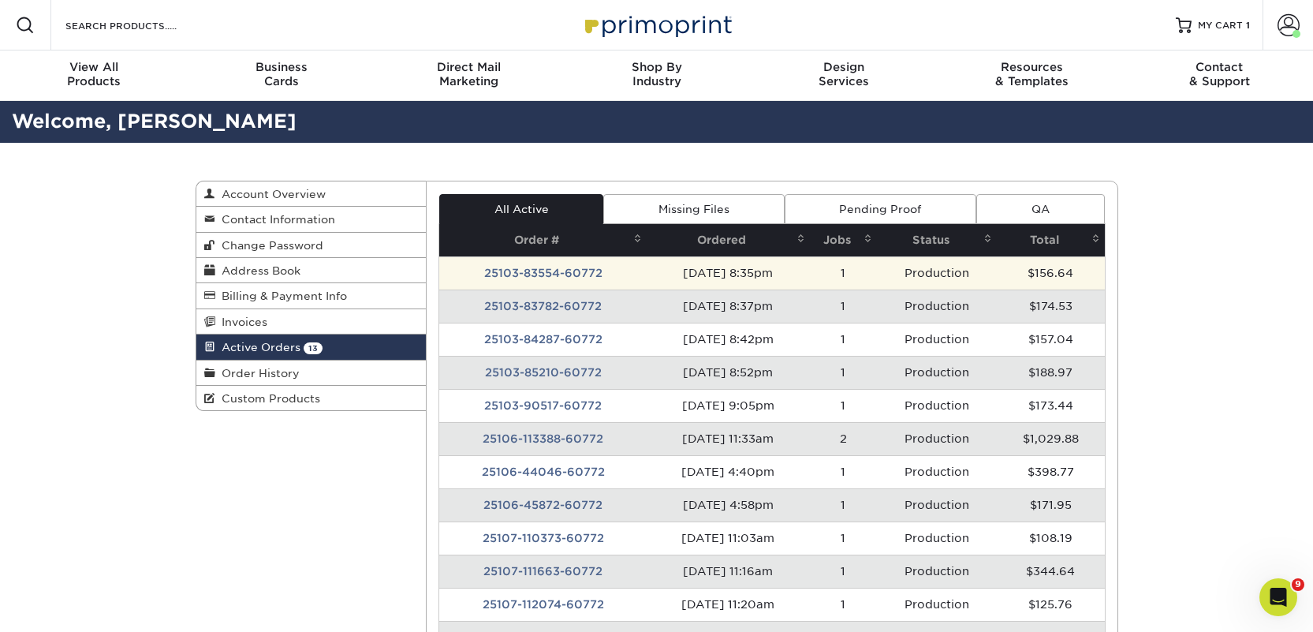
click at [491, 271] on td "25103-83554-60772" at bounding box center [542, 272] width 207 height 33
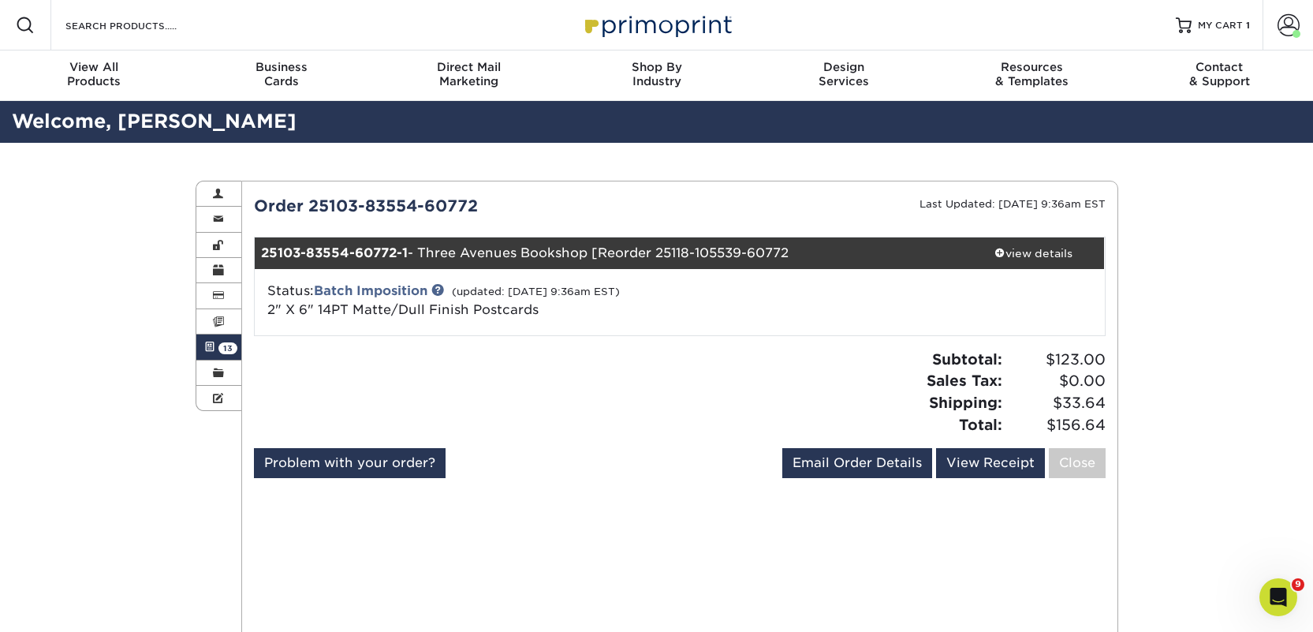
click at [231, 343] on span "13" at bounding box center [227, 348] width 19 height 12
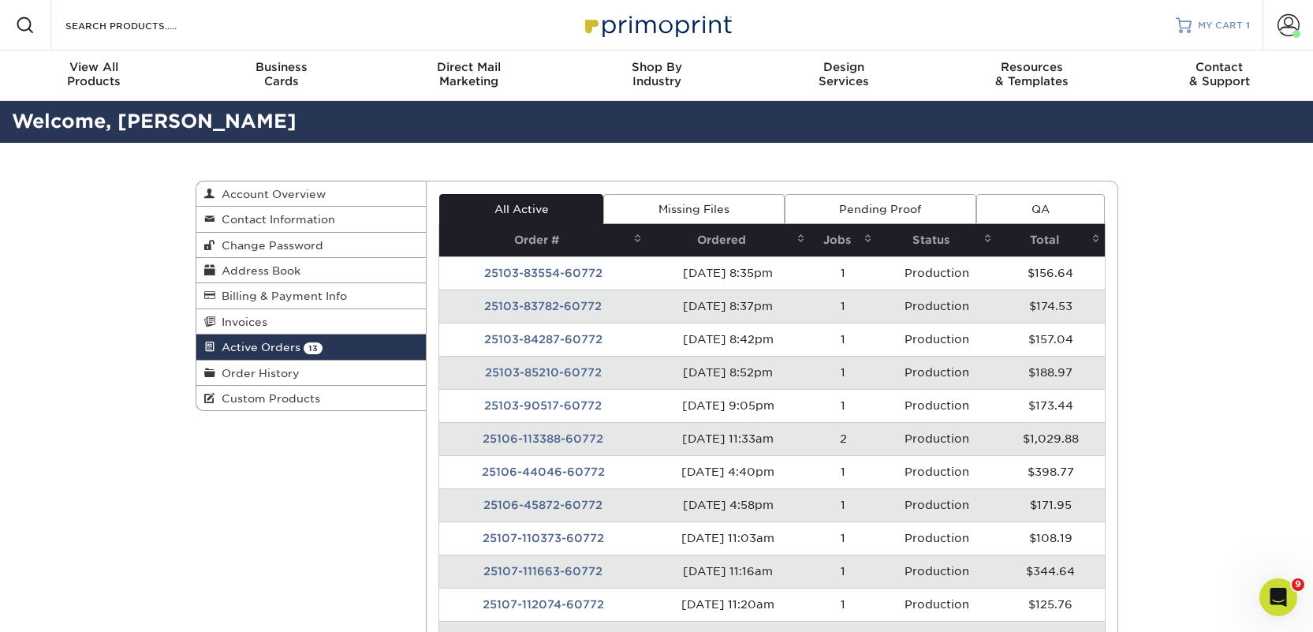
click at [1189, 28] on div at bounding box center [1184, 25] width 16 height 16
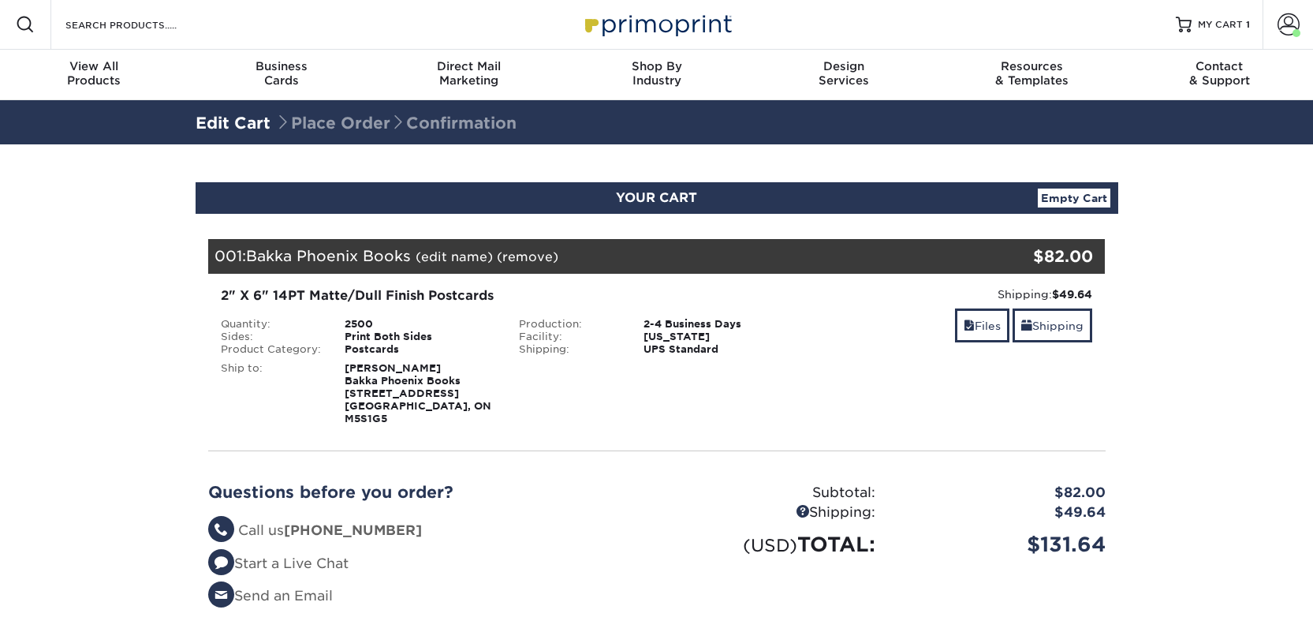
scroll to position [312, 0]
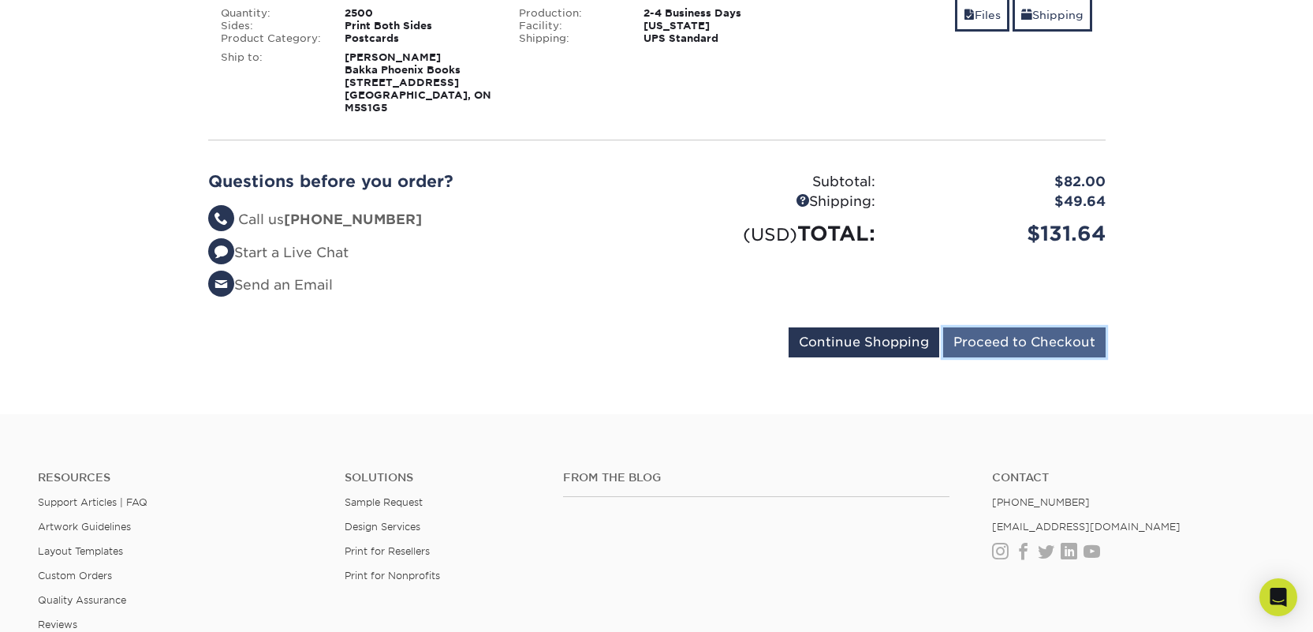
click at [1002, 327] on input "Proceed to Checkout" at bounding box center [1024, 342] width 162 height 30
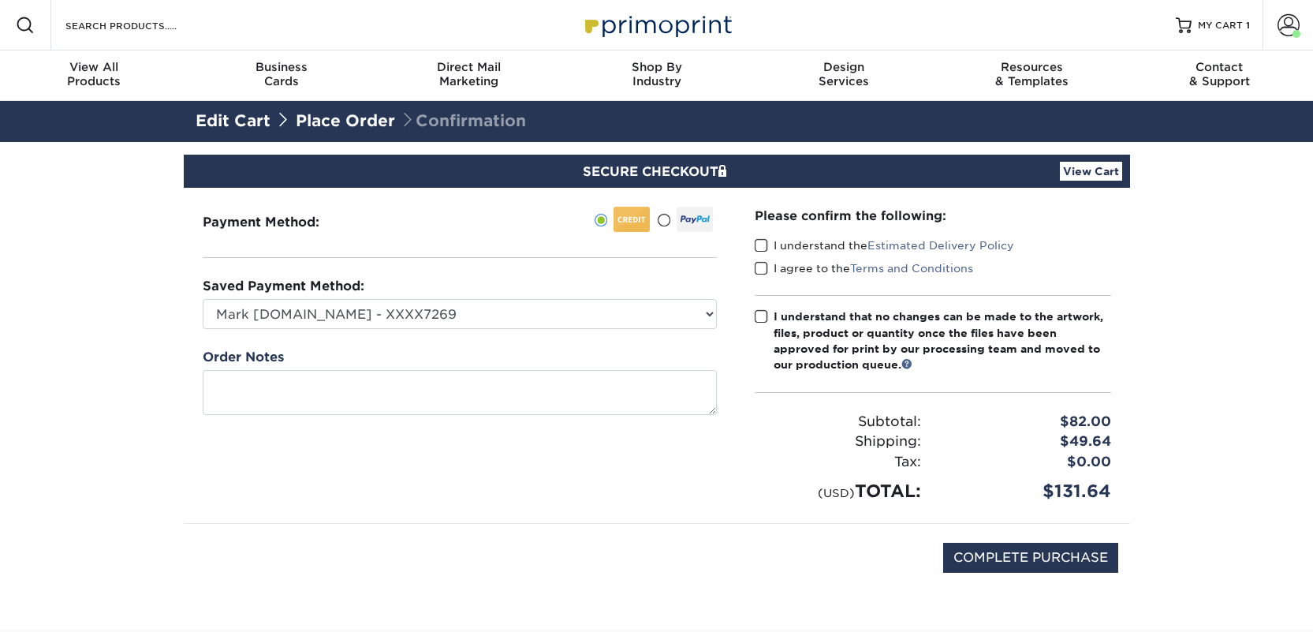
click at [816, 248] on label "I understand the Estimated Delivery Policy" at bounding box center [884, 245] width 259 height 16
click at [0, 0] on input "I understand the Estimated Delivery Policy" at bounding box center [0, 0] width 0 height 0
click at [811, 265] on label "I agree to the Terms and Conditions" at bounding box center [864, 268] width 218 height 16
click at [0, 0] on input "I agree to the Terms and Conditions" at bounding box center [0, 0] width 0 height 0
click at [812, 327] on div "I understand that no changes can be made to the artwork, files, product or quan…" at bounding box center [943, 340] width 338 height 65
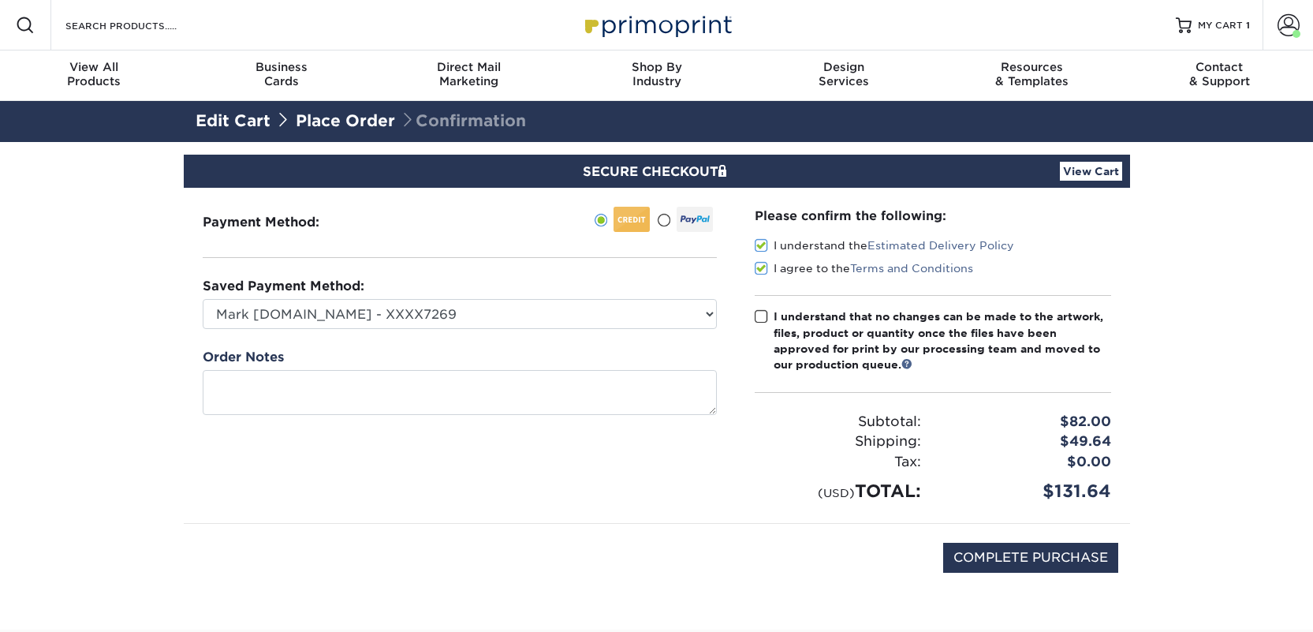
click at [0, 0] on input "I understand that no changes can be made to the artwork, files, product or quan…" at bounding box center [0, 0] width 0 height 0
click at [969, 551] on input "COMPLETE PURCHASE" at bounding box center [1030, 558] width 175 height 30
type input "PROCESSING, PLEASE WAIT..."
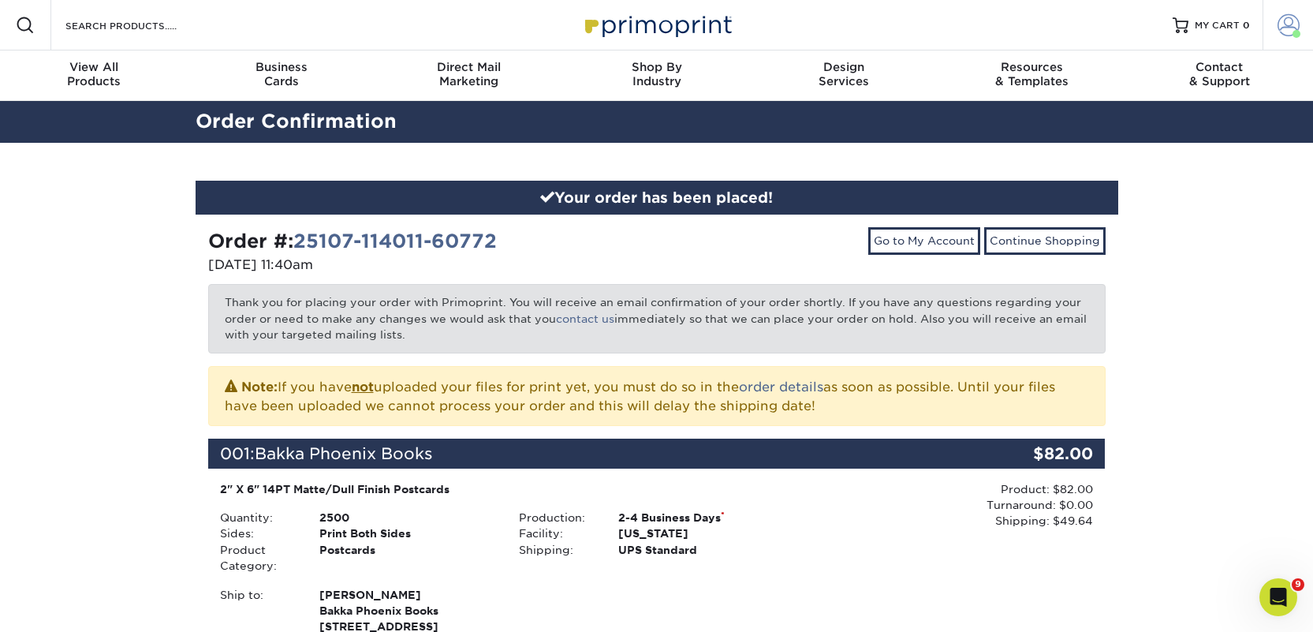
click at [1285, 24] on span at bounding box center [1289, 25] width 22 height 22
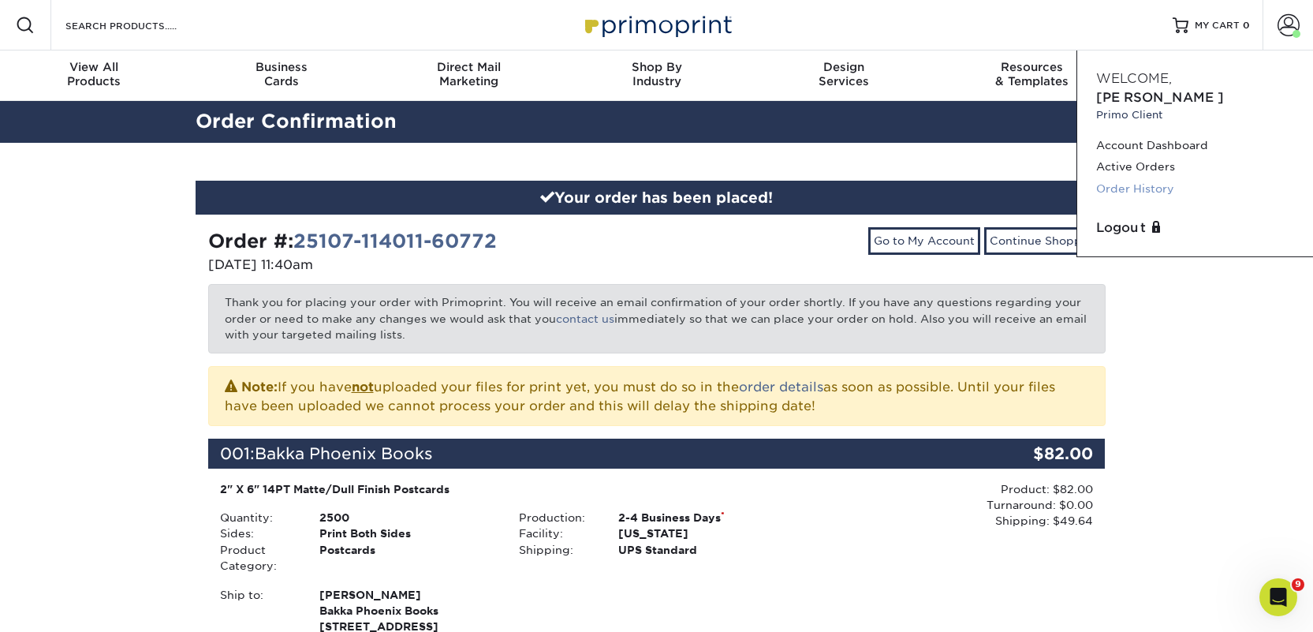
click at [1154, 178] on link "Order History" at bounding box center [1195, 188] width 198 height 21
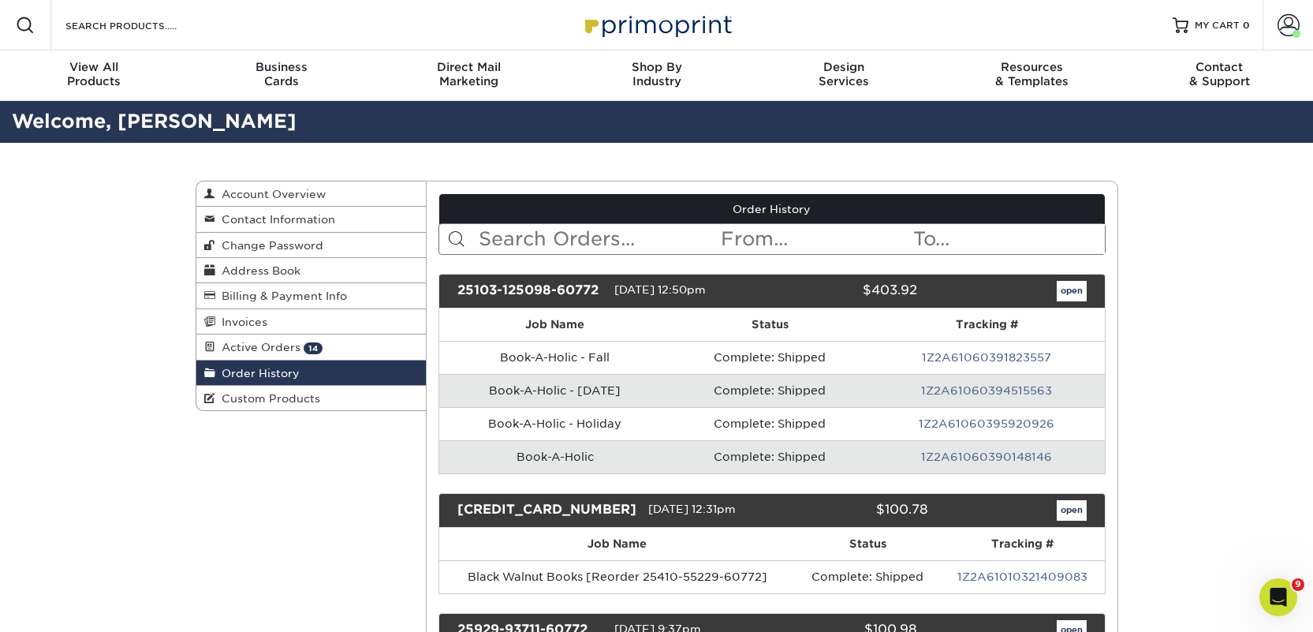
click at [571, 239] on input "text" at bounding box center [598, 239] width 242 height 30
paste input "Lion's Mouth Bookstore"
type input "Lion's Mouth Bookstore"
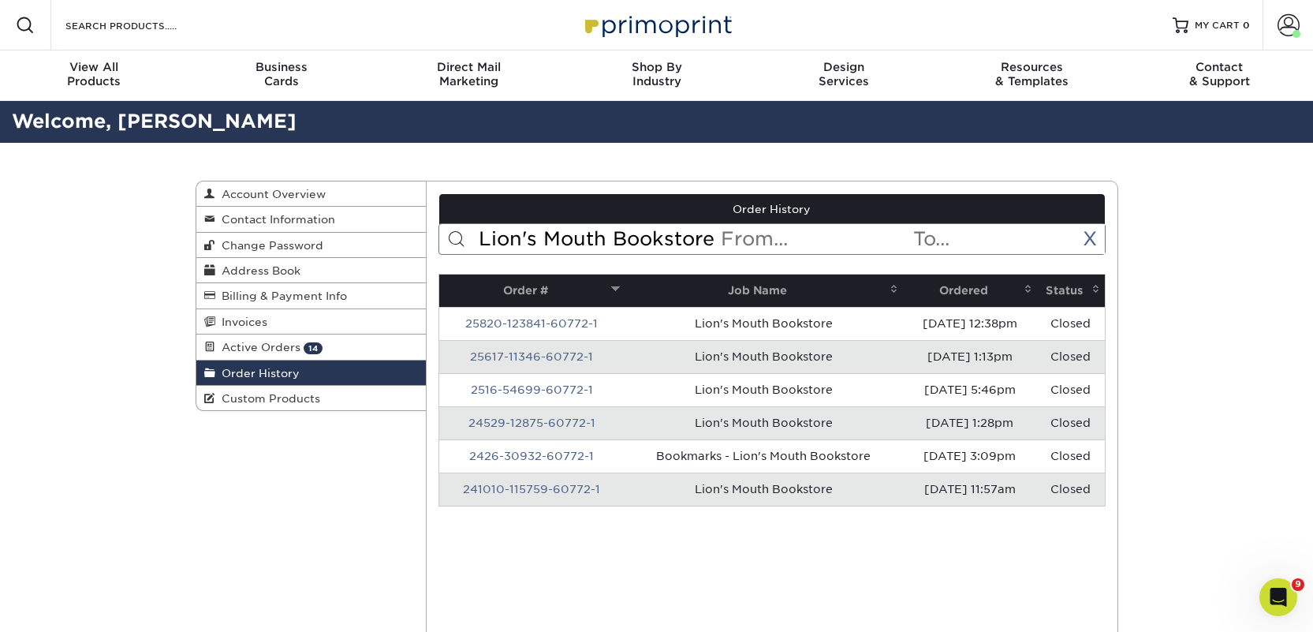
click at [965, 287] on th "Ordered" at bounding box center [969, 290] width 133 height 32
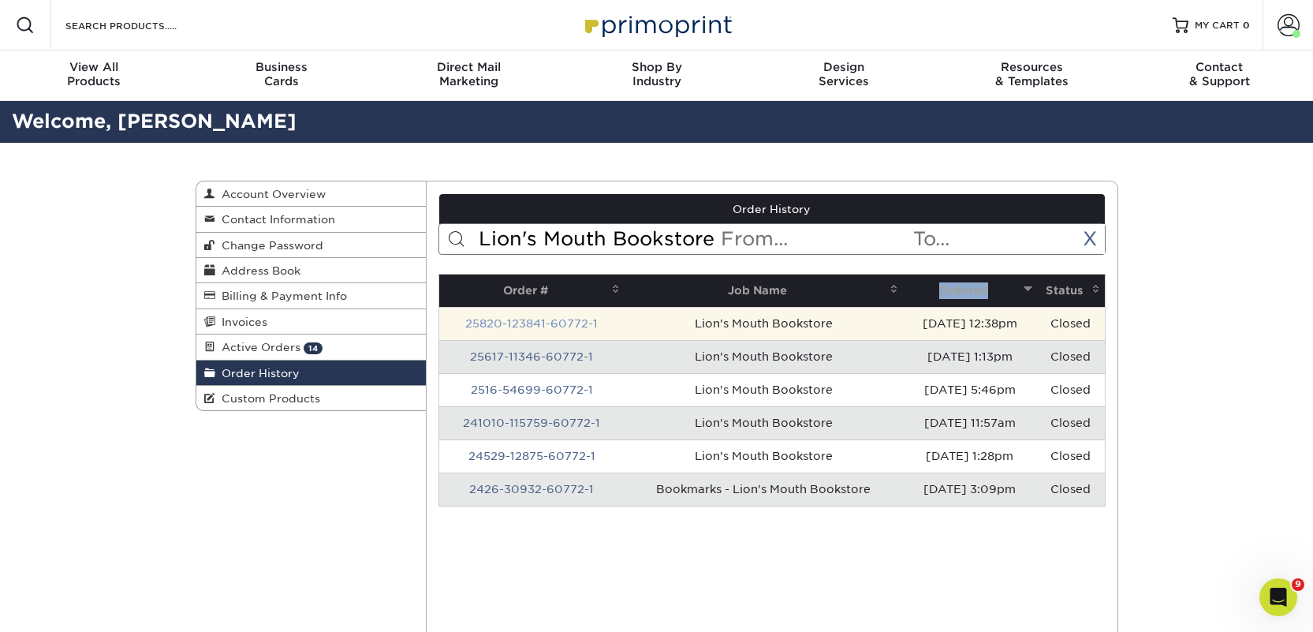
click at [530, 322] on link "25820-123841-60772-1" at bounding box center [531, 323] width 132 height 13
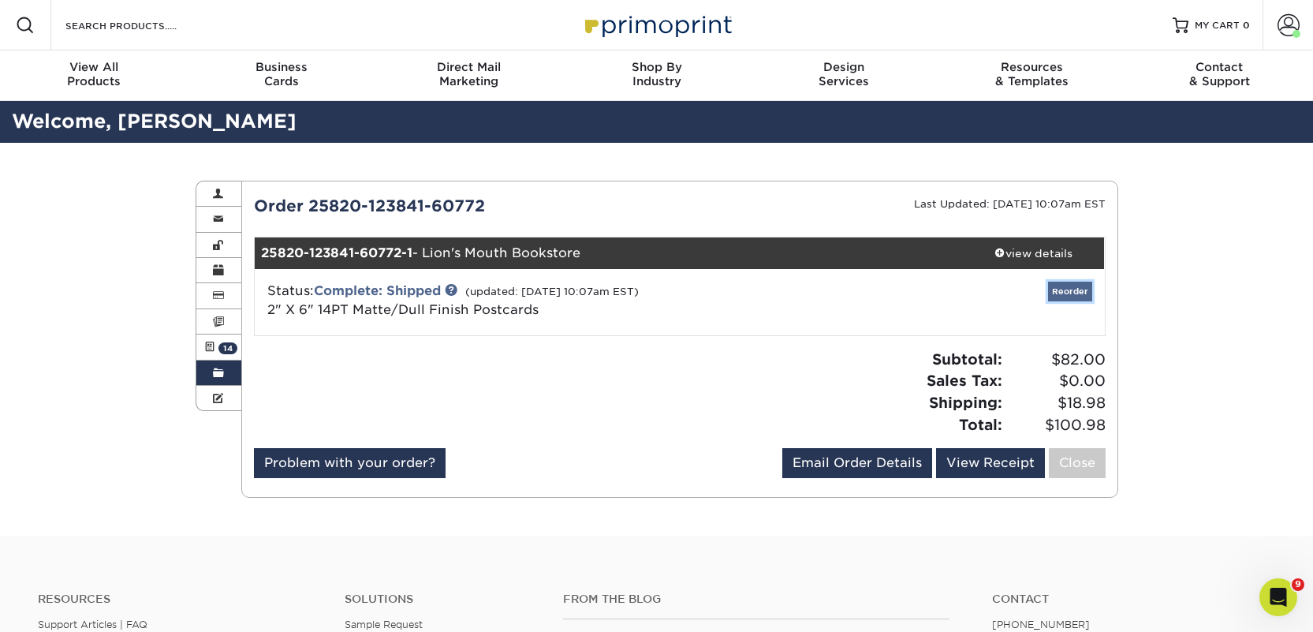
click at [1062, 290] on link "Reorder" at bounding box center [1070, 292] width 44 height 20
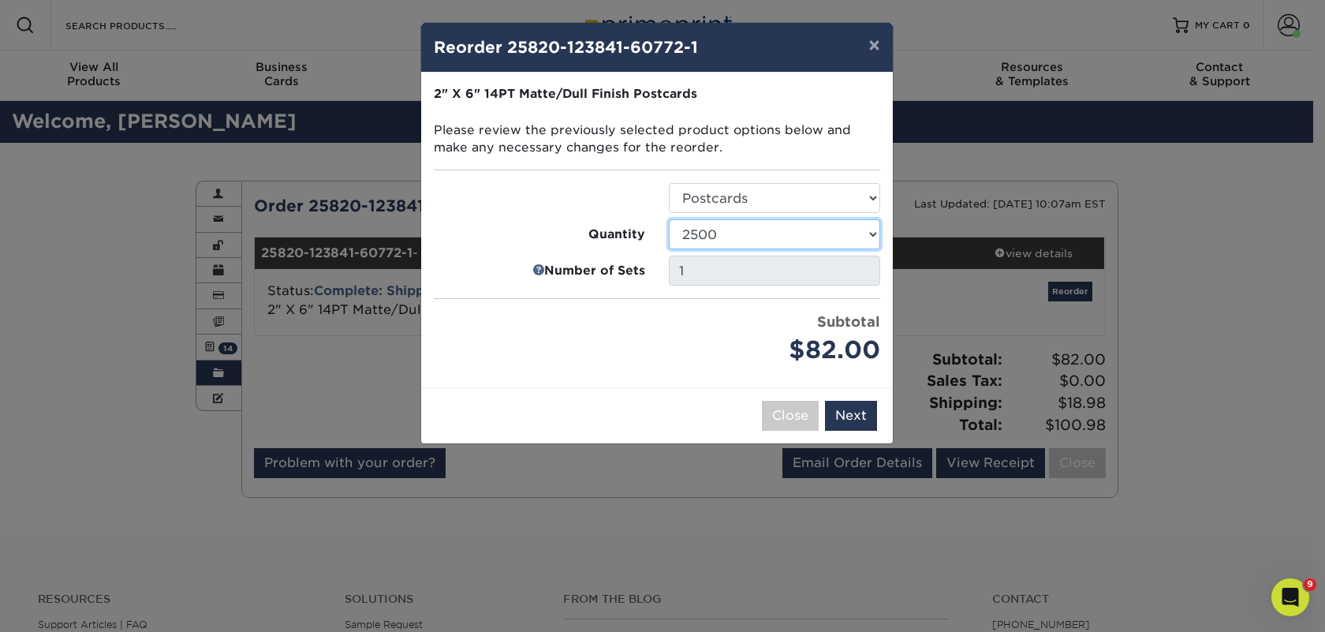
click at [737, 227] on select "1000 2500 5000 10000 15000 20000 25000" at bounding box center [774, 234] width 211 height 30
select select "4c29185a-ec98-4488-8729-c2ae0e5f5fe1"
click at [669, 219] on select "1000 2500 5000 10000 15000 20000 25000" at bounding box center [774, 234] width 211 height 30
click at [846, 423] on button "Next" at bounding box center [851, 416] width 52 height 30
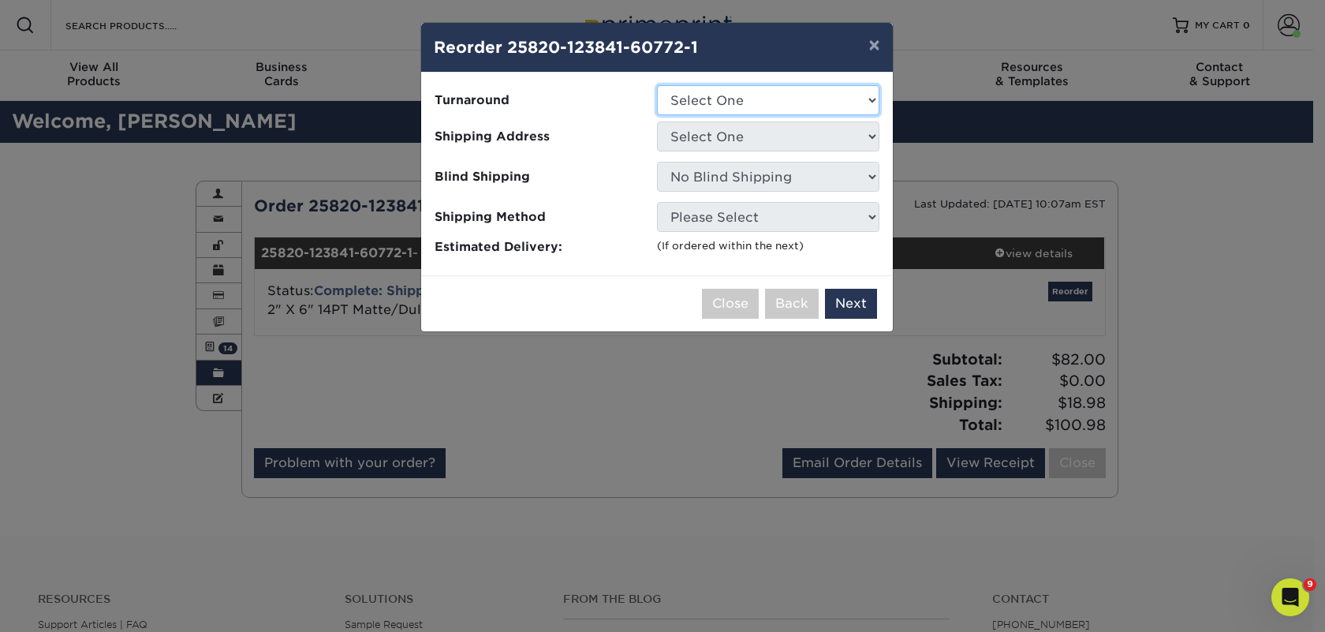
click at [689, 99] on select "Select One 2-4 Business Days 2 Day Next Business Day" at bounding box center [768, 100] width 222 height 30
select select "ec42ffe5-ebcc-45e1-9ee7-bced27445271"
click at [657, 85] on select "Select One 2-4 Business Days 2 Day Next Business Day" at bounding box center [768, 100] width 222 height 30
click at [699, 129] on select "Select One 2nd Floor Convention Center A Good Book Bookbug" at bounding box center [768, 136] width 222 height 30
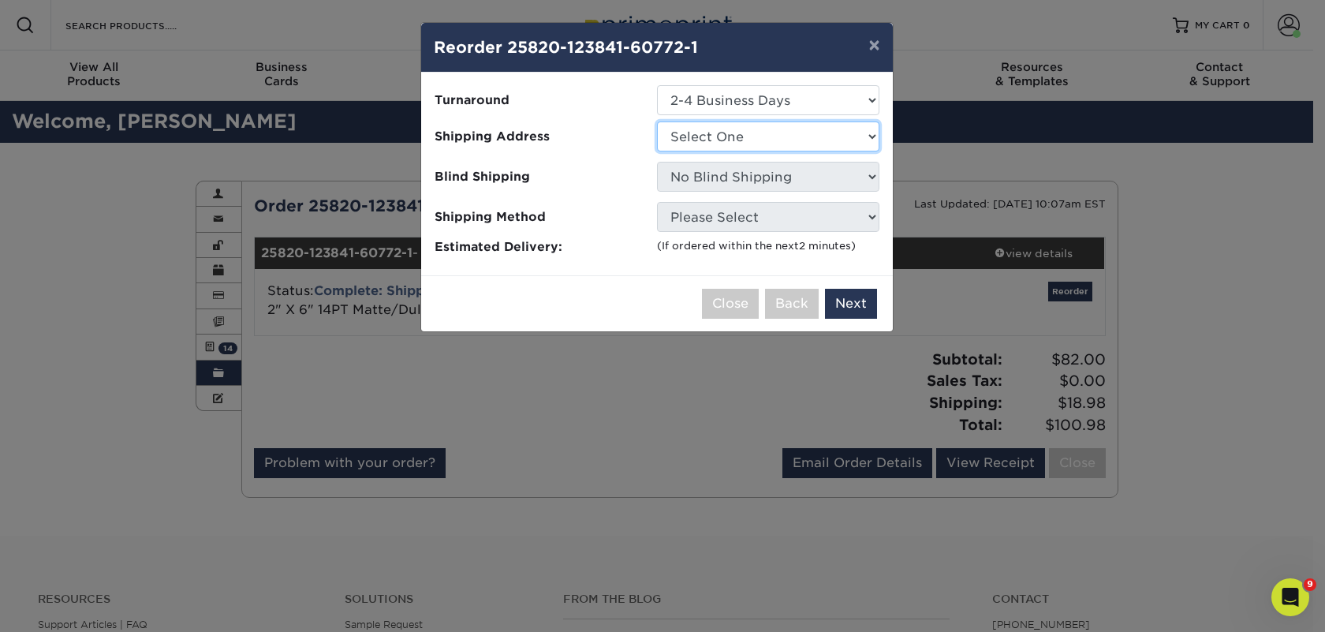
select select "259441"
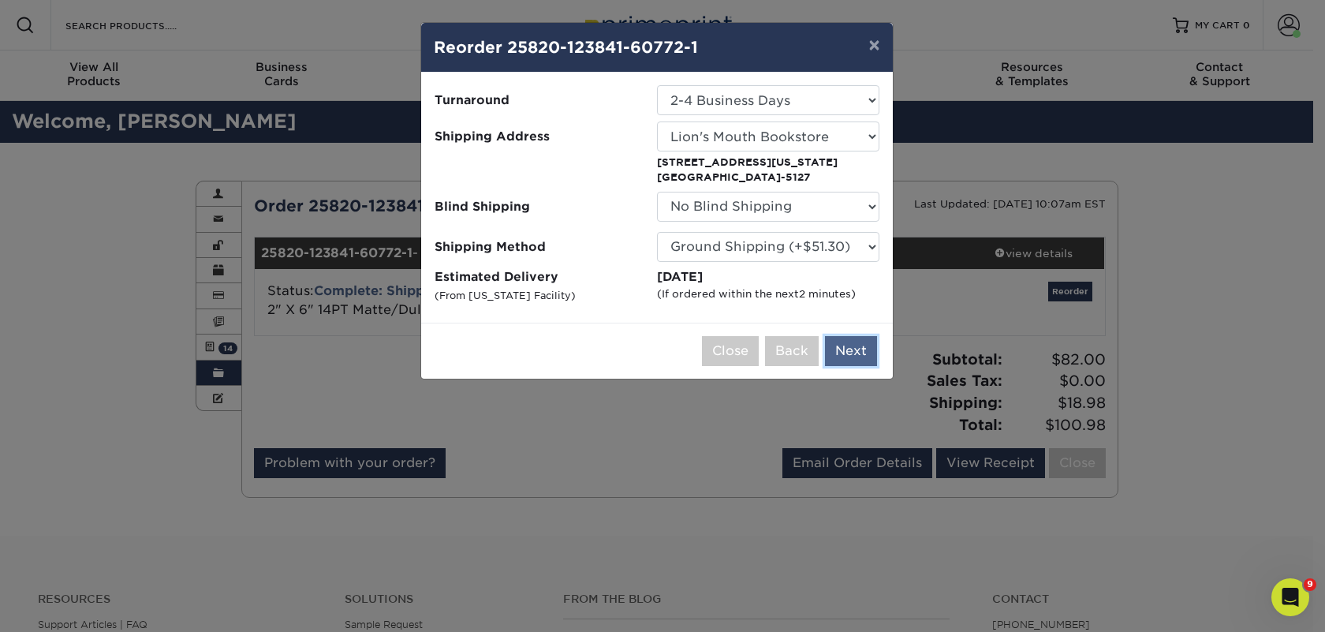
click at [849, 355] on button "Next" at bounding box center [851, 351] width 52 height 30
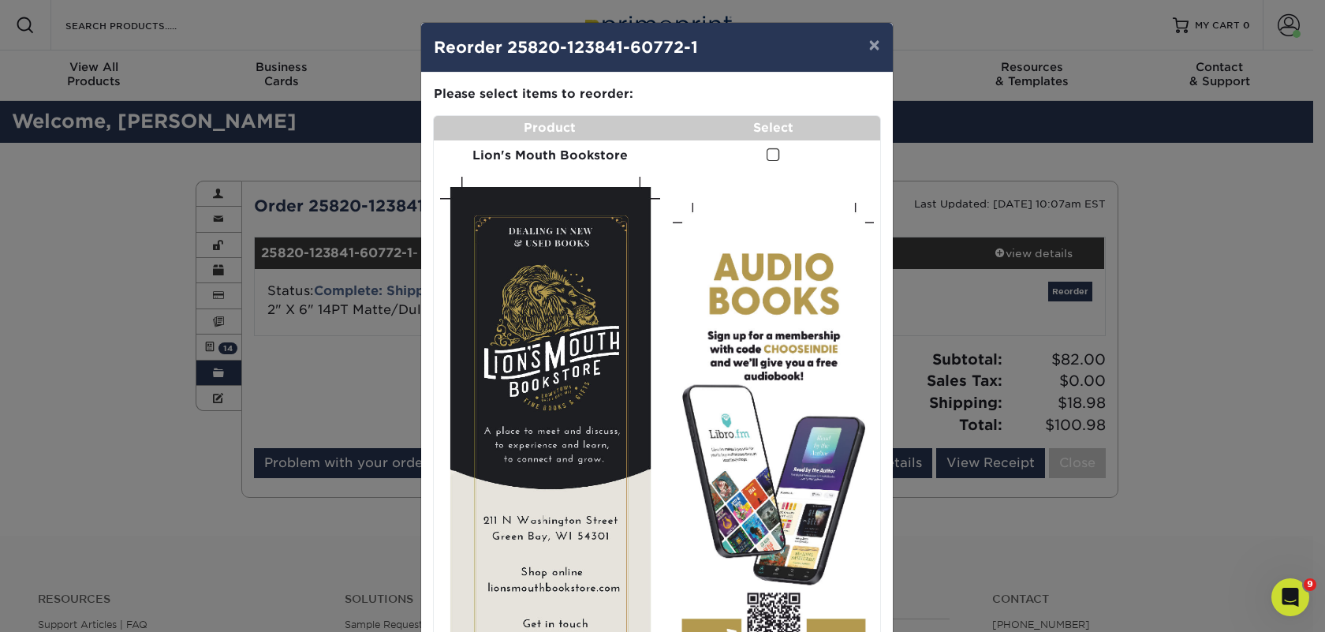
click at [767, 155] on span at bounding box center [773, 154] width 13 height 15
click at [0, 0] on input "checkbox" at bounding box center [0, 0] width 0 height 0
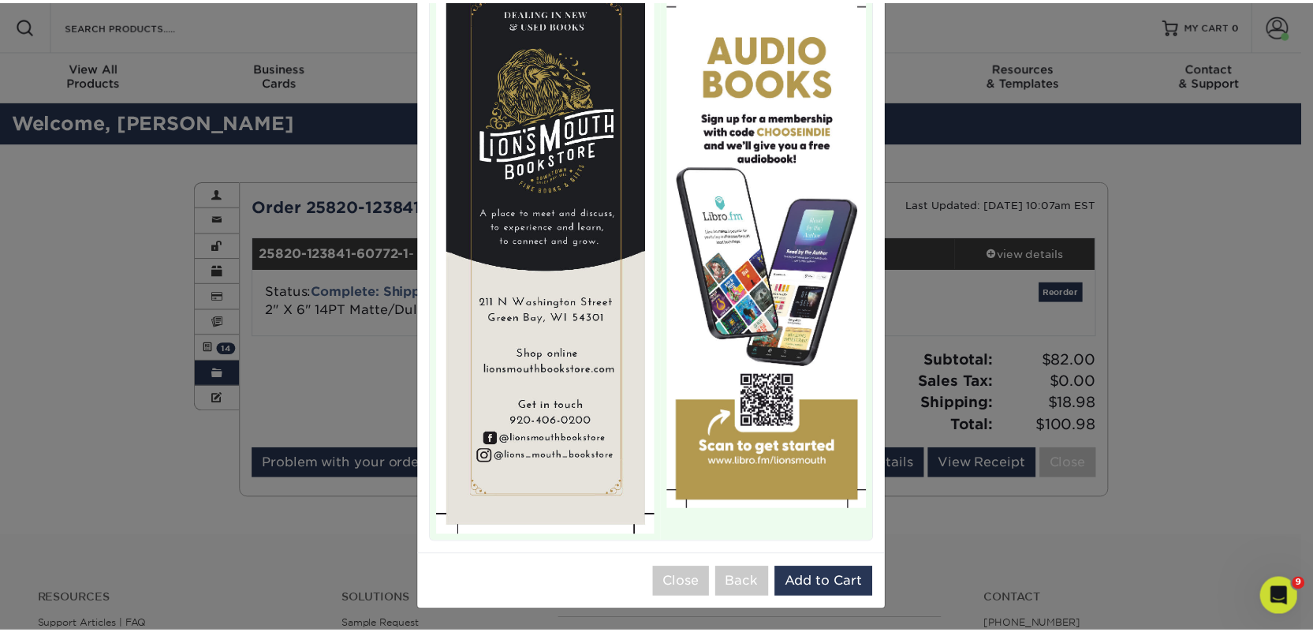
scroll to position [219, 0]
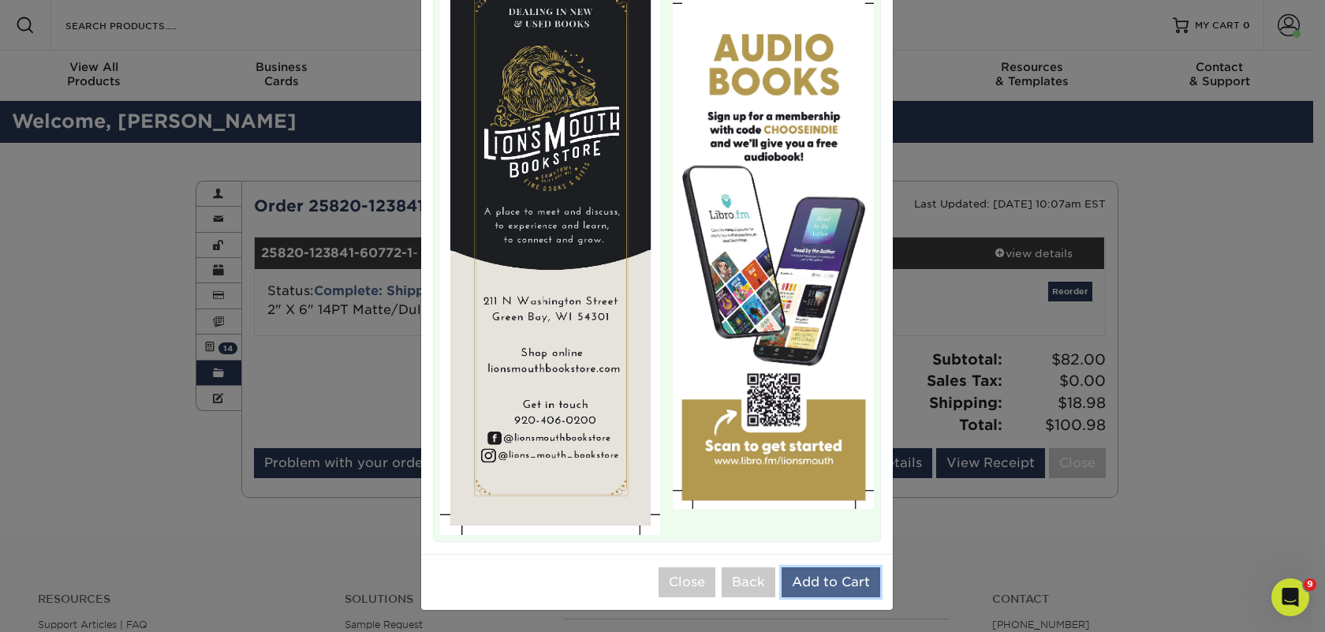
click at [822, 581] on button "Add to Cart" at bounding box center [831, 582] width 99 height 30
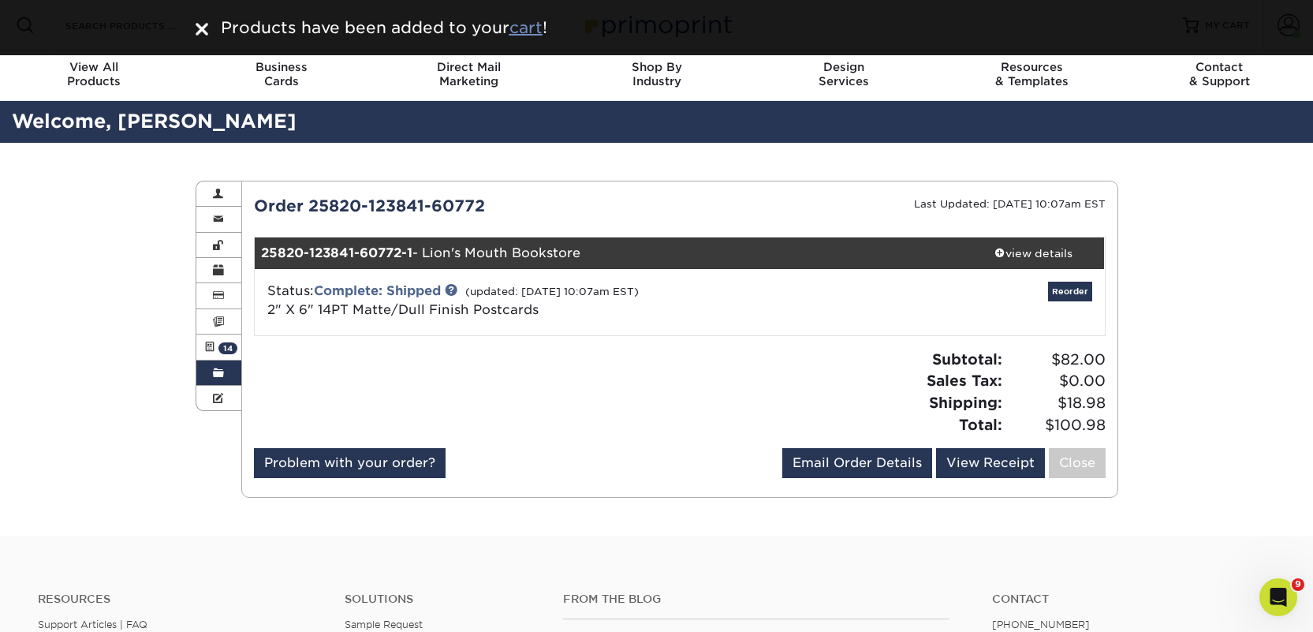
click at [529, 32] on u "cart" at bounding box center [525, 27] width 33 height 19
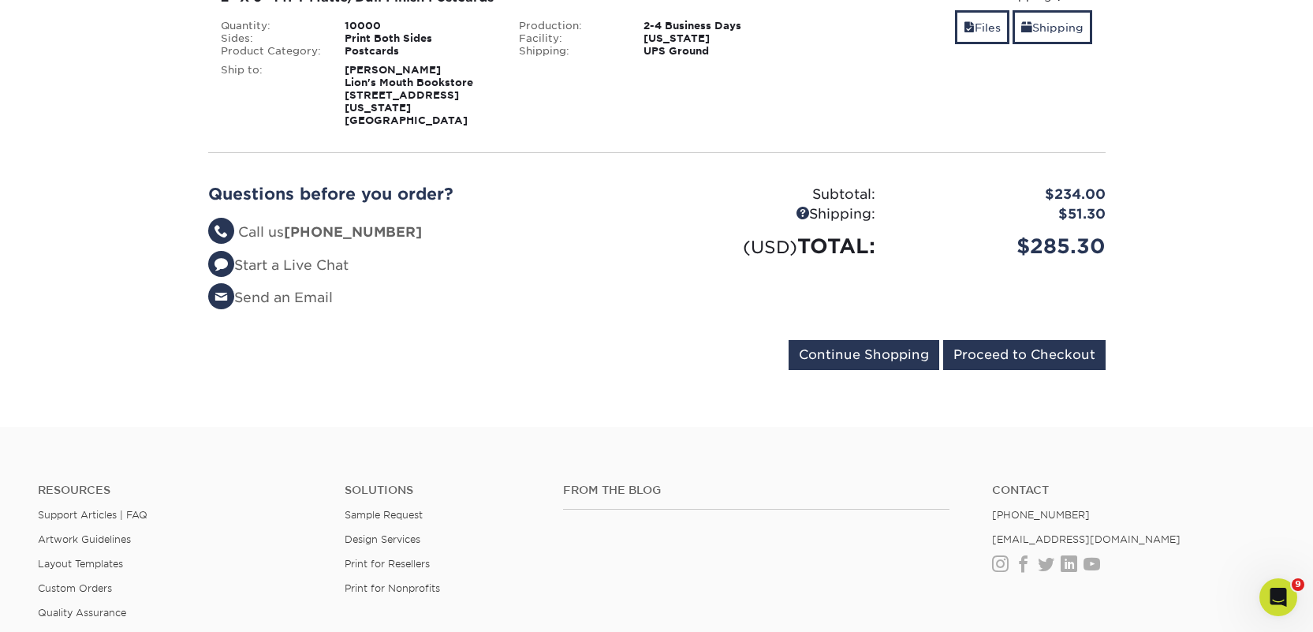
scroll to position [300, 0]
click at [1005, 346] on input "Proceed to Checkout" at bounding box center [1024, 354] width 162 height 30
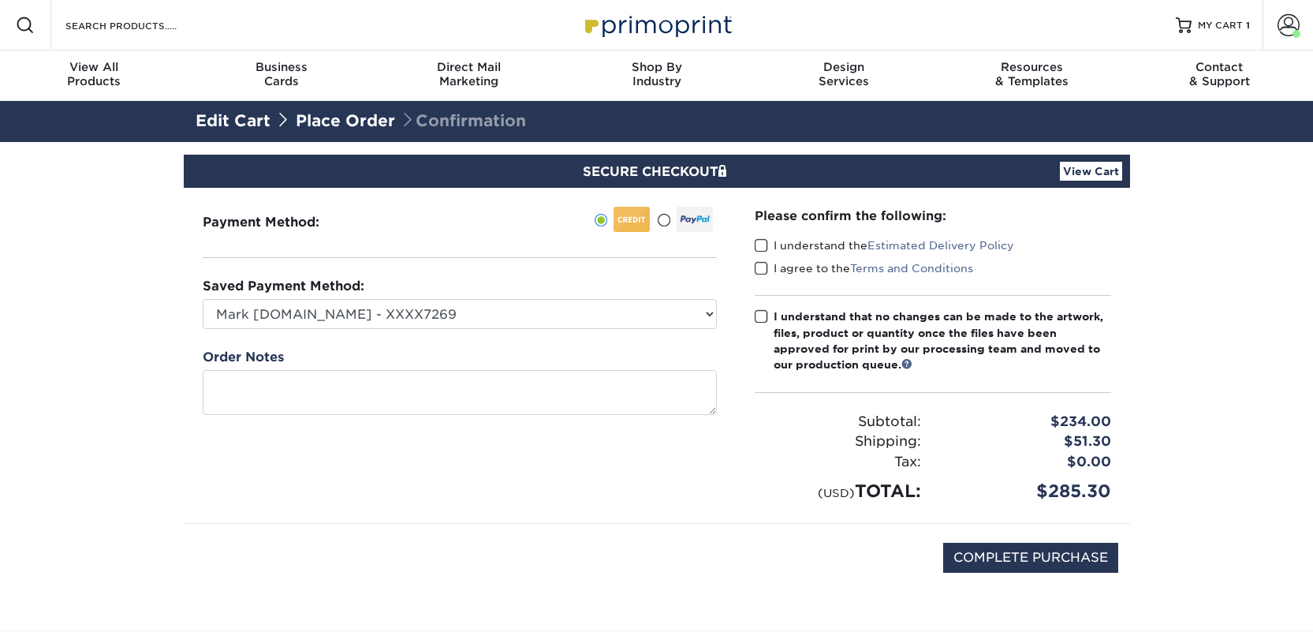
click at [773, 244] on label "I understand the Estimated Delivery Policy" at bounding box center [884, 245] width 259 height 16
click at [0, 0] on input "I understand the Estimated Delivery Policy" at bounding box center [0, 0] width 0 height 0
click at [775, 267] on label "I agree to the Terms and Conditions" at bounding box center [864, 268] width 218 height 16
click at [0, 0] on input "I agree to the Terms and Conditions" at bounding box center [0, 0] width 0 height 0
click at [780, 317] on div "I understand that no changes can be made to the artwork, files, product or quan…" at bounding box center [943, 340] width 338 height 65
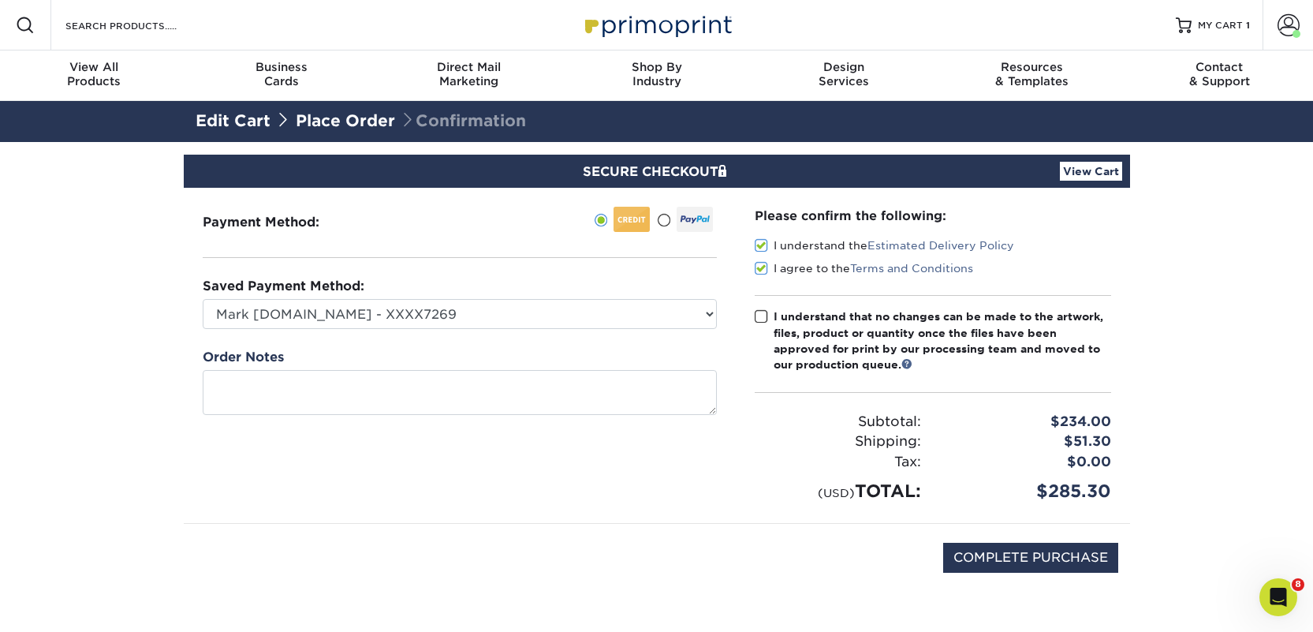
click at [0, 0] on input "I understand that no changes can be made to the artwork, files, product or quan…" at bounding box center [0, 0] width 0 height 0
click at [348, 125] on link "Place Order" at bounding box center [345, 120] width 99 height 19
click at [252, 123] on link "Edit Cart" at bounding box center [233, 120] width 75 height 19
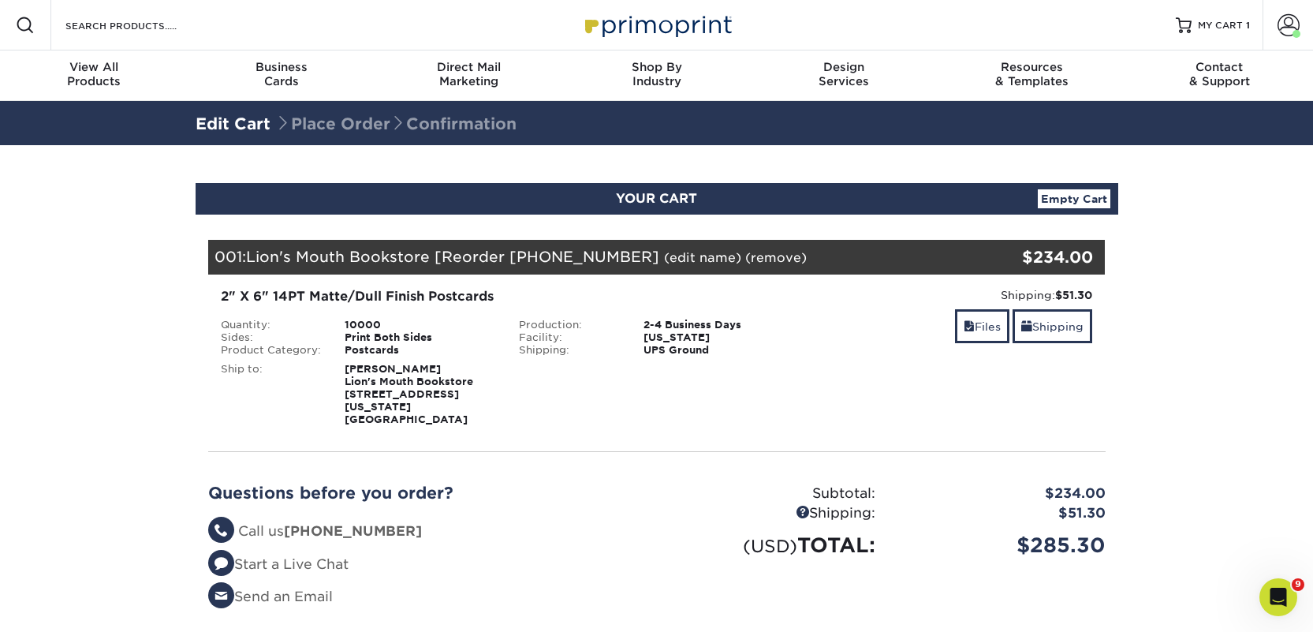
click at [1095, 203] on link "Empty Cart" at bounding box center [1074, 198] width 73 height 19
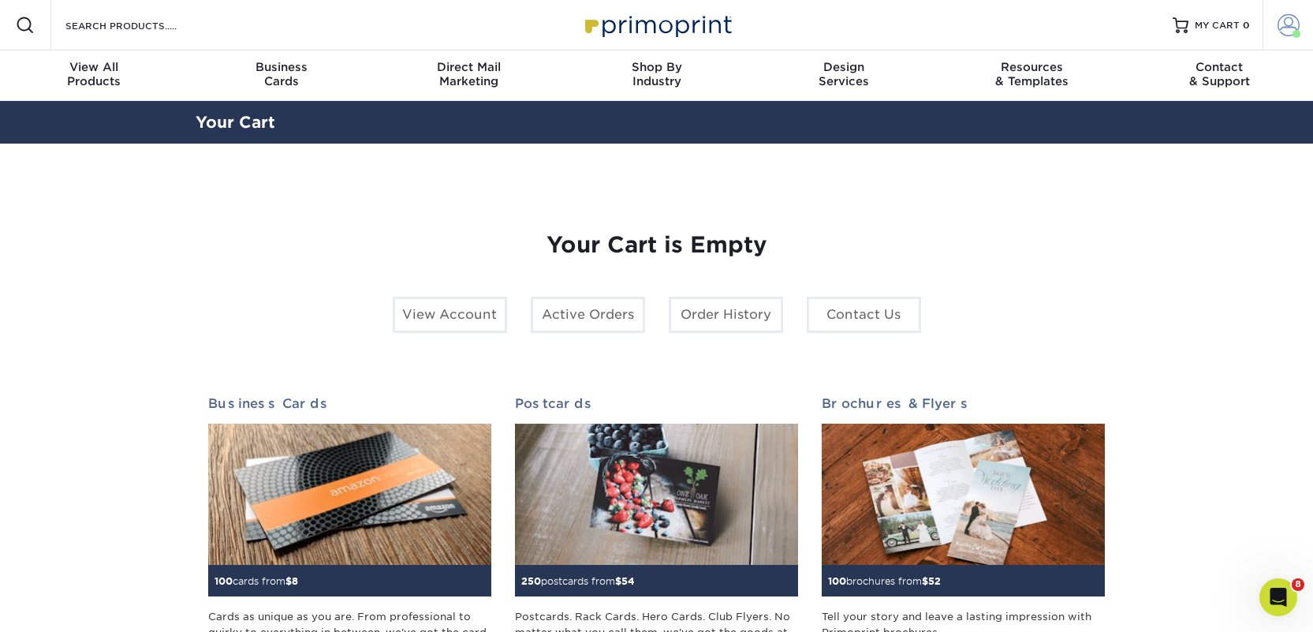
click at [1293, 20] on span at bounding box center [1289, 25] width 22 height 22
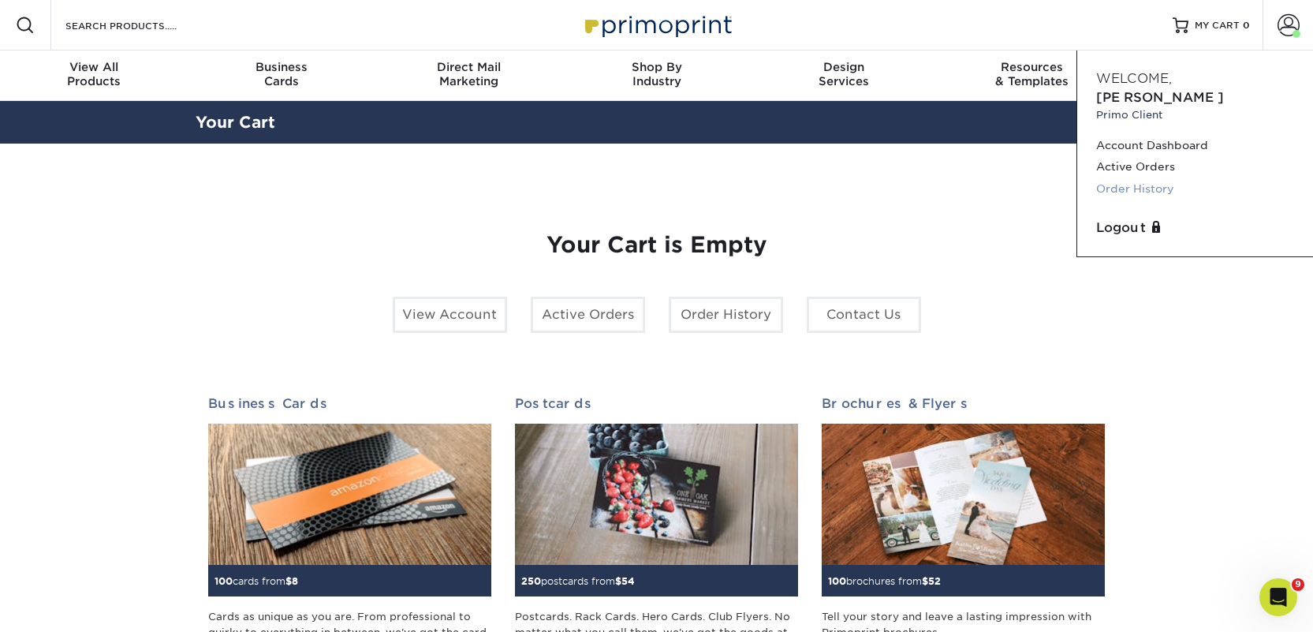
click at [1144, 178] on link "Order History" at bounding box center [1195, 188] width 198 height 21
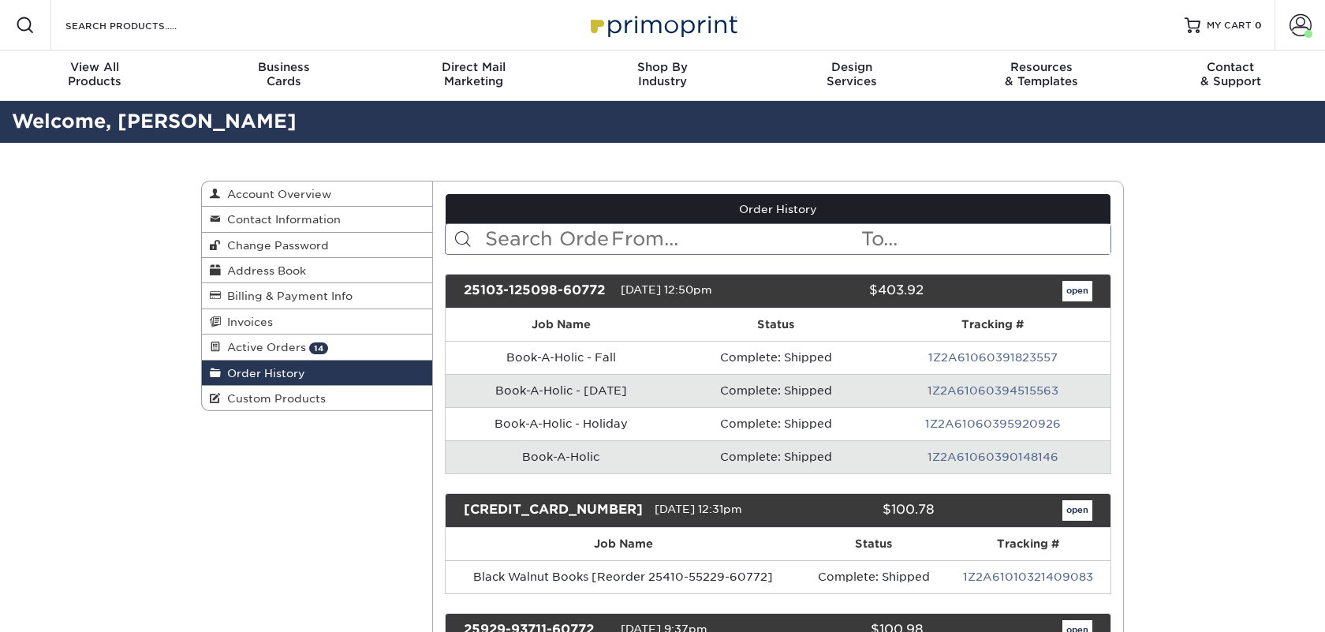
click at [573, 229] on input "text" at bounding box center [546, 239] width 126 height 30
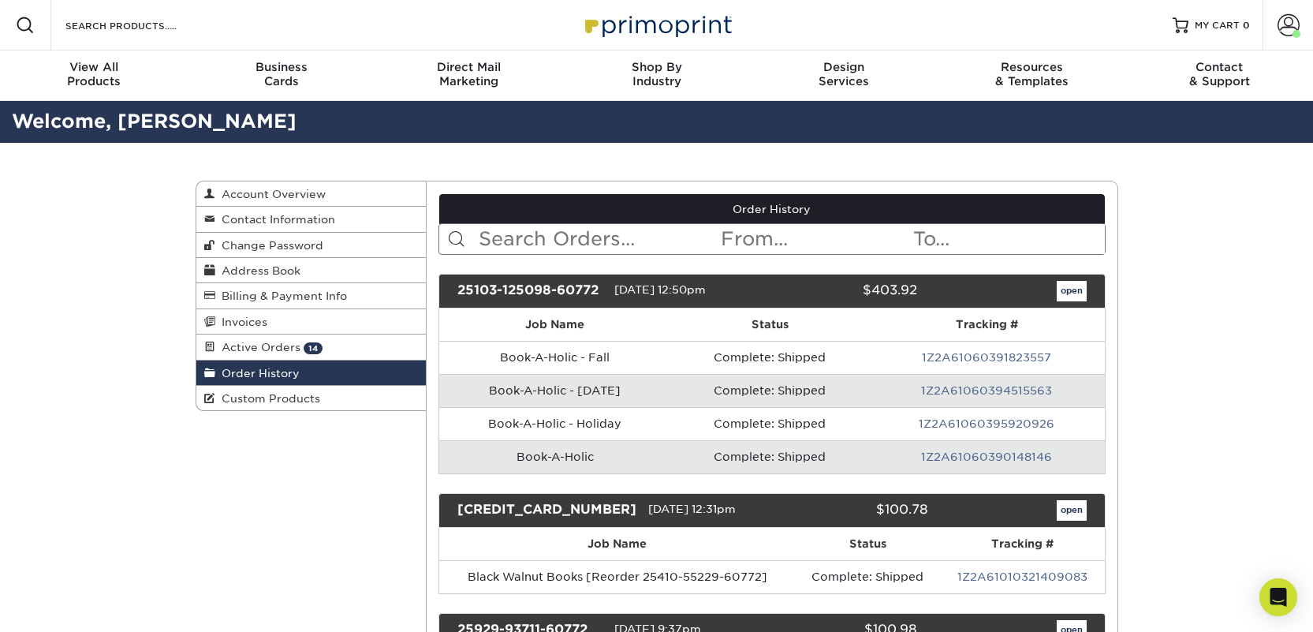
click at [573, 229] on input "text" at bounding box center [598, 239] width 242 height 30
type input "lion"
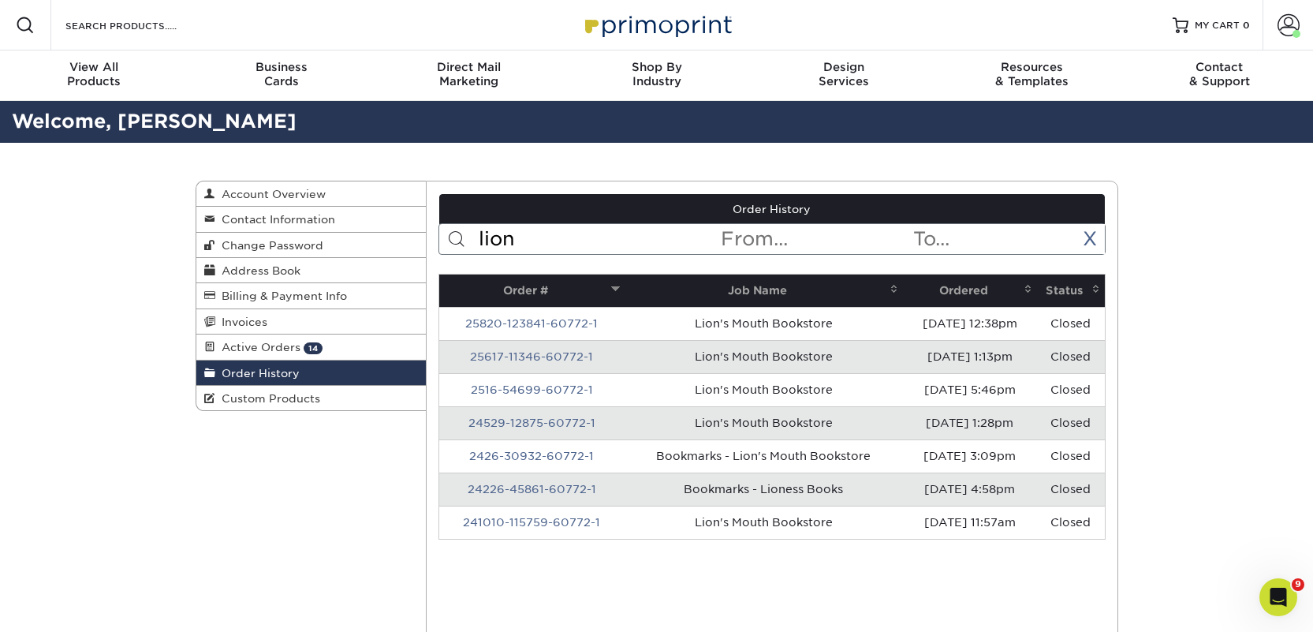
click at [973, 279] on th "Ordered" at bounding box center [969, 290] width 133 height 32
click at [973, 282] on th "Ordered" at bounding box center [969, 290] width 133 height 32
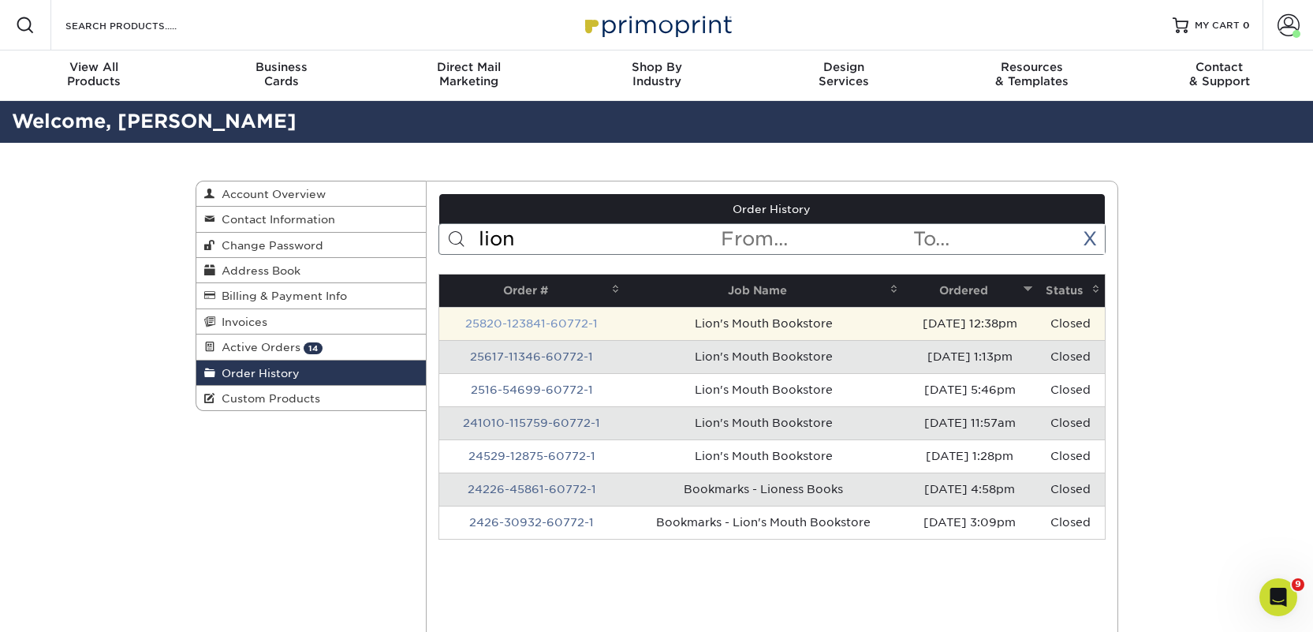
click at [543, 323] on link "25820-123841-60772-1" at bounding box center [531, 323] width 132 height 13
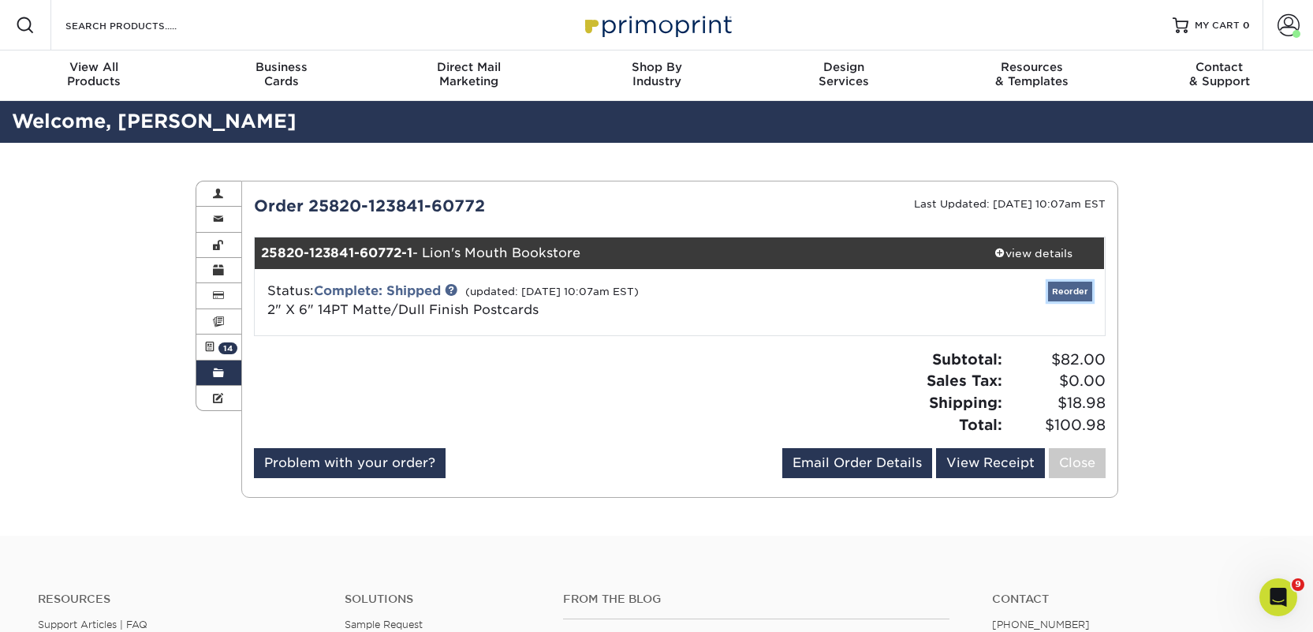
click at [1085, 293] on link "Reorder" at bounding box center [1070, 292] width 44 height 20
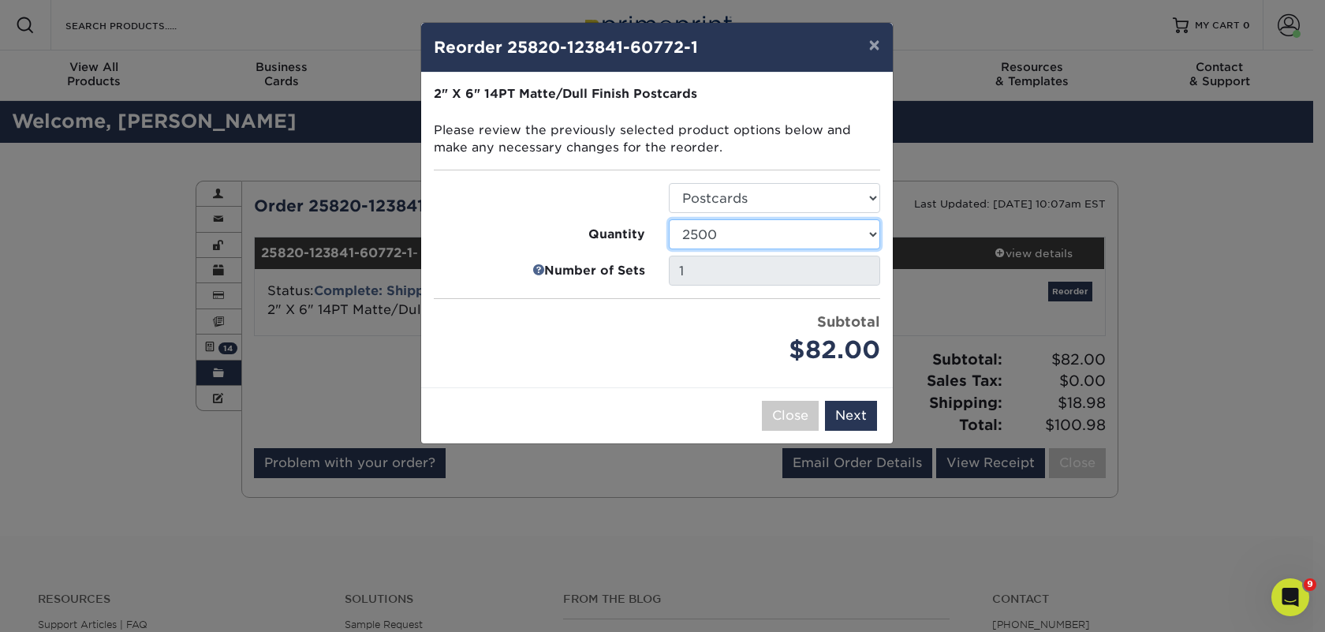
click at [726, 237] on select "1000 2500 5000 10000 15000 20000 25000" at bounding box center [774, 234] width 211 height 30
select select "e824bf9f-d22d-4070-926d-42c6dd5ef515"
click at [669, 219] on select "1000 2500 5000 10000 15000 20000 25000" at bounding box center [774, 234] width 211 height 30
click at [845, 416] on button "Next" at bounding box center [851, 416] width 52 height 30
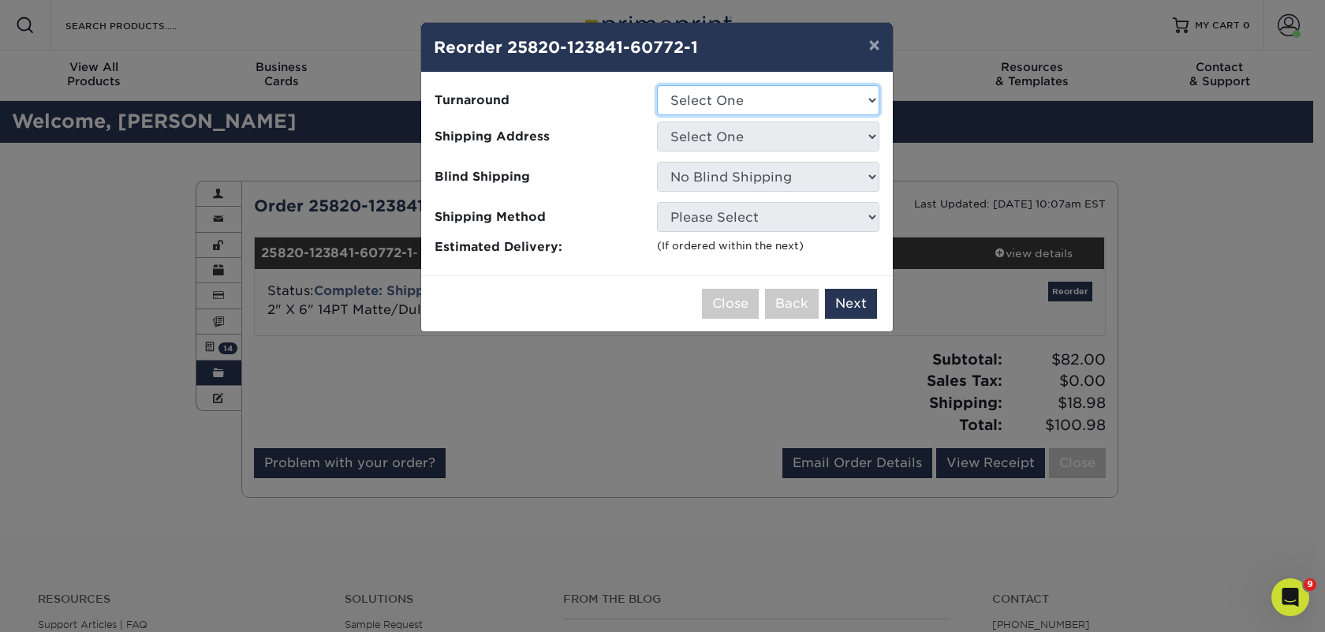
click at [716, 97] on select "Select One 2-4 Business Days 2 Day Next Business Day" at bounding box center [768, 100] width 222 height 30
select select "a9cd5a85-4071-4433-97be-2a724b9524af"
click at [657, 85] on select "Select One 2-4 Business Days 2 Day Next Business Day" at bounding box center [768, 100] width 222 height 30
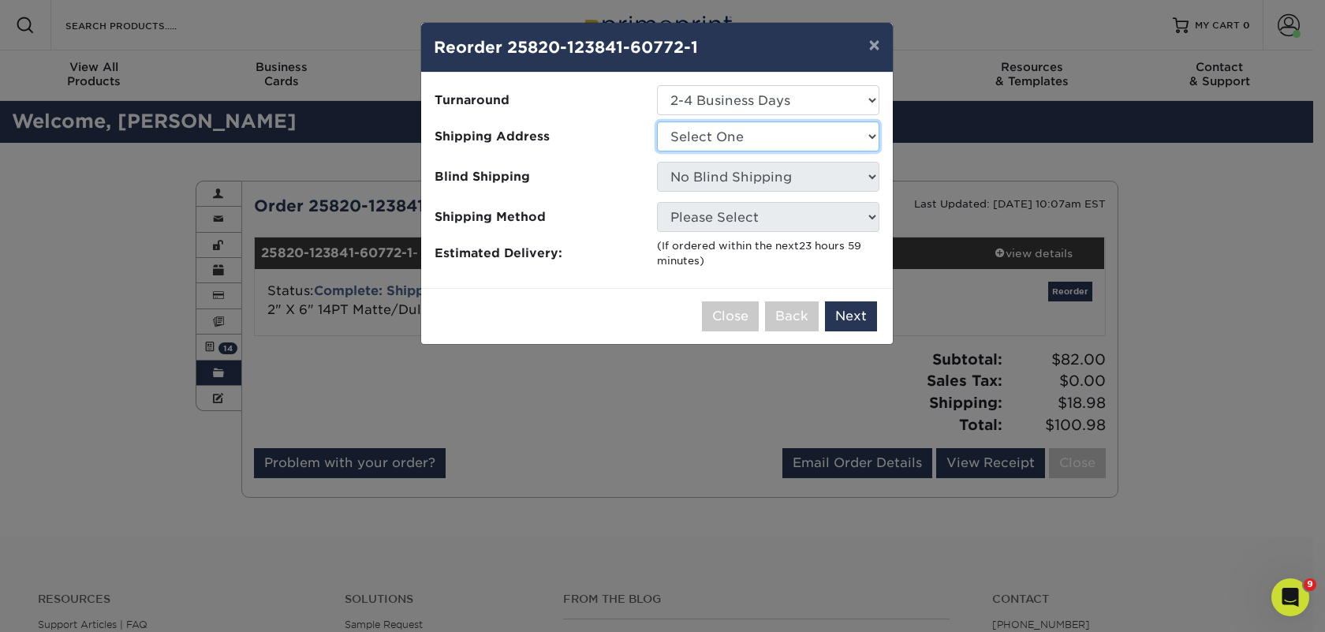
click at [710, 144] on select "Select One [GEOGRAPHIC_DATA] A Good Book Bookbug" at bounding box center [768, 136] width 222 height 30
select select "259441"
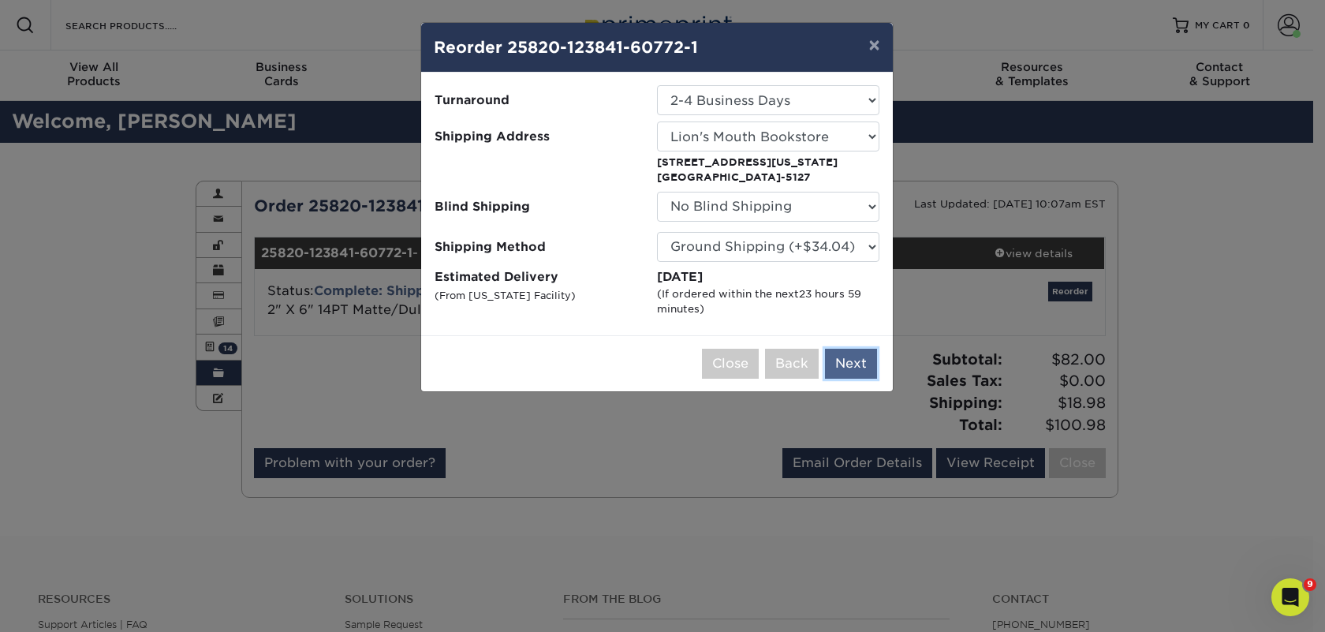
click at [848, 364] on button "Next" at bounding box center [851, 364] width 52 height 30
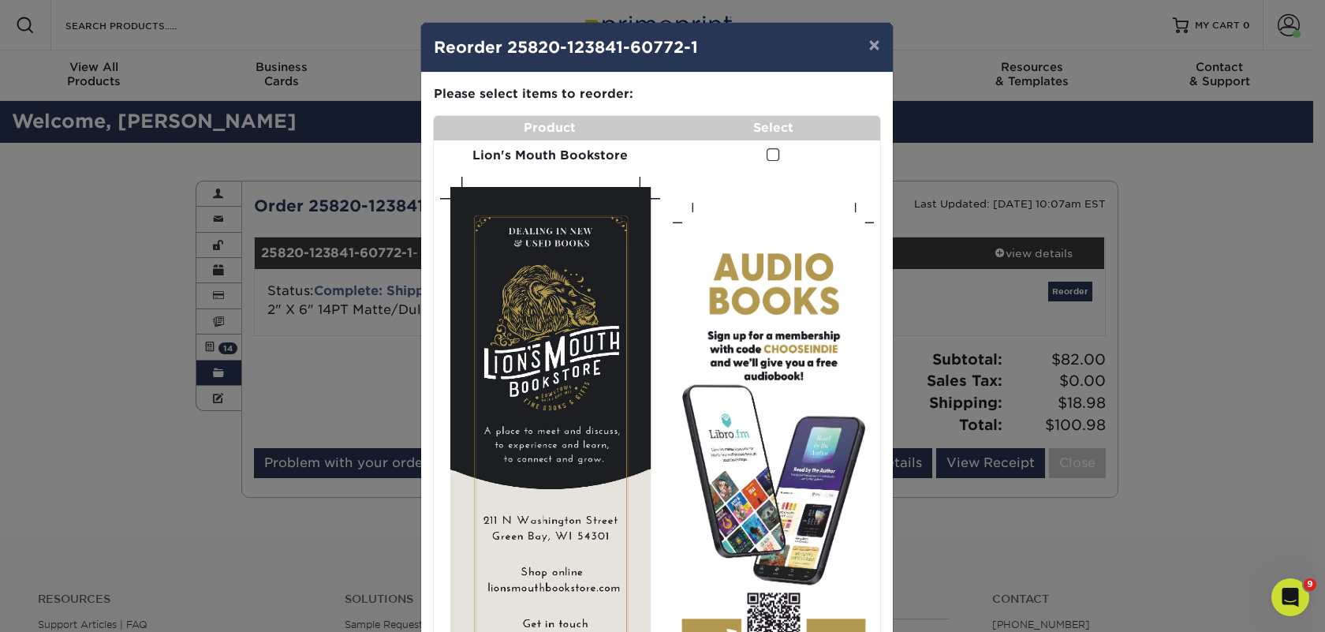
click at [767, 149] on span at bounding box center [773, 154] width 13 height 15
click at [0, 0] on input "checkbox" at bounding box center [0, 0] width 0 height 0
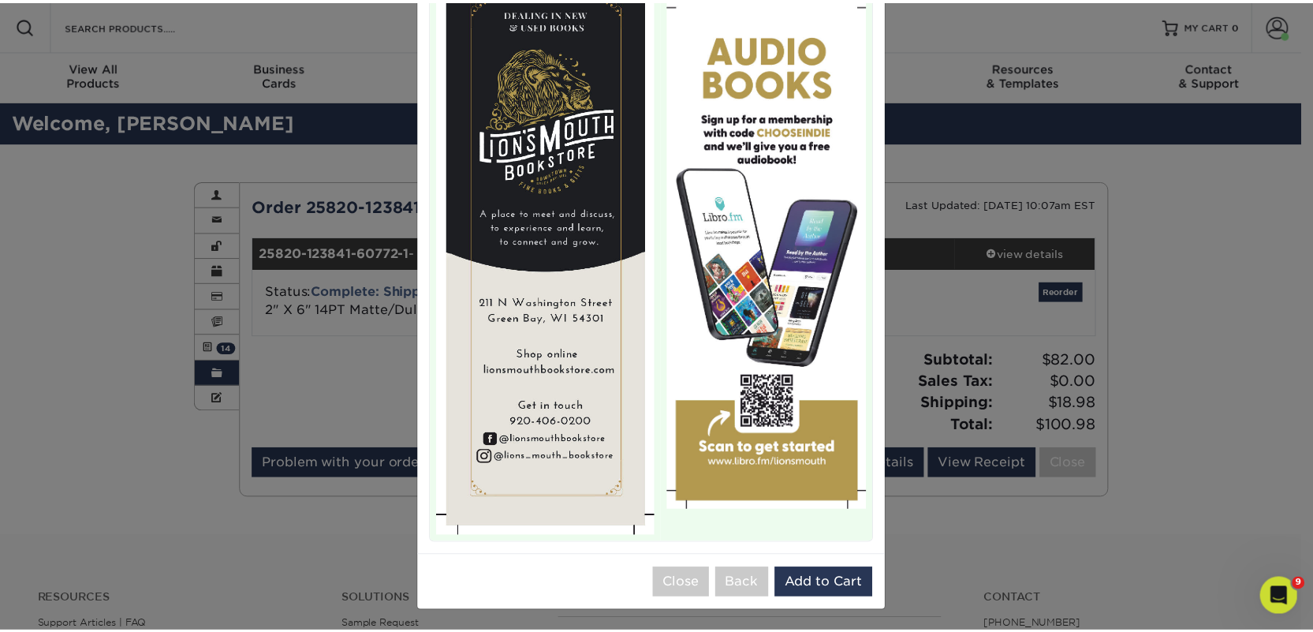
scroll to position [219, 0]
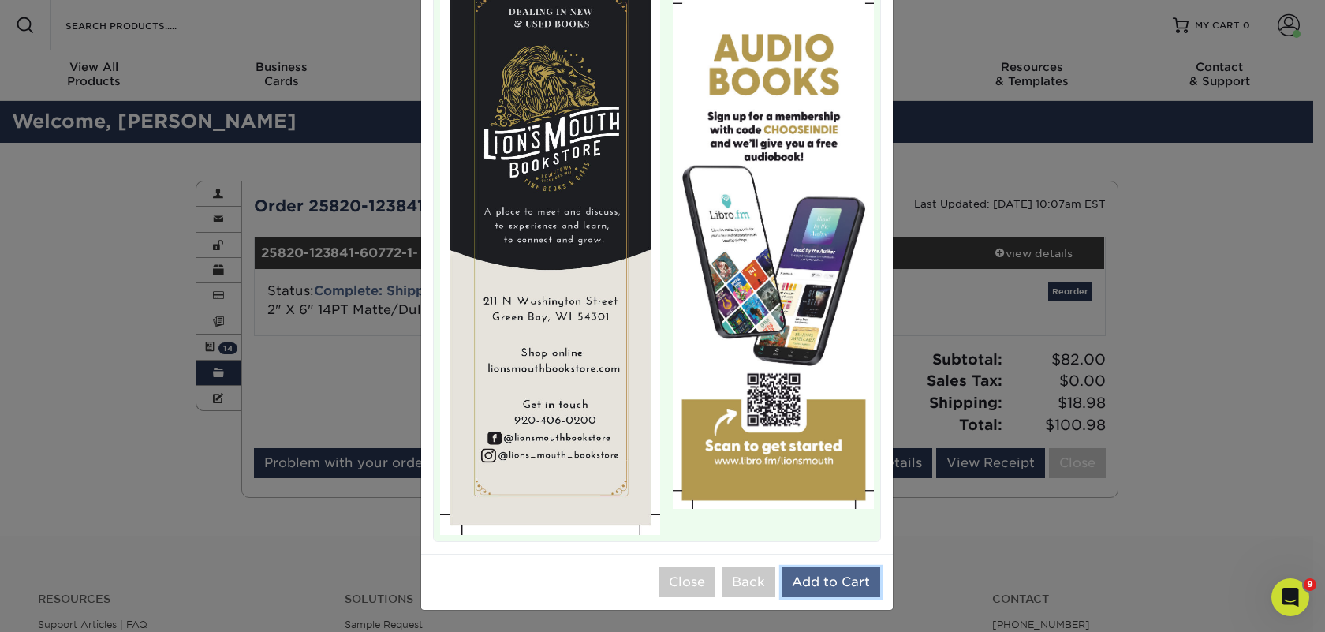
click at [827, 580] on button "Add to Cart" at bounding box center [831, 582] width 99 height 30
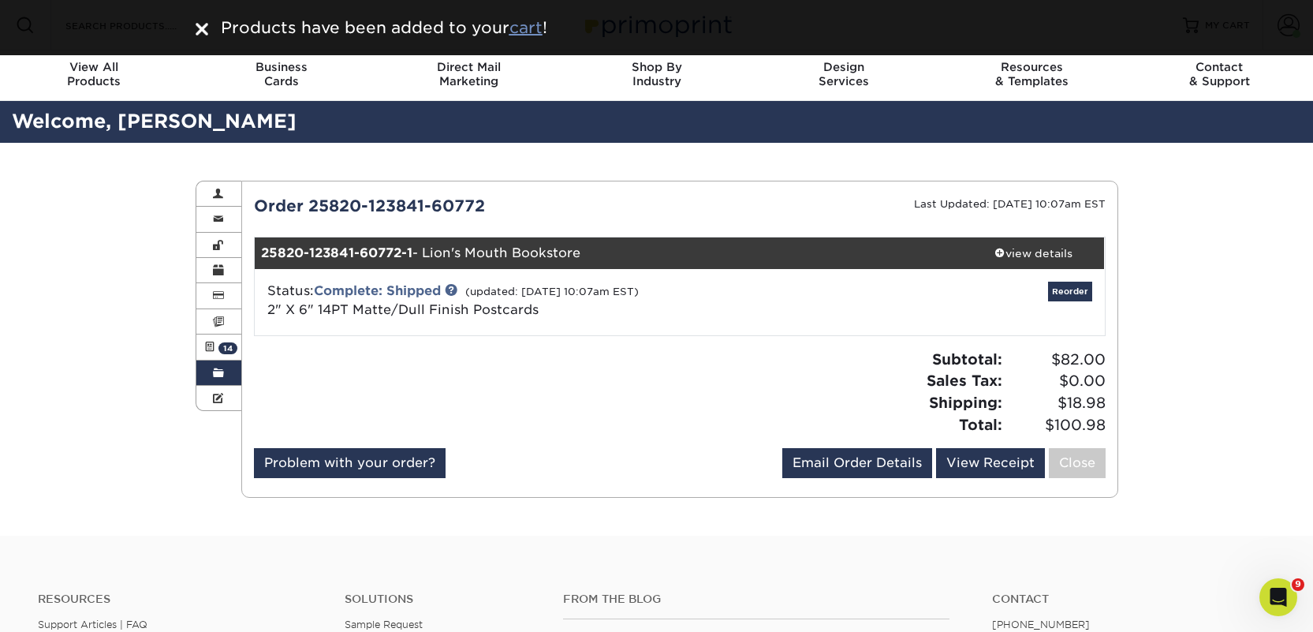
click at [535, 32] on u "cart" at bounding box center [525, 27] width 33 height 19
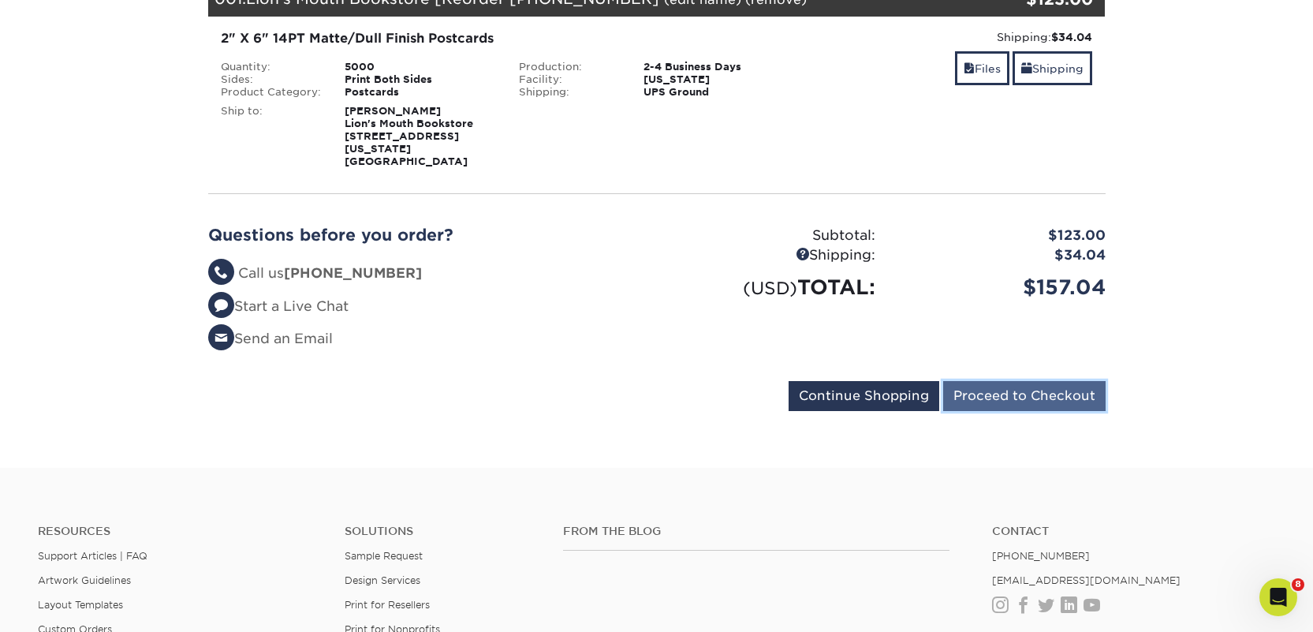
click at [990, 383] on input "Proceed to Checkout" at bounding box center [1024, 396] width 162 height 30
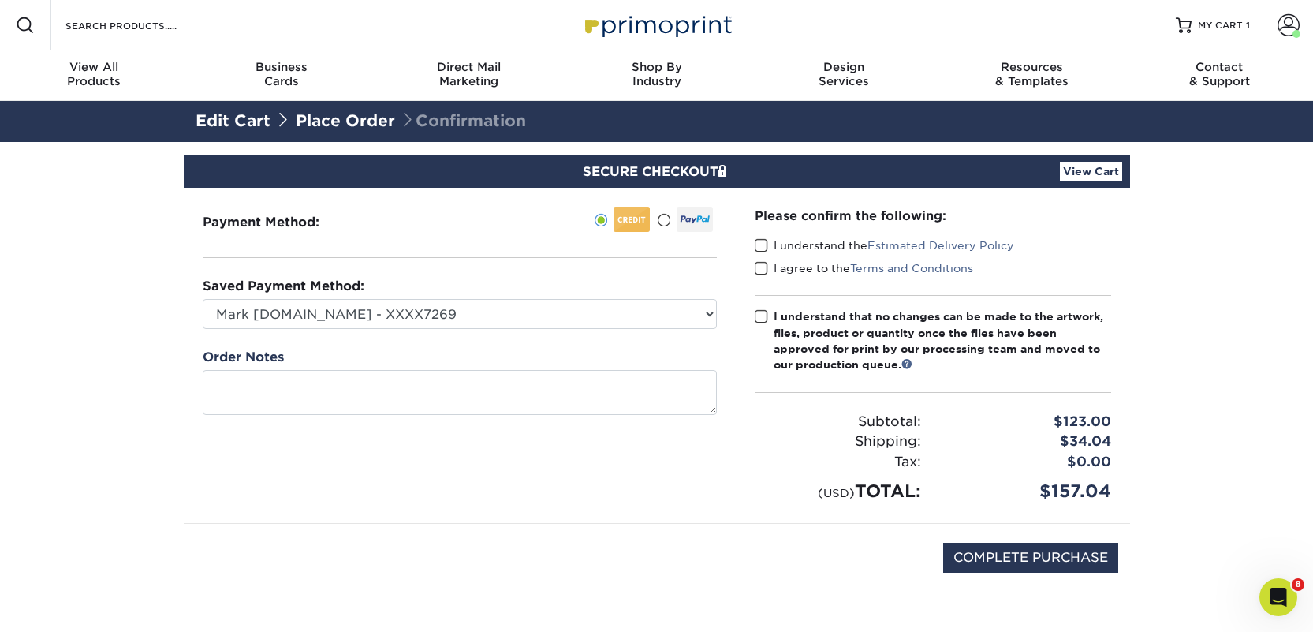
click at [755, 250] on span at bounding box center [761, 245] width 13 height 15
click at [0, 0] on input "I understand the Estimated Delivery Policy" at bounding box center [0, 0] width 0 height 0
click at [767, 274] on span at bounding box center [761, 268] width 13 height 15
click at [0, 0] on input "I agree to the Terms and Conditions" at bounding box center [0, 0] width 0 height 0
click at [771, 322] on label "I understand that no changes can be made to the artwork, files, product or quan…" at bounding box center [933, 340] width 356 height 65
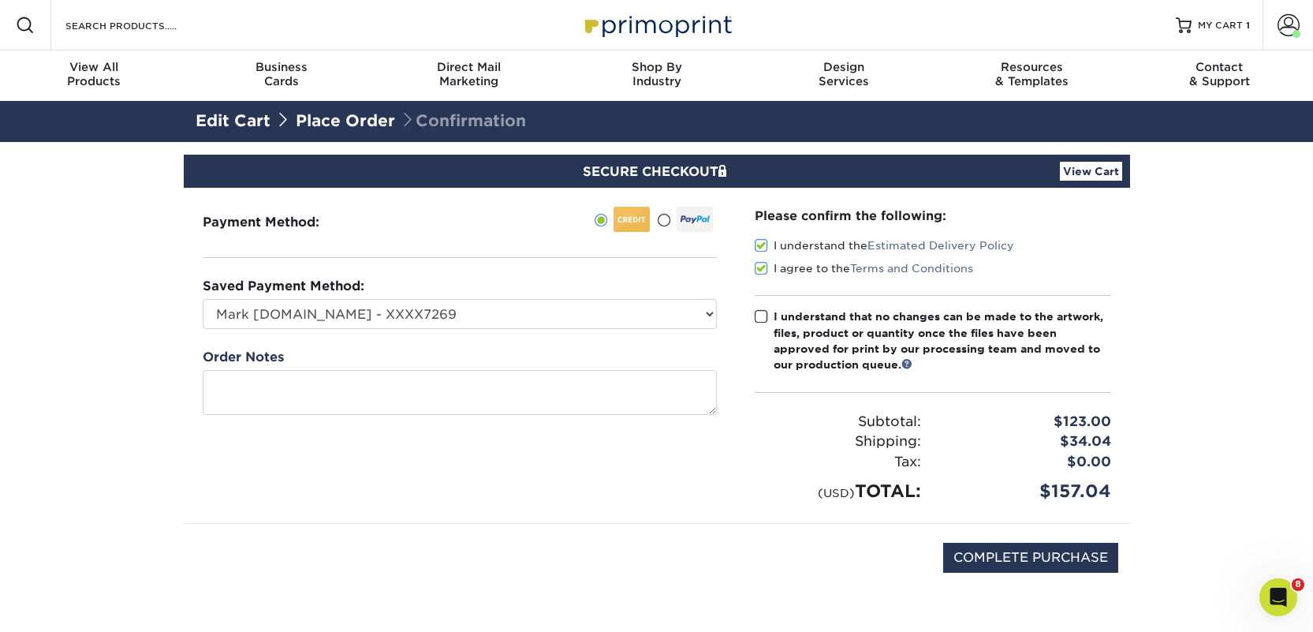
click at [0, 0] on input "I understand that no changes can be made to the artwork, files, product or quan…" at bounding box center [0, 0] width 0 height 0
click at [970, 551] on input "COMPLETE PURCHASE" at bounding box center [1030, 558] width 175 height 30
type input "PROCESSING, PLEASE WAIT..."
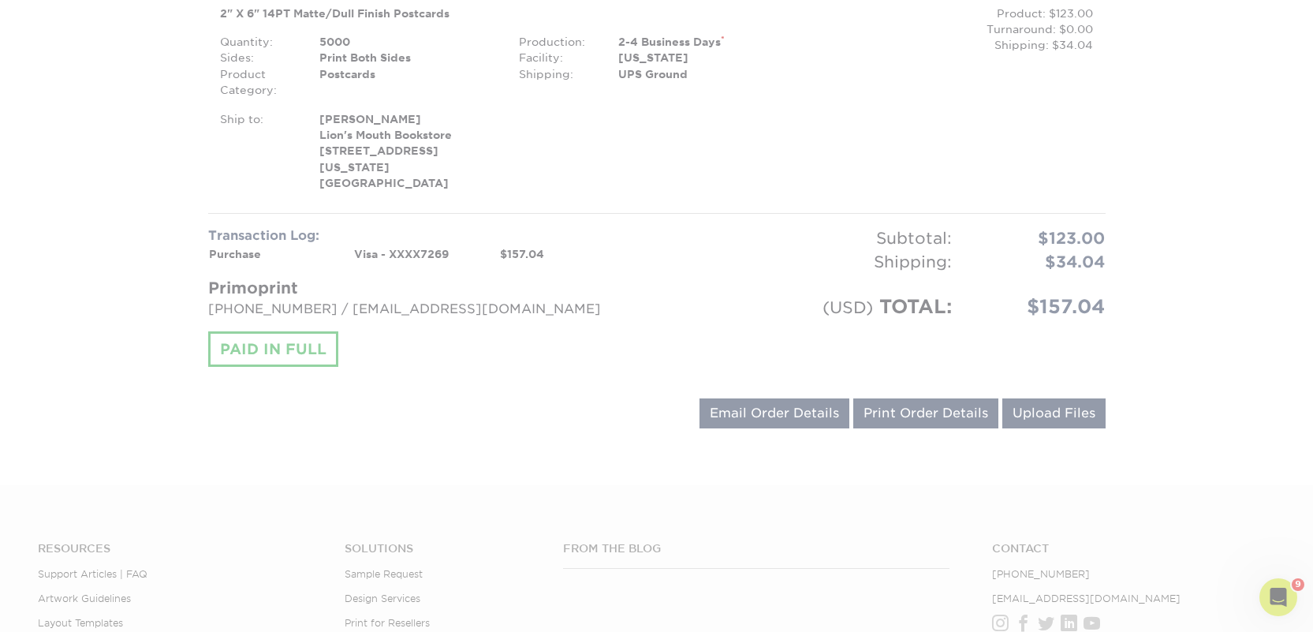
click at [1144, 282] on div at bounding box center [656, 227] width 1313 height 1406
